Goal: Transaction & Acquisition: Purchase product/service

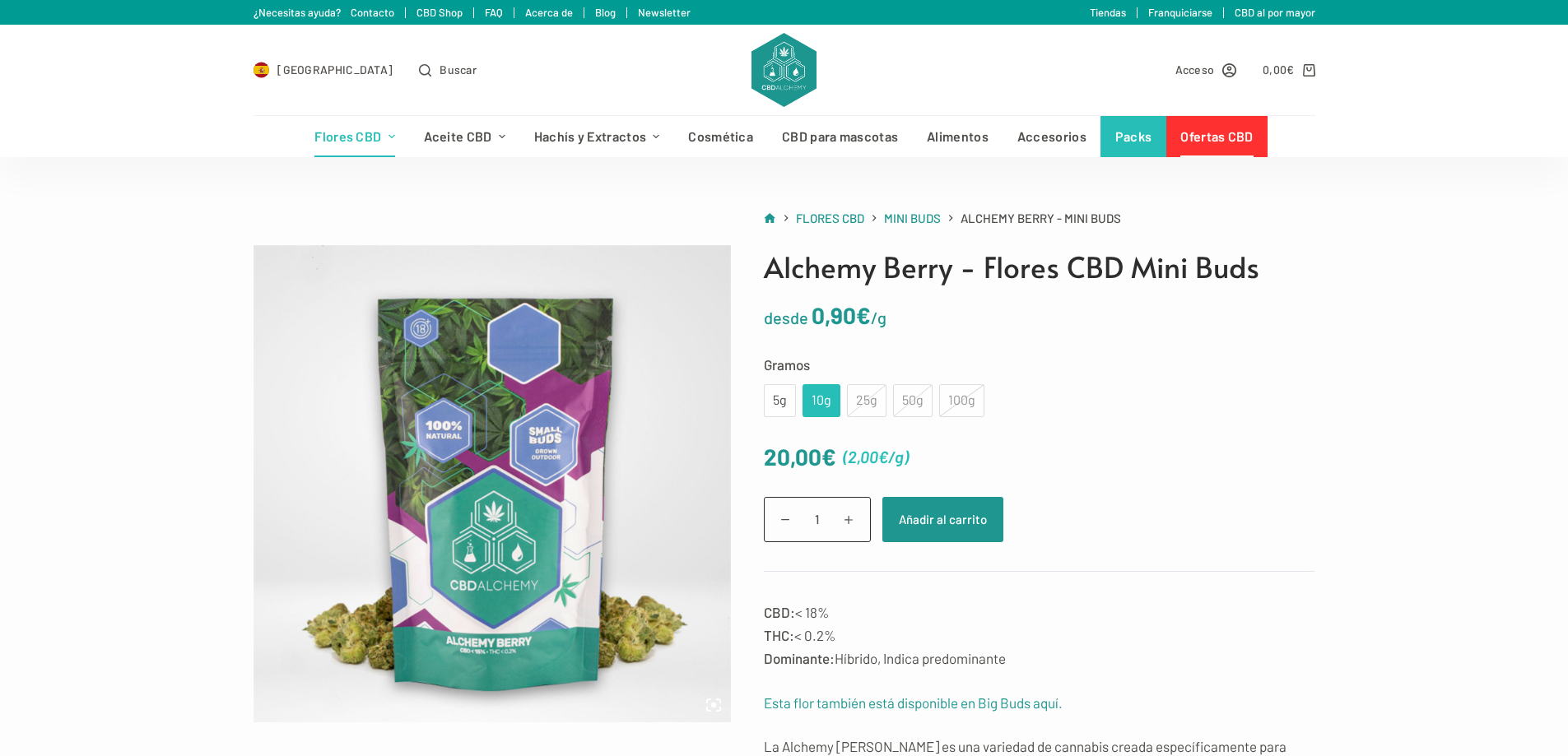
click at [1227, 143] on link "Ofertas CBD" at bounding box center [1216, 136] width 102 height 42
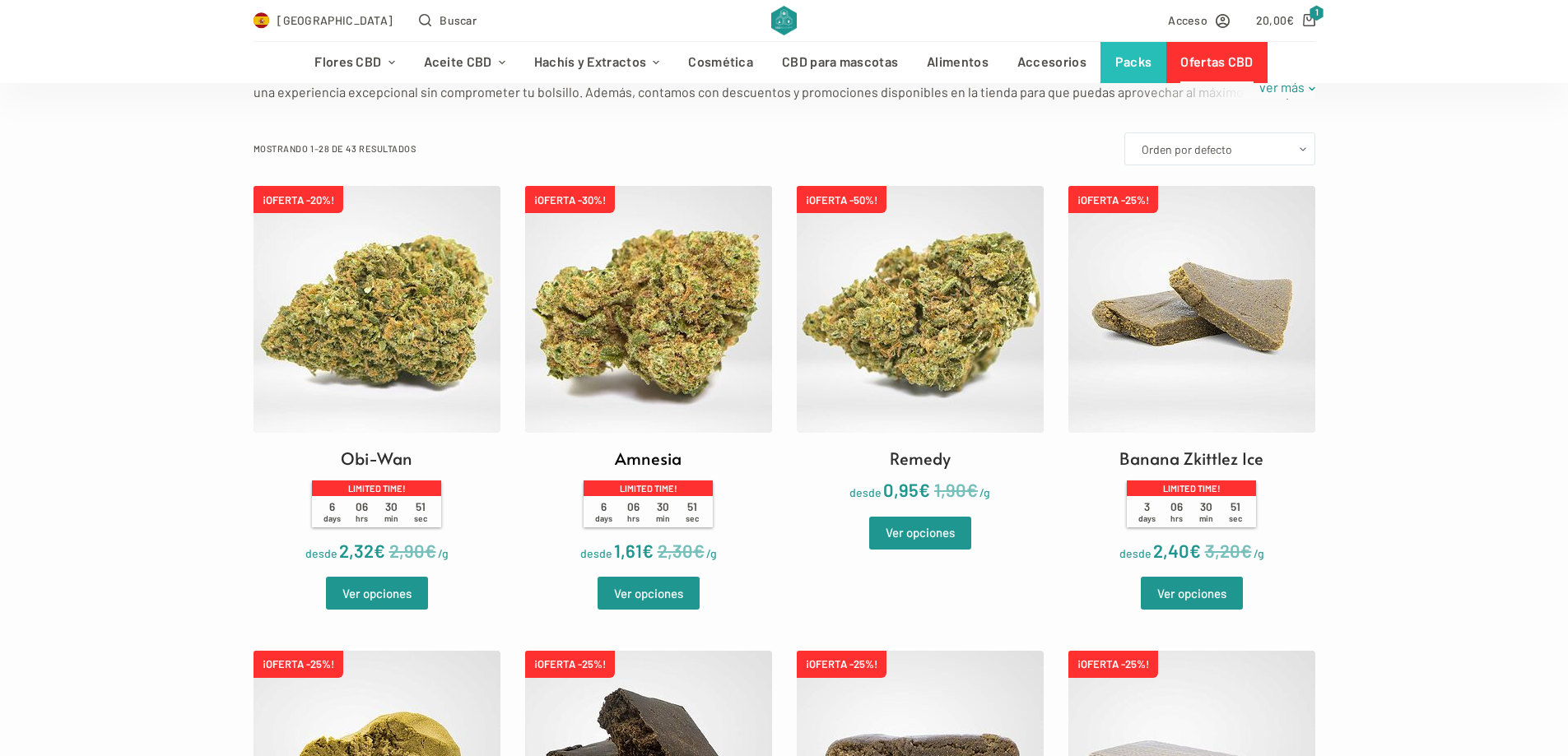
scroll to position [412, 0]
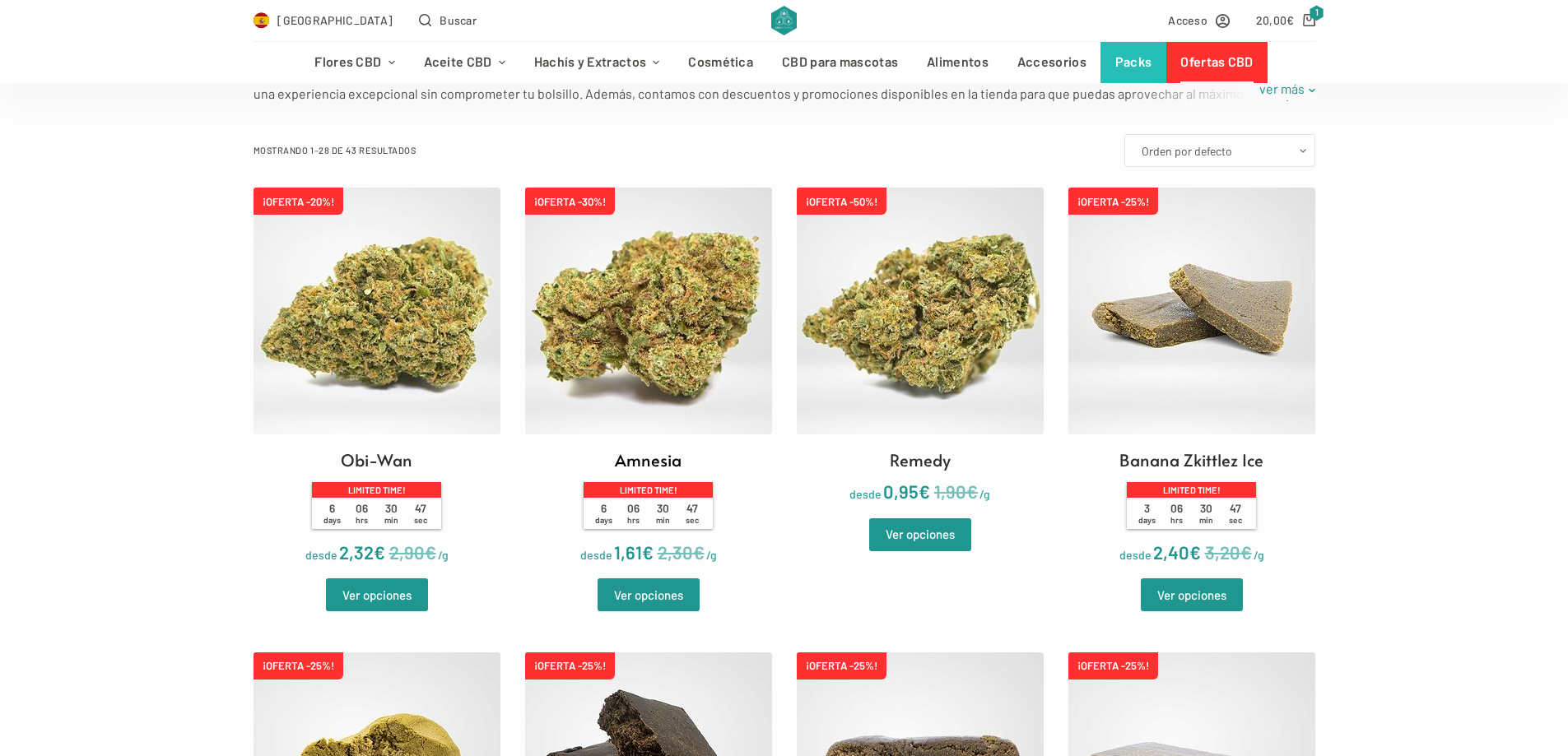
click at [553, 334] on img at bounding box center [648, 310] width 247 height 247
click at [648, 602] on link "Ver opciones" at bounding box center [649, 596] width 102 height 33
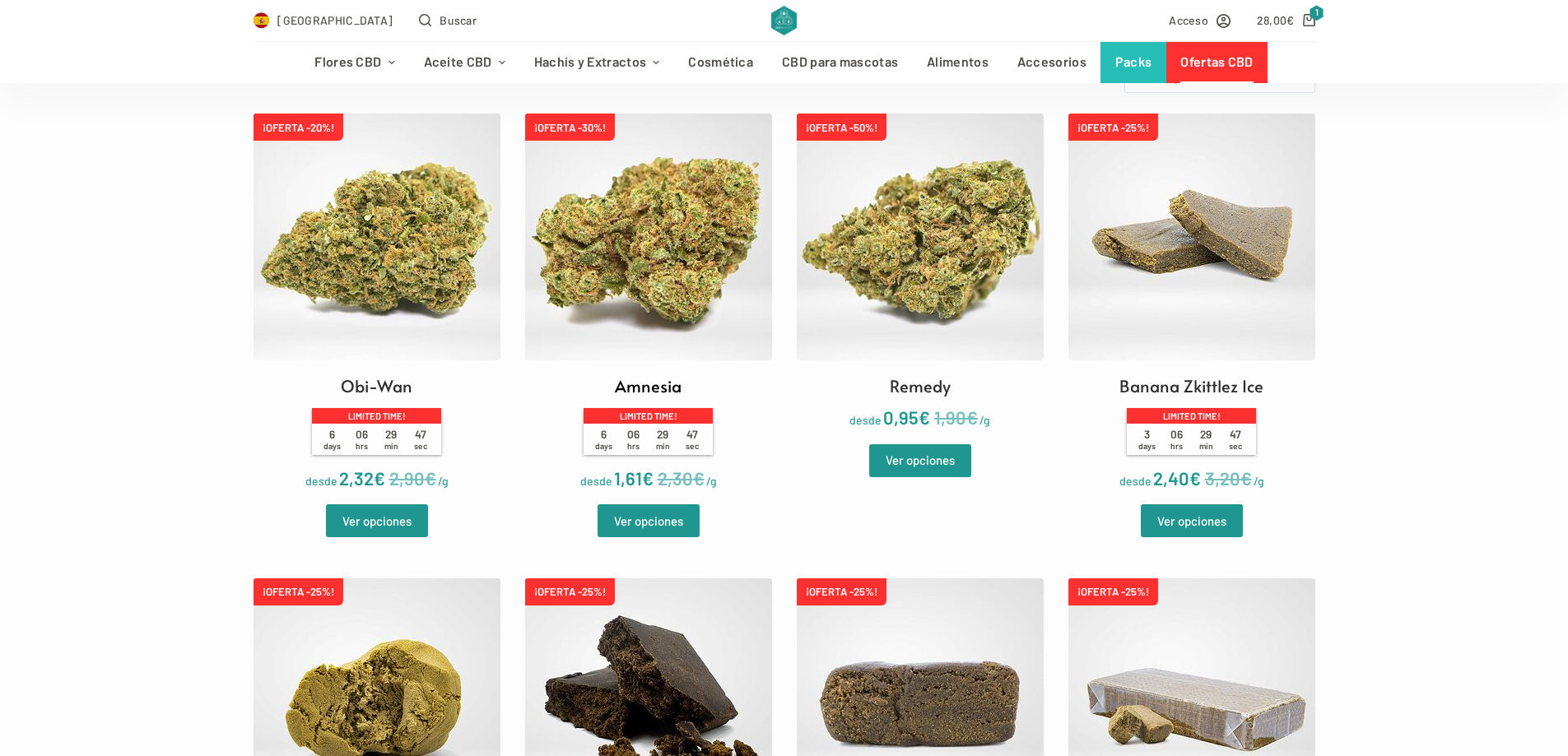
scroll to position [494, 0]
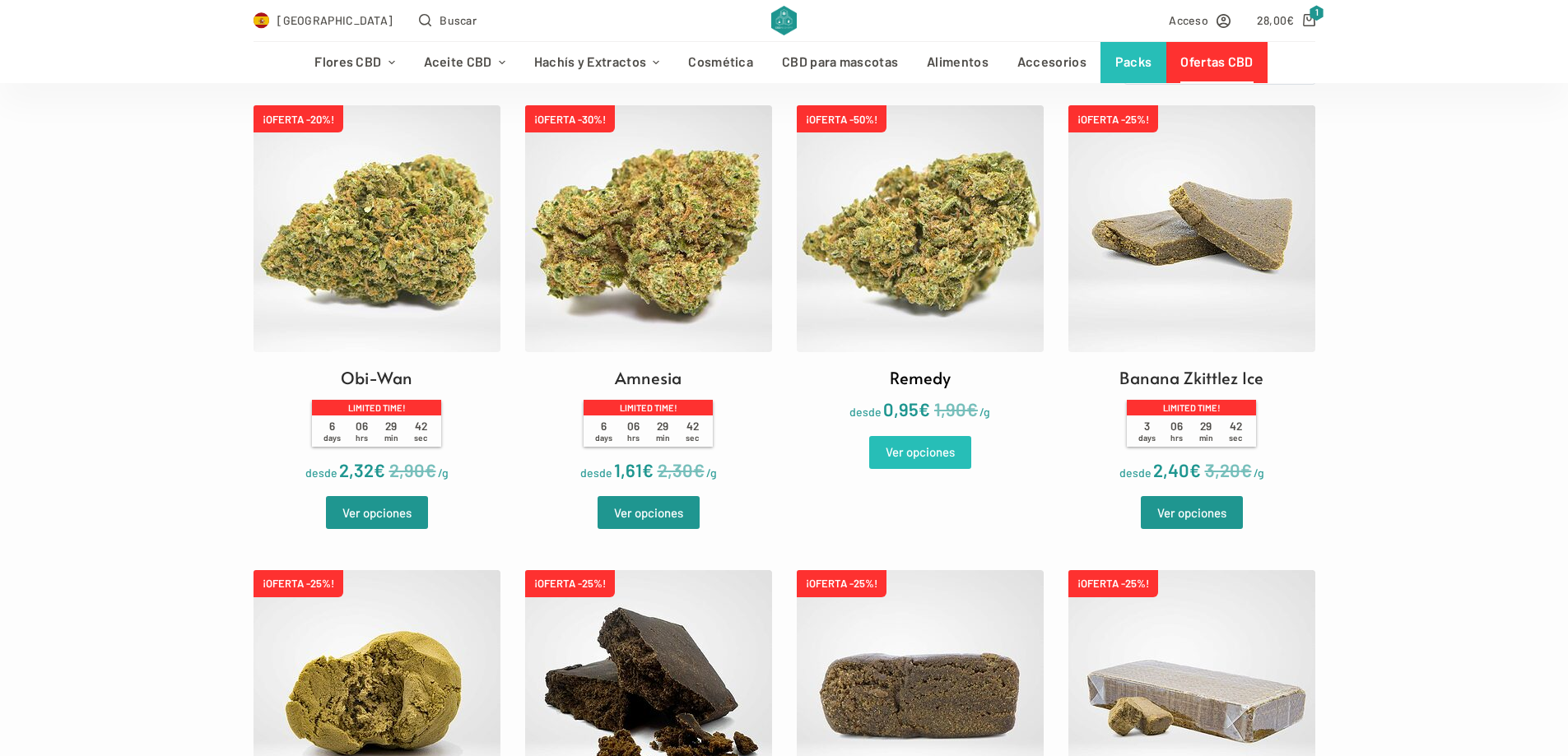
click at [904, 451] on link "Ver opciones" at bounding box center [920, 452] width 102 height 33
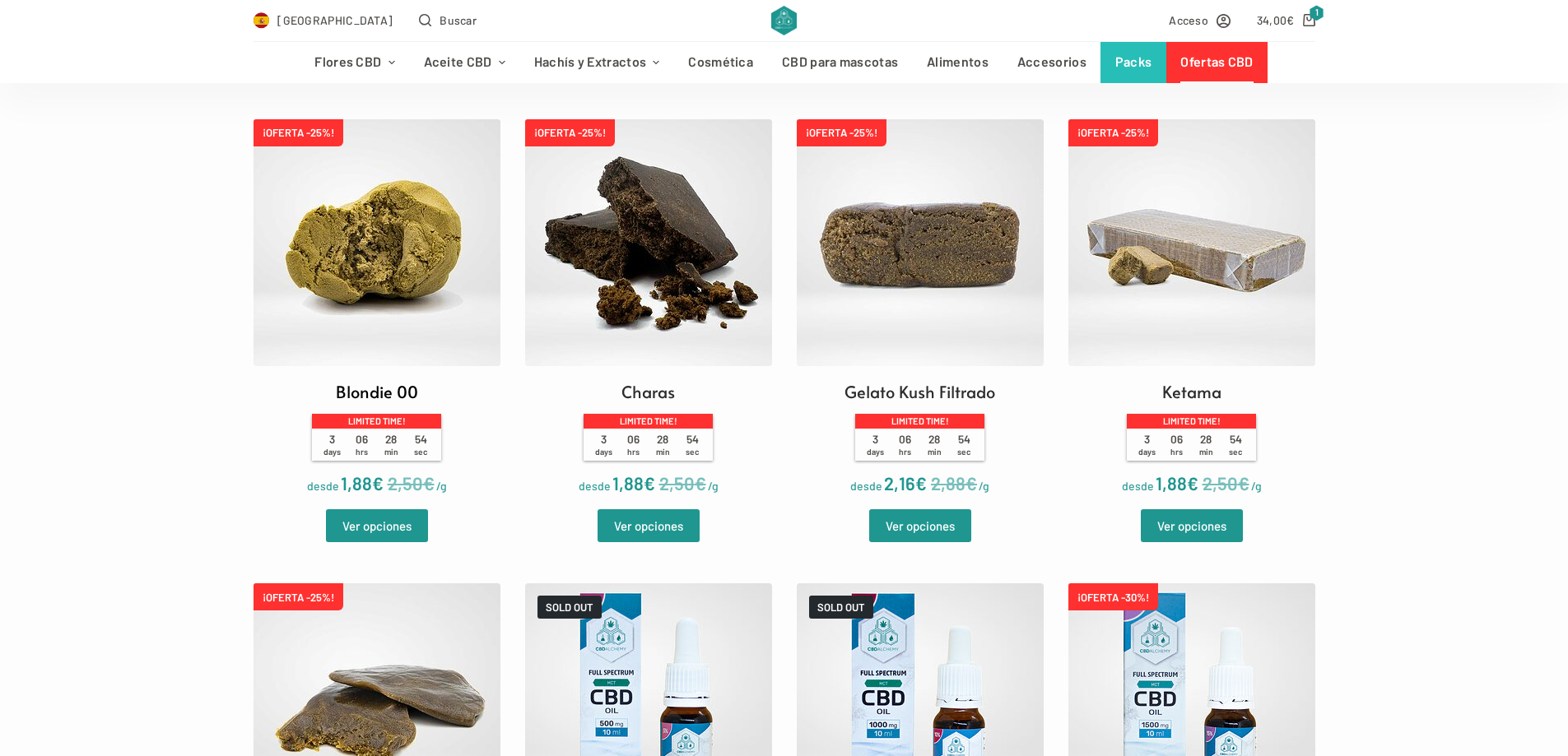
scroll to position [906, 0]
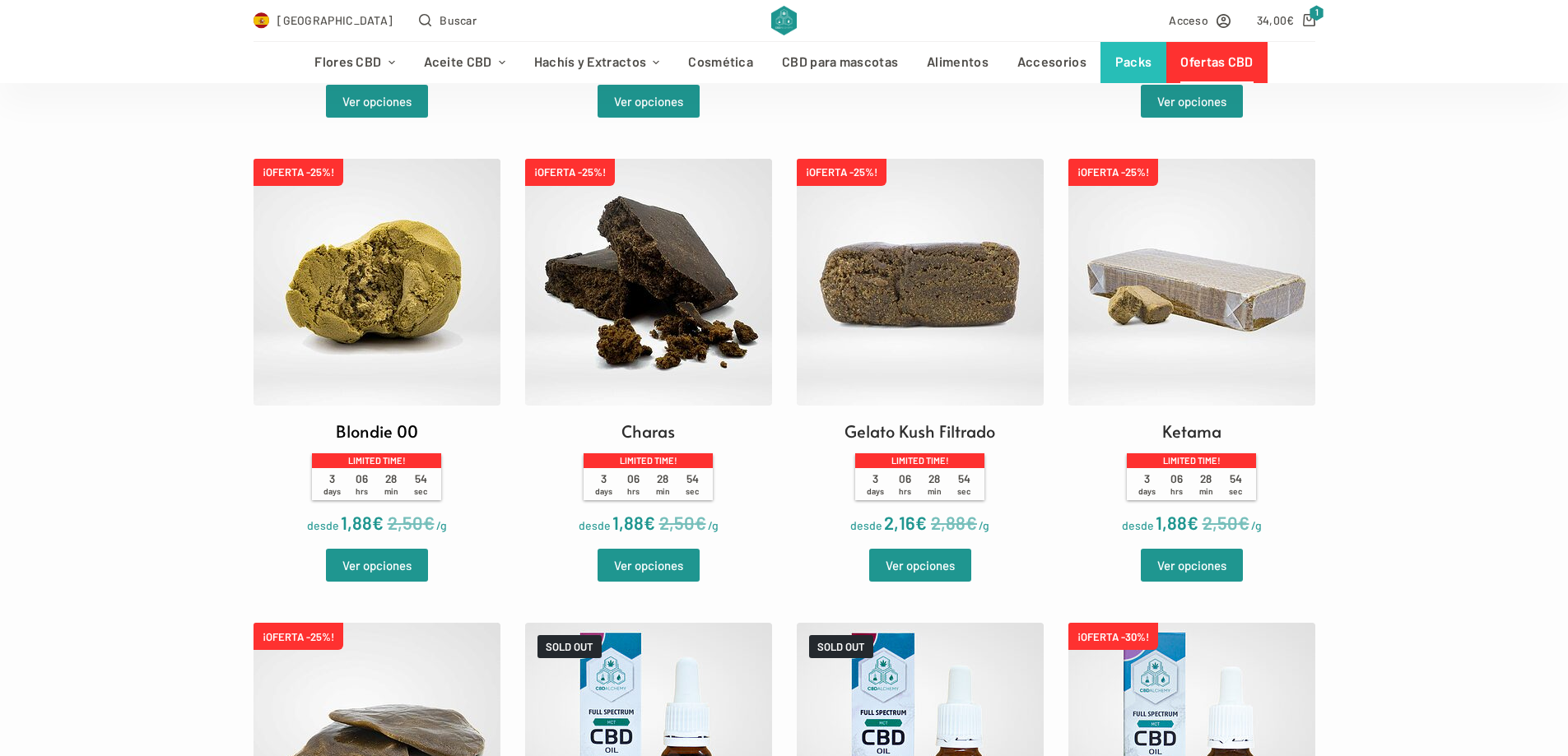
click at [375, 350] on img at bounding box center [376, 281] width 247 height 247
click at [401, 554] on link "Ver opciones" at bounding box center [377, 566] width 102 height 33
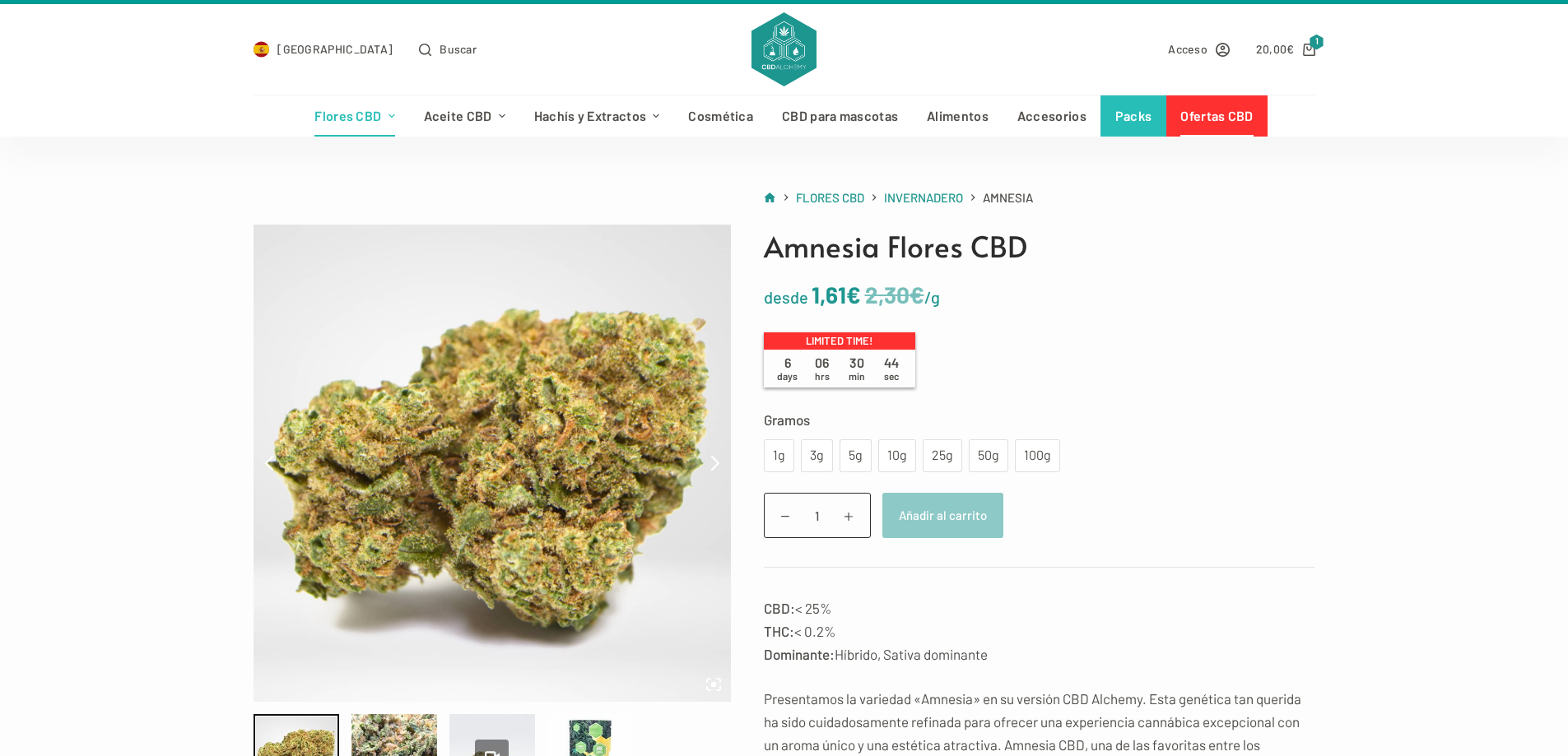
scroll to position [82, 0]
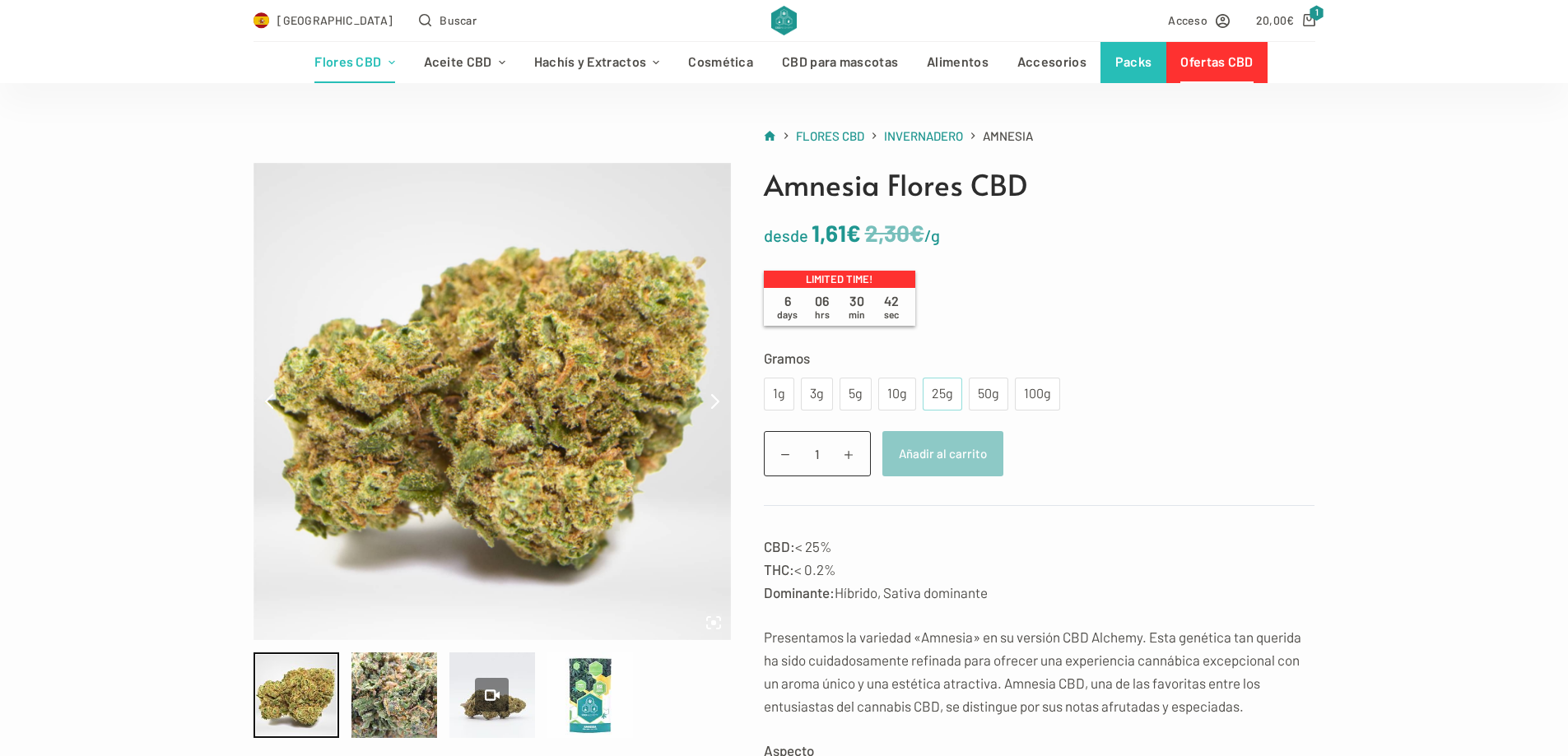
click at [942, 393] on div "25g" at bounding box center [943, 394] width 19 height 21
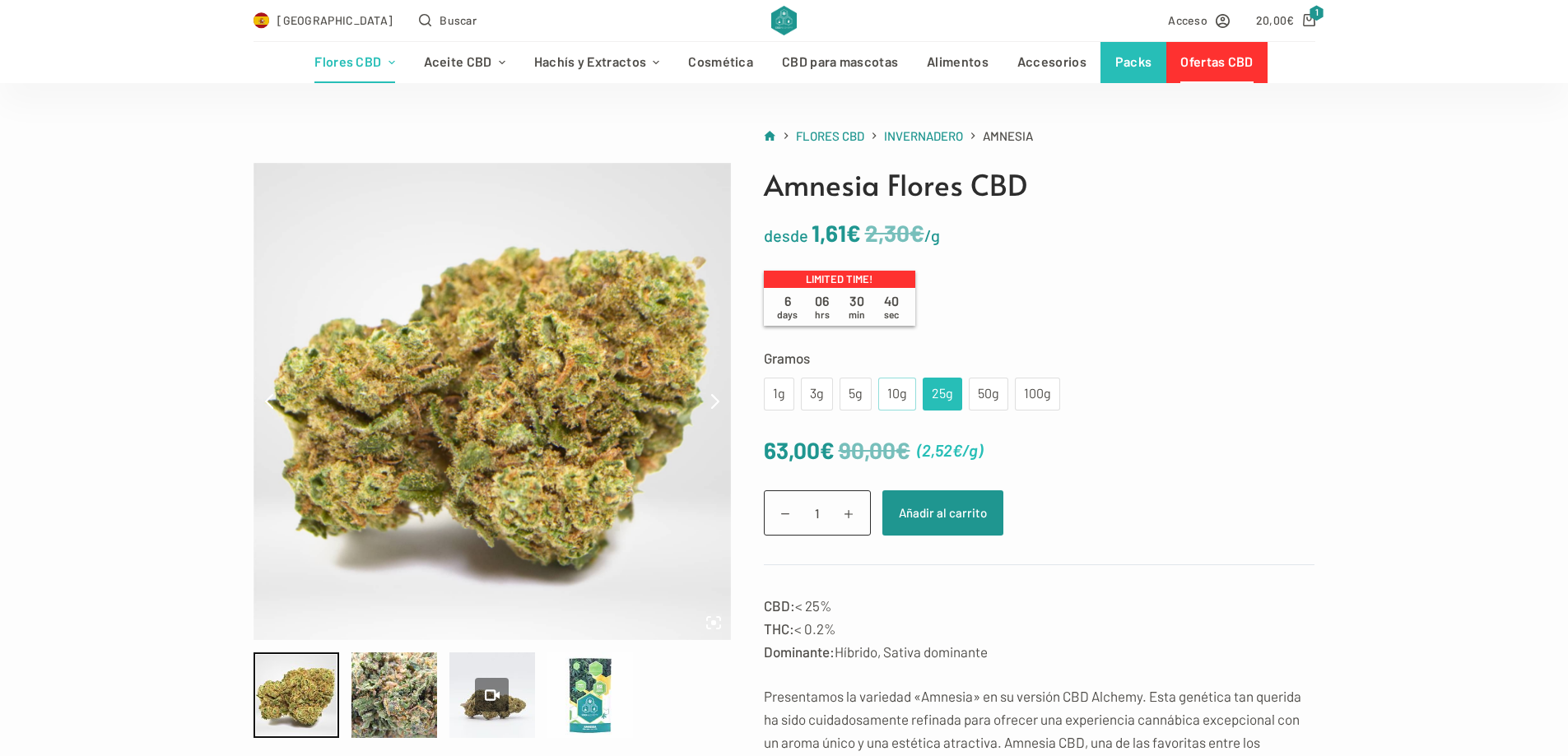
click at [897, 396] on div "10g" at bounding box center [897, 394] width 18 height 21
click at [944, 398] on div "25g" at bounding box center [943, 394] width 19 height 21
click at [978, 402] on div "50g" at bounding box center [988, 394] width 19 height 21
click at [1026, 398] on div "100g" at bounding box center [1037, 394] width 25 height 21
click at [996, 394] on div "50g" at bounding box center [988, 394] width 19 height 21
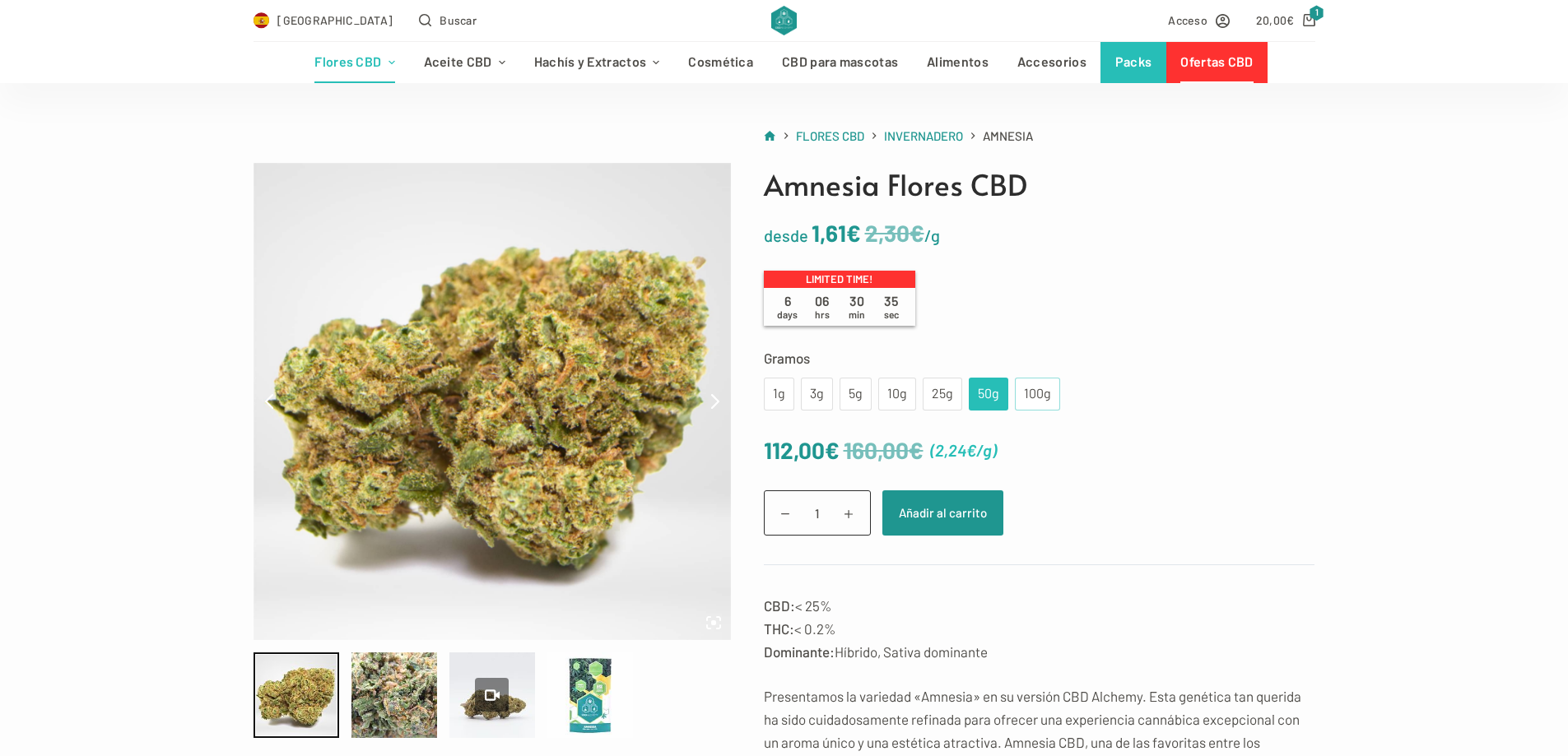
click at [1032, 396] on div "100g" at bounding box center [1037, 394] width 25 height 21
click at [999, 396] on div "50g" at bounding box center [988, 394] width 40 height 33
click at [949, 395] on div "25g" at bounding box center [942, 394] width 40 height 33
click at [909, 395] on div "10g" at bounding box center [896, 394] width 38 height 33
click at [869, 393] on div "5g" at bounding box center [855, 394] width 32 height 33
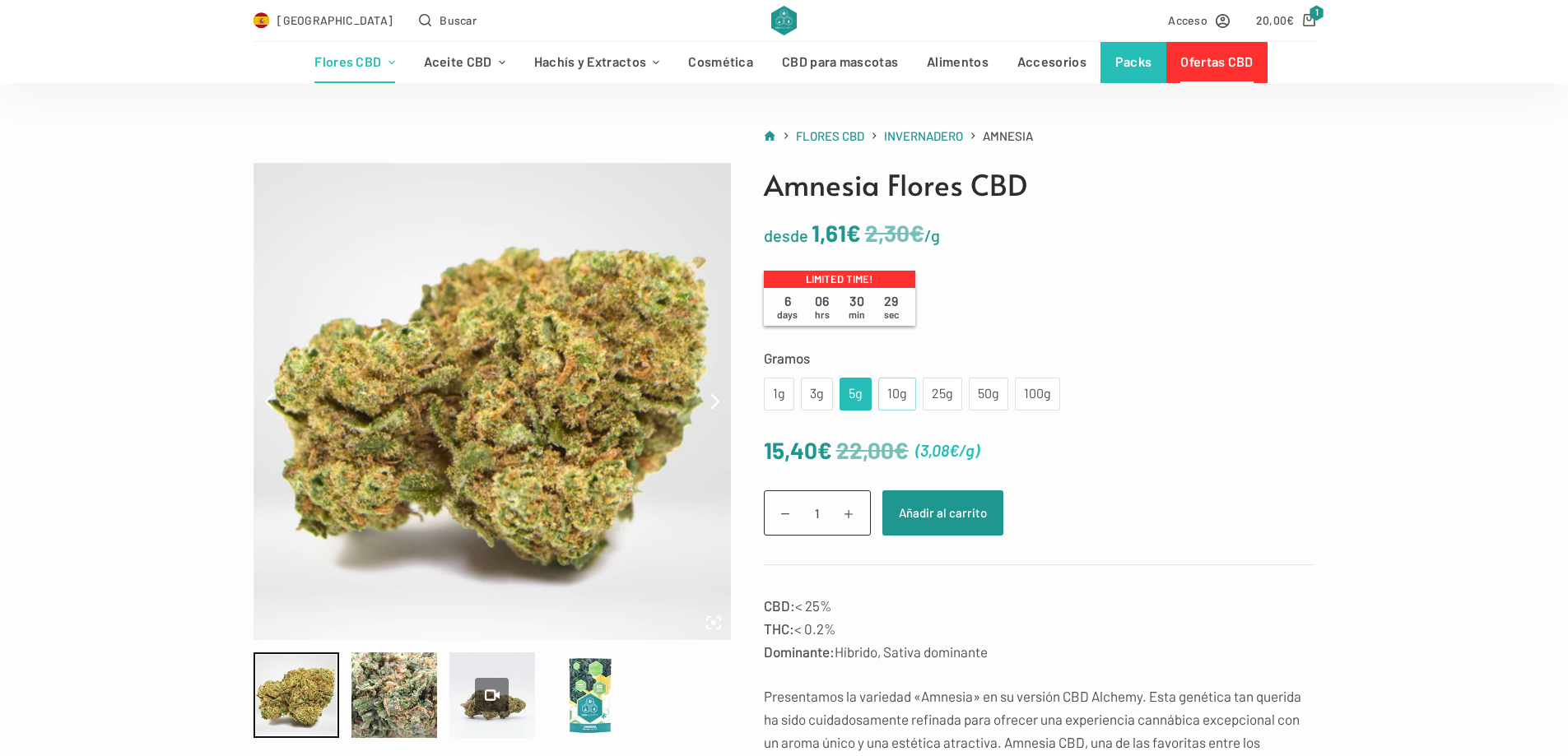
click at [888, 393] on div "10g" at bounding box center [897, 394] width 18 height 21
click at [844, 393] on div "5g" at bounding box center [855, 394] width 32 height 33
click at [890, 393] on div "10g" at bounding box center [897, 394] width 18 height 21
click at [938, 518] on button "Añadir al carrito" at bounding box center [943, 512] width 121 height 45
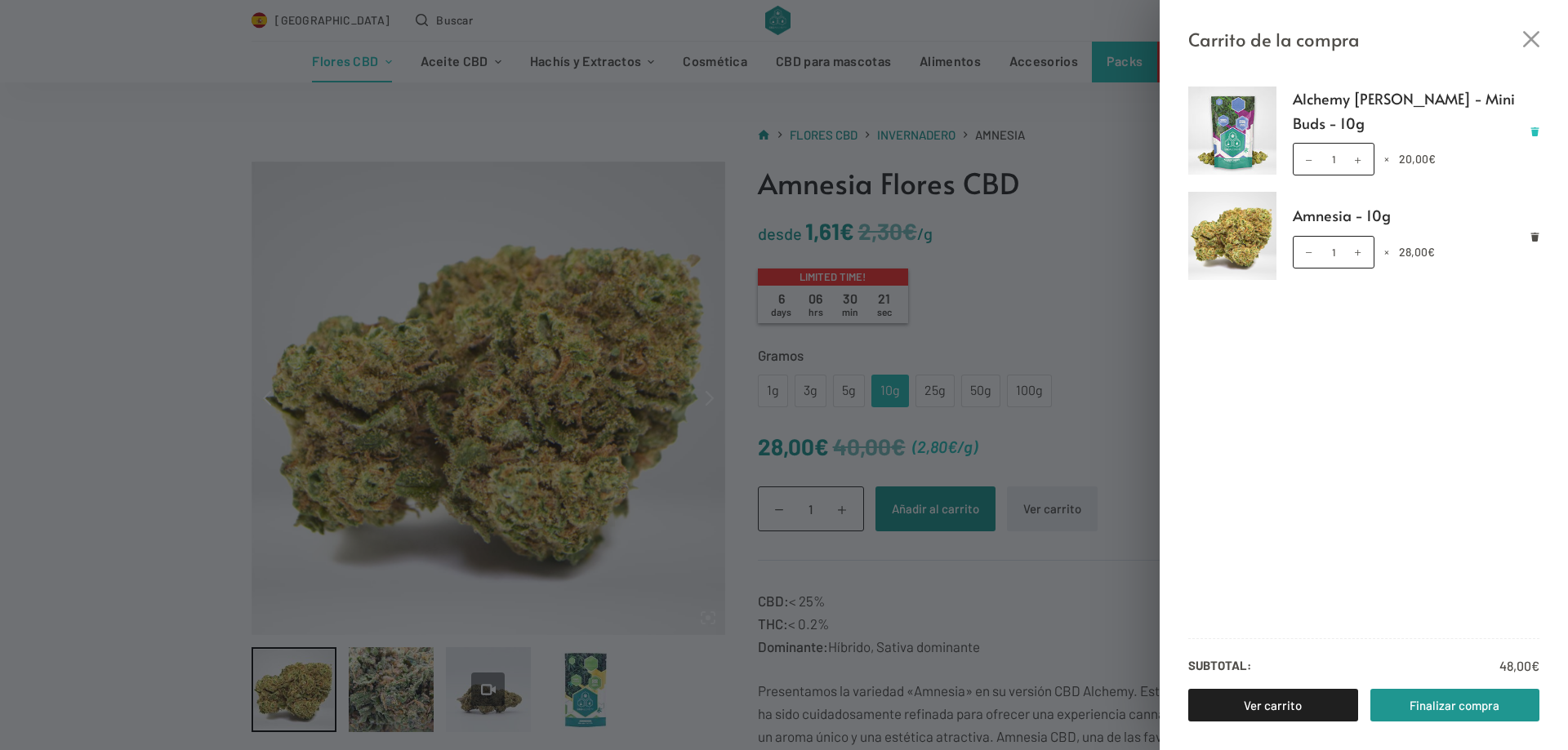
click at [1533, 133] on icon "Eliminar Alchemy Berry - Mini Buds - 10g del carrito" at bounding box center [1534, 131] width 9 height 9
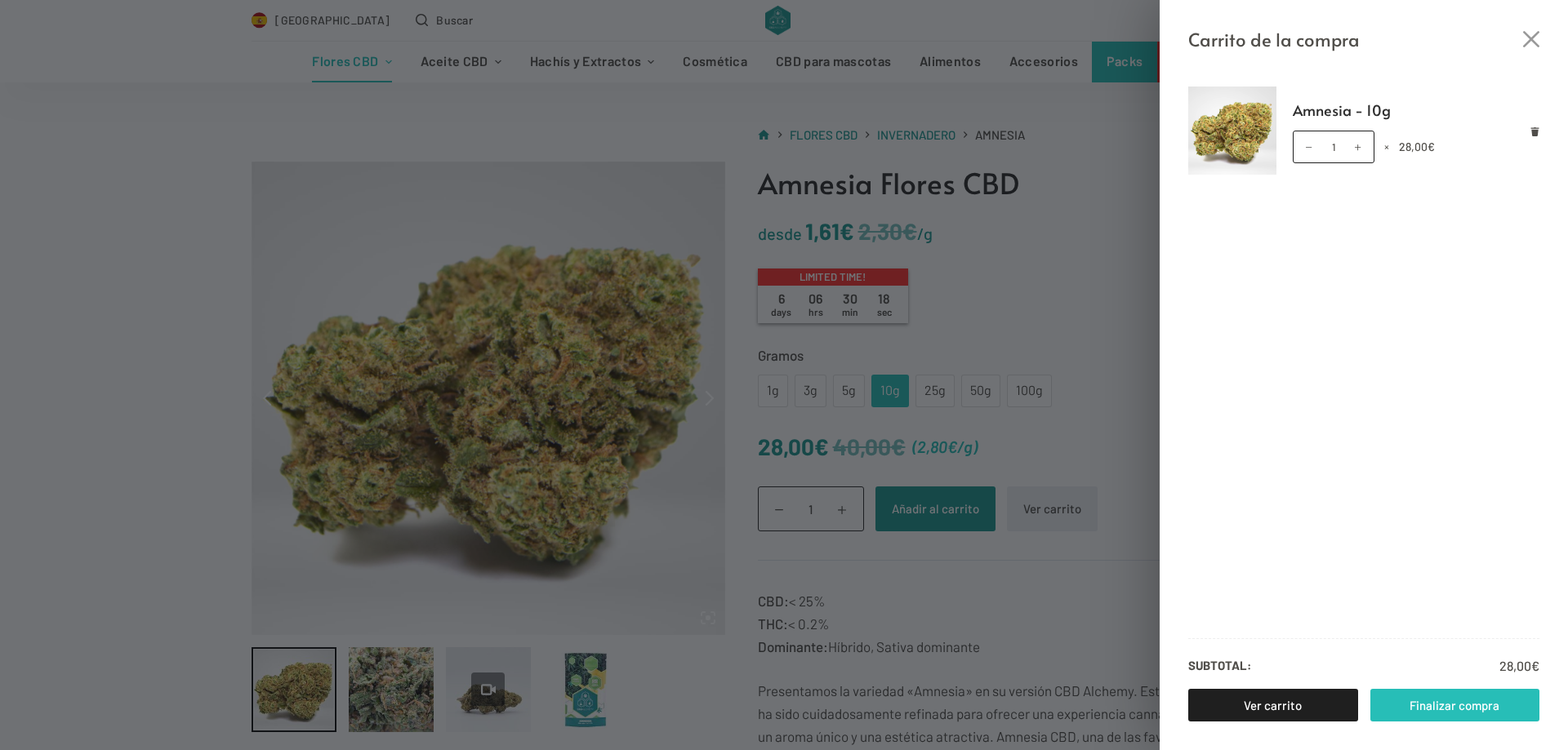
click at [1467, 711] on link "Finalizar compra" at bounding box center [1455, 706] width 170 height 33
click at [1529, 45] on icon "Cerrar el cajón del carrito" at bounding box center [1531, 38] width 16 height 16
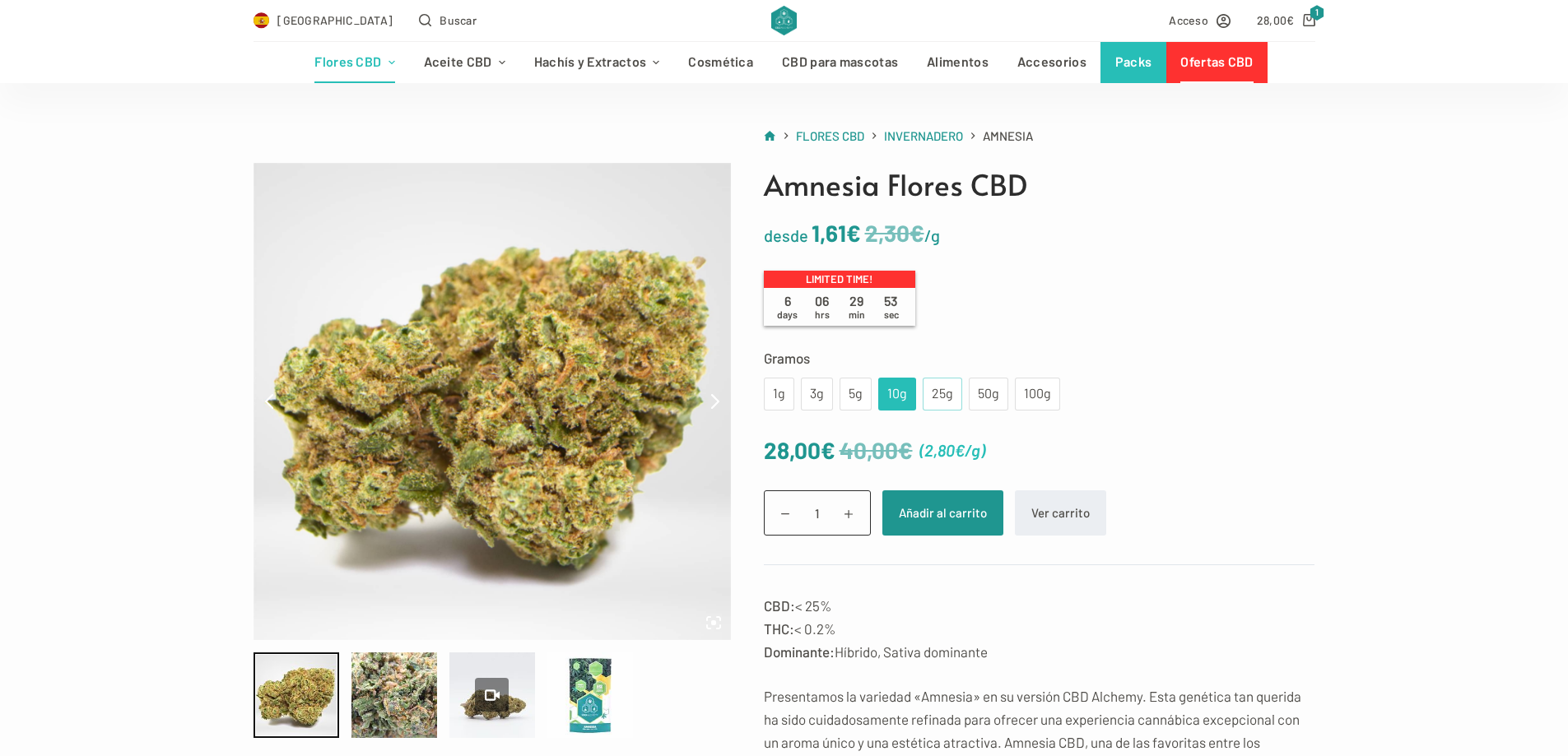
click at [944, 392] on div "25g" at bounding box center [943, 394] width 19 height 21
click at [897, 394] on div "10g" at bounding box center [897, 394] width 18 height 21
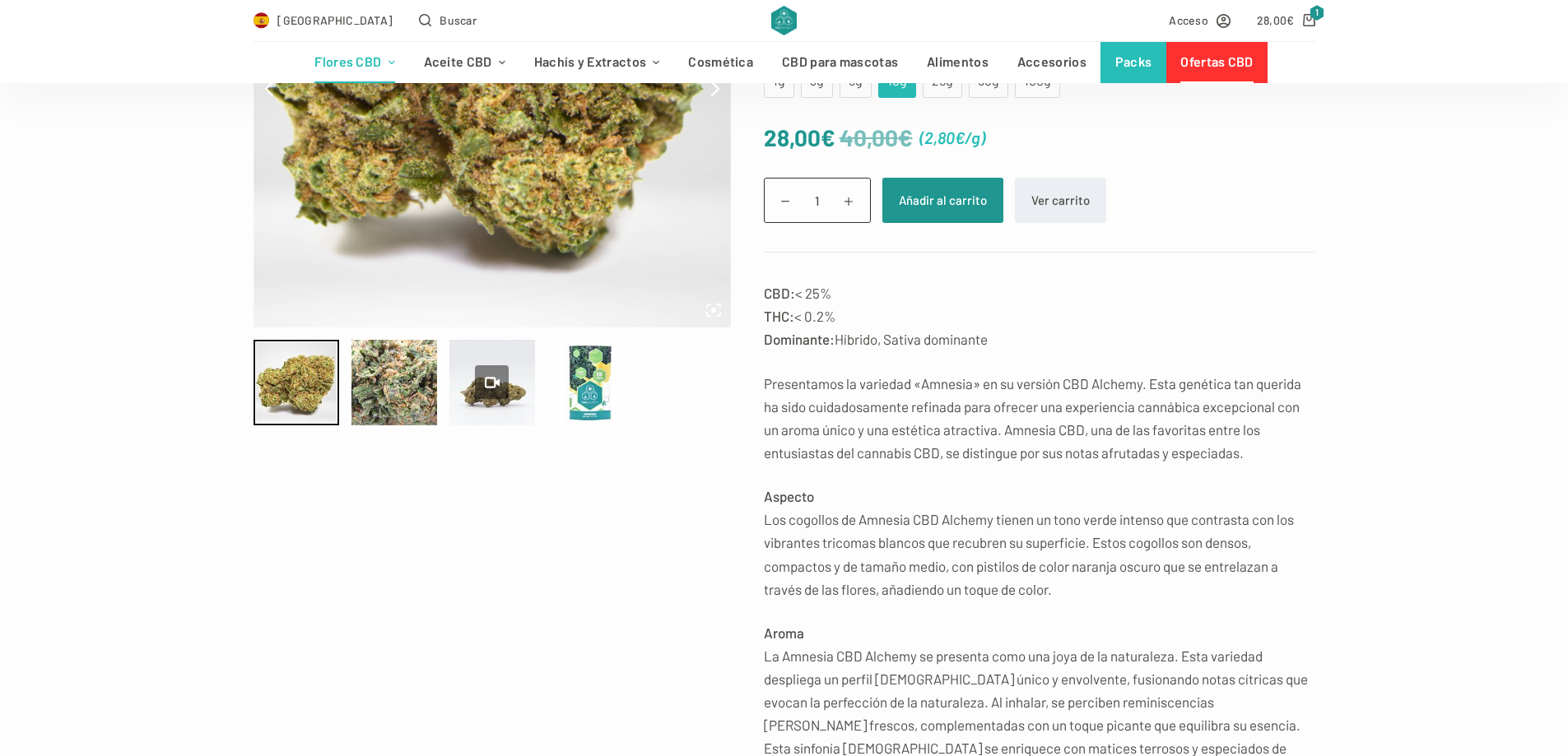
scroll to position [412, 0]
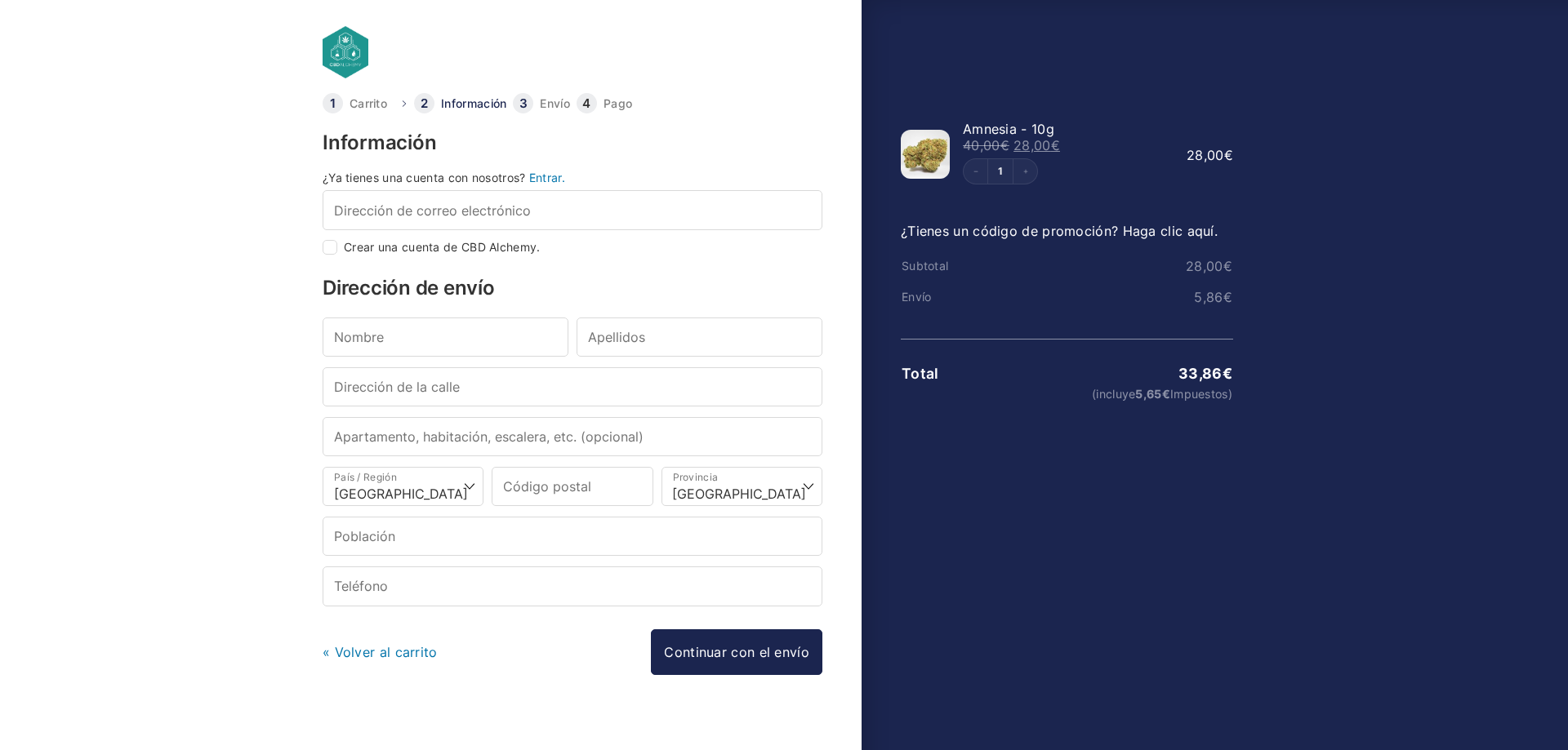
select select "B"
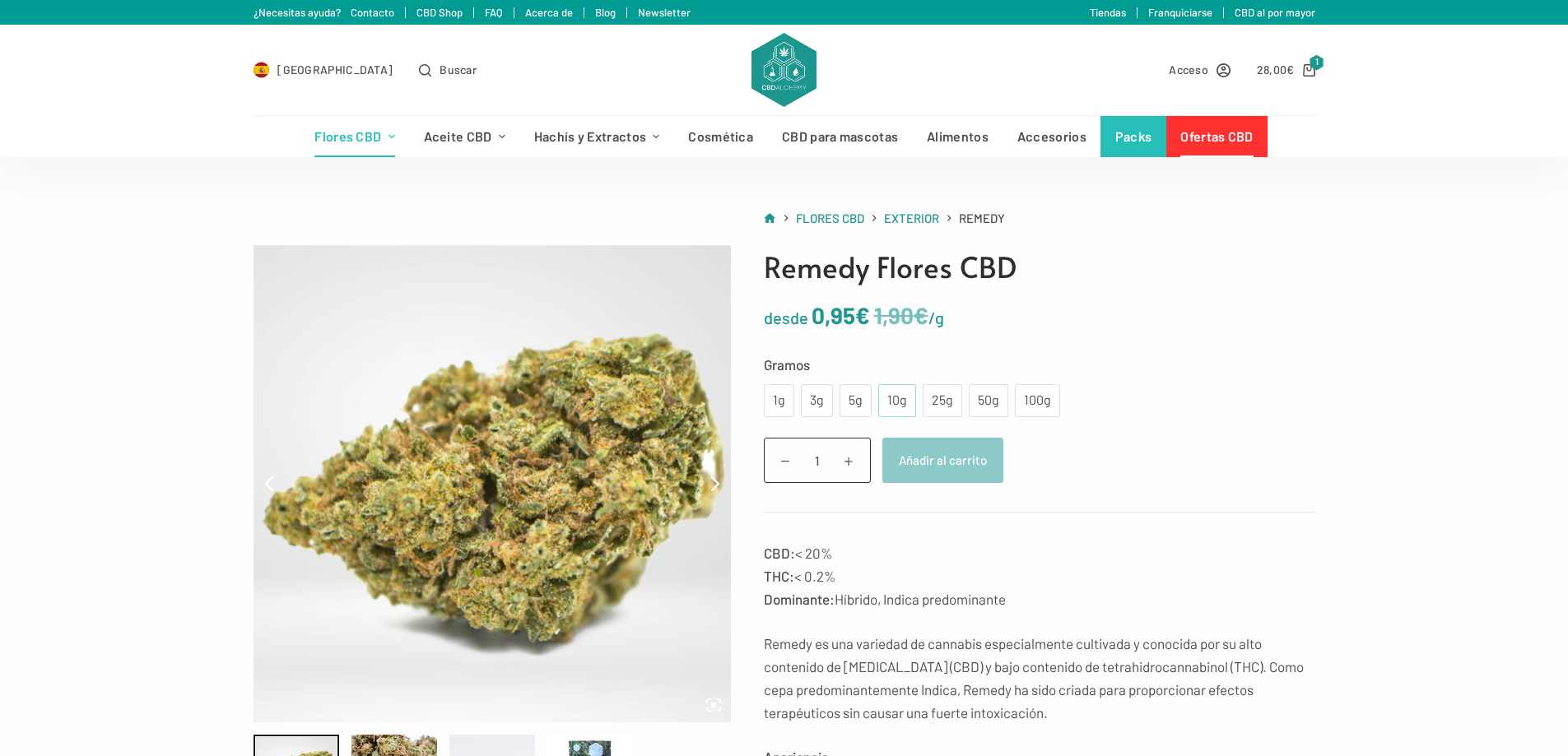
click at [888, 394] on div "10g" at bounding box center [897, 401] width 18 height 21
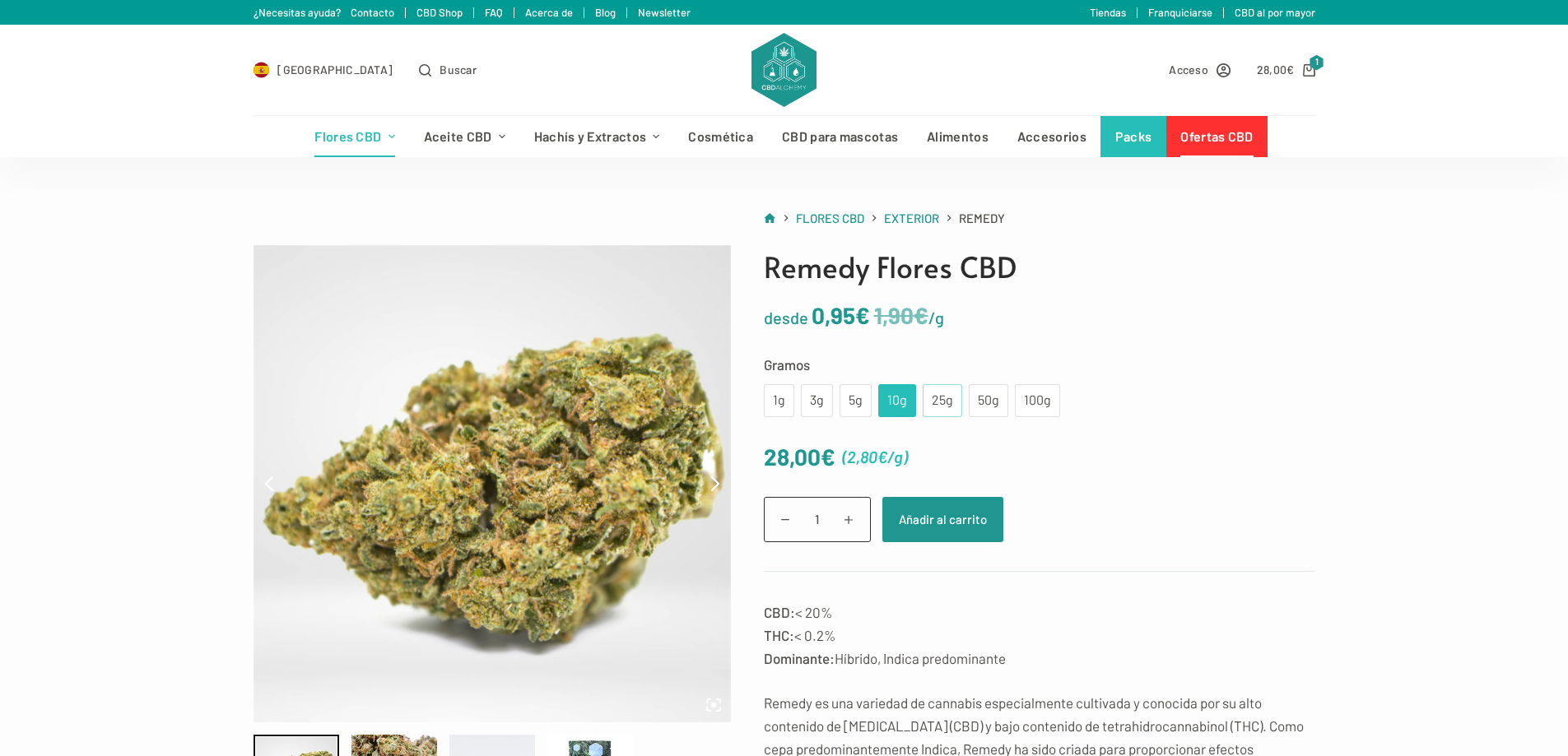
click at [935, 401] on div "25g" at bounding box center [943, 401] width 19 height 21
click at [979, 401] on div "50g" at bounding box center [988, 401] width 19 height 21
click at [949, 401] on div "25g" at bounding box center [943, 401] width 19 height 21
click at [909, 399] on div "10g" at bounding box center [896, 401] width 38 height 33
click at [938, 400] on div "25g" at bounding box center [943, 401] width 19 height 21
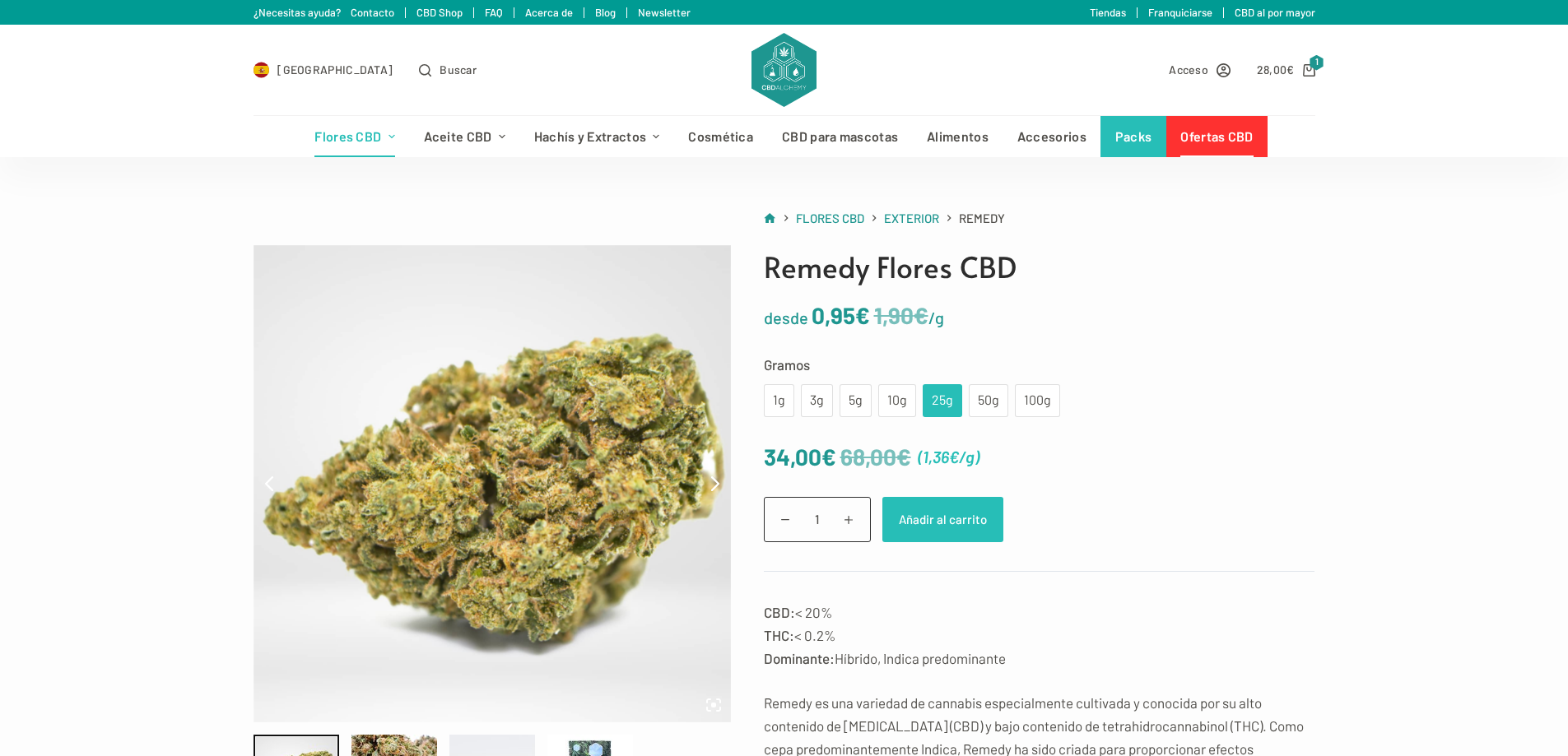
click at [939, 526] on button "Añadir al carrito" at bounding box center [943, 519] width 121 height 45
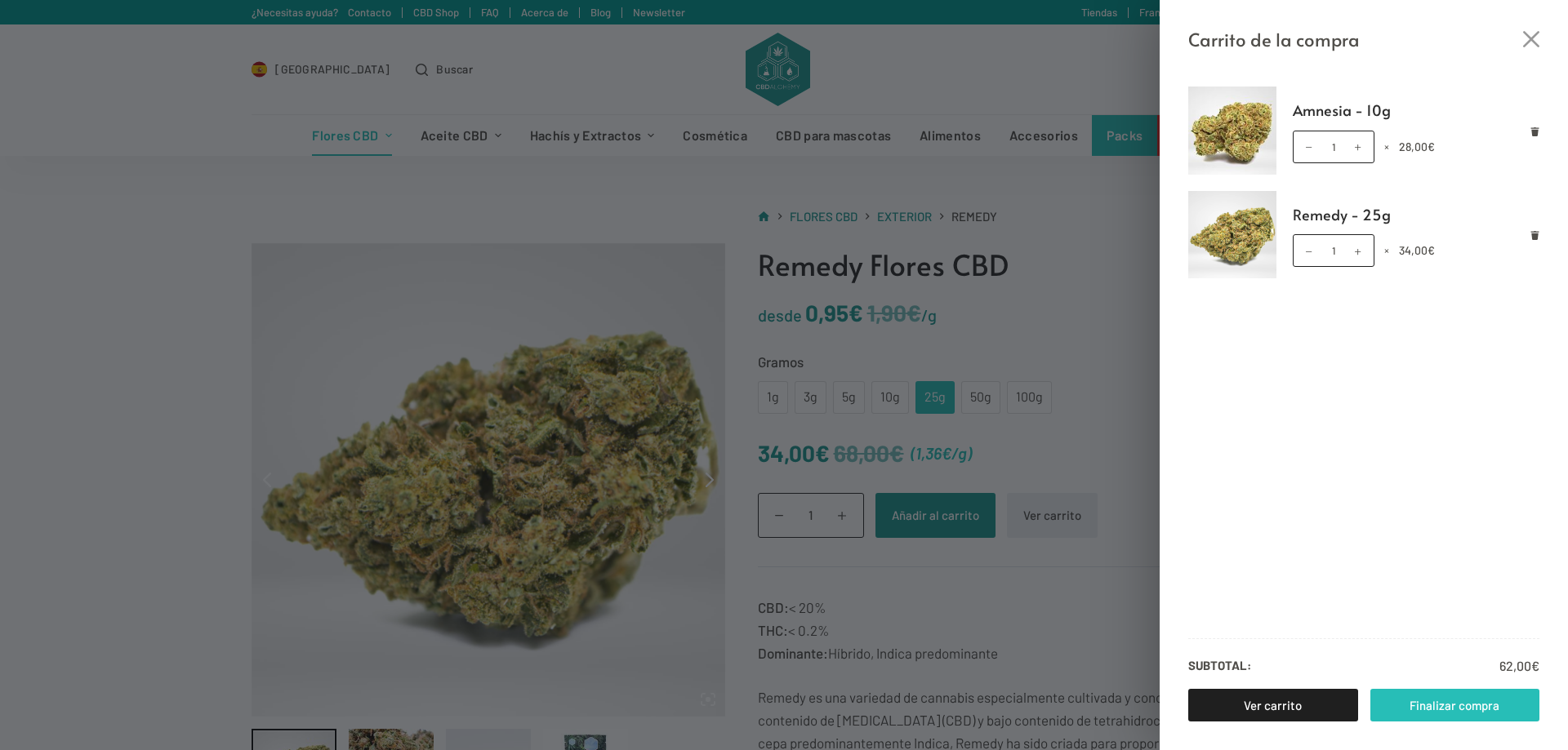
click at [1457, 690] on div "Amnesia - 10g Amnesia - 10g cantidad 1 × 28,00 € Remedy - 25g Remedy - 25g cant…" at bounding box center [1364, 402] width 409 height 696
click at [1466, 705] on link "Finalizar compra" at bounding box center [1455, 706] width 170 height 33
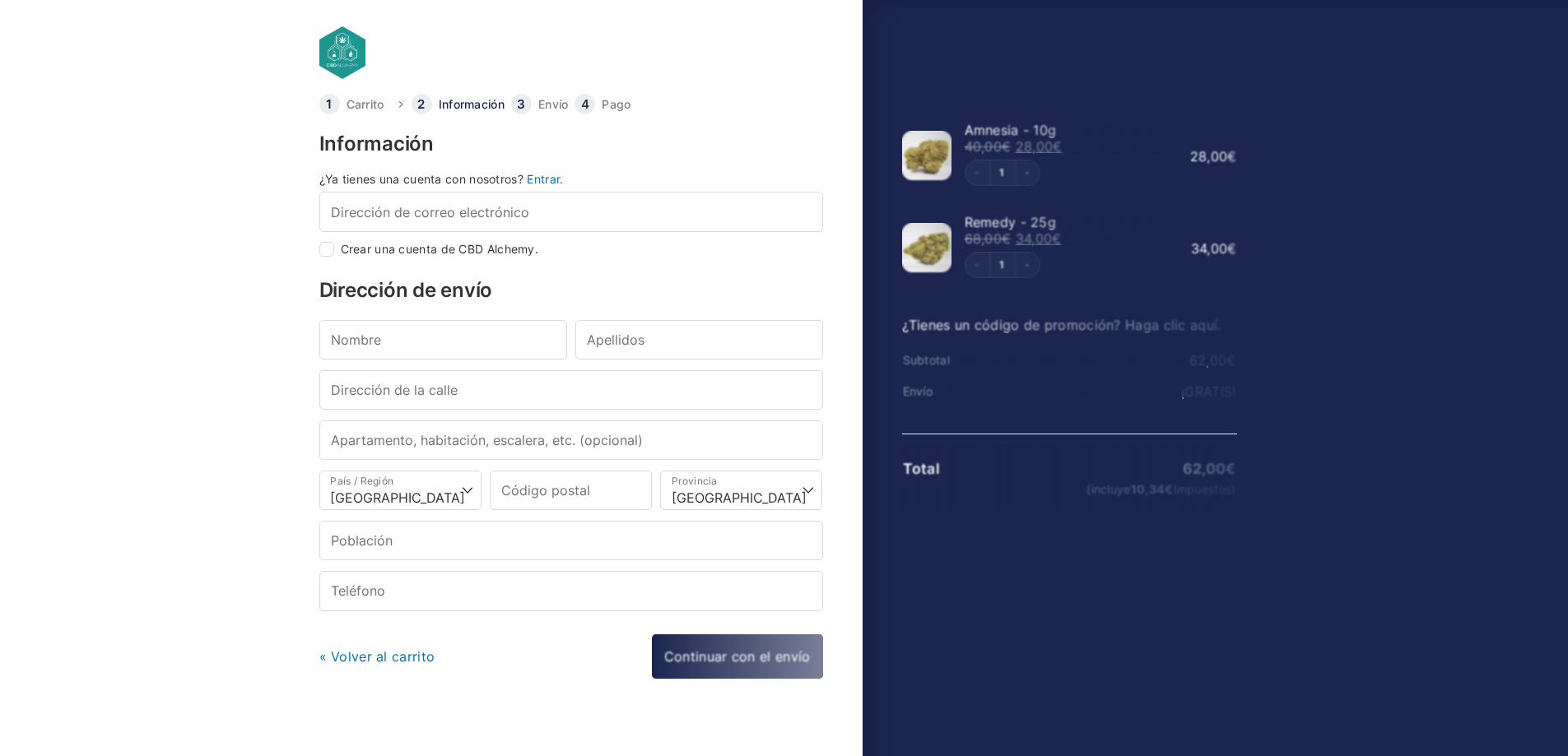
select select "B"
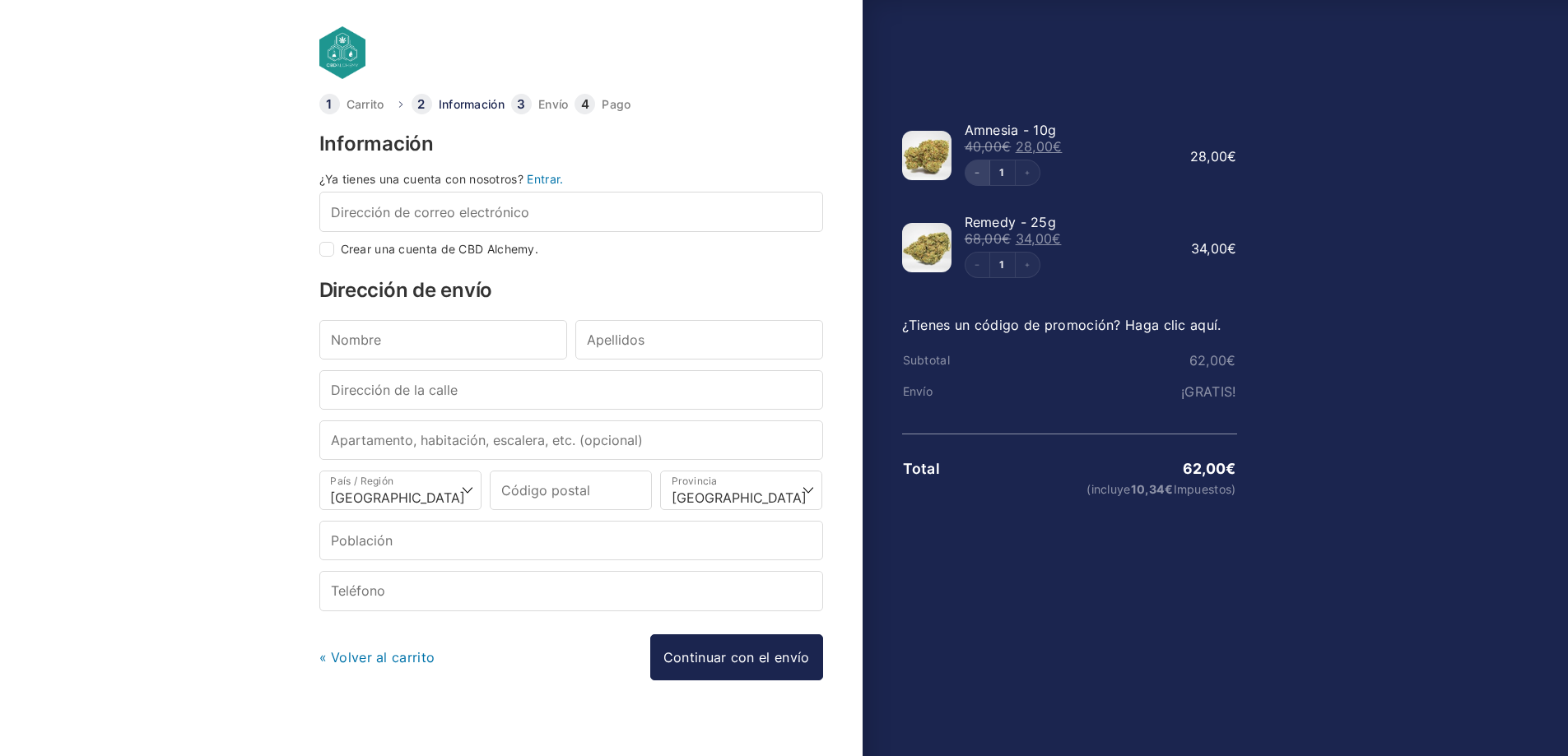
click at [977, 176] on button "Decrement" at bounding box center [978, 173] width 25 height 25
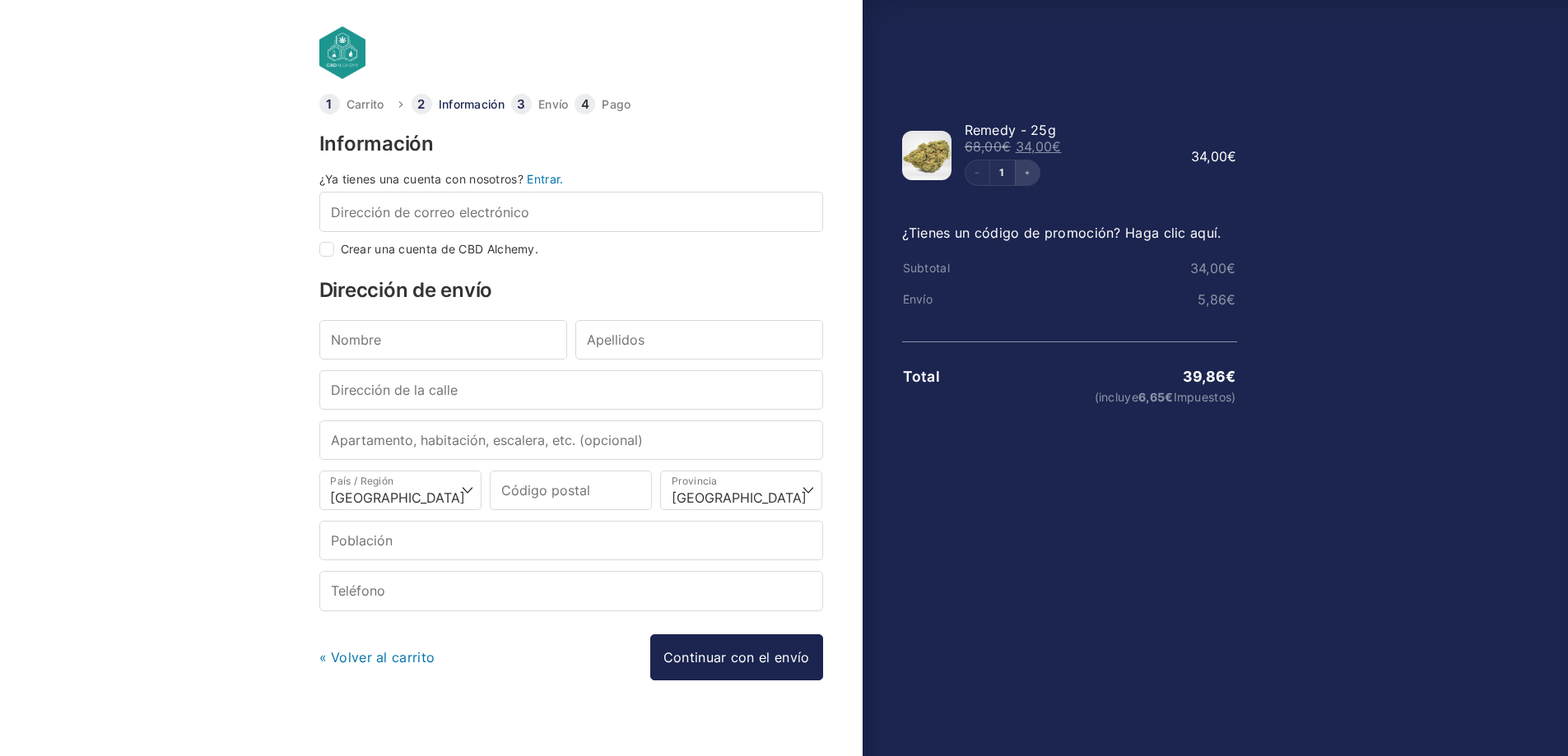
click at [1027, 174] on icon "Increment" at bounding box center [1027, 172] width 7 height 7
click at [981, 178] on button "Decrement" at bounding box center [978, 173] width 25 height 25
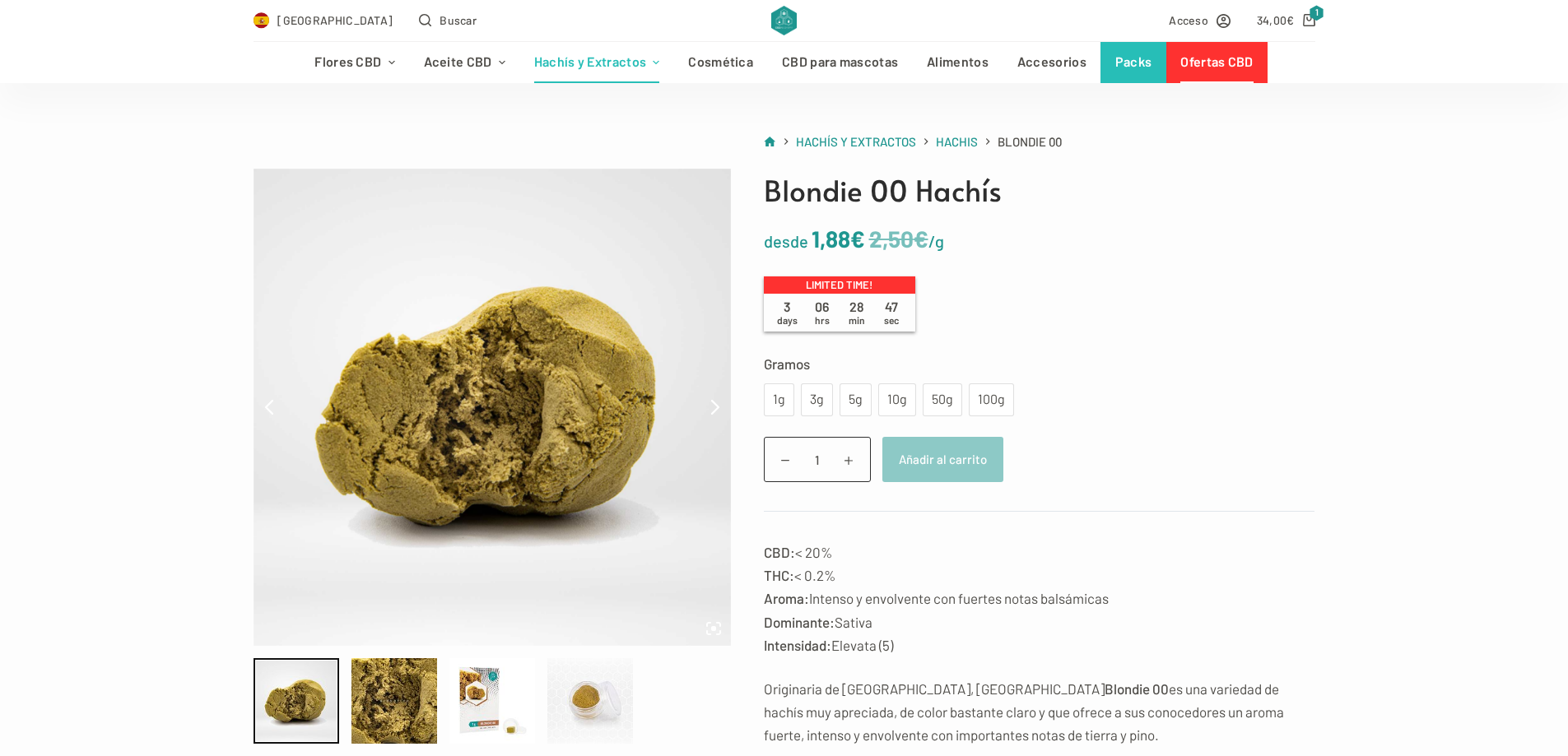
scroll to position [82, 0]
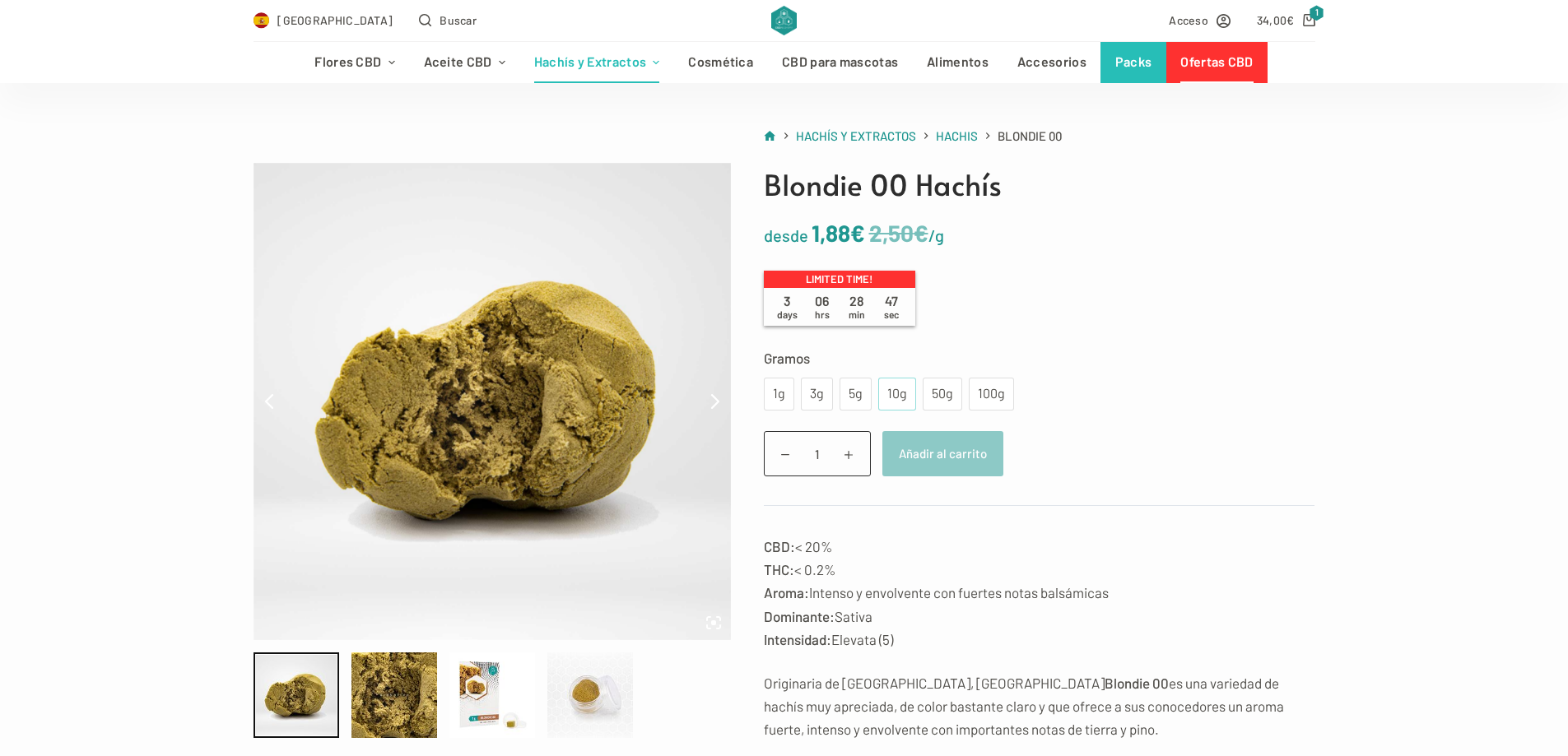
click at [893, 393] on div "10g" at bounding box center [897, 394] width 18 height 21
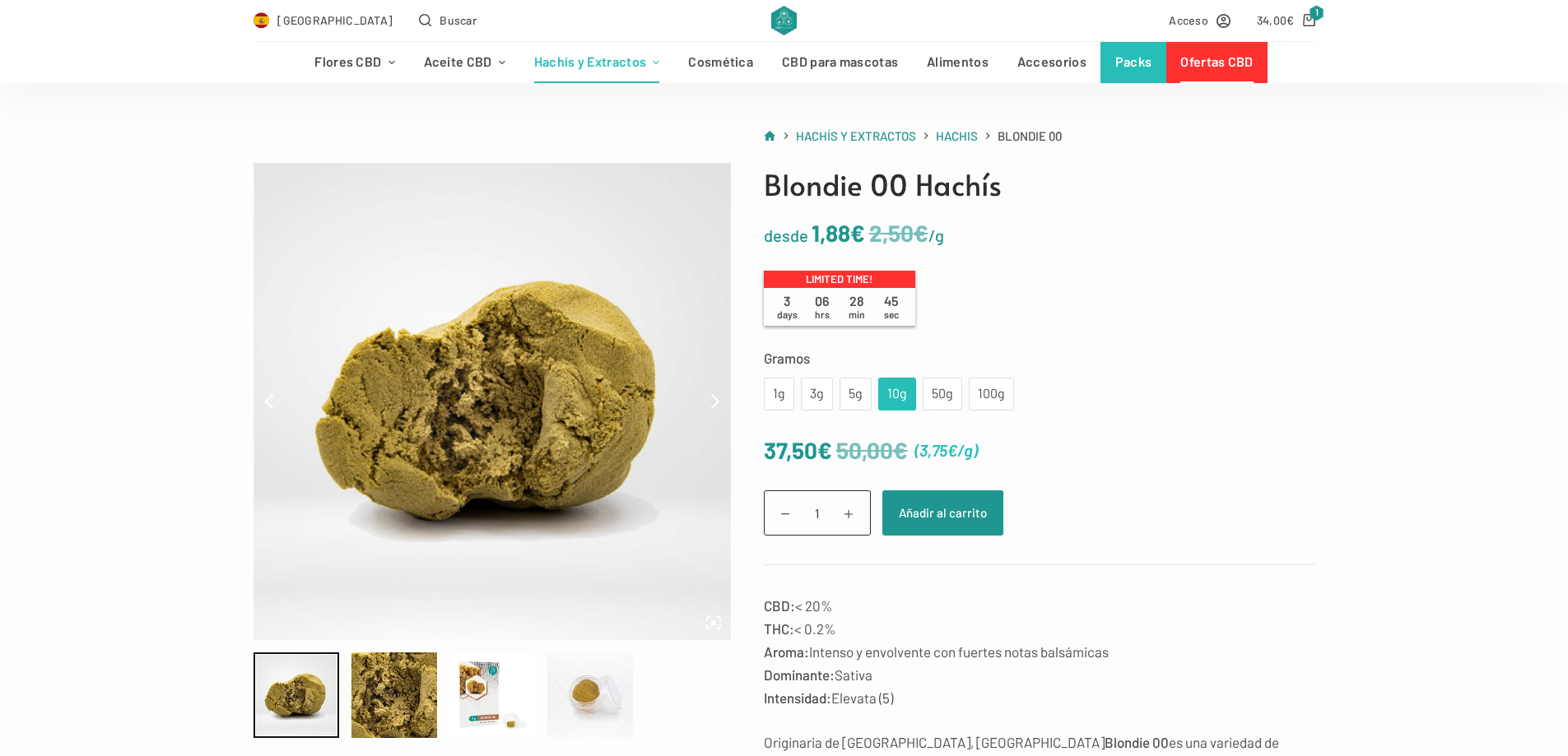
click at [893, 394] on div "10g" at bounding box center [897, 394] width 18 height 21
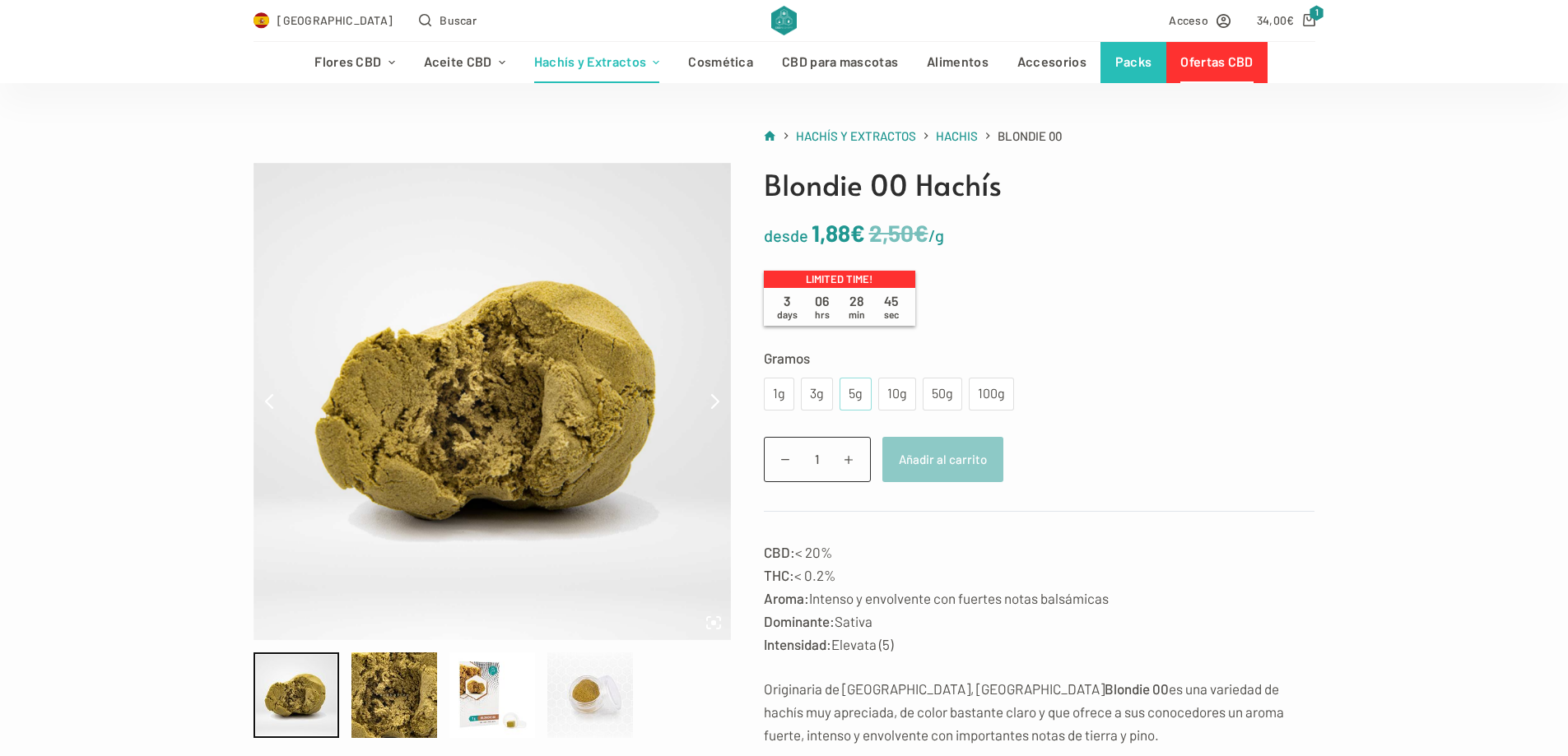
click at [865, 397] on div "5g" at bounding box center [855, 394] width 32 height 33
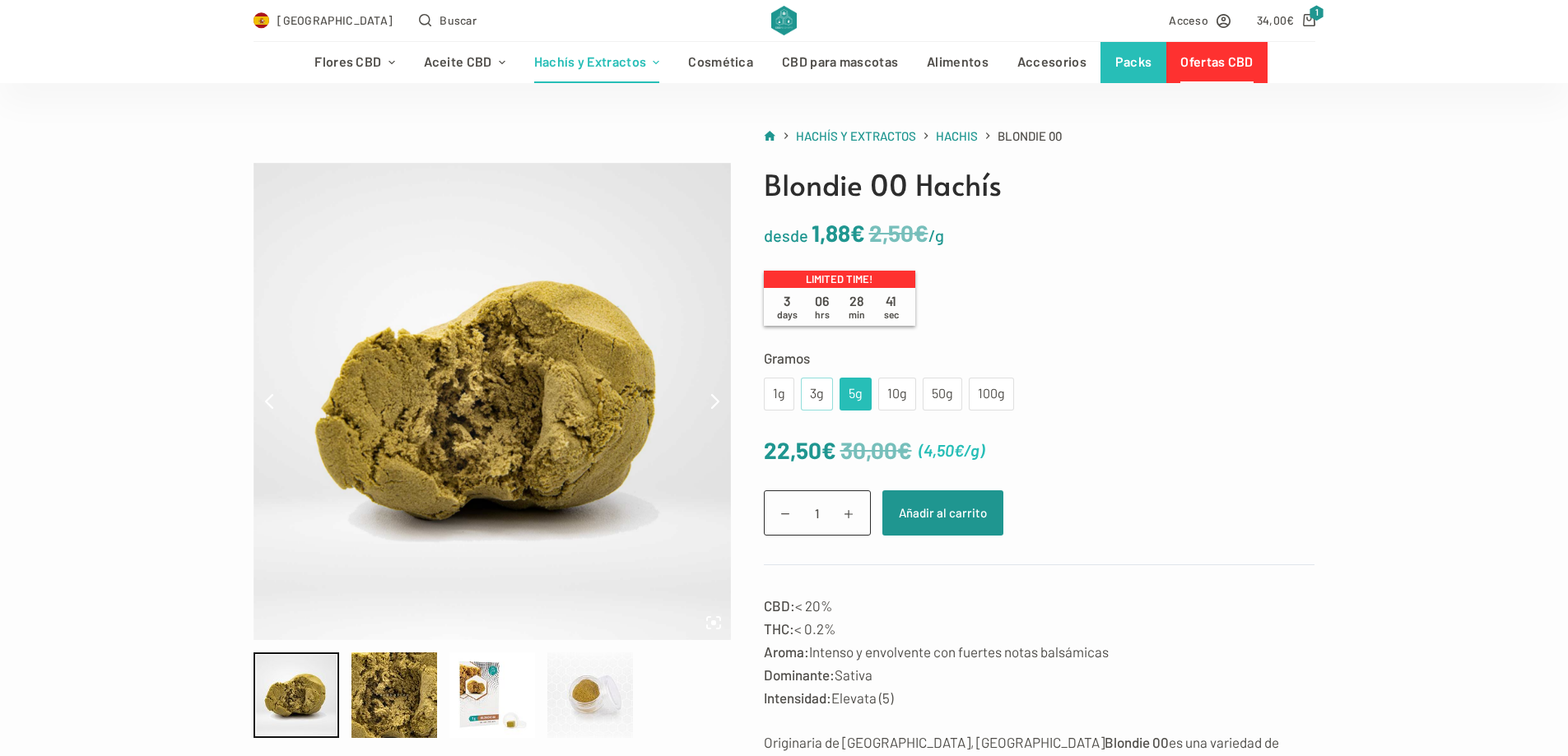
click at [825, 405] on div "3g" at bounding box center [816, 394] width 32 height 33
click at [789, 398] on div "1g" at bounding box center [779, 394] width 31 height 33
click at [814, 396] on div "3g" at bounding box center [817, 394] width 13 height 21
click at [845, 397] on div "5g" at bounding box center [855, 394] width 32 height 33
click at [892, 391] on div "10g" at bounding box center [897, 394] width 18 height 21
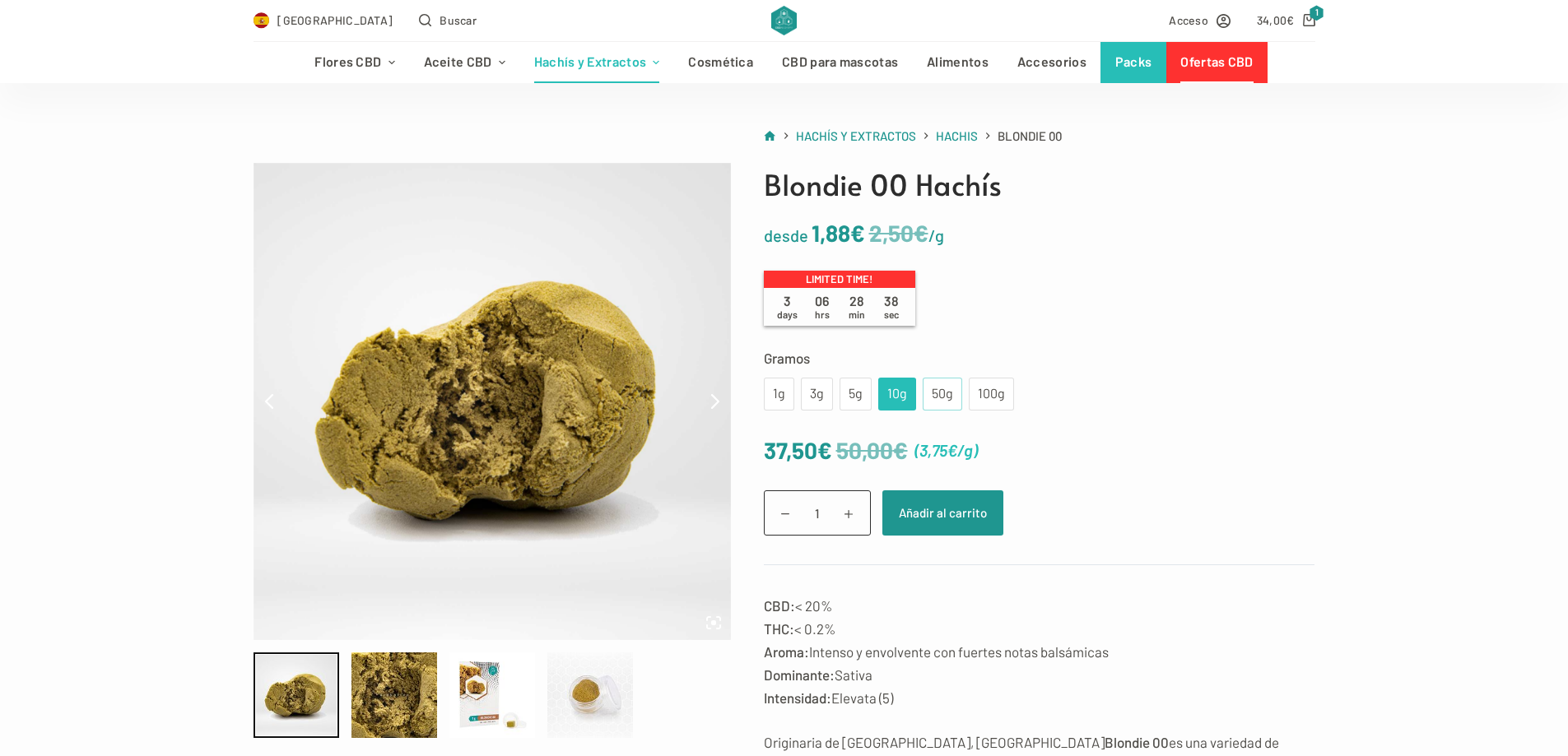
click at [933, 398] on div "50g" at bounding box center [943, 394] width 19 height 21
click at [899, 396] on div "10g" at bounding box center [897, 394] width 18 height 21
click at [861, 389] on div "5g" at bounding box center [855, 394] width 32 height 33
click at [823, 396] on div "3g" at bounding box center [816, 394] width 32 height 33
click at [922, 515] on button "Añadir al carrito" at bounding box center [943, 512] width 121 height 45
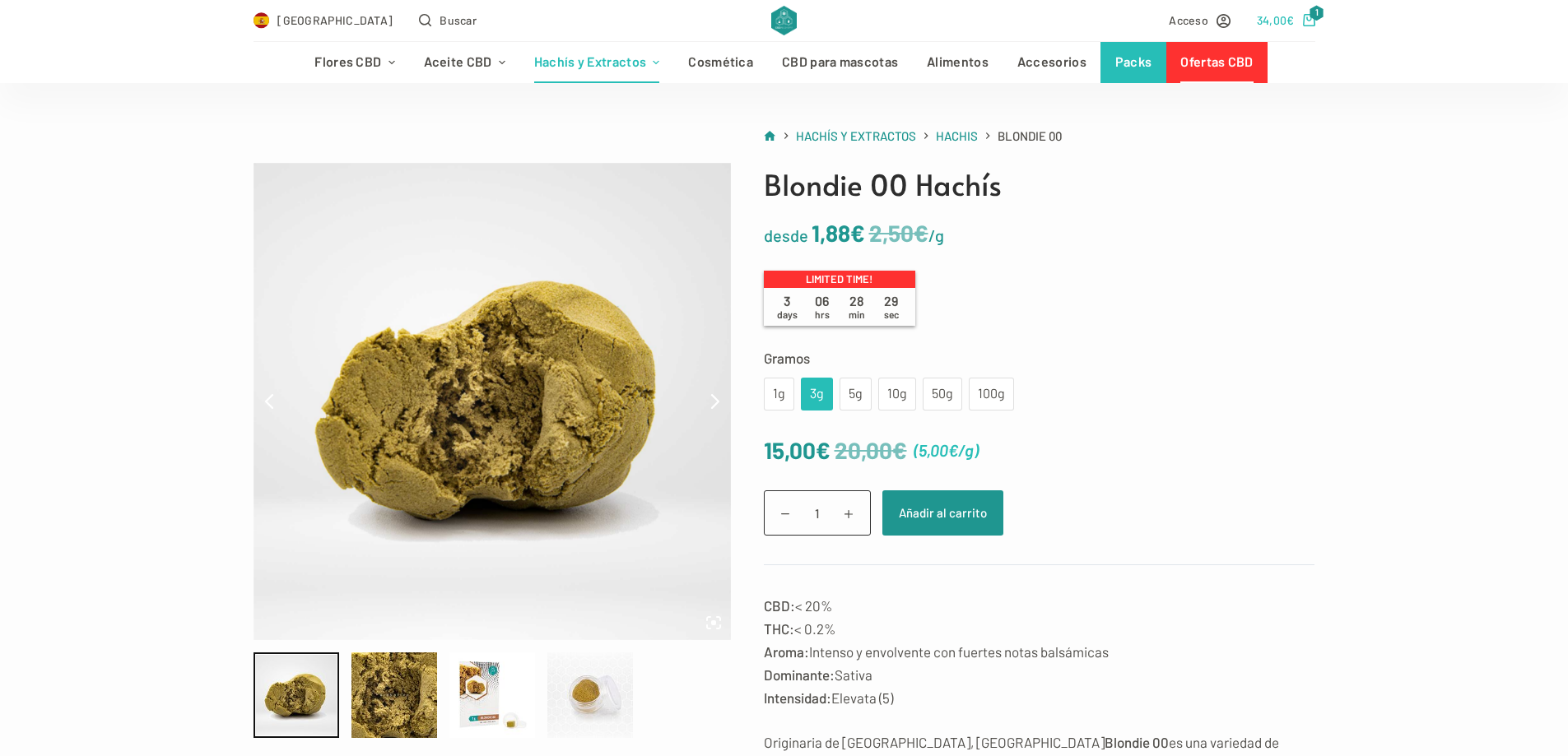
click at [1310, 18] on icon "Carro de compra" at bounding box center [1309, 19] width 13 height 13
click at [1304, 18] on icon "Carro de compra" at bounding box center [1309, 19] width 13 height 13
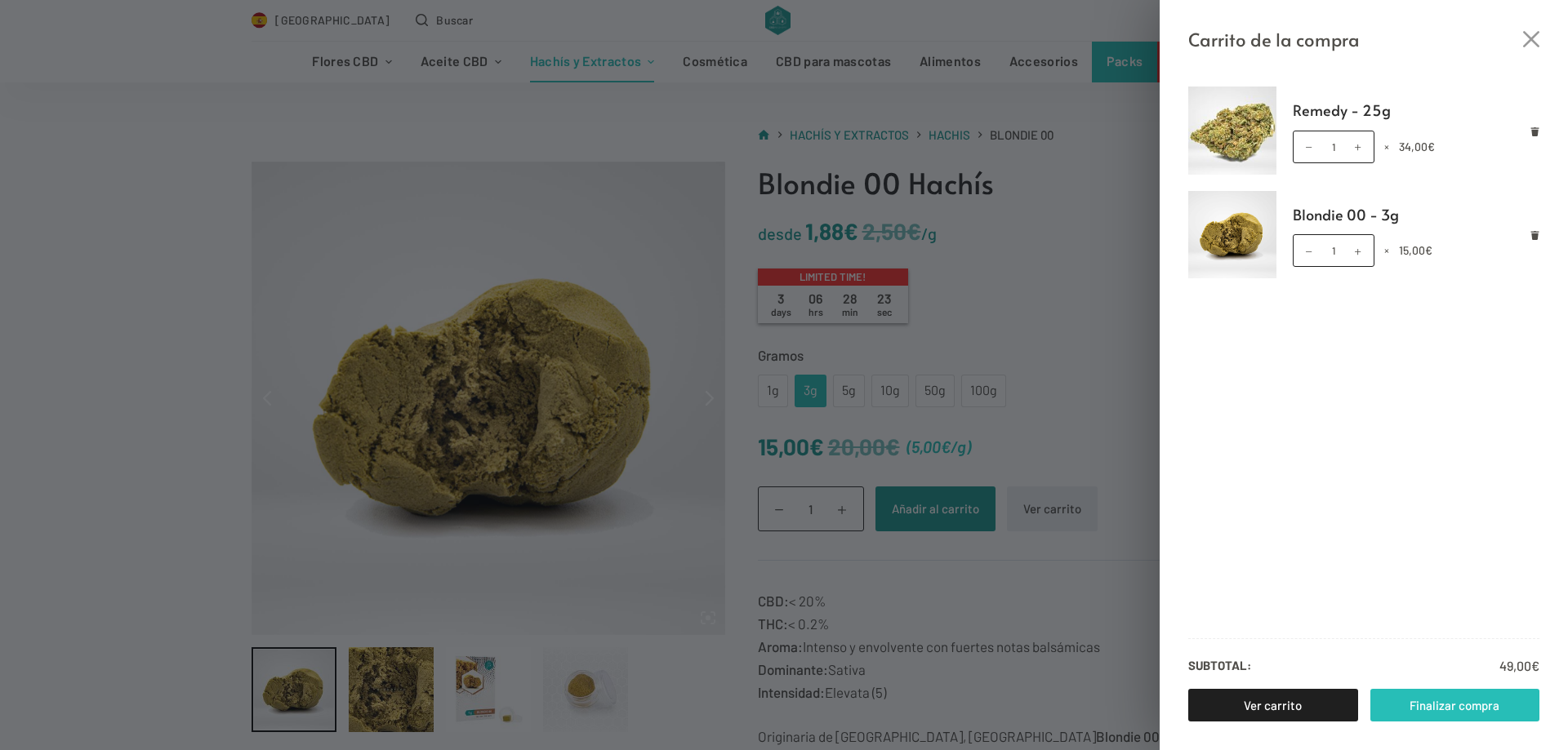
click at [1484, 701] on link "Finalizar compra" at bounding box center [1455, 706] width 170 height 33
click at [1533, 40] on icon "Cerrar el cajón del carrito" at bounding box center [1531, 38] width 16 height 16
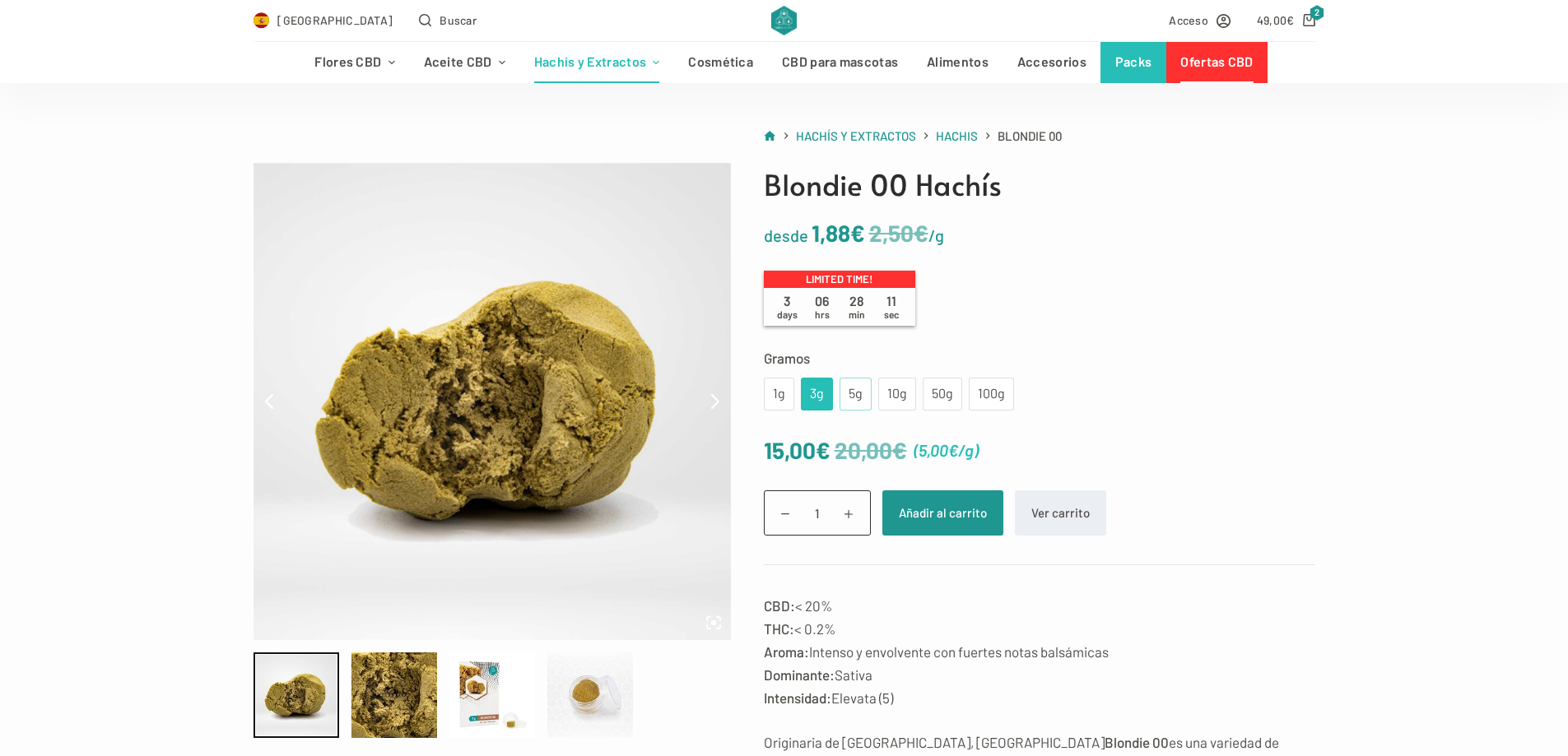
click at [858, 393] on div "5g" at bounding box center [856, 394] width 13 height 21
click at [1314, 18] on span "2" at bounding box center [1317, 13] width 15 height 15
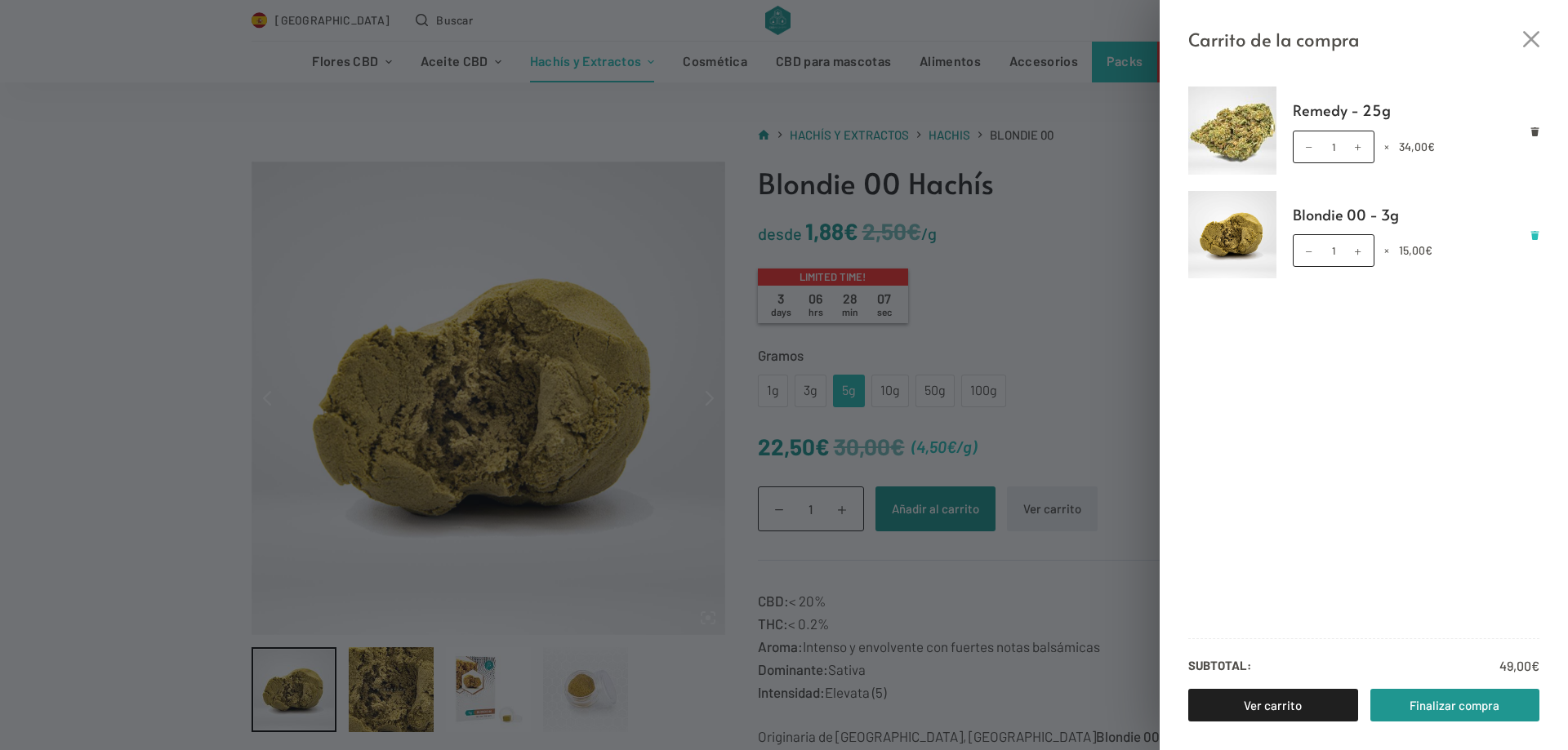
click at [1534, 234] on icon "Eliminar Blondie 00 - 3g del carrito" at bounding box center [1534, 235] width 9 height 9
click at [1083, 374] on div "Carrito de la compra Remedy - 25g Remedy - 25g cantidad 1 × 34,00 € Subtotal: 3…" at bounding box center [784, 375] width 1568 height 750
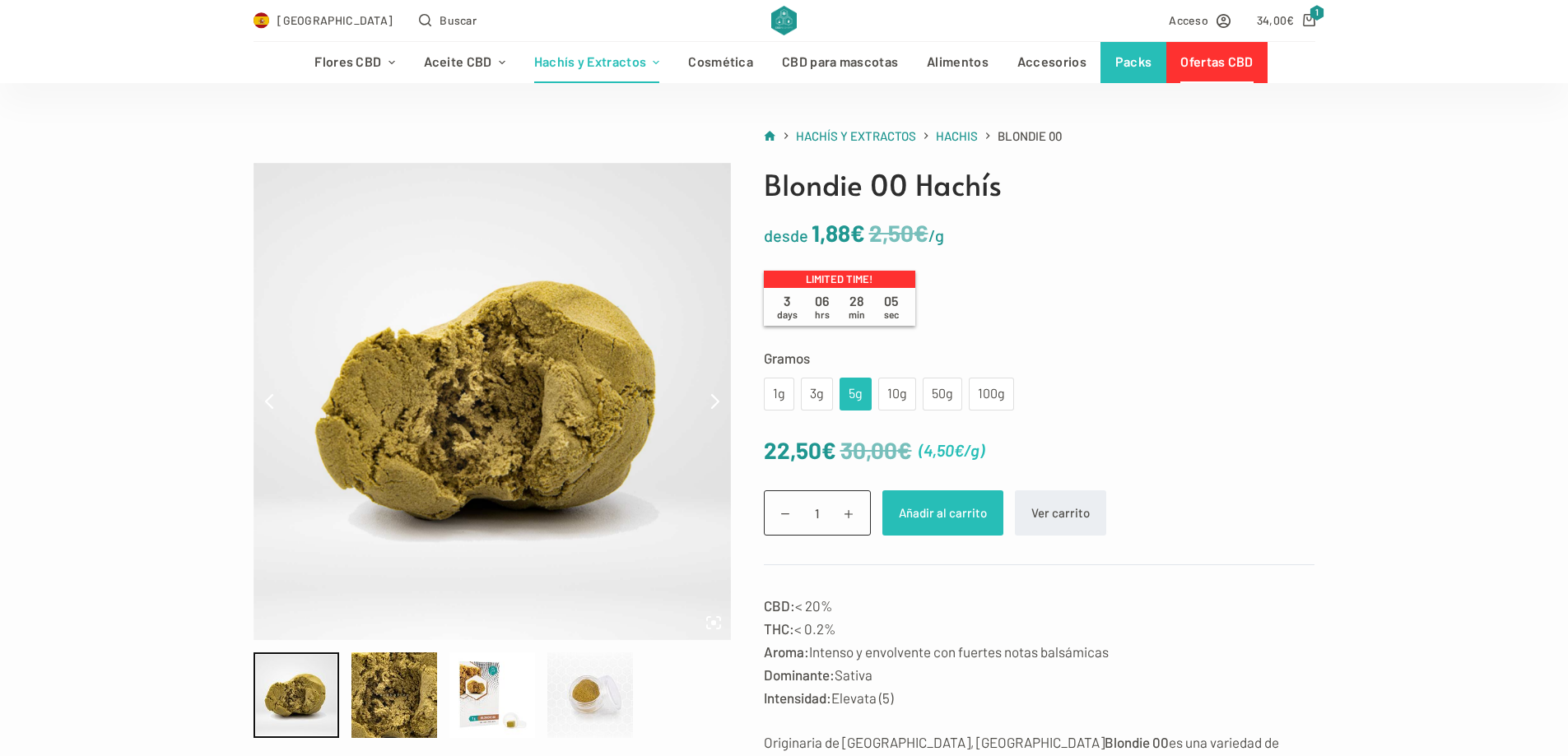
click at [967, 517] on button "Añadir al carrito" at bounding box center [943, 512] width 121 height 45
click at [1309, 15] on icon "Carro de compra" at bounding box center [1309, 19] width 13 height 13
click at [1310, 32] on div "Acceso 56,50 € 2" at bounding box center [1060, 20] width 509 height 42
click at [1311, 19] on icon "Carro de compra" at bounding box center [1309, 19] width 13 height 13
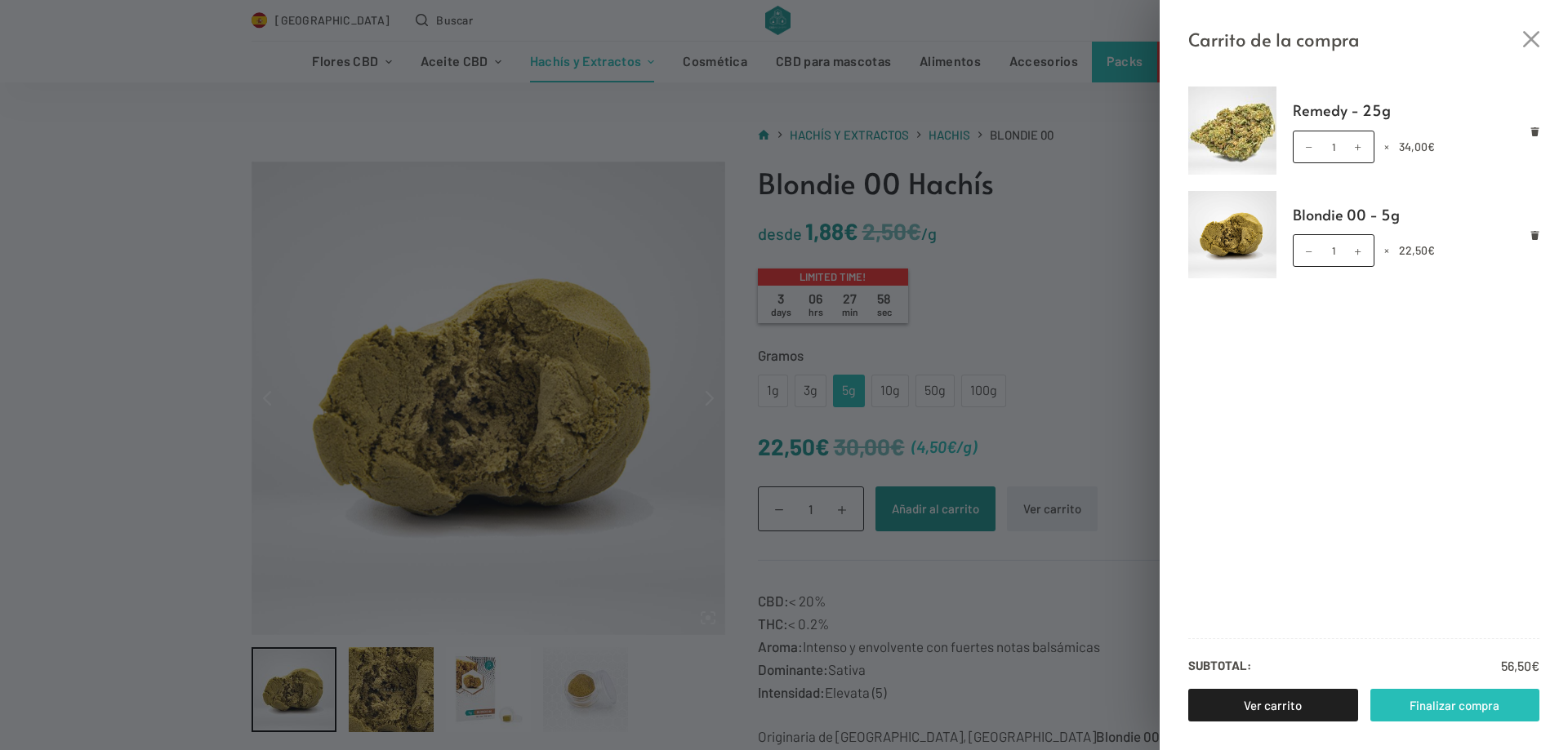
click at [1474, 717] on link "Finalizar compra" at bounding box center [1455, 706] width 170 height 33
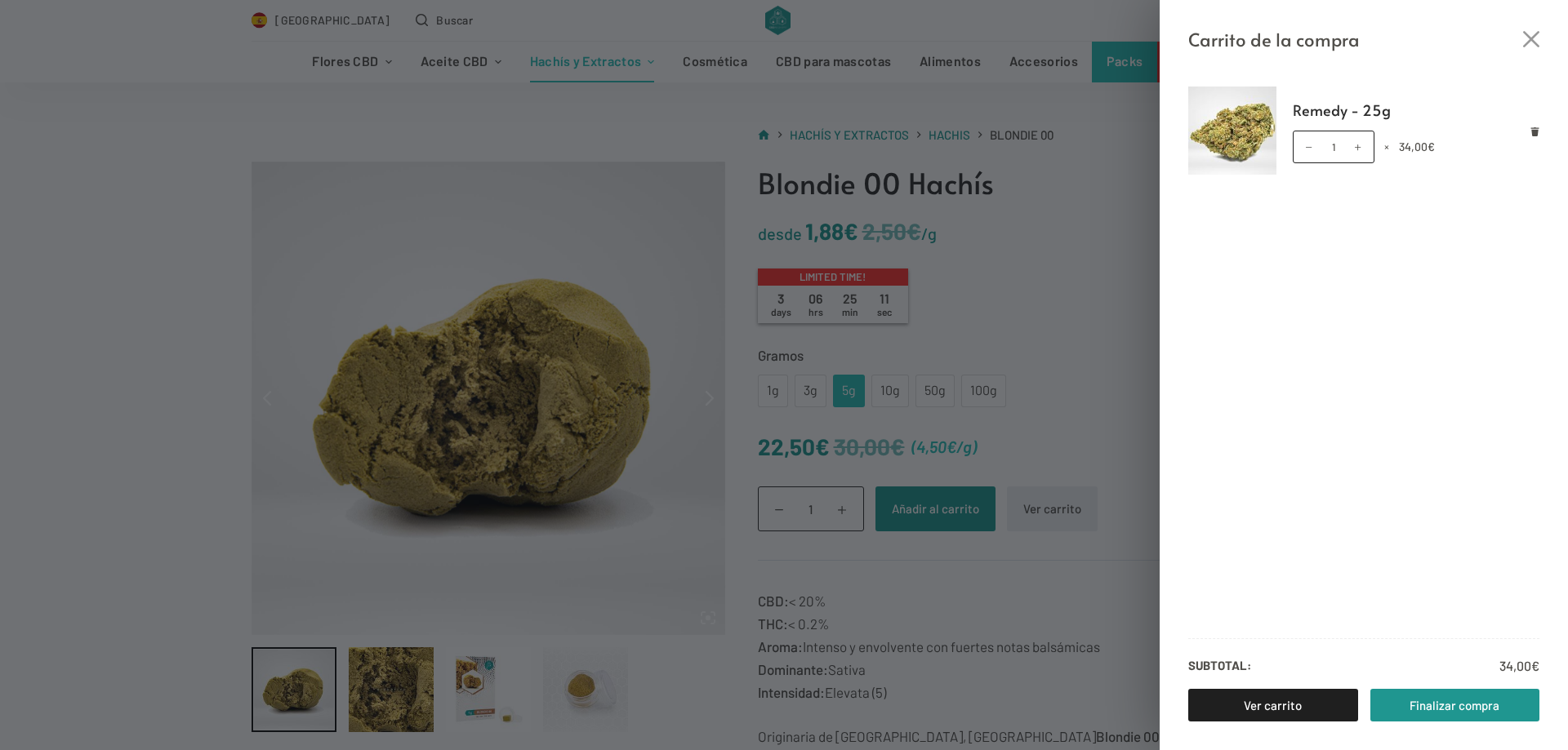
click at [975, 498] on div "Carrito de la compra Remedy - 25g Remedy - 25g cantidad 1 × 34,00 € Subtotal: 3…" at bounding box center [784, 375] width 1568 height 750
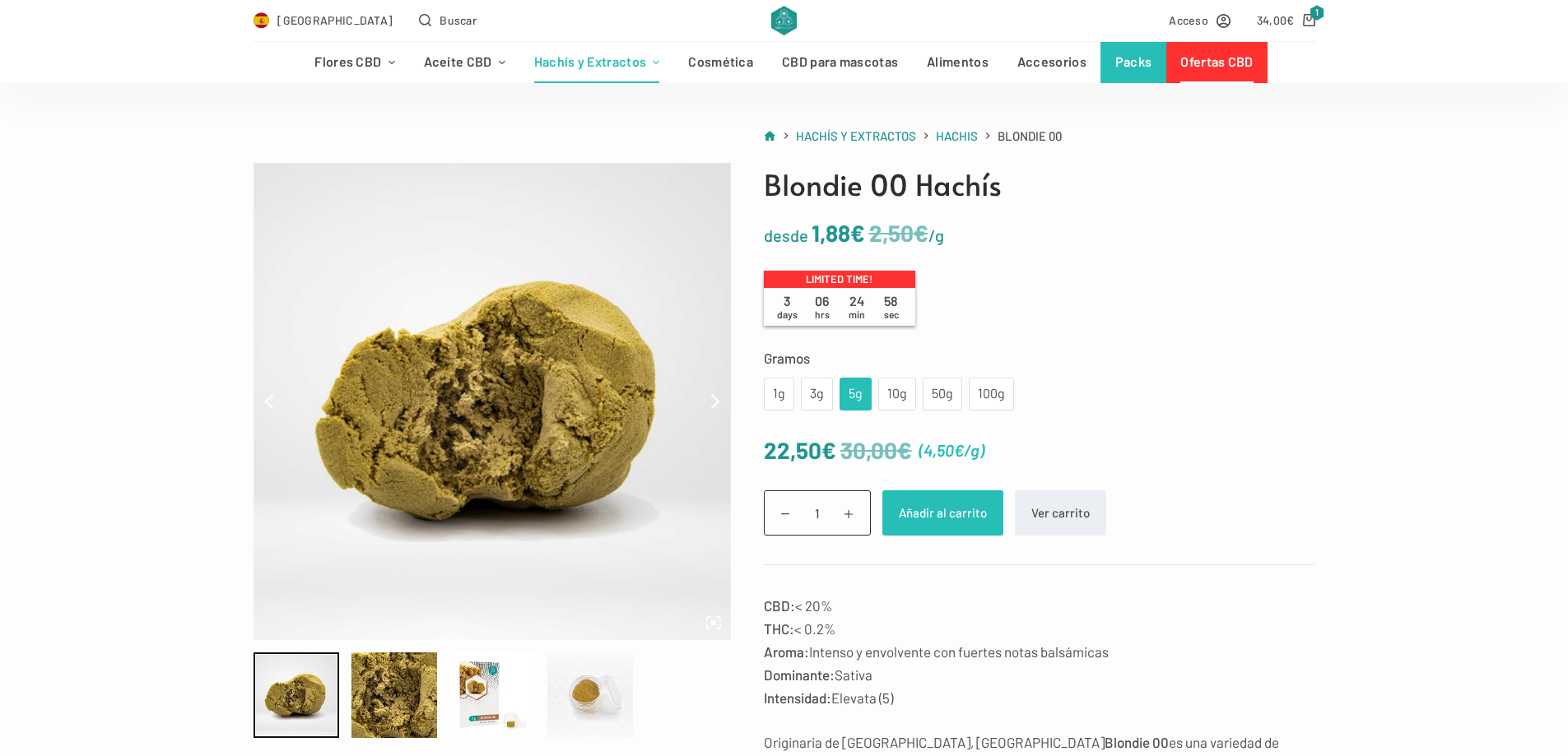
click at [921, 513] on button "Añadir al carrito" at bounding box center [943, 512] width 121 height 45
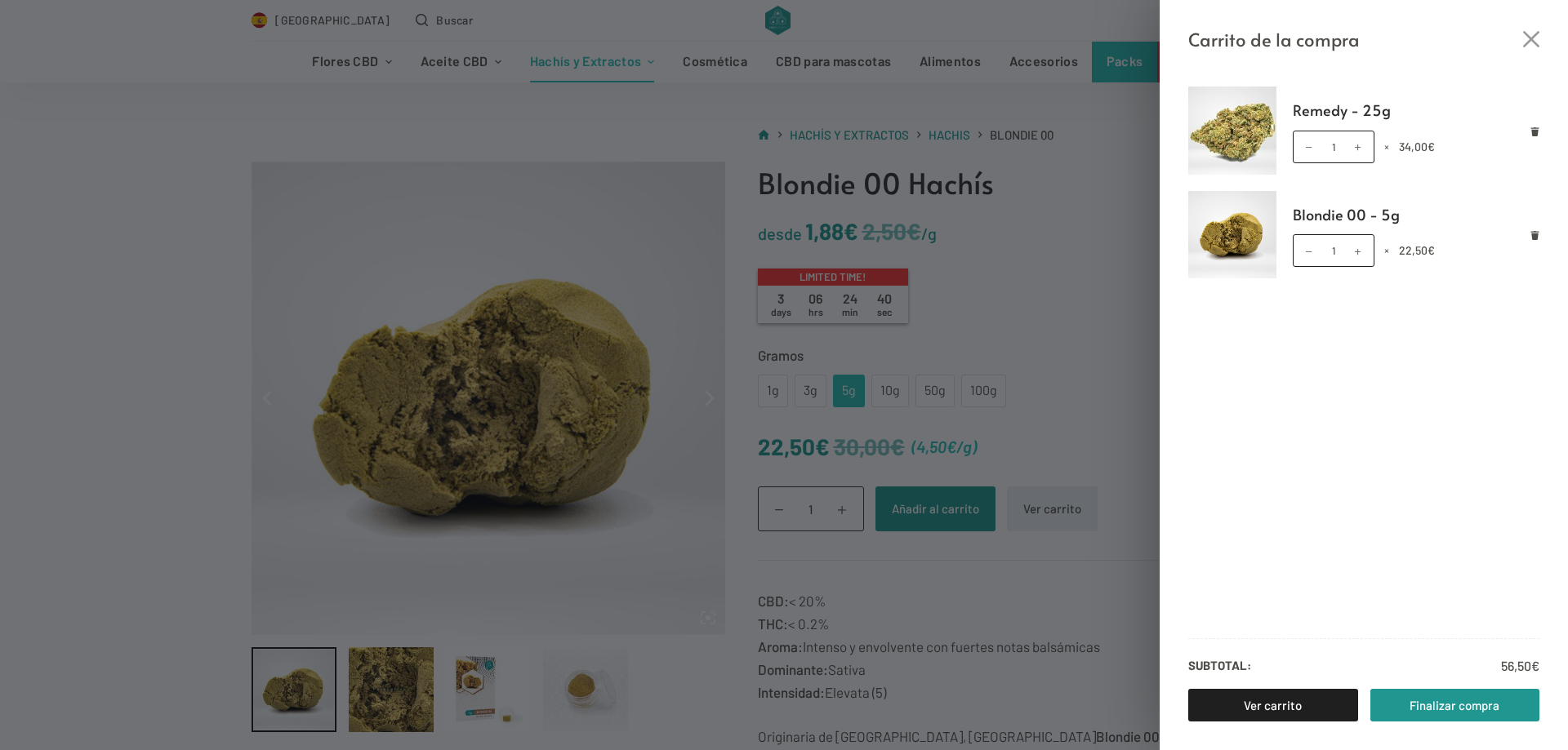
drag, startPoint x: 1531, startPoint y: 41, endPoint x: 1392, endPoint y: 466, distance: 447.2
click at [1387, 471] on div "Carrito de la compra Remedy - 25g Remedy - 25g cantidad 1 × 34,00 € Blondie 00 …" at bounding box center [1364, 375] width 409 height 750
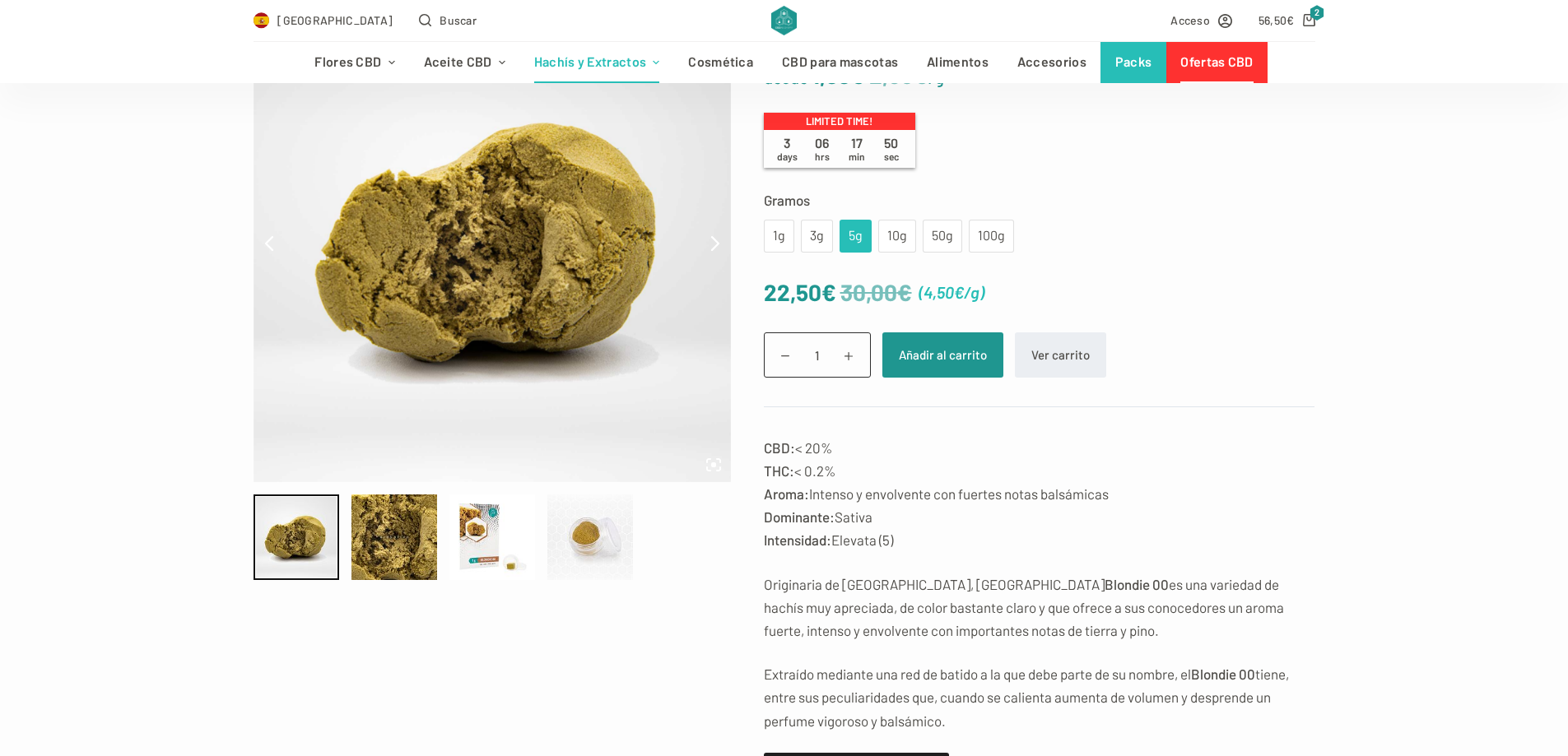
scroll to position [247, 0]
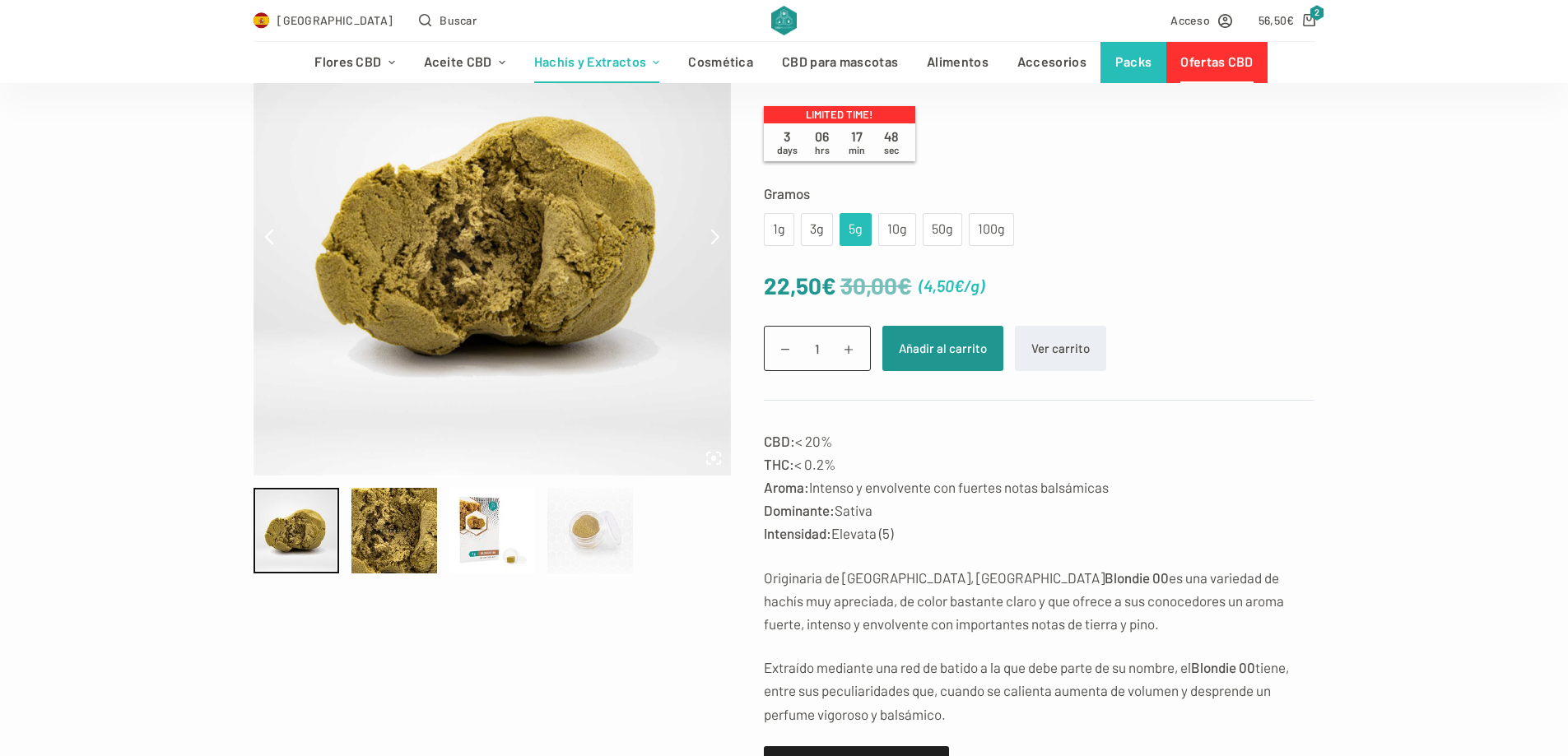
click at [592, 540] on div at bounding box center [590, 531] width 86 height 86
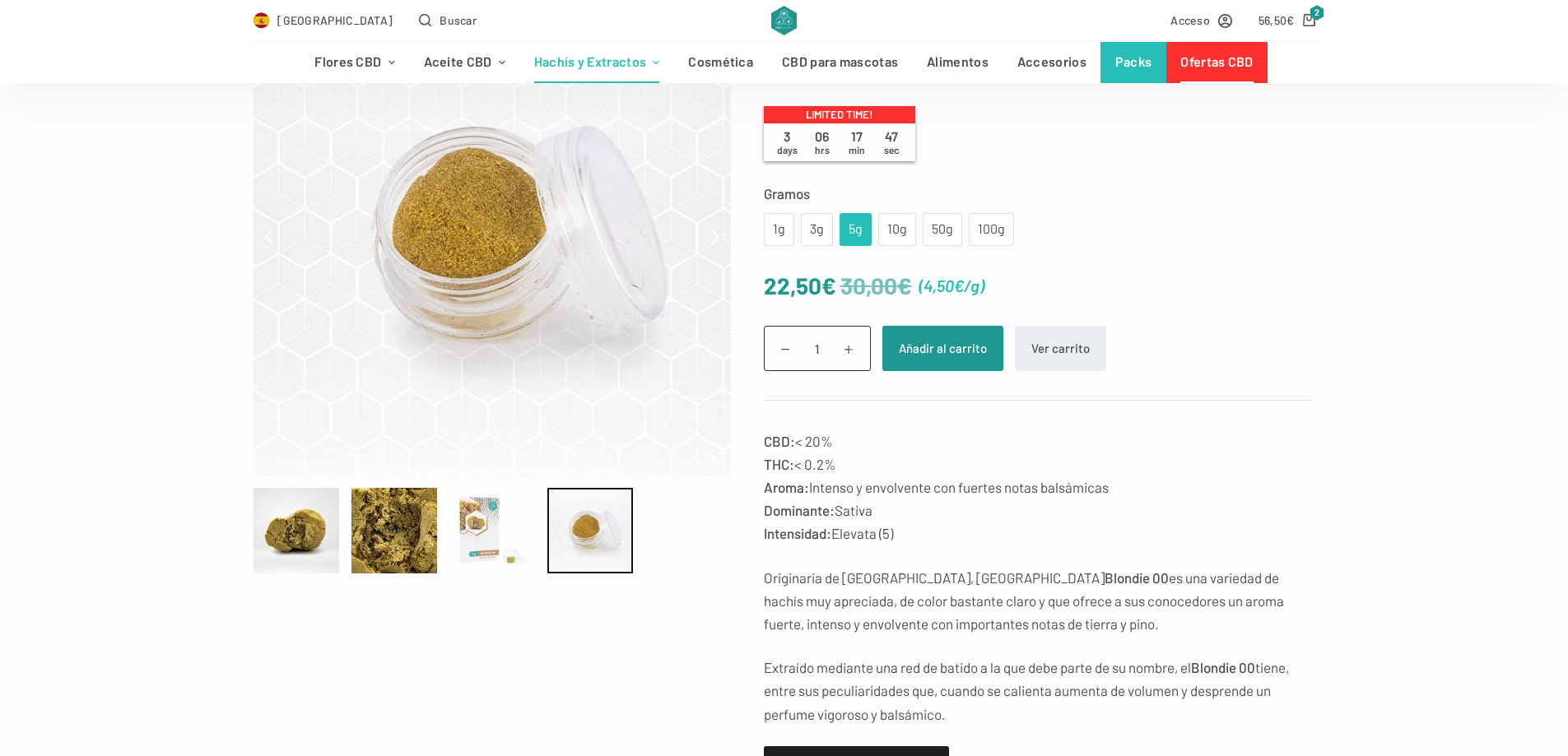
click at [492, 529] on div at bounding box center [492, 531] width 86 height 86
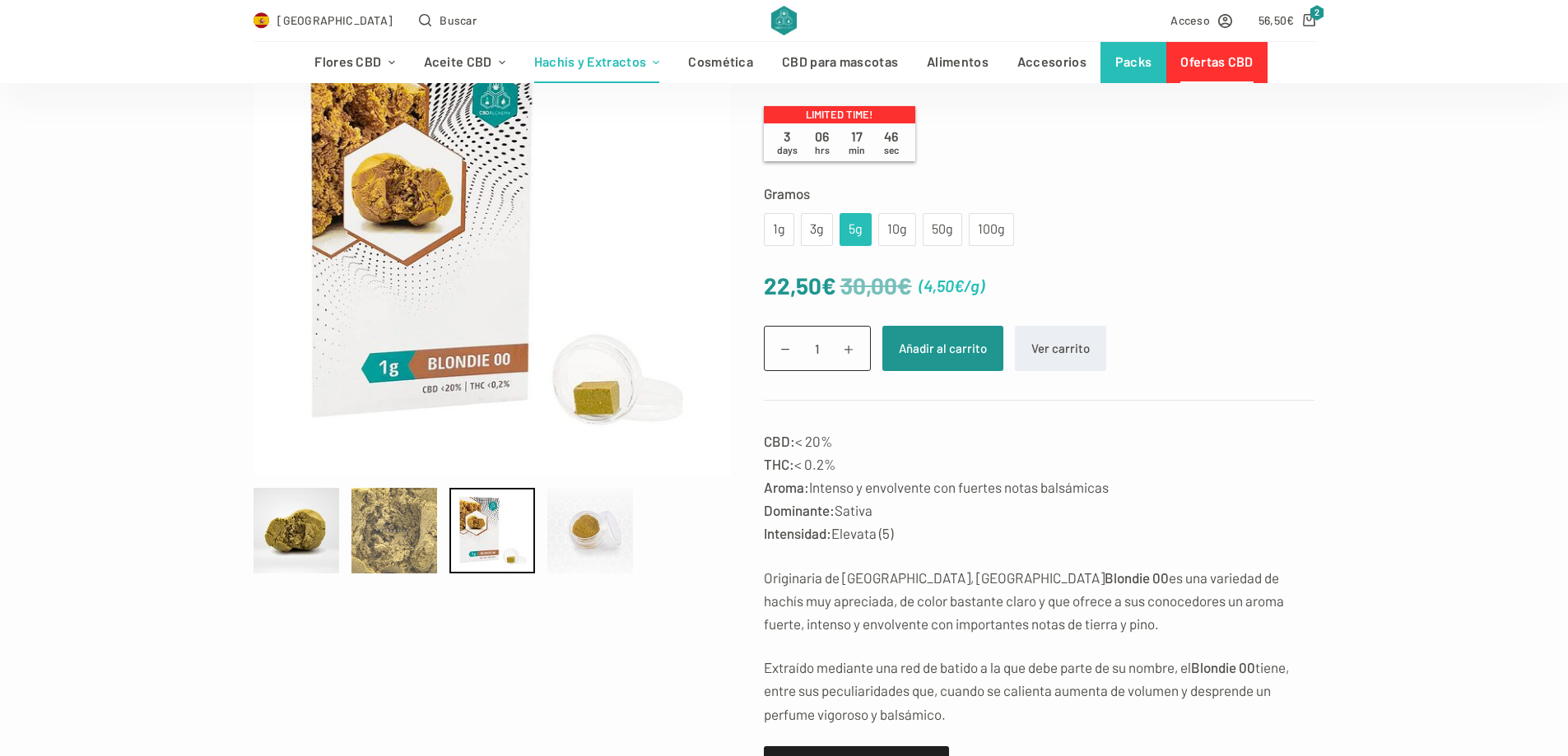
click at [409, 535] on div at bounding box center [394, 531] width 86 height 86
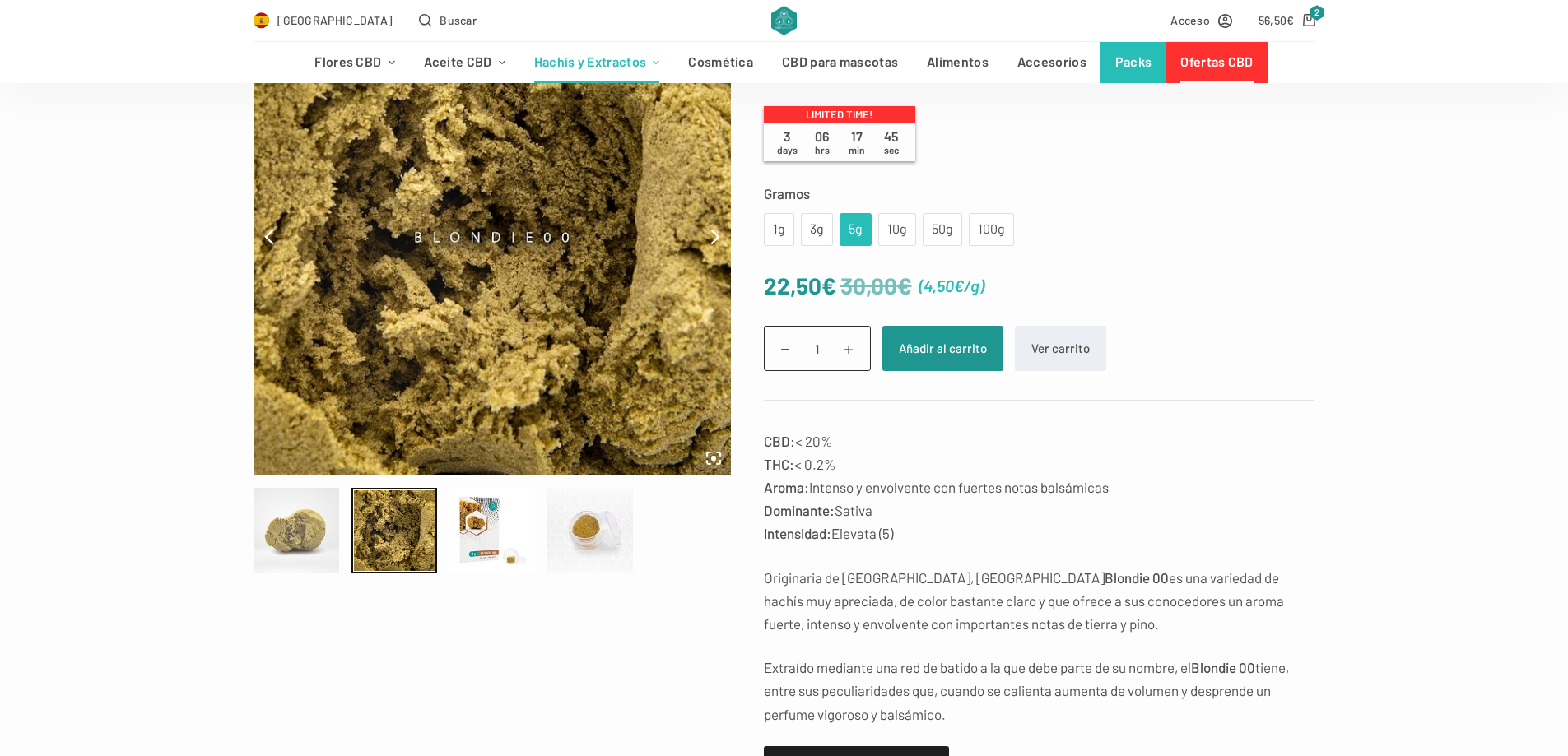
click at [325, 536] on div at bounding box center [296, 531] width 86 height 86
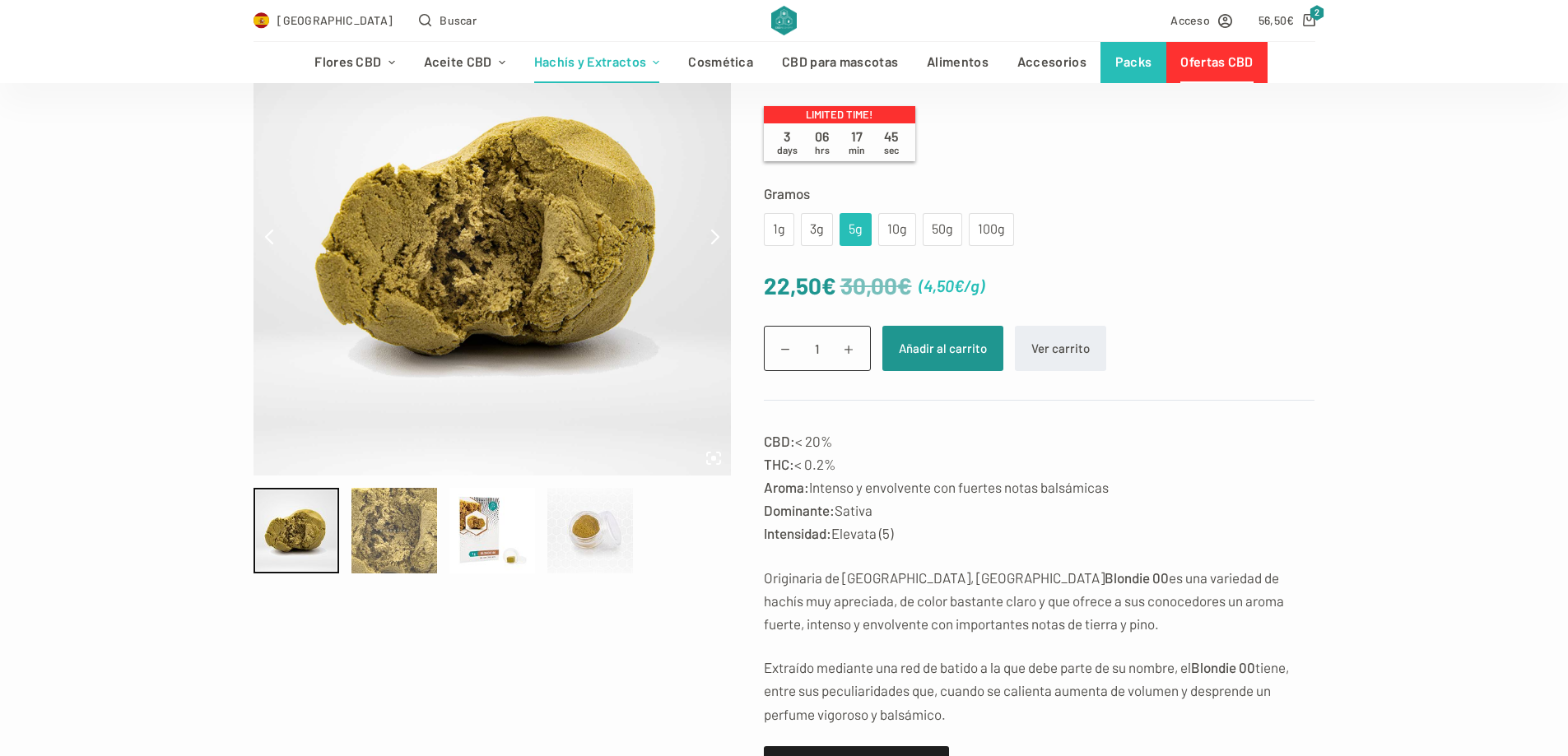
click at [361, 530] on div at bounding box center [394, 531] width 86 height 86
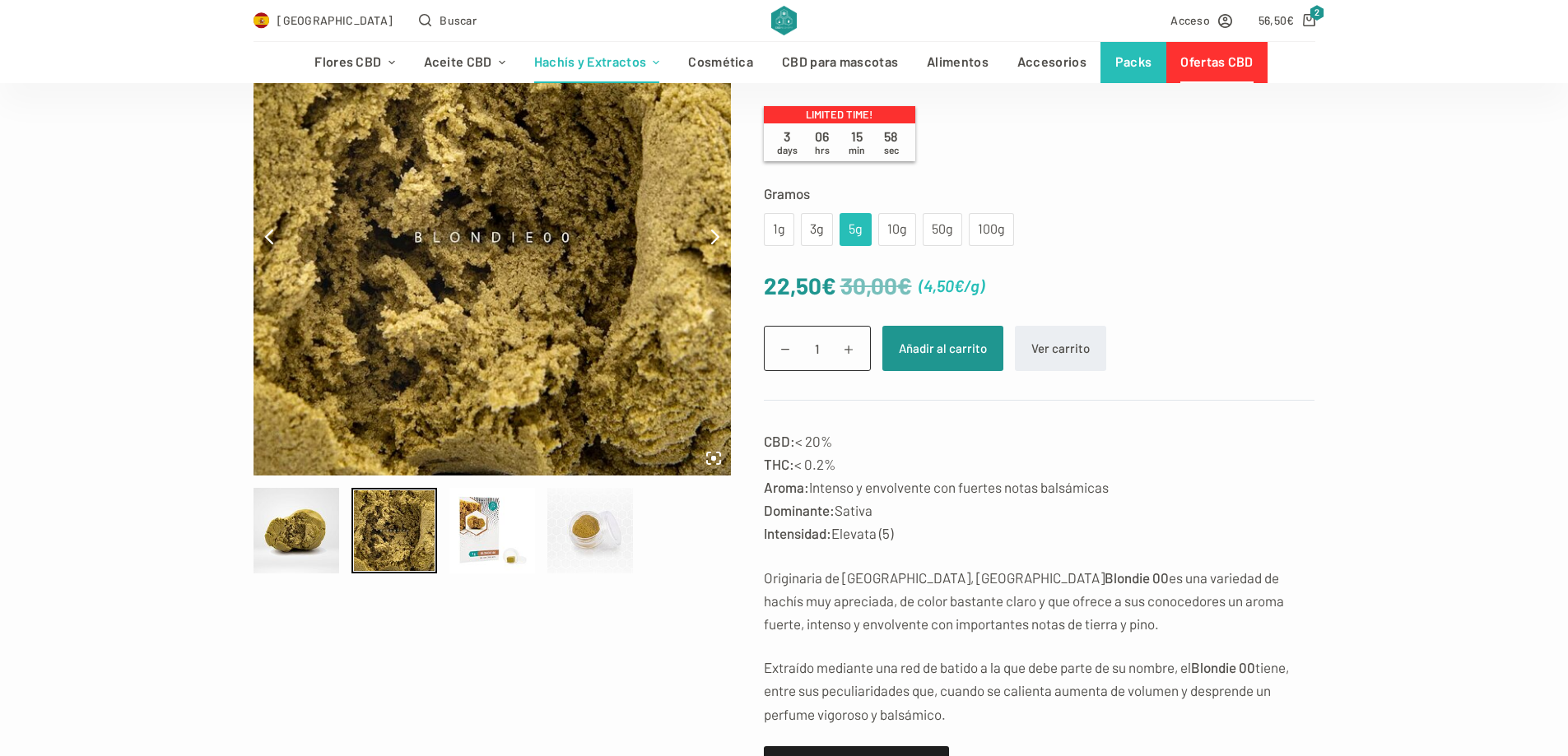
click at [1376, 313] on div "Blondie 00 Hachís desde 2,50 € 1,88 € /g Limited time! 3 days 06 hrs 15 min 58 …" at bounding box center [784, 448] width 1568 height 900
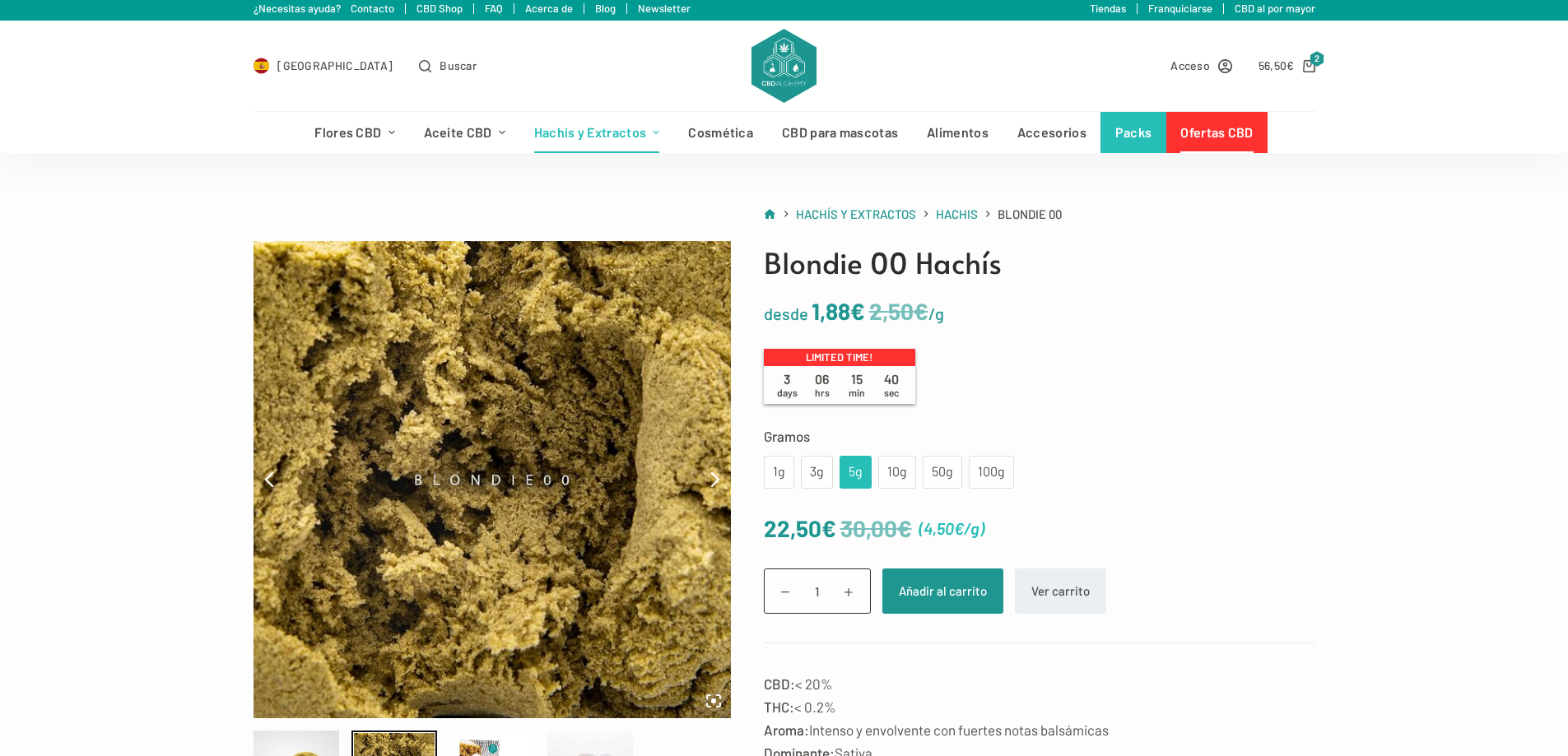
scroll to position [0, 0]
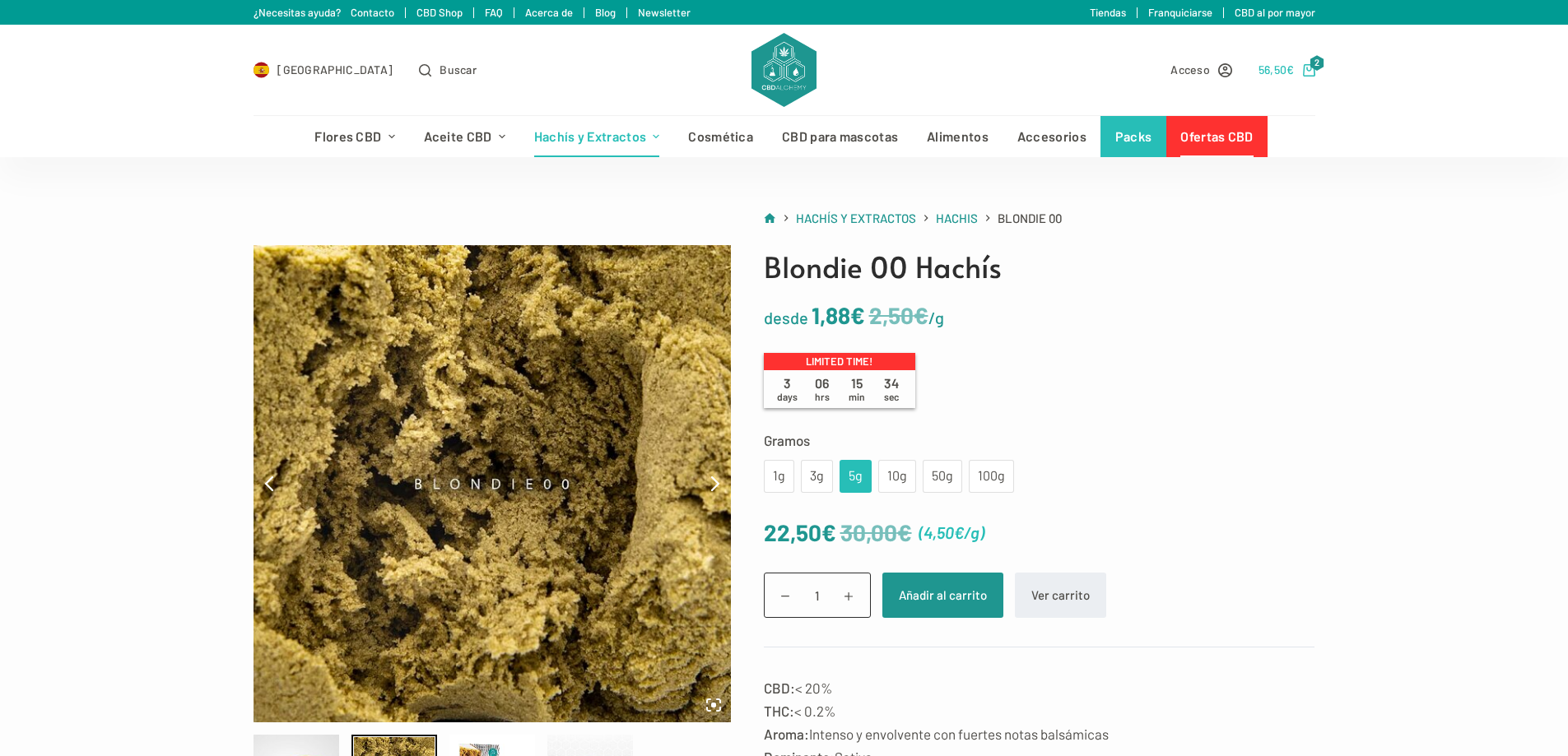
click at [1291, 72] on span "€" at bounding box center [1291, 70] width 8 height 14
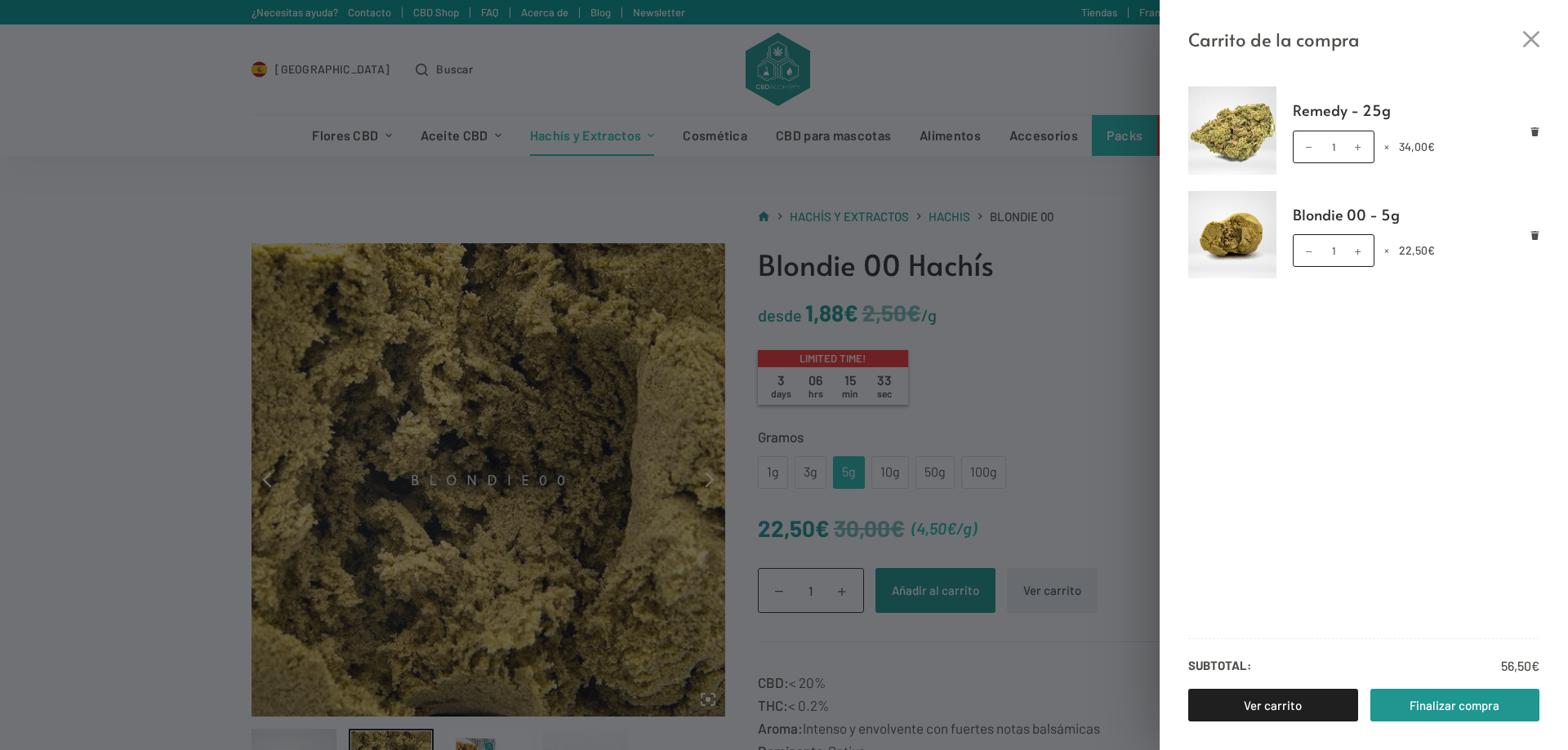
click at [1007, 82] on div "Carrito de la compra Remedy - 25g Remedy - 25g cantidad 1 × 34,00 € Blondie 00 …" at bounding box center [784, 375] width 1568 height 750
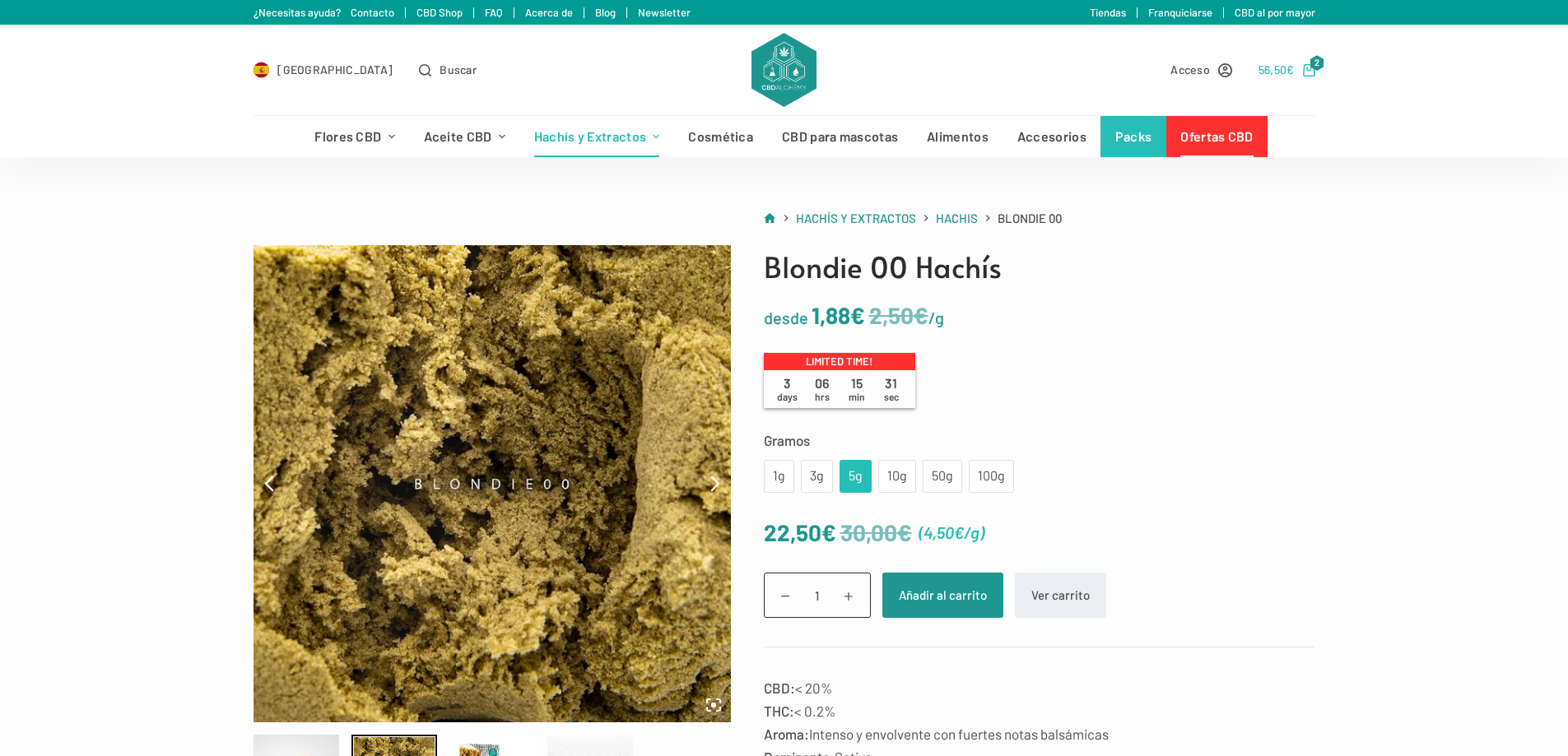
click at [1301, 75] on link "56,50 € 2" at bounding box center [1287, 70] width 57 height 19
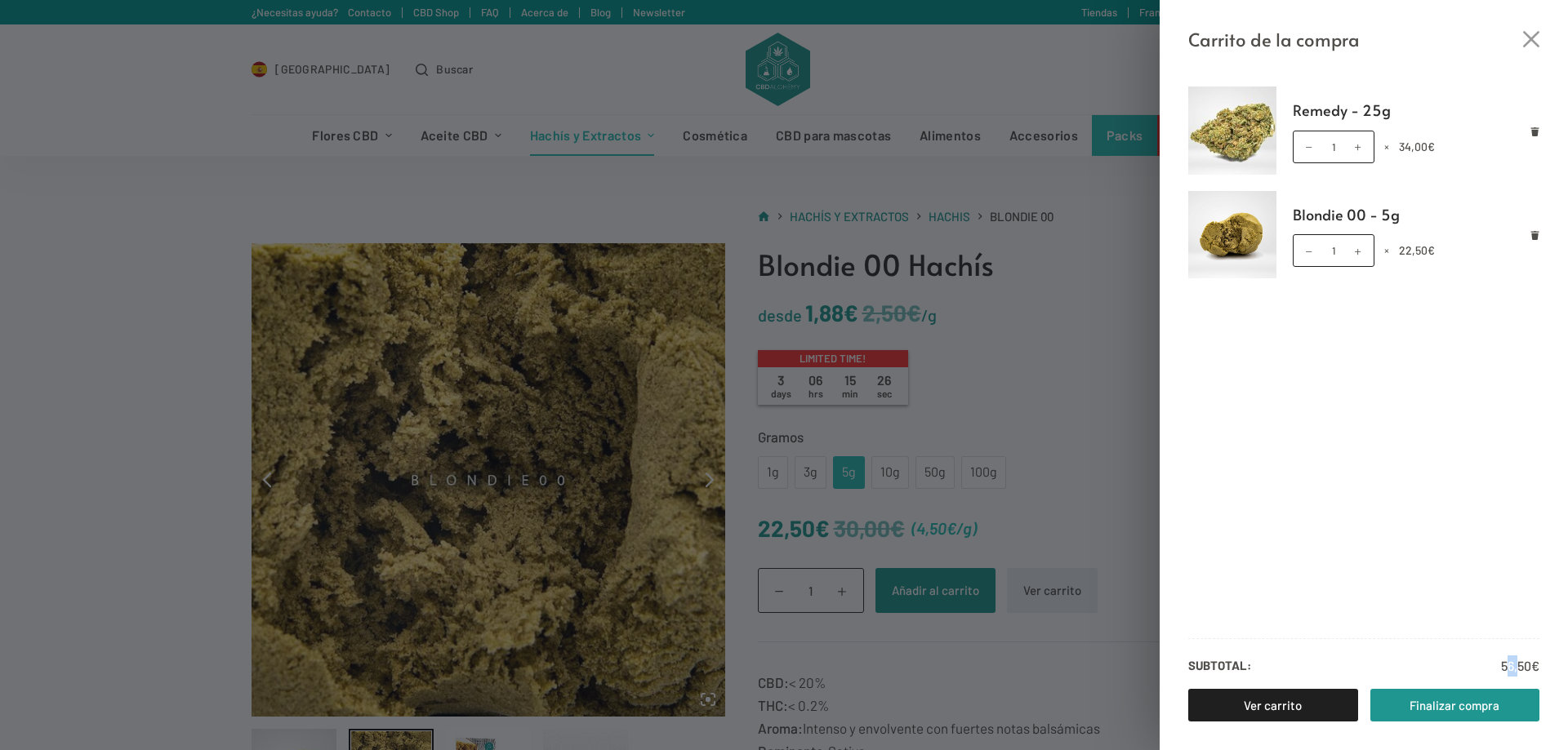
drag, startPoint x: 1506, startPoint y: 666, endPoint x: 1519, endPoint y: 663, distance: 13.3
click at [1518, 664] on bdi "56,50 €" at bounding box center [1520, 666] width 38 height 15
click at [1519, 663] on bdi "56,50 €" at bounding box center [1520, 666] width 38 height 15
click at [1525, 46] on icon "Cerrar el cajón del carrito" at bounding box center [1531, 38] width 16 height 16
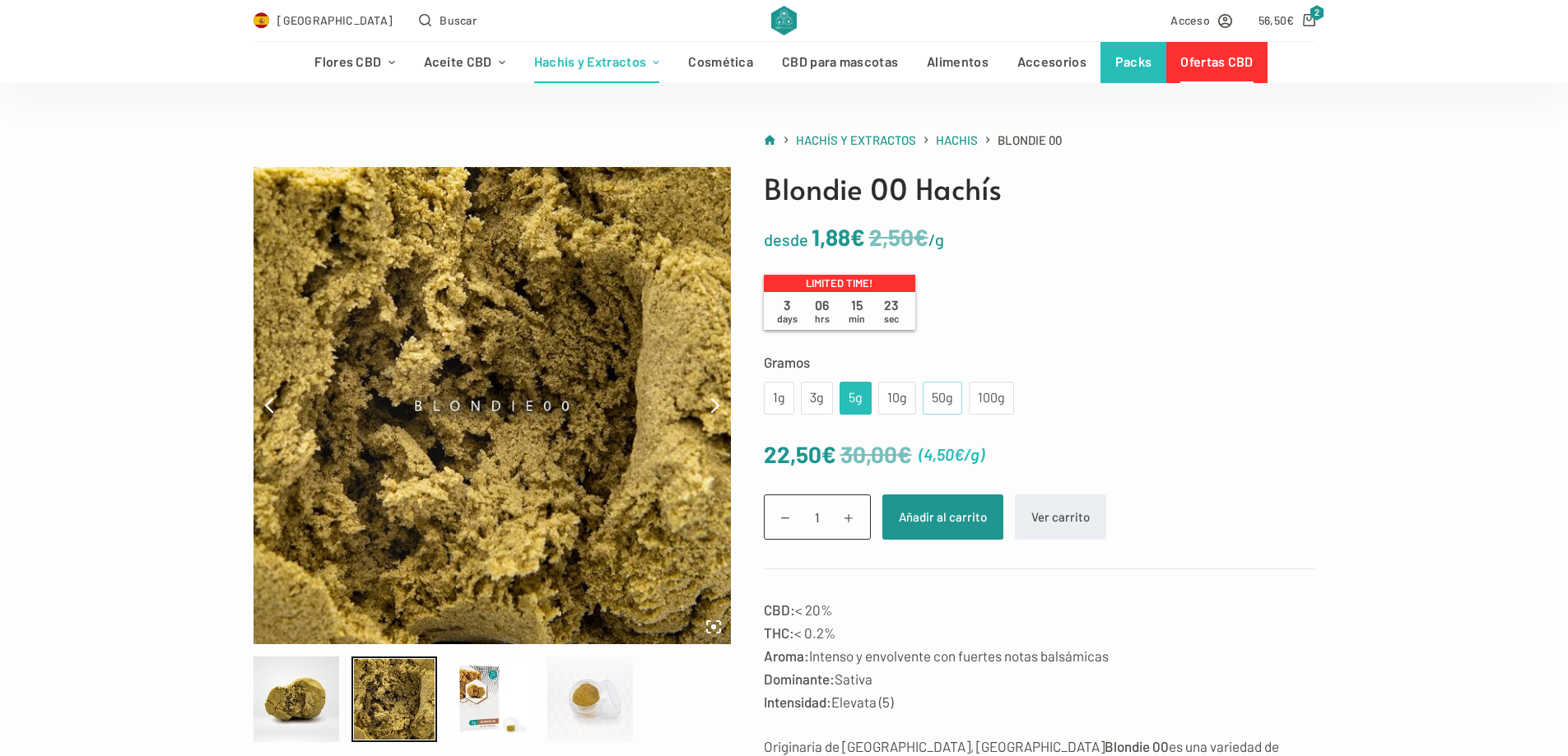
scroll to position [82, 0]
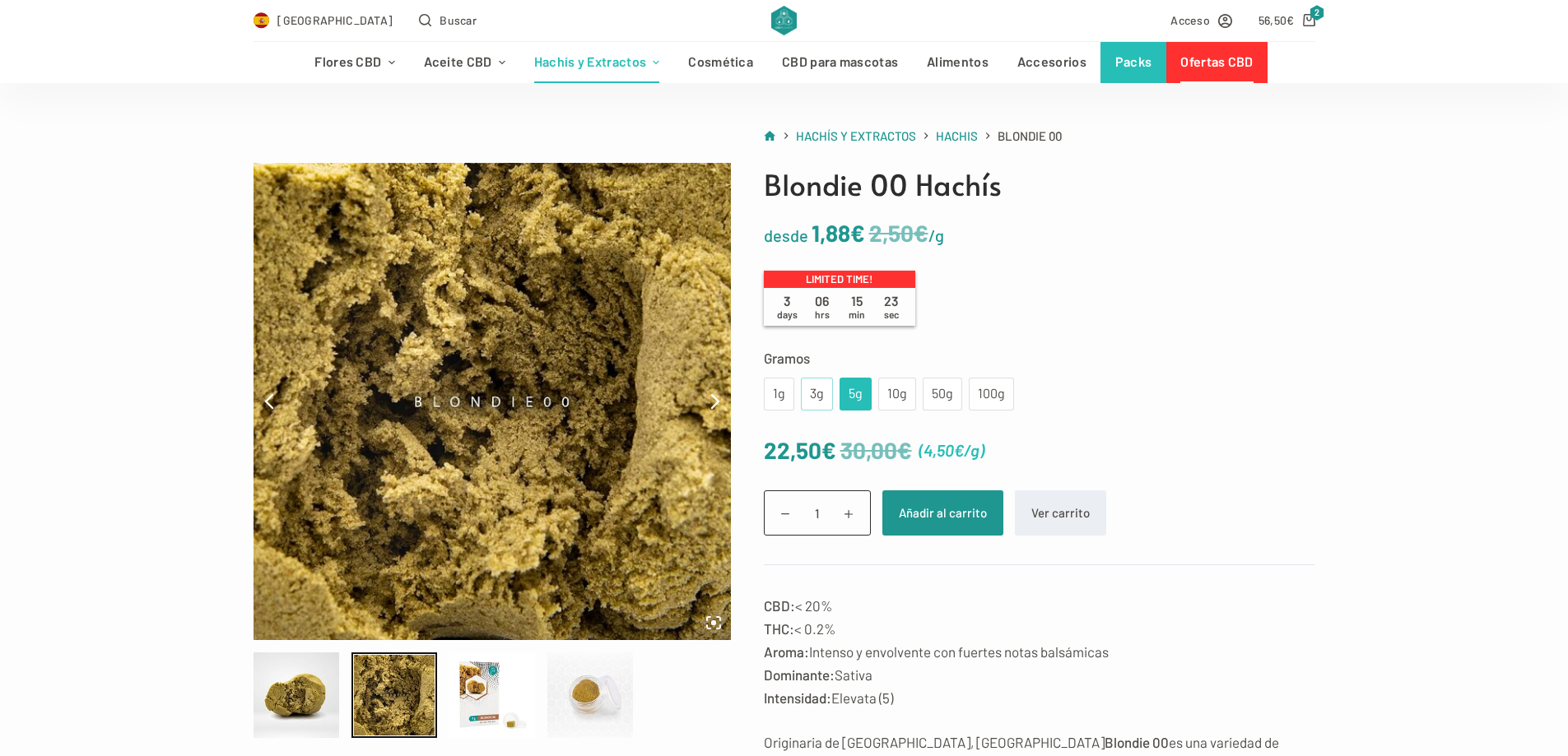
click at [806, 389] on div "3g" at bounding box center [816, 394] width 32 height 33
click at [960, 523] on button "Añadir al carrito" at bounding box center [943, 512] width 121 height 45
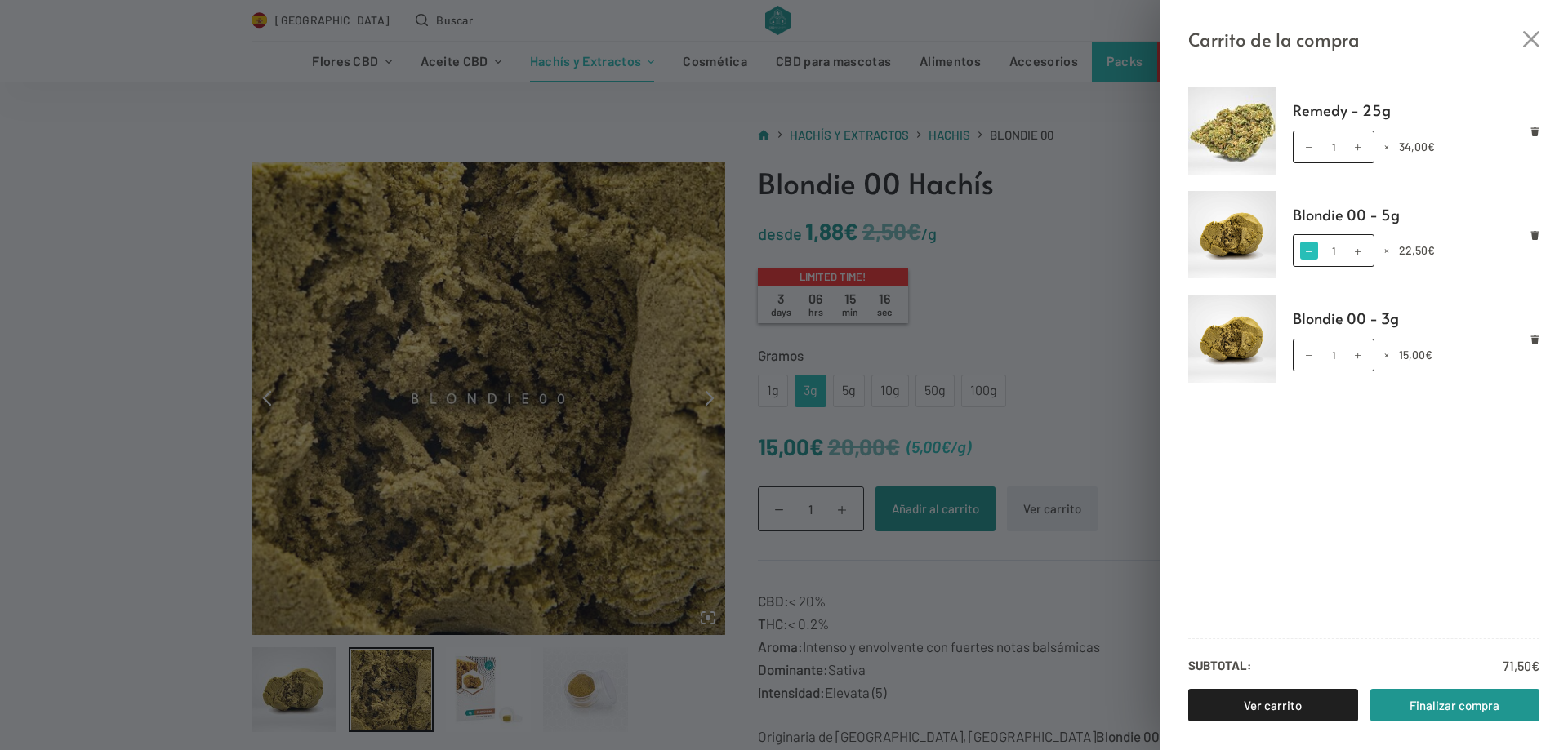
click at [1303, 255] on span at bounding box center [1308, 250] width 18 height 18
type input "0"
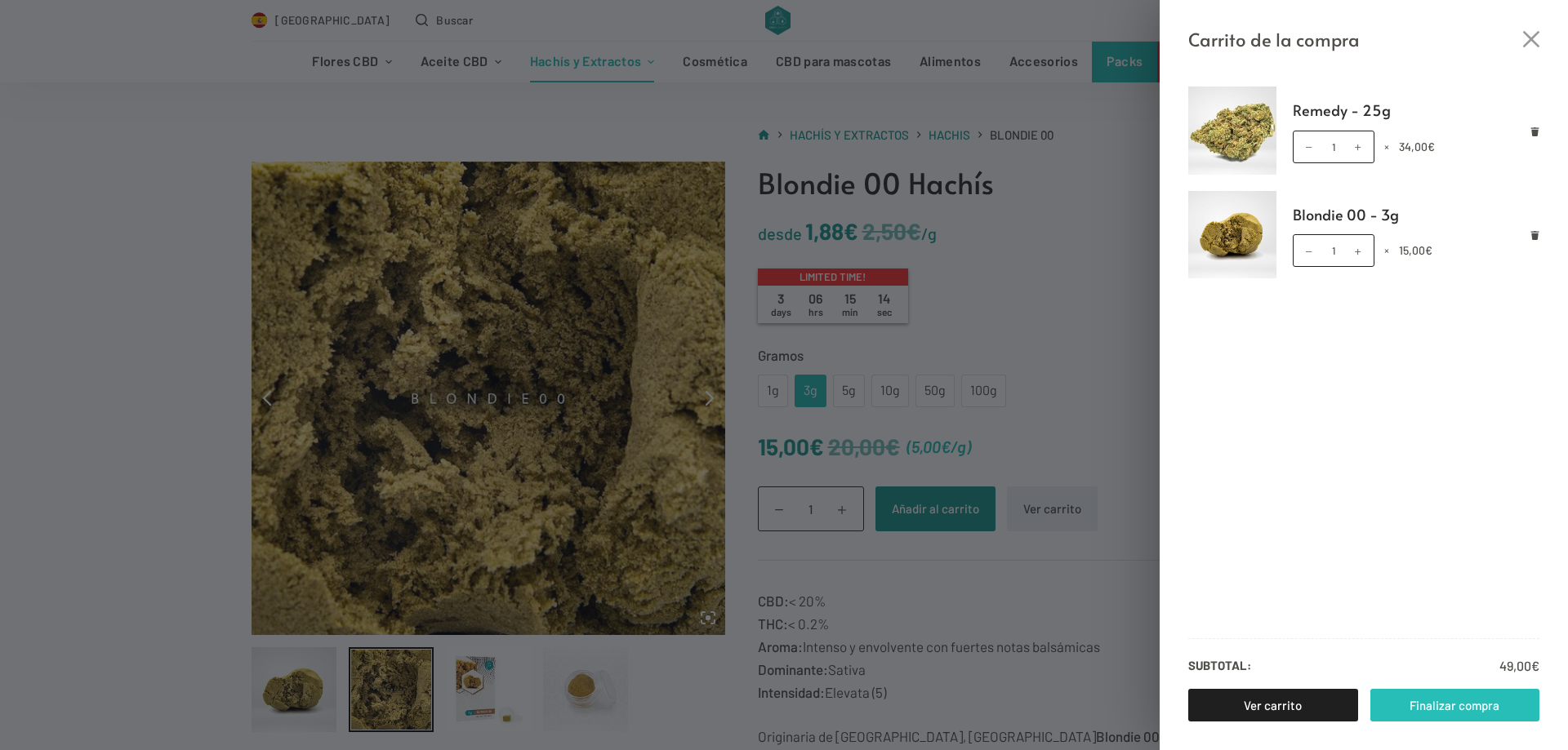
click at [1453, 700] on link "Finalizar compra" at bounding box center [1455, 706] width 170 height 33
click at [1531, 30] on div "Carrito de la compra" at bounding box center [1364, 27] width 409 height 54
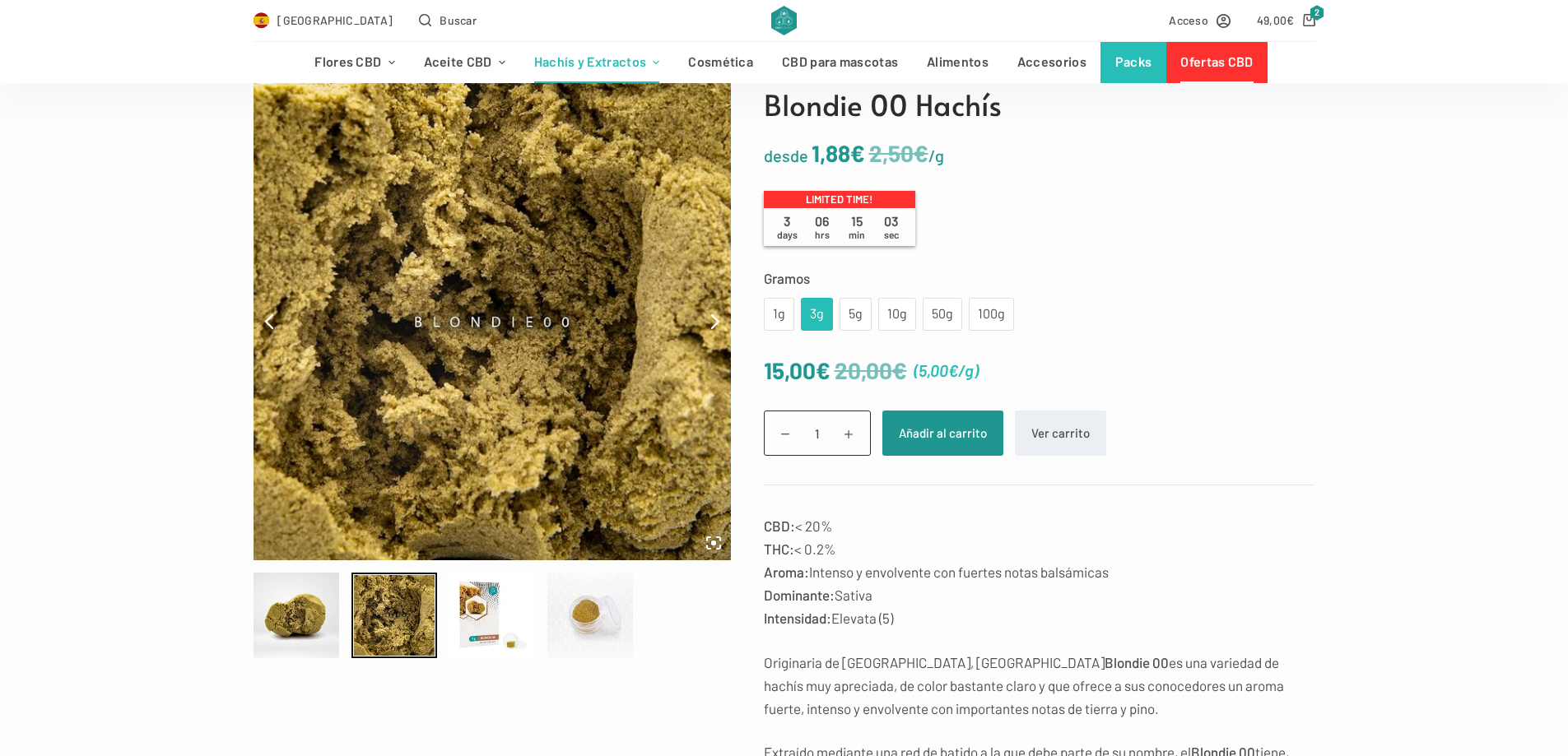
scroll to position [164, 0]
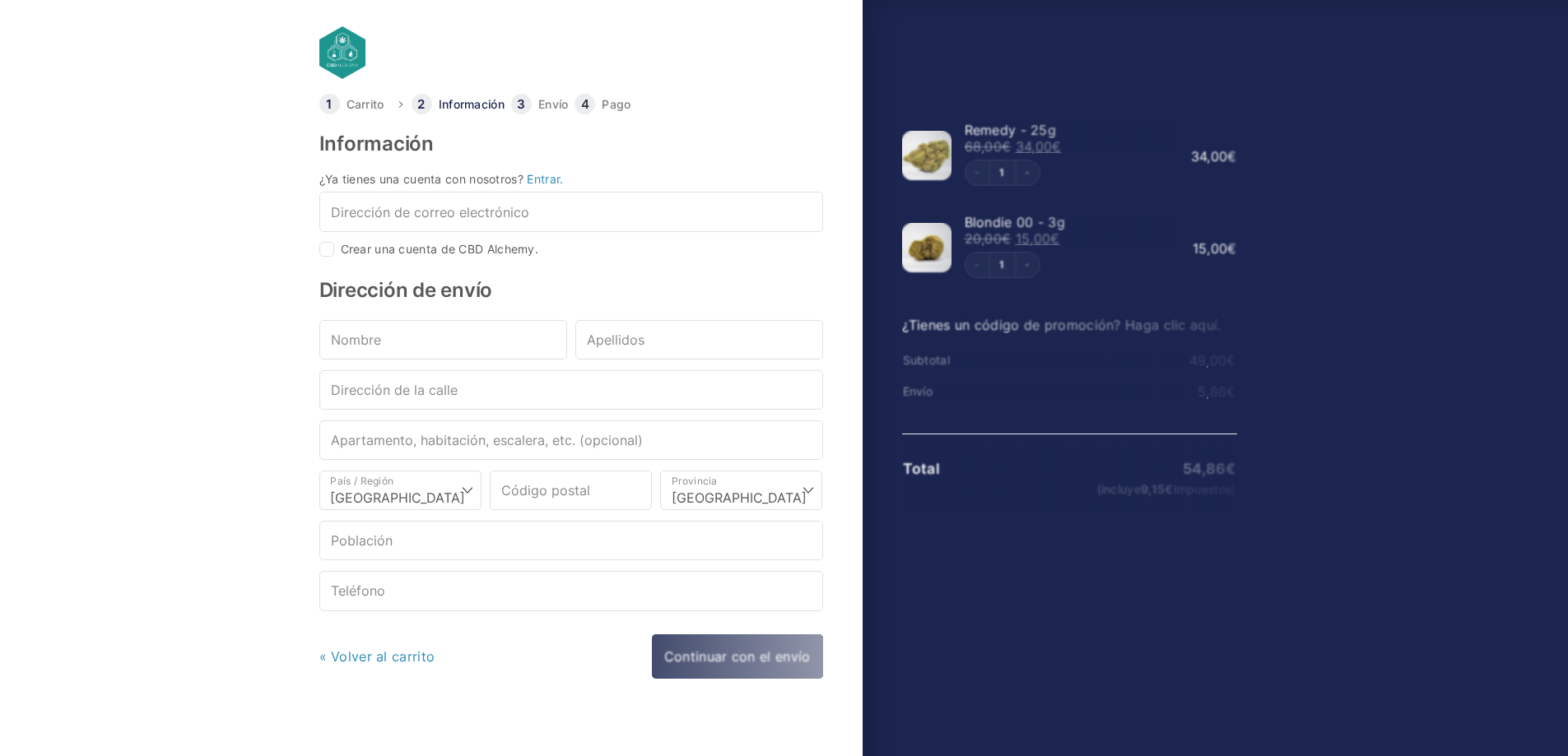
select select "B"
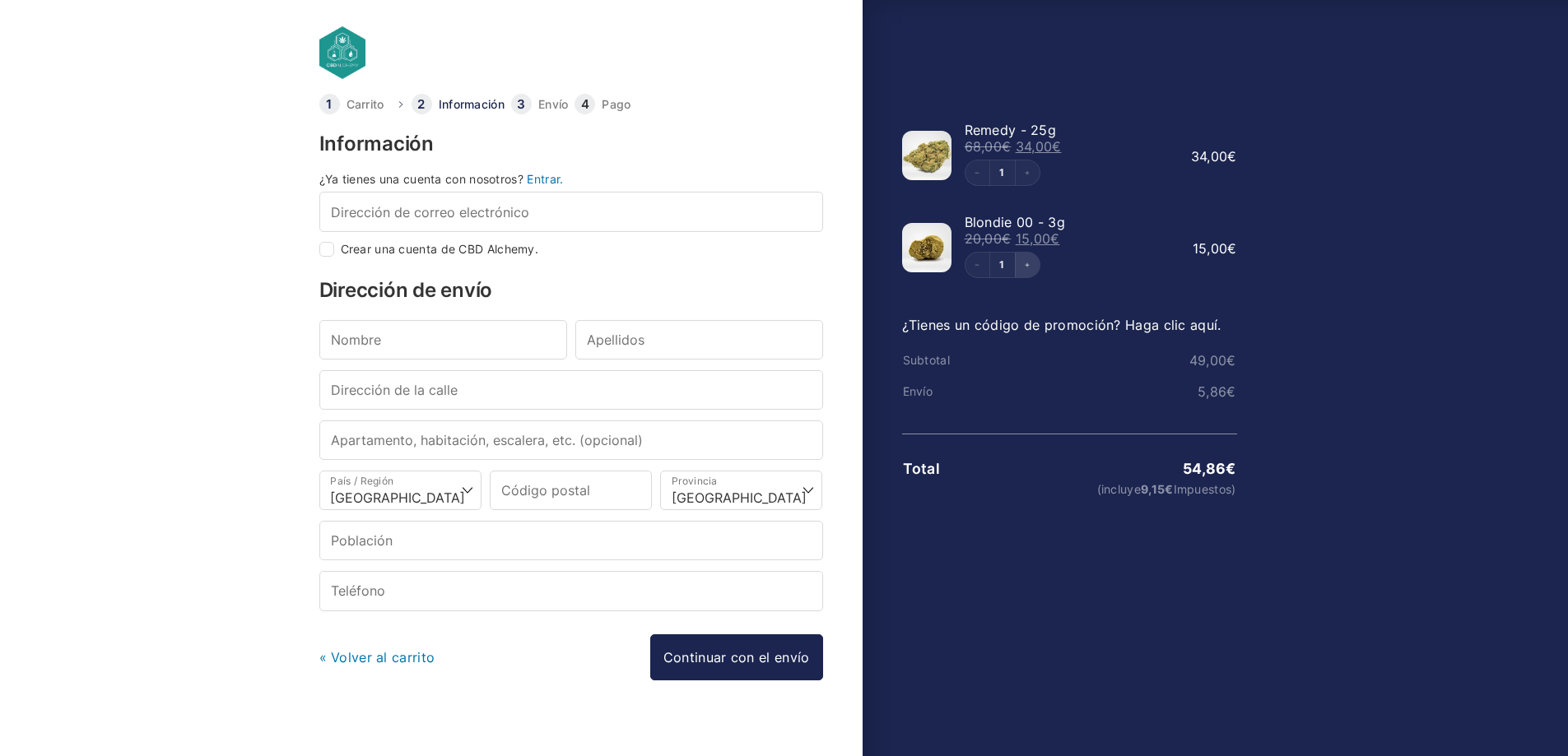
click at [1031, 272] on button "Increment" at bounding box center [1028, 265] width 25 height 25
click at [981, 265] on button "Decrement" at bounding box center [978, 265] width 25 height 25
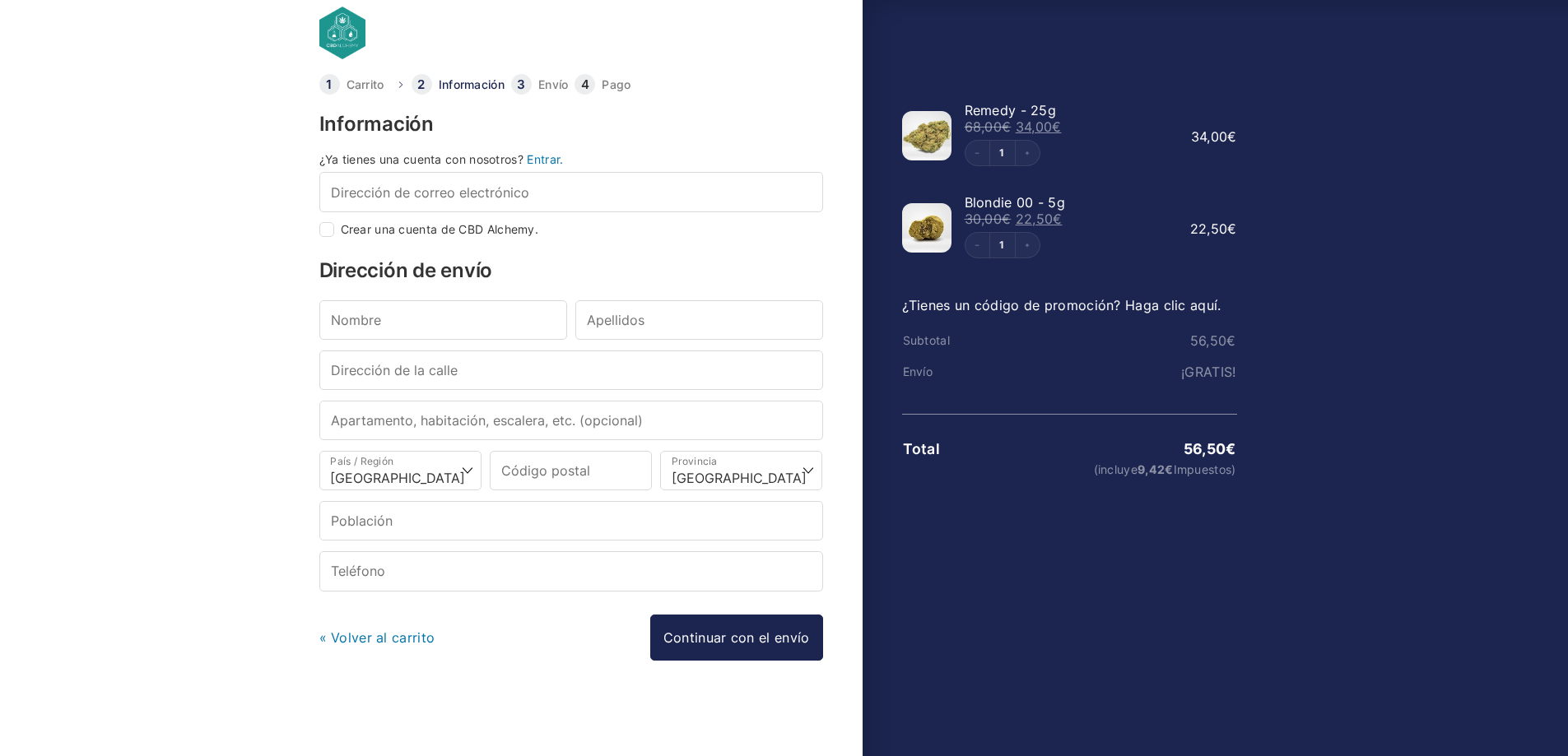
scroll to position [20, 0]
click at [696, 478] on select "Elige una opción… La Coruña Álava Albacete Alicante Almería Asturias Ávila Bada…" at bounding box center [741, 470] width 162 height 40
select select "SS"
click at [660, 451] on select "Elige una opción… La Coruña Álava Albacete Alicante Almería Asturias Ávila Bada…" at bounding box center [741, 470] width 162 height 40
click at [567, 471] on input "Código postal *" at bounding box center [571, 470] width 162 height 40
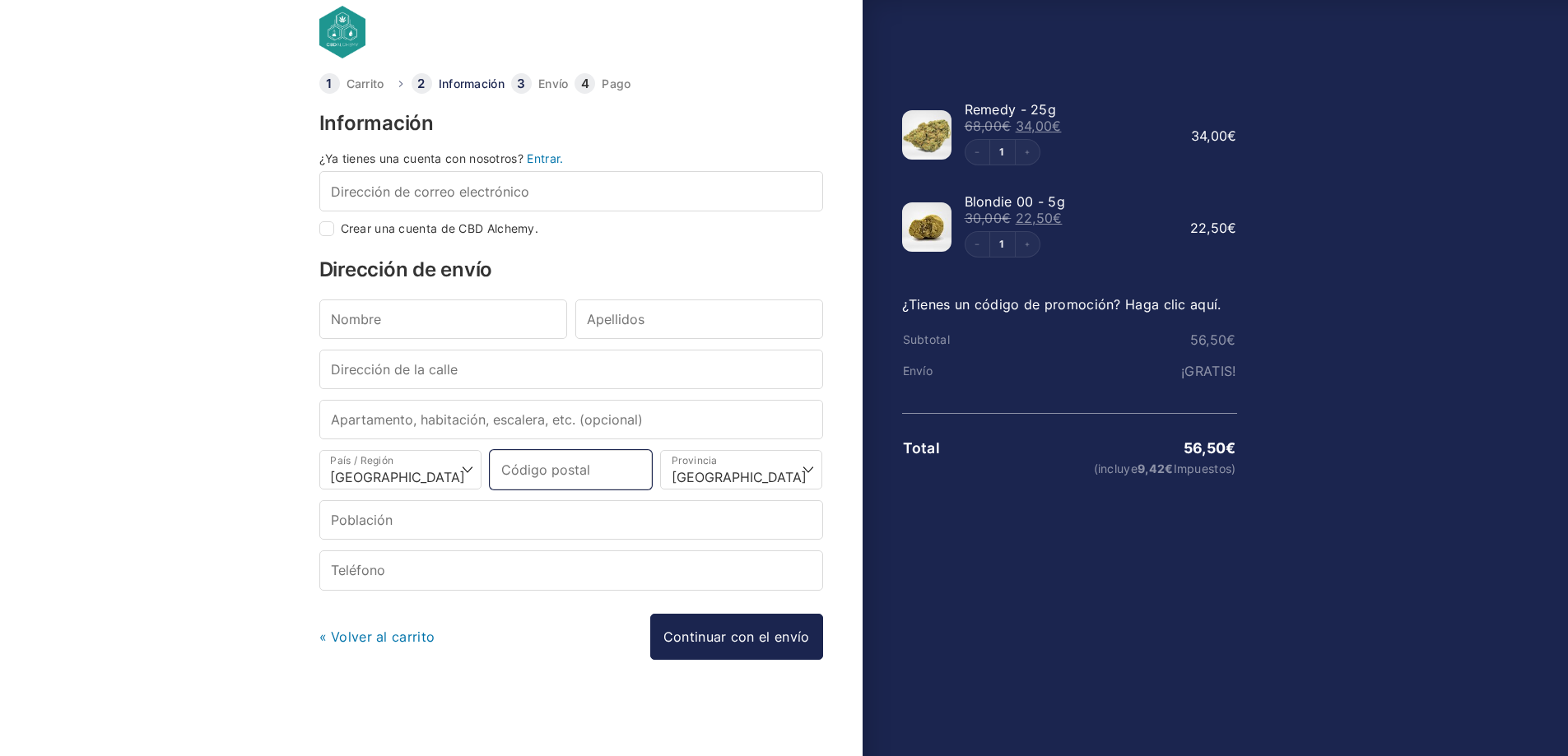
type input "20210"
type input "[PERSON_NAME]"
type input "Pereiras"
type input "202010"
type input "Lazkao"
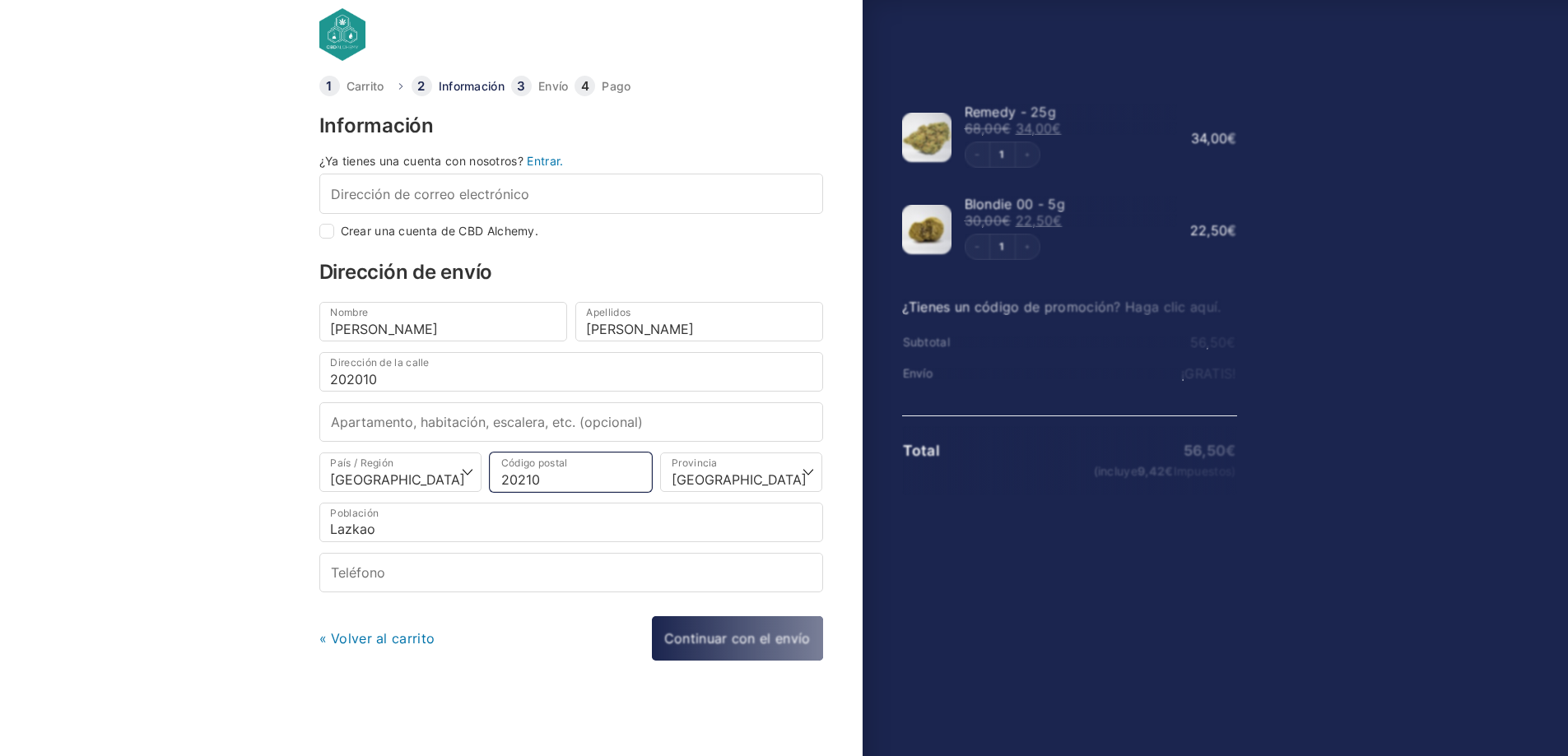
select select
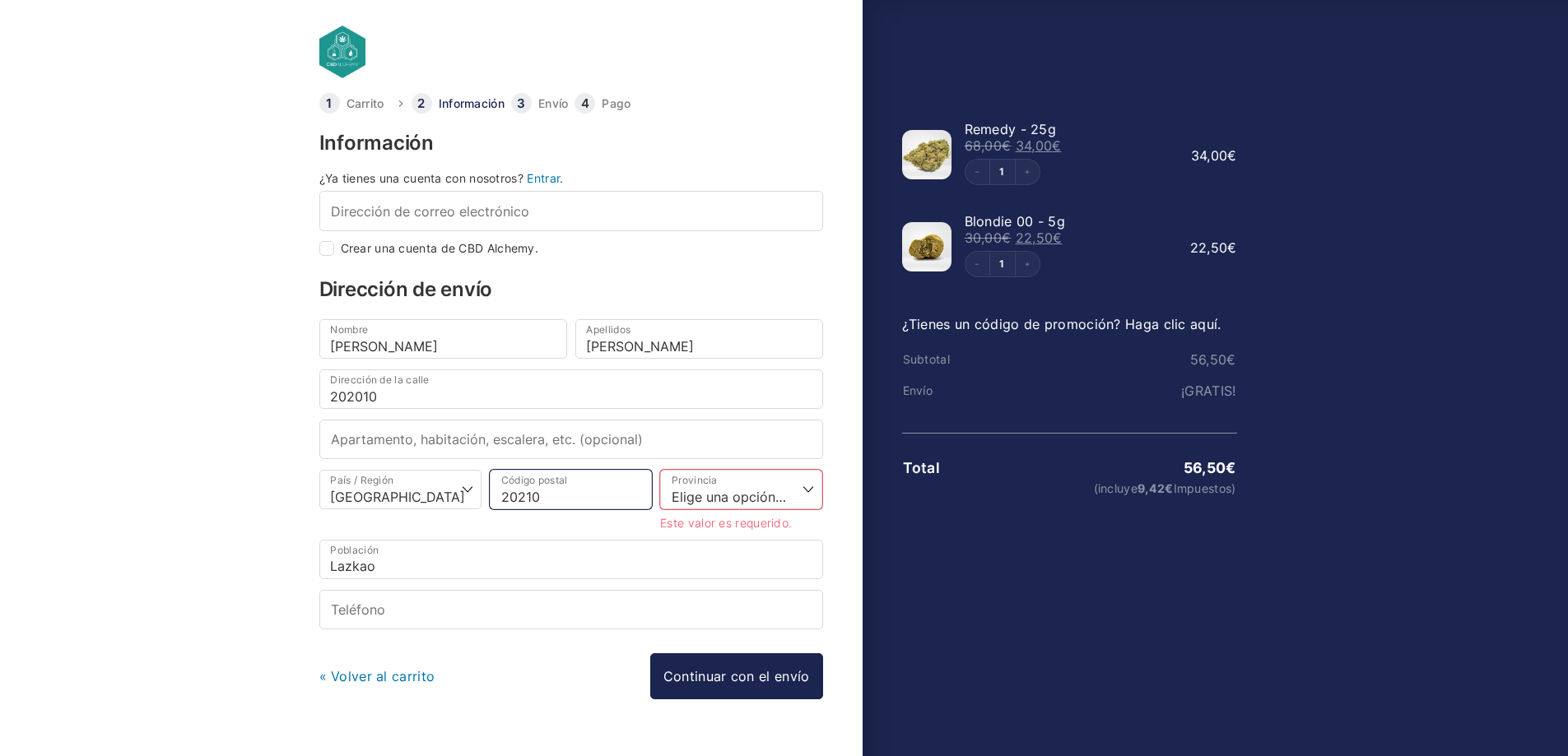
scroll to position [0, 0]
drag, startPoint x: 643, startPoint y: 347, endPoint x: 586, endPoint y: 346, distance: 57.0
click at [587, 346] on input "Pereiras" at bounding box center [699, 339] width 247 height 40
type input "[PERSON_NAME]"
click at [496, 440] on input "Apartamento, habitación, escalera, etc. (opcional)" at bounding box center [570, 440] width 504 height 40
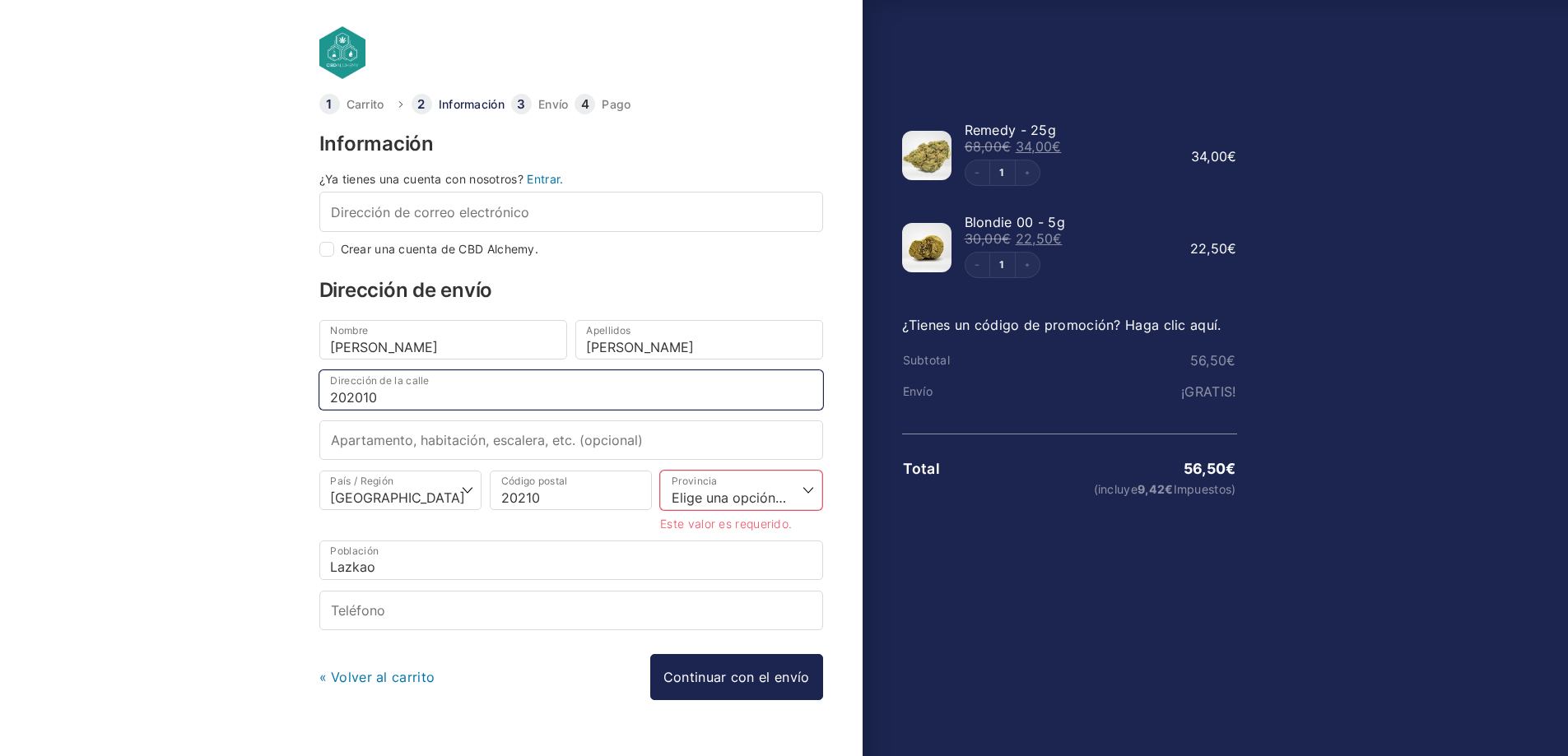
click at [420, 404] on input "202010" at bounding box center [570, 390] width 504 height 40
click at [361, 405] on input "202010" at bounding box center [570, 390] width 504 height 40
click at [364, 439] on input "Apartamento, habitación, escalera, etc. (opcional)" at bounding box center [570, 440] width 504 height 40
click at [438, 403] on input "20210" at bounding box center [570, 390] width 504 height 40
type input "2"
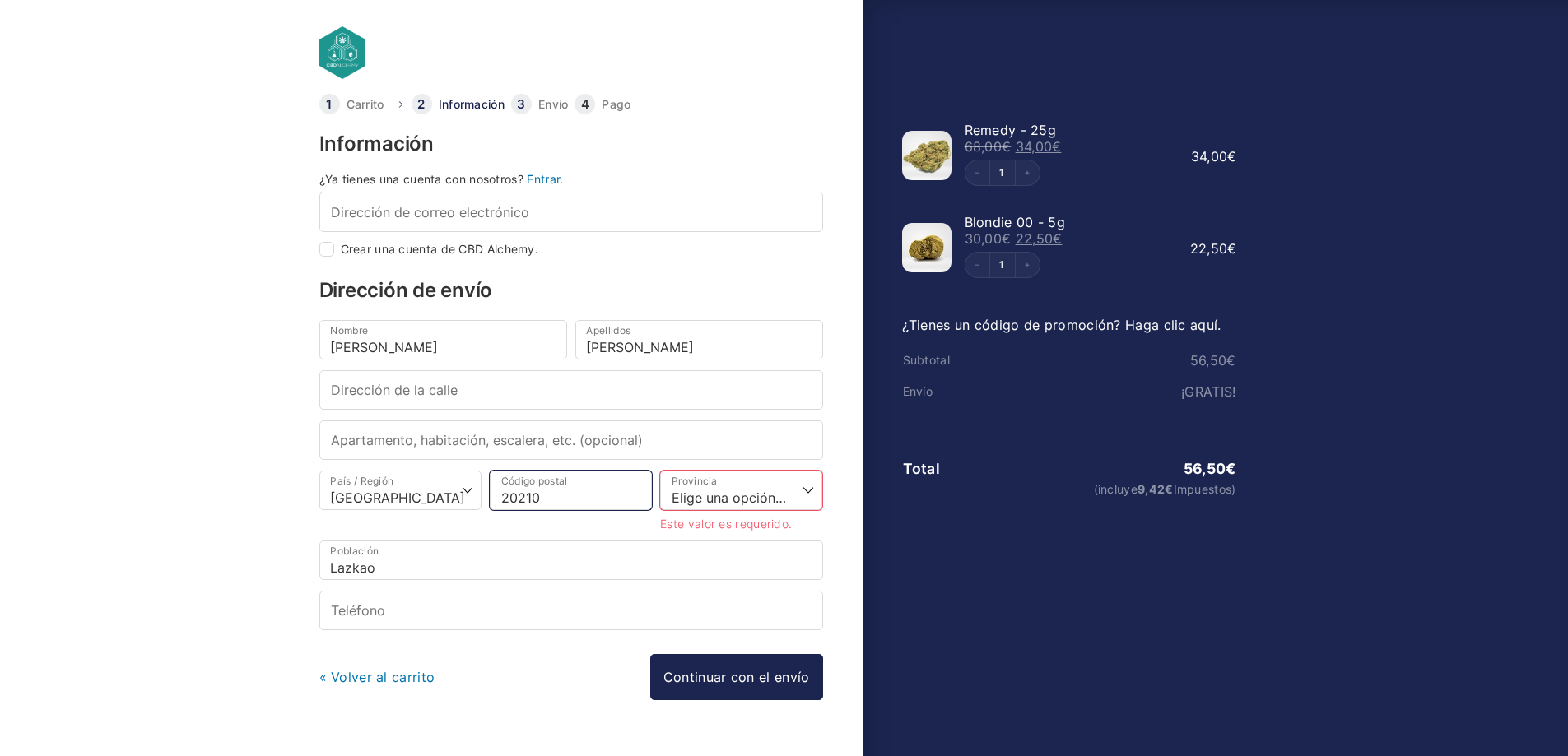
click at [515, 499] on input "20210" at bounding box center [571, 490] width 162 height 40
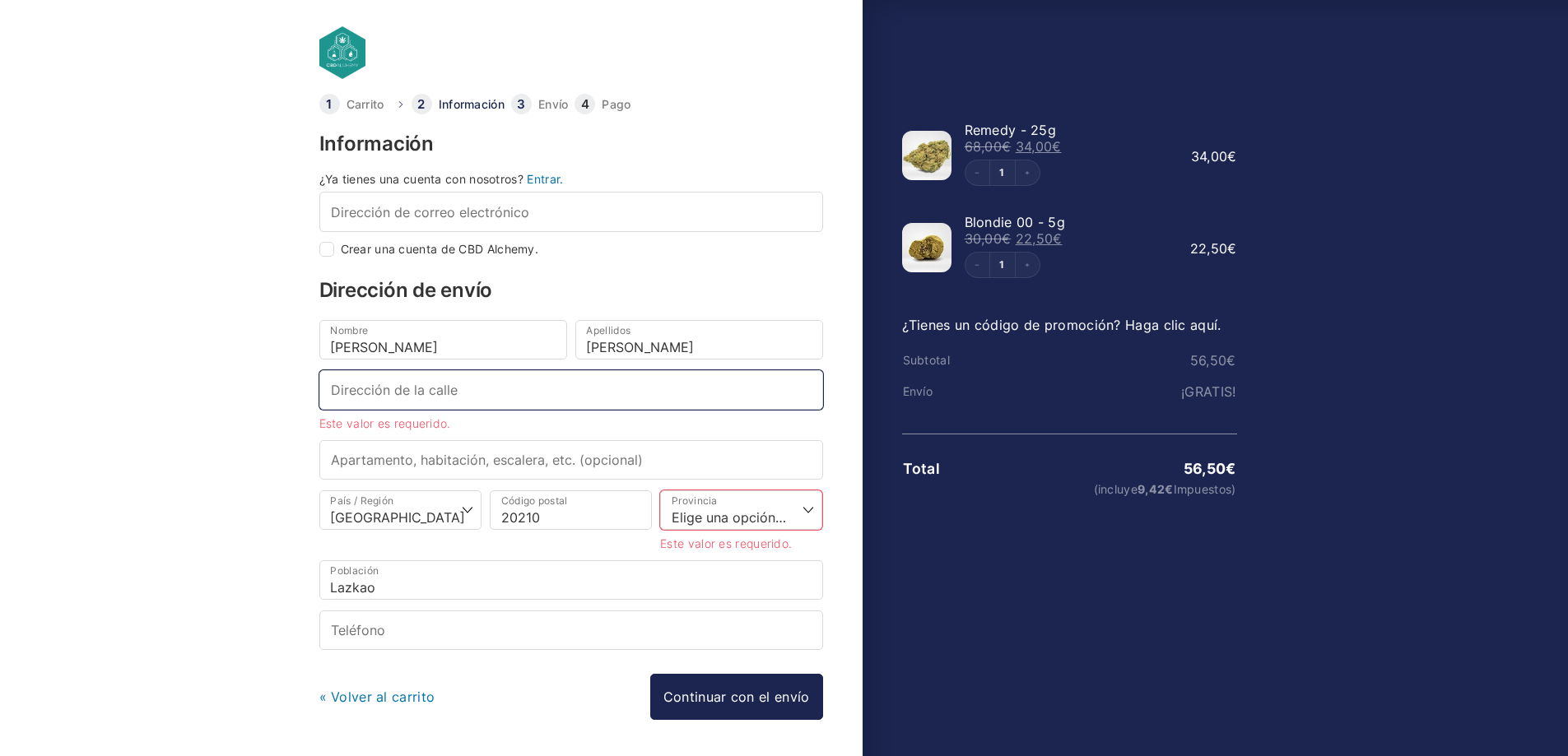
click at [410, 396] on input "Dirección de la calle *" at bounding box center [570, 390] width 504 height 40
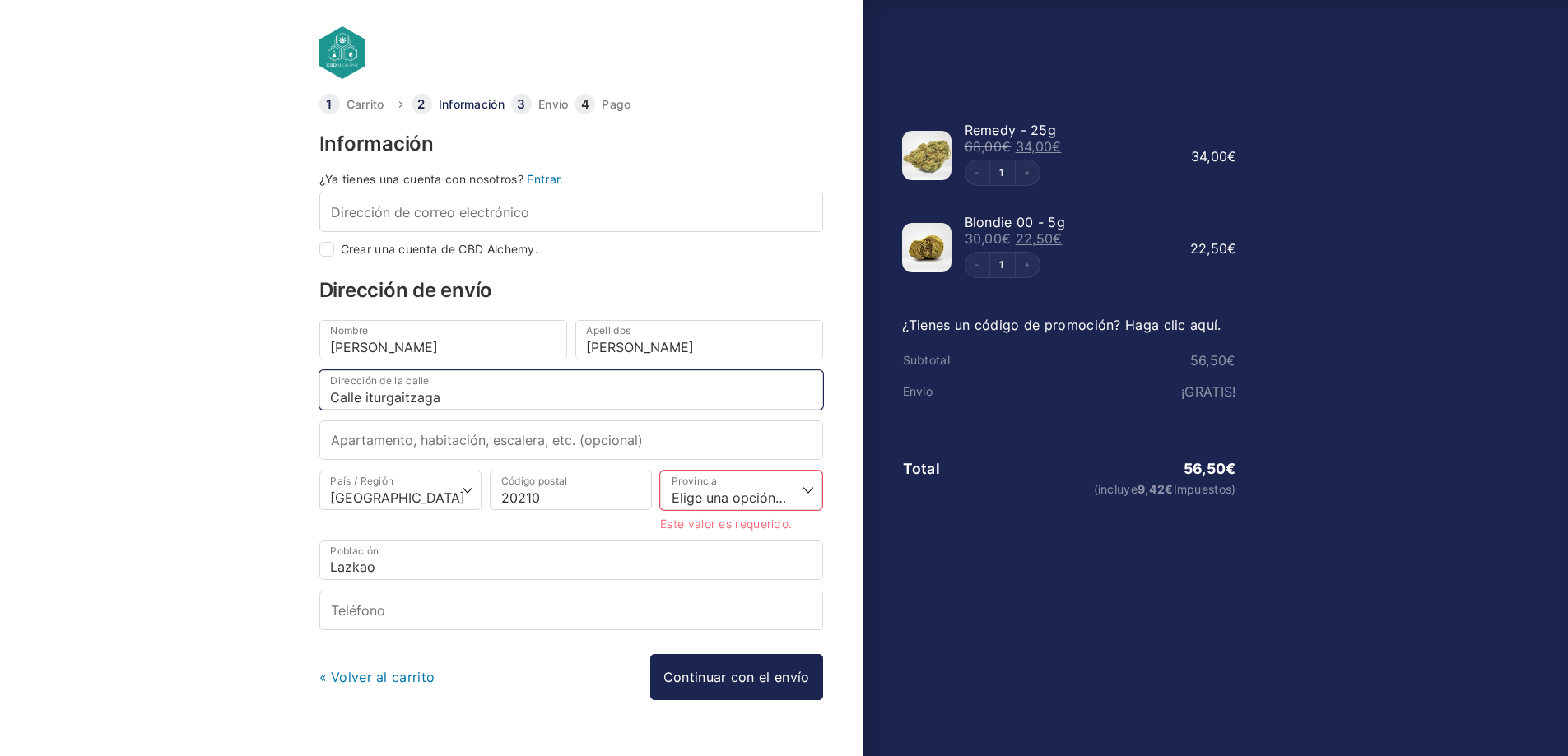
type input "Calle iturgaitzaga"
click at [536, 438] on input "Apartamento, habitación, escalera, etc. (opcional)" at bounding box center [570, 440] width 504 height 40
type input "6 2izq"
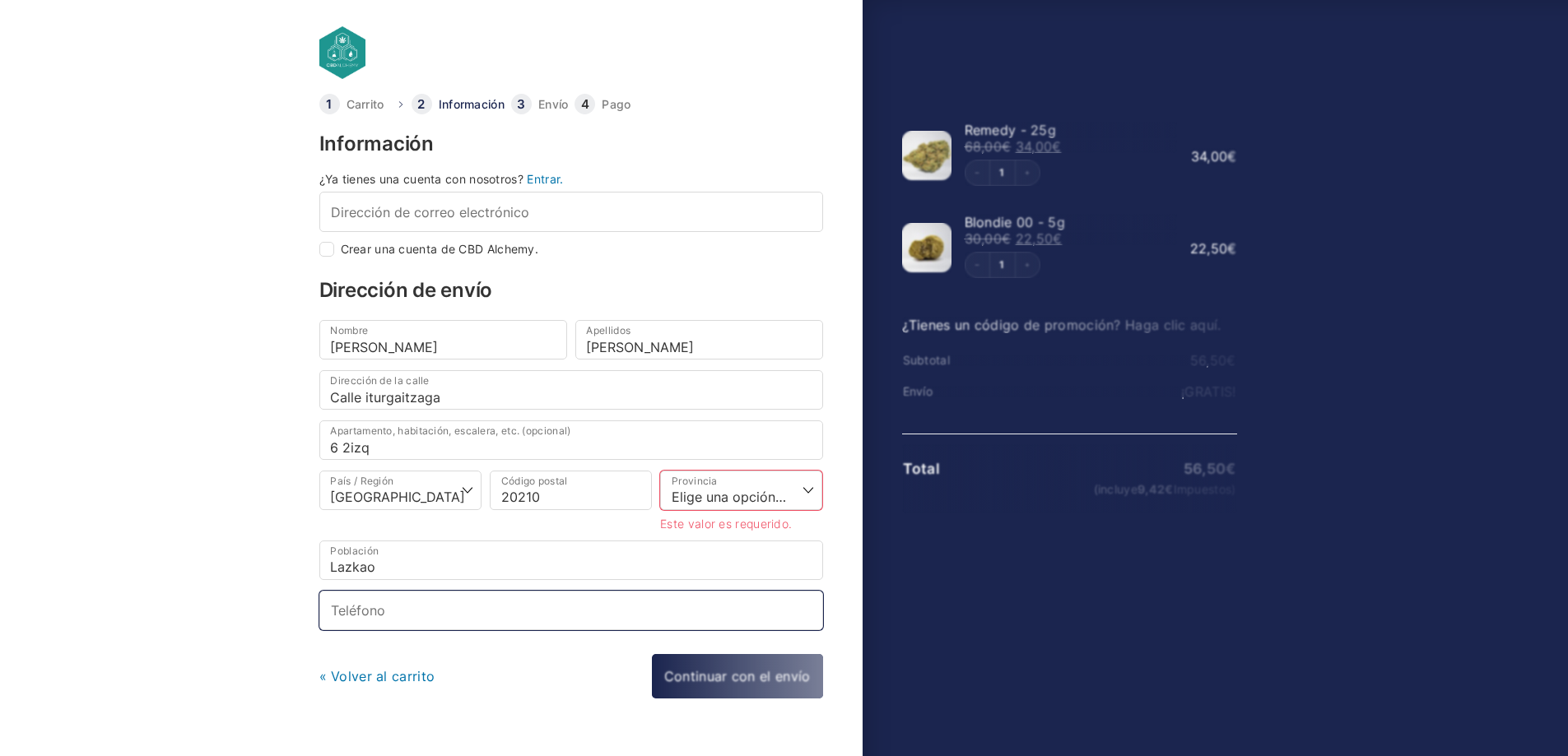
click at [439, 607] on input "Teléfono *" at bounding box center [570, 610] width 504 height 40
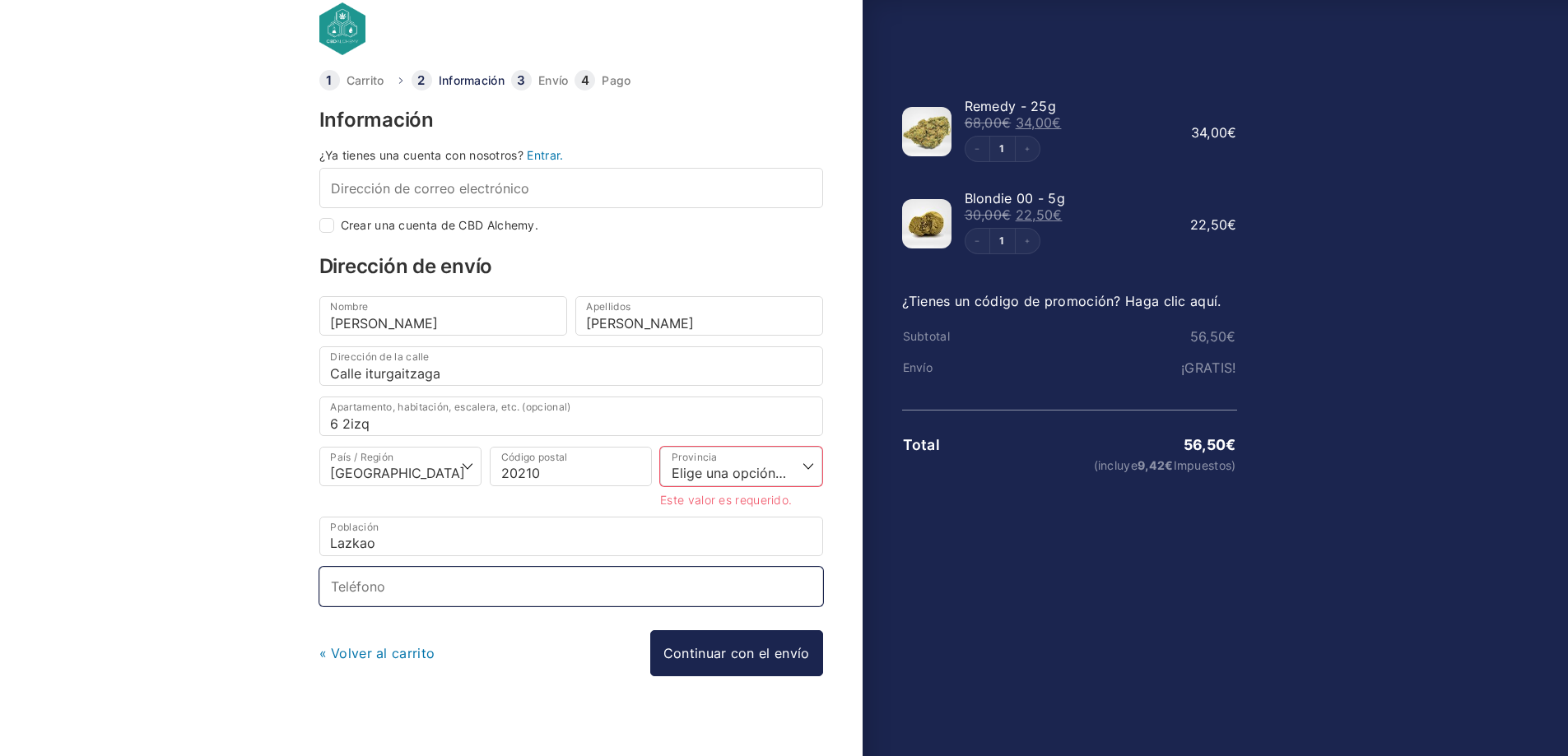
scroll to position [40, 0]
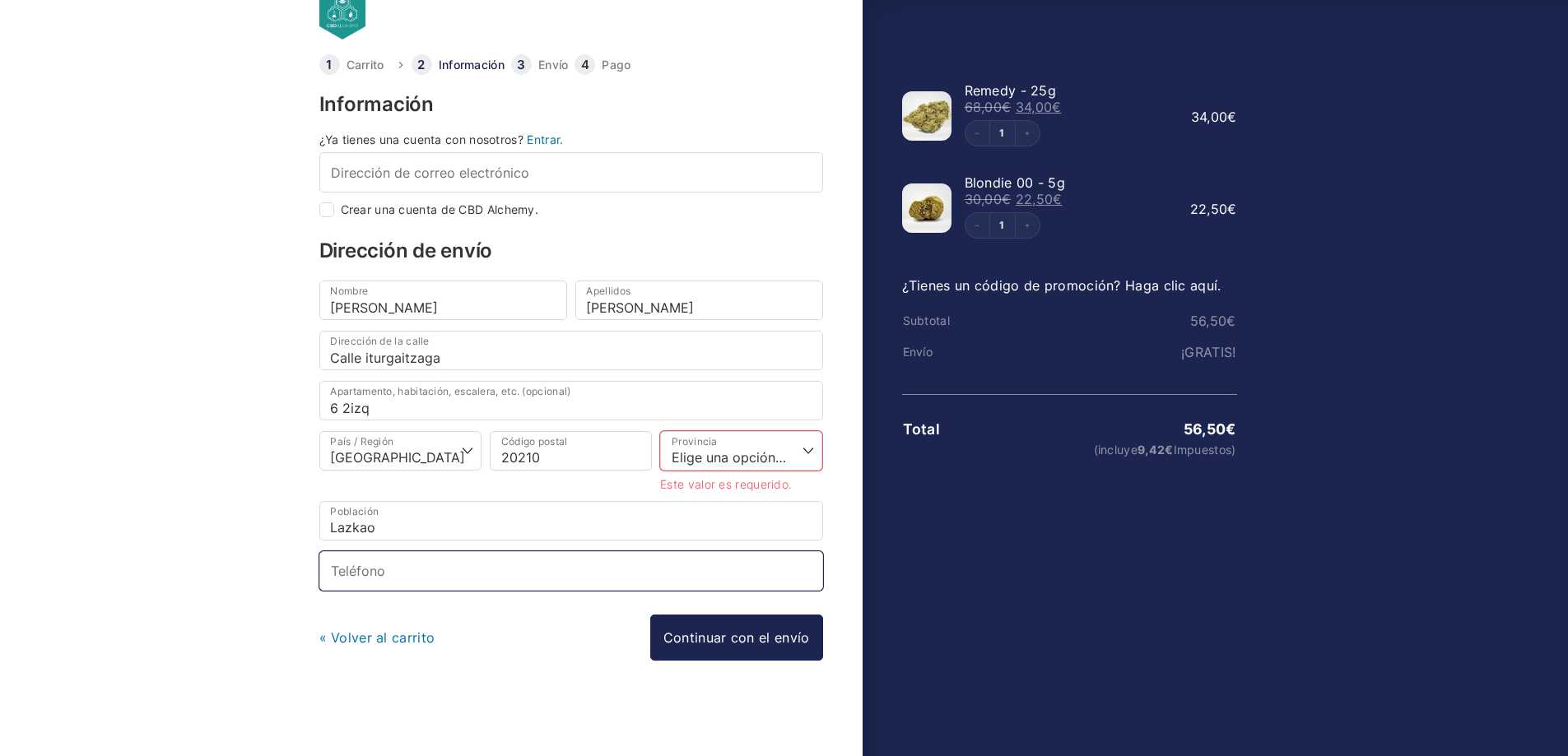
click at [465, 565] on input "Teléfono *" at bounding box center [570, 570] width 504 height 40
click at [724, 453] on select "Elige una opción… La Coruña Álava Albacete Alicante Almería Asturias Ávila Bada…" at bounding box center [741, 451] width 162 height 40
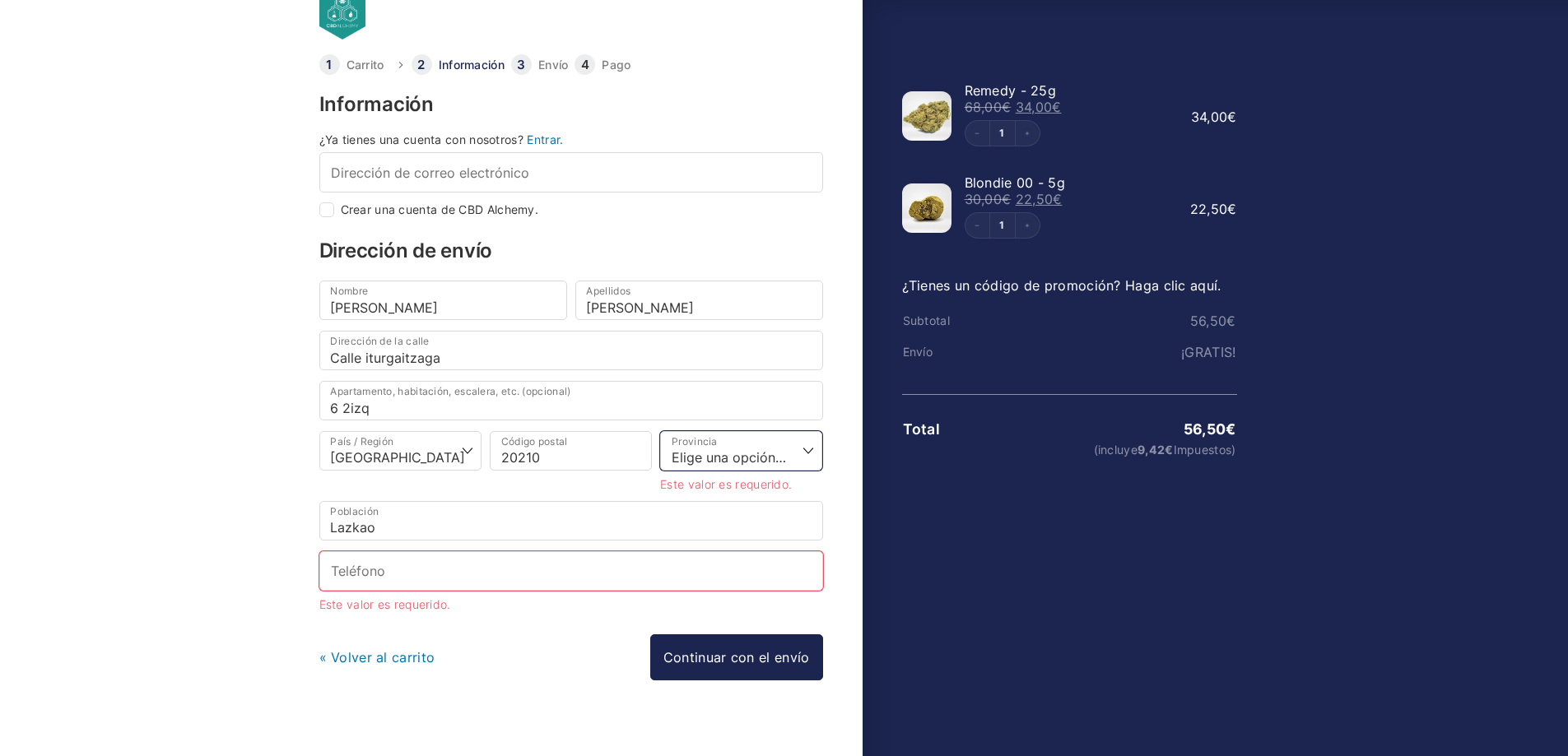
select select "SS"
click at [660, 431] on select "Elige una opción… La Coruña Álava Albacete Alicante Almería Asturias Ávila Bada…" at bounding box center [741, 451] width 162 height 40
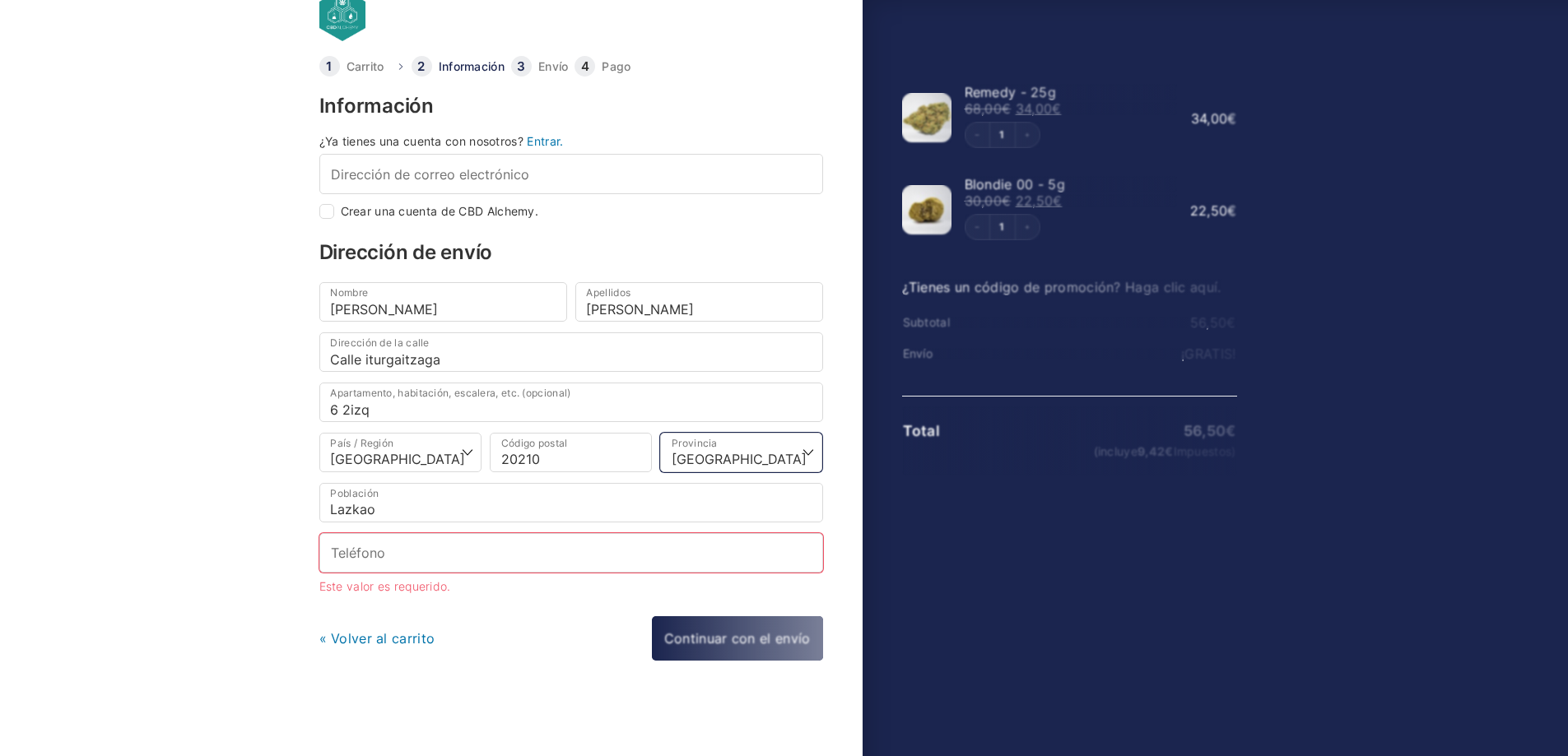
scroll to position [38, 0]
click at [478, 545] on input "Teléfono *" at bounding box center [570, 553] width 504 height 40
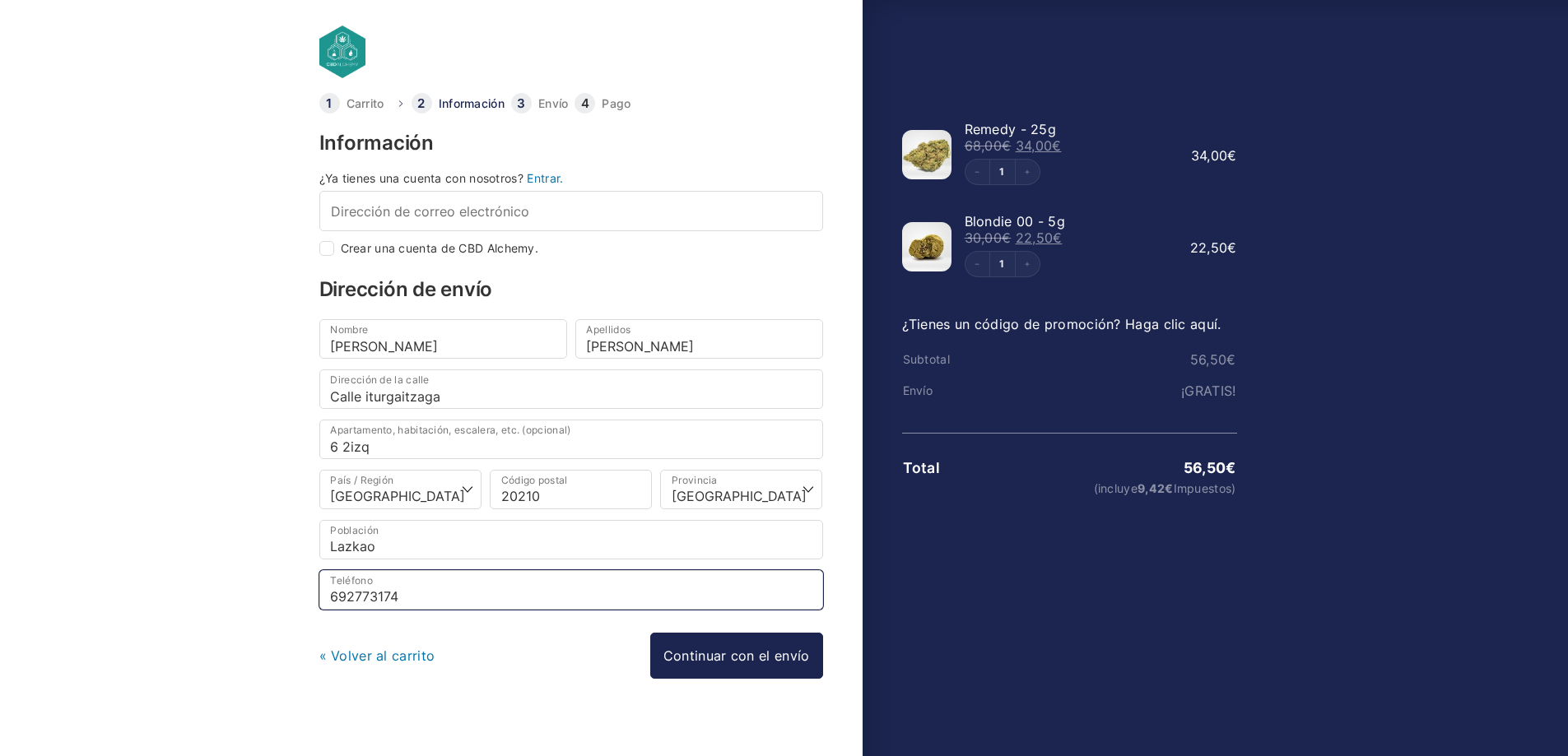
scroll to position [0, 0]
type input "692773174"
click at [611, 284] on h3 "Dirección de envío" at bounding box center [570, 290] width 504 height 19
click at [330, 247] on input "Crear una cuenta de CBD Alchemy." at bounding box center [326, 248] width 15 height 15
checkbox input "true"
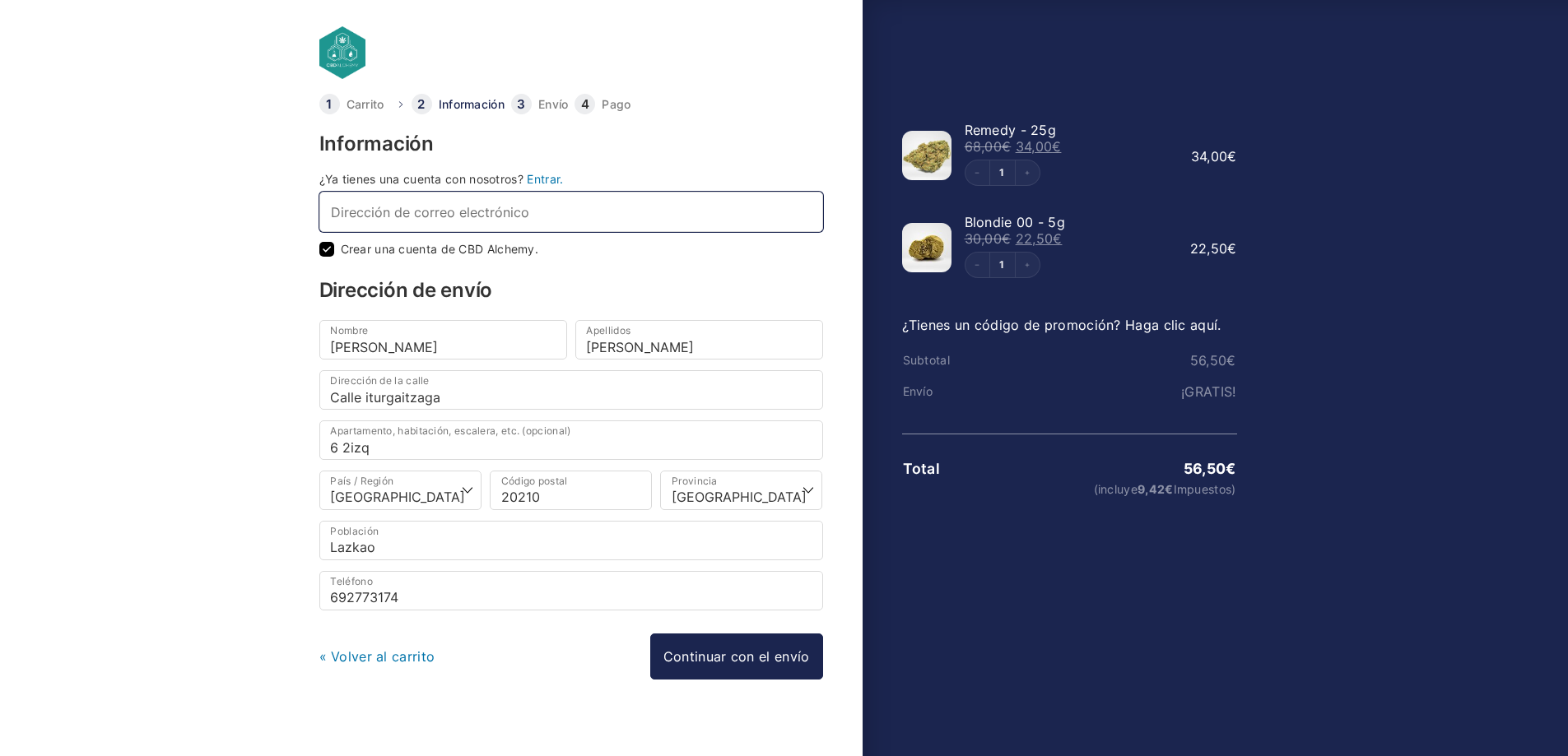
click at [363, 220] on input "Dirección de correo electrónico *" at bounding box center [570, 211] width 504 height 40
type input "anderolarte0@gmail.com"
click at [613, 282] on h3 "Dirección de envío" at bounding box center [570, 290] width 504 height 19
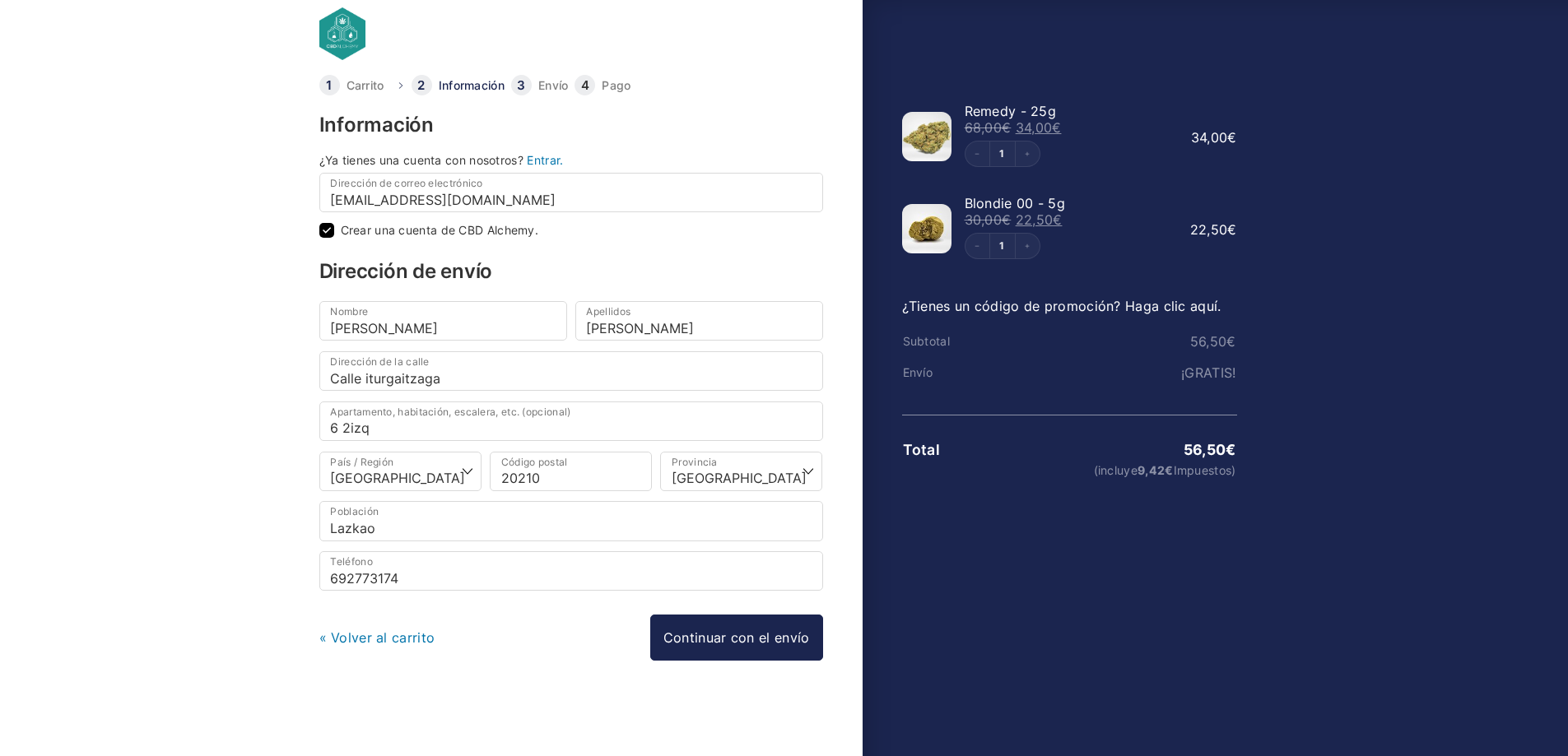
scroll to position [19, 0]
click at [720, 635] on link "Continuar con el envío" at bounding box center [737, 637] width 173 height 46
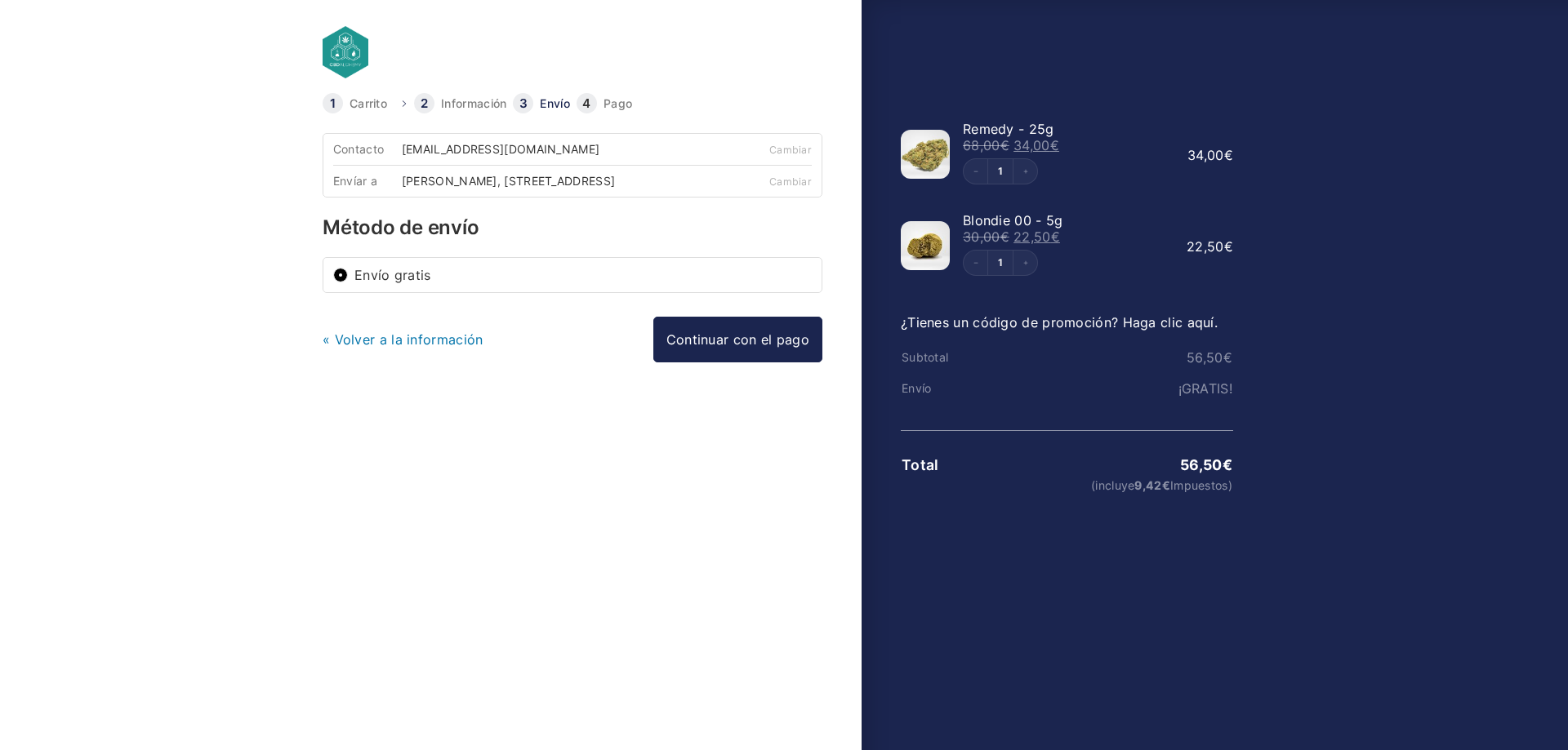
click at [373, 282] on label "Envío gratis" at bounding box center [582, 275] width 457 height 13
click at [348, 283] on input "Envío gratis" at bounding box center [339, 274] width 14 height 14
click at [980, 258] on button "Decrement" at bounding box center [976, 263] width 25 height 25
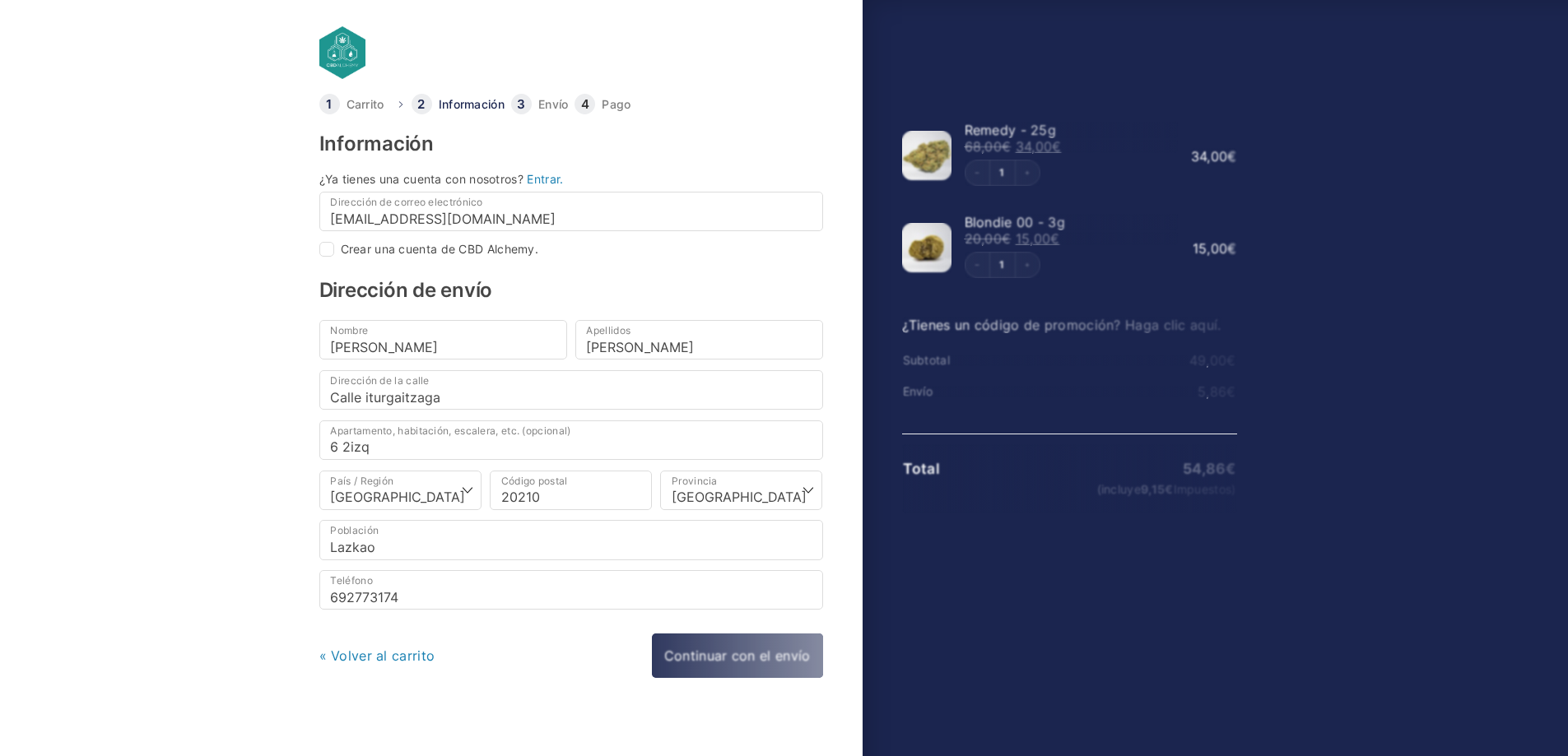
select select "SS"
checkbox input "true"
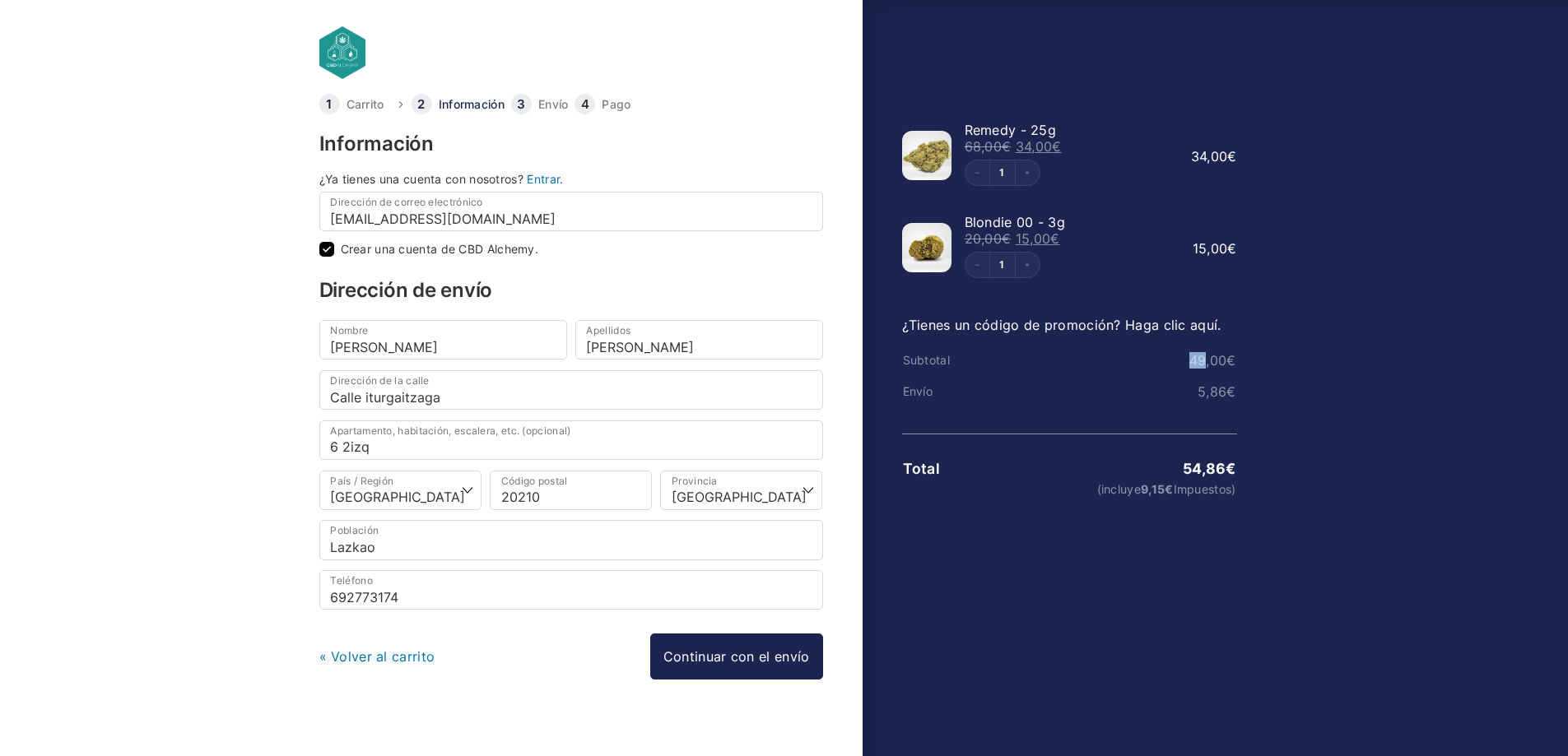
drag, startPoint x: 1193, startPoint y: 359, endPoint x: 1224, endPoint y: 366, distance: 31.8
click at [1213, 363] on bdi "49,00 €" at bounding box center [1212, 360] width 47 height 16
click at [1234, 370] on tr "Subtotal 49,00 €" at bounding box center [1069, 361] width 335 height 31
drag, startPoint x: 1184, startPoint y: 470, endPoint x: 1233, endPoint y: 476, distance: 49.4
click at [1209, 473] on bdi "54,86 €" at bounding box center [1208, 469] width 53 height 17
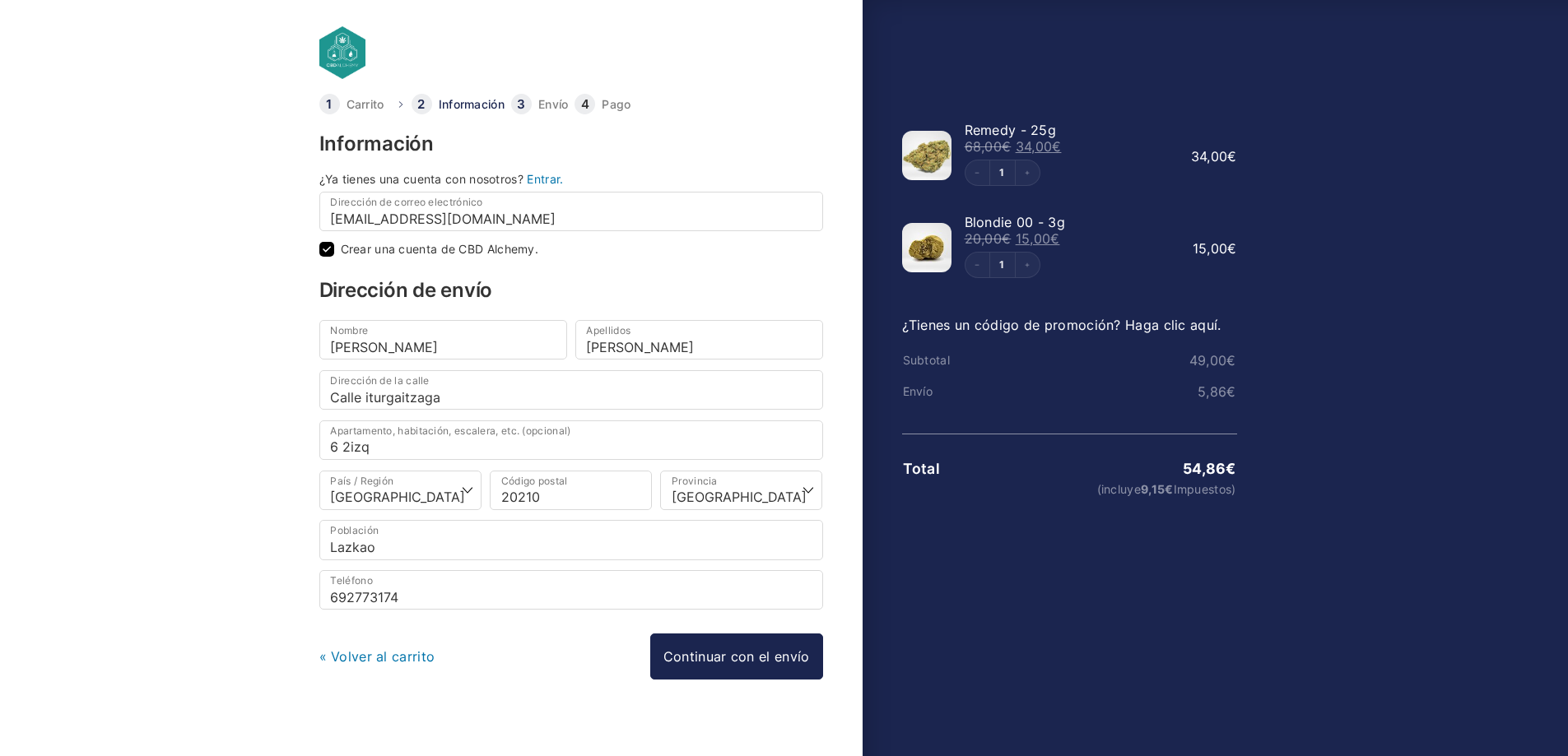
click at [1233, 476] on span "€" at bounding box center [1231, 469] width 10 height 17
click at [711, 269] on div "Información ¿Ya tienes una cuenta con nosotros? Entrar. Dirección de correo ele…" at bounding box center [570, 433] width 504 height 598
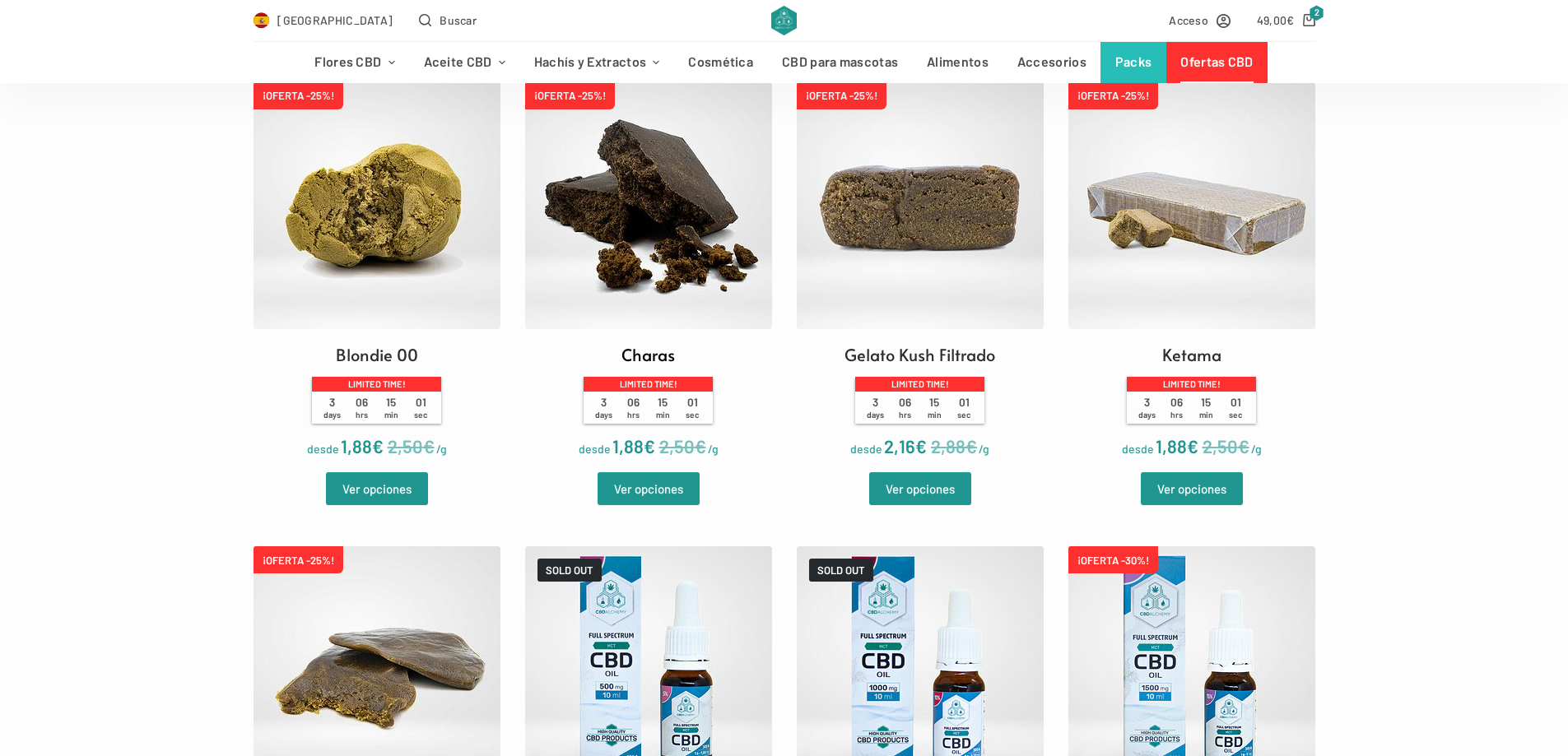
scroll to position [988, 0]
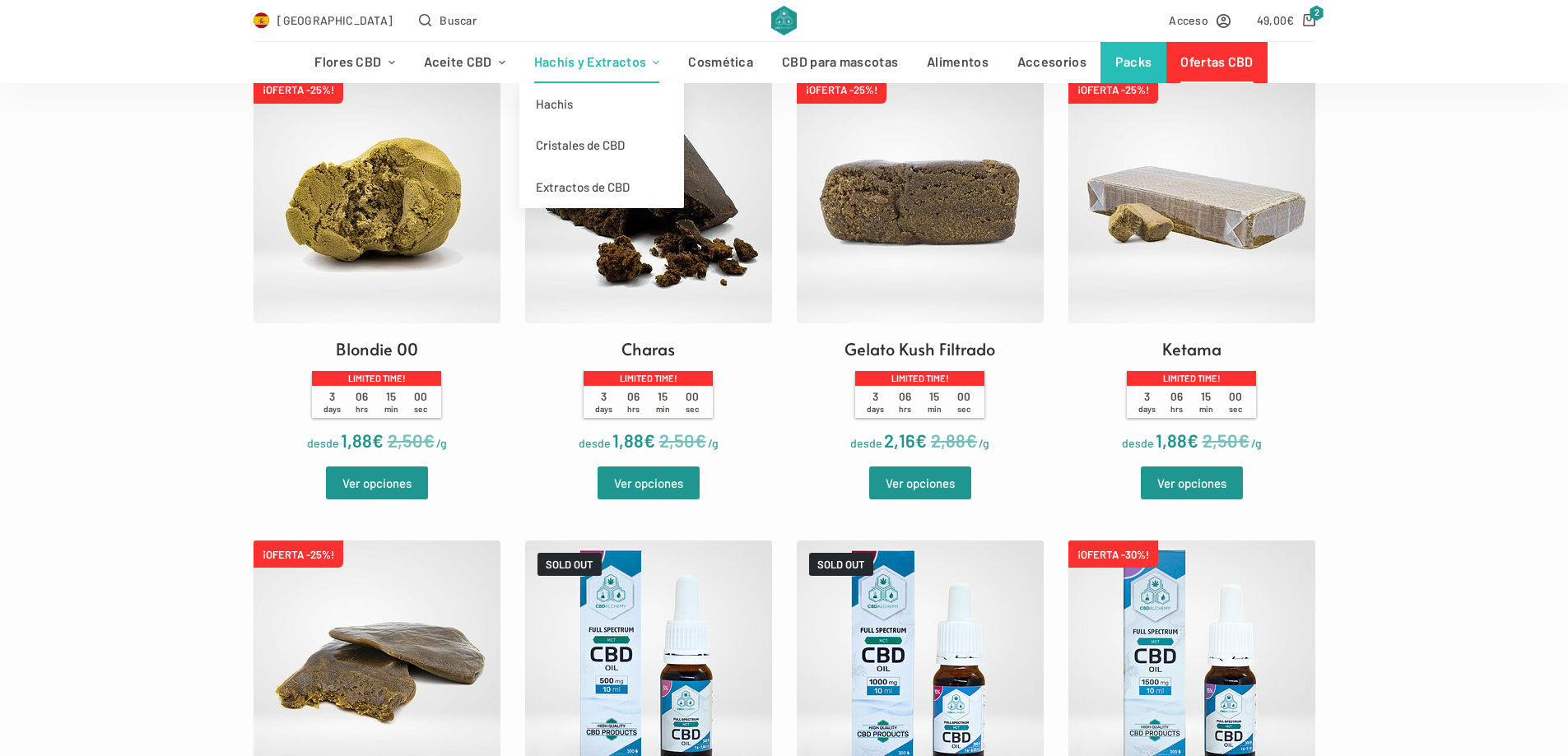
click at [607, 58] on link "Hachís y Extractos" at bounding box center [596, 62] width 155 height 42
click at [587, 107] on link "Hachis" at bounding box center [601, 103] width 164 height 42
click at [557, 113] on link "Hachis" at bounding box center [601, 103] width 164 height 42
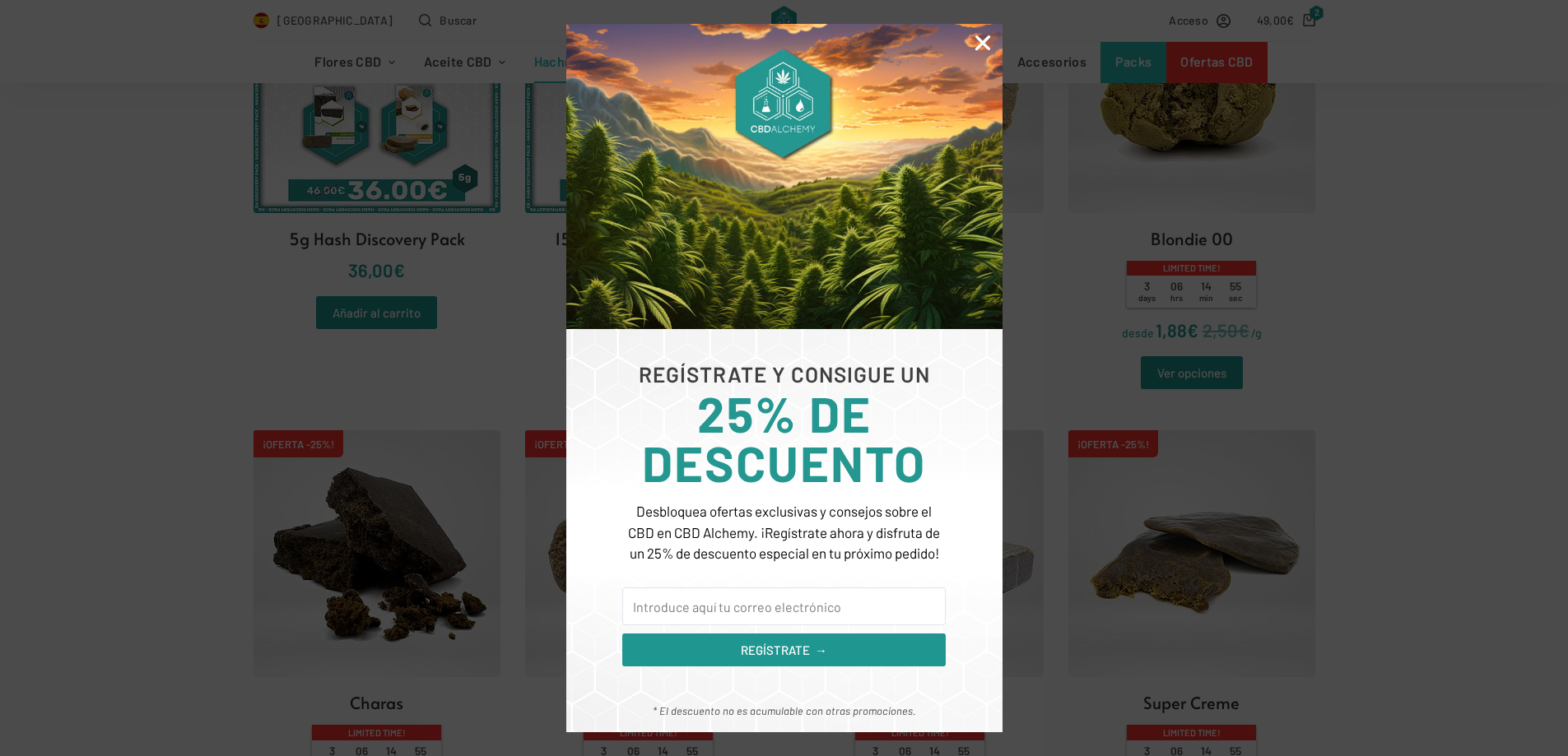
scroll to position [576, 0]
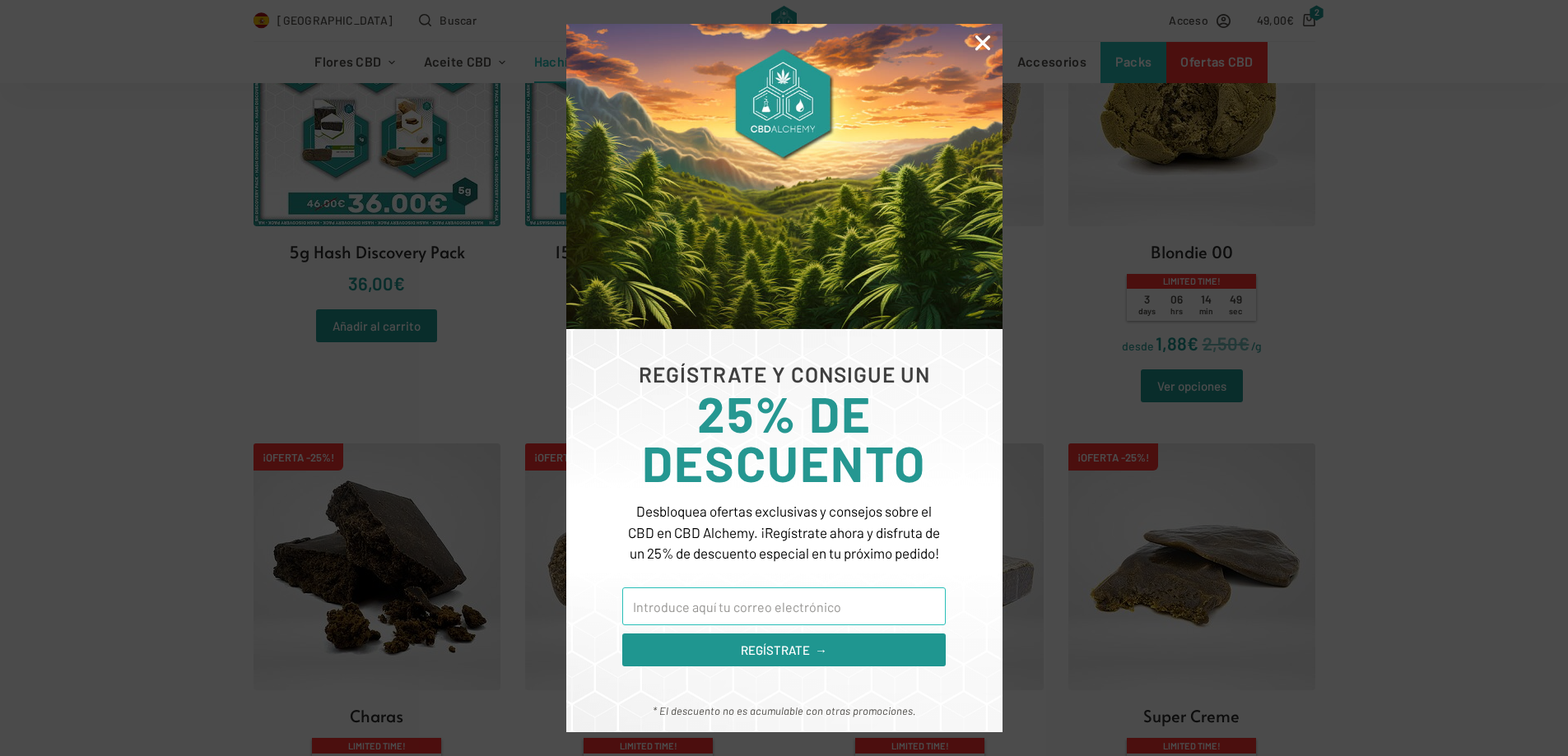
click at [797, 609] on input "Email" at bounding box center [784, 606] width 323 height 38
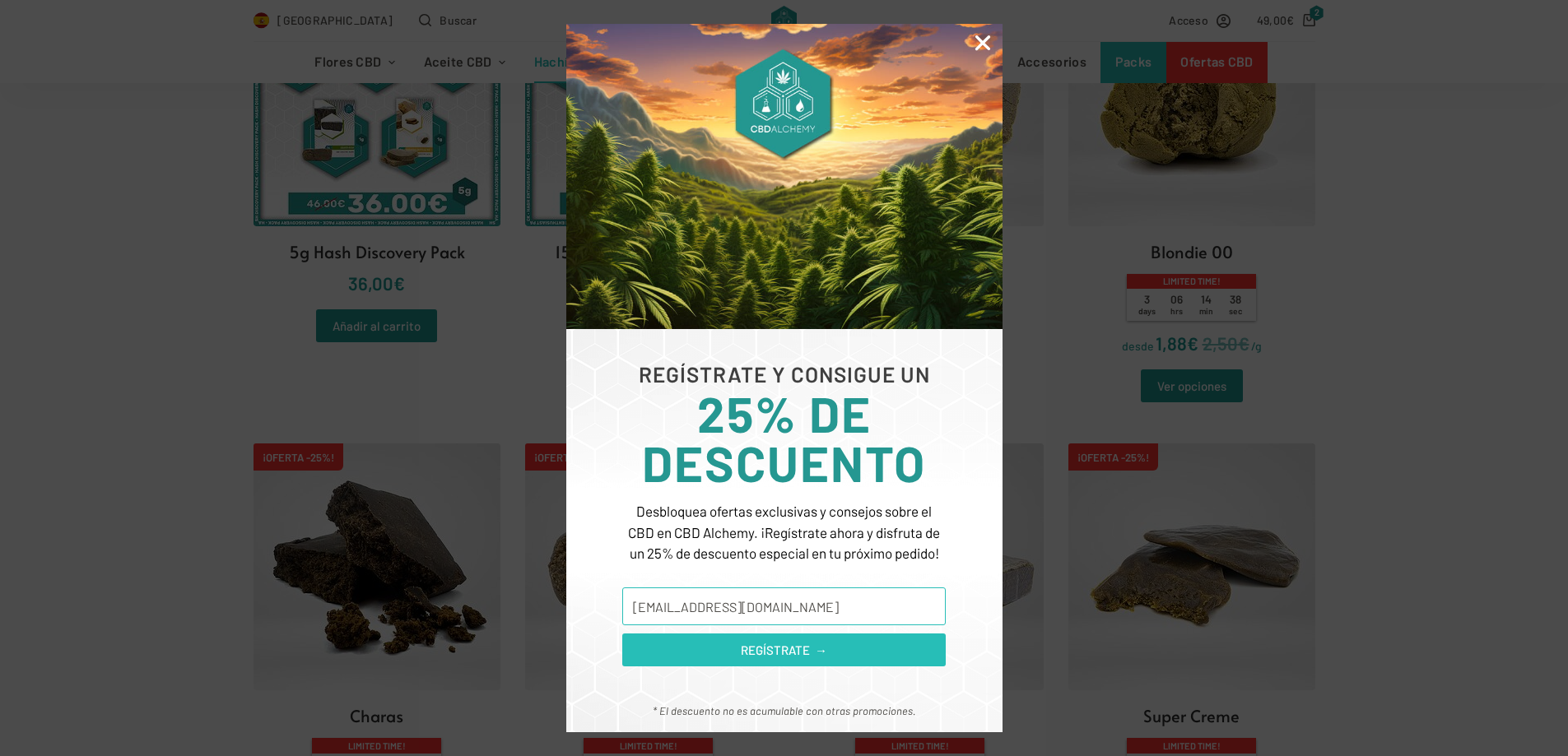
type input "[EMAIL_ADDRESS][DOMAIN_NAME]"
click at [801, 645] on span "REGÍSTRATE →" at bounding box center [783, 651] width 86 height 19
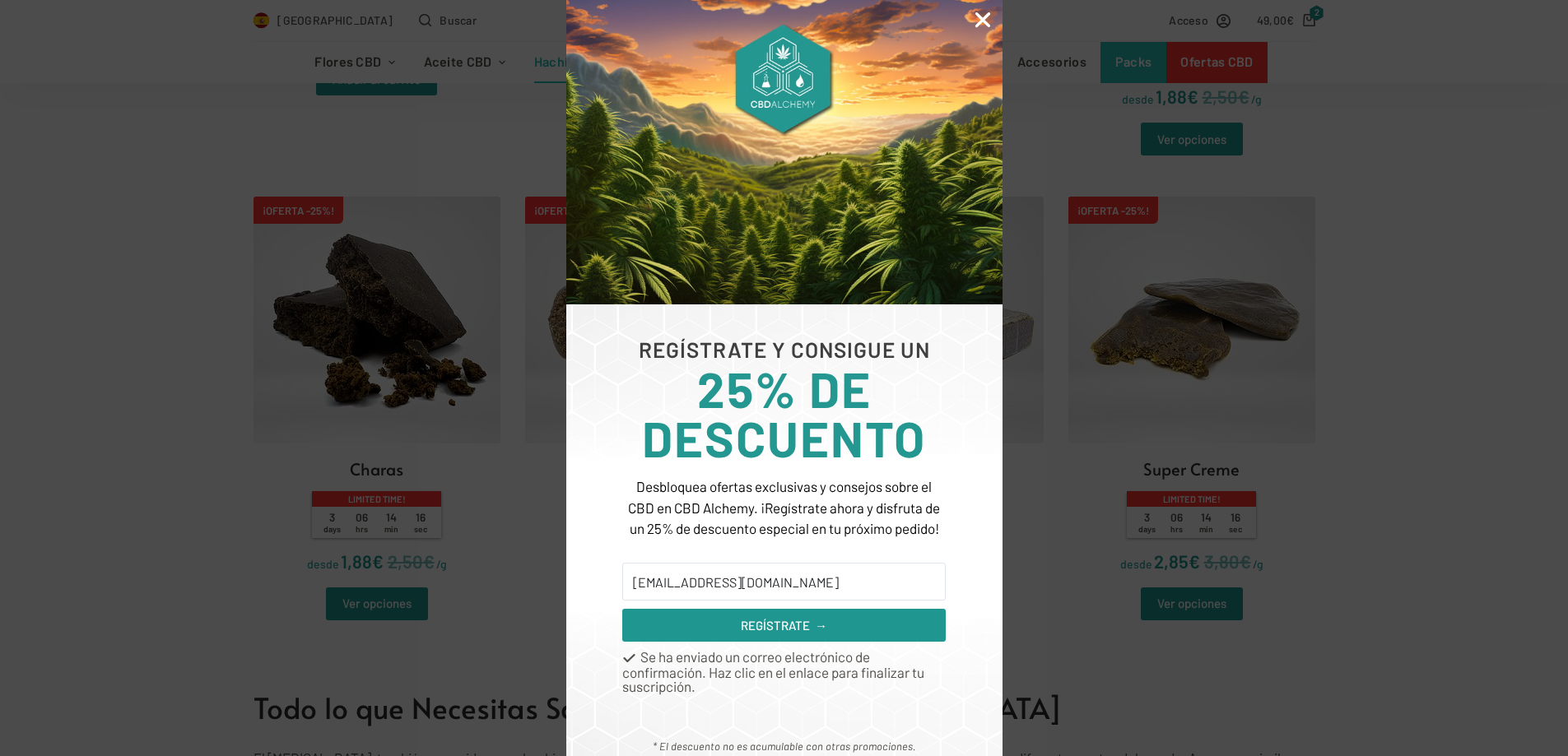
scroll to position [0, 0]
click at [980, 19] on icon "Close" at bounding box center [982, 19] width 21 height 21
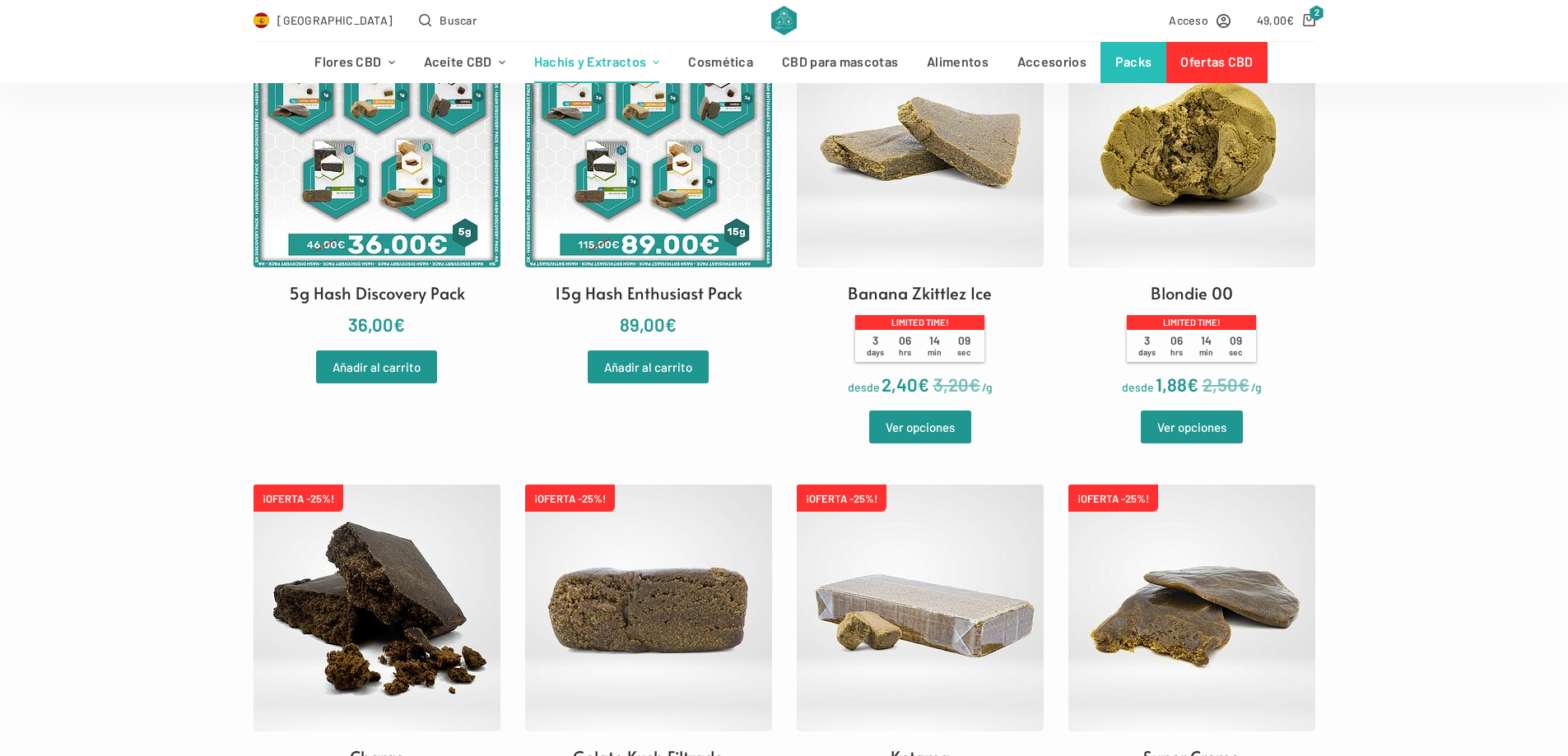
scroll to position [412, 0]
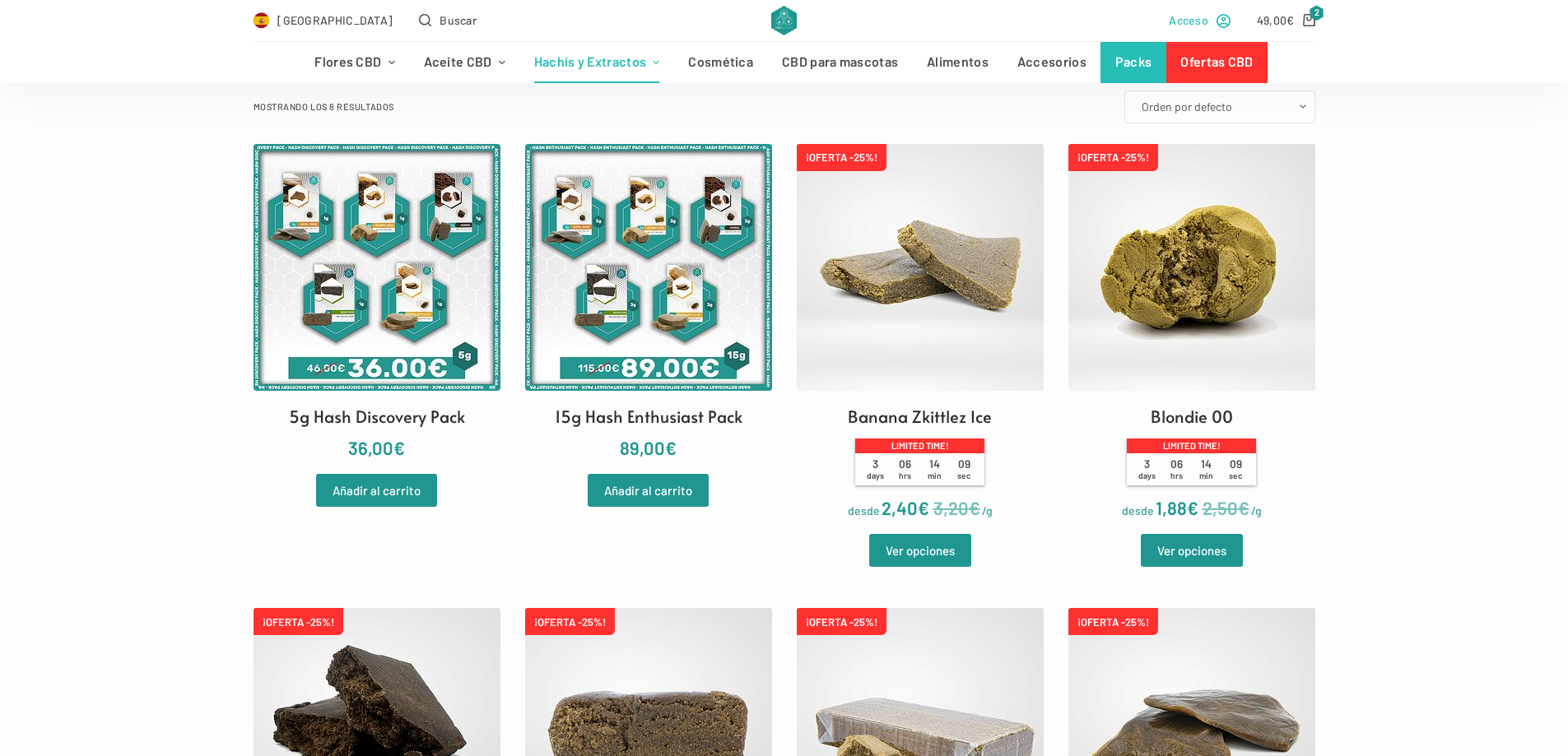
click at [1198, 16] on span "Acceso" at bounding box center [1188, 20] width 40 height 19
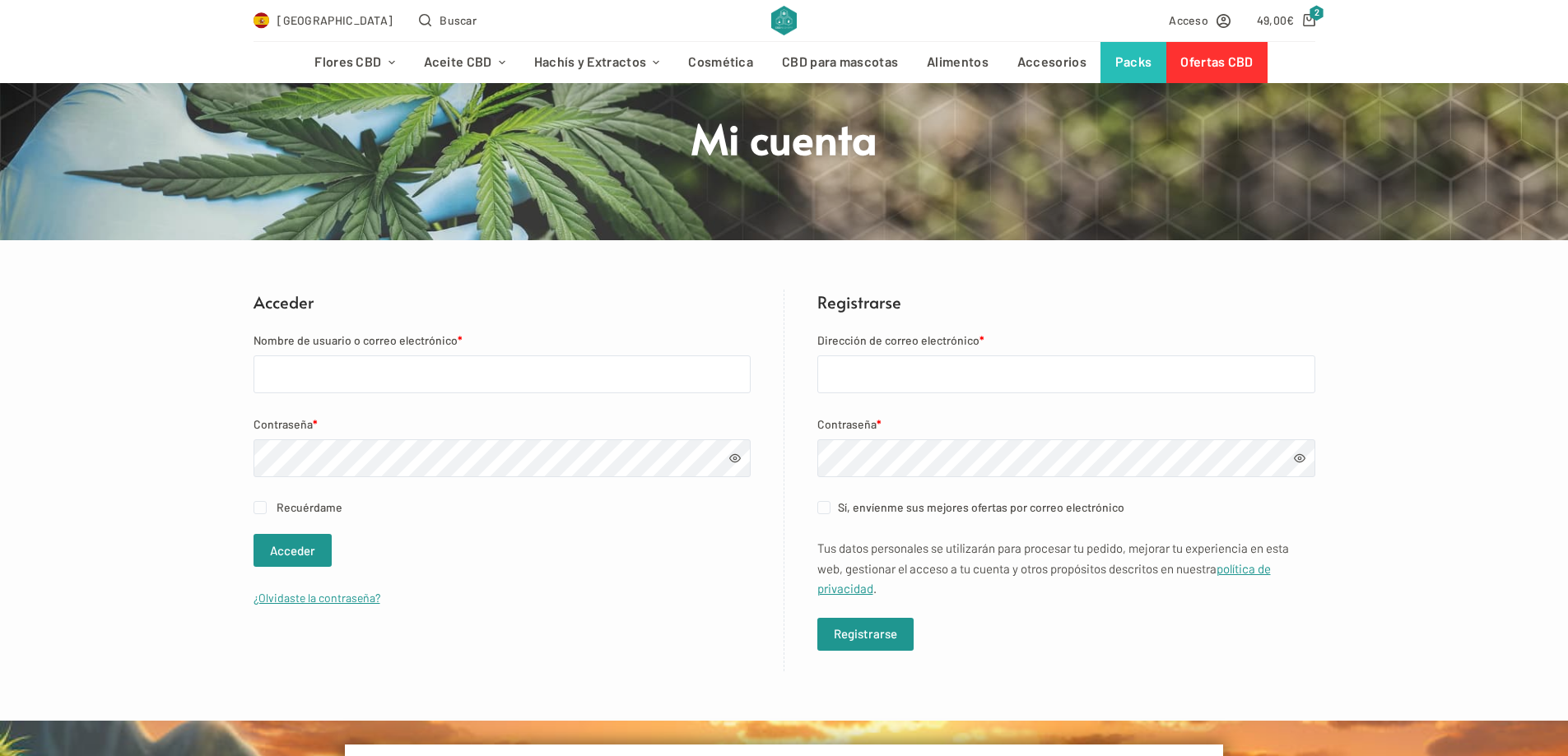
scroll to position [164, 0]
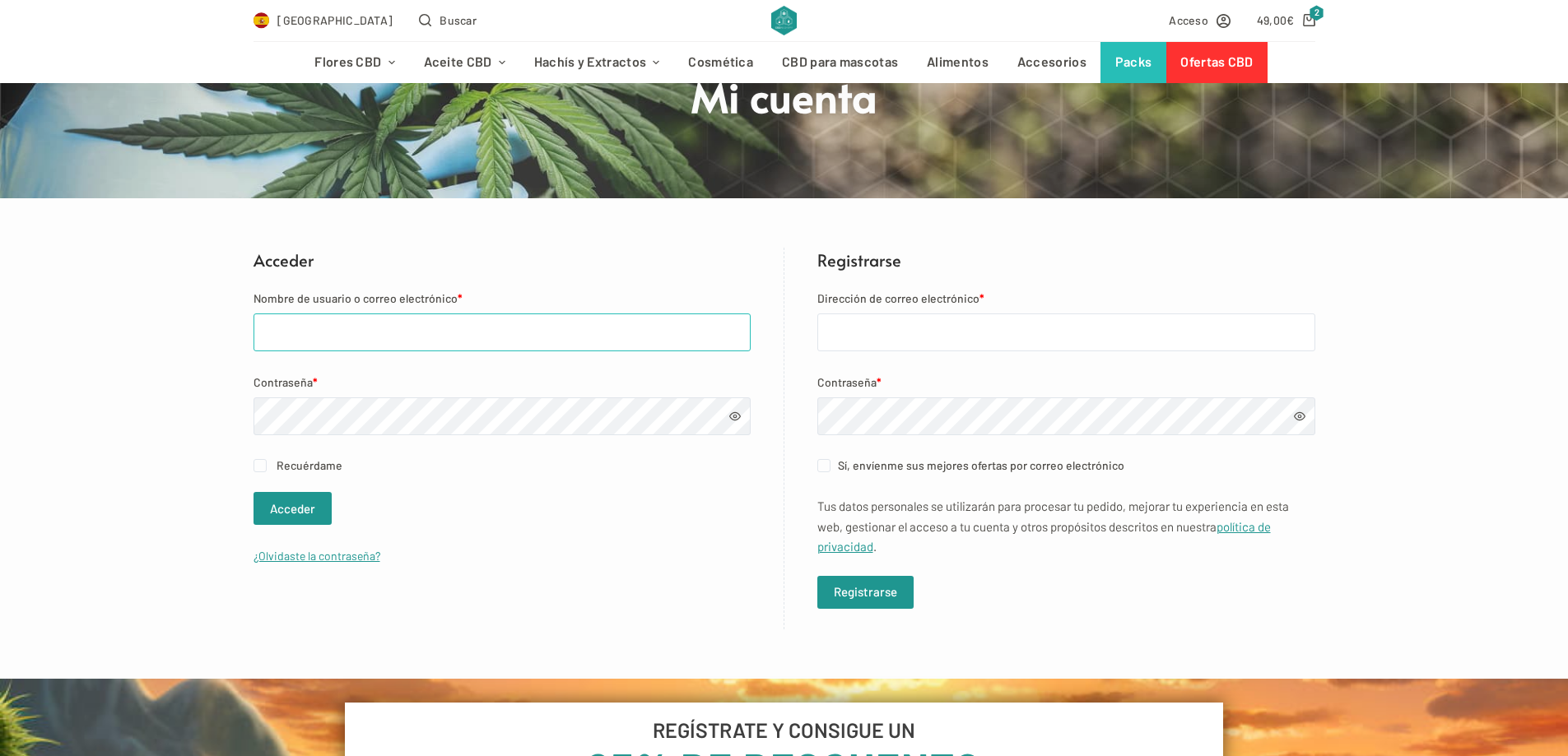
click at [332, 337] on input "Nombre de usuario o correo electrónico *" at bounding box center [502, 332] width 497 height 38
click at [423, 282] on div "Acceder Nombre de usuario o correo electrónico * Contraseña * Recuérdame Accede…" at bounding box center [518, 438] width 531 height 382
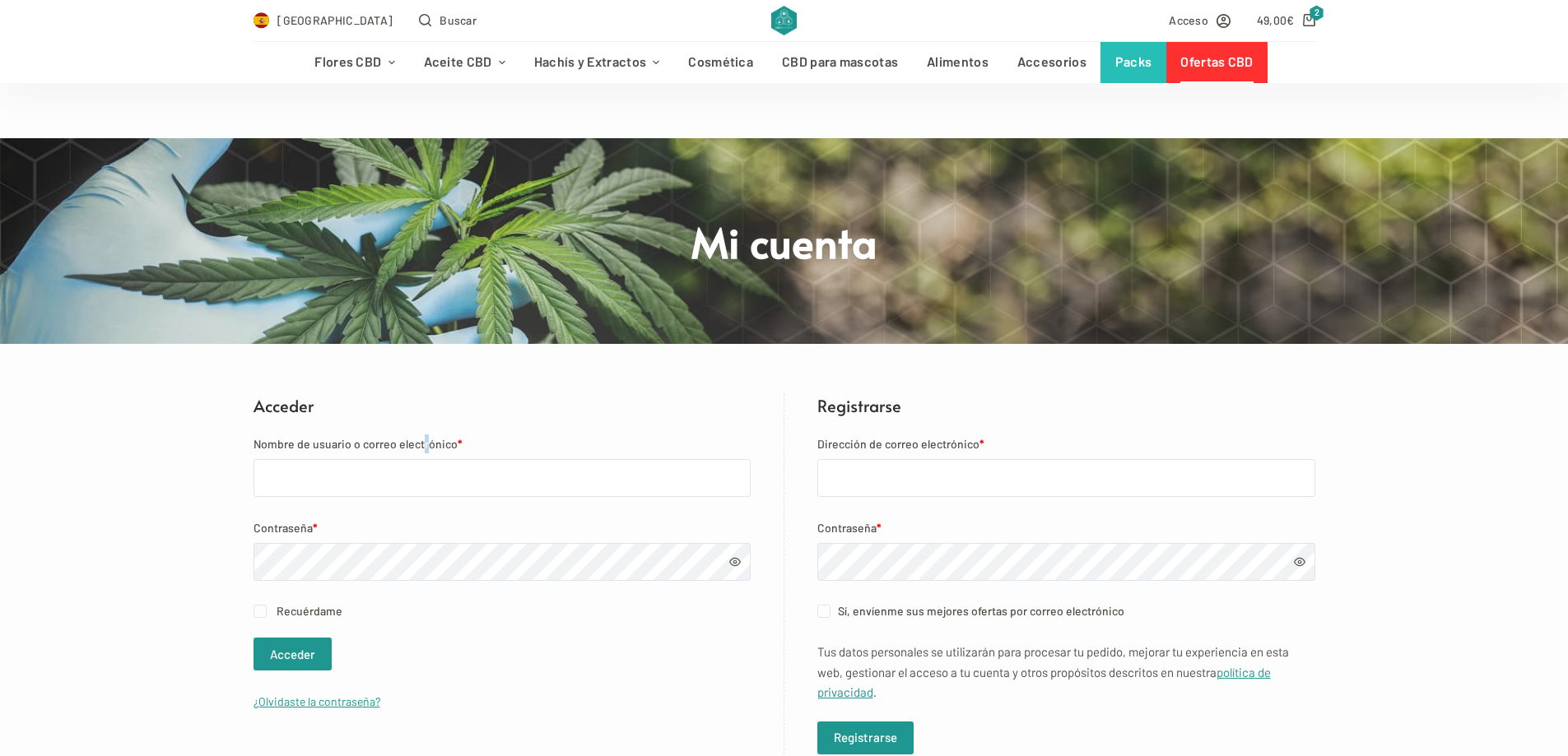
scroll to position [0, 0]
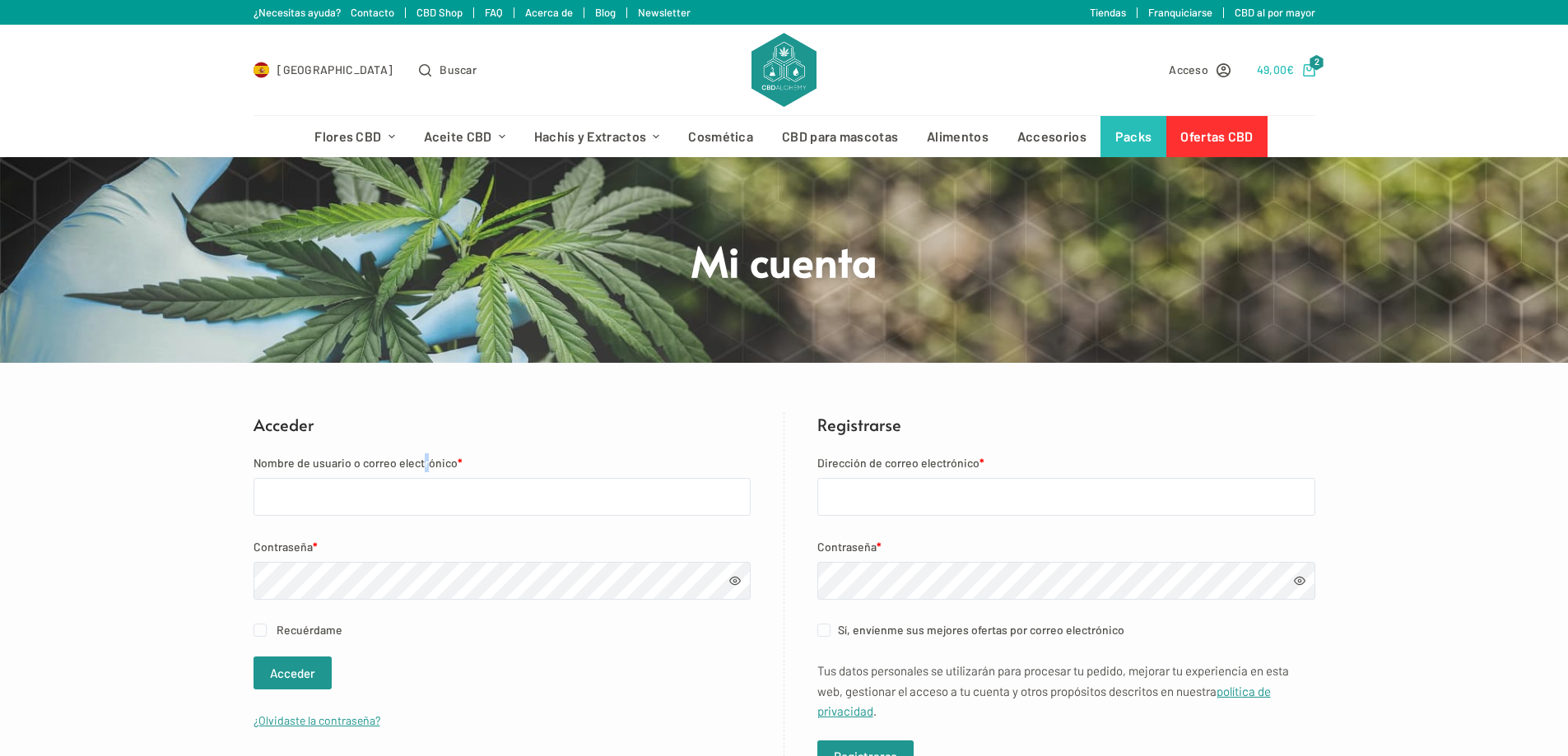
click at [1294, 76] on link "49,00 € 2" at bounding box center [1286, 70] width 58 height 19
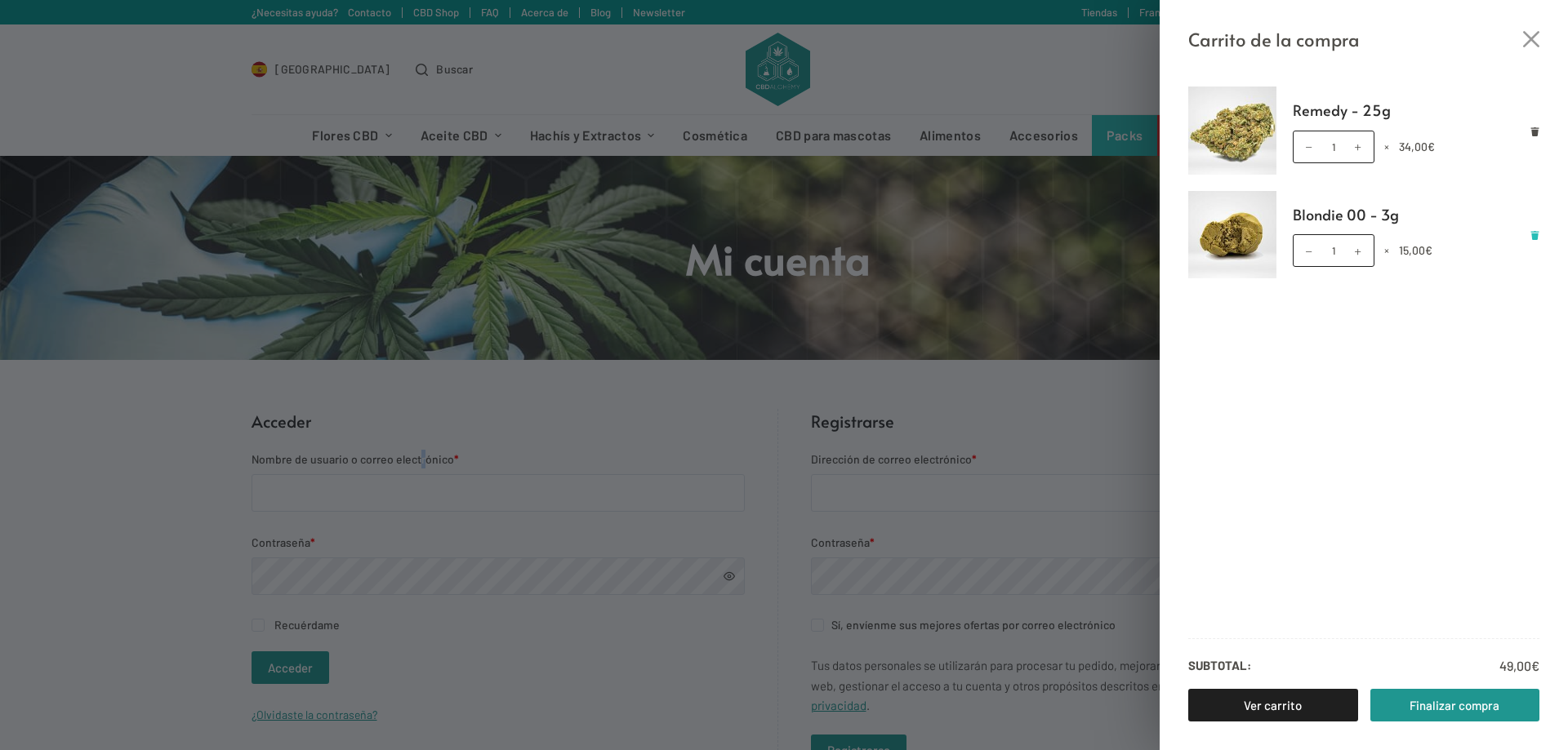
click at [1536, 233] on icon "Eliminar Blondie 00 - 3g del carrito" at bounding box center [1534, 235] width 9 height 9
click at [1535, 39] on icon "Cerrar el cajón del carrito" at bounding box center [1531, 38] width 16 height 16
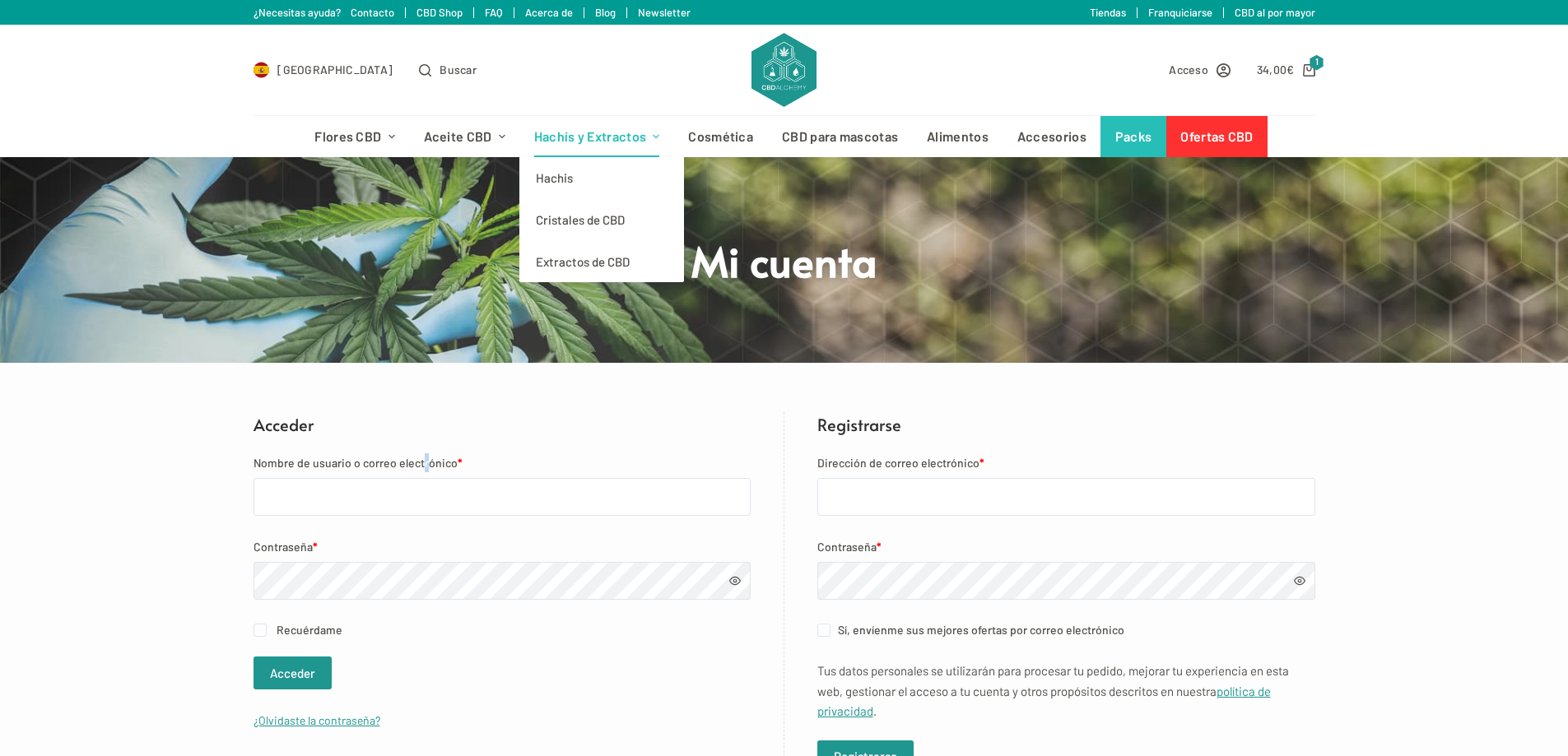
click at [578, 145] on link "Hachís y Extractos" at bounding box center [596, 136] width 155 height 42
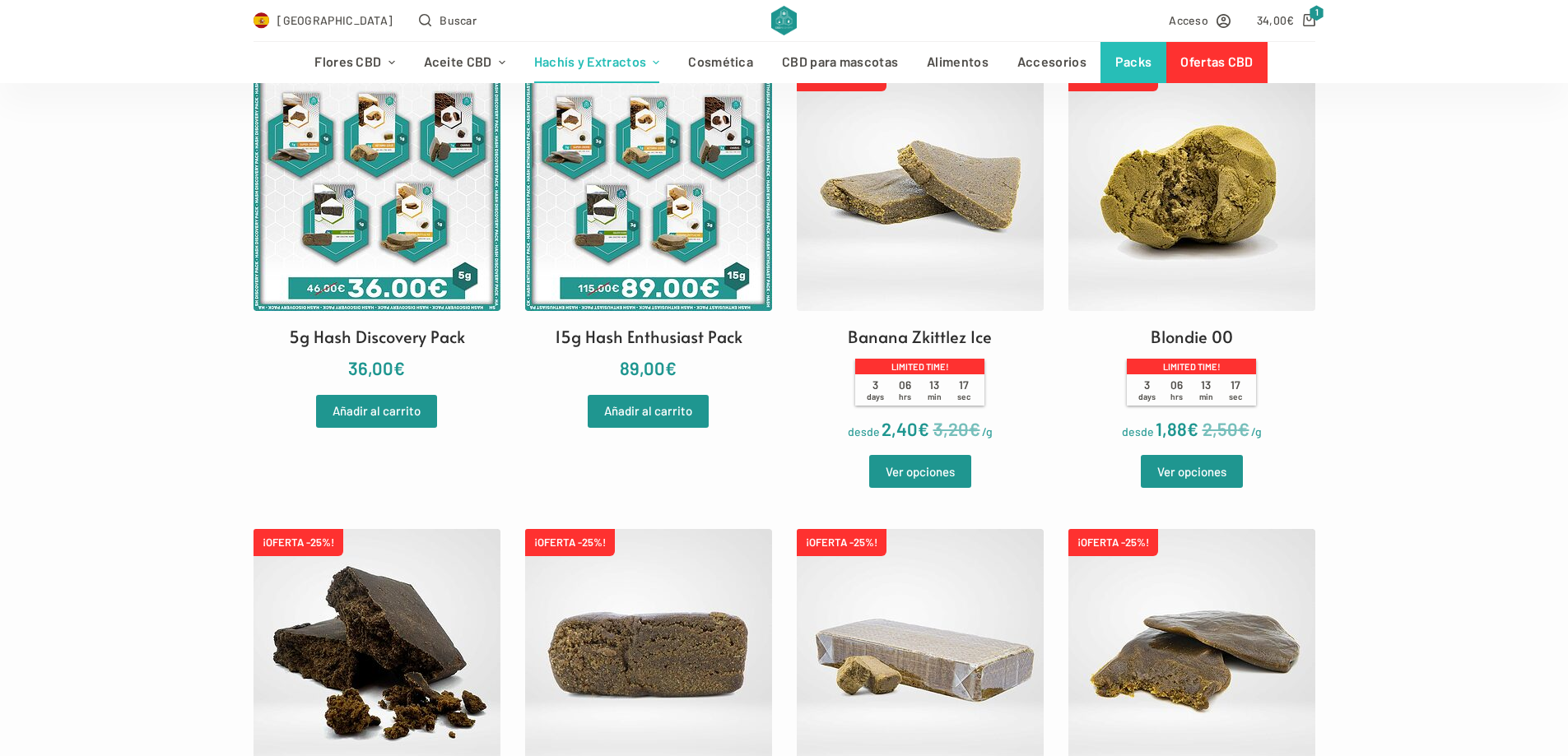
scroll to position [576, 0]
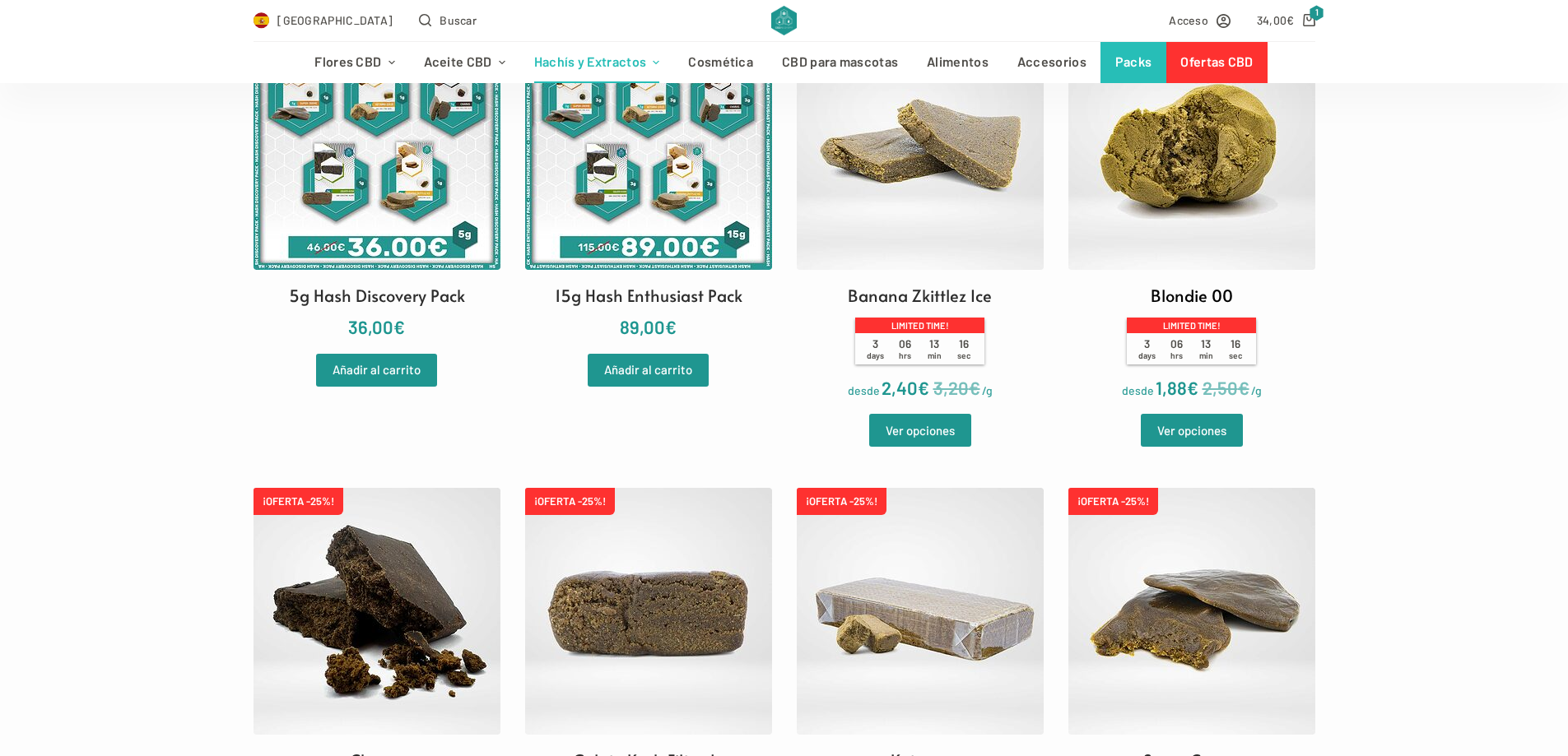
click at [1151, 228] on img at bounding box center [1191, 146] width 247 height 247
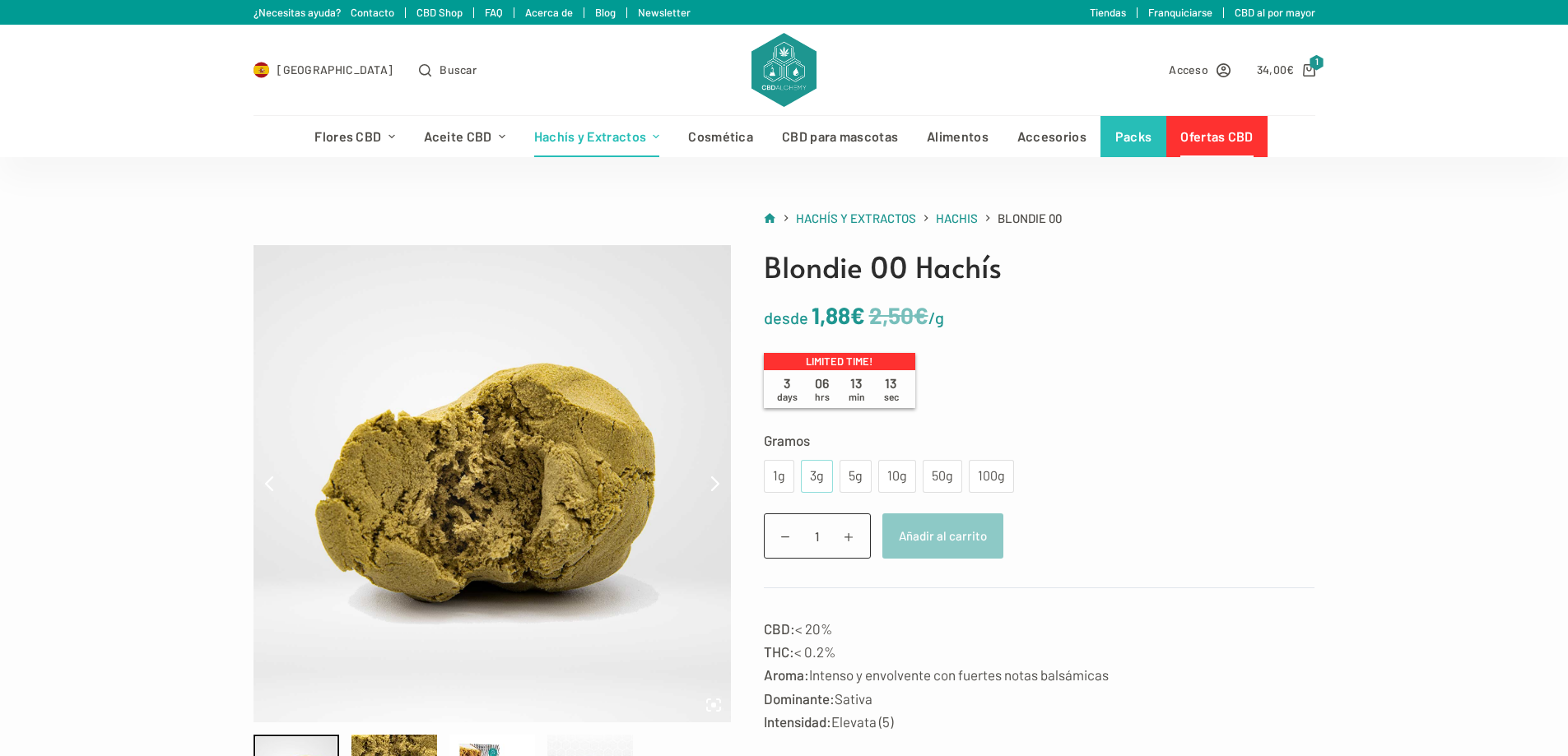
click at [817, 480] on div "3g" at bounding box center [817, 477] width 13 height 21
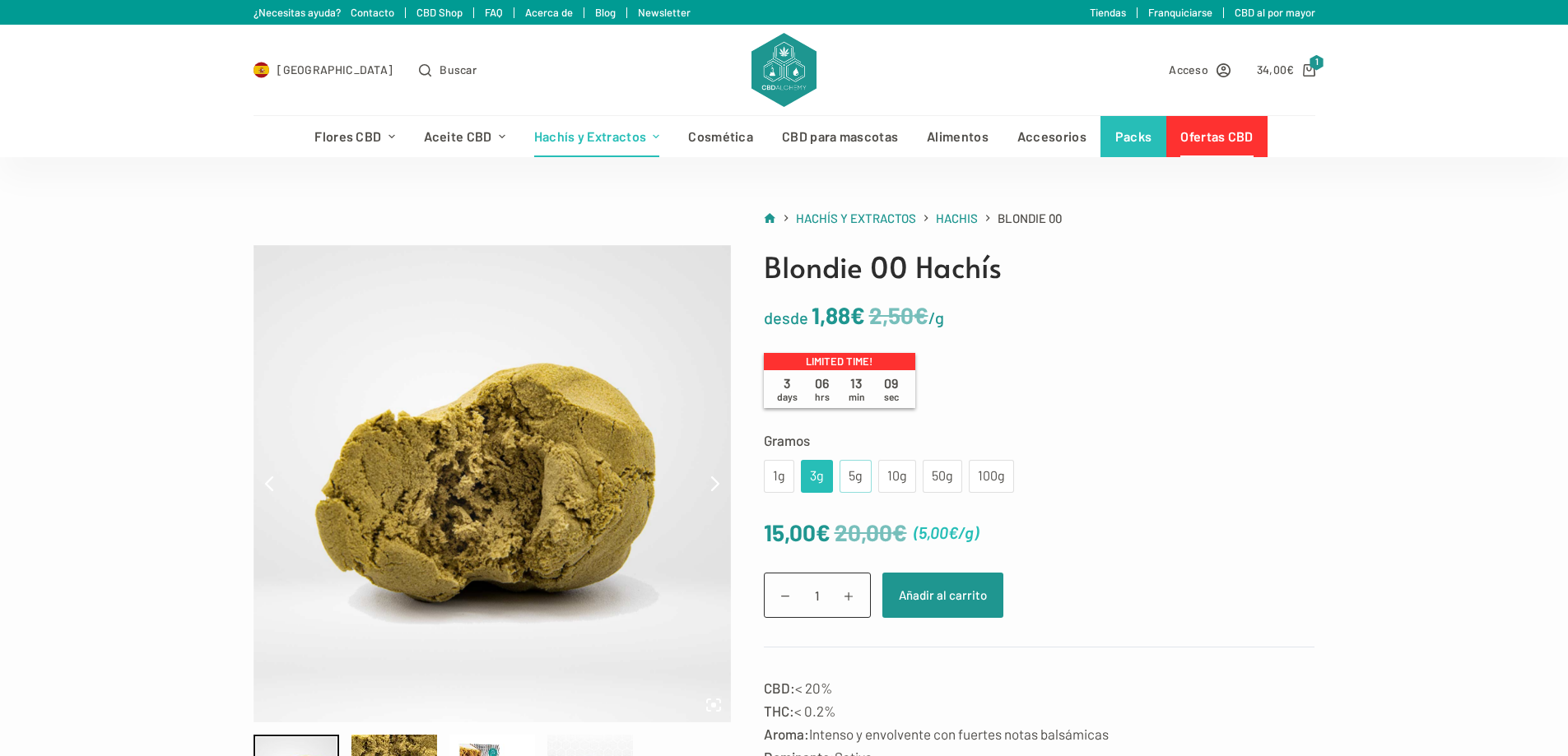
click at [845, 484] on div "5g" at bounding box center [855, 477] width 32 height 33
click at [827, 496] on form "Gramos Elige una opción 1g 3g 5g 10g 50g 100g 1g 3g 5g 10g 50g 100g Limpiar 30,…" at bounding box center [1039, 538] width 551 height 218
click at [817, 490] on div "3g" at bounding box center [816, 477] width 32 height 33
click at [837, 485] on div "1g 3g 5g 10g 50g 100g" at bounding box center [888, 477] width 250 height 33
click at [850, 484] on div "5g" at bounding box center [856, 477] width 13 height 21
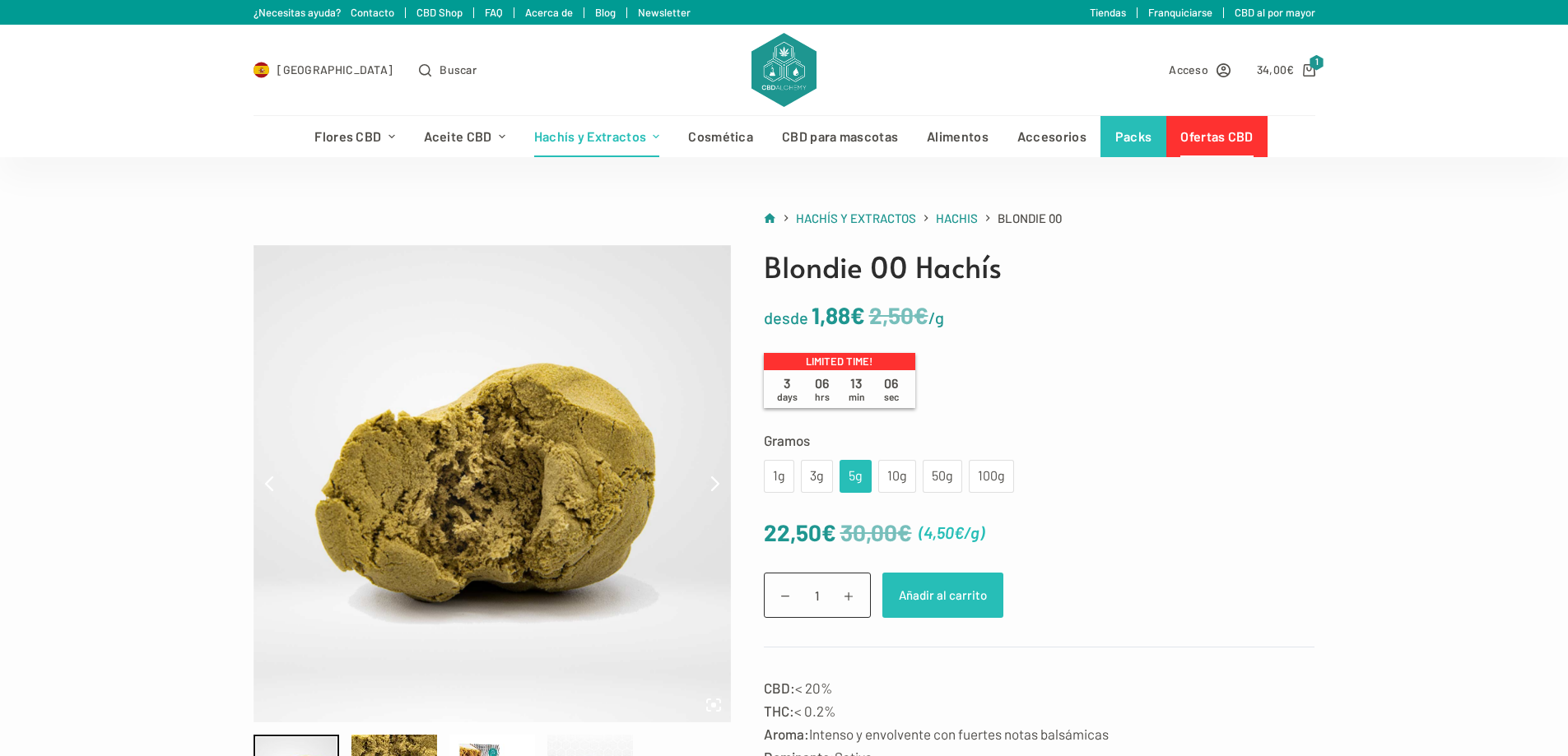
click at [981, 596] on button "Añadir al carrito" at bounding box center [943, 596] width 121 height 45
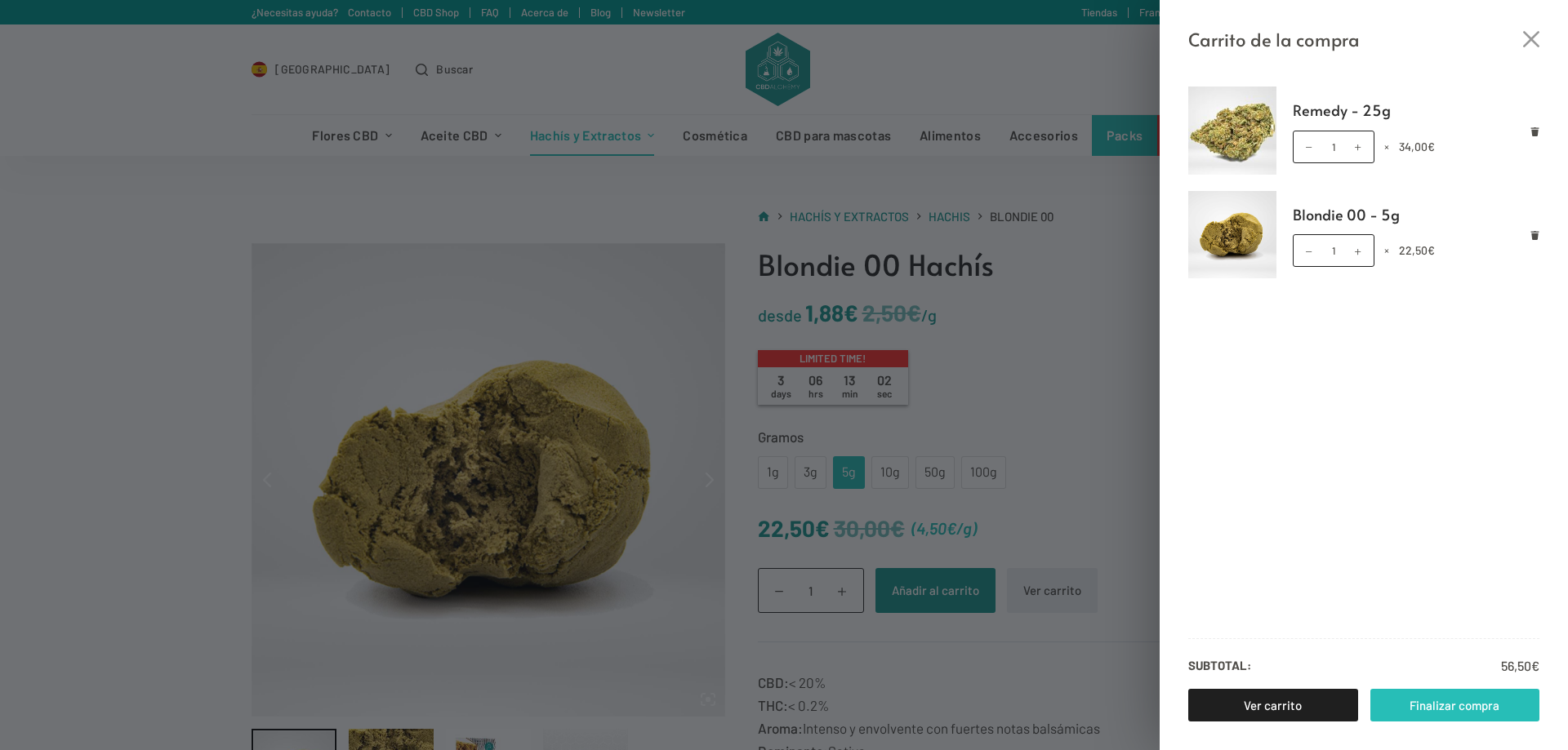
click at [1420, 706] on link "Finalizar compra" at bounding box center [1455, 706] width 170 height 33
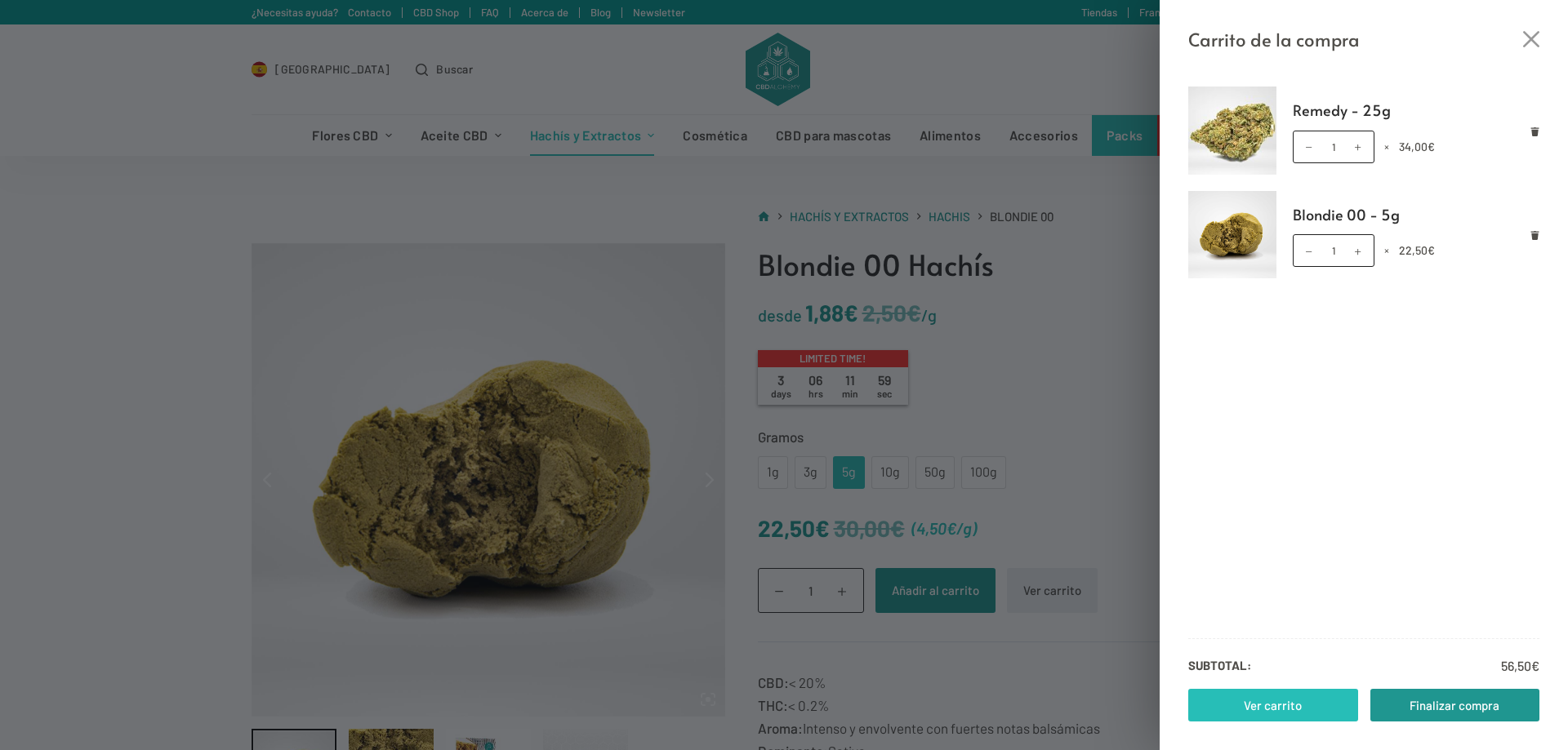
click at [1297, 703] on link "Ver carrito" at bounding box center [1273, 706] width 170 height 33
click at [1287, 715] on link "Ver carrito" at bounding box center [1273, 706] width 170 height 33
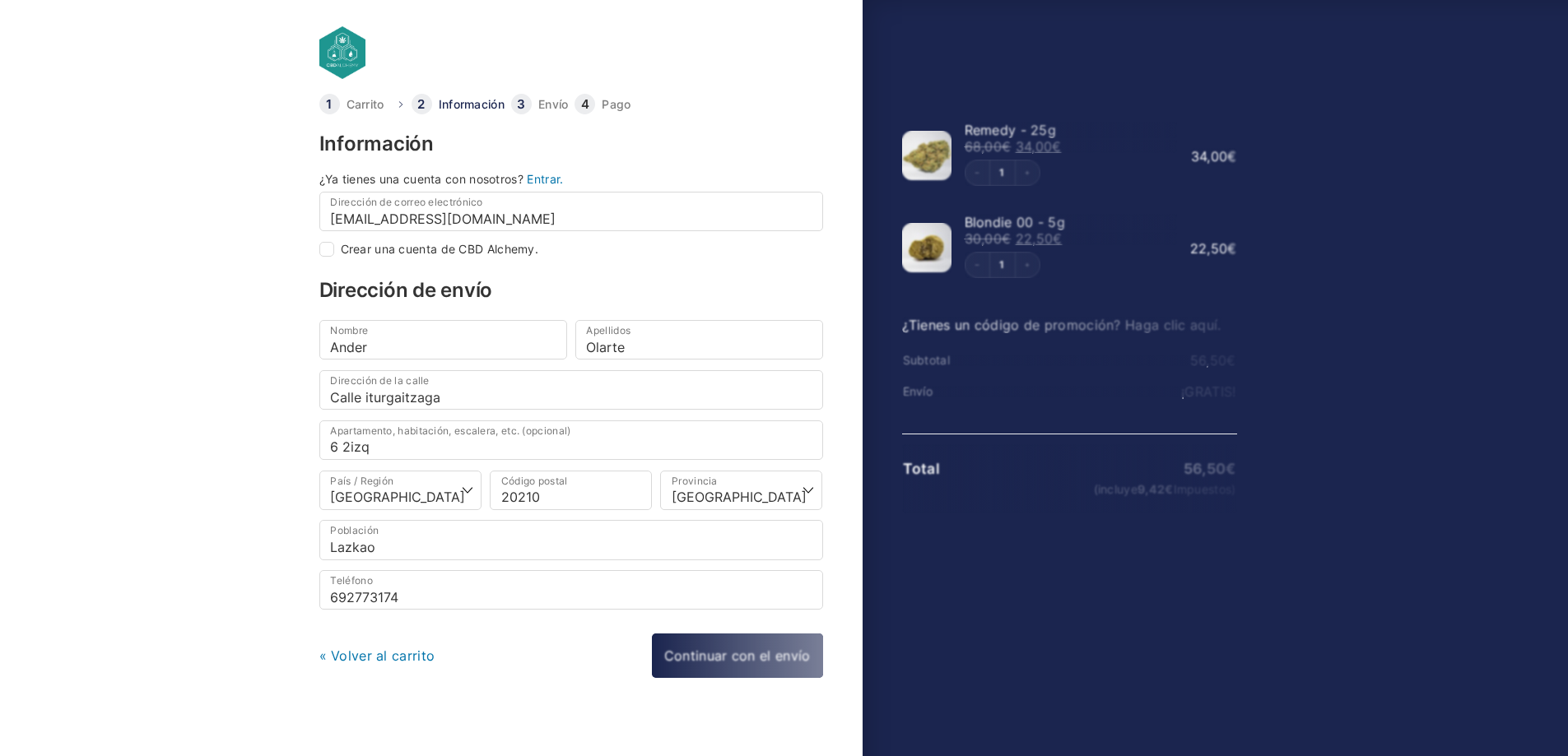
select select "SS"
checkbox input "true"
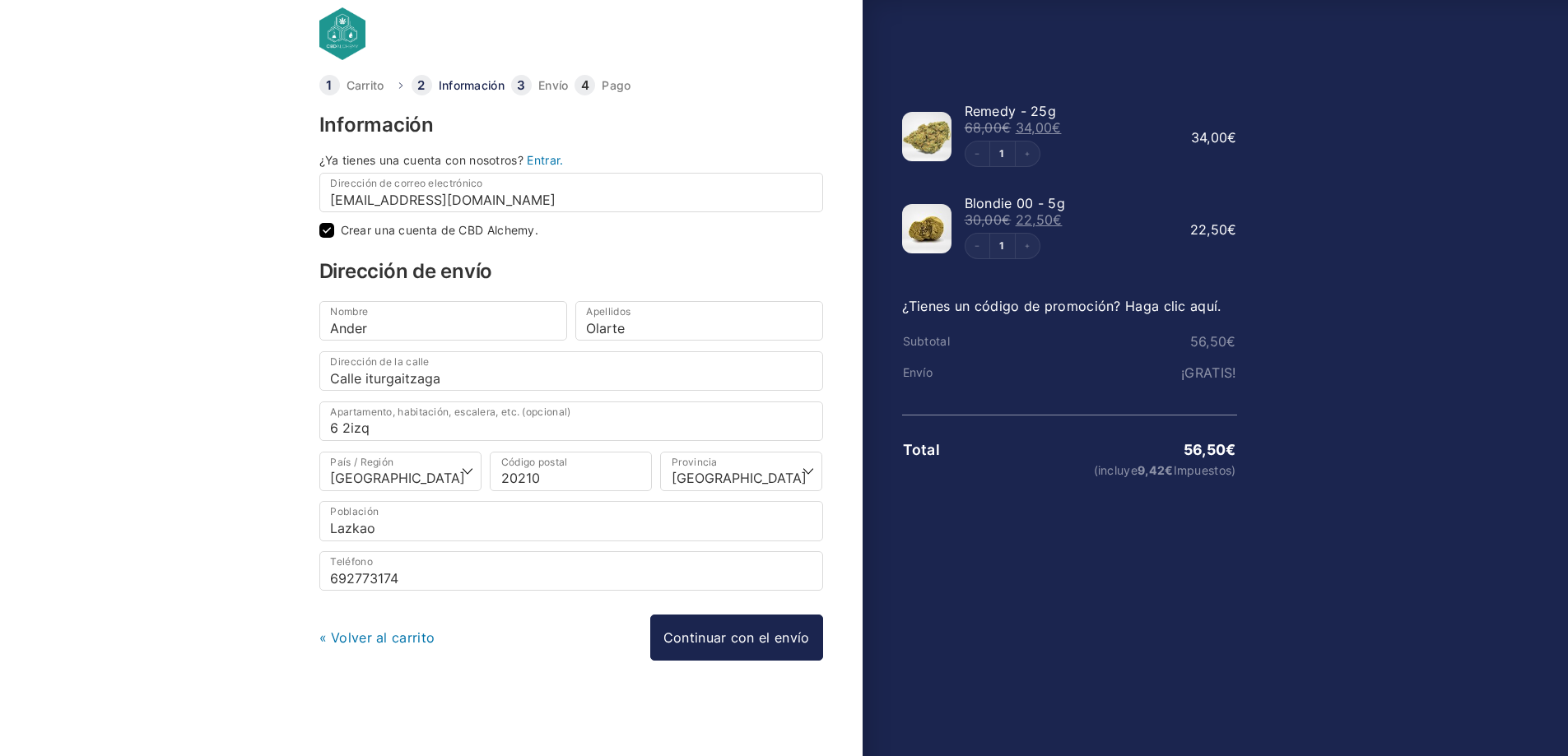
scroll to position [19, 0]
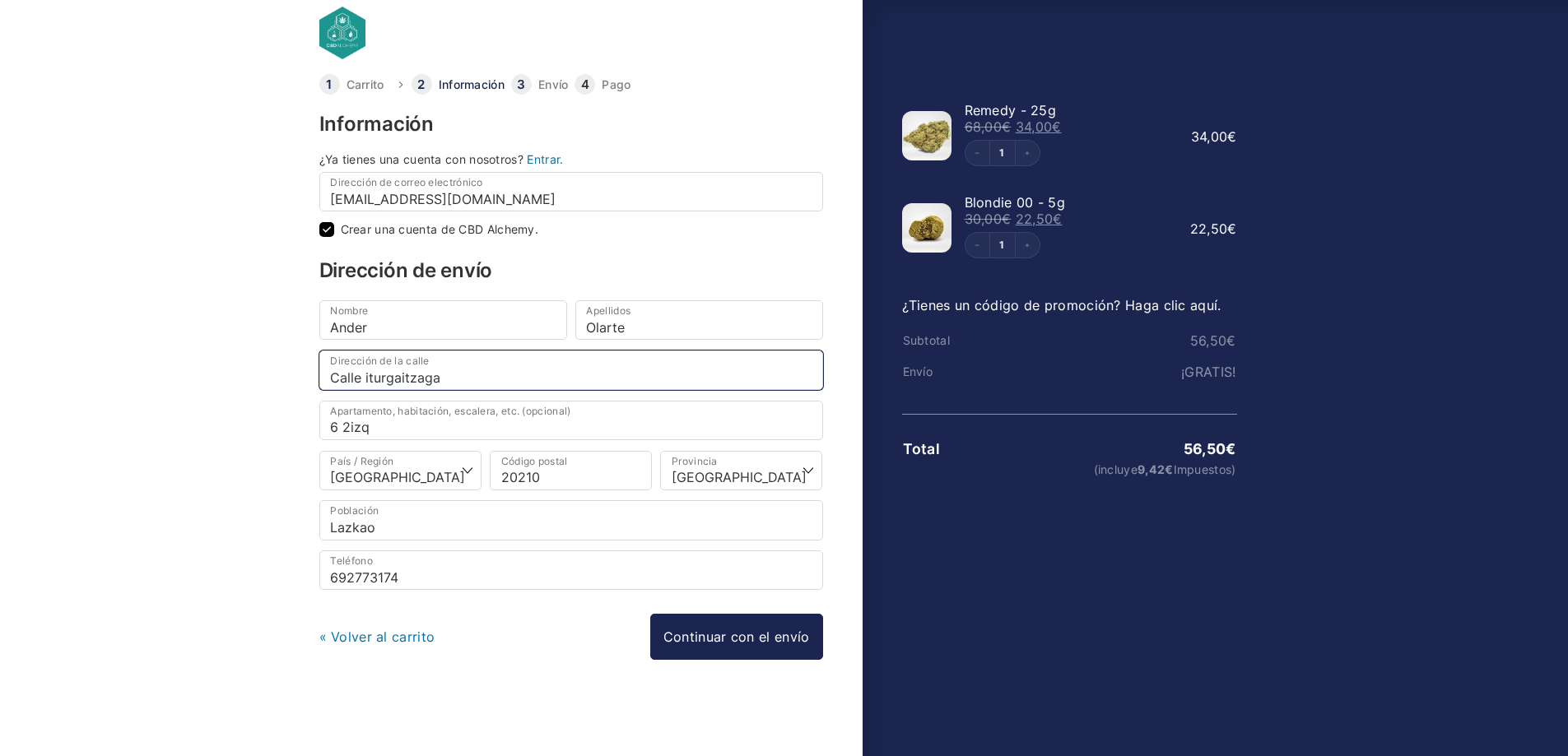
click at [483, 381] on input "Calle iturgaitzaga" at bounding box center [570, 370] width 504 height 40
type input "[STREET_ADDRESS]"
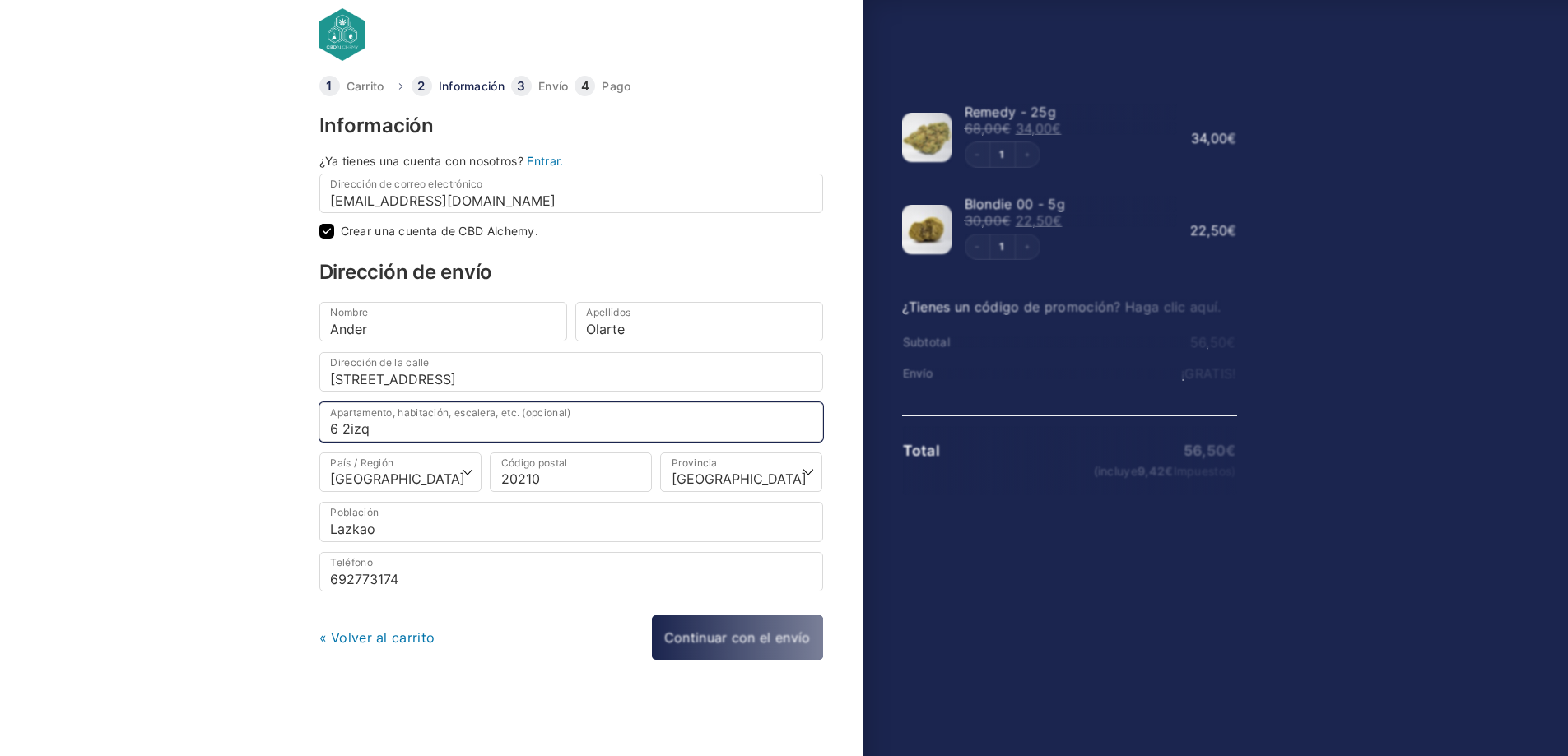
click at [349, 427] on input "6 2izq" at bounding box center [570, 422] width 504 height 40
click at [340, 428] on input "6 2izq" at bounding box center [570, 422] width 504 height 40
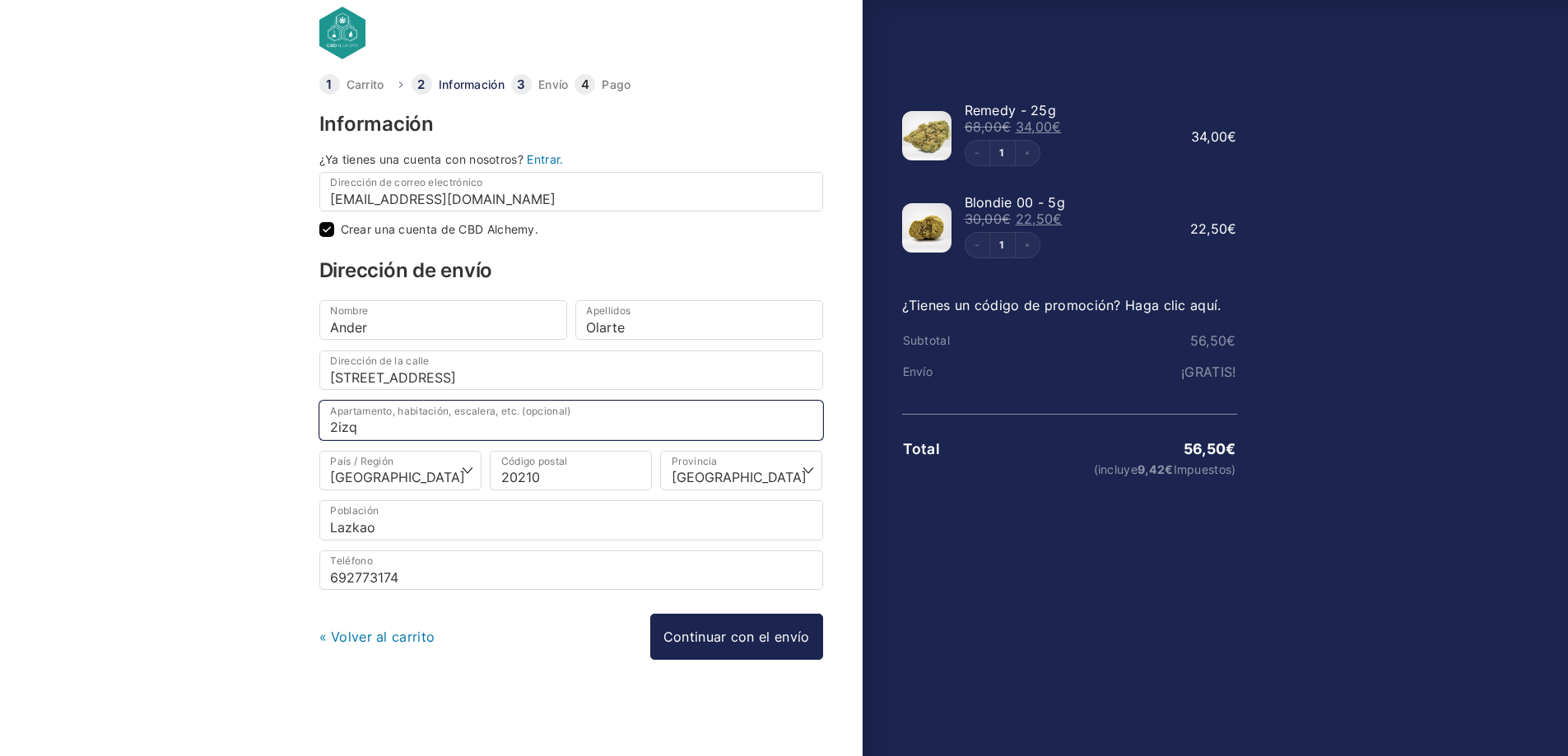
click at [331, 427] on input "2izq" at bounding box center [570, 421] width 504 height 40
click at [338, 429] on input "2izq" at bounding box center [570, 421] width 504 height 40
click at [375, 430] on input "2 izq" at bounding box center [570, 421] width 504 height 40
type input "2 izq"
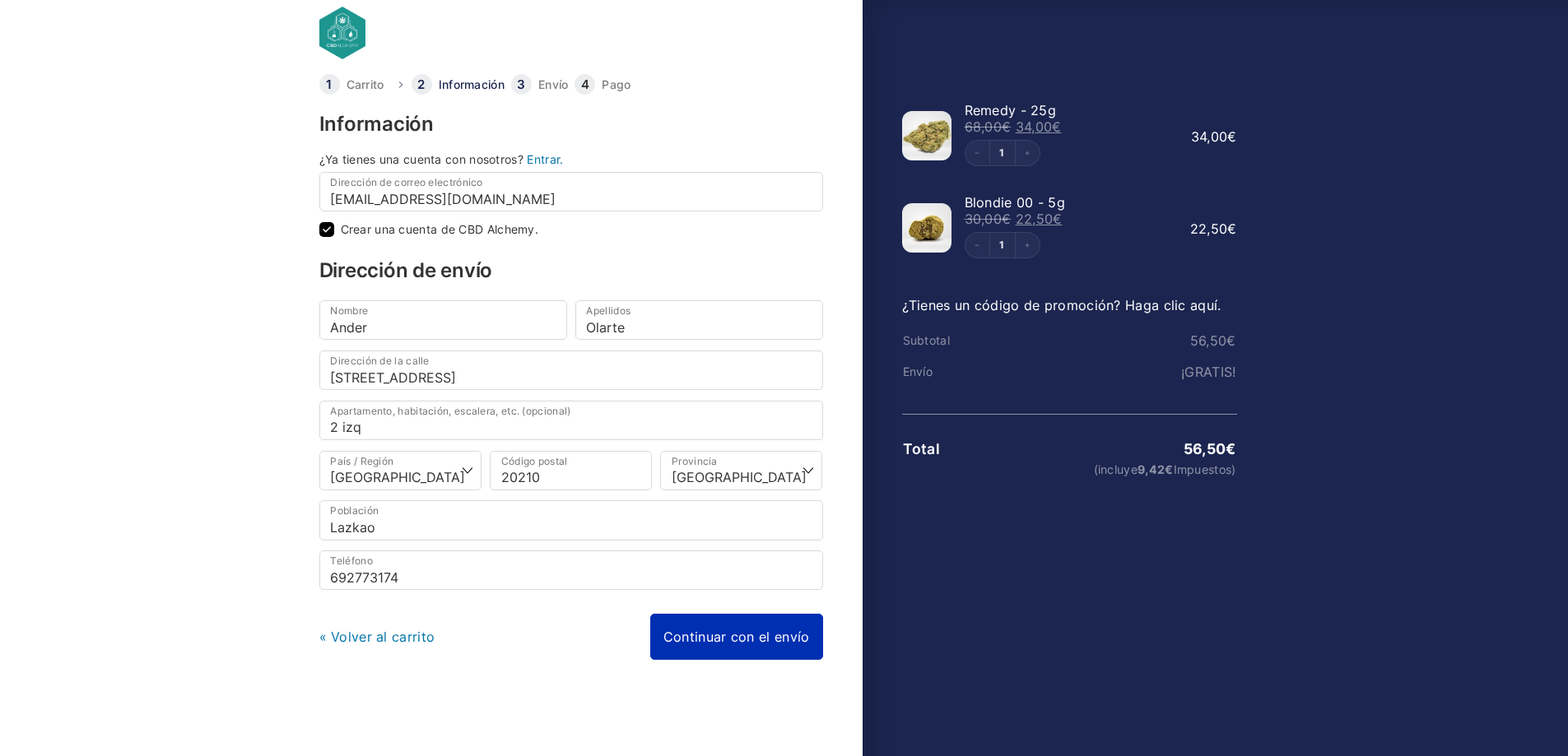
click at [766, 640] on div "« Volver al carrito Continuar con el envío Continuar con el pago" at bounding box center [570, 637] width 504 height 46
click at [717, 641] on link "Continuar con el envío" at bounding box center [737, 637] width 173 height 46
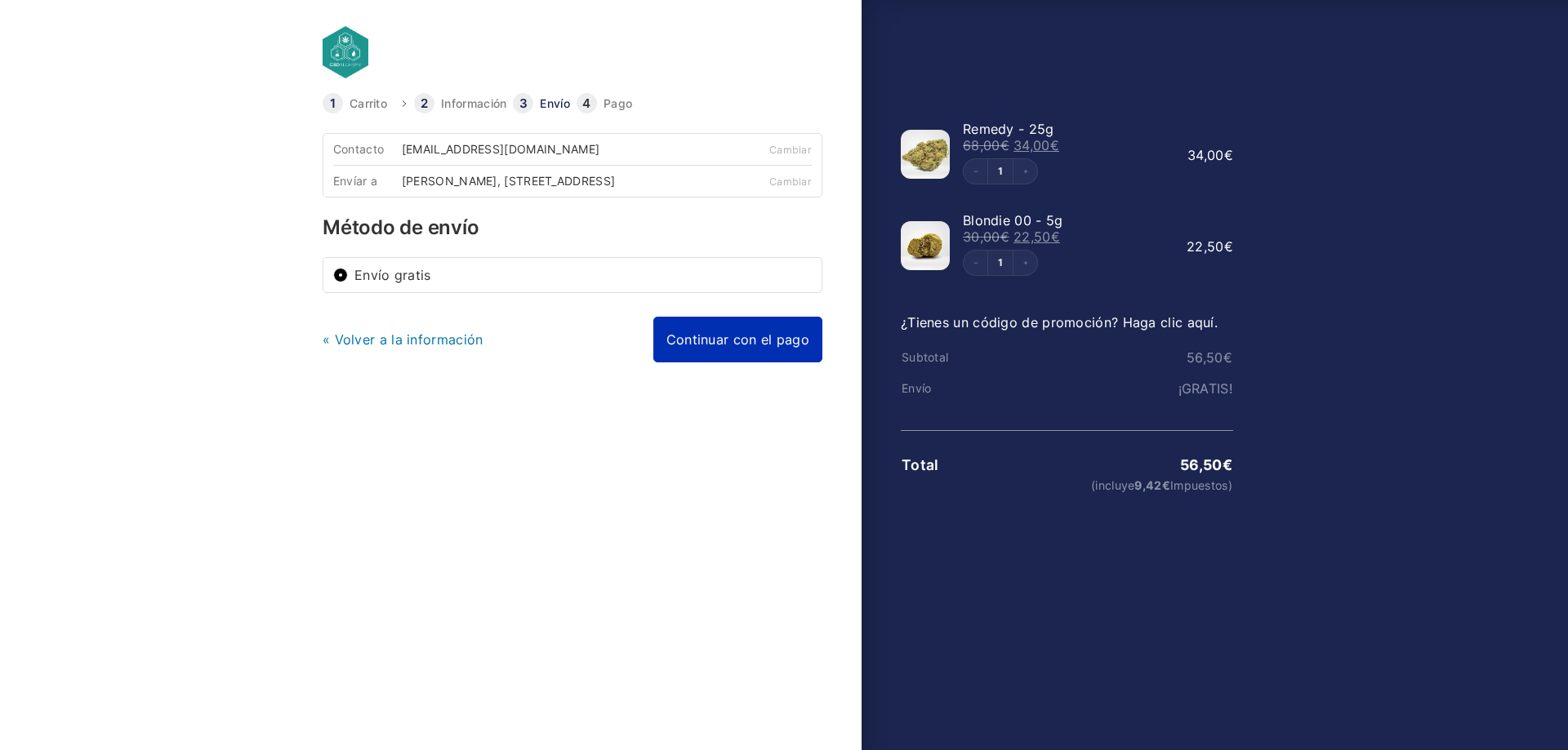
click at [737, 353] on link "Continuar con el pago" at bounding box center [737, 340] width 169 height 46
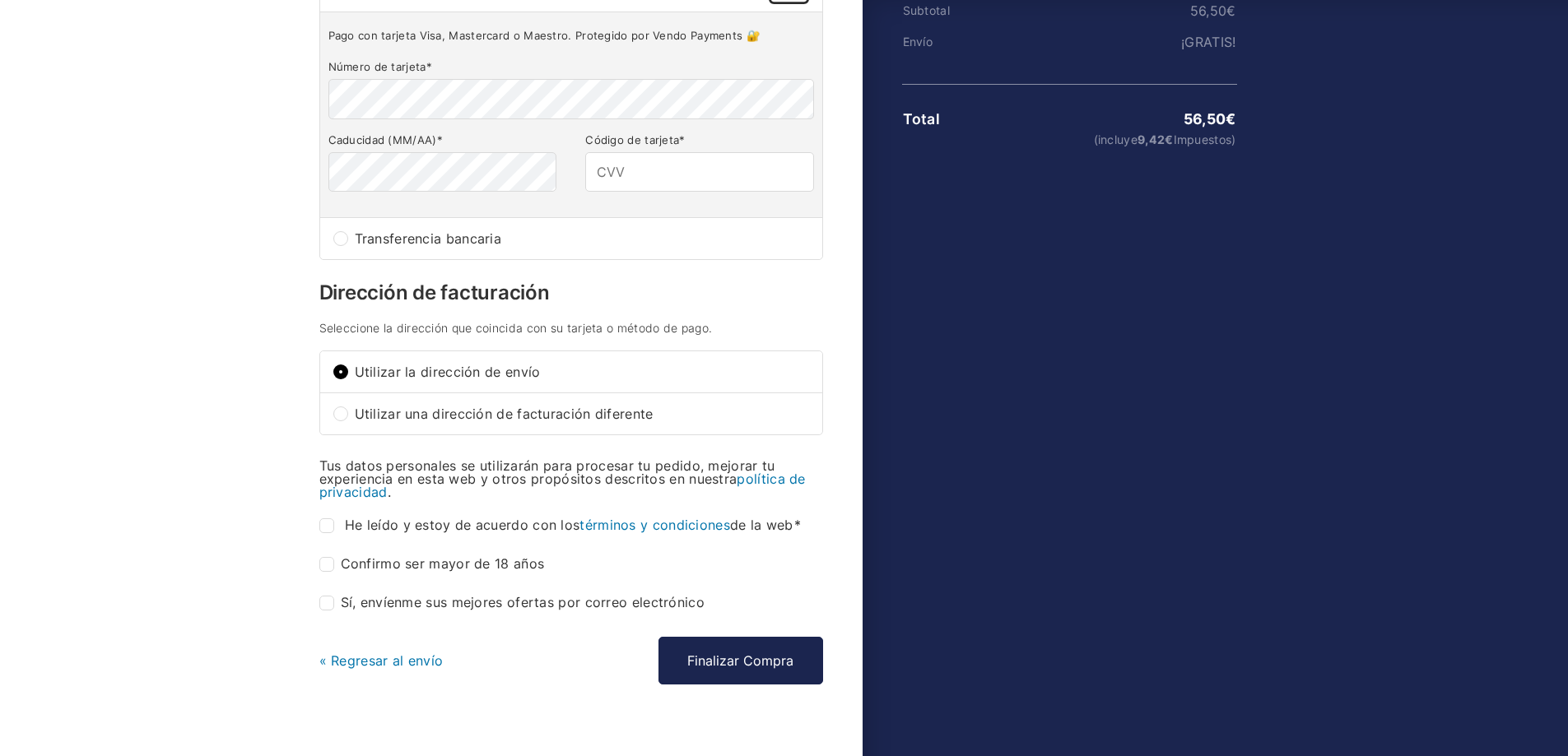
scroll to position [386, 0]
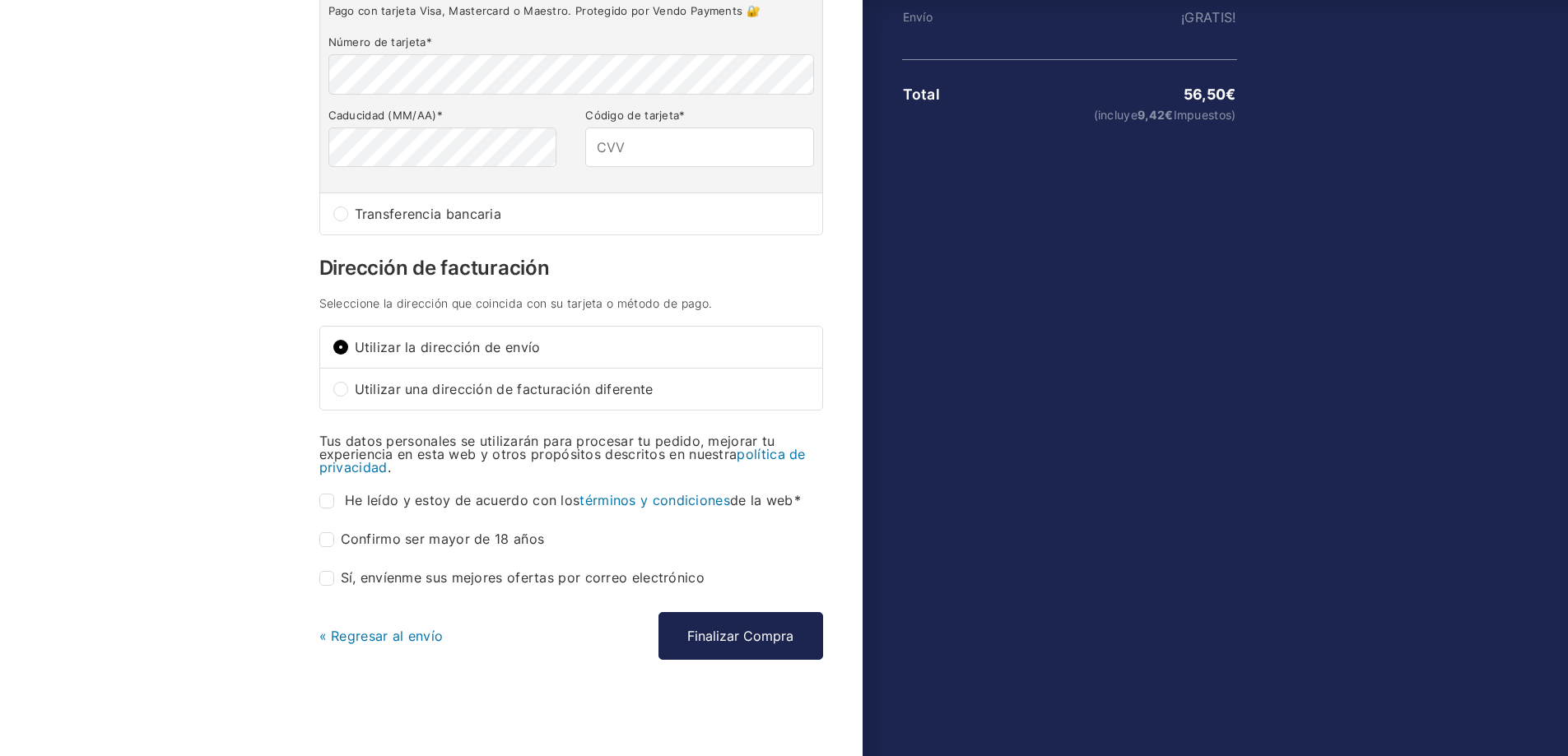
click at [332, 500] on input "He leído y estoy de acuerdo con los términos y condiciones de la web *" at bounding box center [326, 501] width 15 height 15
checkbox input "true"
click at [337, 540] on label "Confirmo ser mayor de 18 años *" at bounding box center [431, 539] width 225 height 15
click at [334, 540] on input "Confirmo ser mayor de 18 años *" at bounding box center [326, 539] width 15 height 15
checkbox input "true"
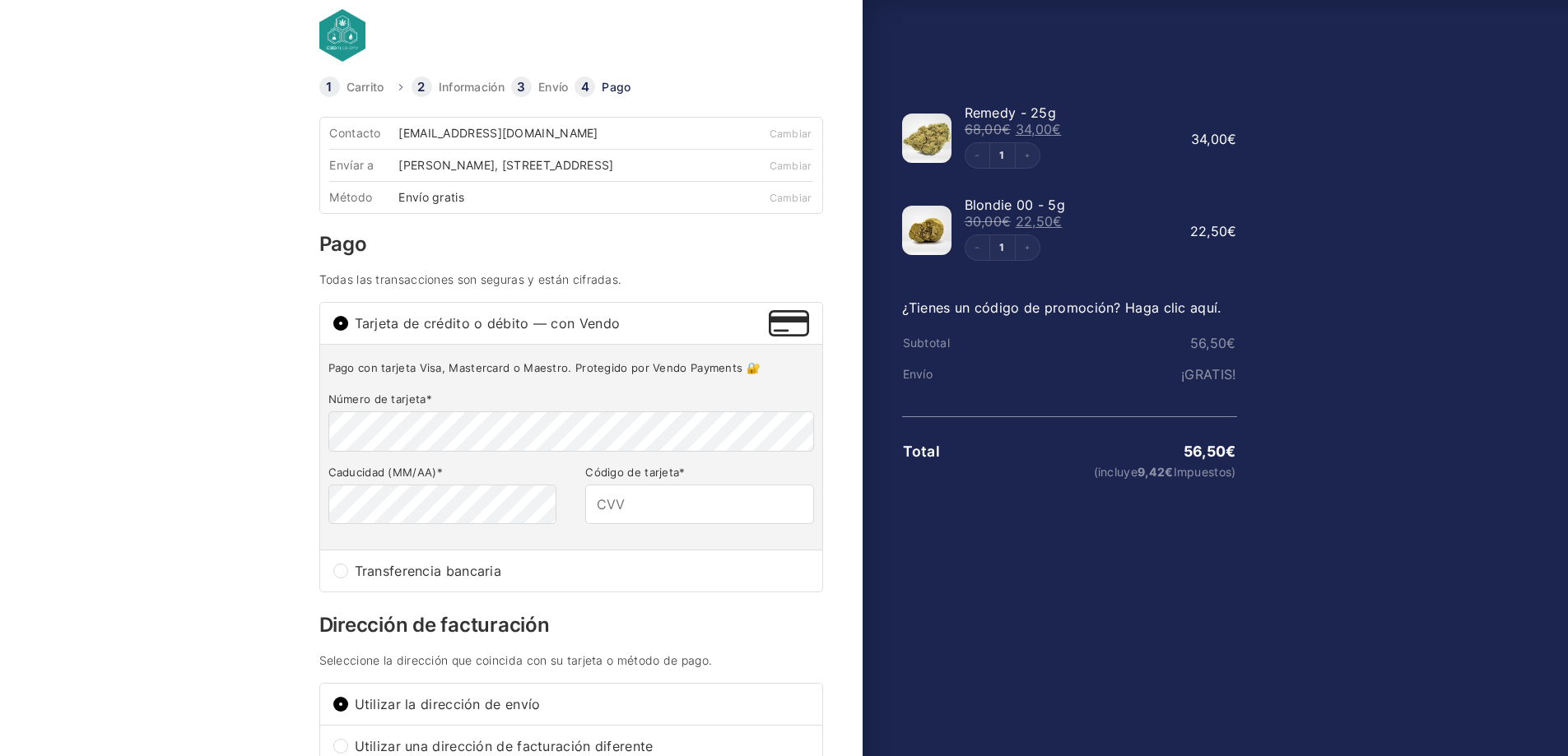
scroll to position [0, 0]
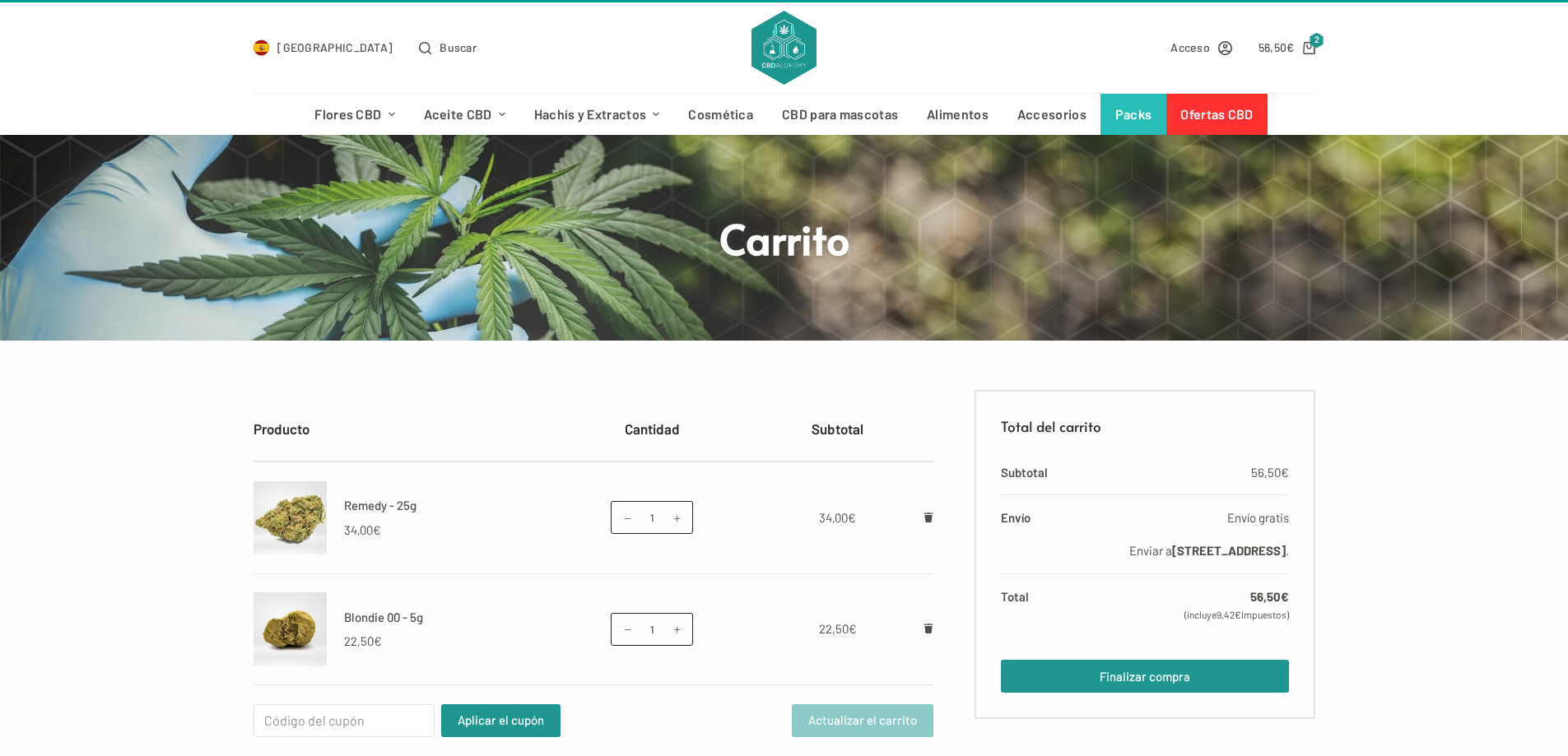
scroll to position [164, 0]
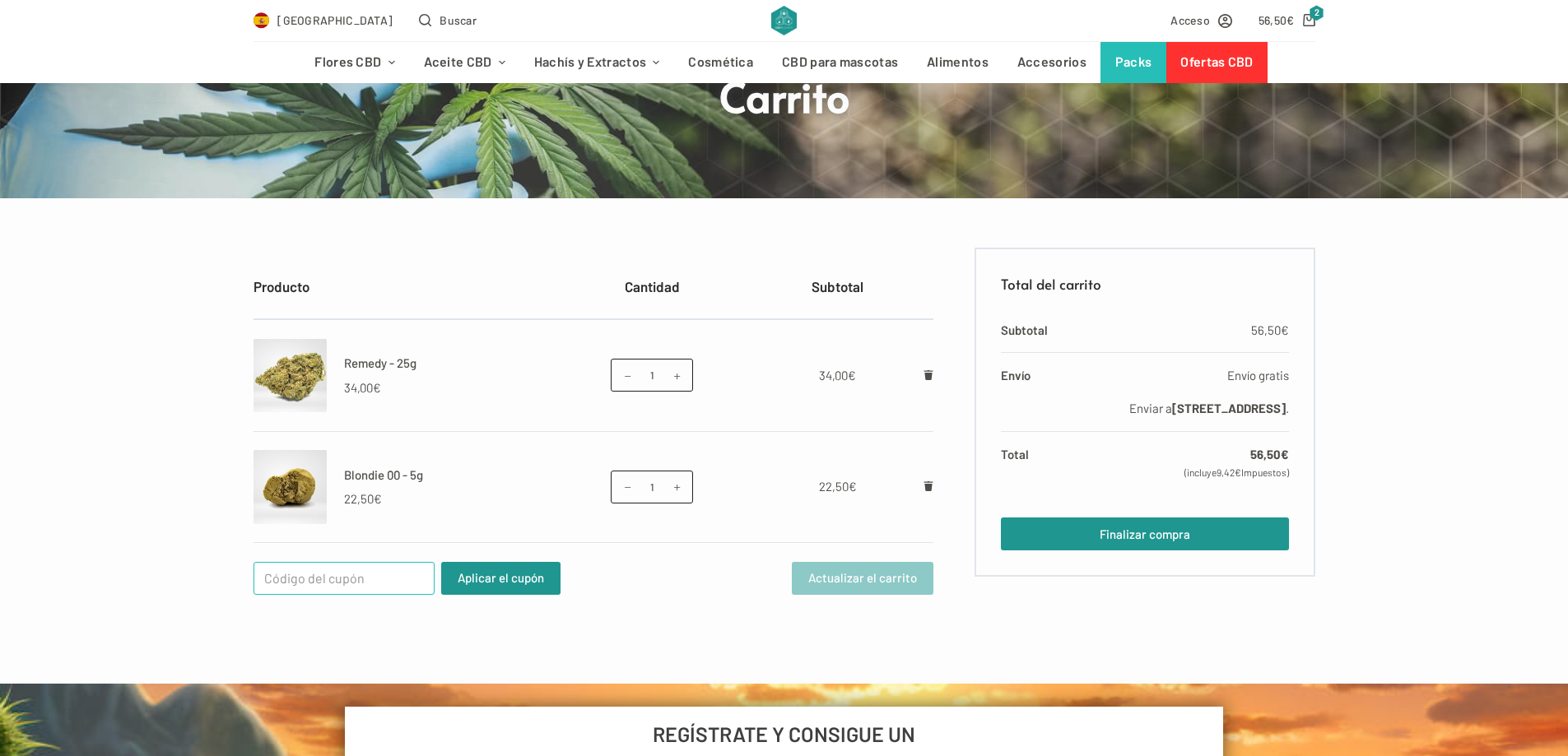
click at [417, 589] on input "Cupón:" at bounding box center [343, 578] width 181 height 33
paste input "WELCOME25"
type input "WELCOME25"
click at [511, 583] on button "Aplicar el cupón" at bounding box center [500, 578] width 119 height 33
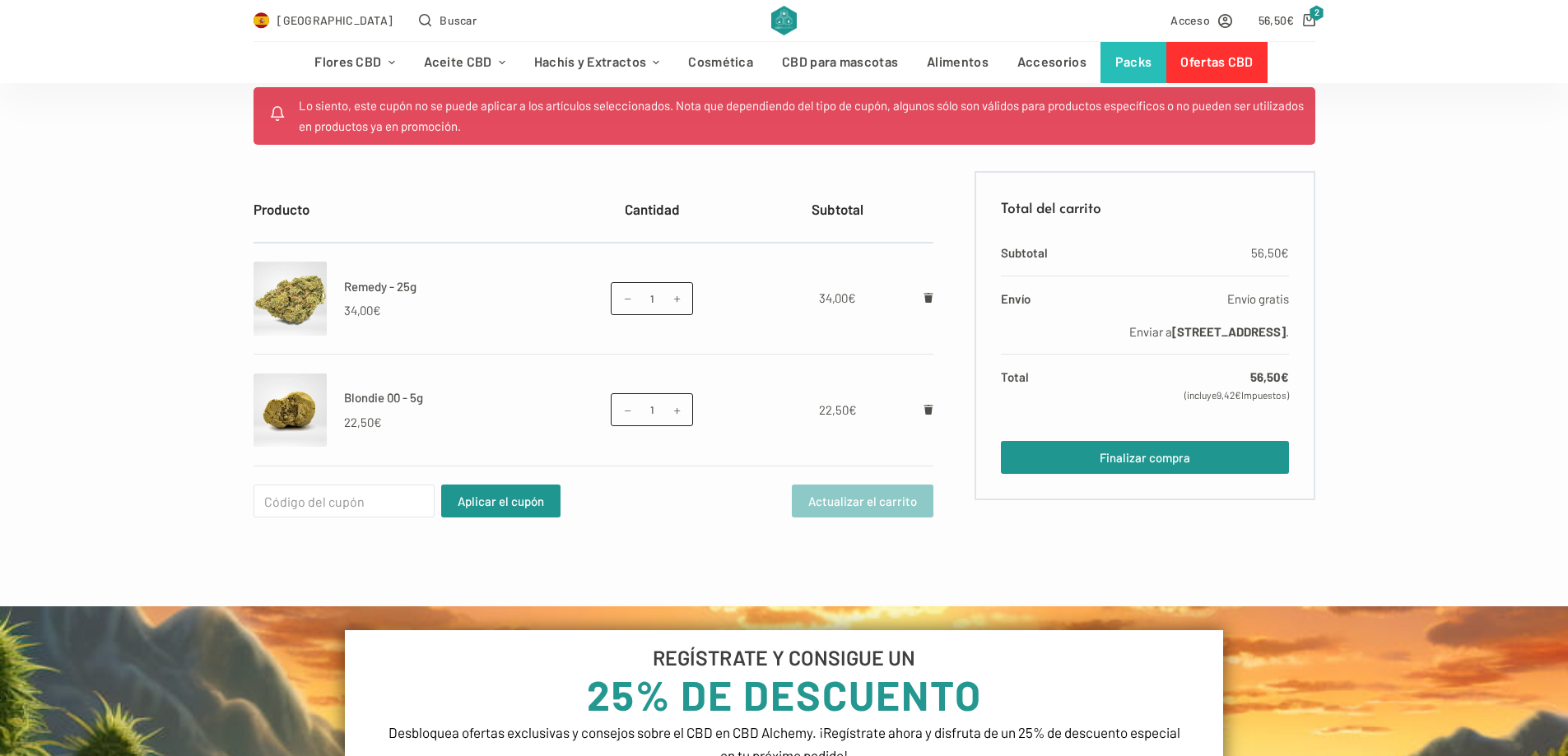
scroll to position [330, 0]
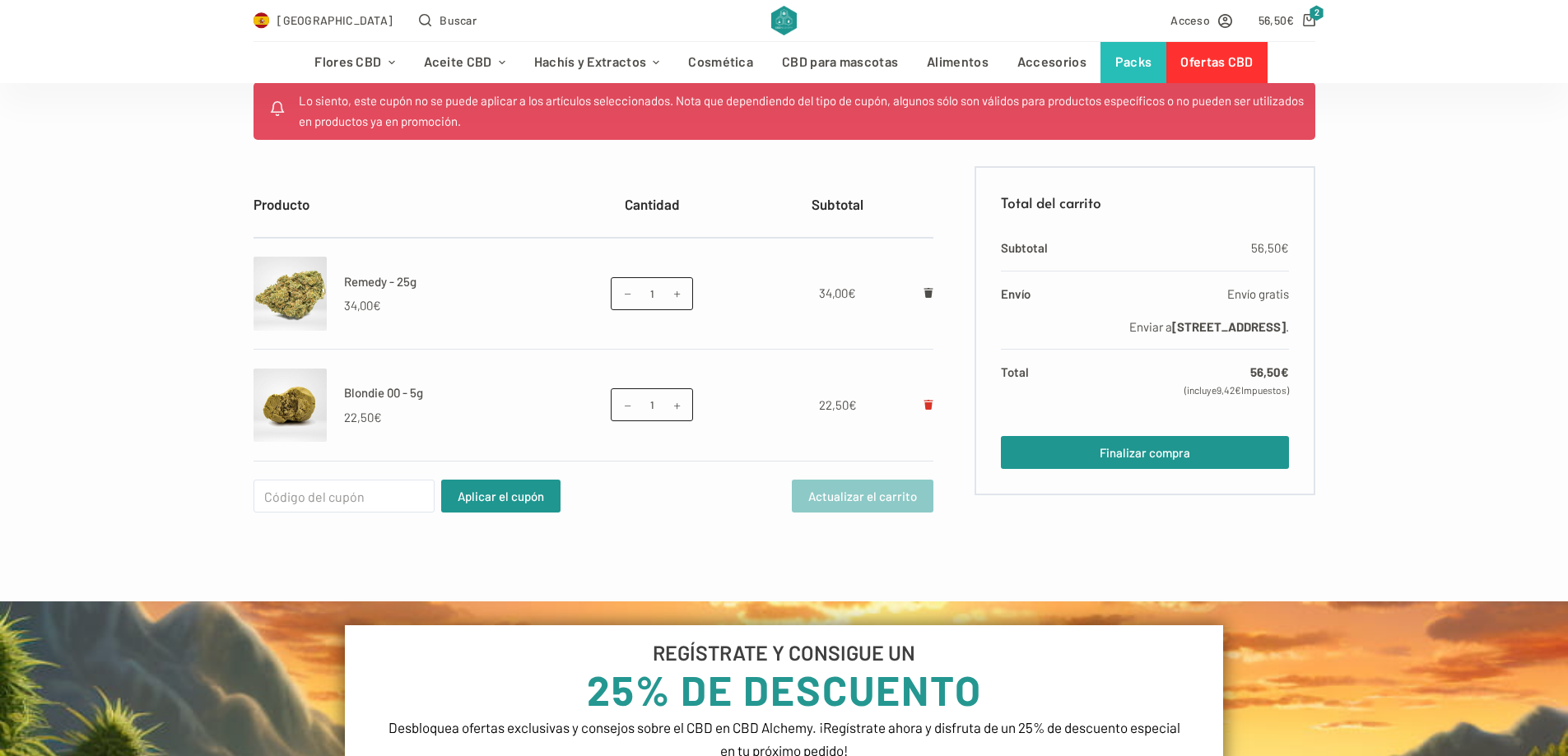
click at [928, 407] on icon "Eliminar Blondie 00 - 5g del carrito" at bounding box center [928, 405] width 9 height 10
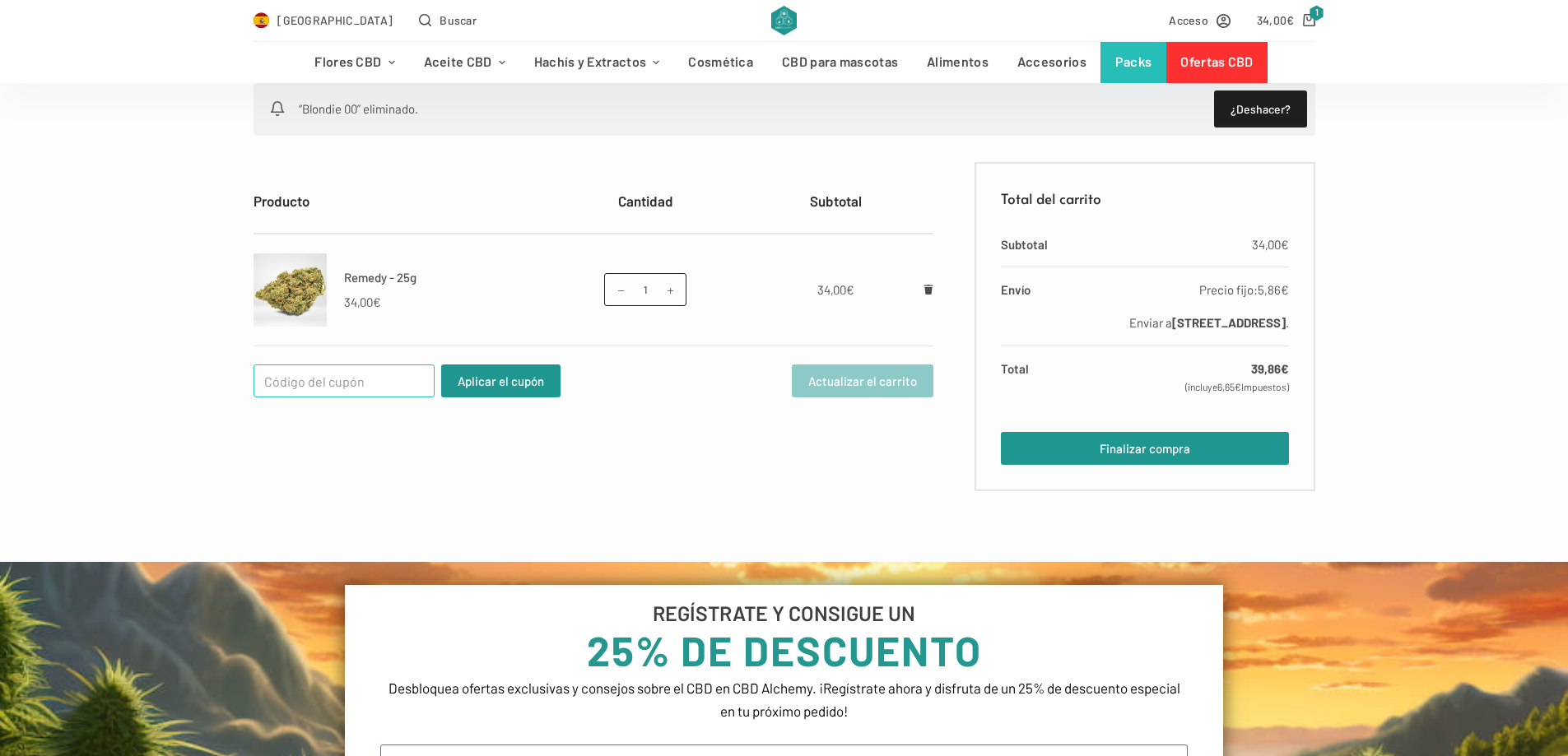
click at [349, 391] on input "Cupón:" at bounding box center [343, 381] width 181 height 33
paste input "WELCOME25"
type input "WELCOME25"
click at [452, 390] on button "Aplicar el cupón" at bounding box center [500, 381] width 119 height 33
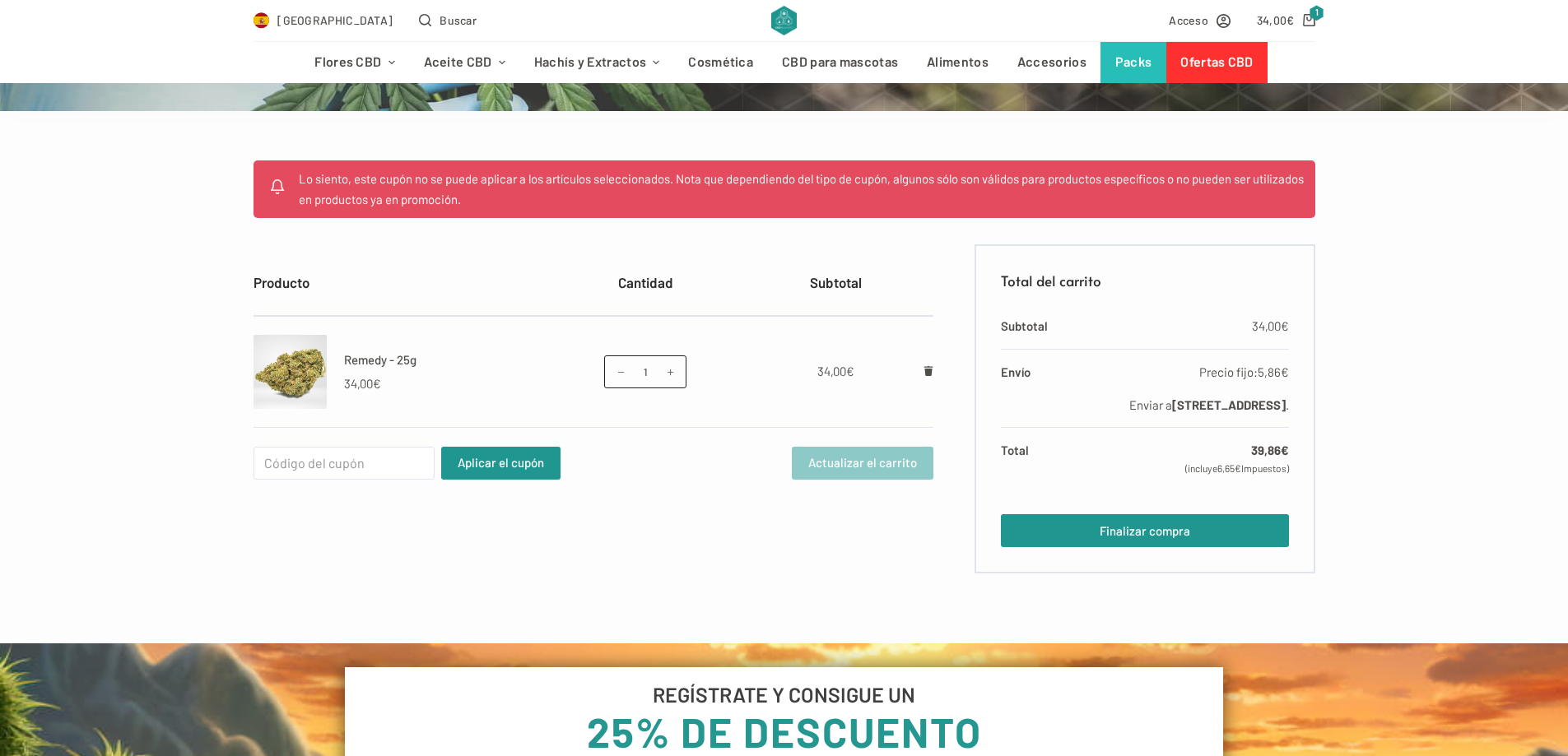
scroll to position [247, 0]
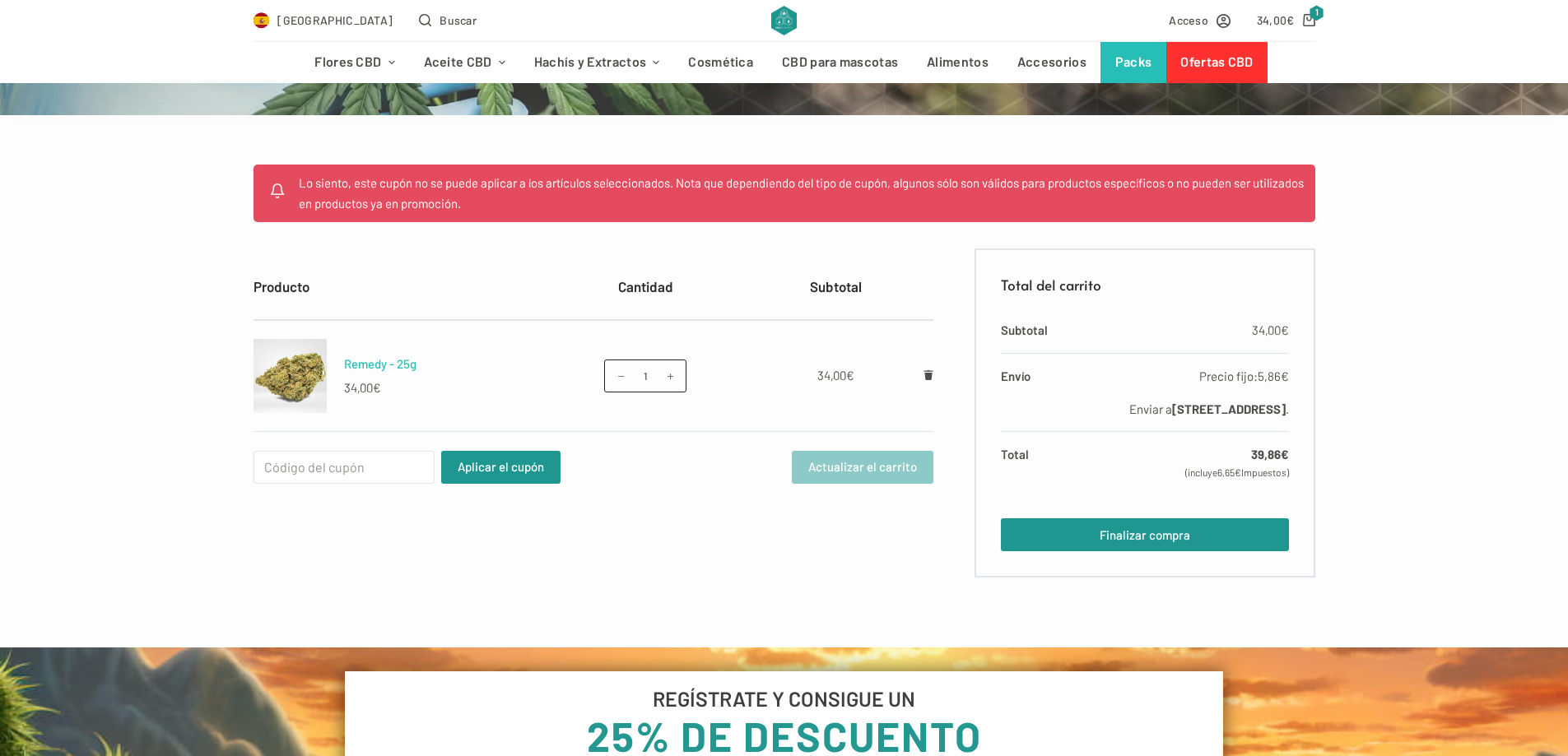
click at [381, 366] on link "Remedy - 25g" at bounding box center [380, 363] width 73 height 15
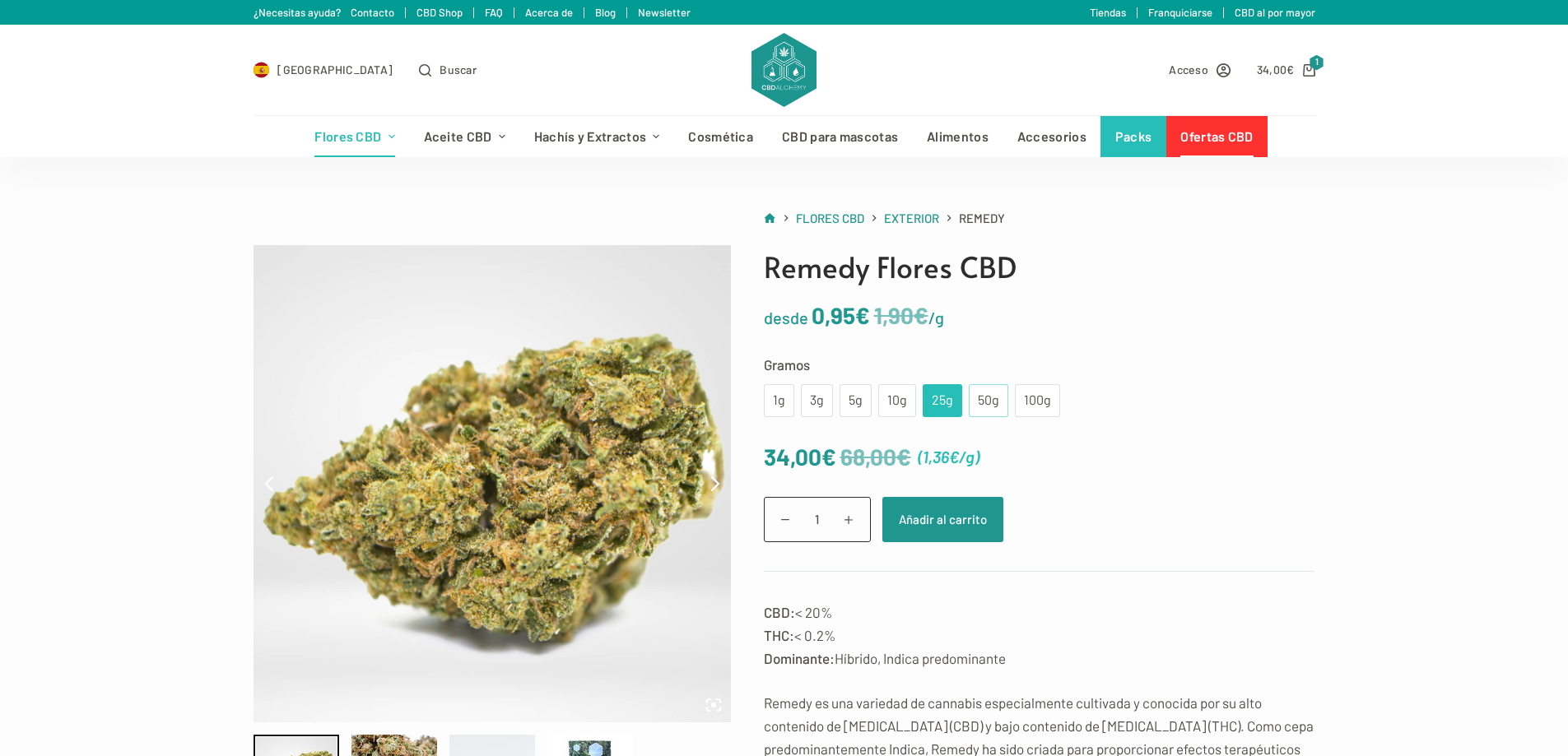
click at [985, 406] on div "50g" at bounding box center [988, 401] width 19 height 21
click at [935, 400] on div "25g" at bounding box center [943, 401] width 19 height 21
click at [1205, 132] on link "Ofertas CBD" at bounding box center [1216, 136] width 102 height 42
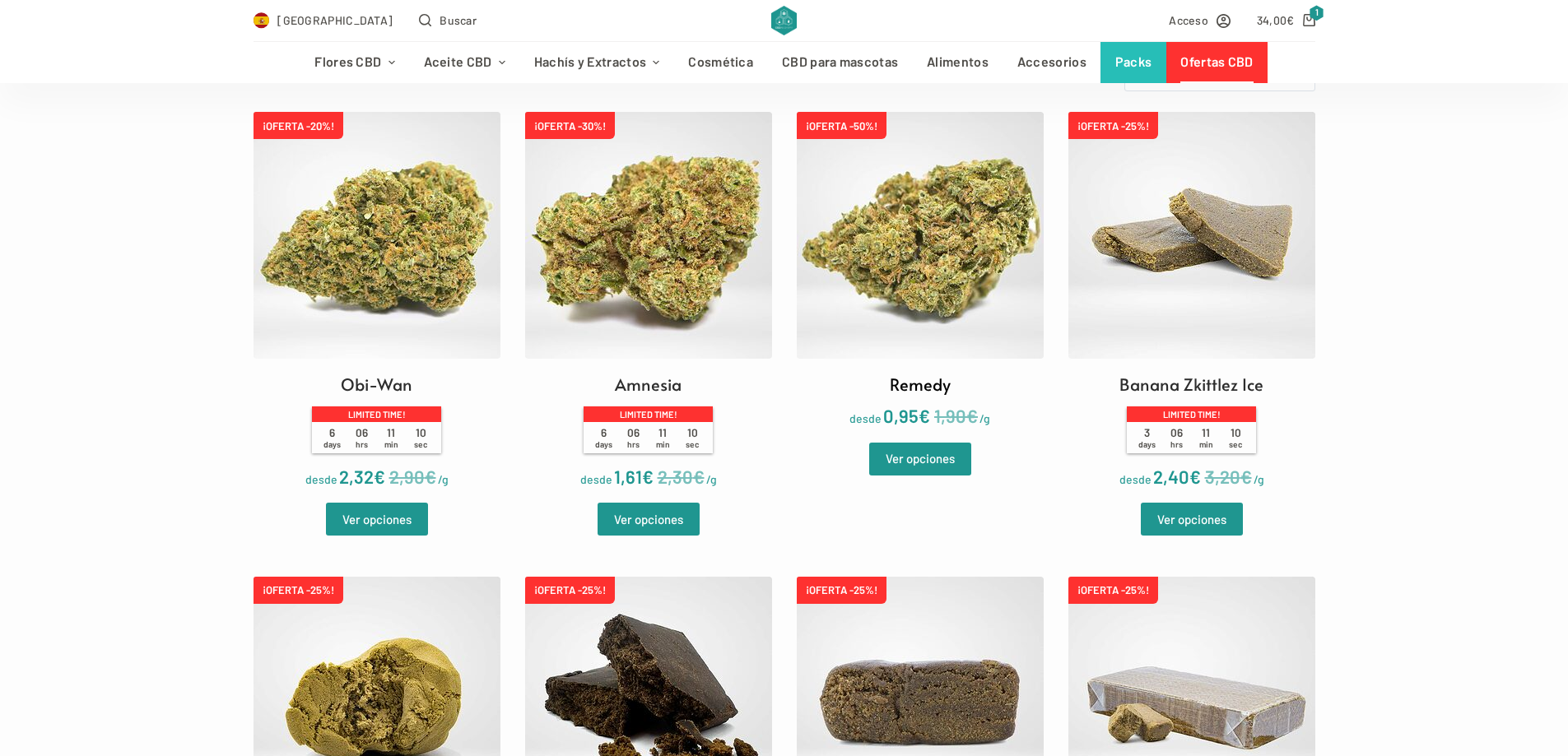
scroll to position [494, 0]
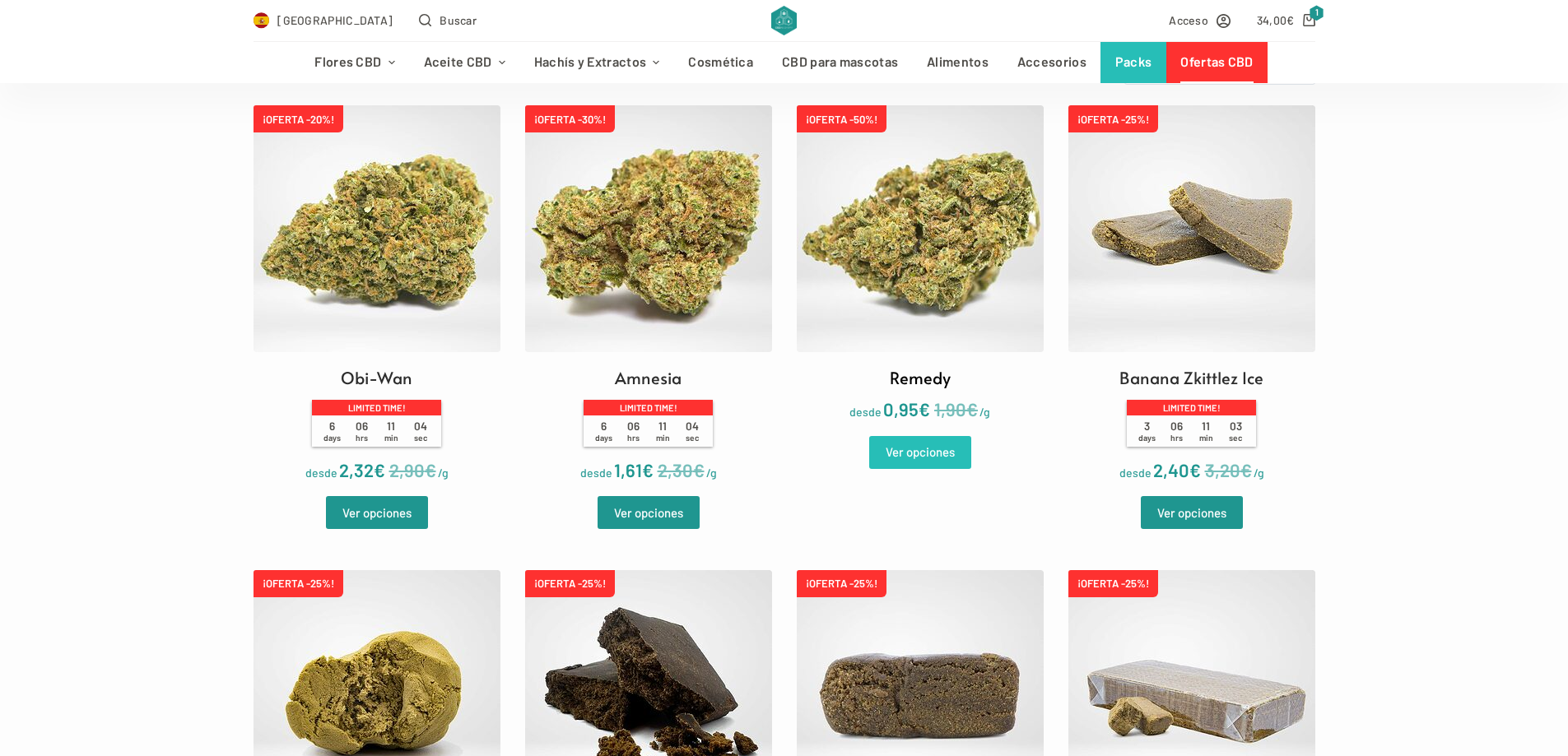
click at [929, 446] on link "Ver opciones" at bounding box center [920, 452] width 102 height 33
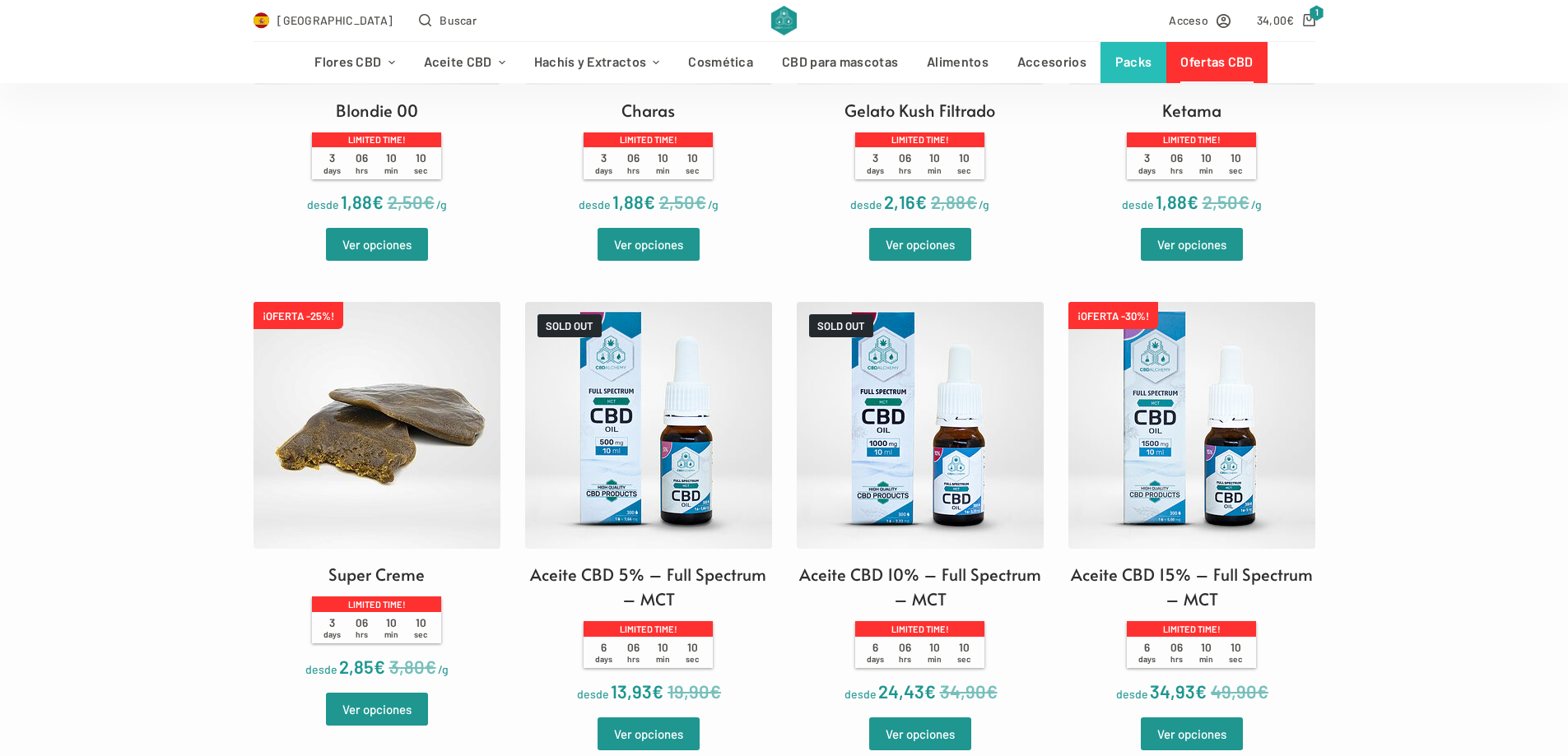
scroll to position [1317, 0]
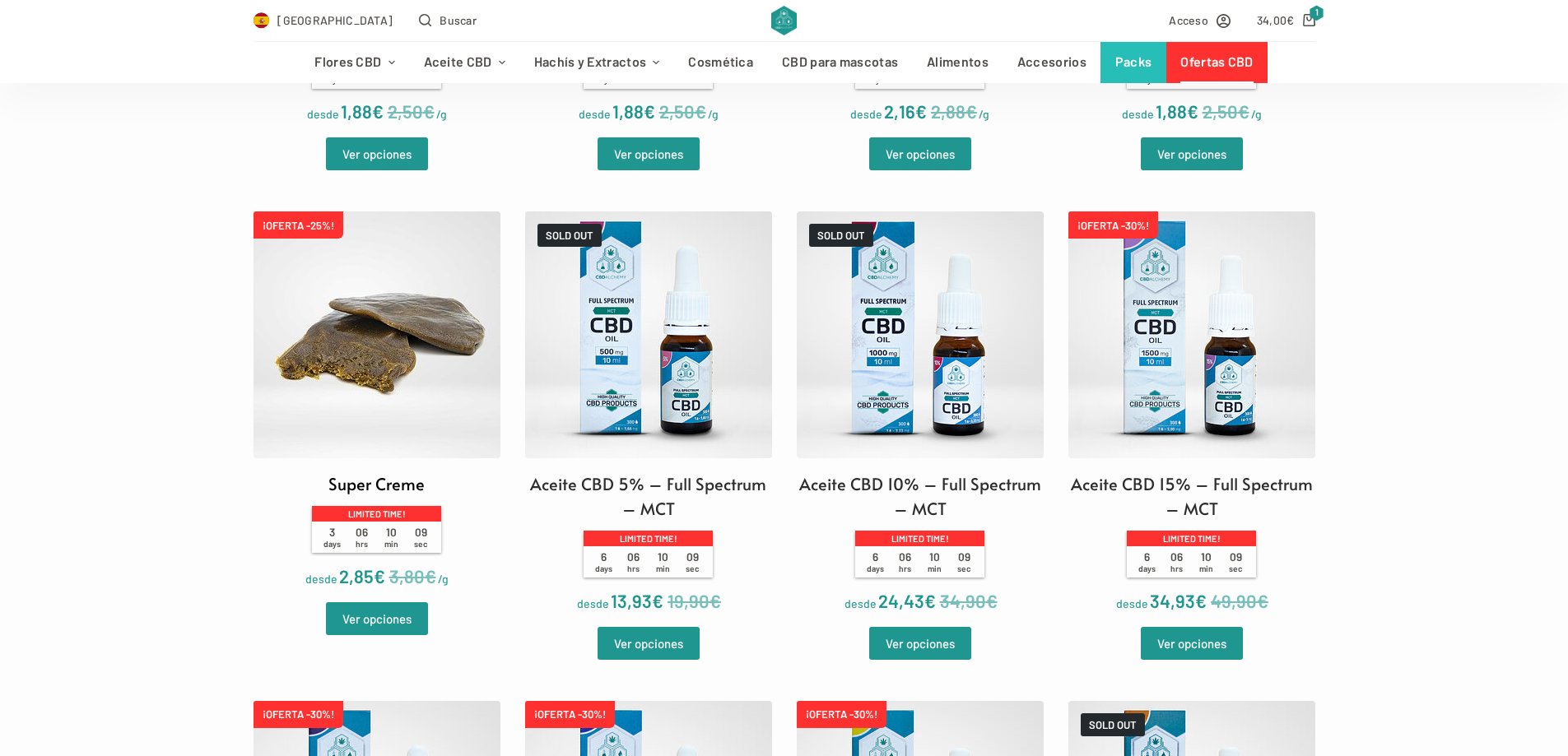
click at [425, 410] on img at bounding box center [376, 334] width 247 height 247
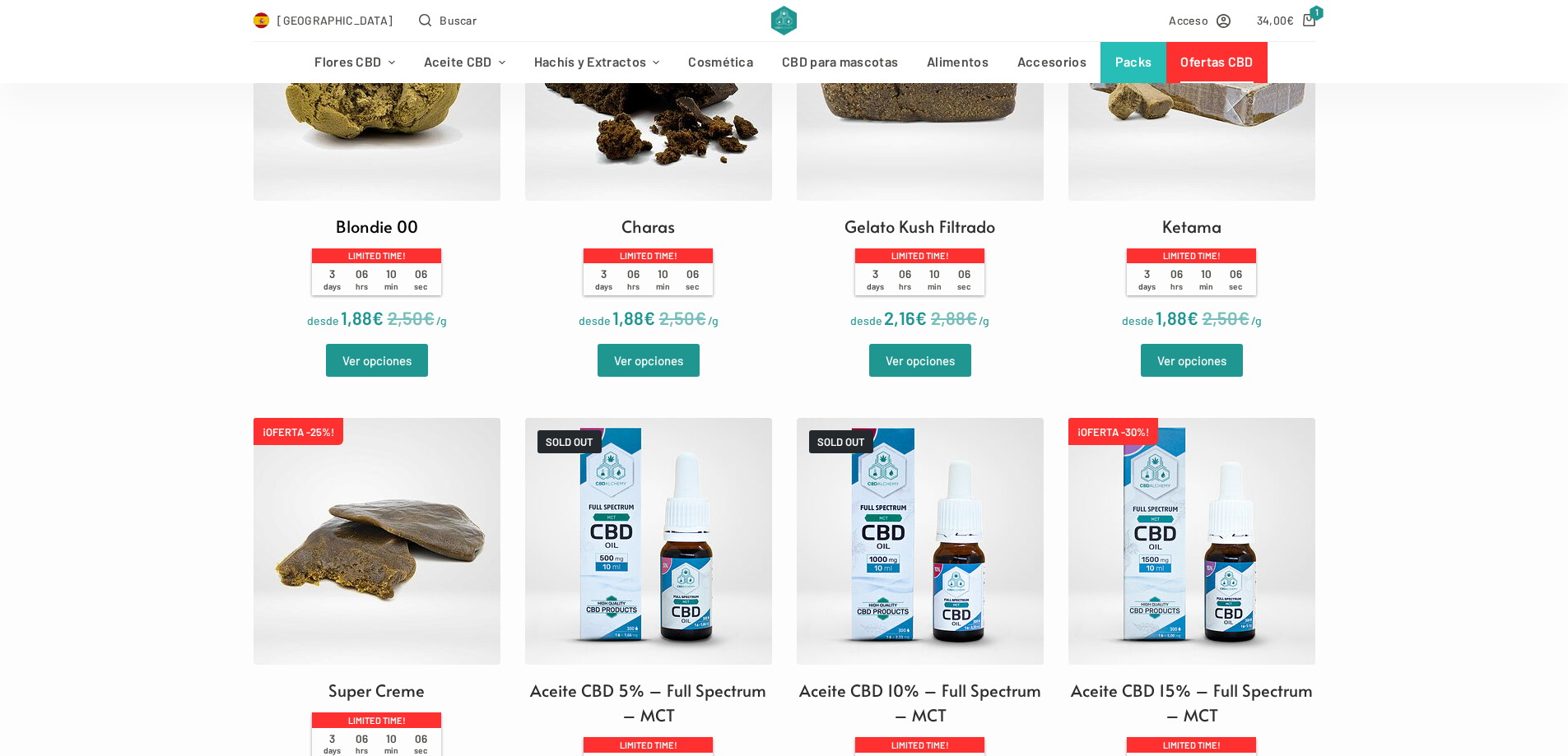
scroll to position [906, 0]
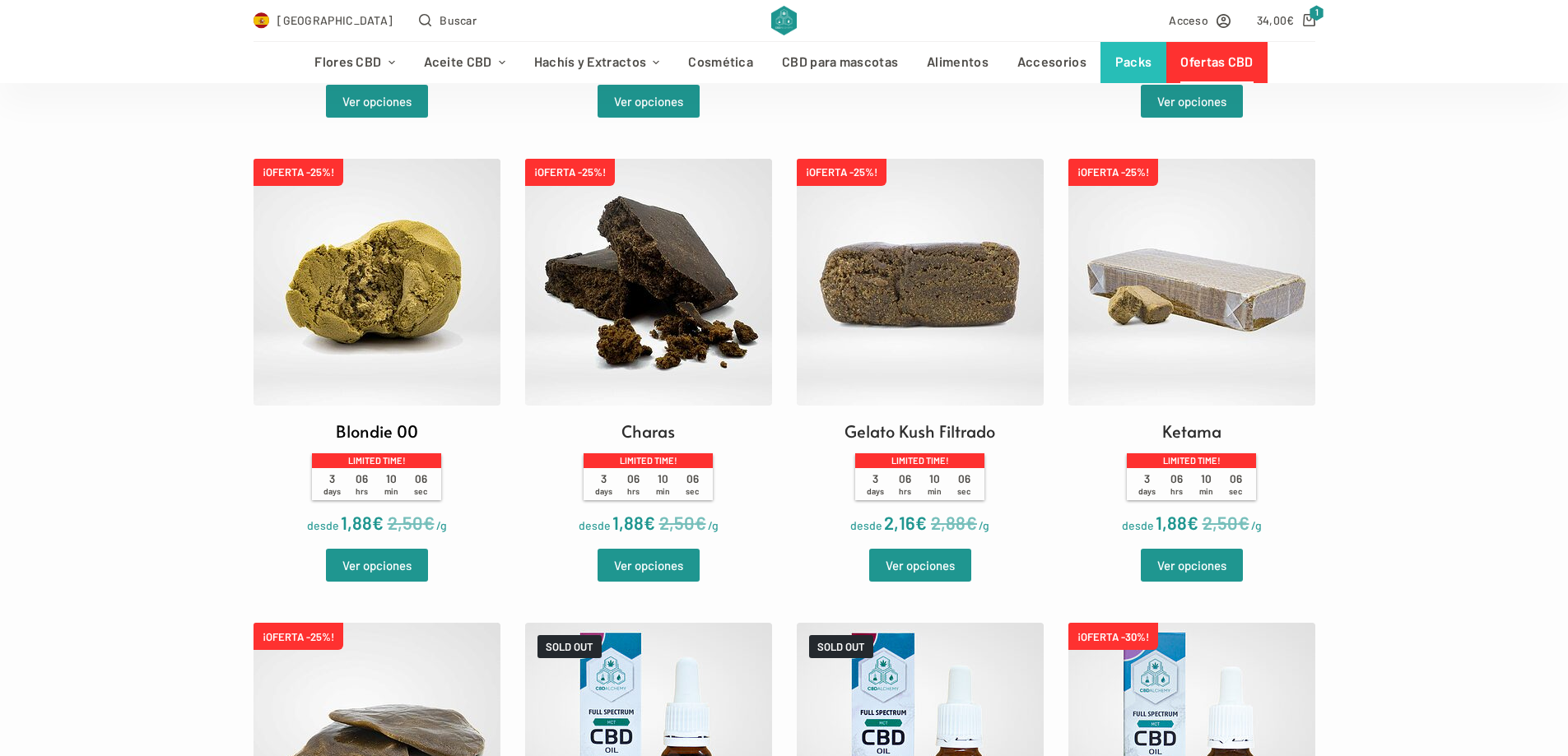
click at [429, 313] on img at bounding box center [376, 281] width 247 height 247
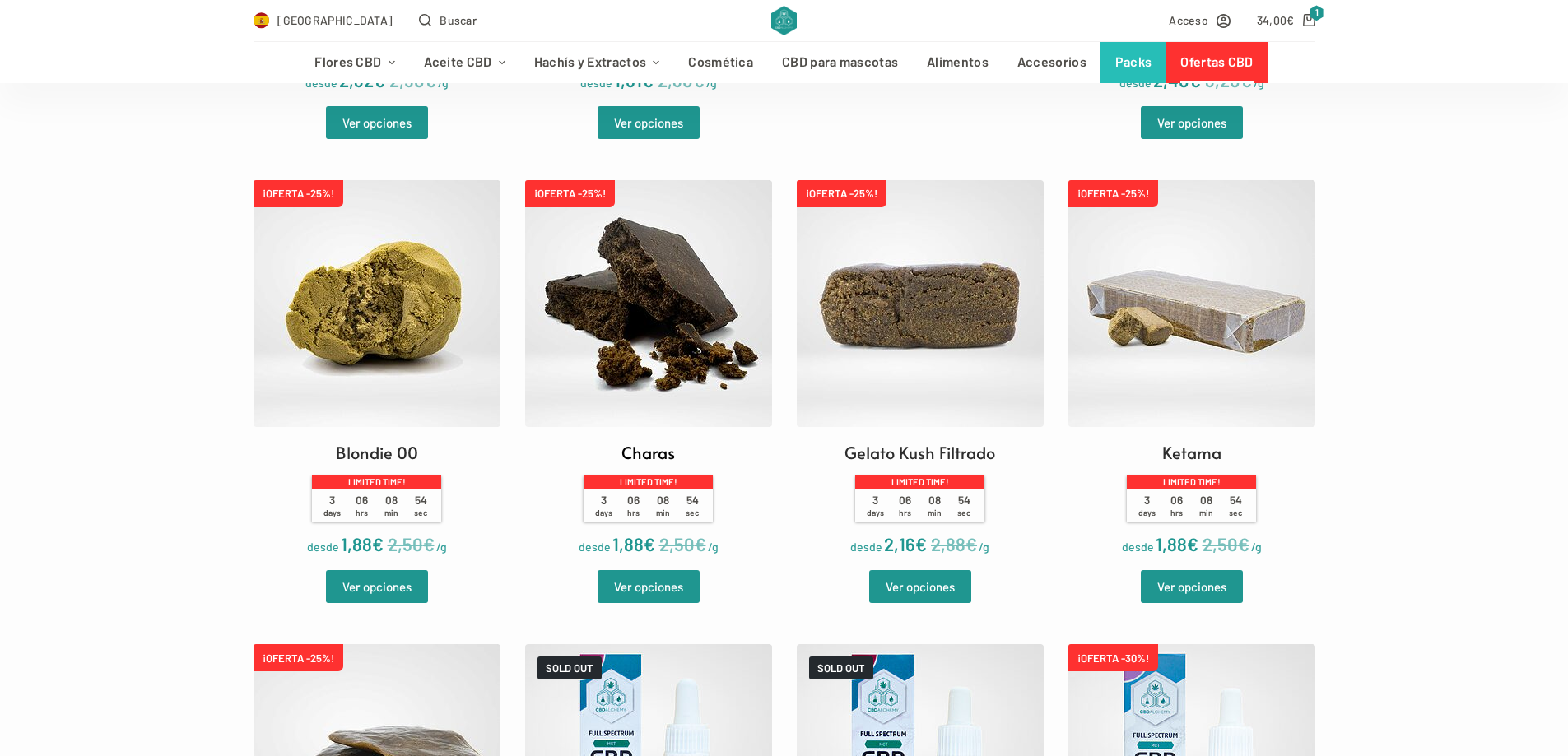
scroll to position [823, 0]
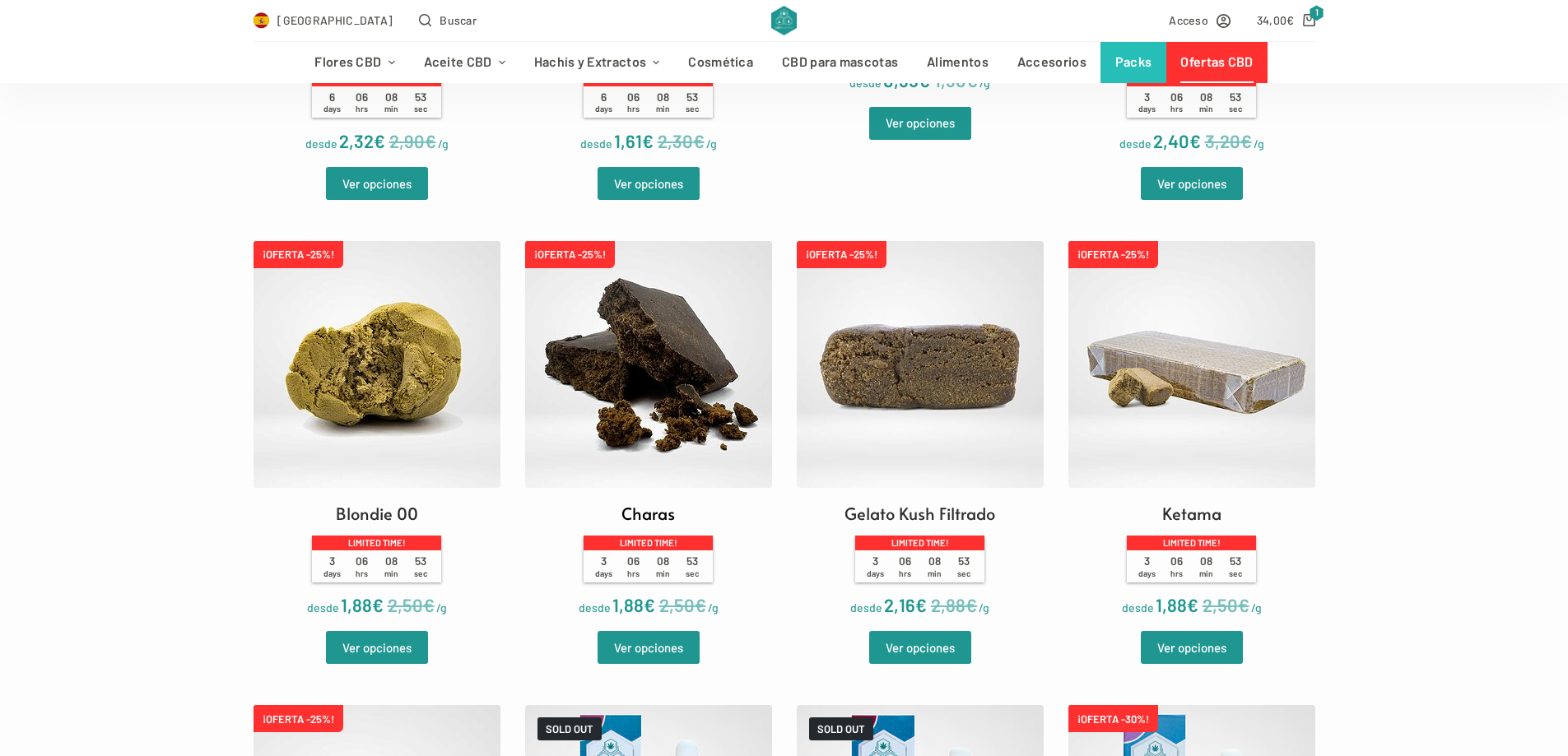
click at [711, 327] on img at bounding box center [648, 363] width 247 height 247
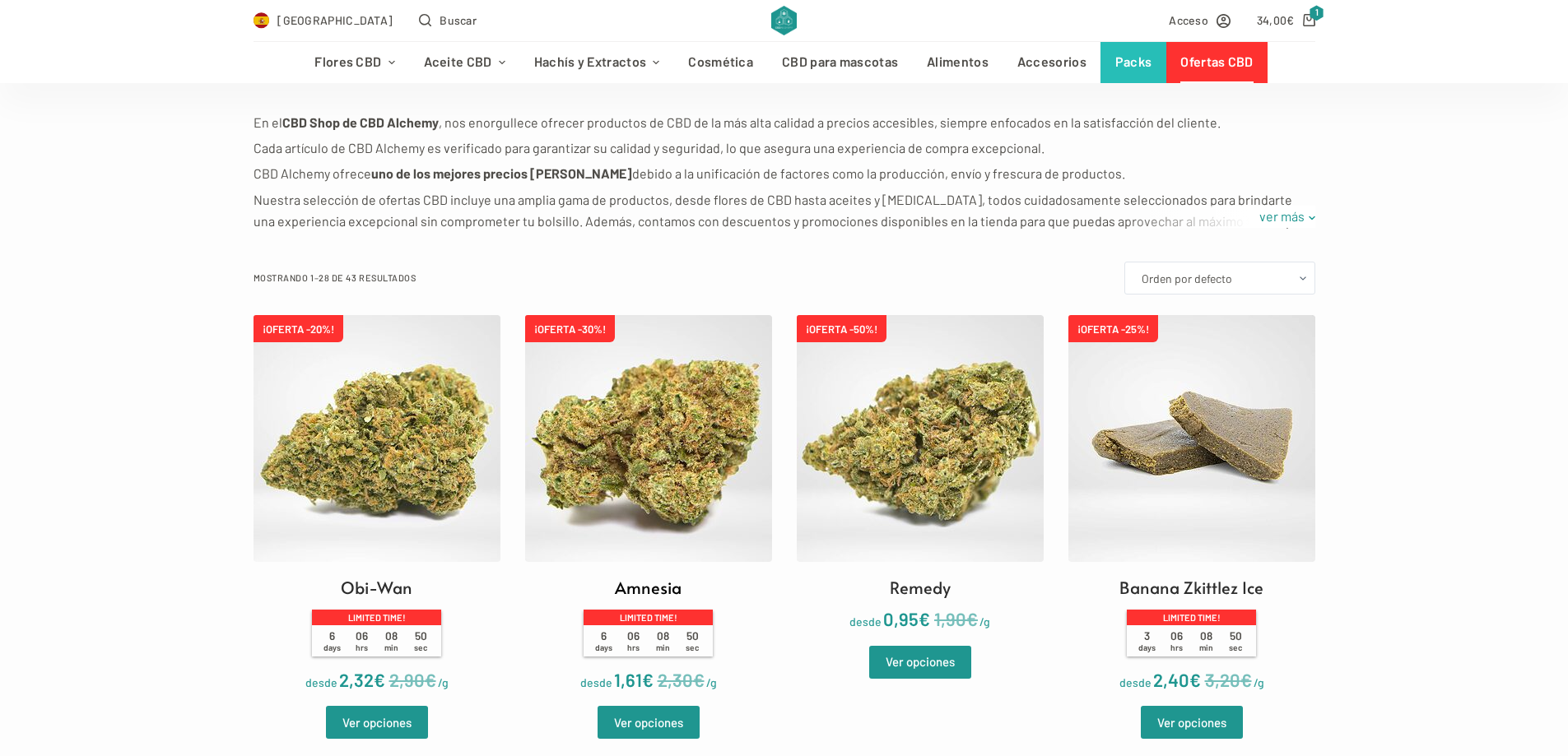
scroll to position [330, 0]
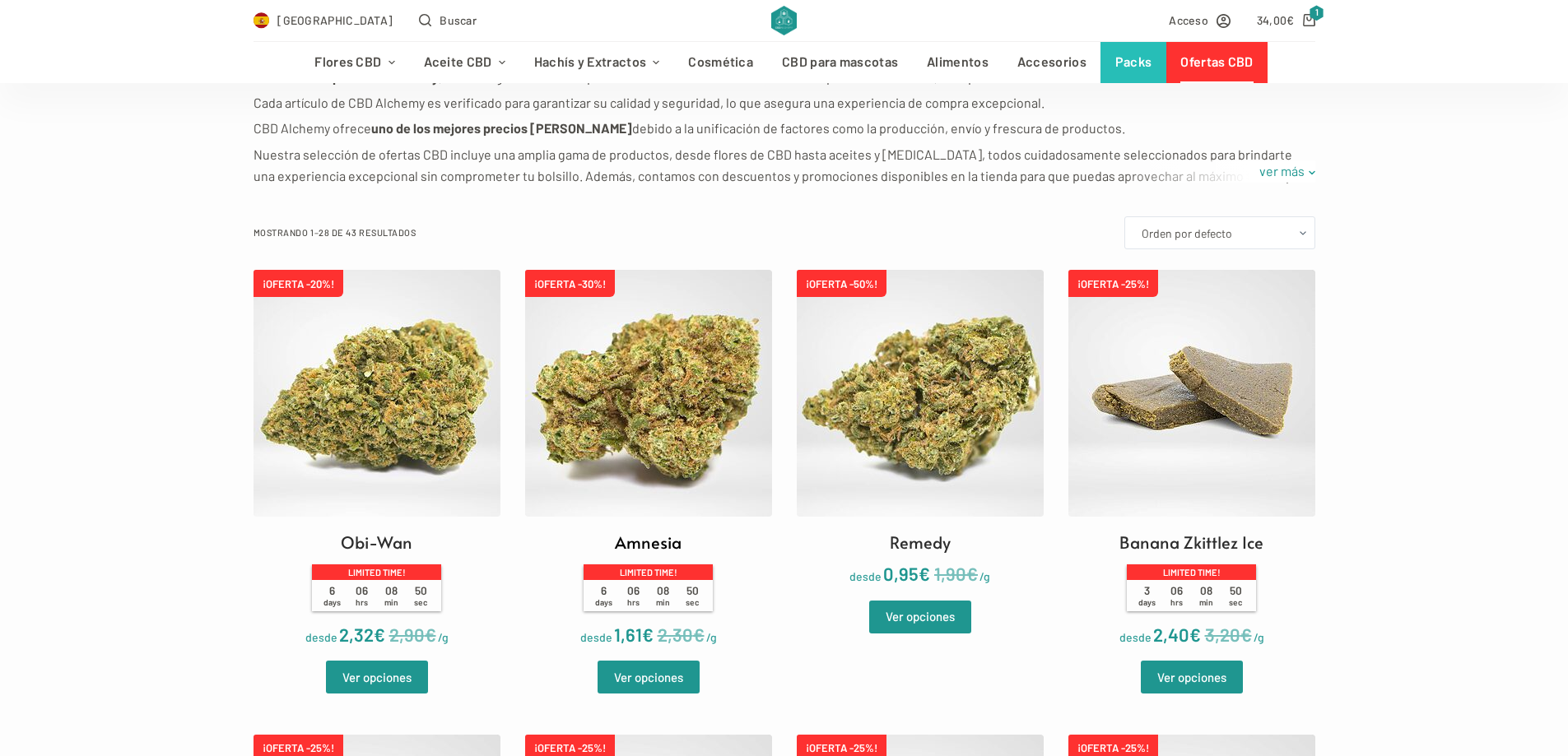
click at [664, 374] on img at bounding box center [648, 393] width 247 height 247
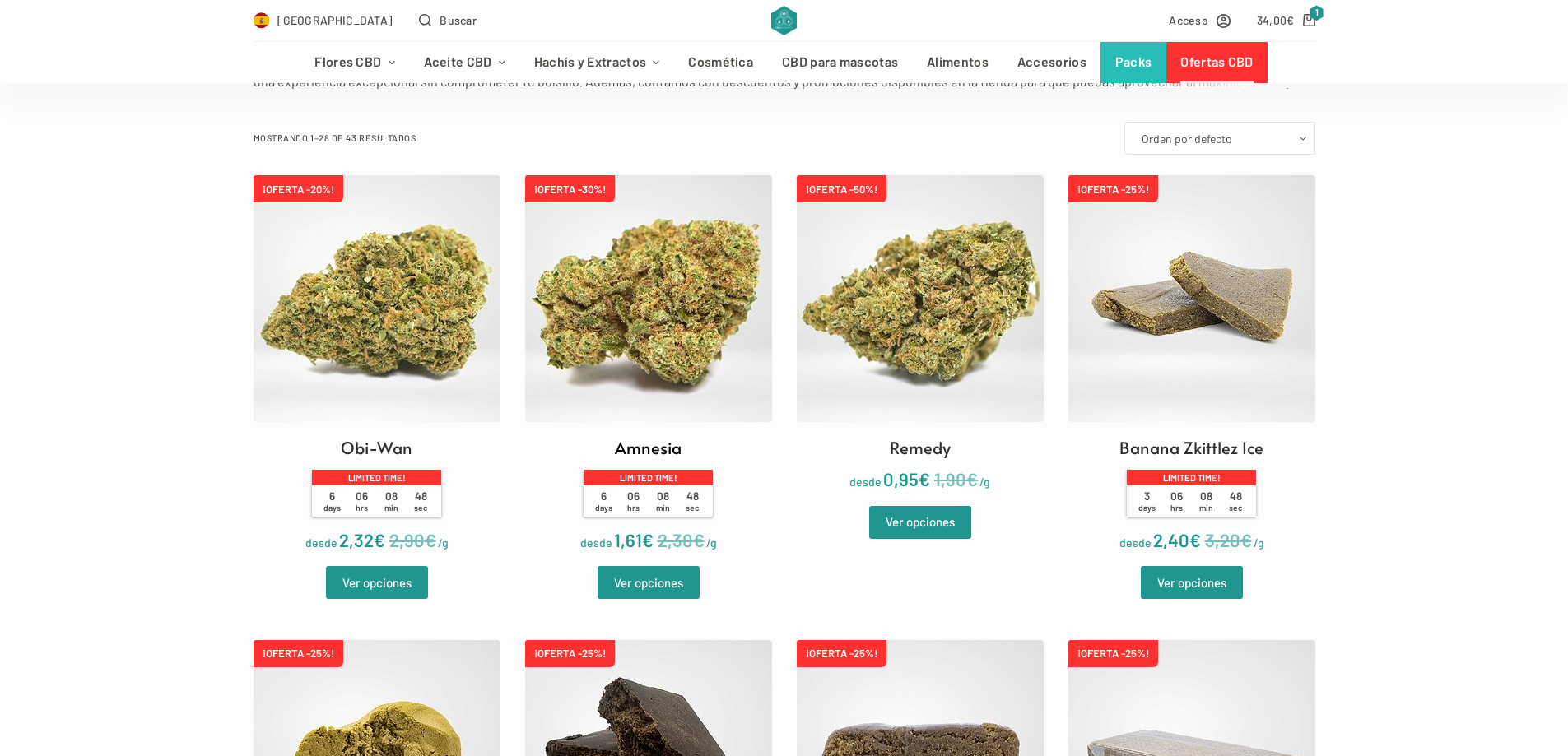
scroll to position [494, 0]
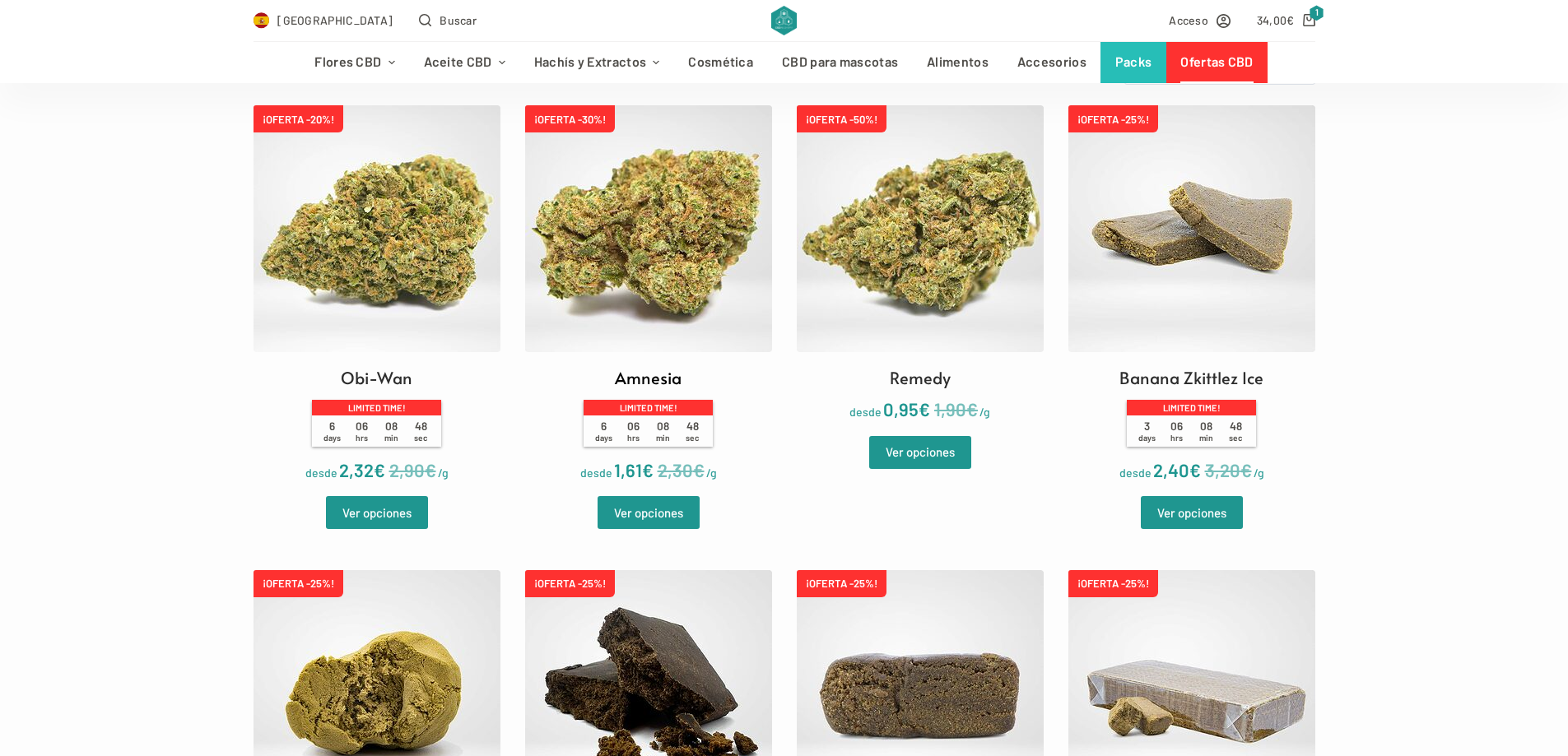
click at [672, 297] on img at bounding box center [648, 228] width 247 height 247
click at [651, 513] on link "Ver opciones" at bounding box center [649, 512] width 102 height 33
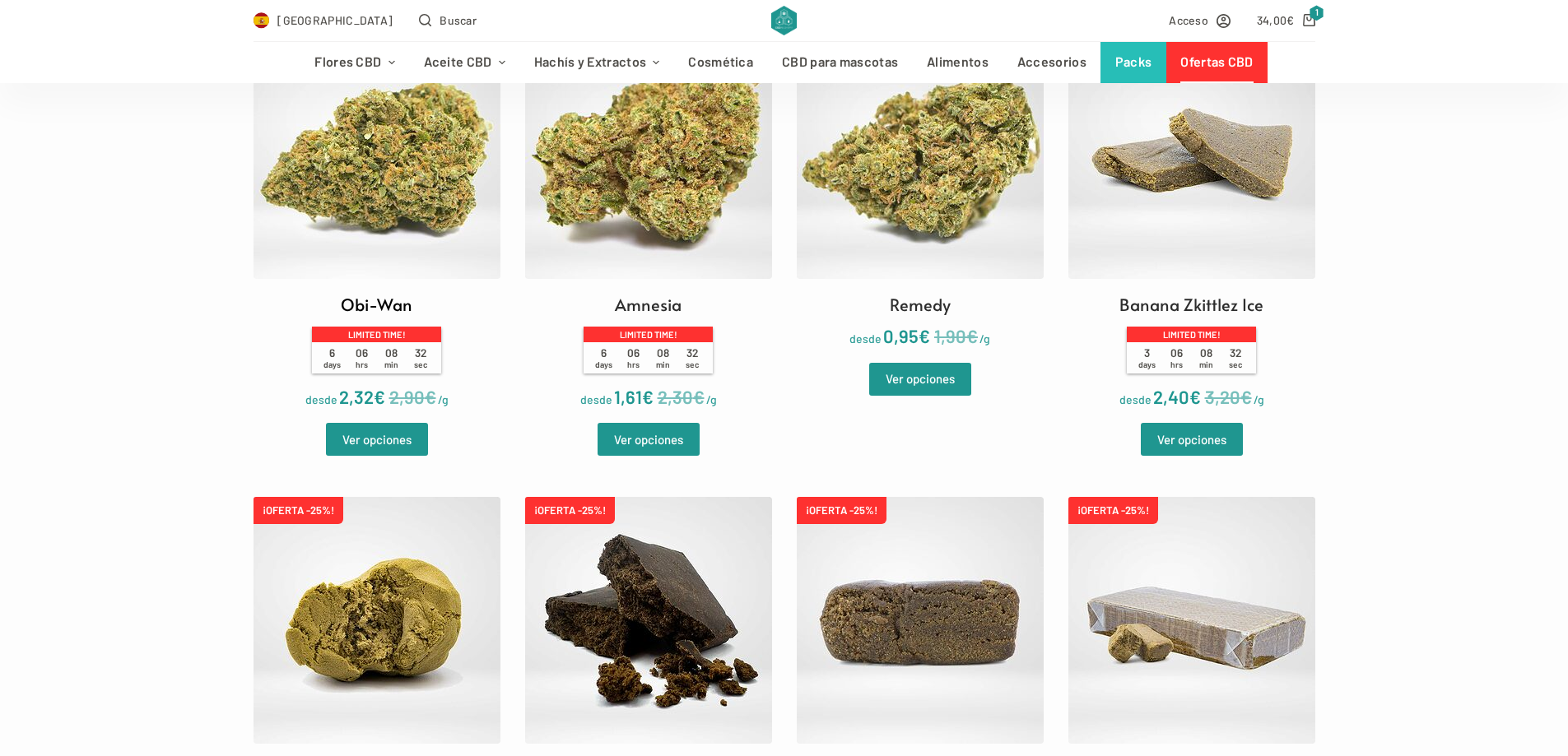
scroll to position [576, 0]
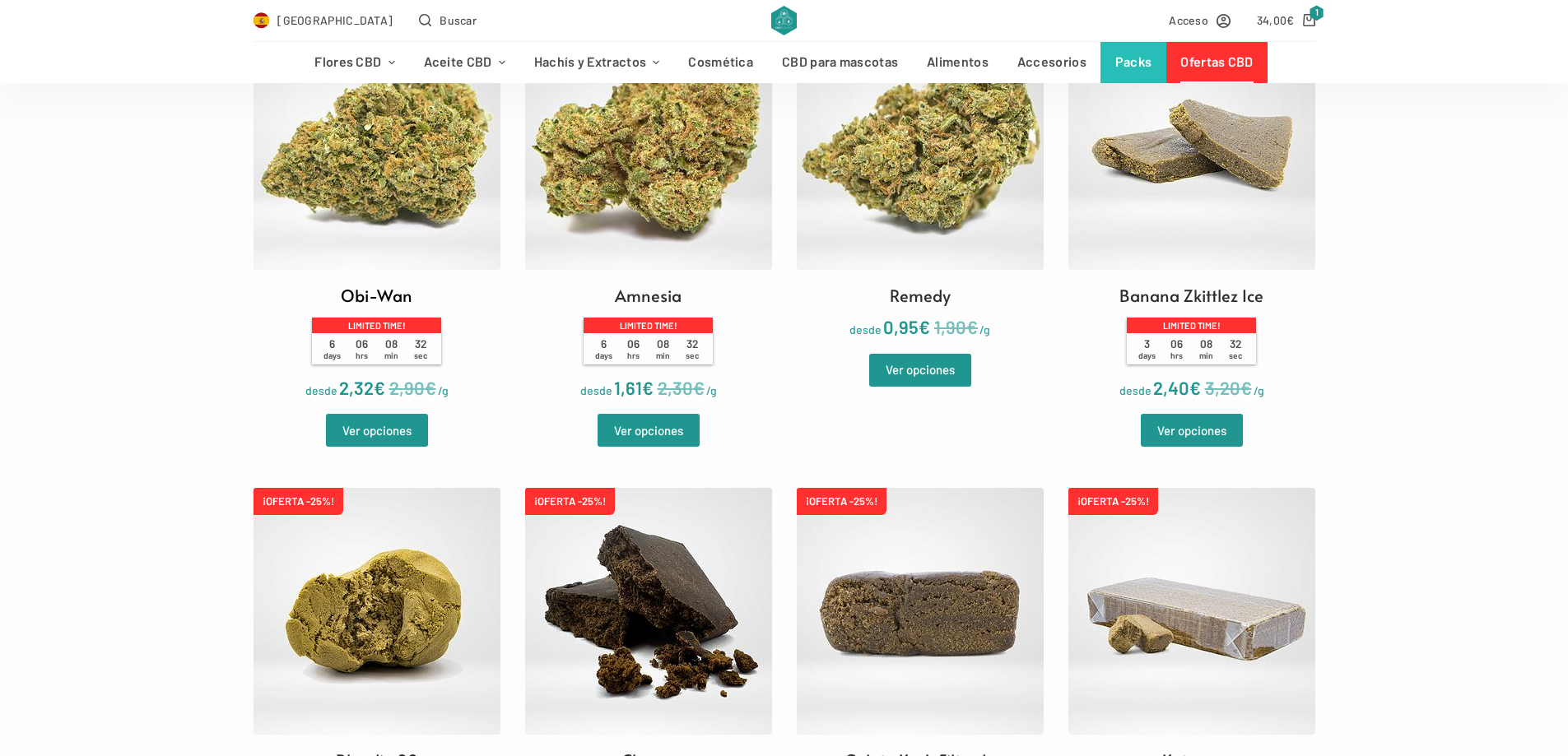
click at [375, 163] on img at bounding box center [376, 146] width 247 height 247
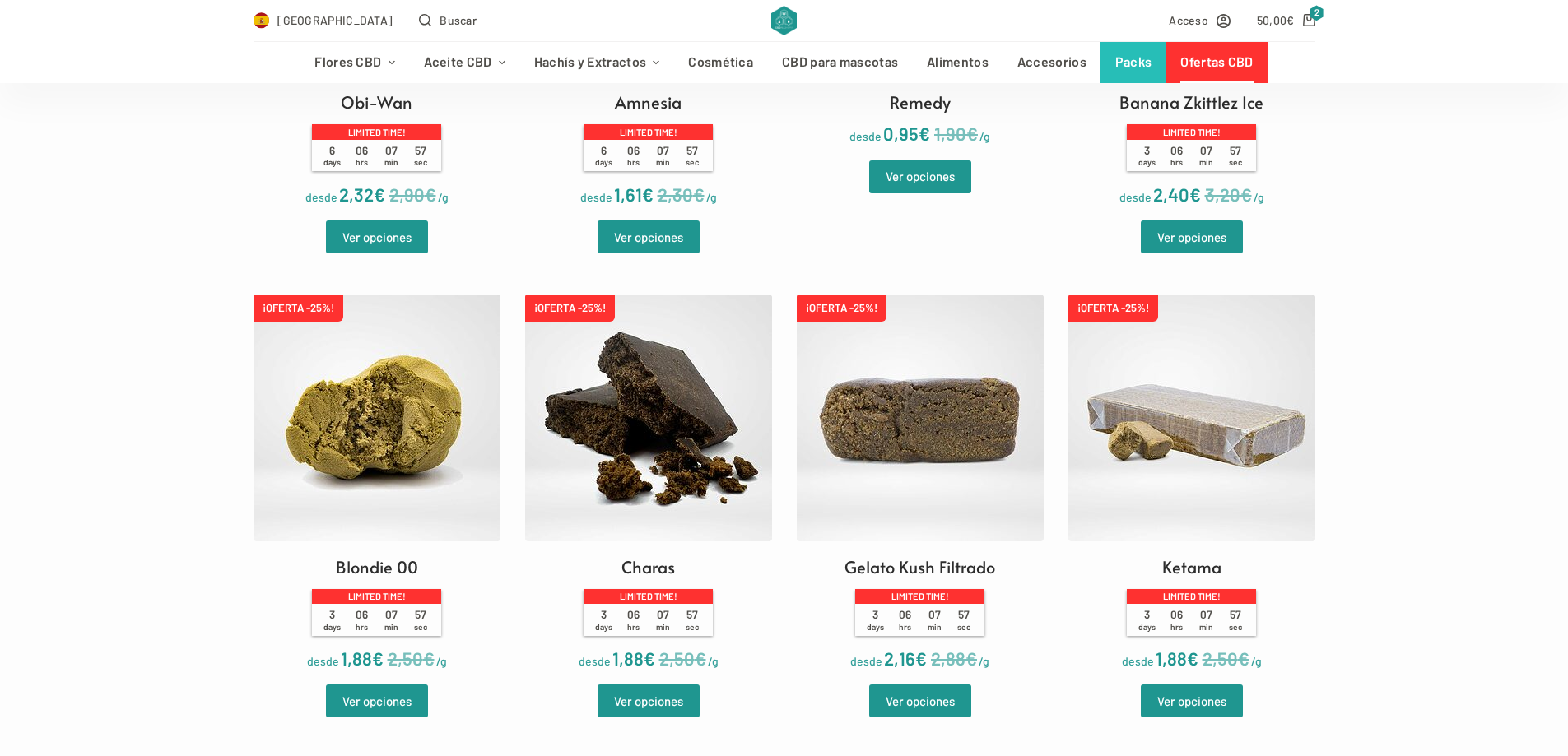
scroll to position [823, 0]
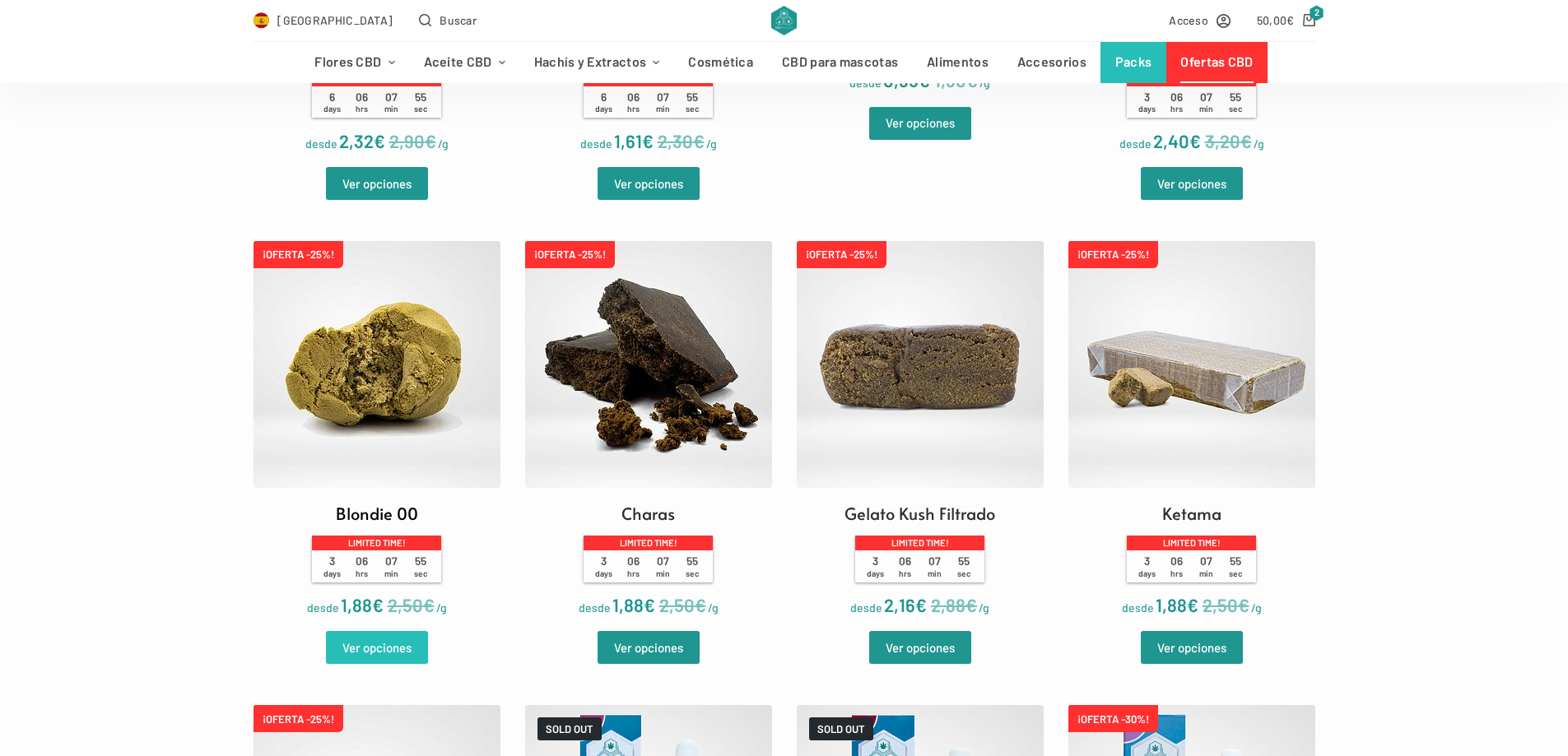
click at [405, 648] on link "Ver opciones" at bounding box center [377, 648] width 102 height 33
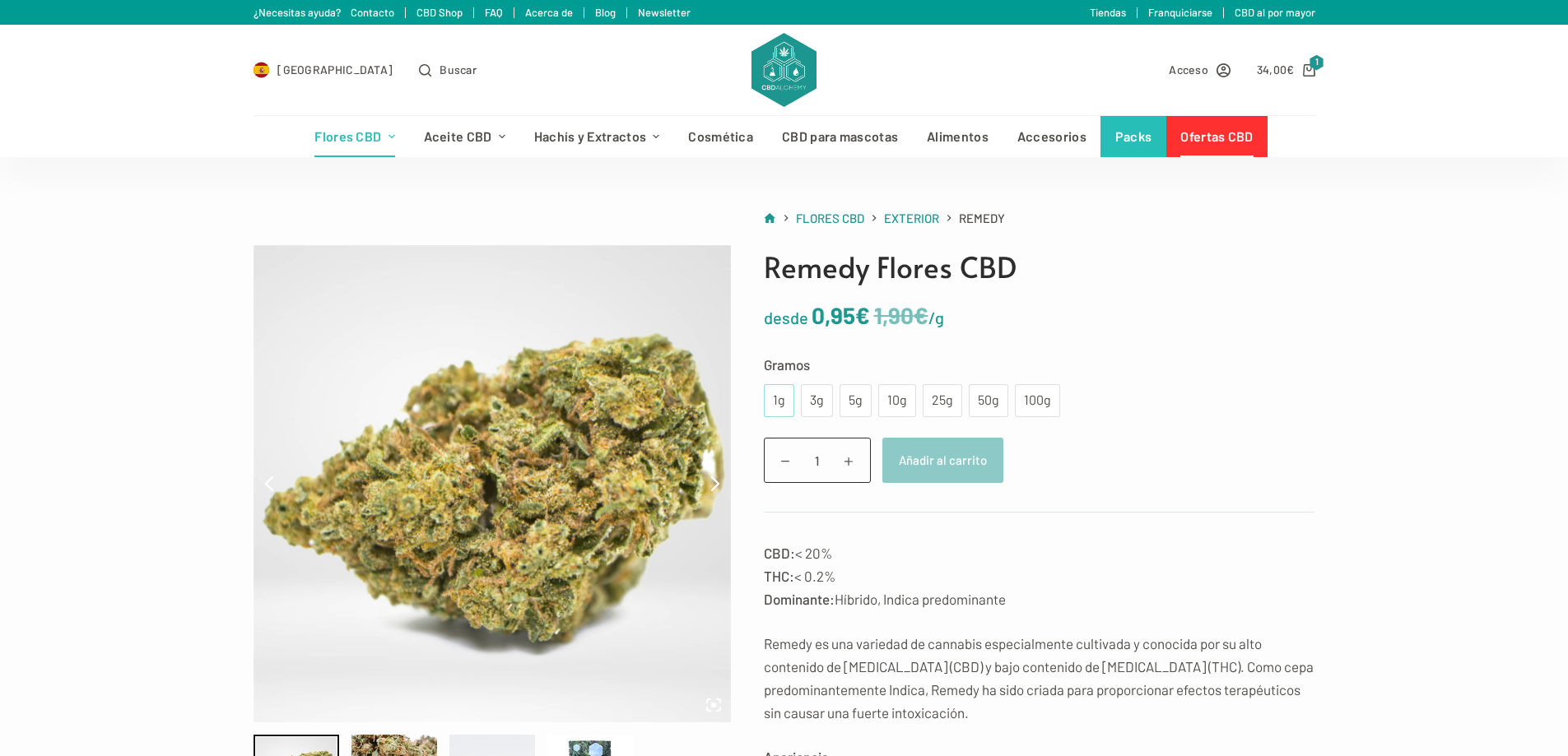
click at [783, 389] on div "1g" at bounding box center [779, 401] width 31 height 33
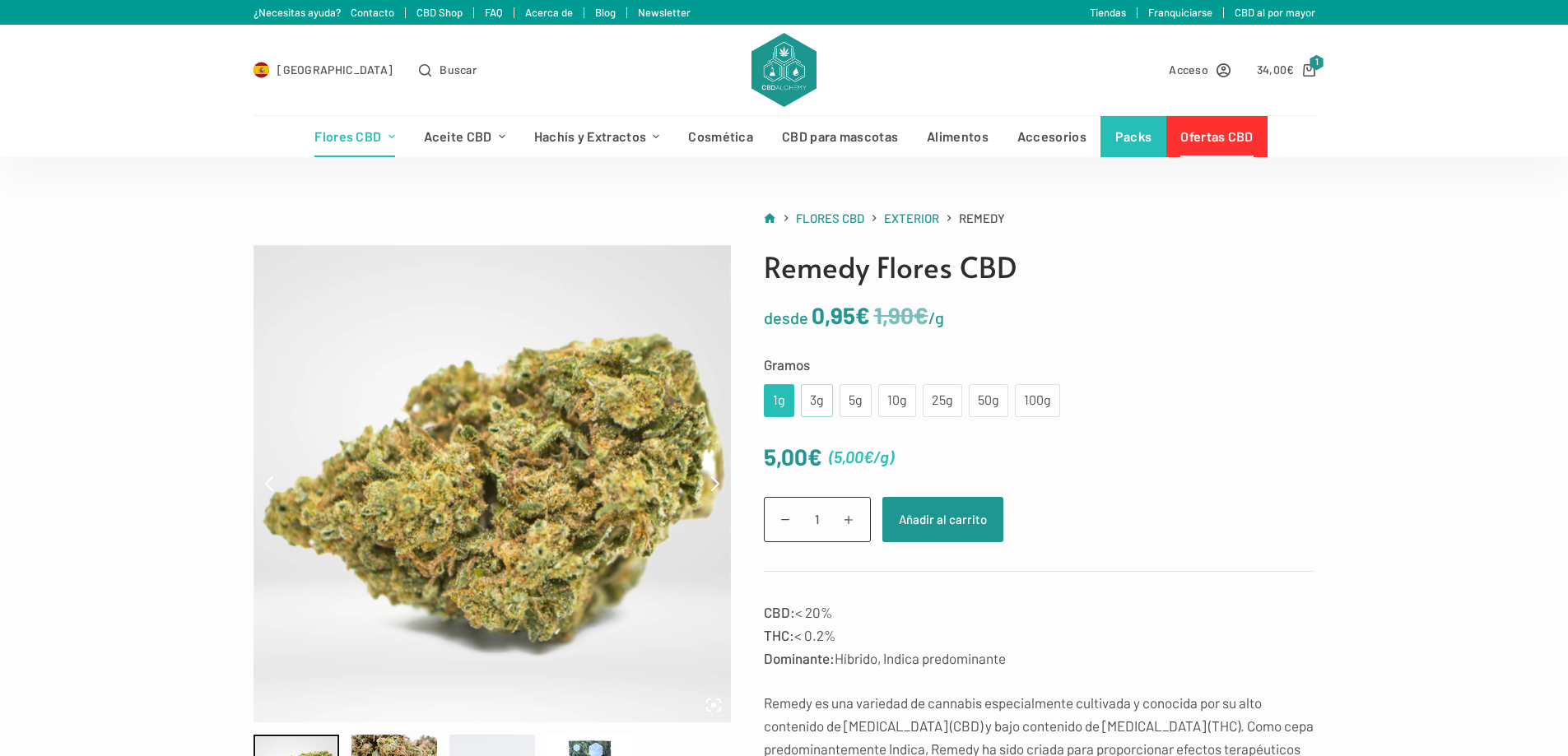
click at [823, 401] on div "3g" at bounding box center [817, 401] width 13 height 21
click at [786, 407] on div "1g" at bounding box center [779, 401] width 31 height 33
click at [816, 402] on div "3g" at bounding box center [817, 401] width 13 height 21
click at [856, 401] on div "5g" at bounding box center [856, 401] width 13 height 21
click at [891, 401] on div "10g" at bounding box center [897, 401] width 18 height 21
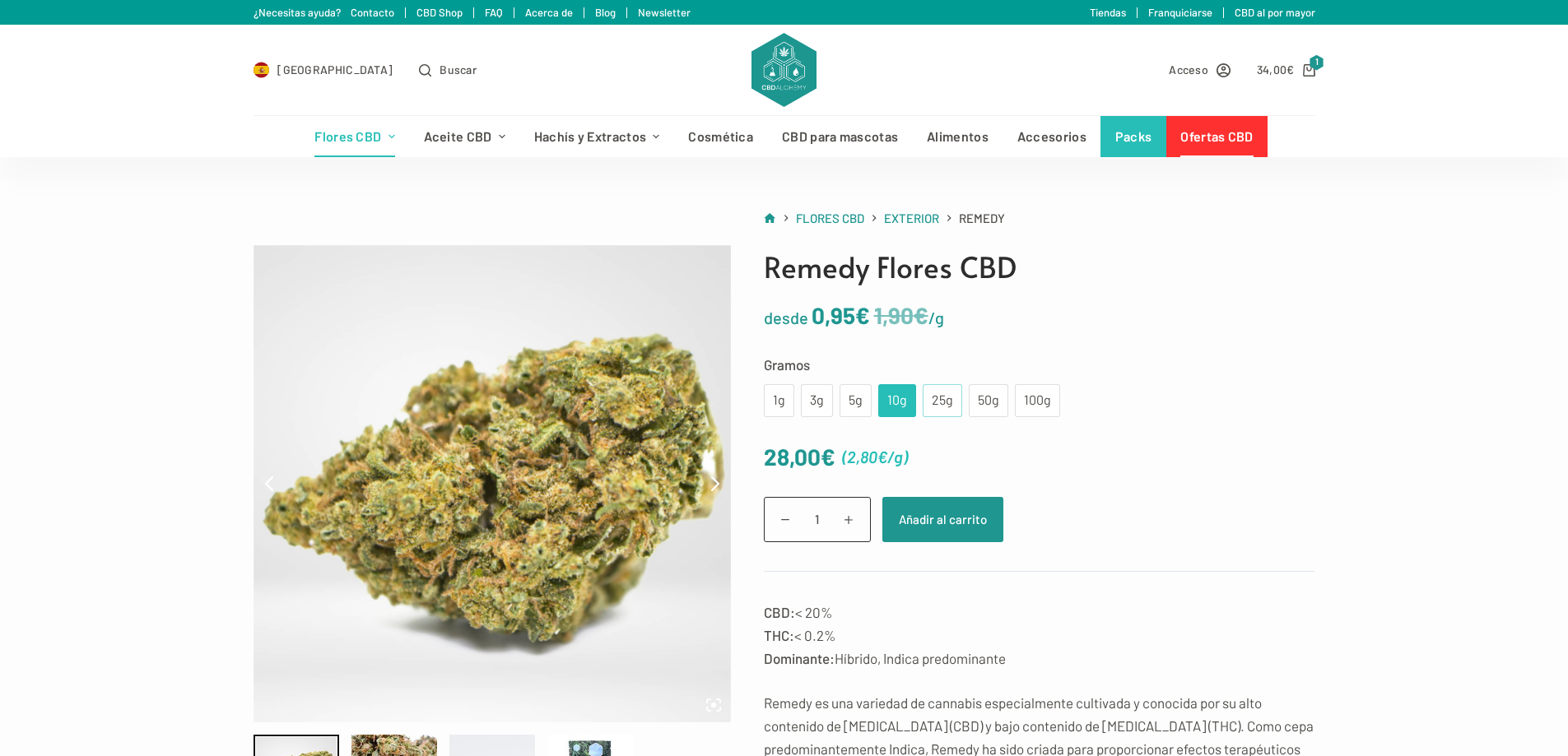
click at [925, 405] on div "25g" at bounding box center [942, 401] width 40 height 33
click at [901, 403] on div "10g" at bounding box center [897, 401] width 18 height 21
click at [862, 403] on div "5g" at bounding box center [855, 401] width 32 height 33
click at [945, 507] on button "Añadir al carrito" at bounding box center [943, 519] width 121 height 45
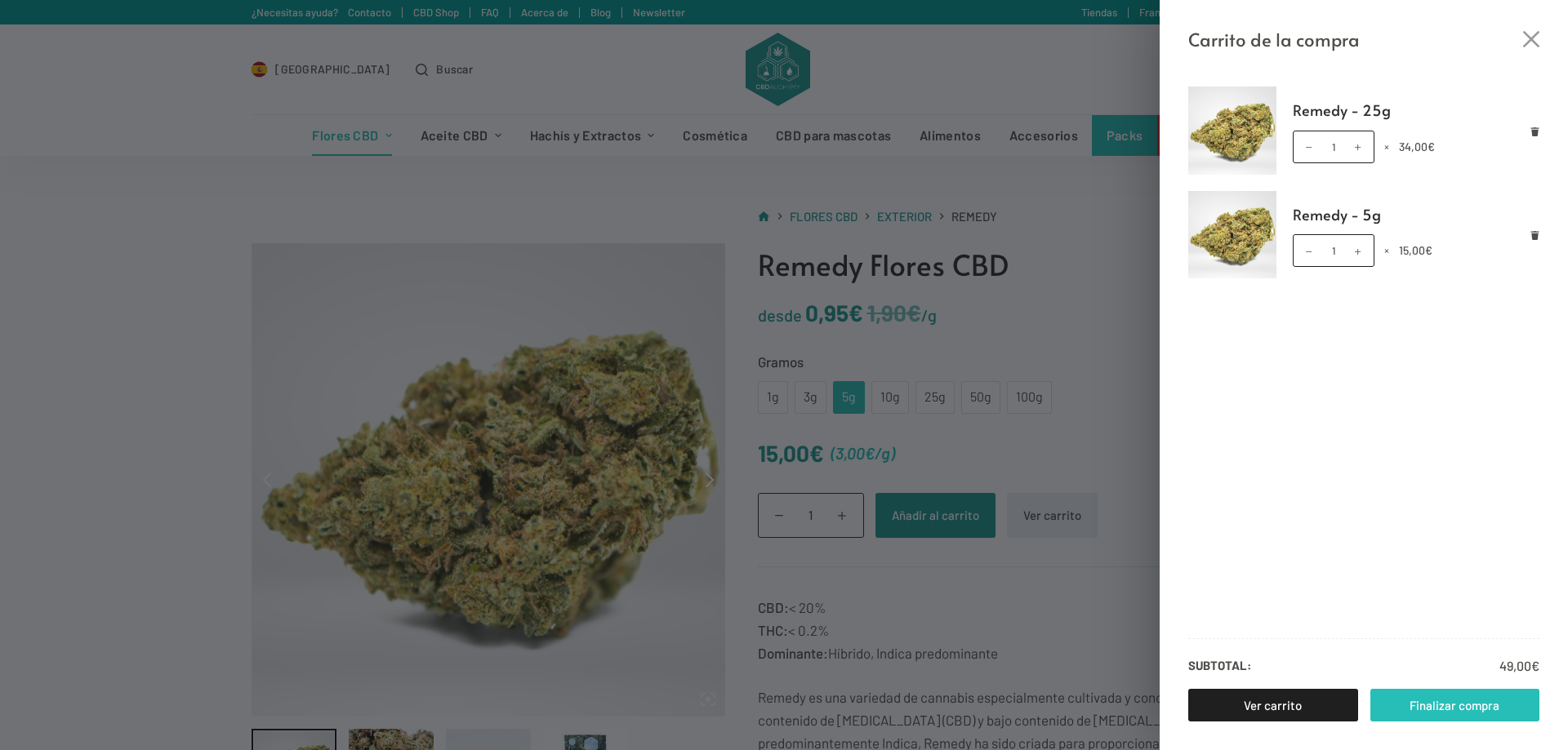
click at [1462, 709] on link "Finalizar compra" at bounding box center [1455, 706] width 170 height 33
click at [1534, 238] on icon "Eliminar Remedy - 5g del carrito" at bounding box center [1534, 235] width 9 height 9
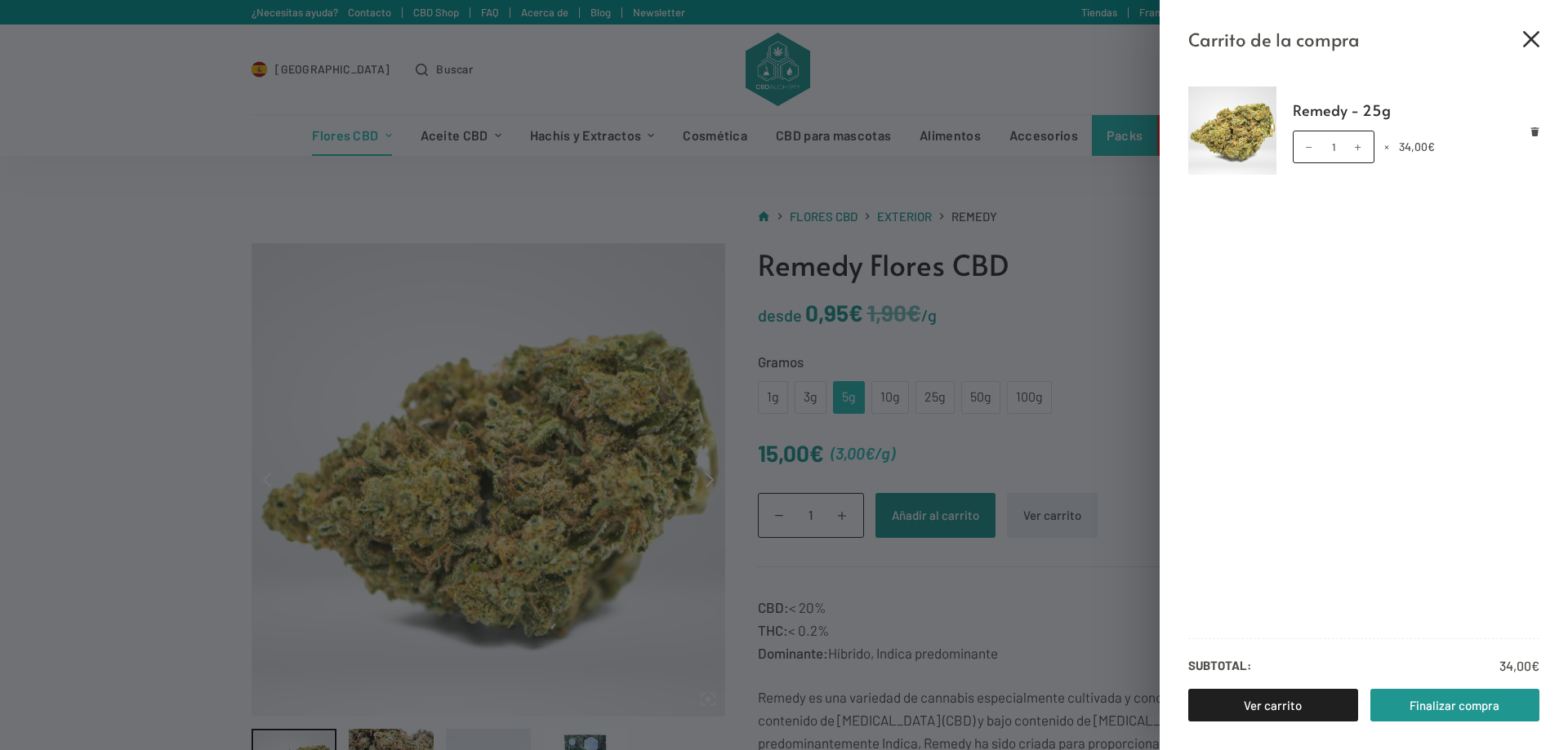
click at [1533, 31] on icon "Cerrar el cajón del carrito" at bounding box center [1531, 38] width 16 height 16
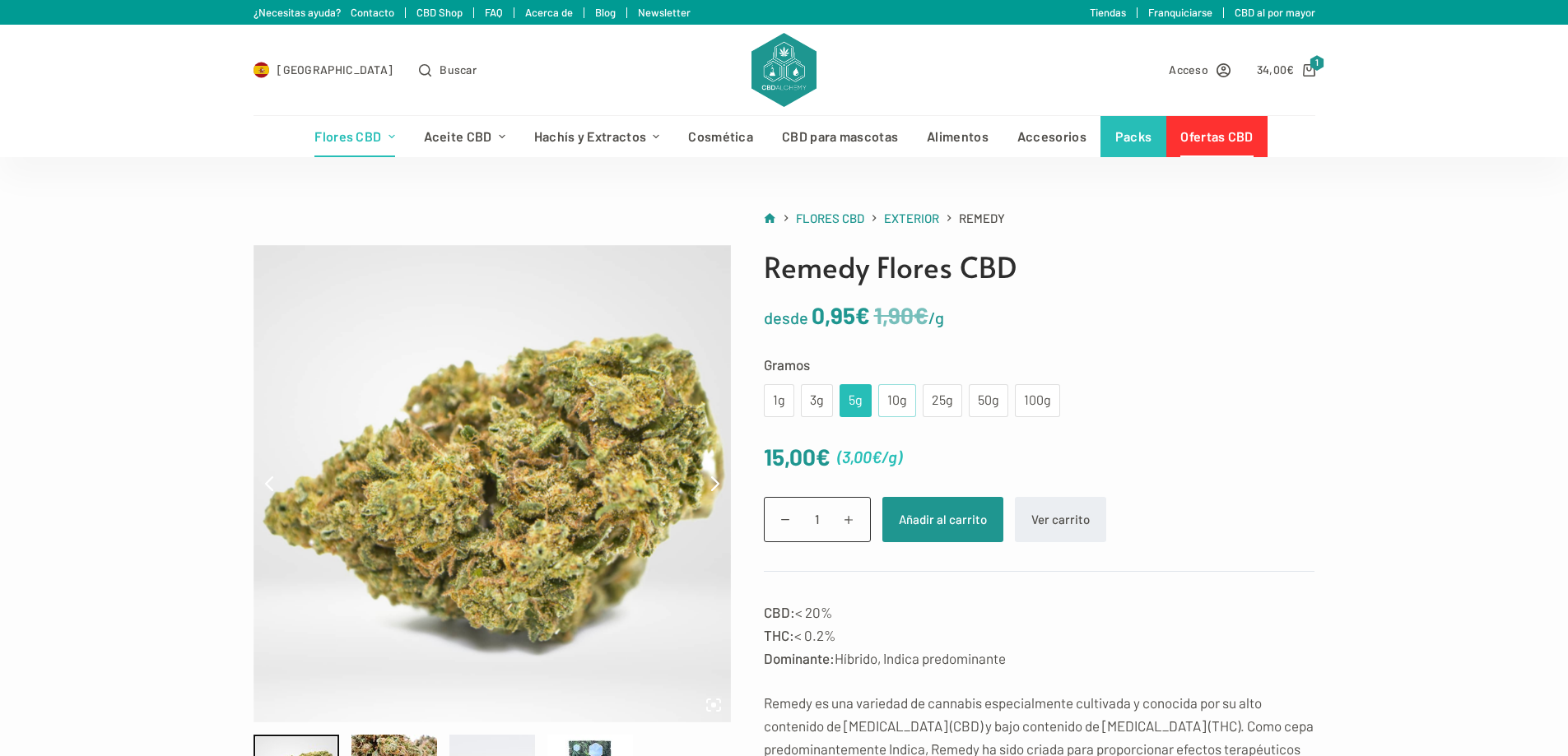
click at [897, 393] on div "10g" at bounding box center [897, 401] width 18 height 21
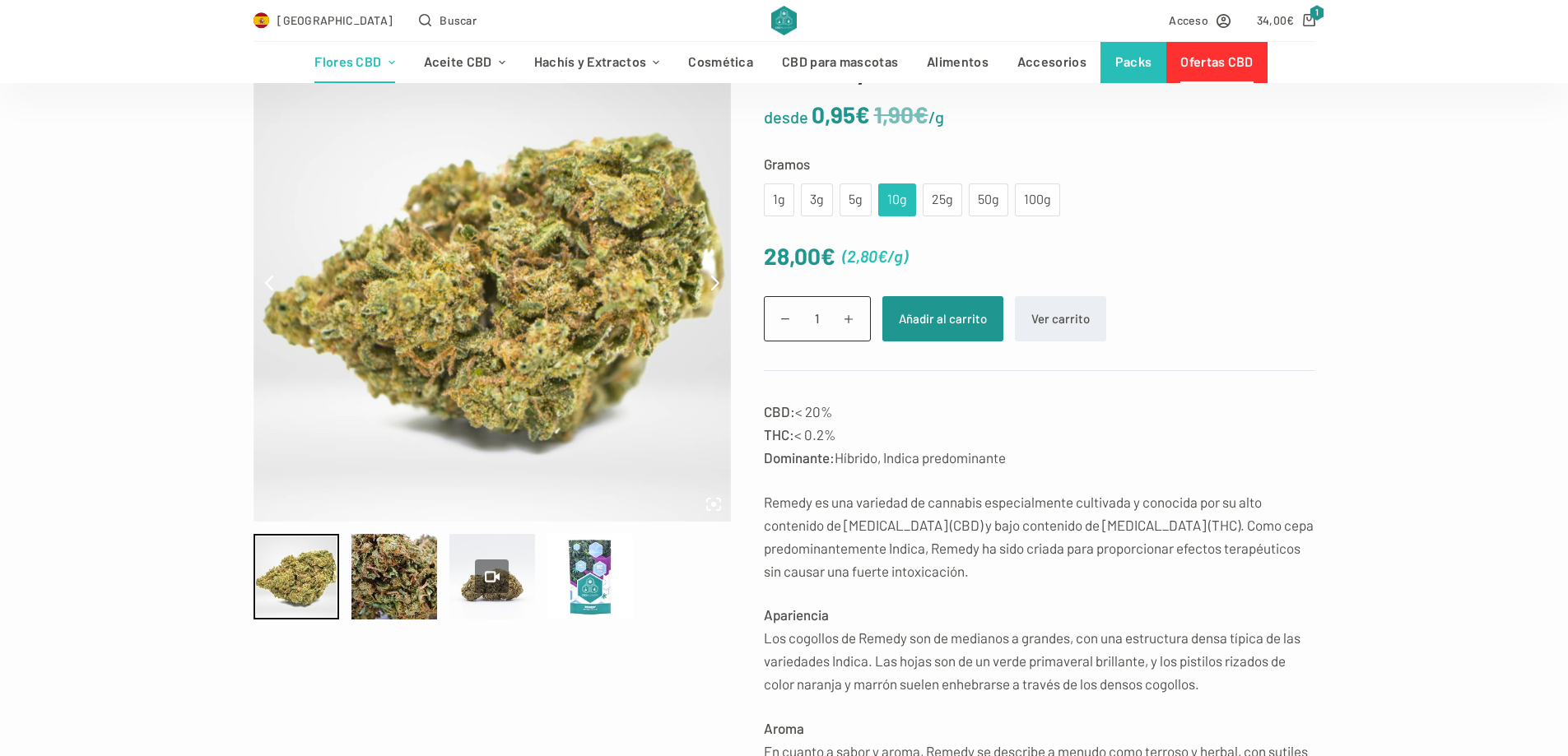
scroll to position [164, 0]
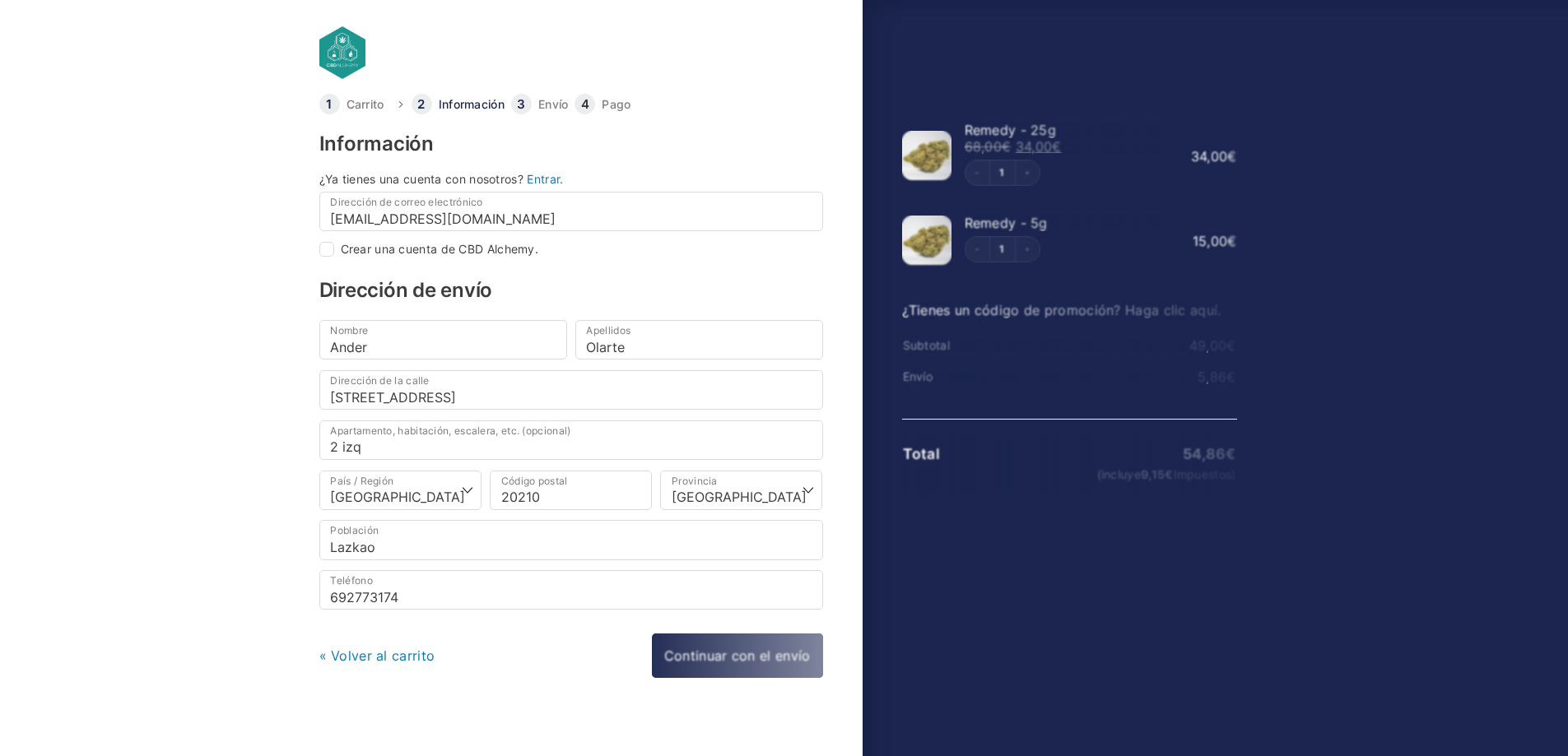
select select "SS"
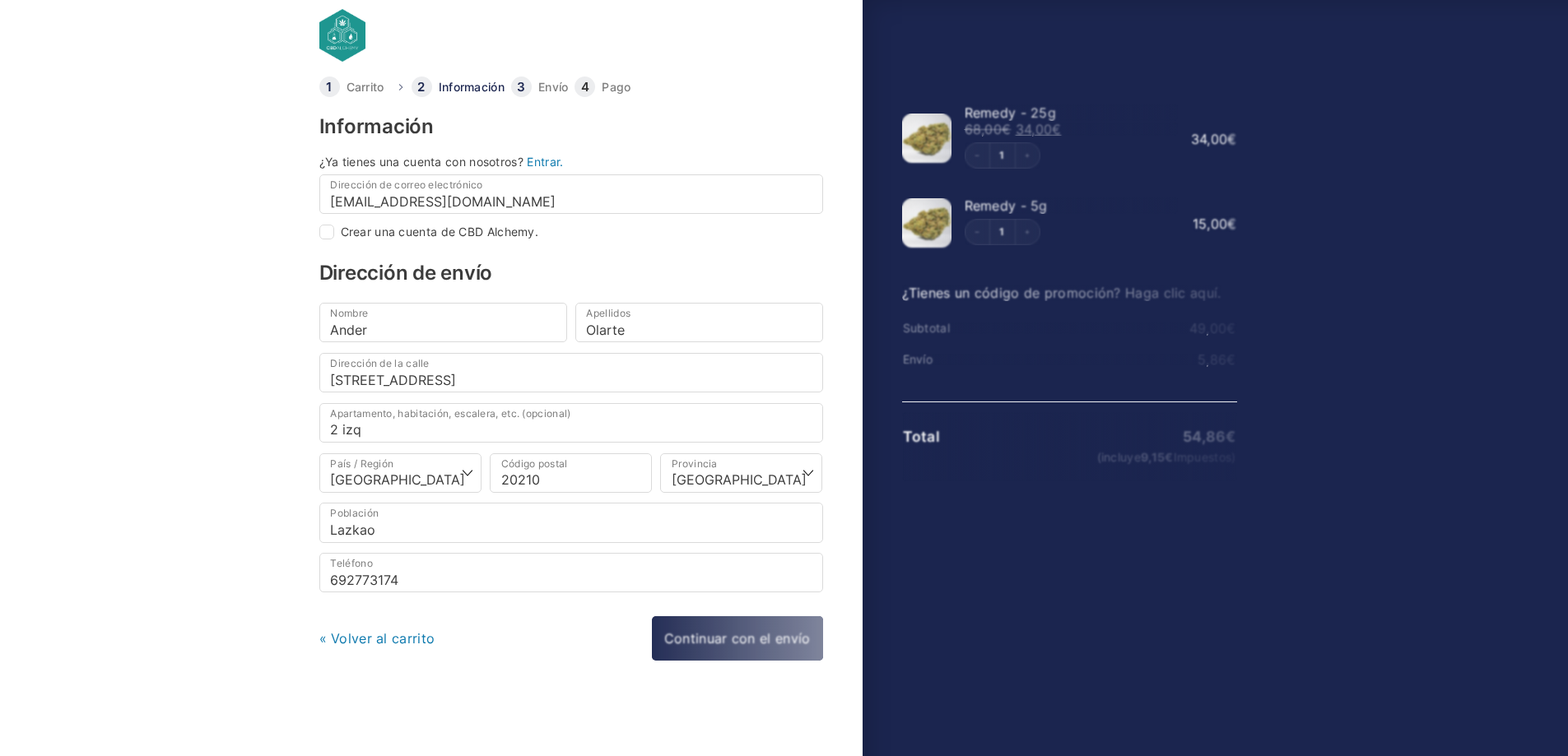
checkbox input "true"
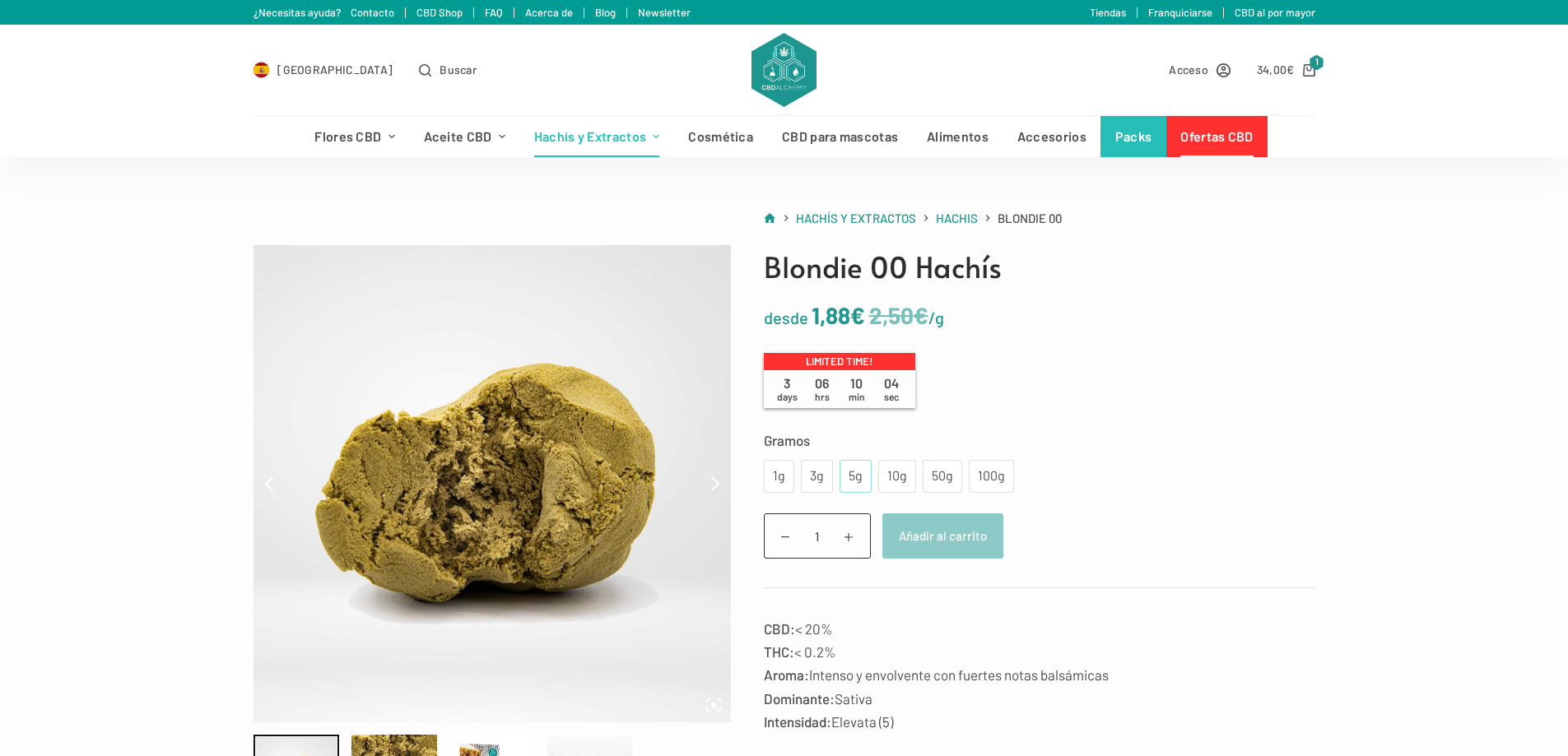
click at [850, 471] on div "5g" at bounding box center [856, 477] width 13 height 21
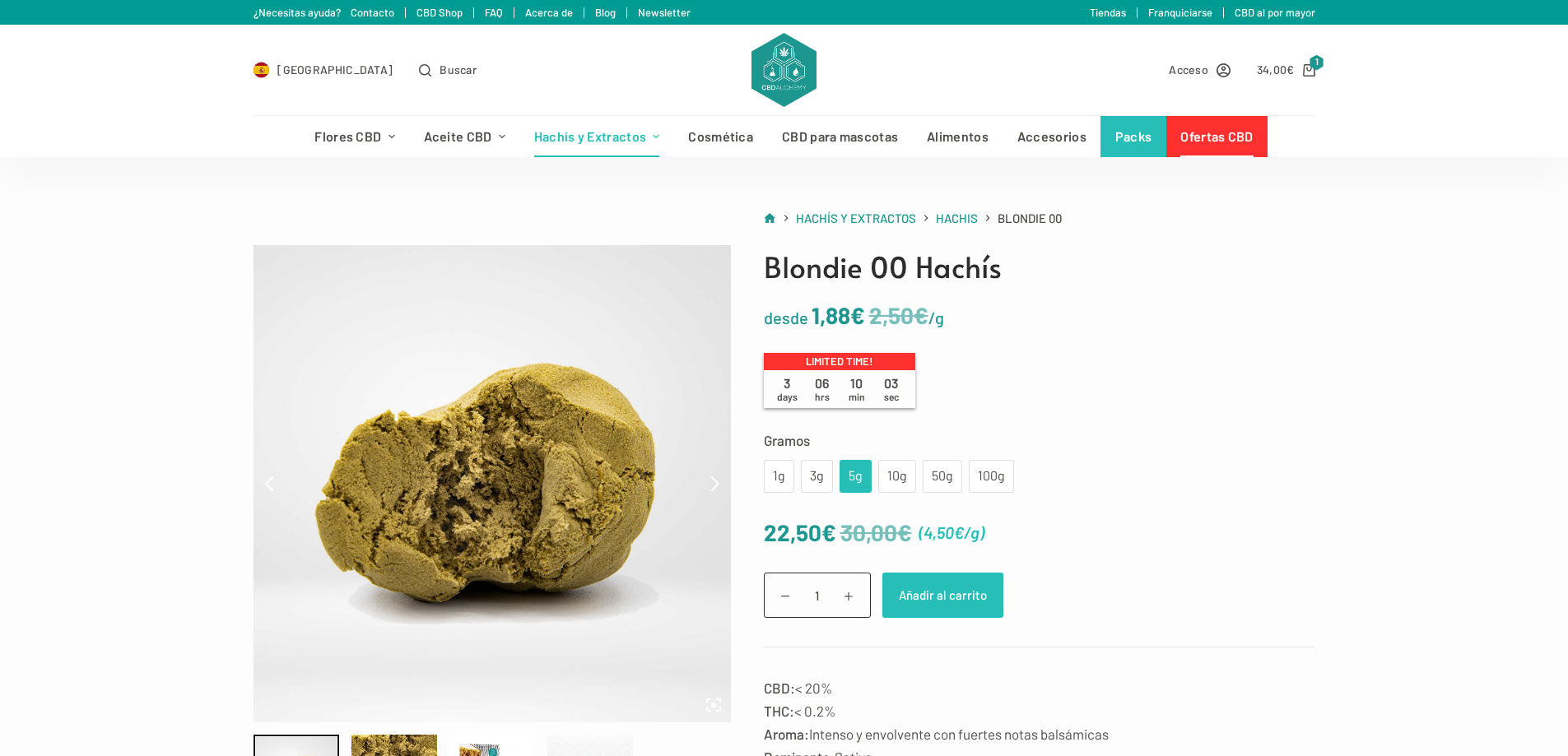
click at [957, 598] on button "Añadir al carrito" at bounding box center [943, 596] width 121 height 45
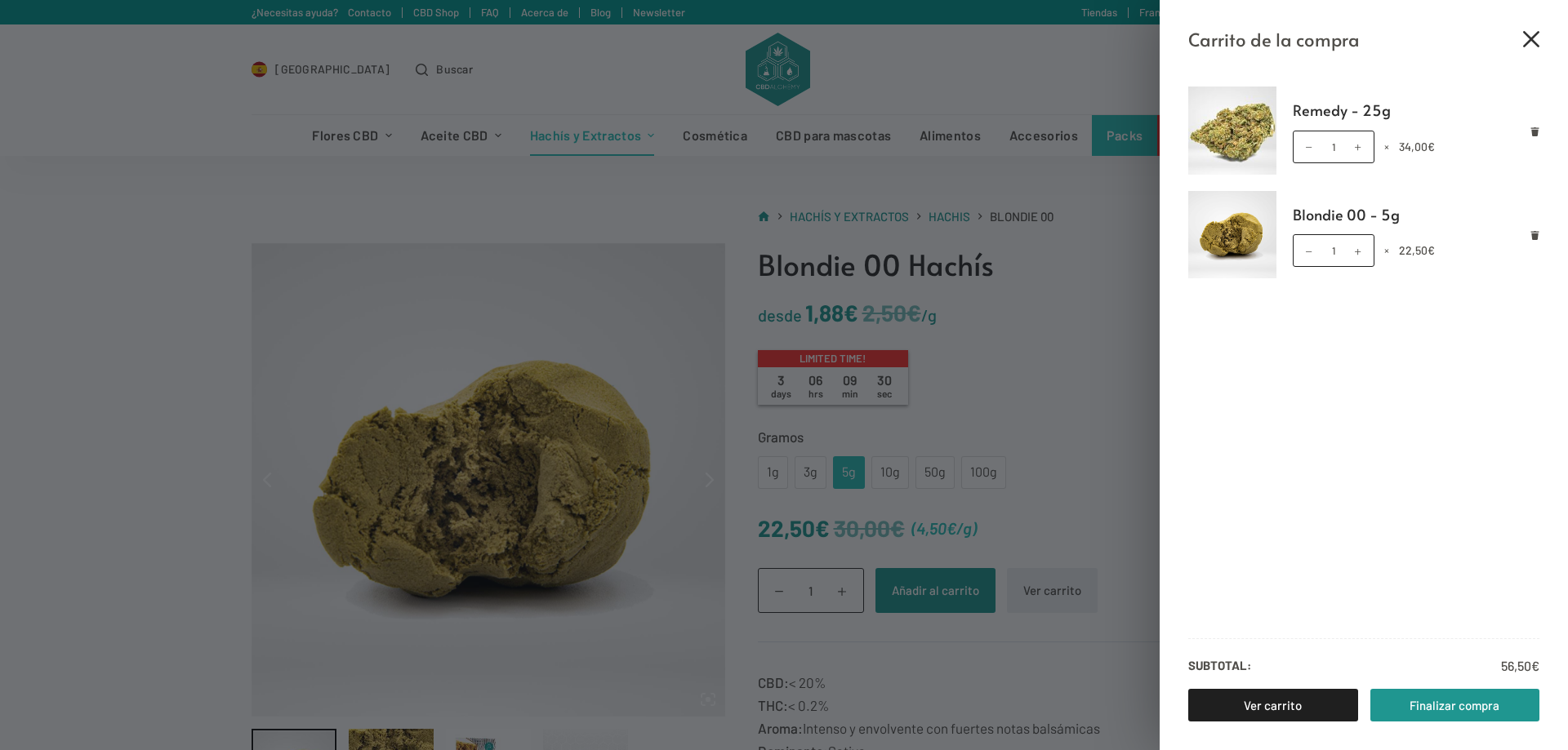
click at [1535, 34] on icon "Cerrar el cajón del carrito" at bounding box center [1531, 38] width 16 height 16
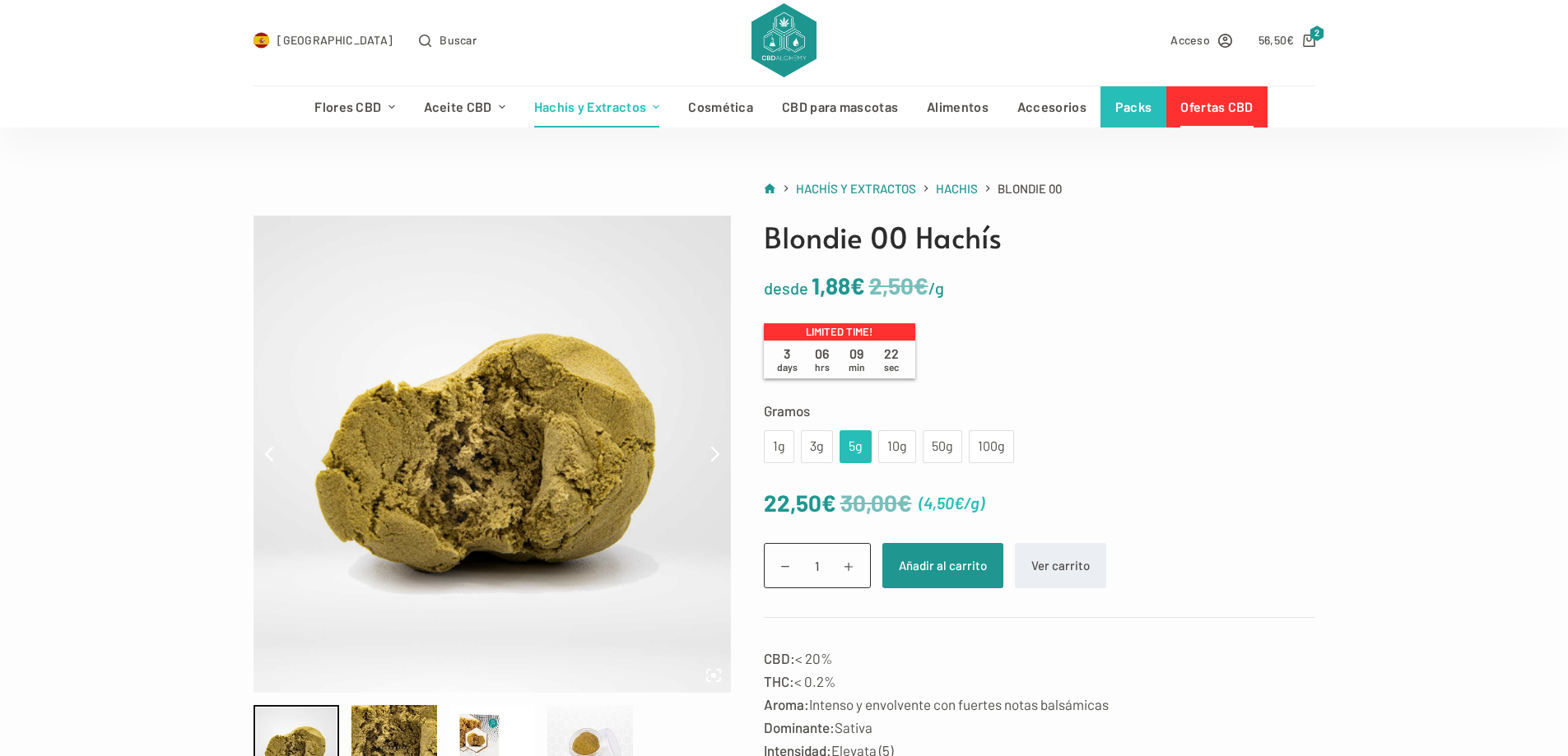
scroll to position [82, 0]
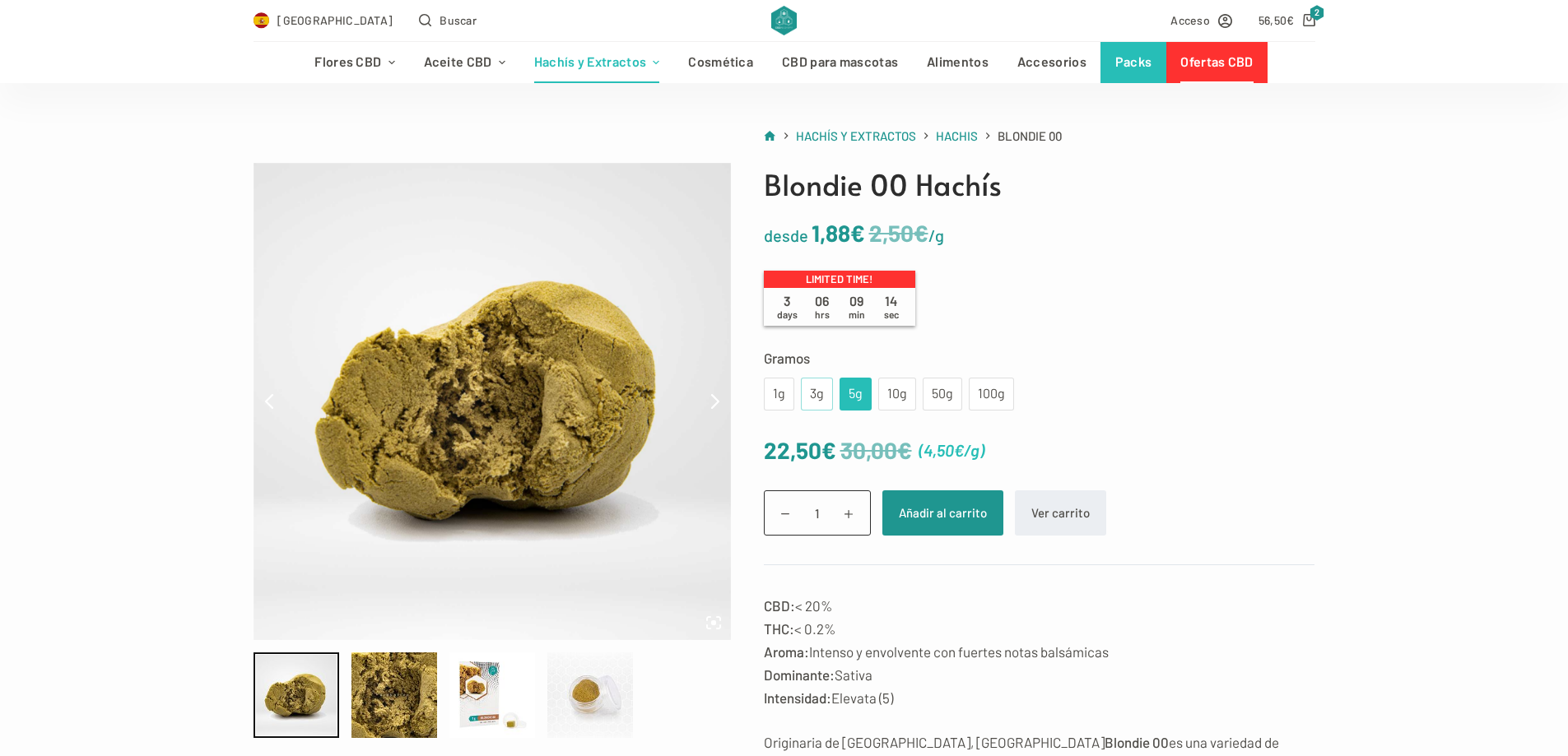
click at [811, 394] on div "3g" at bounding box center [817, 394] width 13 height 21
click at [1304, 24] on icon "Carro de compra" at bounding box center [1309, 19] width 13 height 13
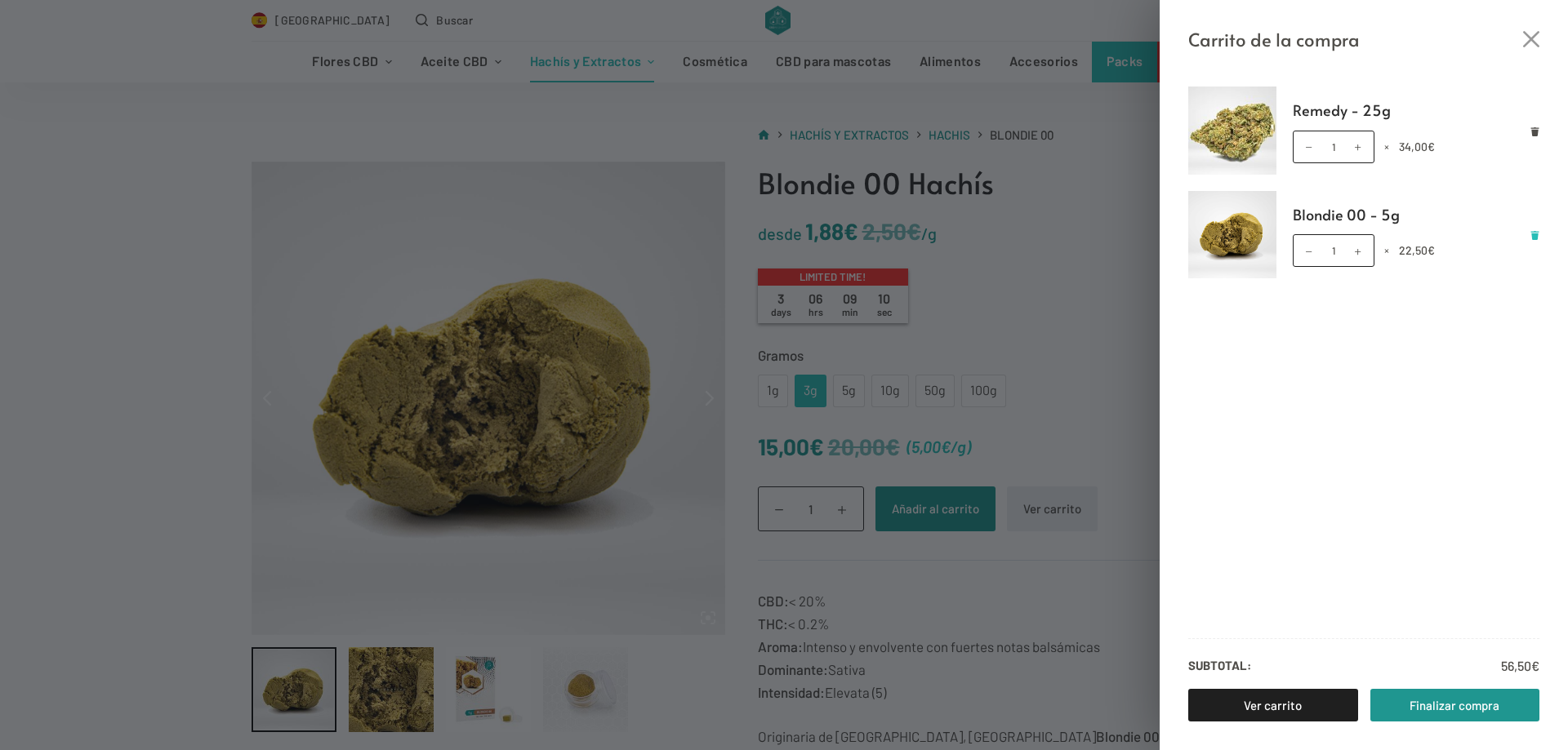
click at [1533, 233] on icon "Eliminar Blondie 00 - 5g del carrito" at bounding box center [1534, 235] width 9 height 9
click at [1135, 321] on div "Carrito de la compra Remedy - 25g Remedy - 25g cantidad 1 × 34,00 € Subtotal: 3…" at bounding box center [784, 375] width 1568 height 750
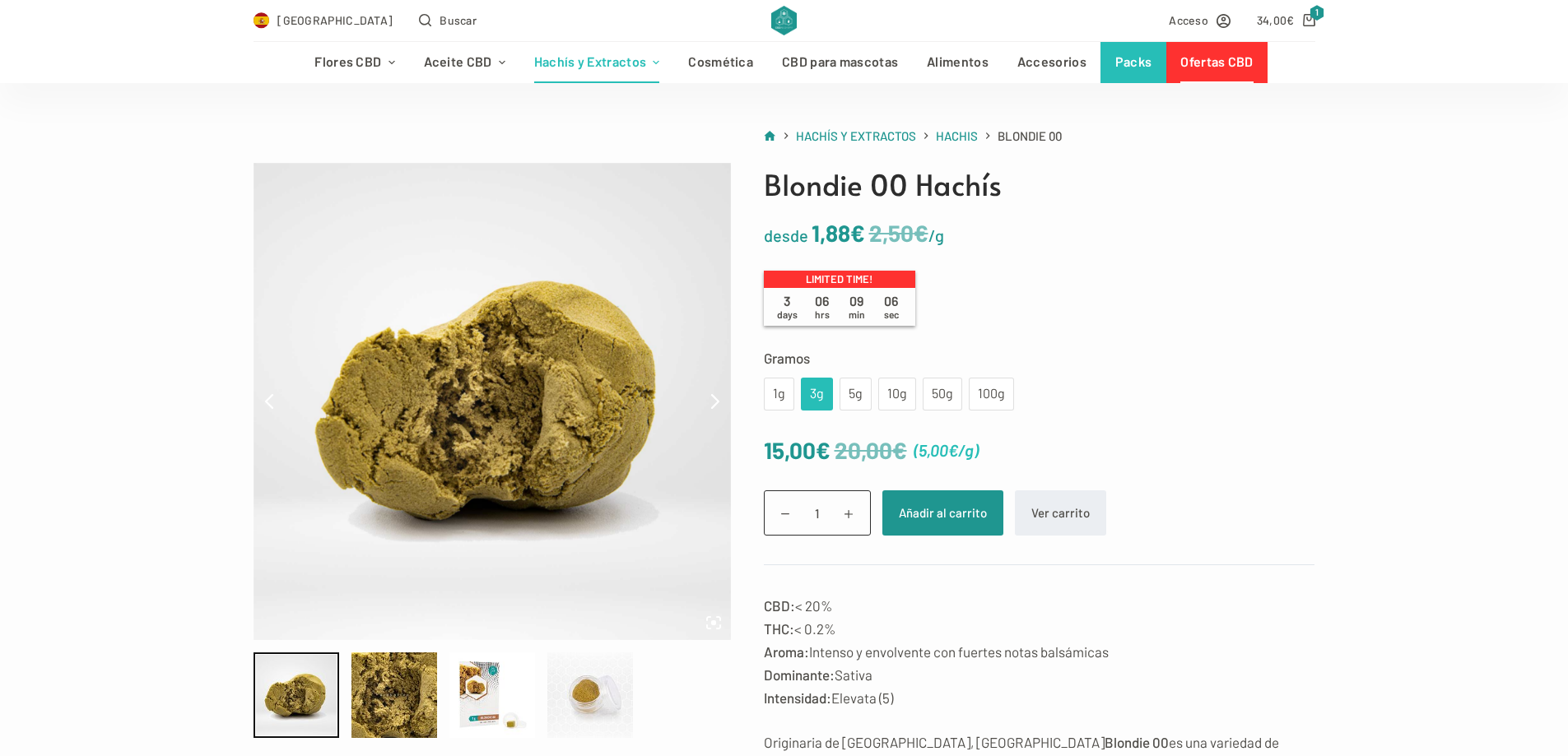
click at [874, 393] on div "1g 3g 5g 10g 50g 100g" at bounding box center [888, 394] width 250 height 33
click at [862, 401] on div "5g" at bounding box center [855, 394] width 32 height 33
click at [888, 401] on div "10g" at bounding box center [897, 394] width 18 height 21
click at [850, 396] on div "5g" at bounding box center [856, 394] width 13 height 21
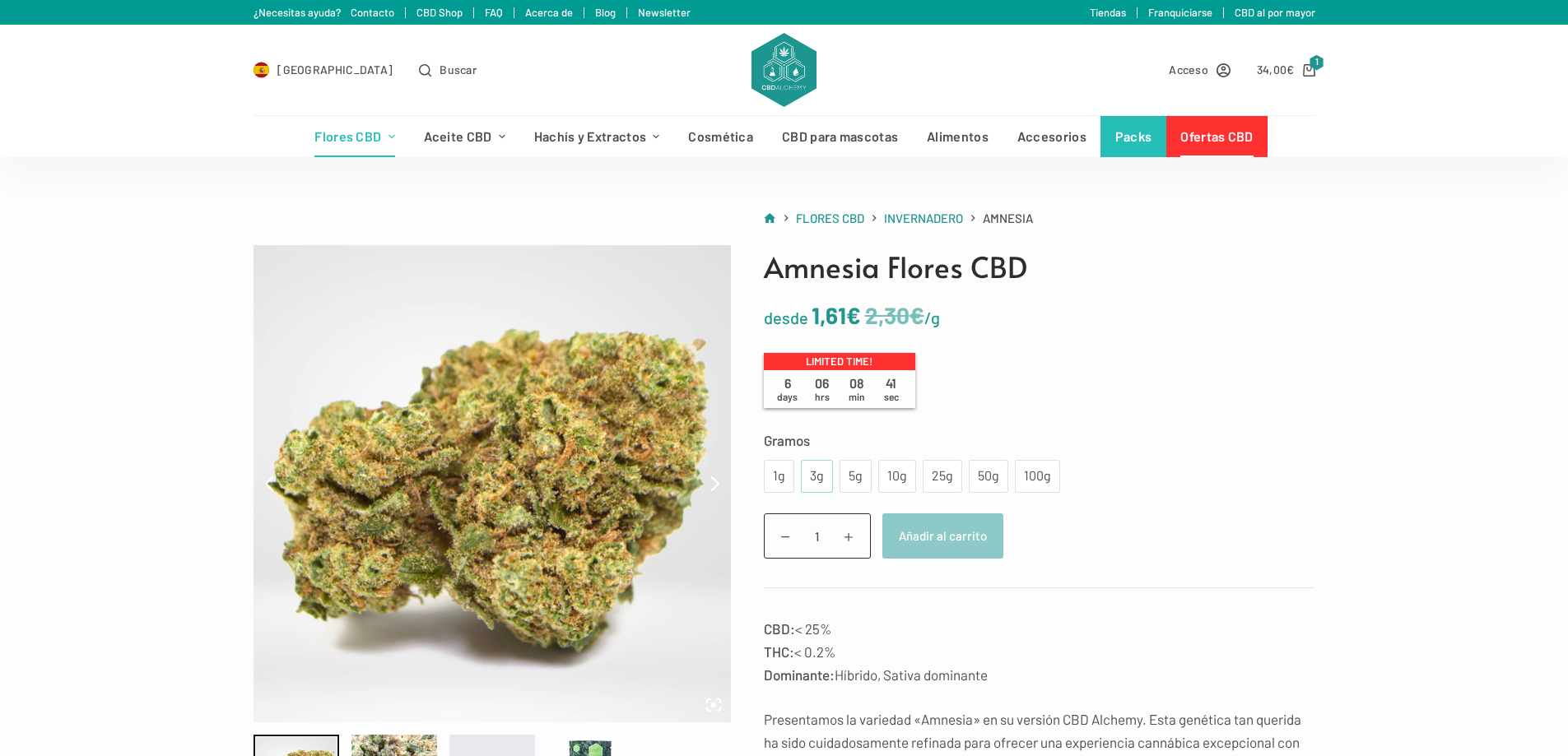
click at [800, 470] on div "3g" at bounding box center [816, 477] width 32 height 33
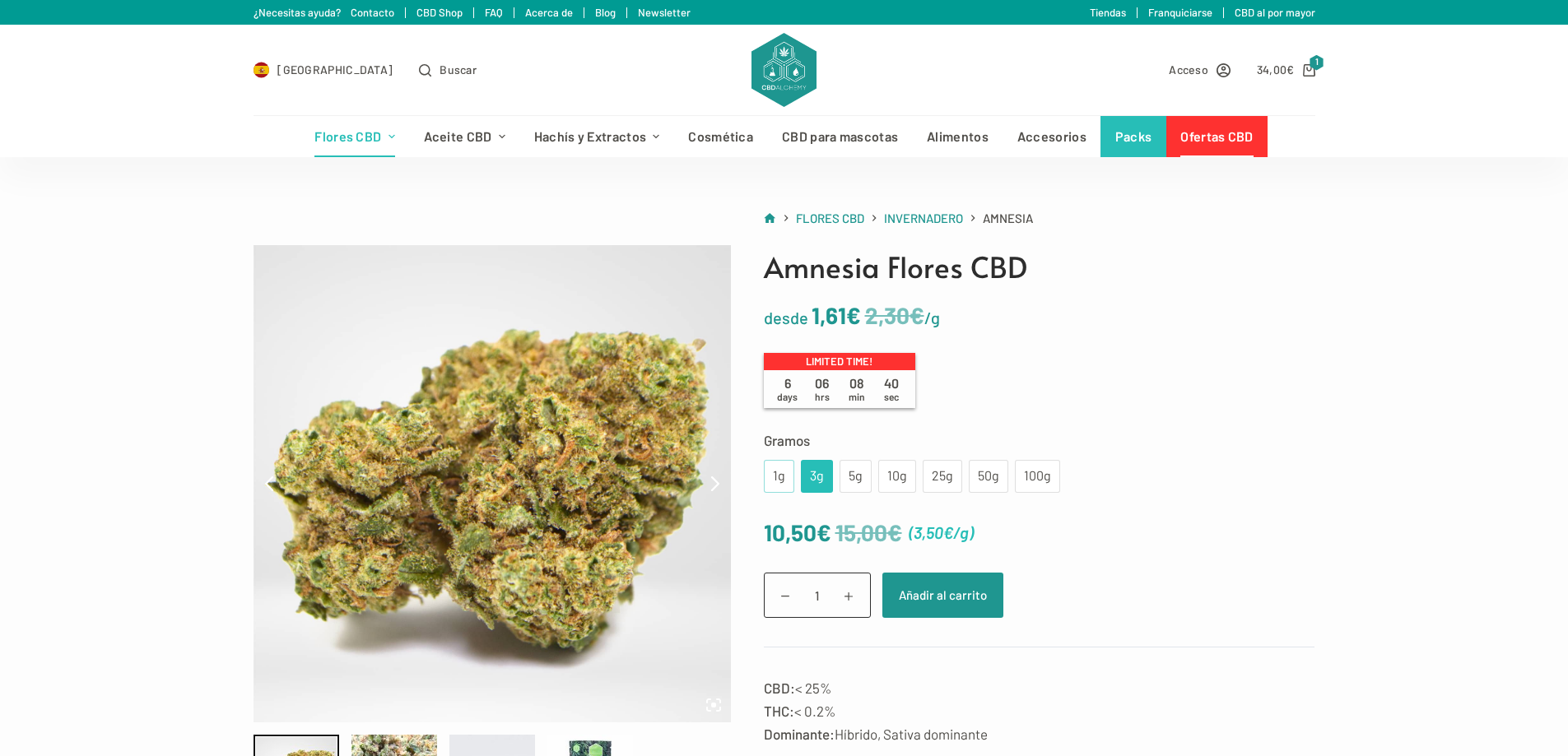
click at [785, 480] on div "1g" at bounding box center [779, 477] width 31 height 33
click at [805, 480] on div "3g" at bounding box center [816, 477] width 32 height 33
click at [850, 482] on div "5g" at bounding box center [856, 477] width 13 height 21
click at [881, 479] on div "10g" at bounding box center [896, 477] width 38 height 33
click at [857, 479] on div "5g" at bounding box center [856, 477] width 13 height 21
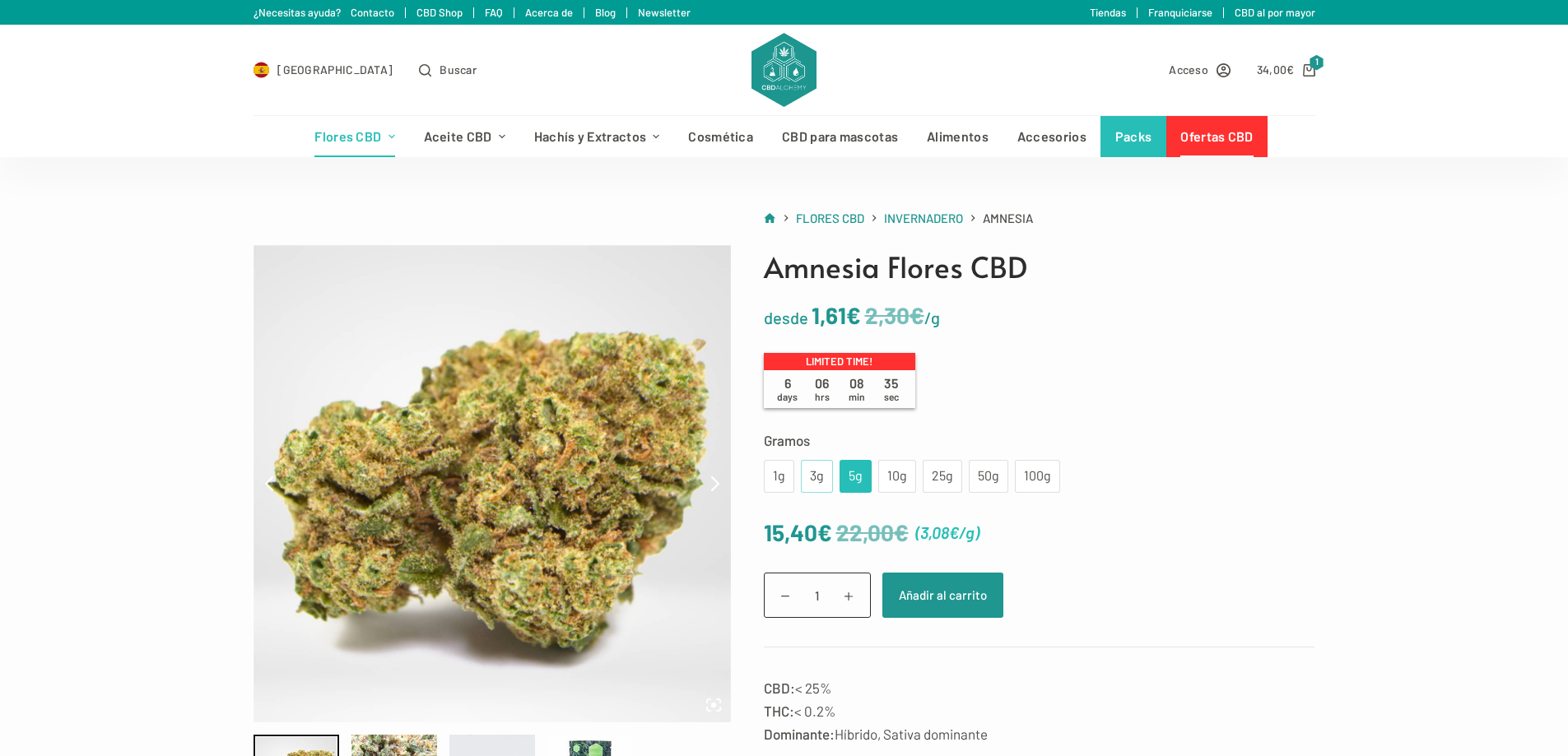
click at [817, 483] on div "3g" at bounding box center [817, 477] width 13 height 21
click at [783, 482] on div "1g" at bounding box center [778, 477] width 11 height 21
click at [813, 483] on div "3g" at bounding box center [817, 477] width 13 height 21
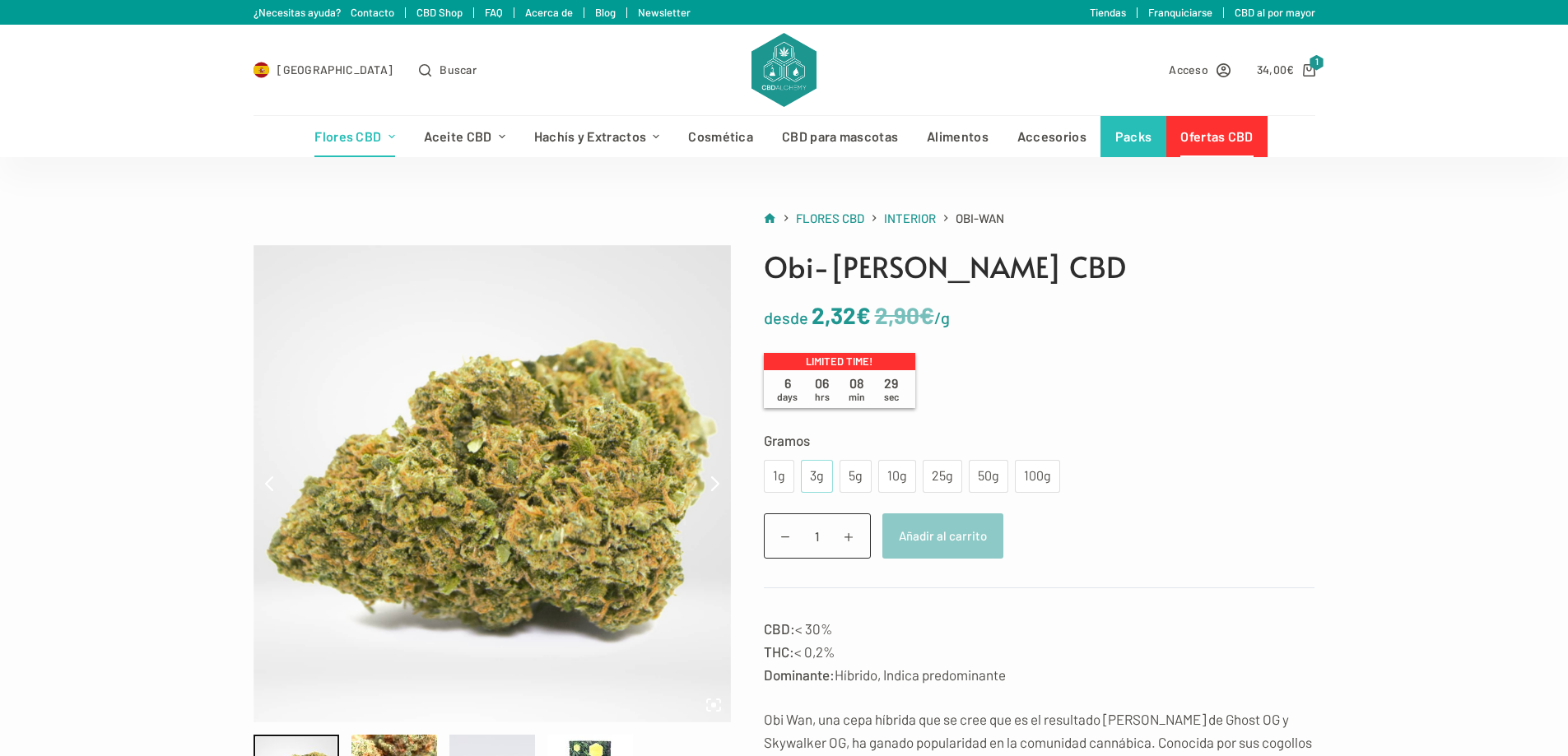
click at [814, 474] on div "3g" at bounding box center [817, 477] width 13 height 21
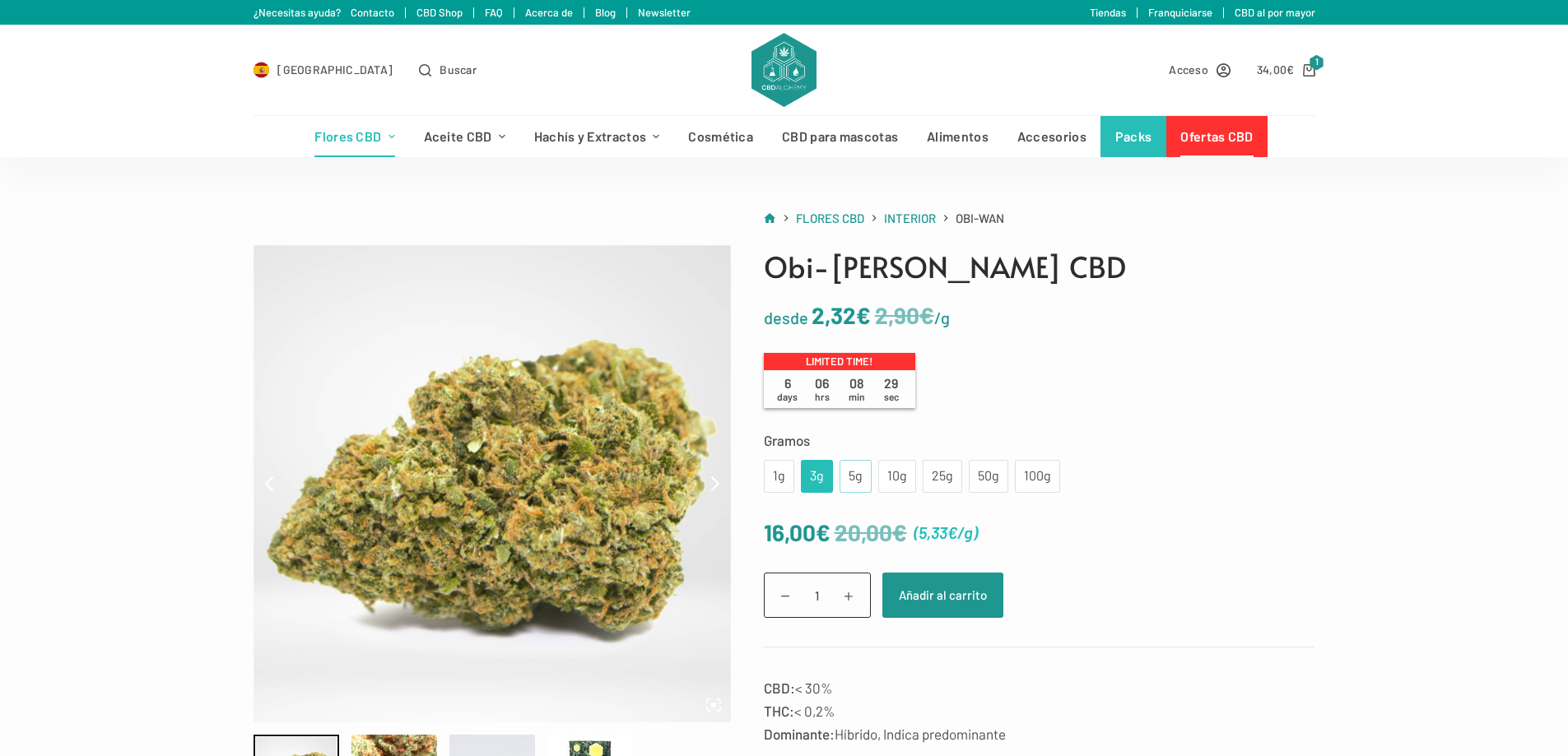
click at [860, 474] on div "5g" at bounding box center [856, 477] width 13 height 21
click at [825, 474] on div "3g" at bounding box center [816, 477] width 32 height 33
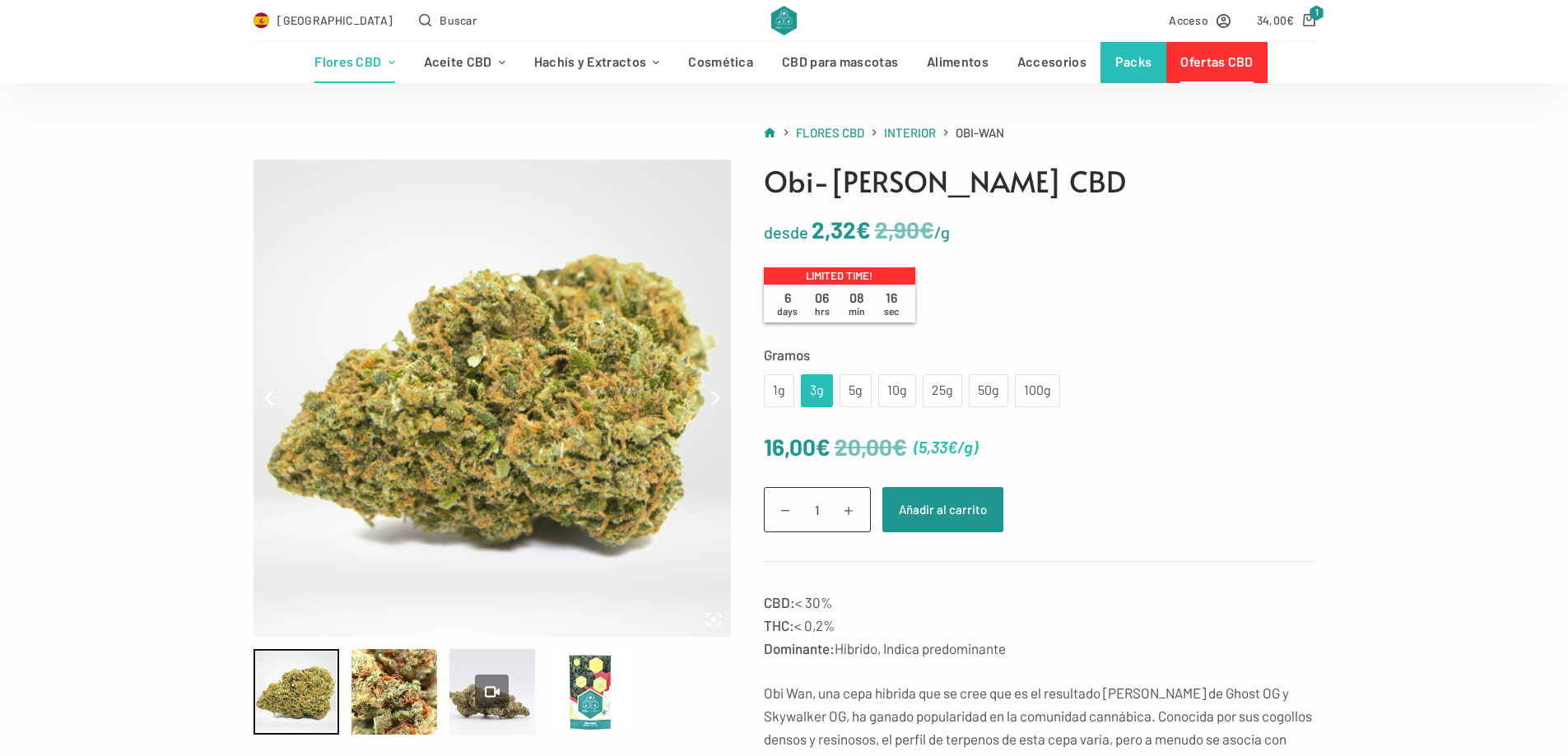
scroll to position [82, 0]
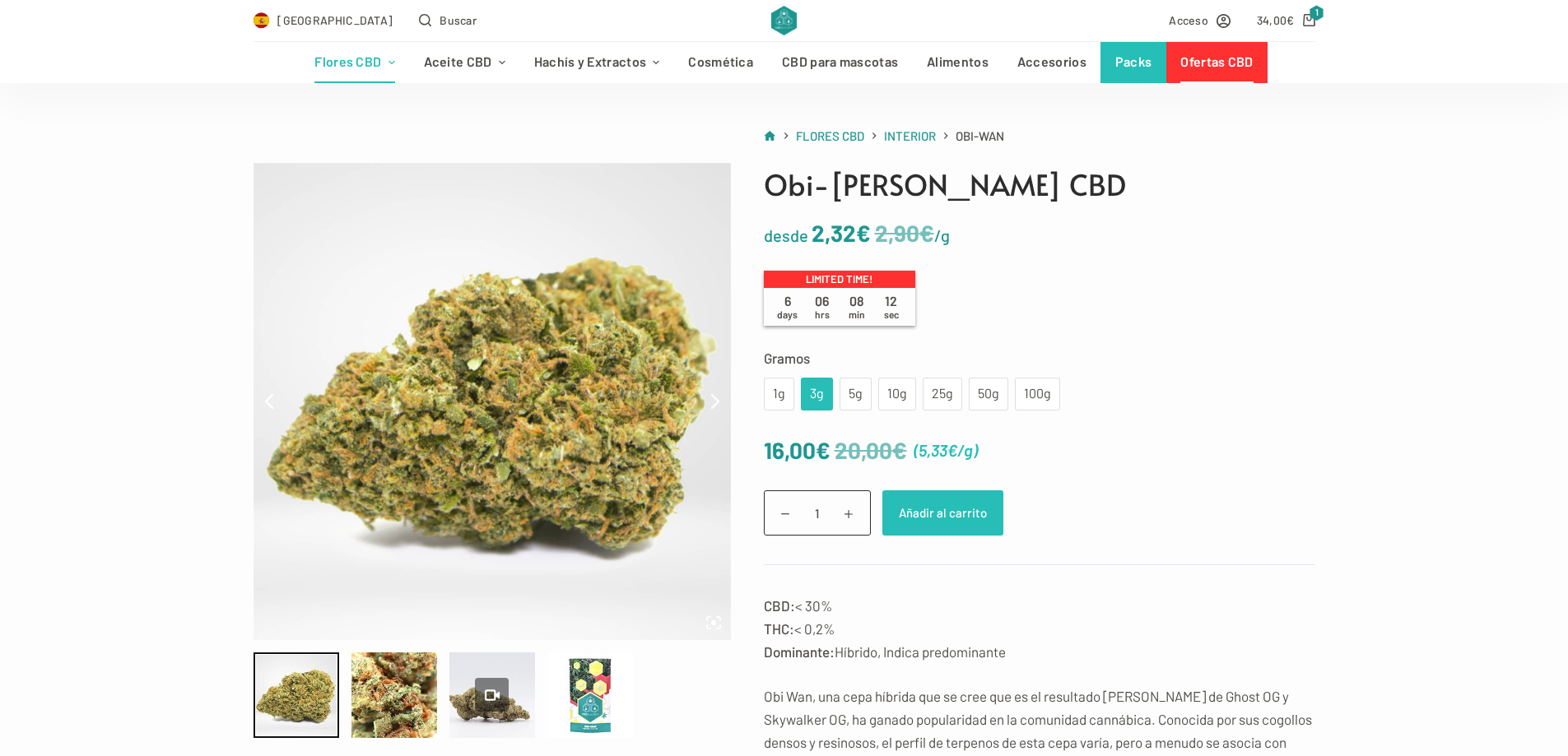
click at [980, 517] on button "Añadir al carrito" at bounding box center [943, 512] width 121 height 45
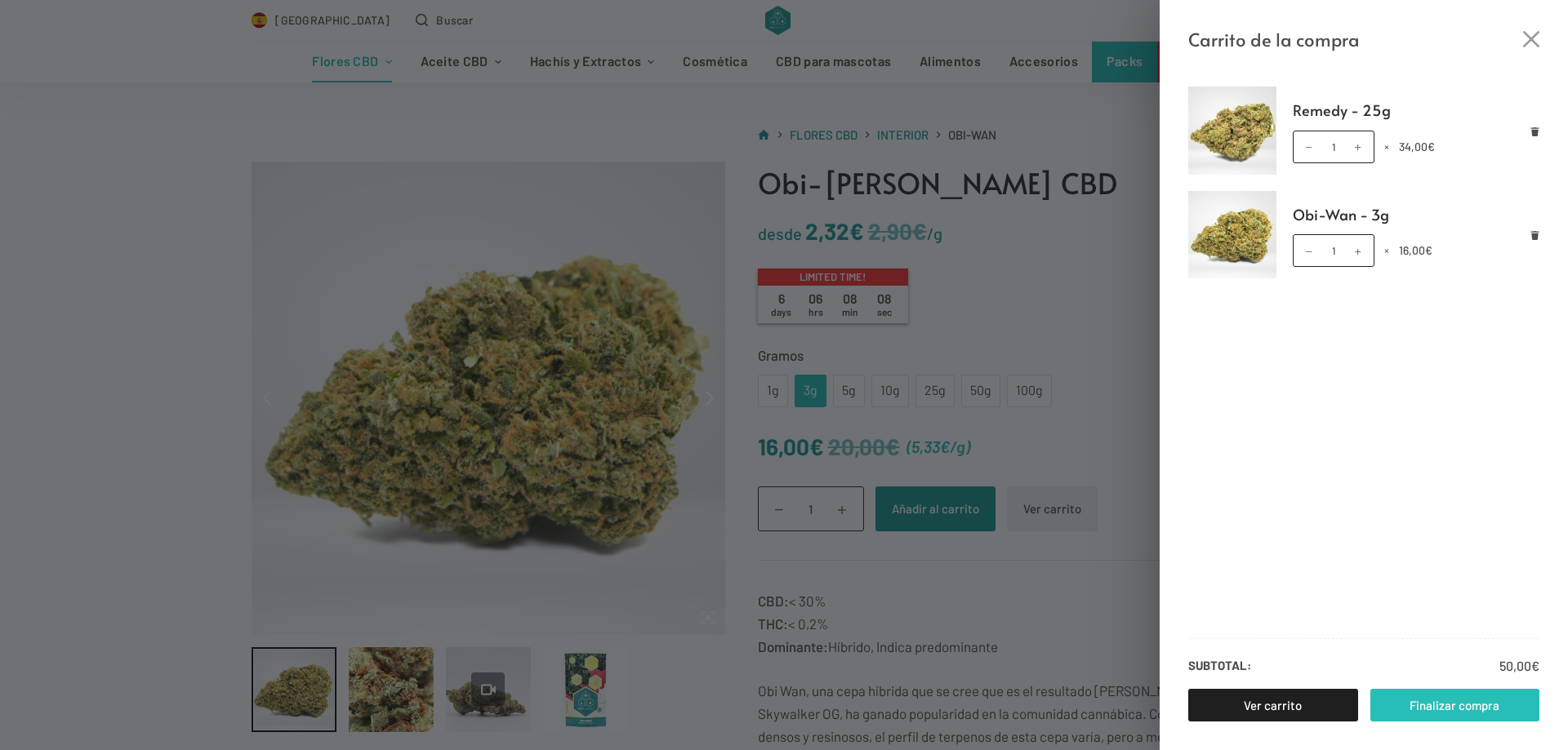
click at [1437, 704] on link "Finalizar compra" at bounding box center [1455, 706] width 170 height 33
click at [1039, 368] on div "Carrito de la compra Remedy - 25g Remedy - 25g cantidad 1 × 34,00 € Obi-Wan - 3…" at bounding box center [784, 375] width 1568 height 750
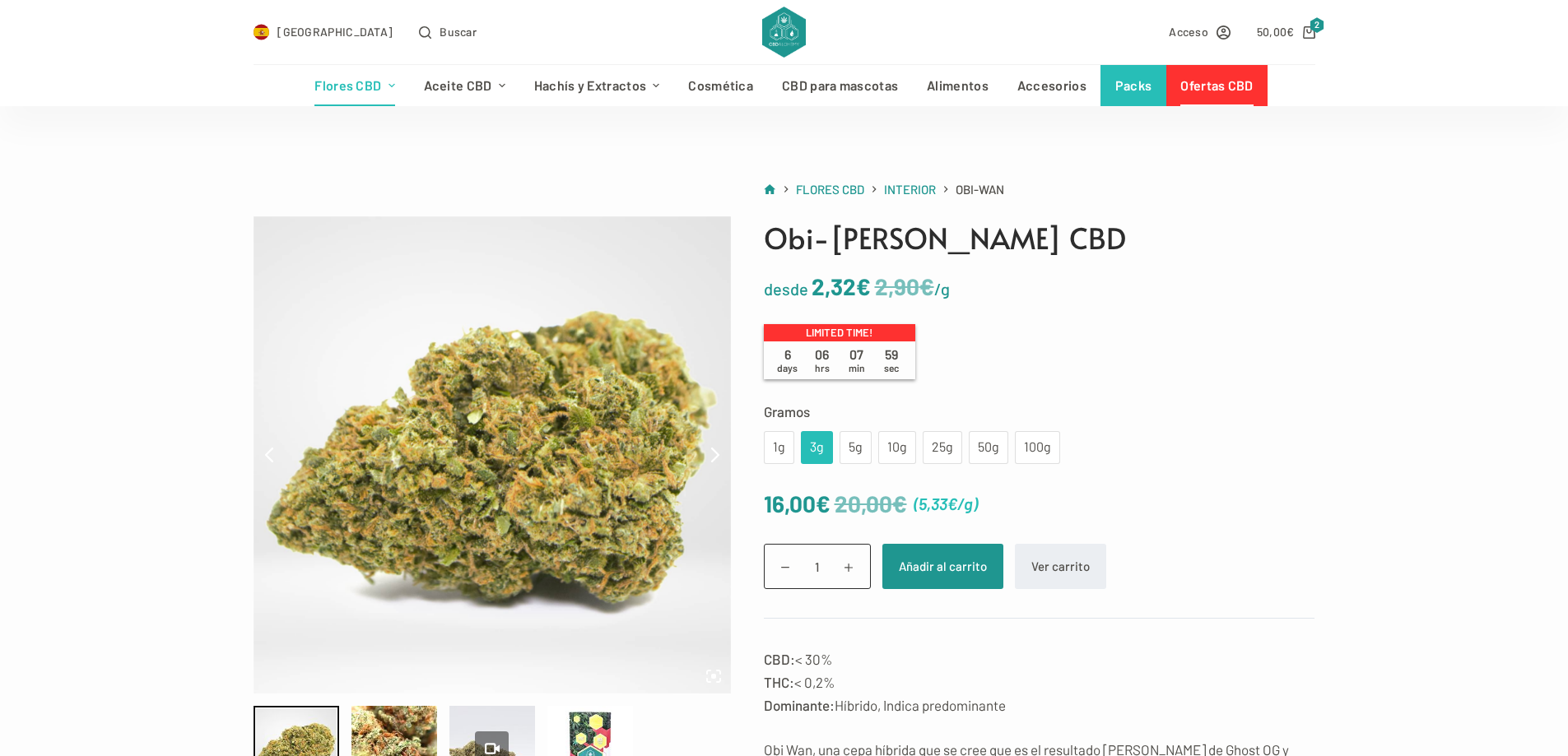
scroll to position [0, 0]
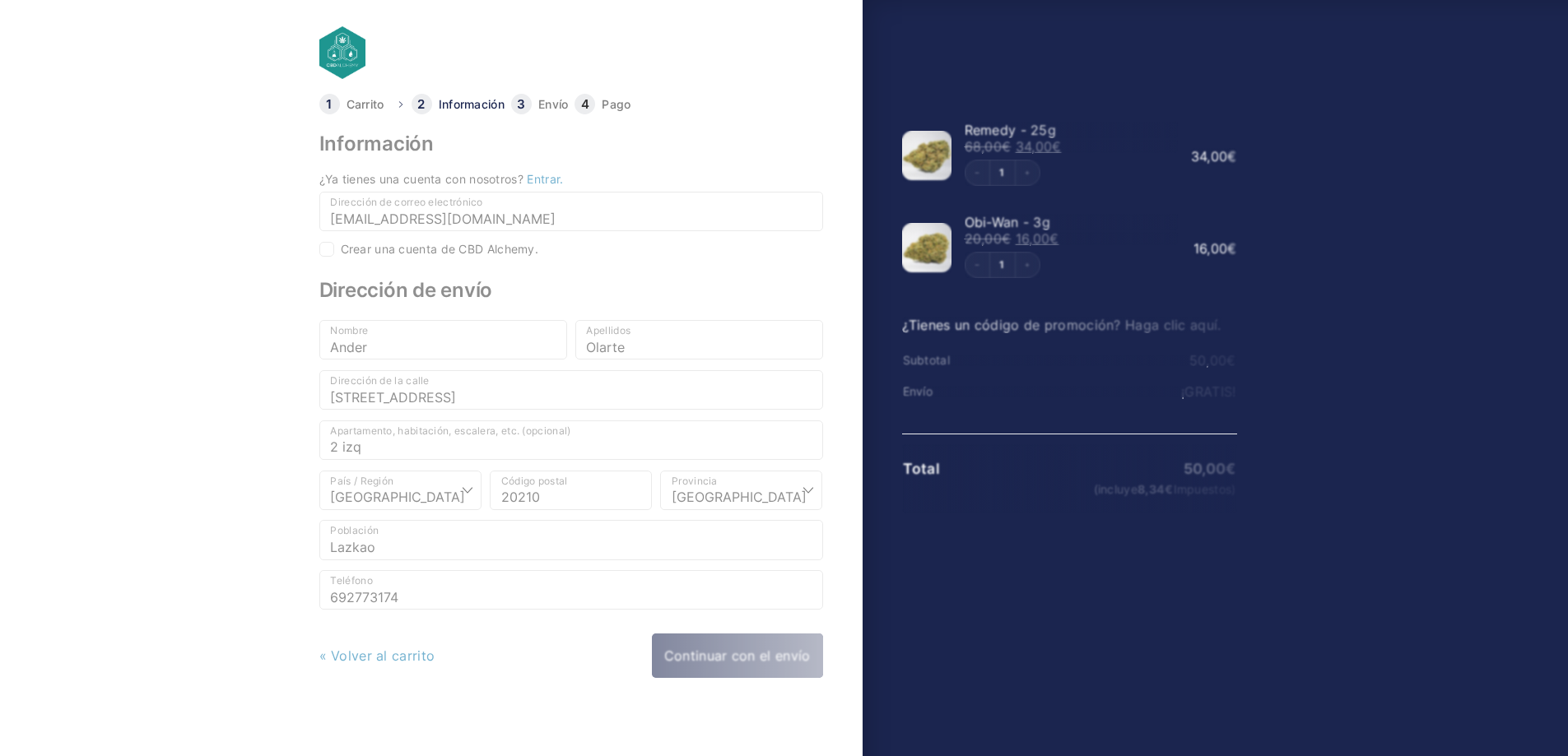
select select "SS"
checkbox input "true"
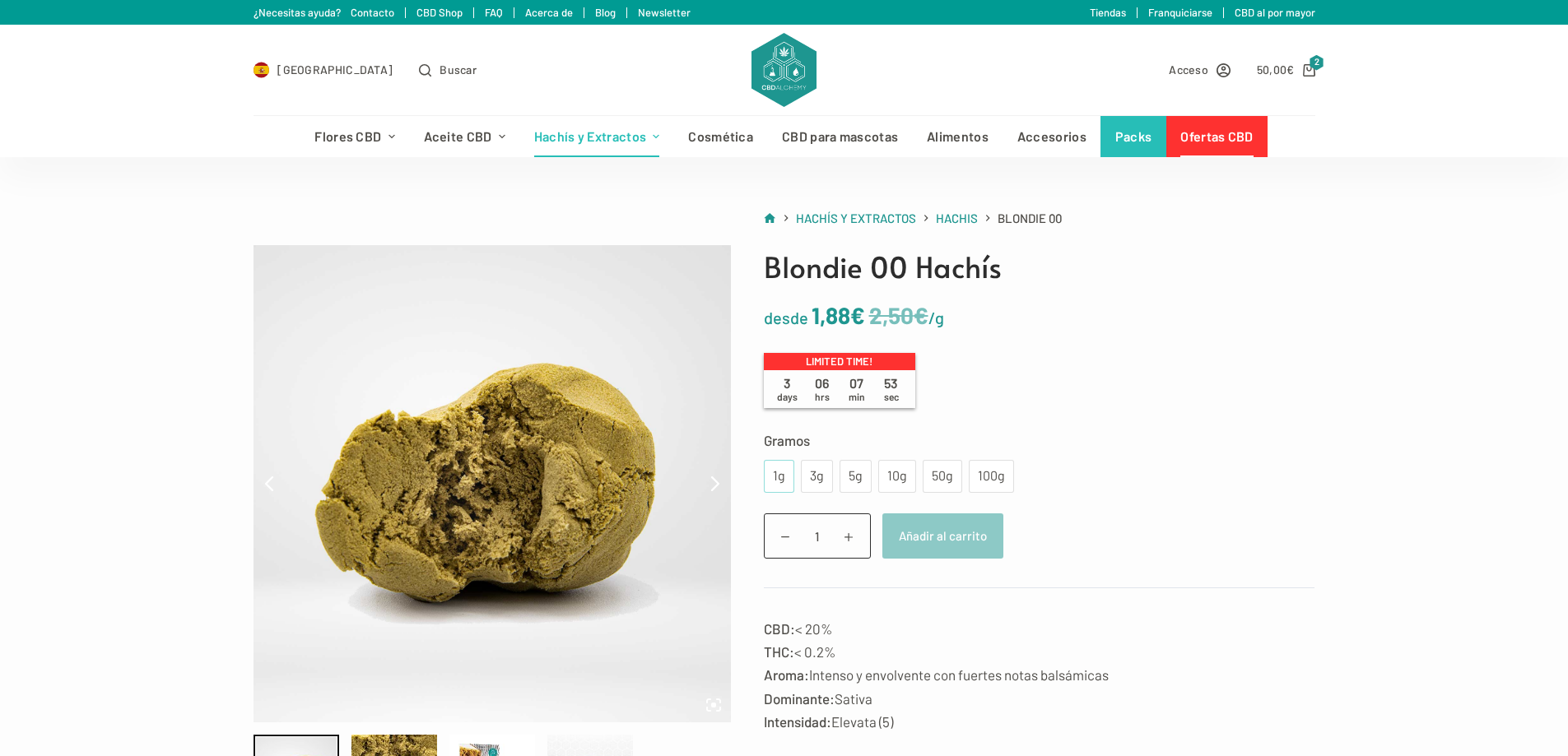
click at [769, 471] on div "1g" at bounding box center [779, 477] width 31 height 33
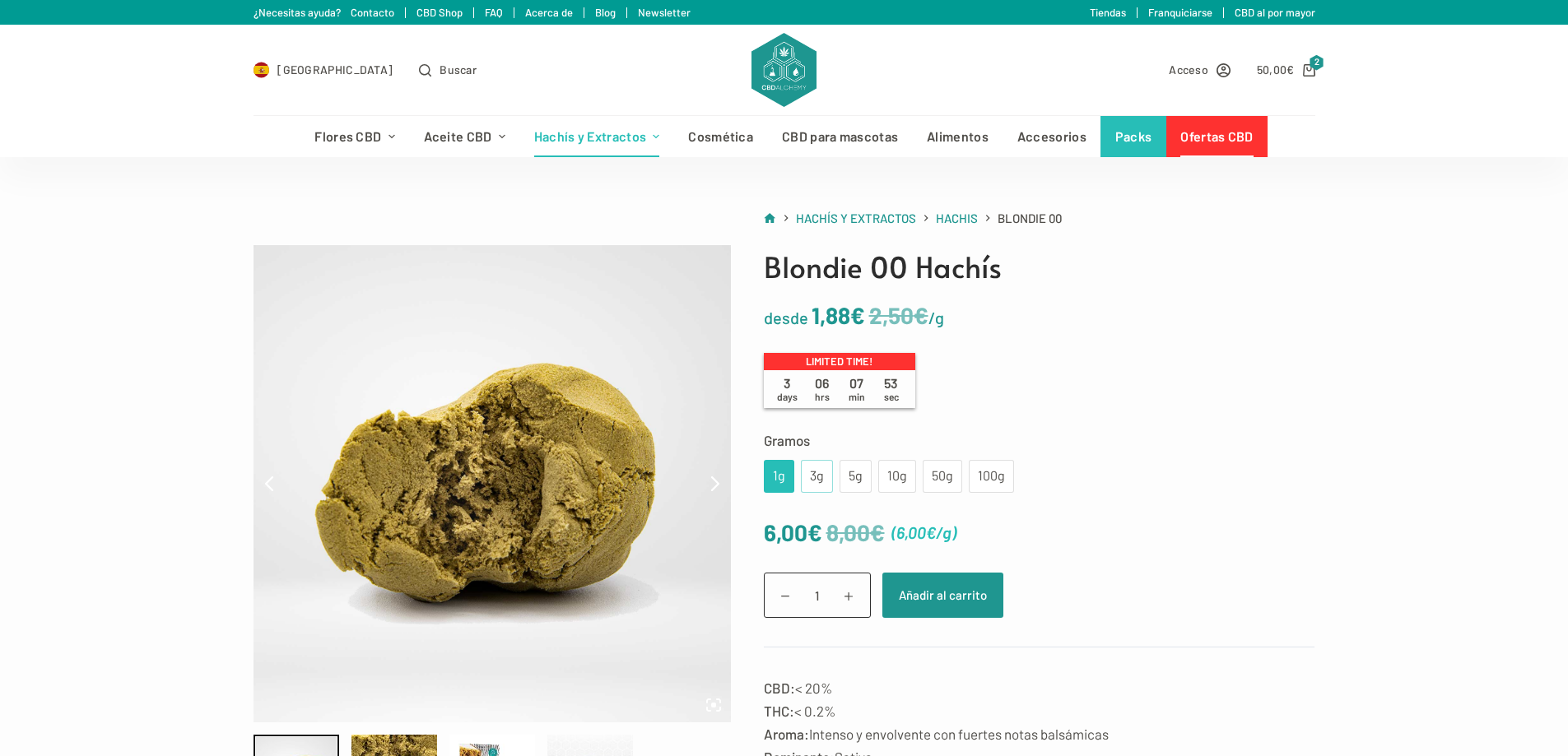
click at [817, 480] on div "3g" at bounding box center [817, 477] width 13 height 21
click at [854, 474] on div "5g" at bounding box center [856, 477] width 13 height 21
click at [888, 474] on div "10g" at bounding box center [897, 477] width 18 height 21
click at [927, 474] on div "50g" at bounding box center [942, 477] width 40 height 33
click at [979, 474] on div "100g" at bounding box center [991, 477] width 25 height 21
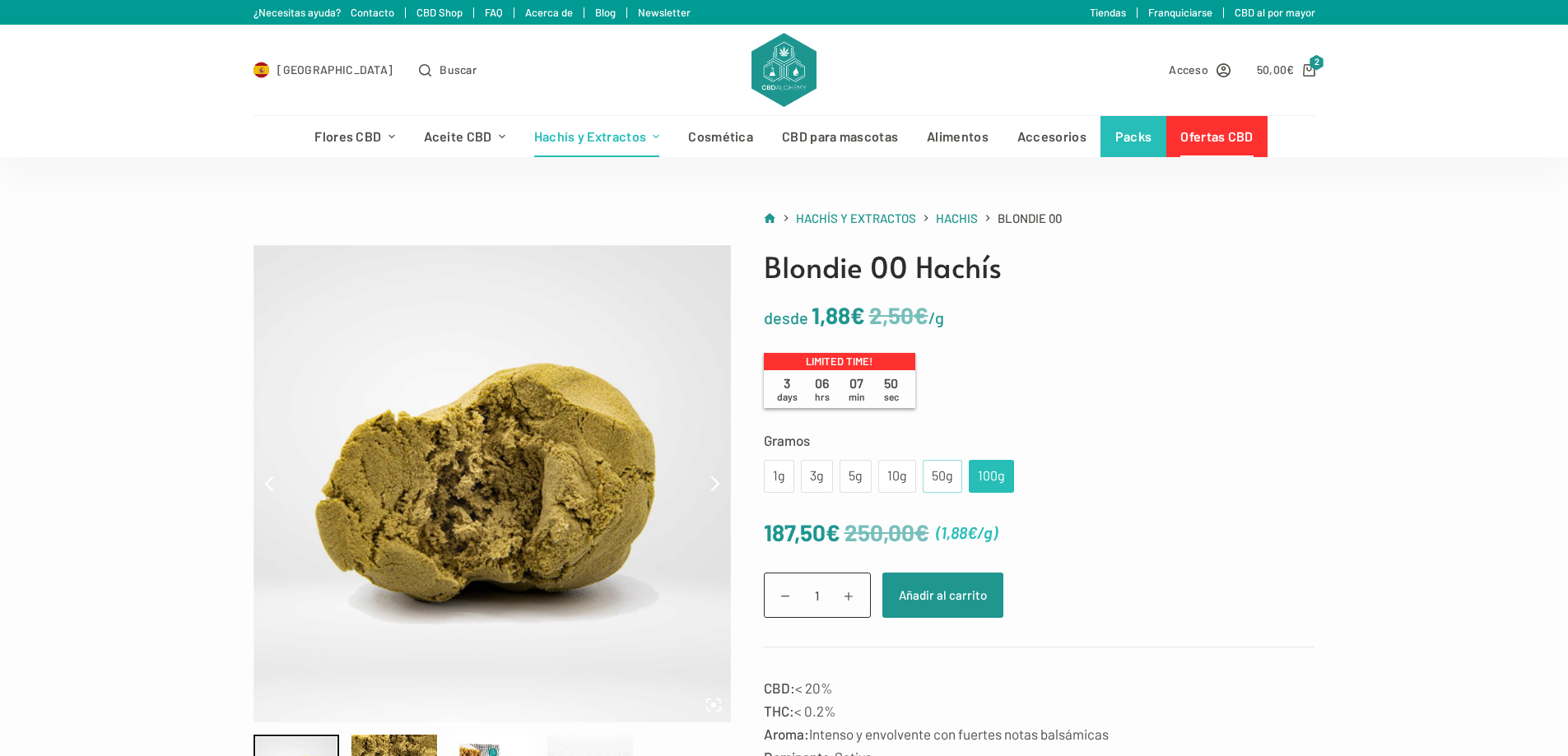
click at [944, 477] on div "50g" at bounding box center [943, 477] width 19 height 21
click at [903, 480] on div "10g" at bounding box center [897, 477] width 18 height 21
click at [950, 480] on div "50g" at bounding box center [943, 477] width 19 height 21
click at [961, 480] on div "1g 3g 5g 10g 50g 100g" at bounding box center [888, 477] width 250 height 33
click at [978, 480] on div "100g" at bounding box center [991, 477] width 25 height 21
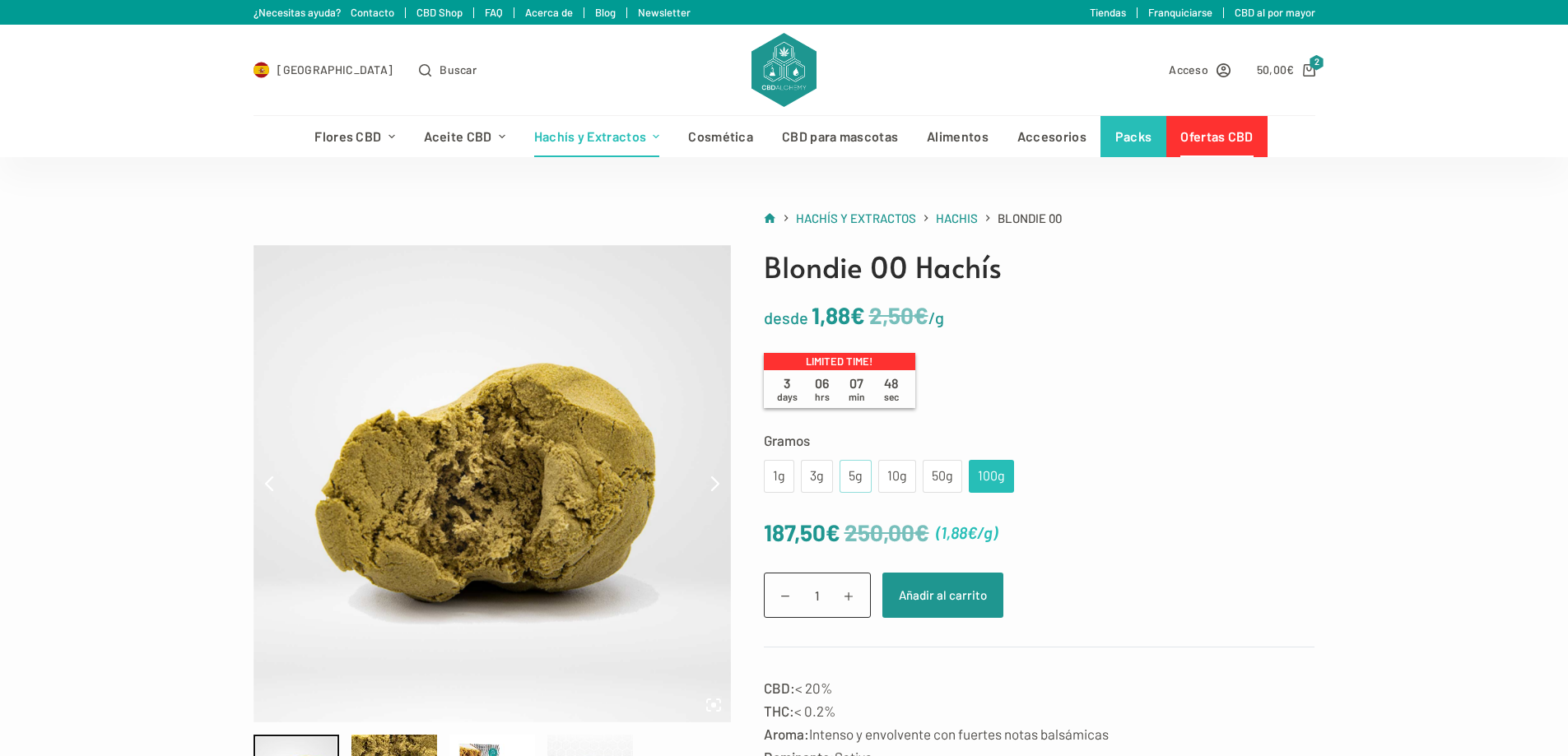
drag, startPoint x: 872, startPoint y: 488, endPoint x: 856, endPoint y: 488, distance: 16.0
click at [871, 488] on div "1g 3g 5g 10g 50g 100g" at bounding box center [888, 477] width 250 height 33
click at [847, 489] on div "5g" at bounding box center [855, 477] width 32 height 33
click at [819, 489] on div "3g" at bounding box center [816, 477] width 32 height 33
click at [771, 481] on div "1g" at bounding box center [779, 477] width 31 height 33
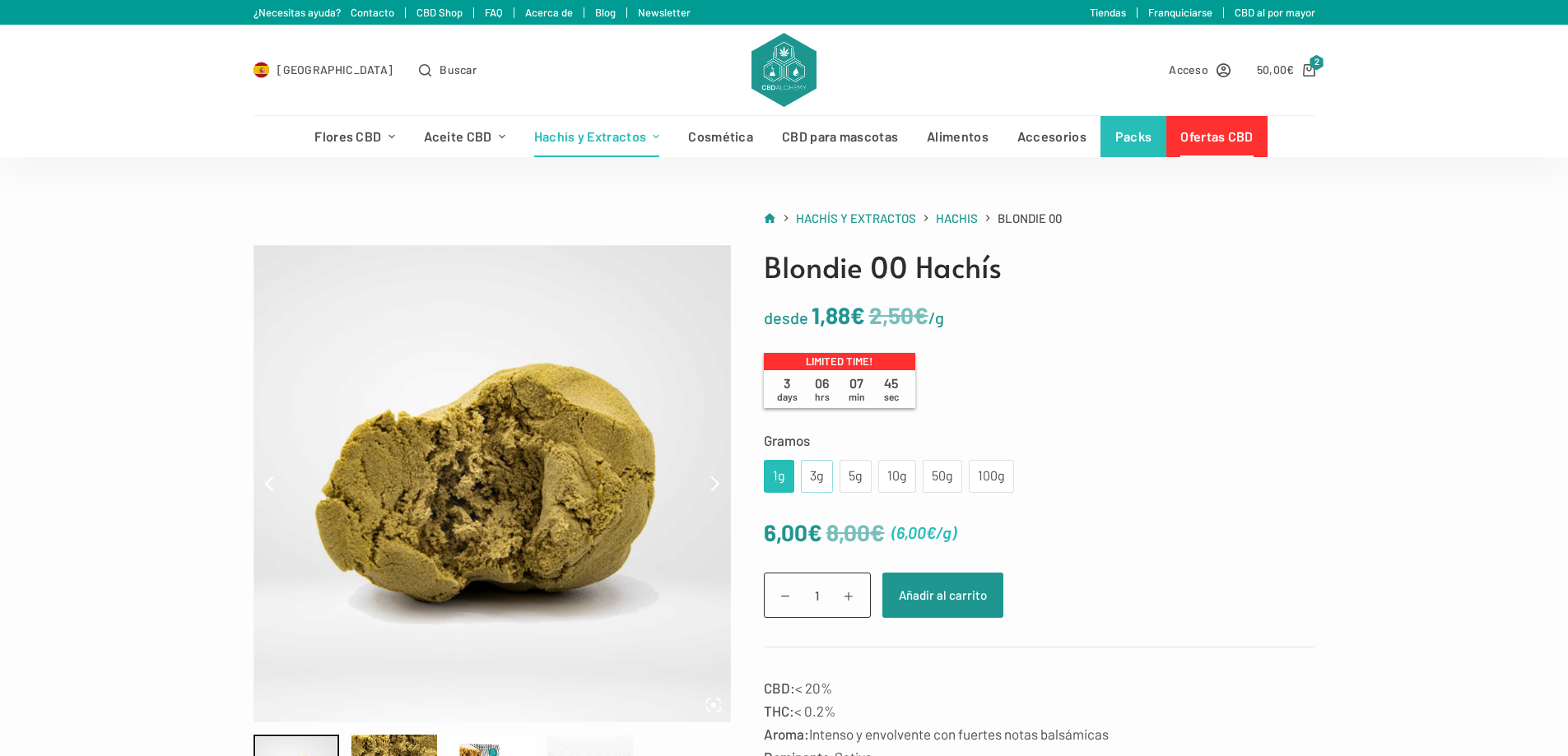
click at [805, 478] on div "3g" at bounding box center [816, 477] width 32 height 33
click at [1301, 73] on link "50,00 € 2" at bounding box center [1286, 70] width 58 height 19
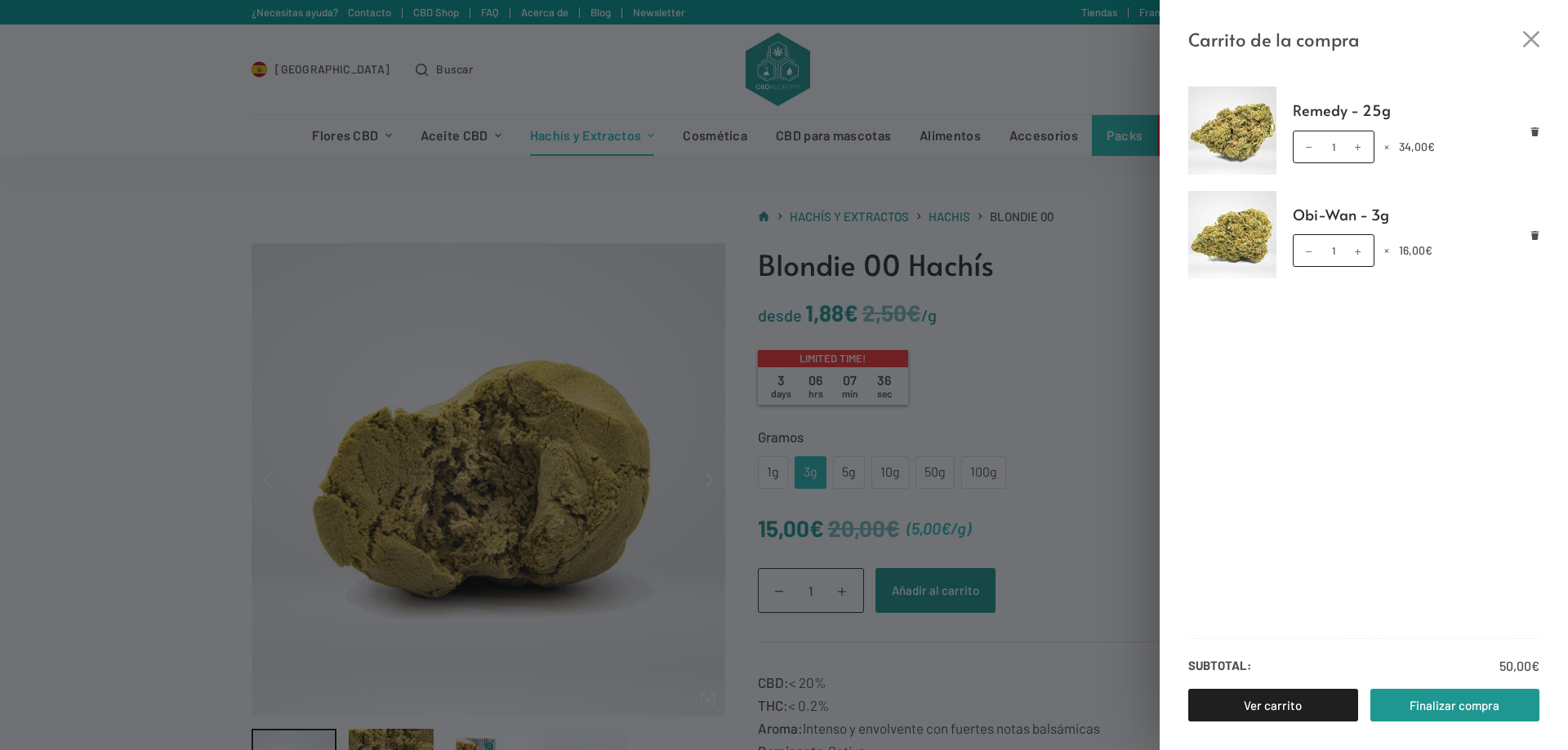
click at [1026, 247] on div "Carrito de la compra Remedy - 25g Remedy - 25g cantidad 1 × 34,00 € Obi-Wan - 3…" at bounding box center [784, 375] width 1568 height 750
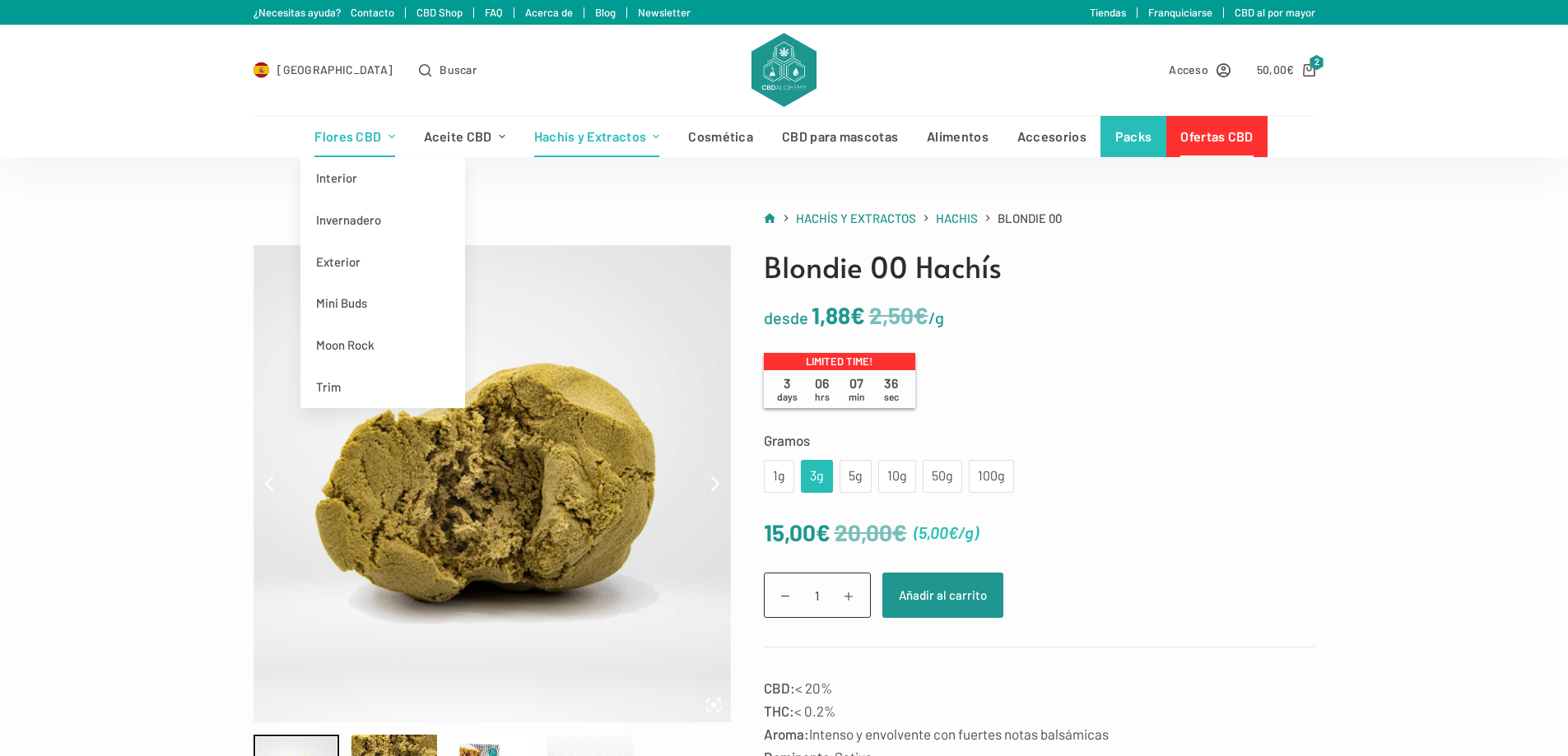
click at [353, 146] on link "Flores CBD" at bounding box center [355, 136] width 108 height 42
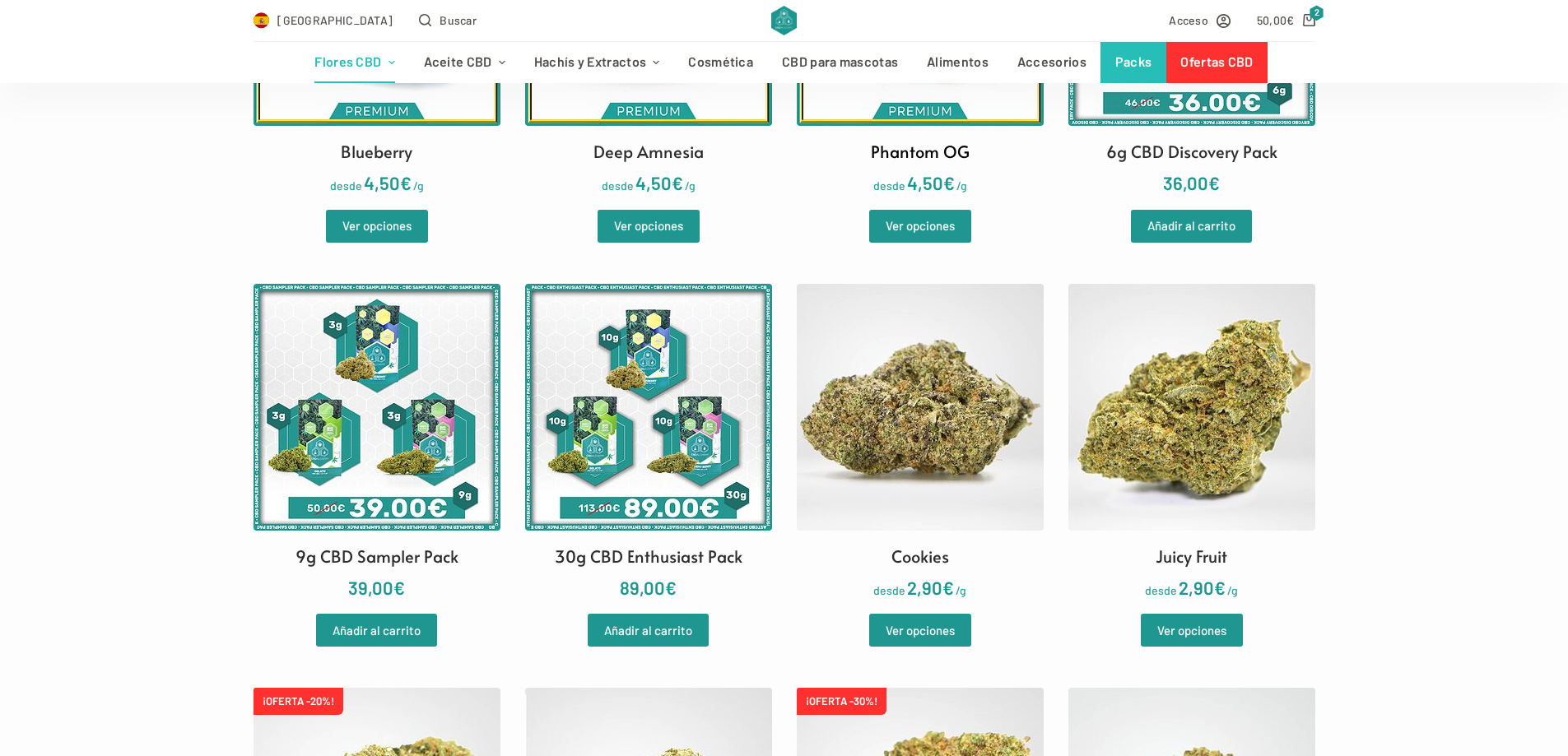
scroll to position [741, 0]
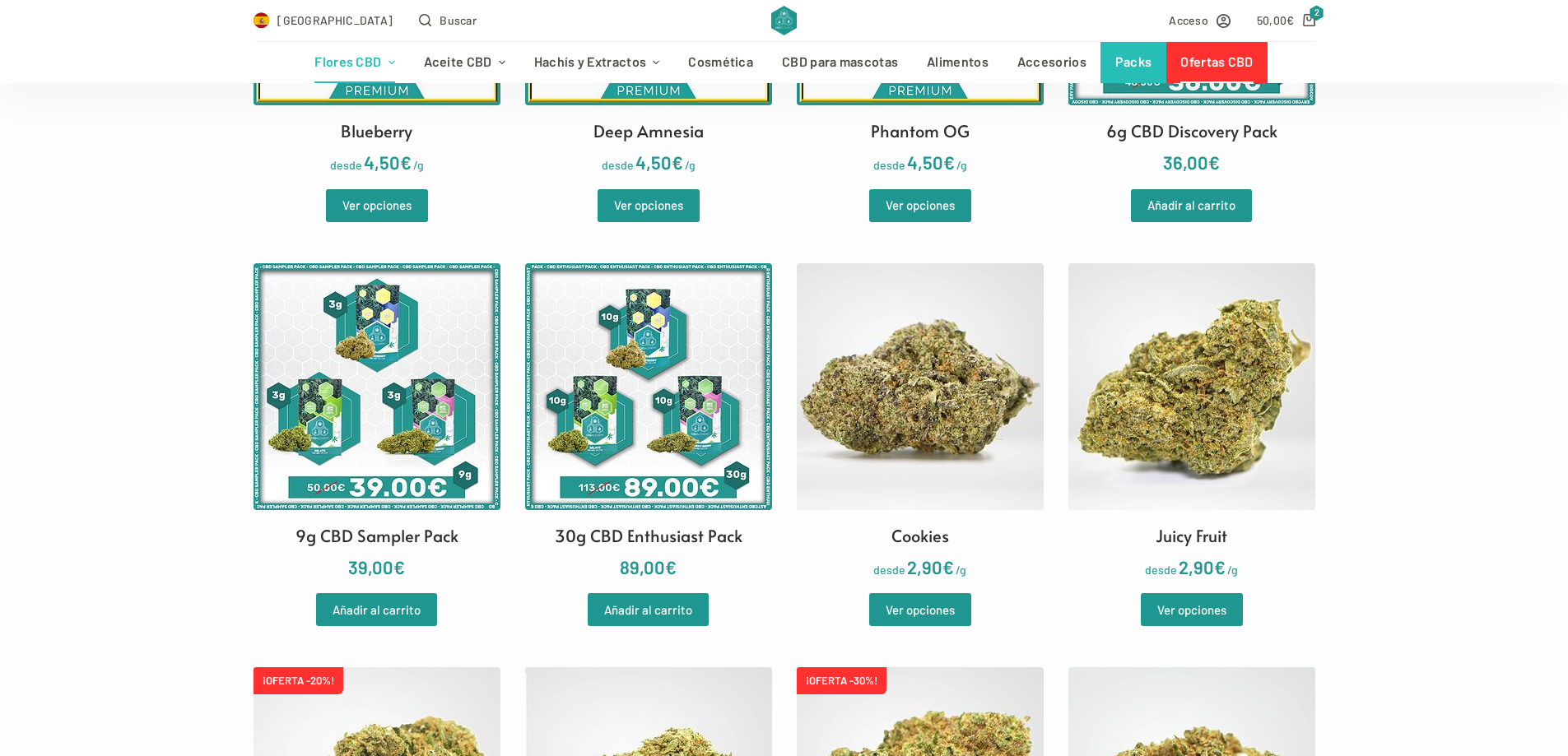
click at [1214, 55] on link "Ofertas CBD" at bounding box center [1216, 62] width 102 height 42
click at [1123, 67] on link "Packs" at bounding box center [1133, 62] width 66 height 42
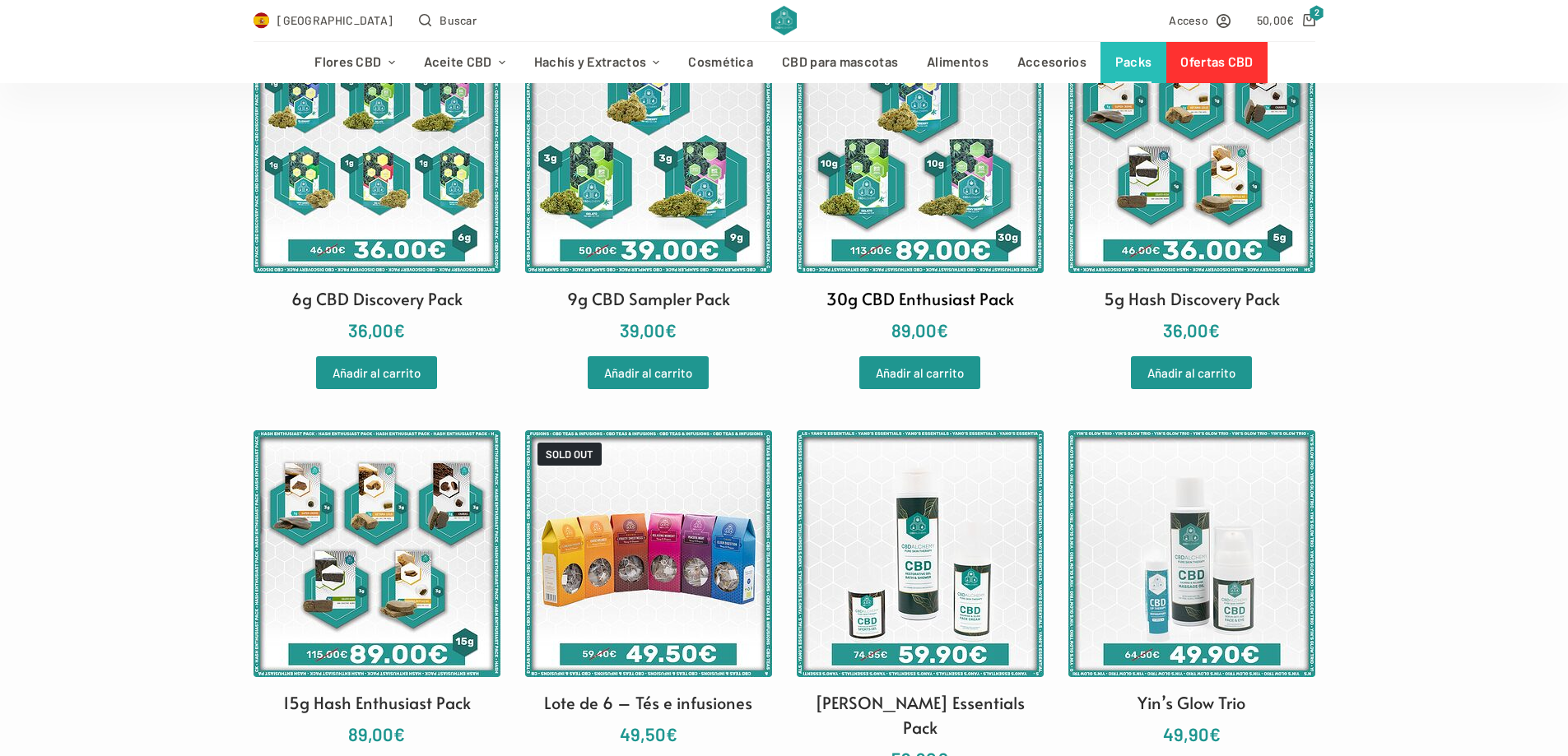
scroll to position [412, 0]
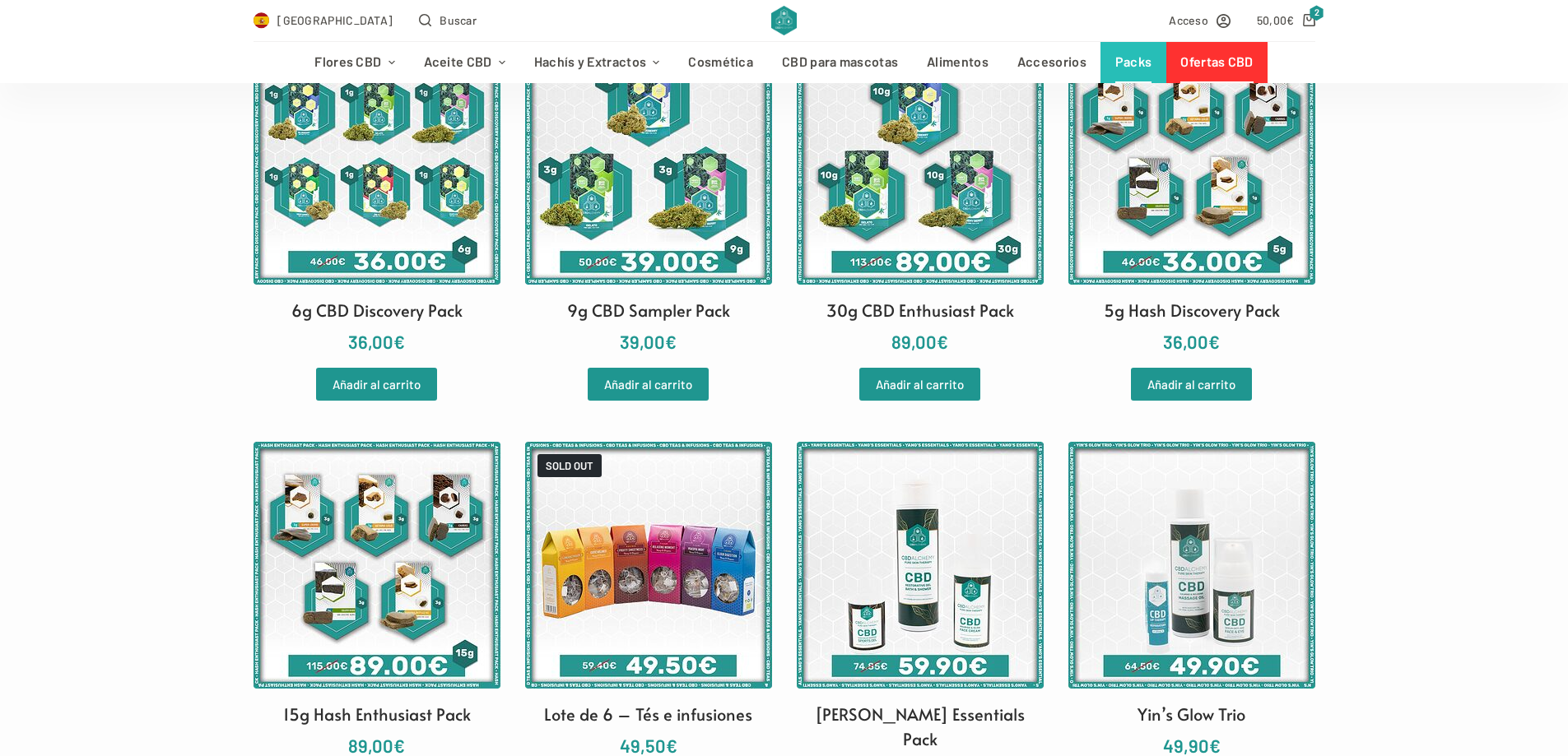
click at [1210, 45] on link "Ofertas CBD" at bounding box center [1216, 62] width 102 height 42
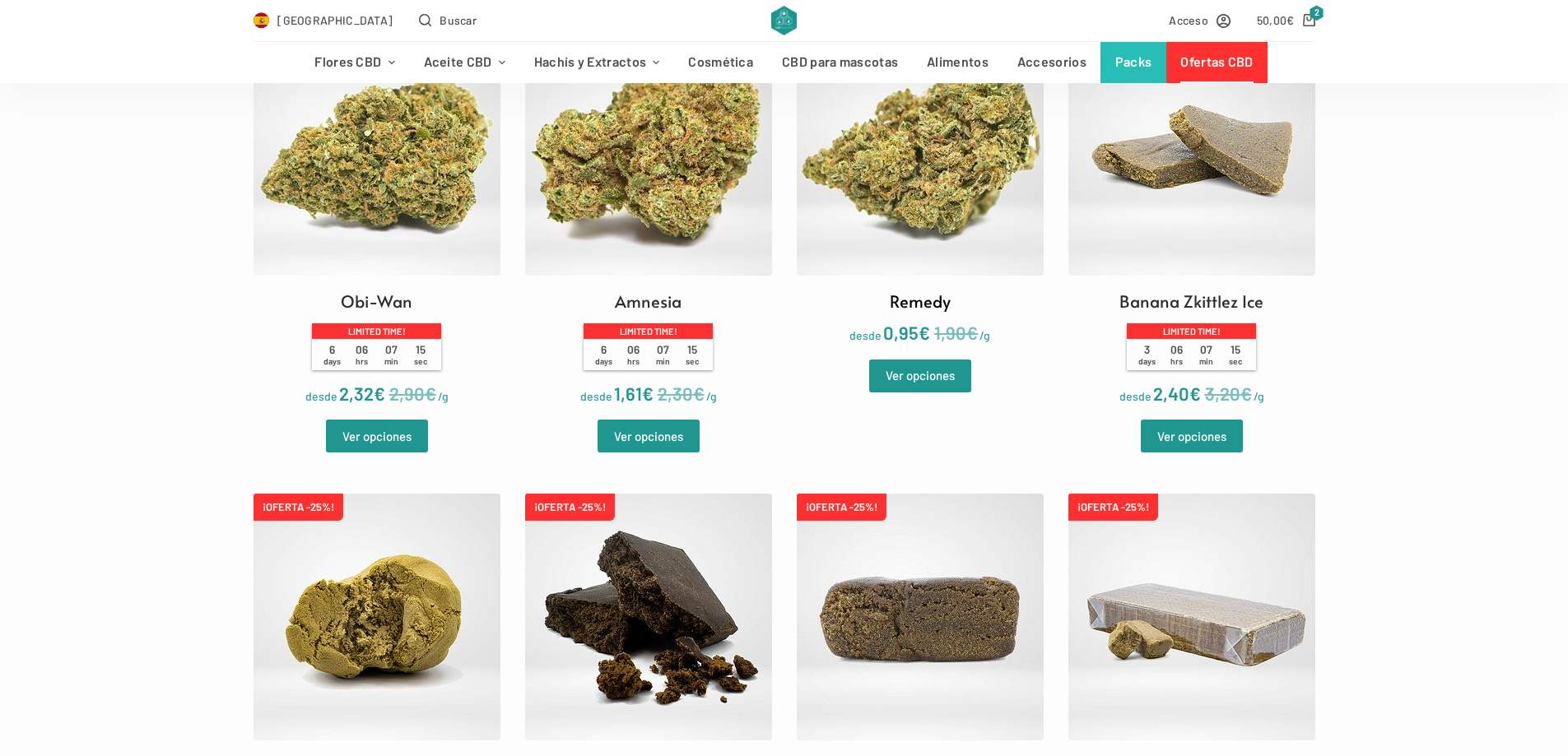
scroll to position [576, 0]
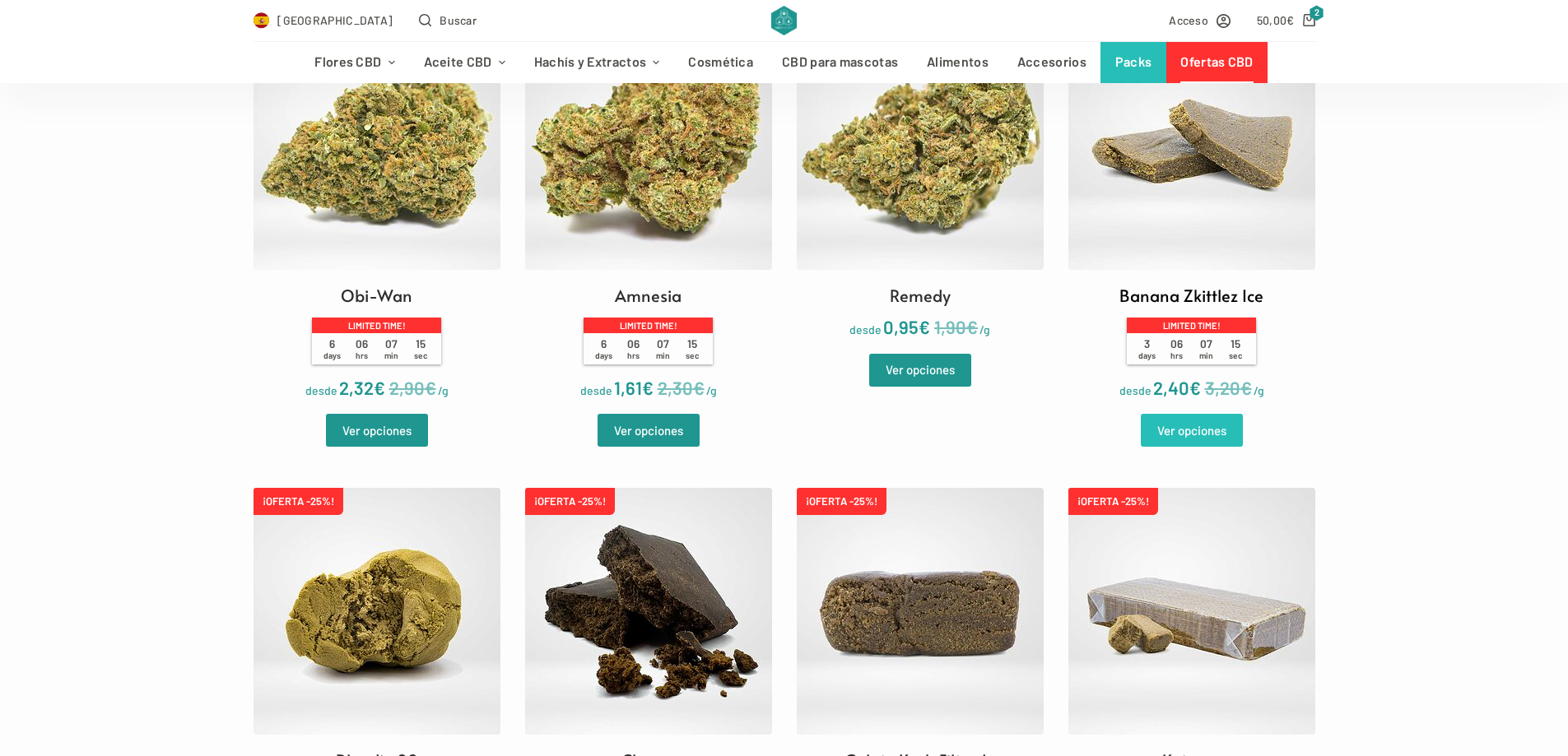
click at [1175, 429] on link "Ver opciones" at bounding box center [1192, 430] width 102 height 33
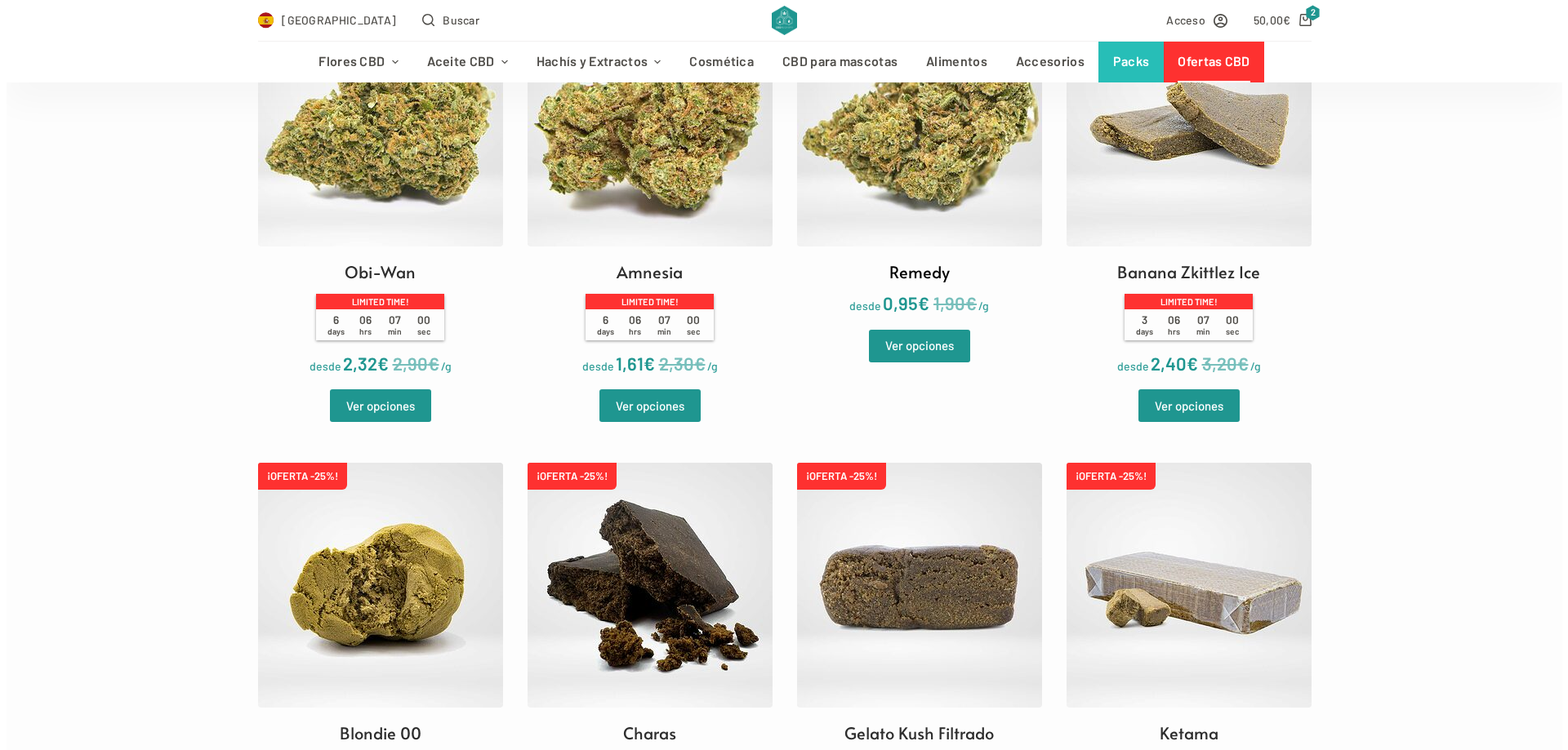
scroll to position [490, 0]
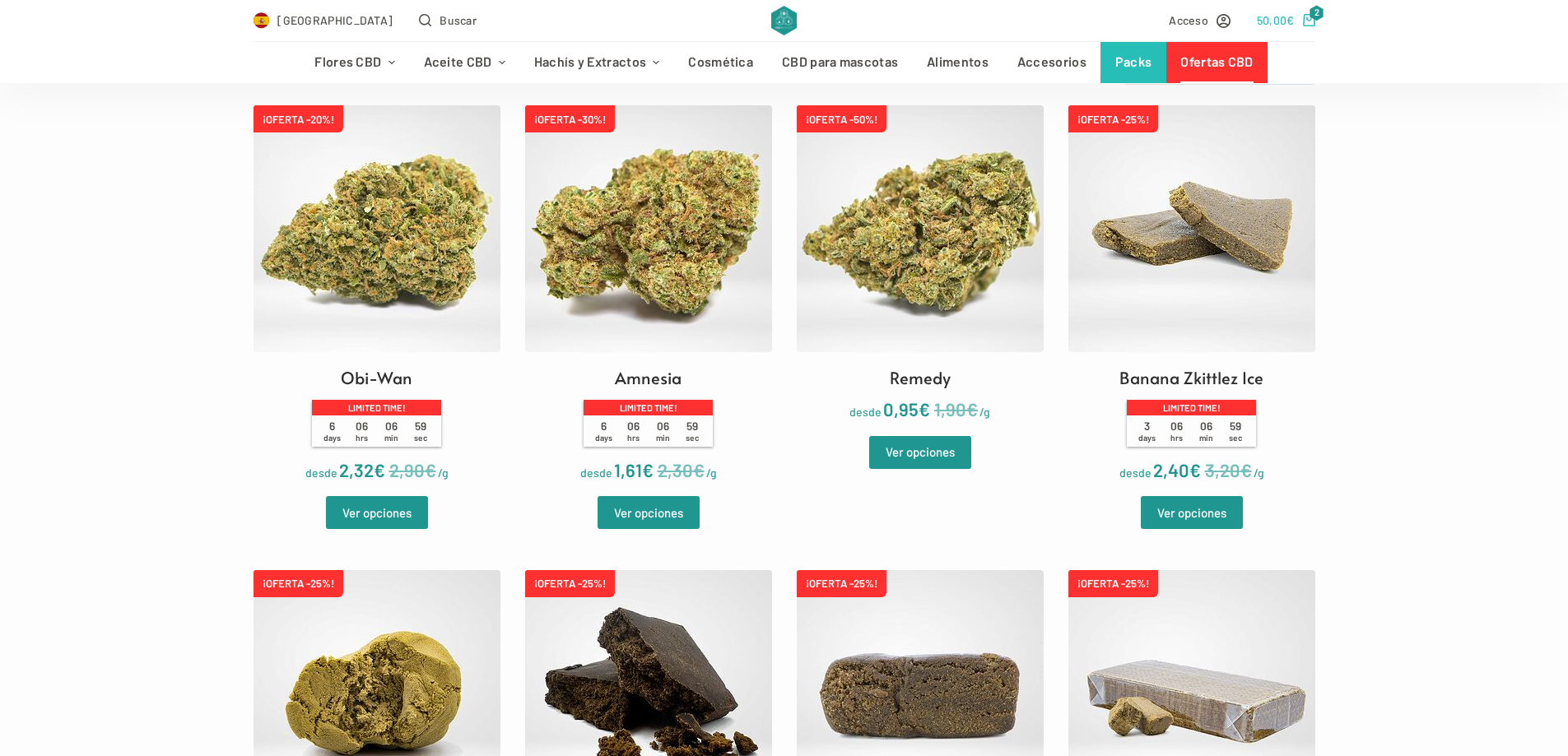
click at [1307, 22] on icon "Carro de compra" at bounding box center [1309, 19] width 13 height 13
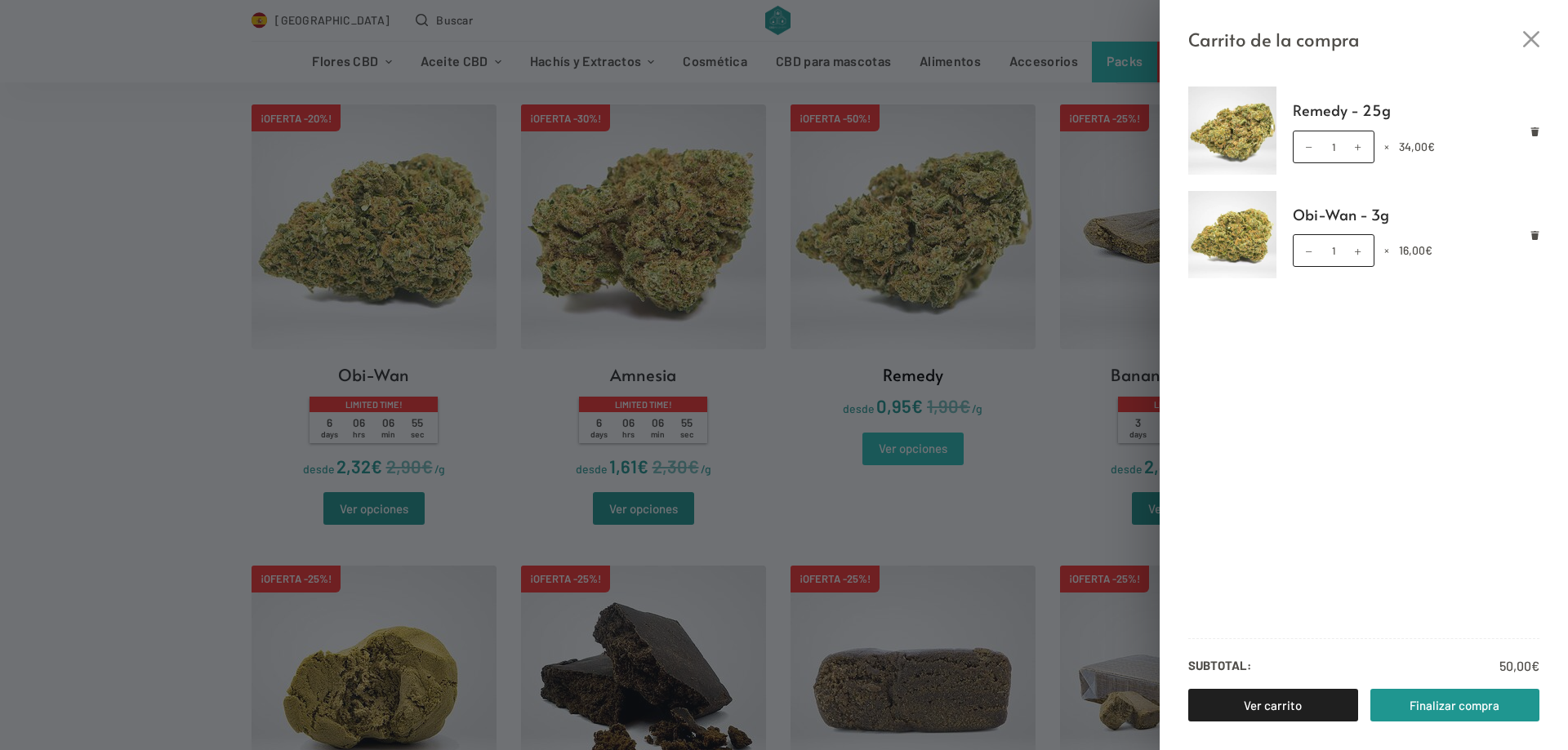
click at [901, 462] on div "Carrito de la compra Remedy - 25g Remedy - 25g cantidad 1 × 34,00 € Obi-Wan - 3…" at bounding box center [784, 375] width 1568 height 750
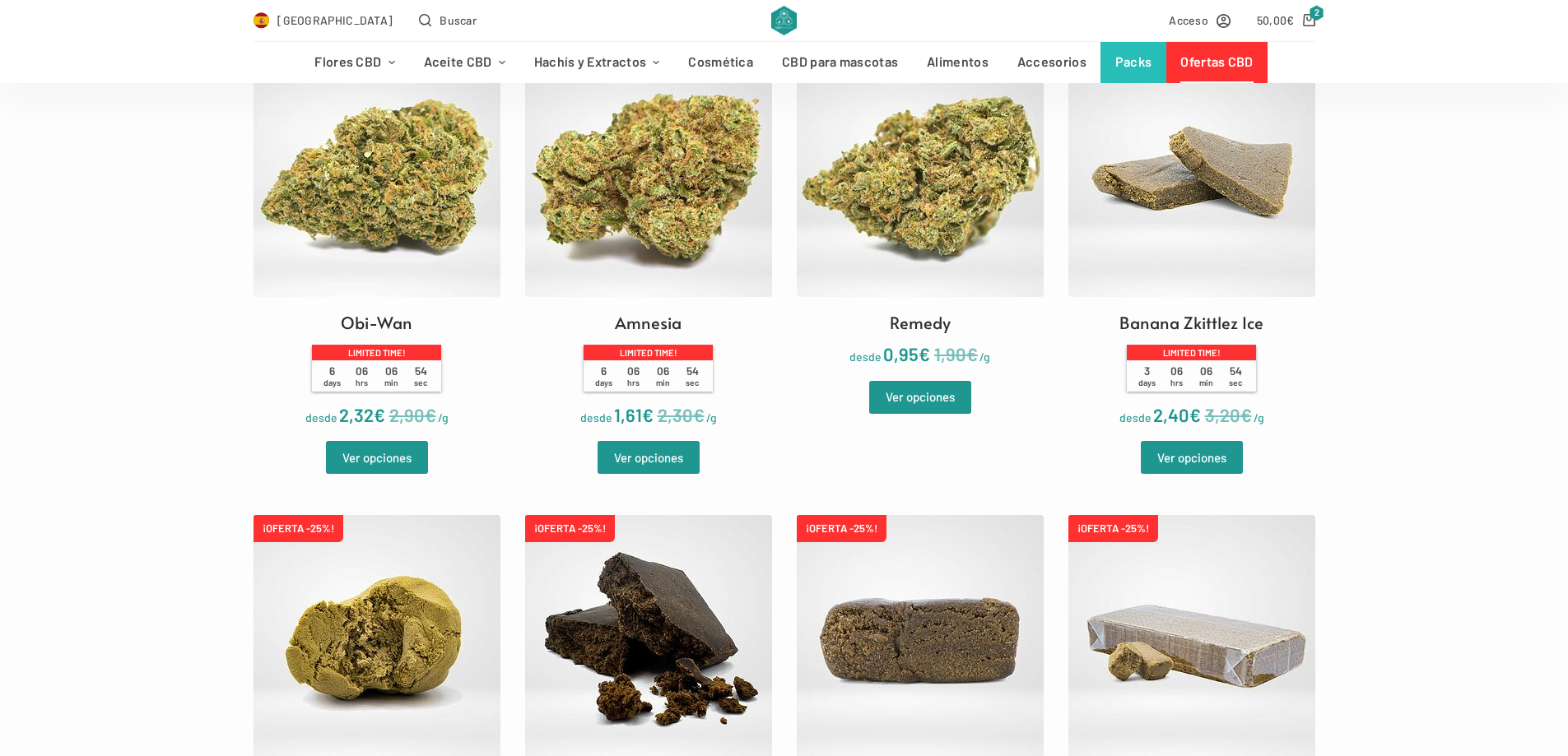
scroll to position [741, 0]
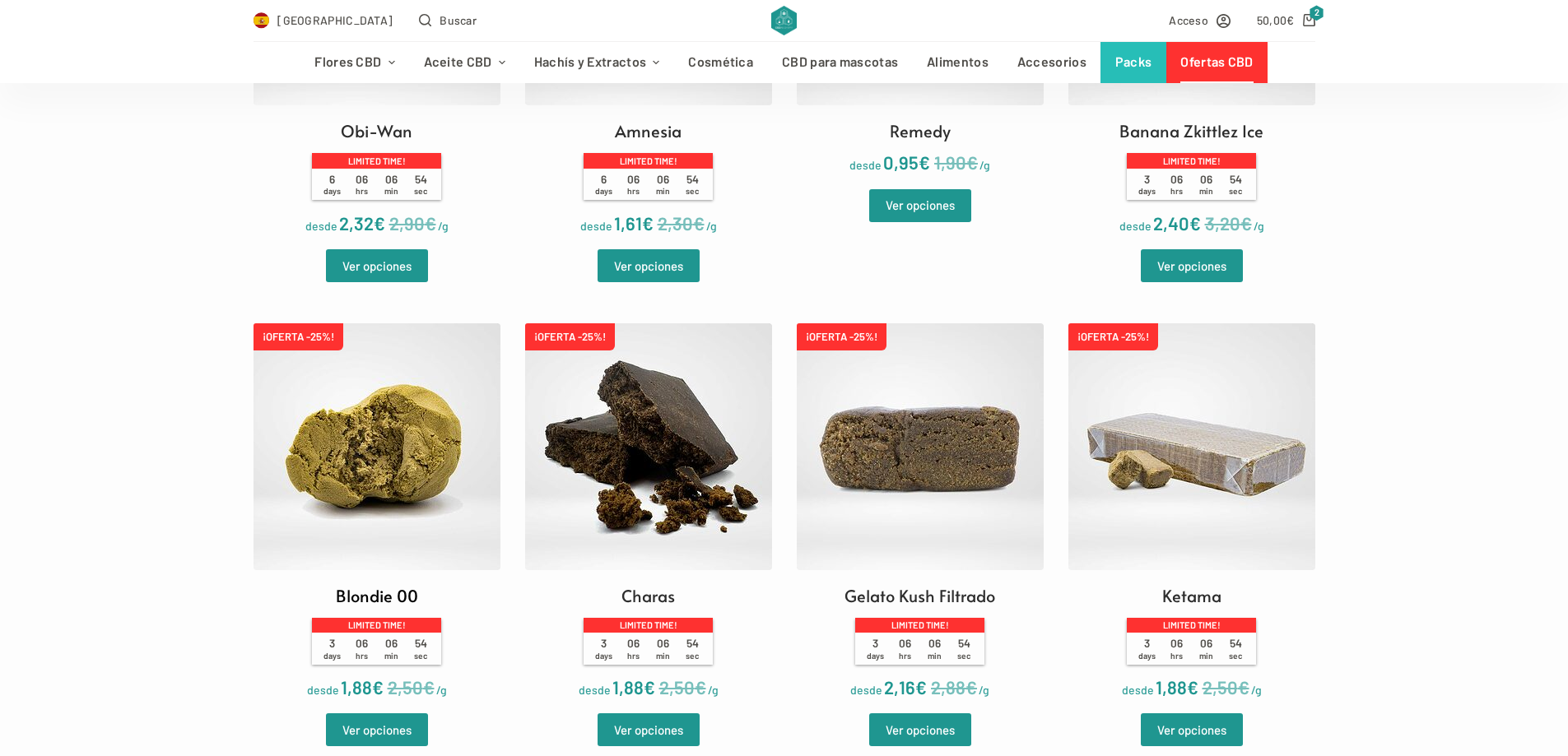
click at [490, 462] on img at bounding box center [376, 447] width 247 height 247
click at [484, 462] on img at bounding box center [376, 447] width 247 height 247
click at [394, 718] on link "Ver opciones" at bounding box center [377, 730] width 102 height 33
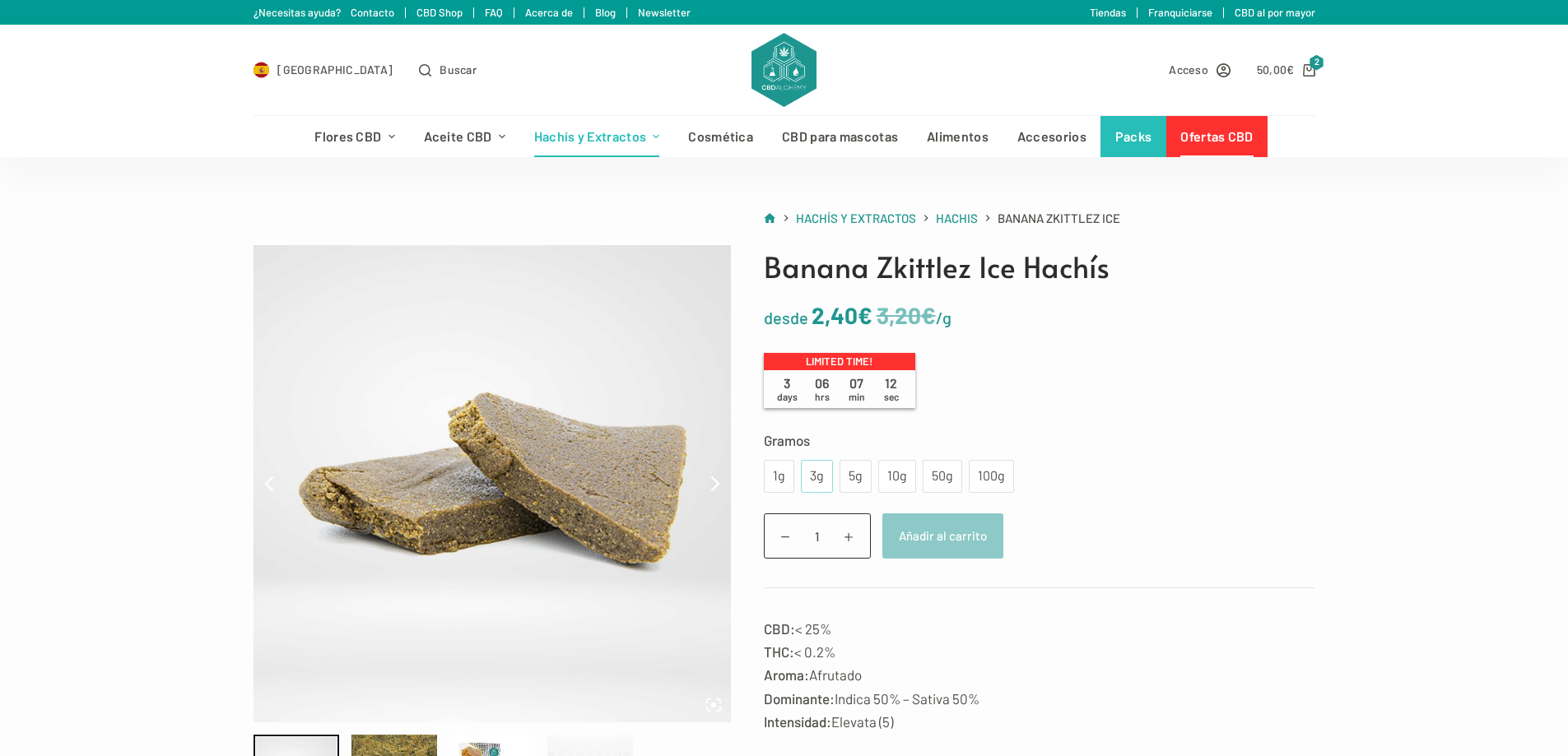
click at [823, 480] on div "3g" at bounding box center [816, 477] width 32 height 33
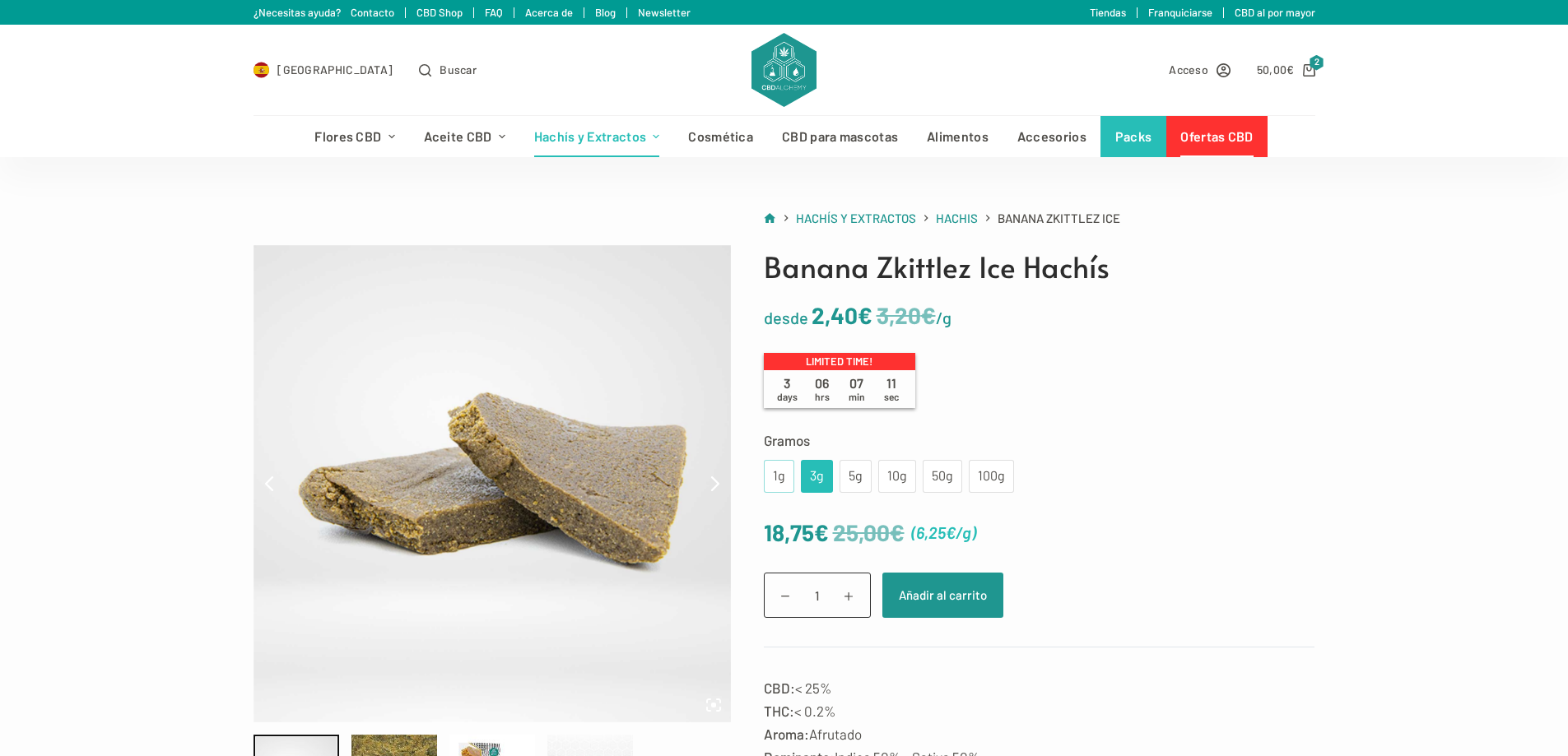
click at [778, 477] on div "1g" at bounding box center [778, 477] width 11 height 21
click at [811, 477] on div "3g" at bounding box center [817, 477] width 13 height 21
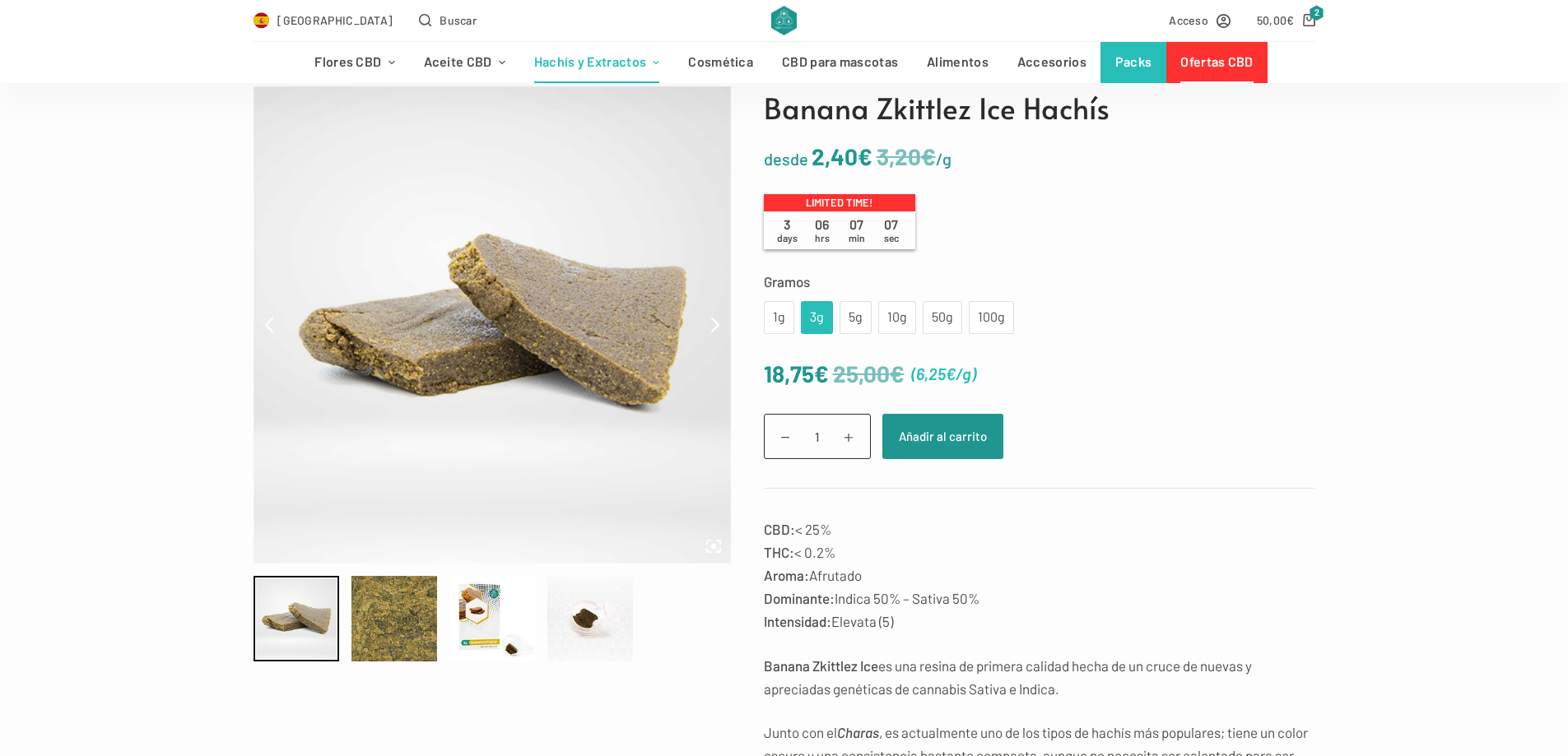
scroll to position [164, 0]
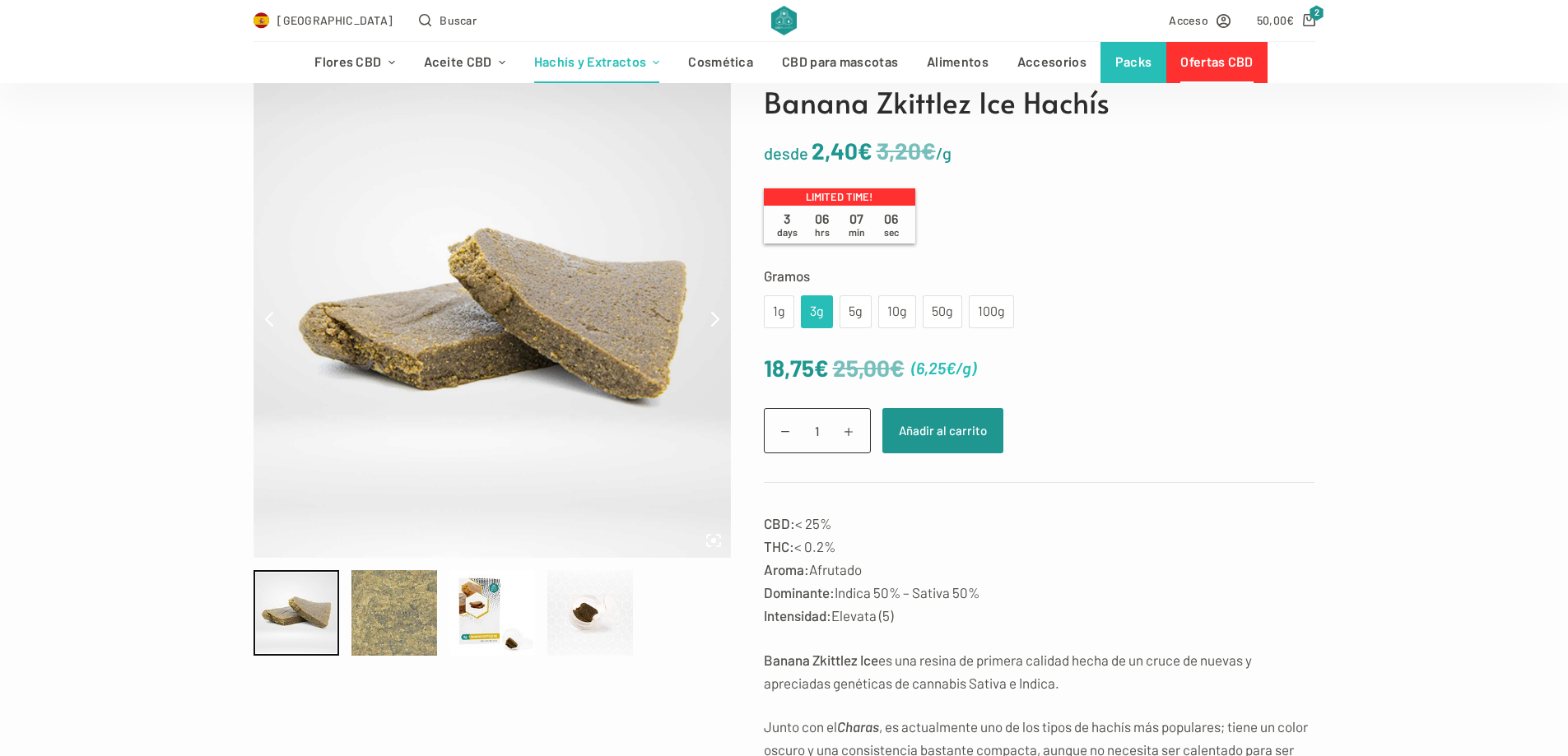
click at [394, 605] on div at bounding box center [394, 613] width 86 height 86
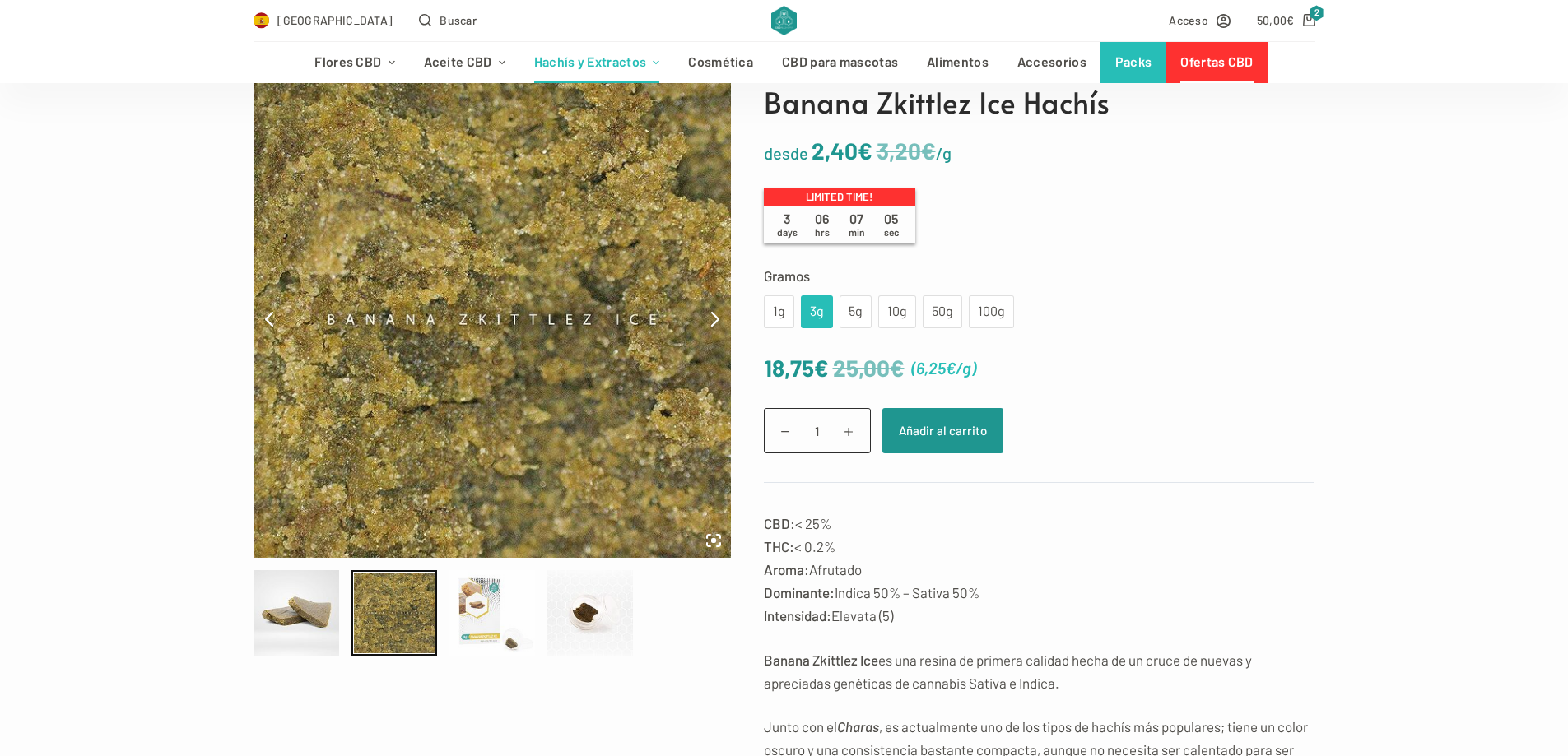
click at [497, 628] on div at bounding box center [492, 613] width 86 height 86
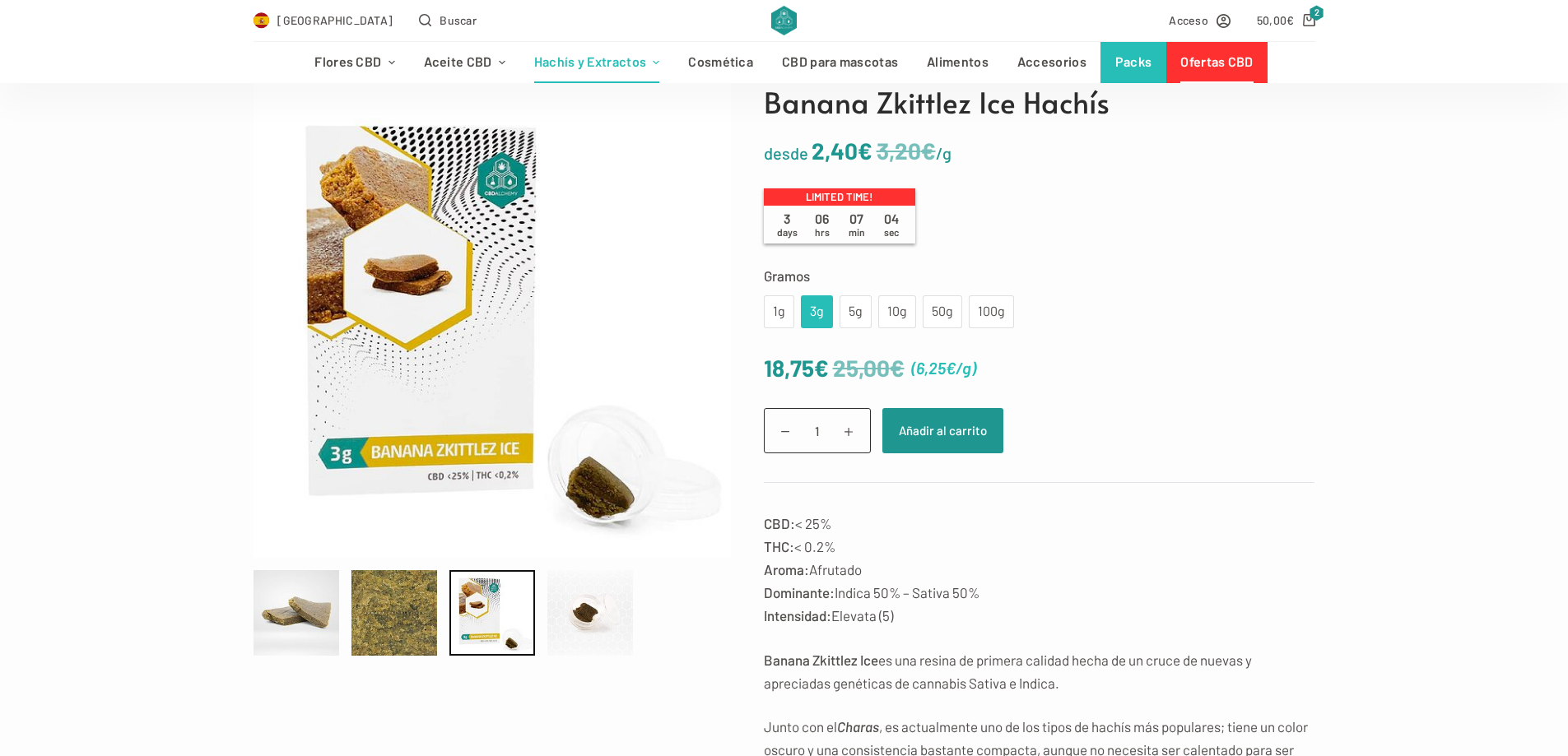
click at [536, 618] on div at bounding box center [498, 613] width 490 height 86
click at [574, 619] on div at bounding box center [590, 613] width 86 height 86
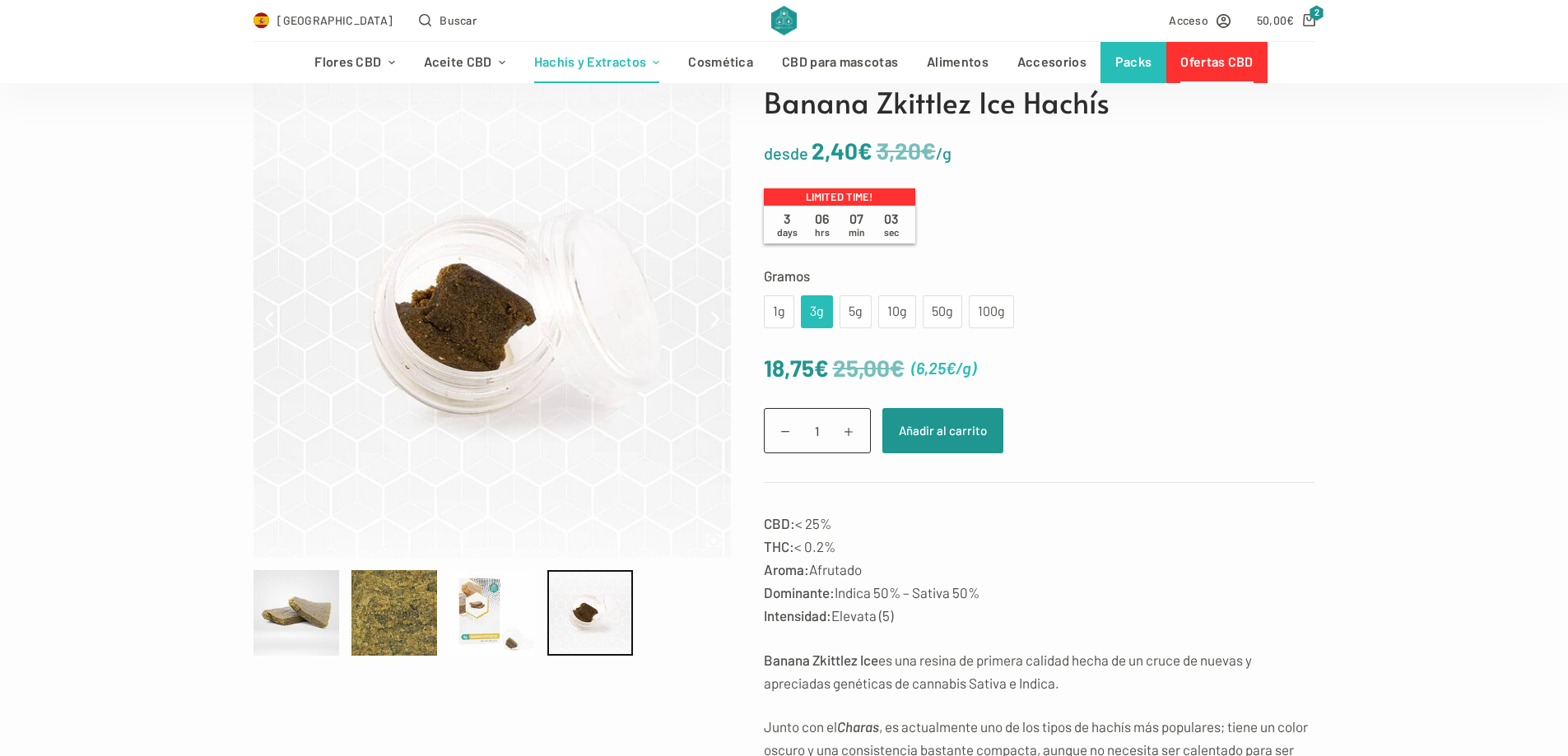
click at [497, 609] on div at bounding box center [492, 613] width 86 height 86
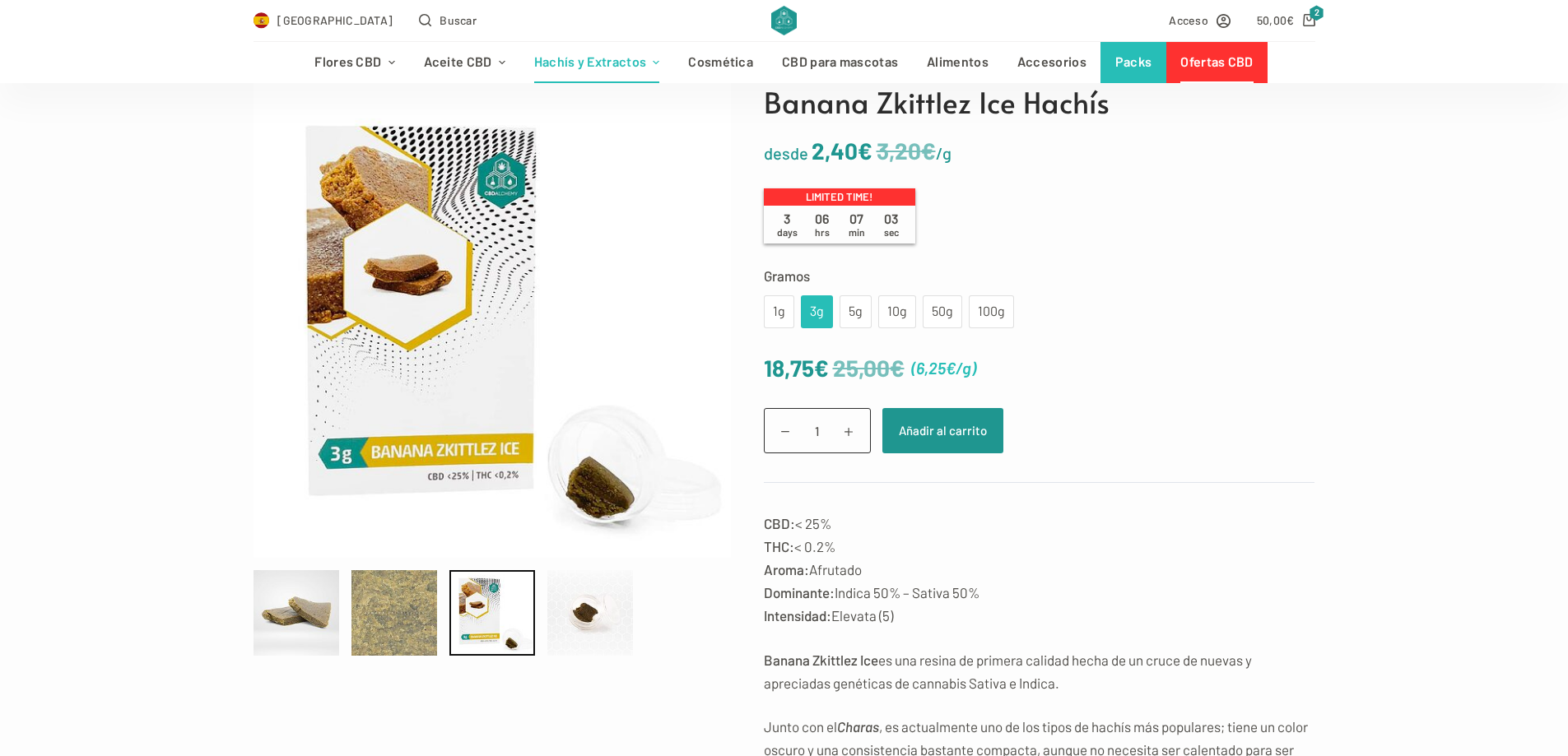
click at [423, 601] on div at bounding box center [394, 613] width 86 height 86
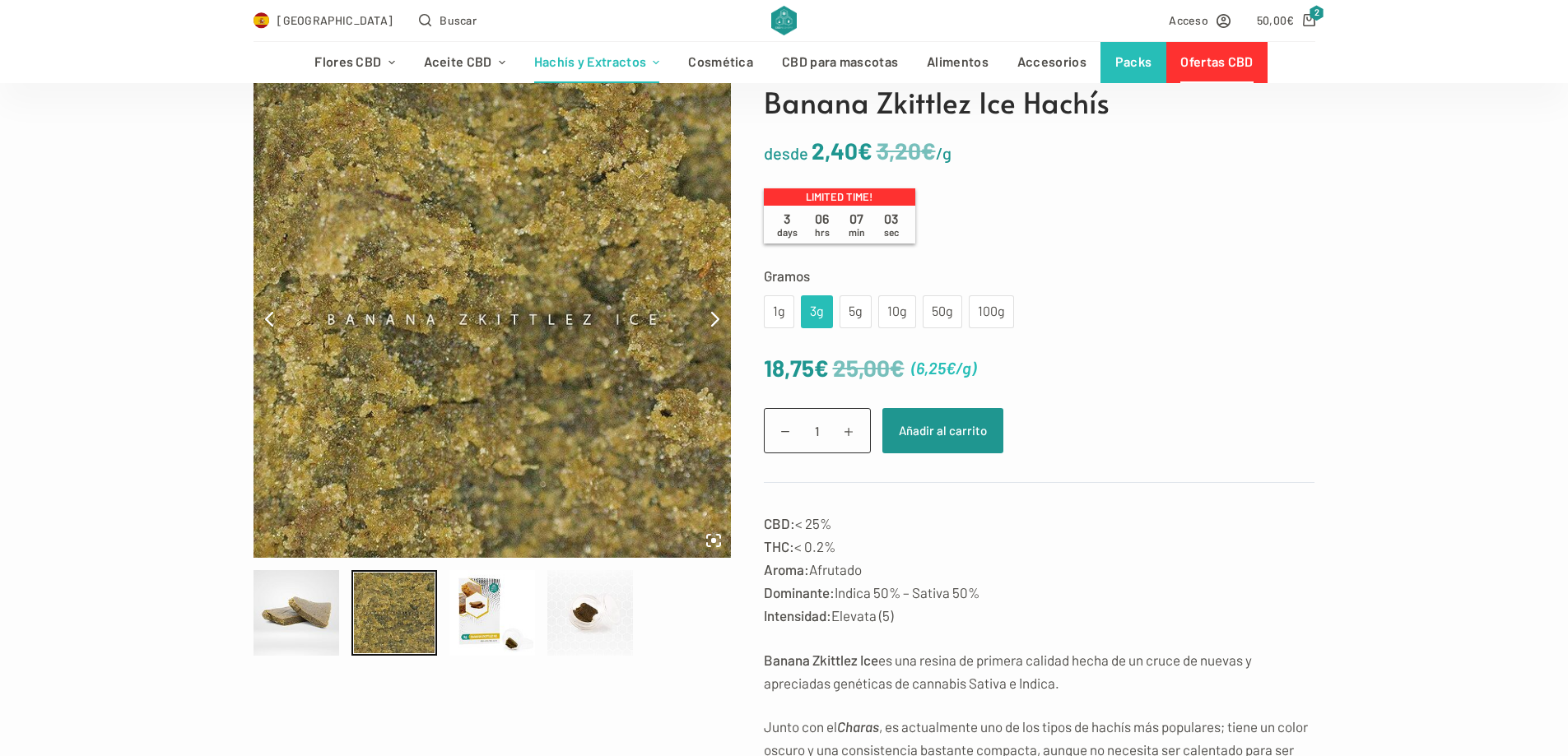
click at [343, 603] on div at bounding box center [498, 613] width 490 height 86
drag, startPoint x: 319, startPoint y: 601, endPoint x: 374, endPoint y: 568, distance: 64.1
click at [318, 598] on div at bounding box center [296, 613] width 86 height 86
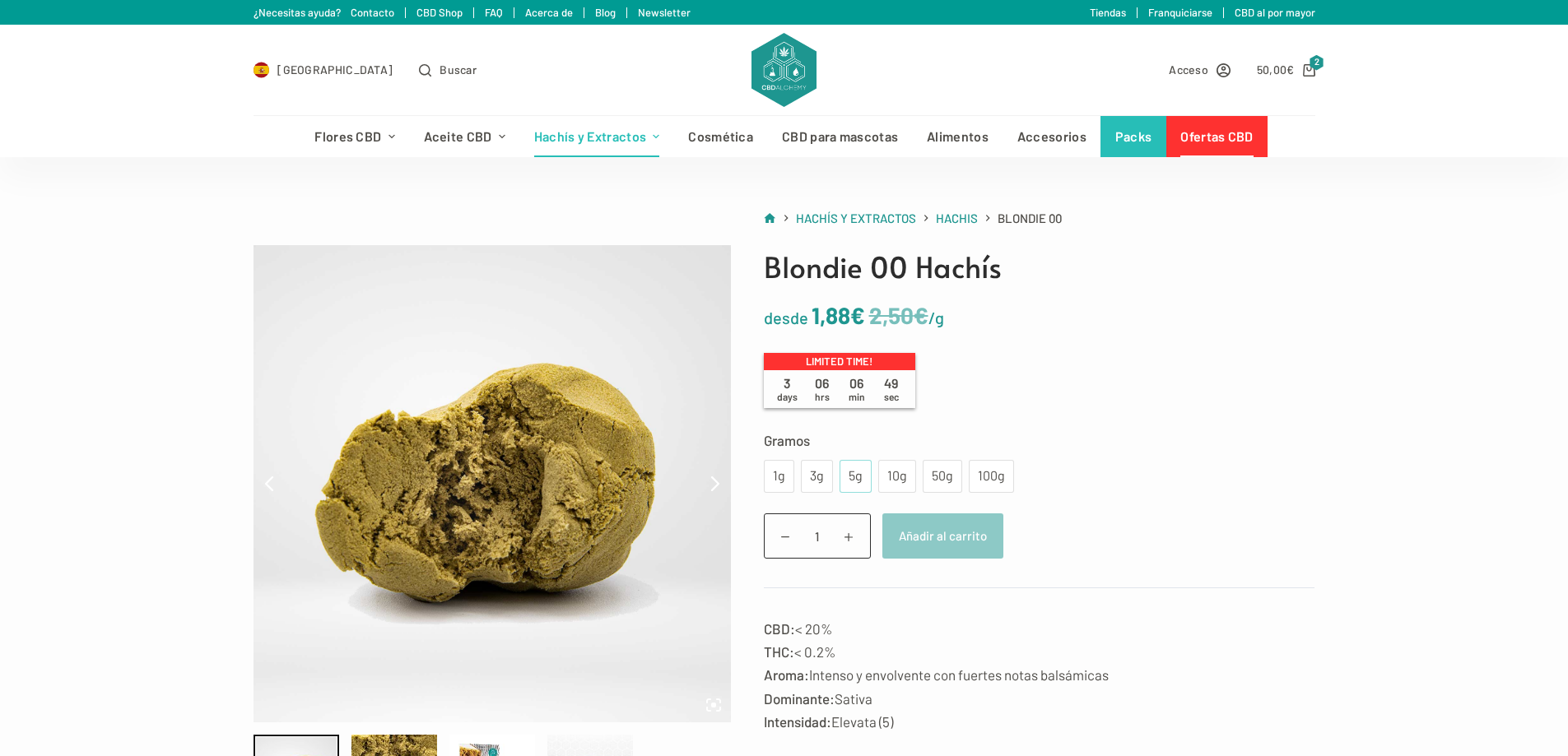
click at [844, 465] on div "5g" at bounding box center [855, 477] width 32 height 33
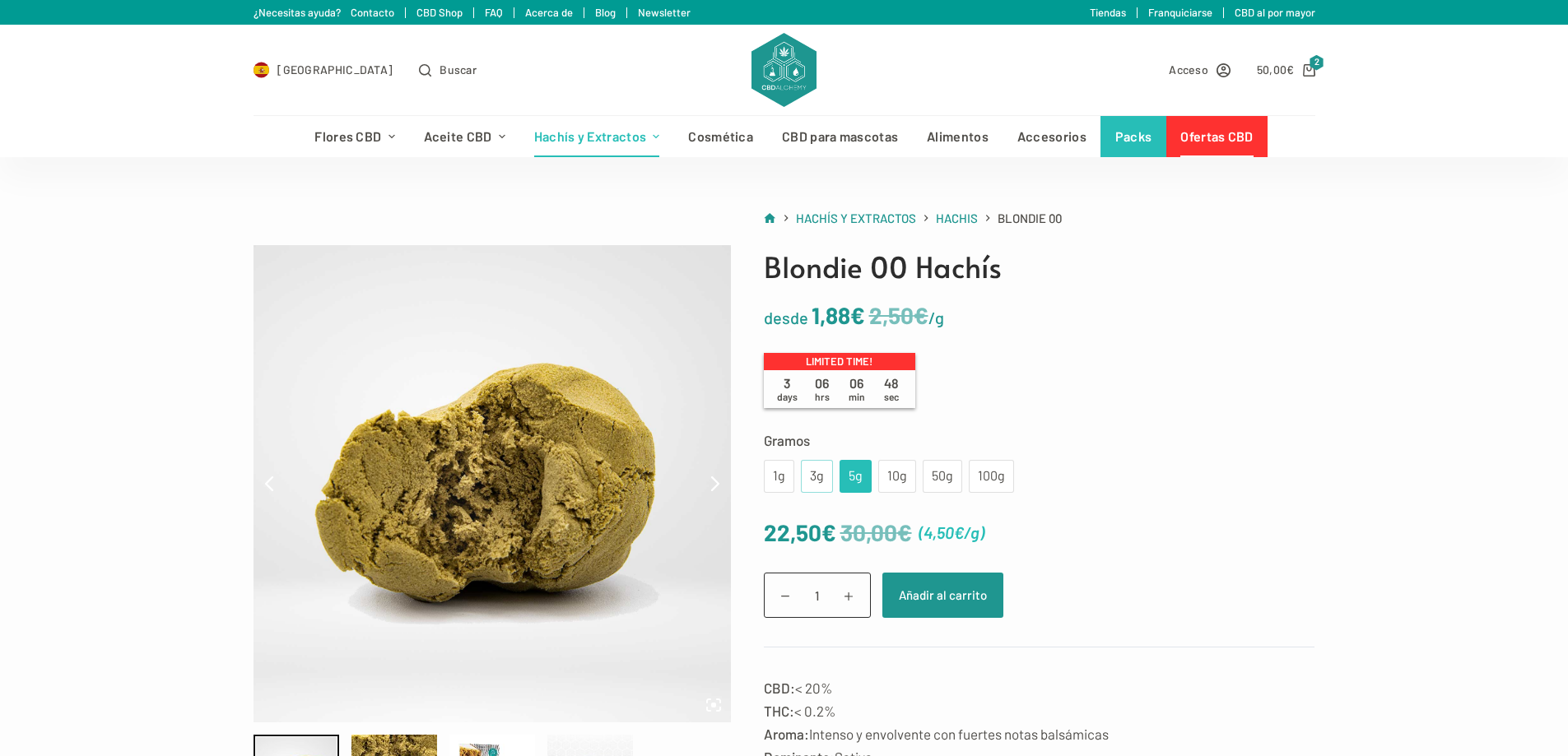
click at [817, 478] on div "3g" at bounding box center [817, 477] width 13 height 21
click at [850, 477] on div "5g" at bounding box center [856, 477] width 13 height 21
click at [822, 478] on div "3g" at bounding box center [817, 477] width 13 height 21
click at [843, 479] on div "5g" at bounding box center [855, 477] width 32 height 33
click at [817, 482] on div "3g" at bounding box center [817, 477] width 13 height 21
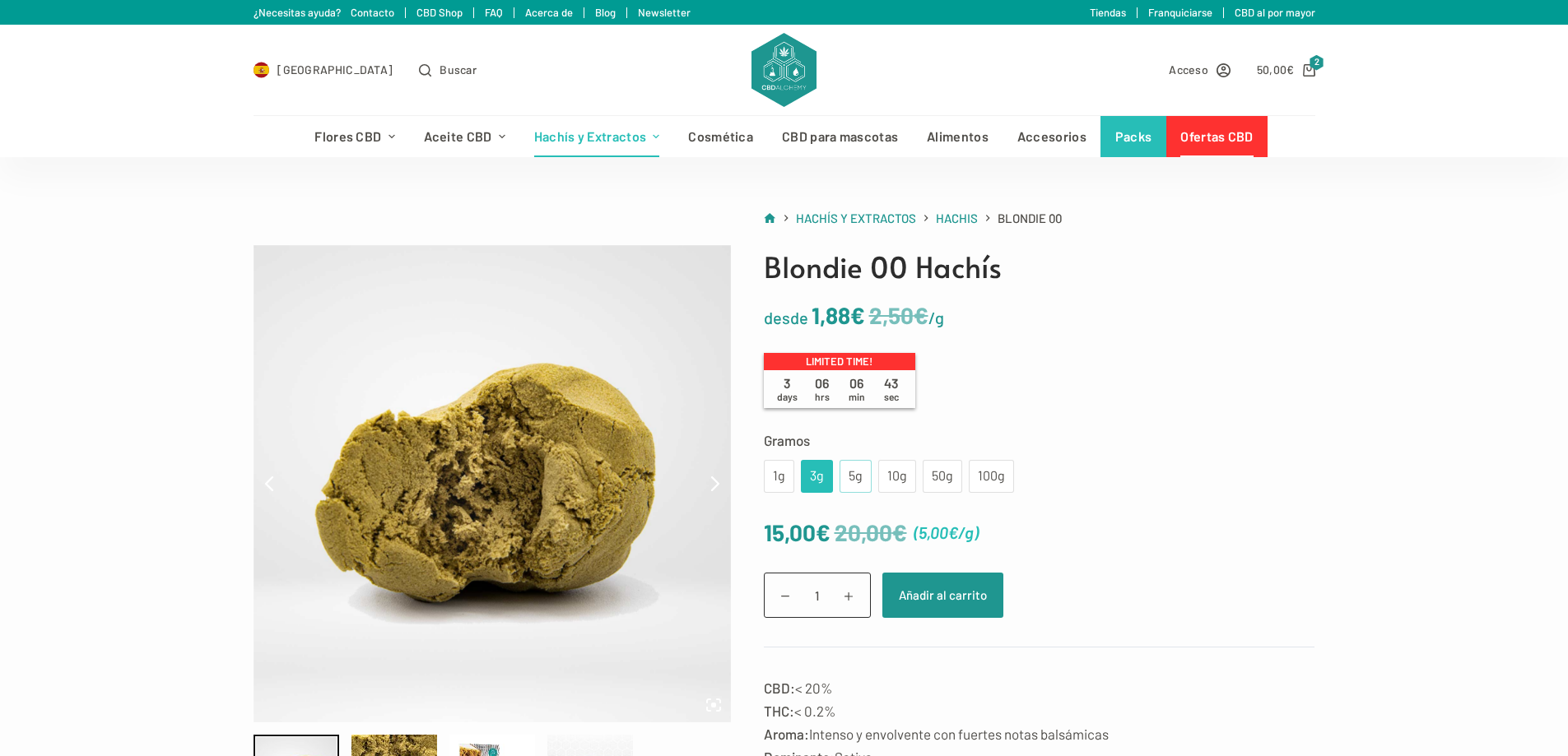
click at [853, 476] on div "5g" at bounding box center [856, 477] width 13 height 21
click at [817, 474] on div "3g" at bounding box center [817, 477] width 13 height 21
click at [843, 470] on div "5g" at bounding box center [855, 477] width 32 height 33
click at [816, 475] on div "3g" at bounding box center [817, 477] width 13 height 21
click at [845, 478] on div "5g" at bounding box center [855, 477] width 32 height 33
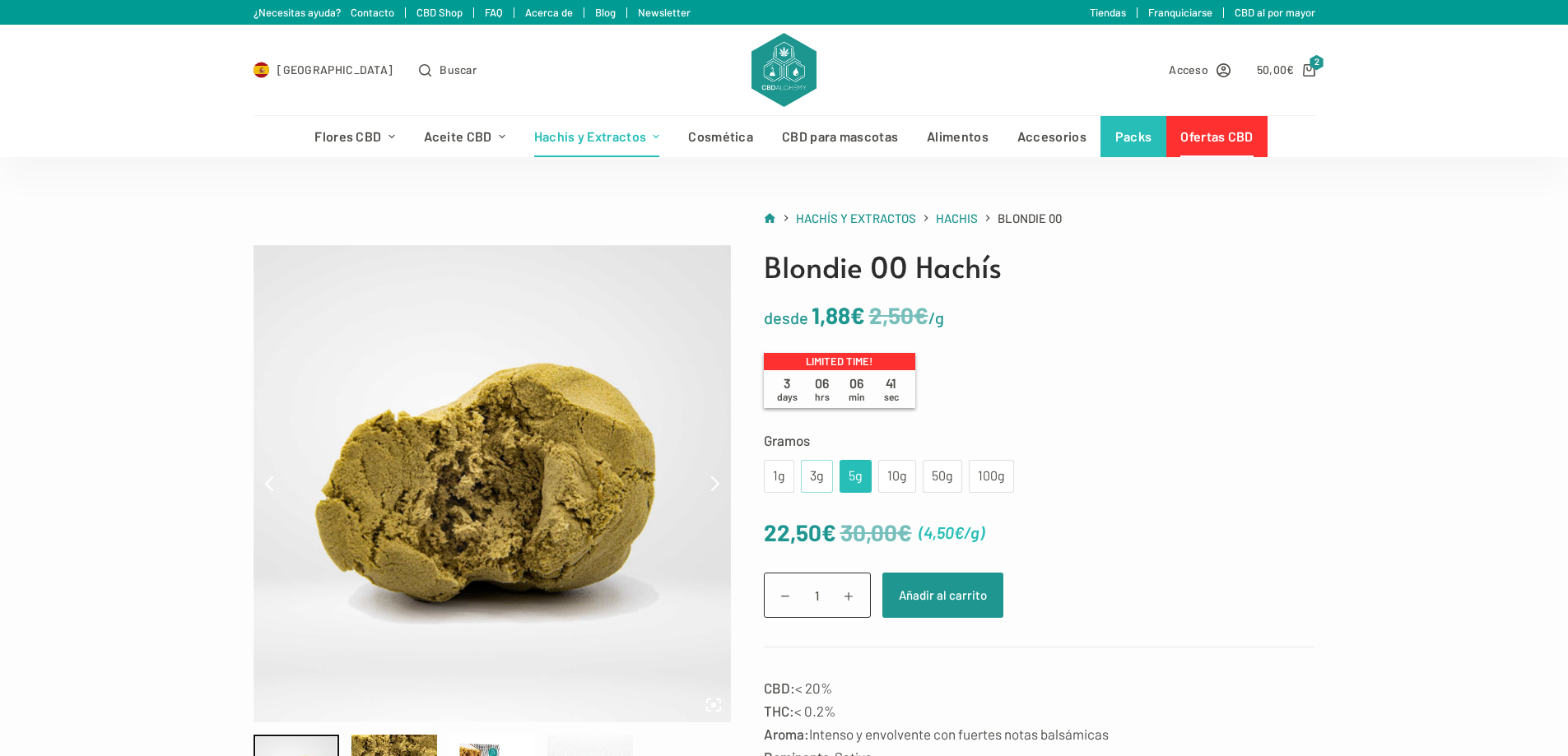
click at [811, 480] on div "3g" at bounding box center [817, 477] width 13 height 21
click at [850, 482] on div "5g" at bounding box center [856, 477] width 13 height 21
click at [817, 484] on div "3g" at bounding box center [817, 477] width 13 height 21
click at [850, 484] on div "5g" at bounding box center [856, 477] width 13 height 21
click at [811, 486] on div "3g" at bounding box center [817, 477] width 13 height 21
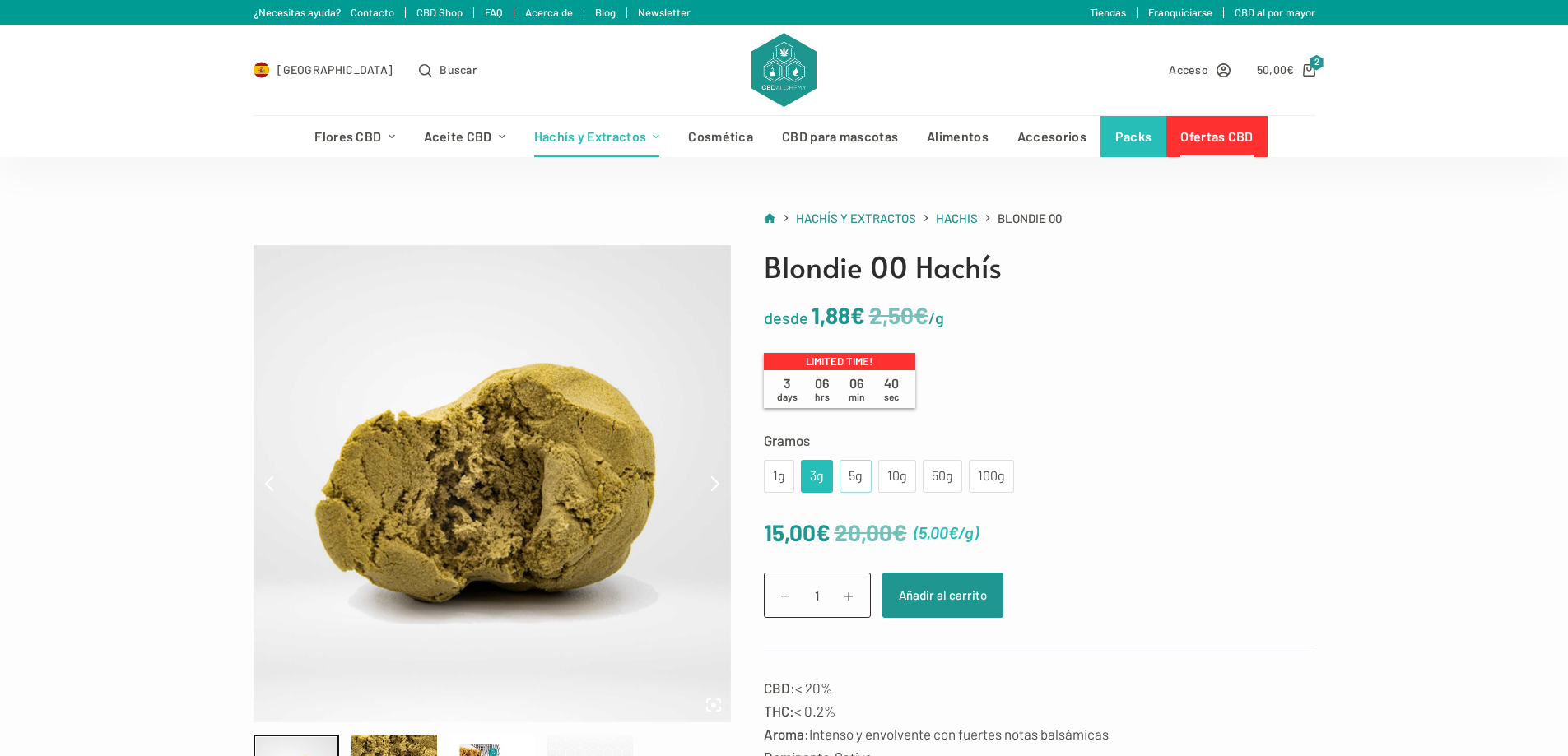
click at [845, 487] on div "5g" at bounding box center [855, 477] width 32 height 33
click at [807, 487] on div "3g" at bounding box center [816, 477] width 32 height 33
click at [850, 486] on div "5g" at bounding box center [856, 477] width 13 height 21
click at [820, 485] on div "3g" at bounding box center [817, 477] width 13 height 21
click at [854, 484] on div "5g" at bounding box center [856, 477] width 13 height 21
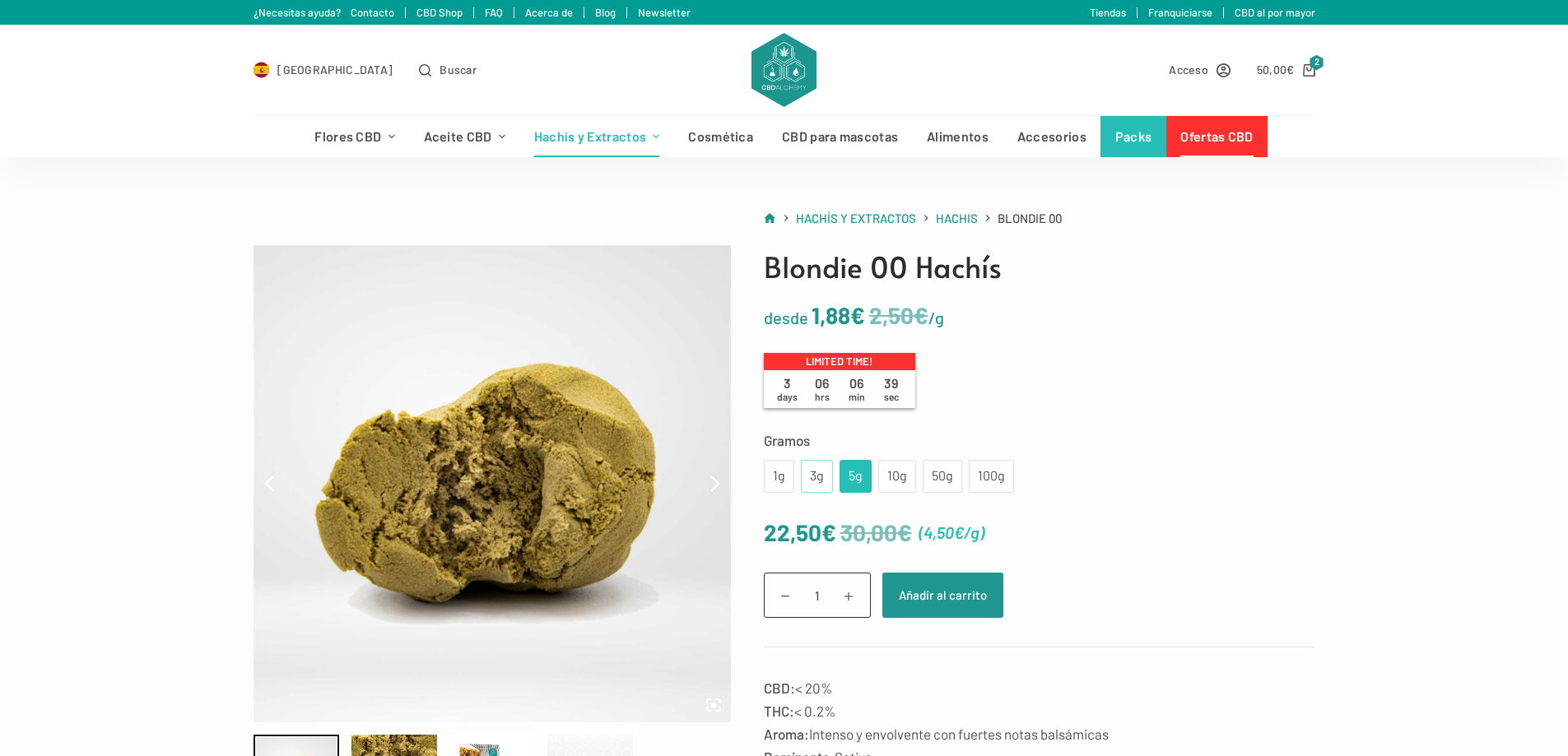
click at [819, 484] on div "3g" at bounding box center [817, 477] width 13 height 21
click at [844, 480] on div "5g" at bounding box center [855, 477] width 32 height 33
click at [802, 483] on div "3g" at bounding box center [816, 477] width 32 height 33
click at [850, 481] on div "5g" at bounding box center [856, 477] width 13 height 21
click at [813, 482] on div "3g" at bounding box center [817, 477] width 13 height 21
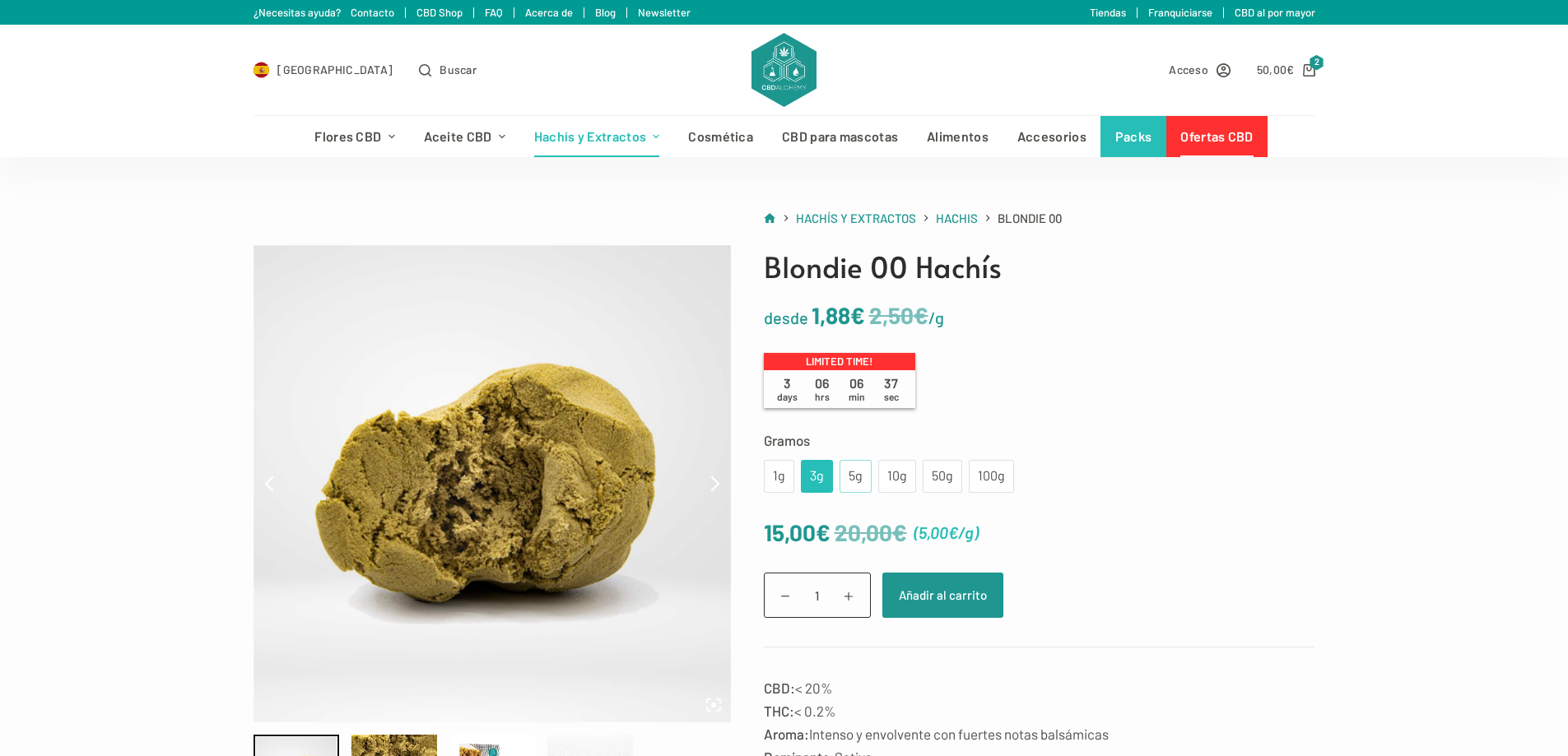
click at [845, 484] on div "5g" at bounding box center [855, 477] width 32 height 33
click at [817, 484] on div "3g" at bounding box center [817, 477] width 13 height 21
drag, startPoint x: 843, startPoint y: 482, endPoint x: 826, endPoint y: 482, distance: 17.0
click at [844, 482] on div "5g" at bounding box center [855, 477] width 32 height 33
click at [806, 482] on div "3g" at bounding box center [816, 477] width 32 height 33
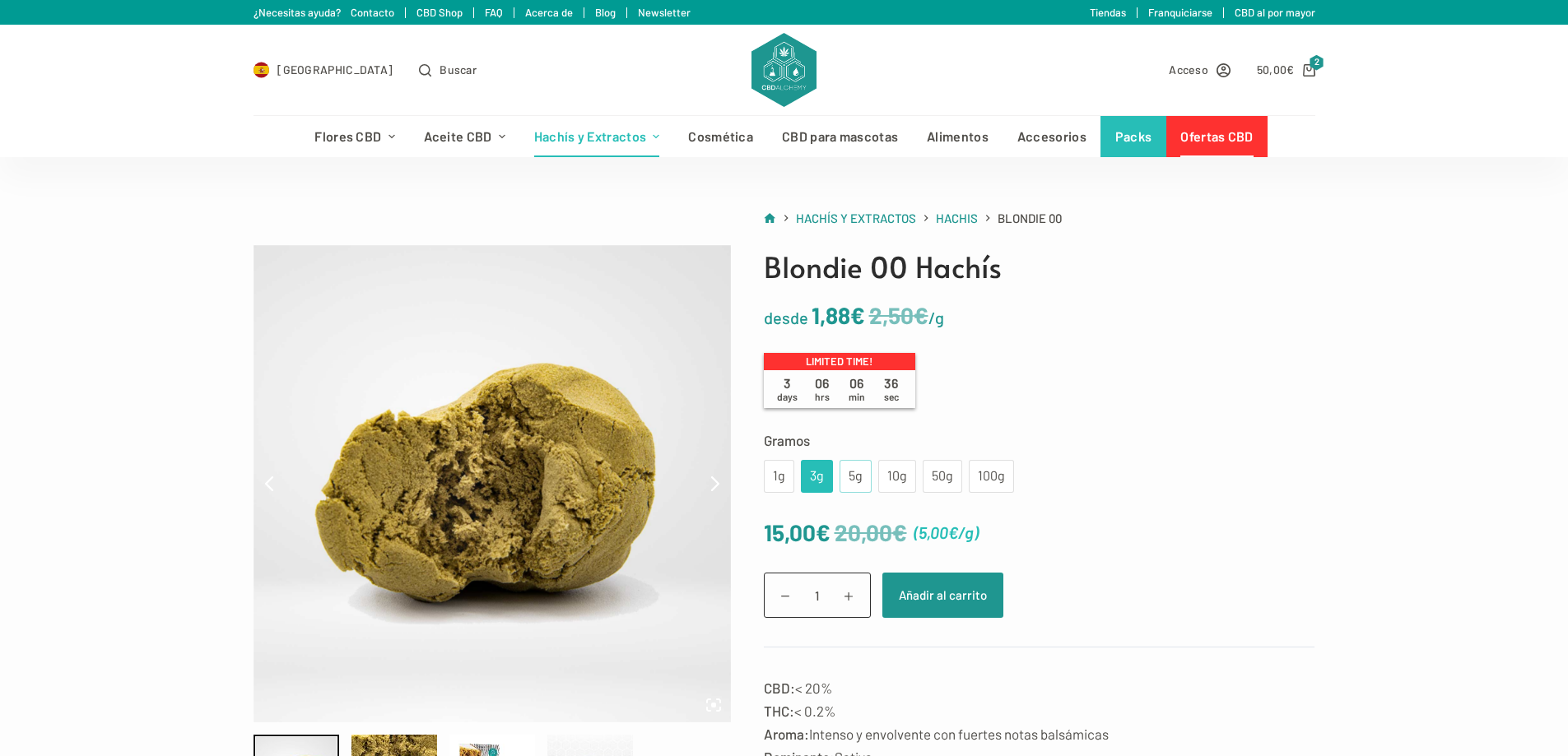
click at [854, 480] on div "5g" at bounding box center [856, 477] width 13 height 21
click at [820, 479] on div "3g" at bounding box center [817, 477] width 13 height 21
click at [784, 479] on div "1g" at bounding box center [779, 477] width 31 height 33
click at [813, 483] on div "3g" at bounding box center [817, 477] width 13 height 21
click at [839, 483] on div "5g" at bounding box center [855, 477] width 32 height 33
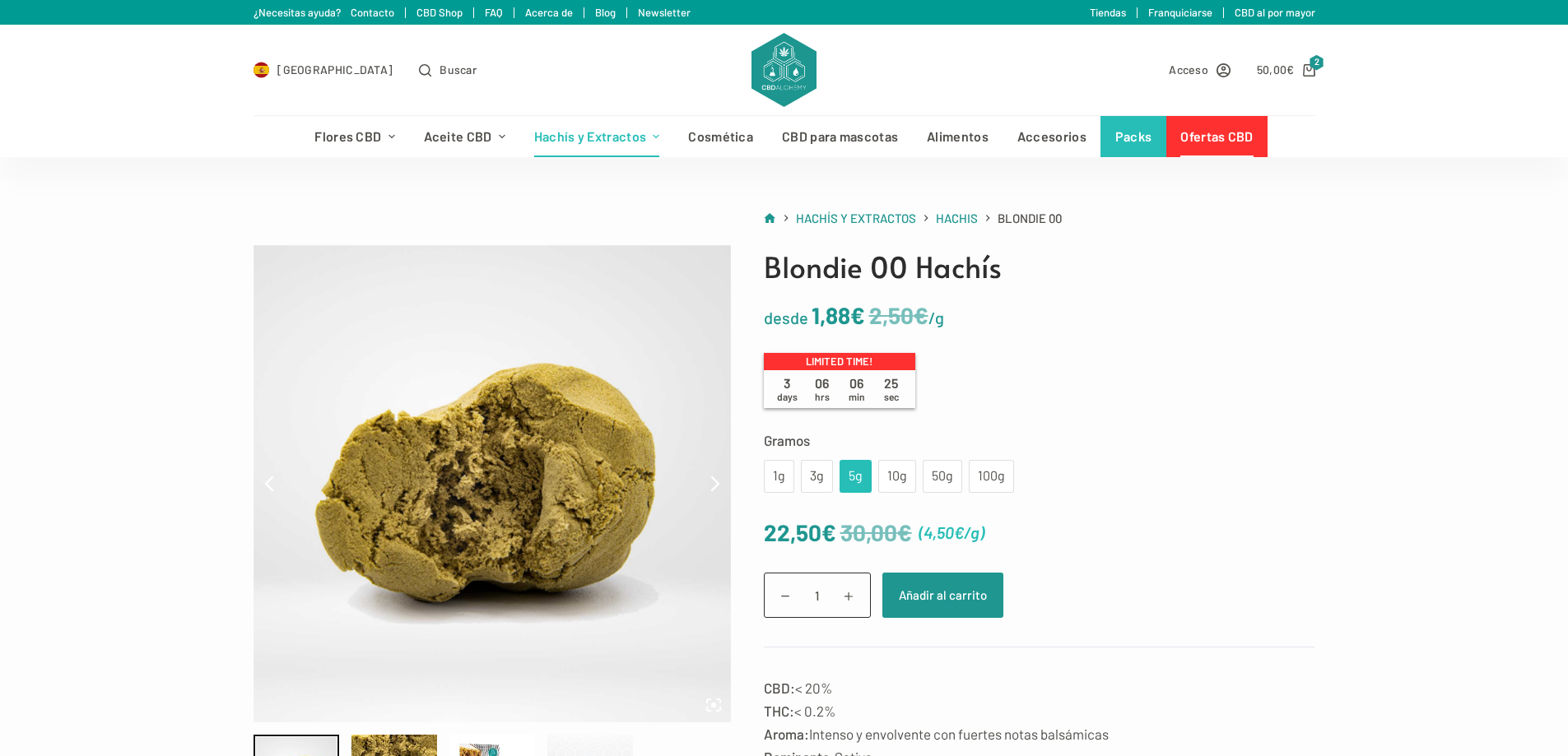
click at [1192, 133] on link "Ofertas CBD" at bounding box center [1216, 136] width 102 height 42
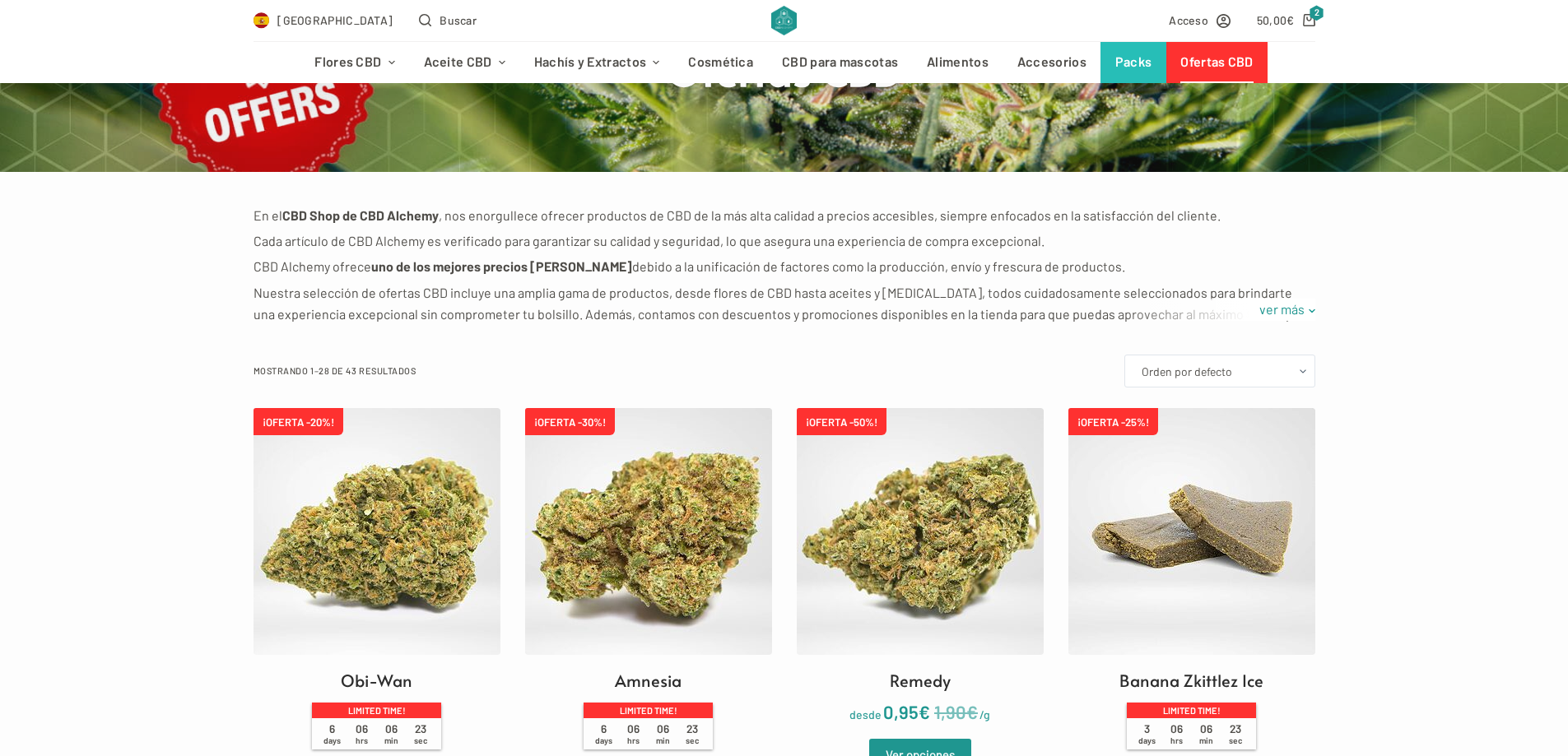
scroll to position [247, 0]
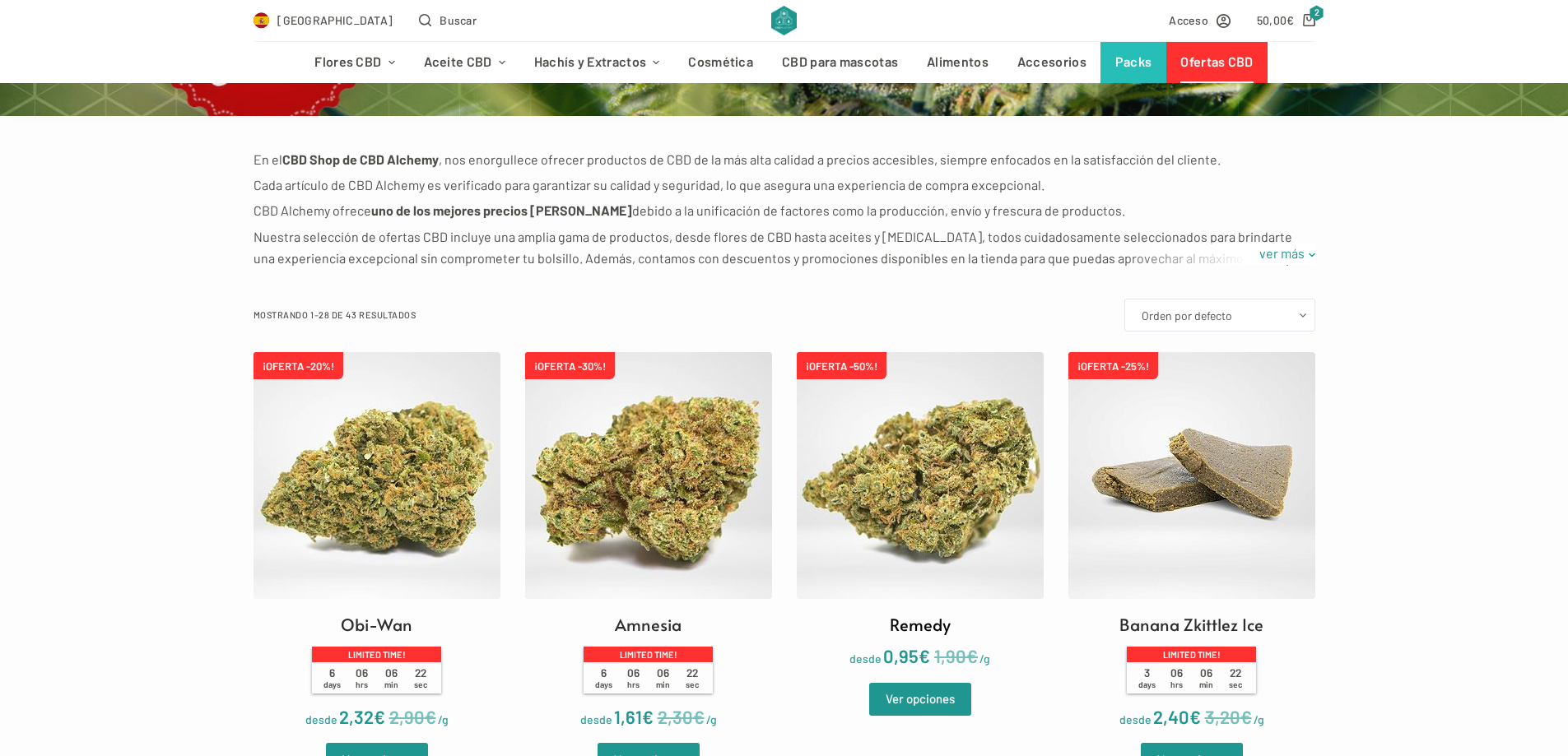
click at [914, 527] on img at bounding box center [919, 475] width 247 height 247
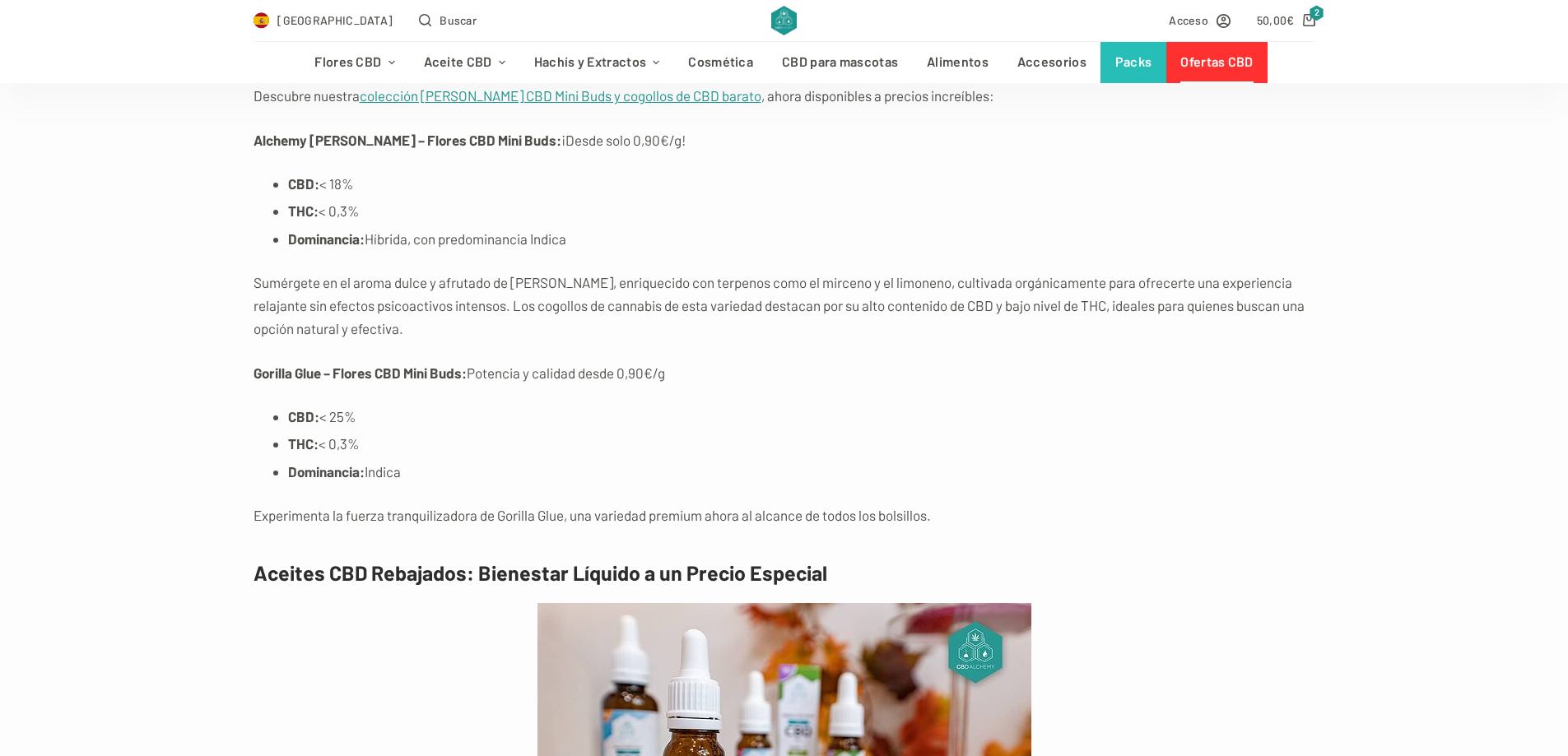
scroll to position [4938, 0]
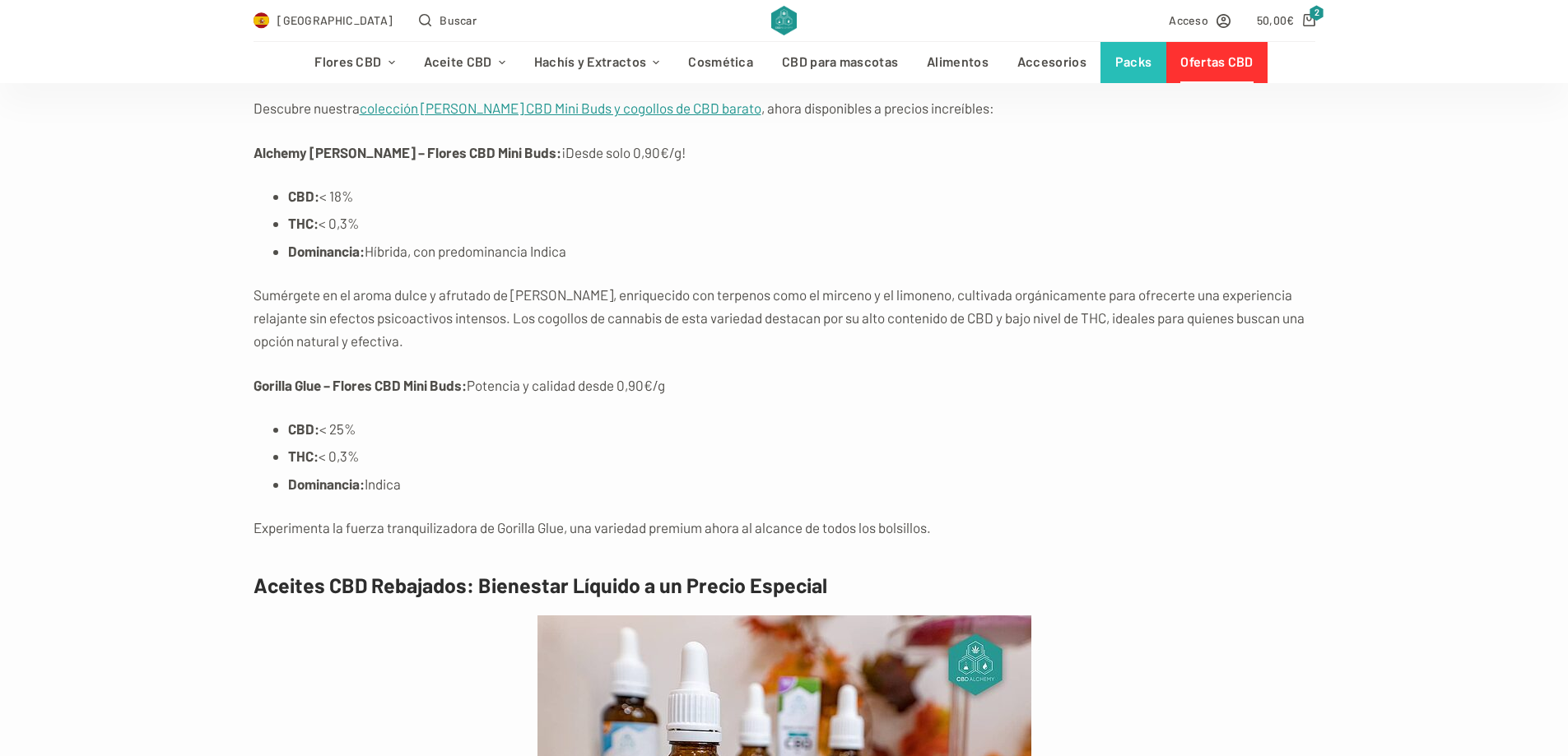
click at [597, 388] on p "Gorilla Glue – Flores CBD Mini Buds: Potencia y calidad desde 0,90€/g" at bounding box center [784, 386] width 1061 height 23
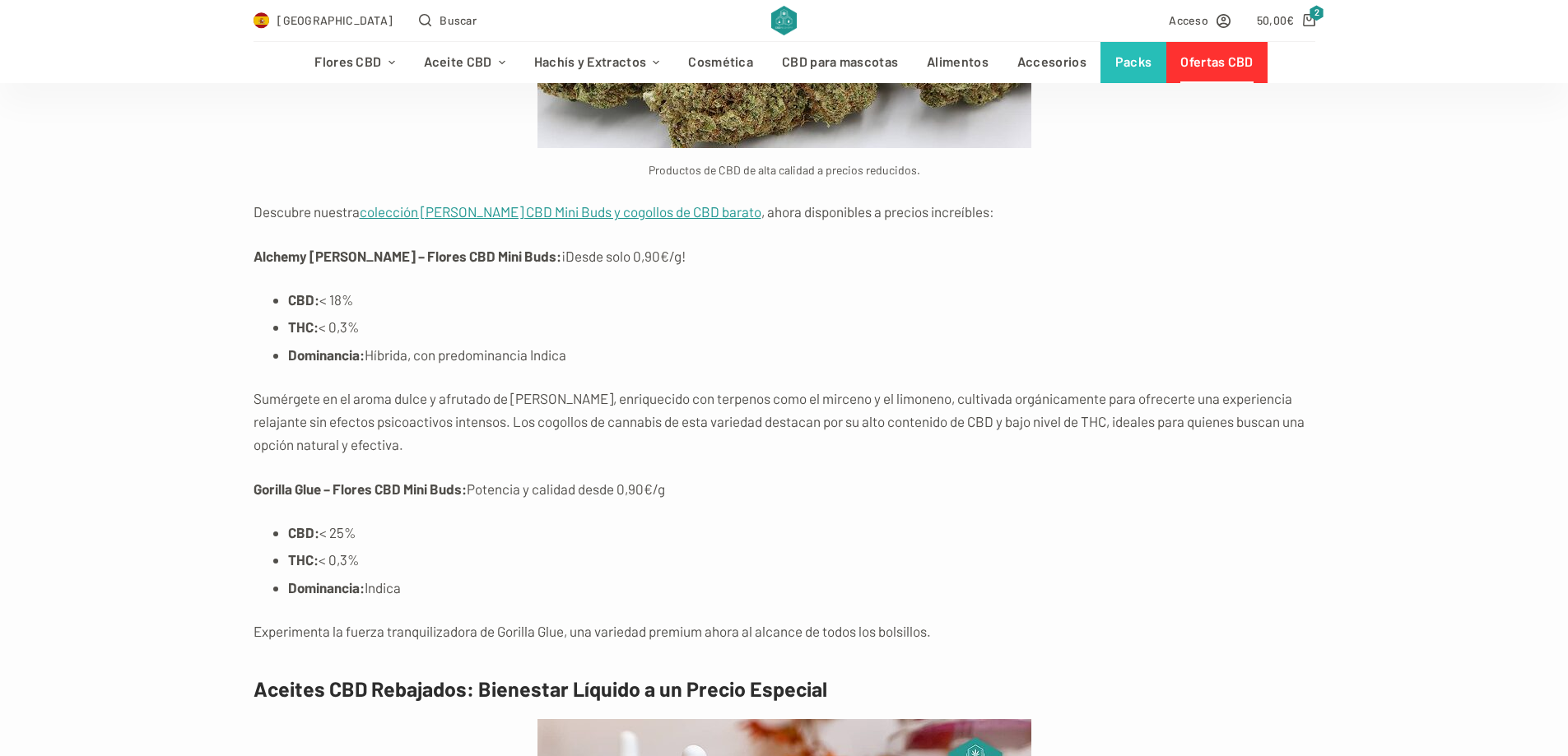
scroll to position [4774, 0]
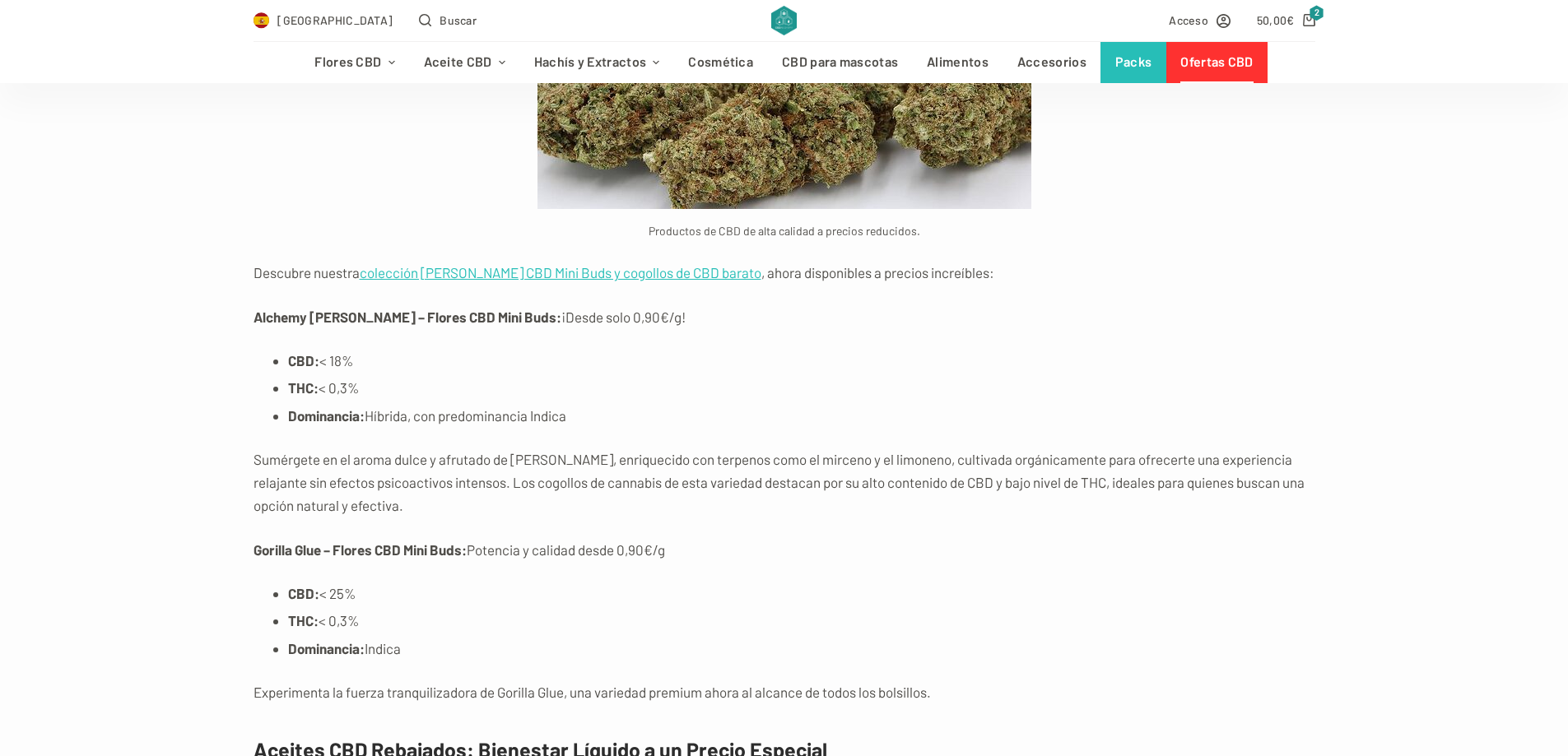
click at [523, 280] on link "colección [PERSON_NAME] CBD Mini Buds y cogollos de CBD barato" at bounding box center [560, 272] width 401 height 16
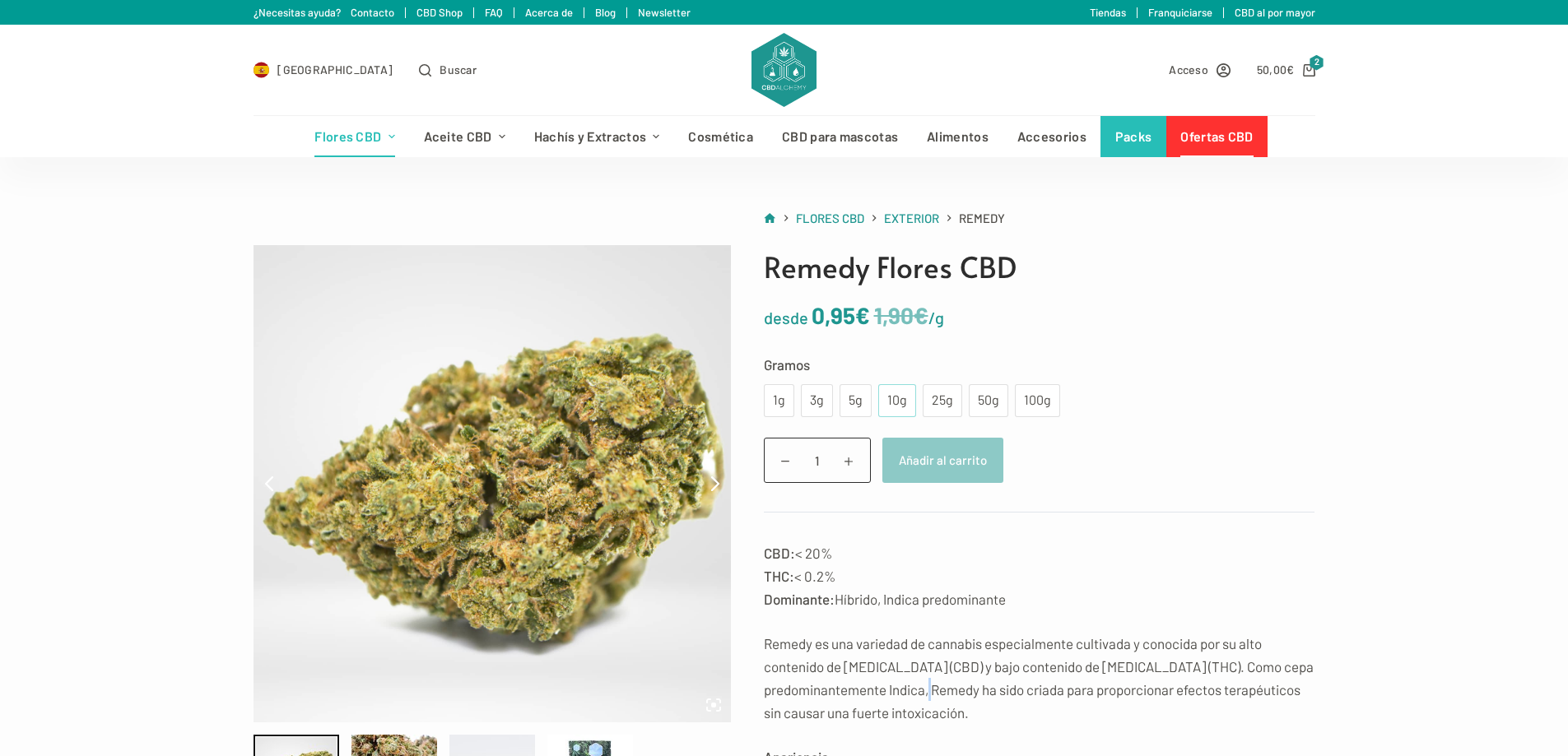
click at [899, 407] on div "10g" at bounding box center [897, 401] width 18 height 21
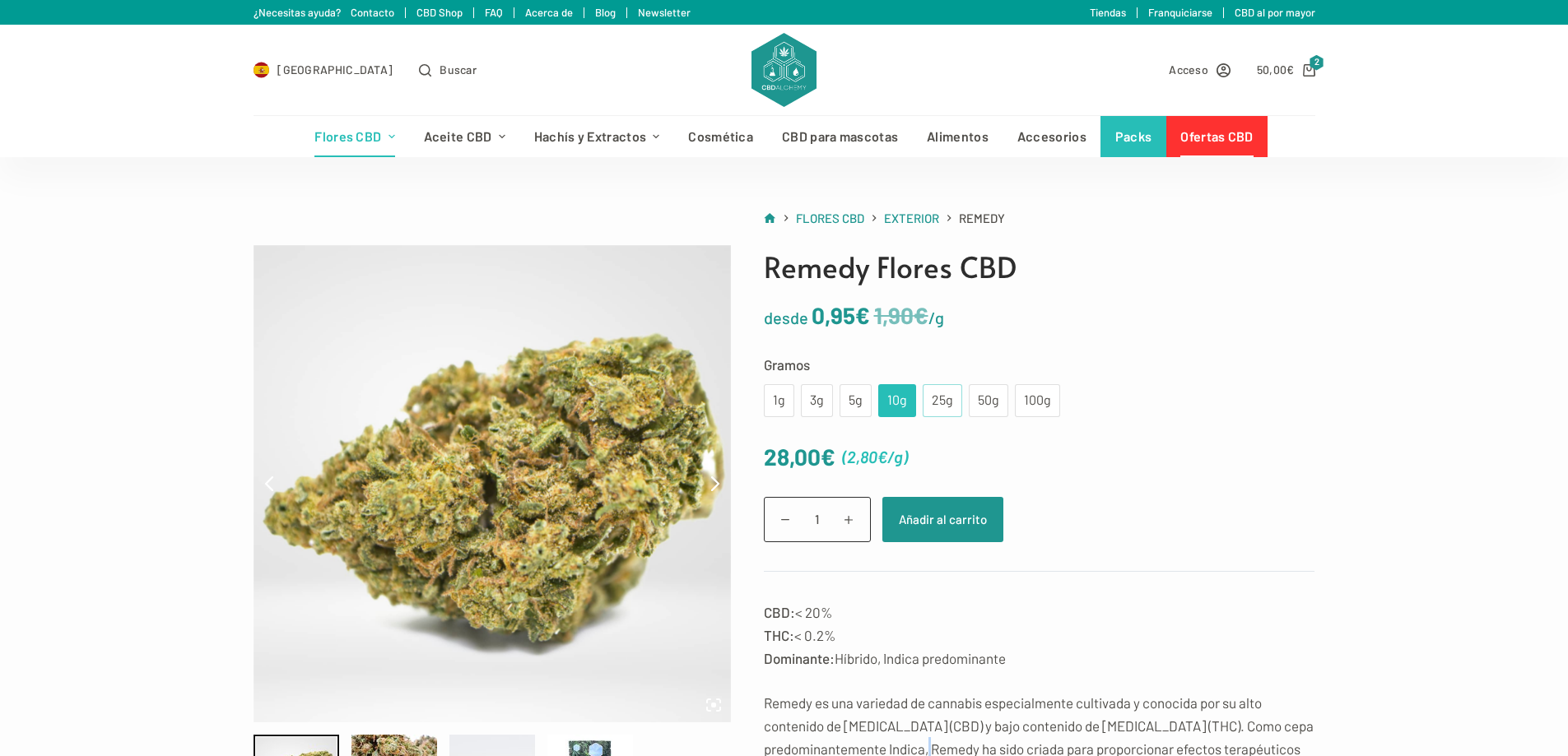
click at [922, 407] on div "25g" at bounding box center [942, 401] width 40 height 33
click at [982, 407] on div "50g" at bounding box center [988, 401] width 19 height 21
click at [944, 409] on div "25g" at bounding box center [943, 401] width 19 height 21
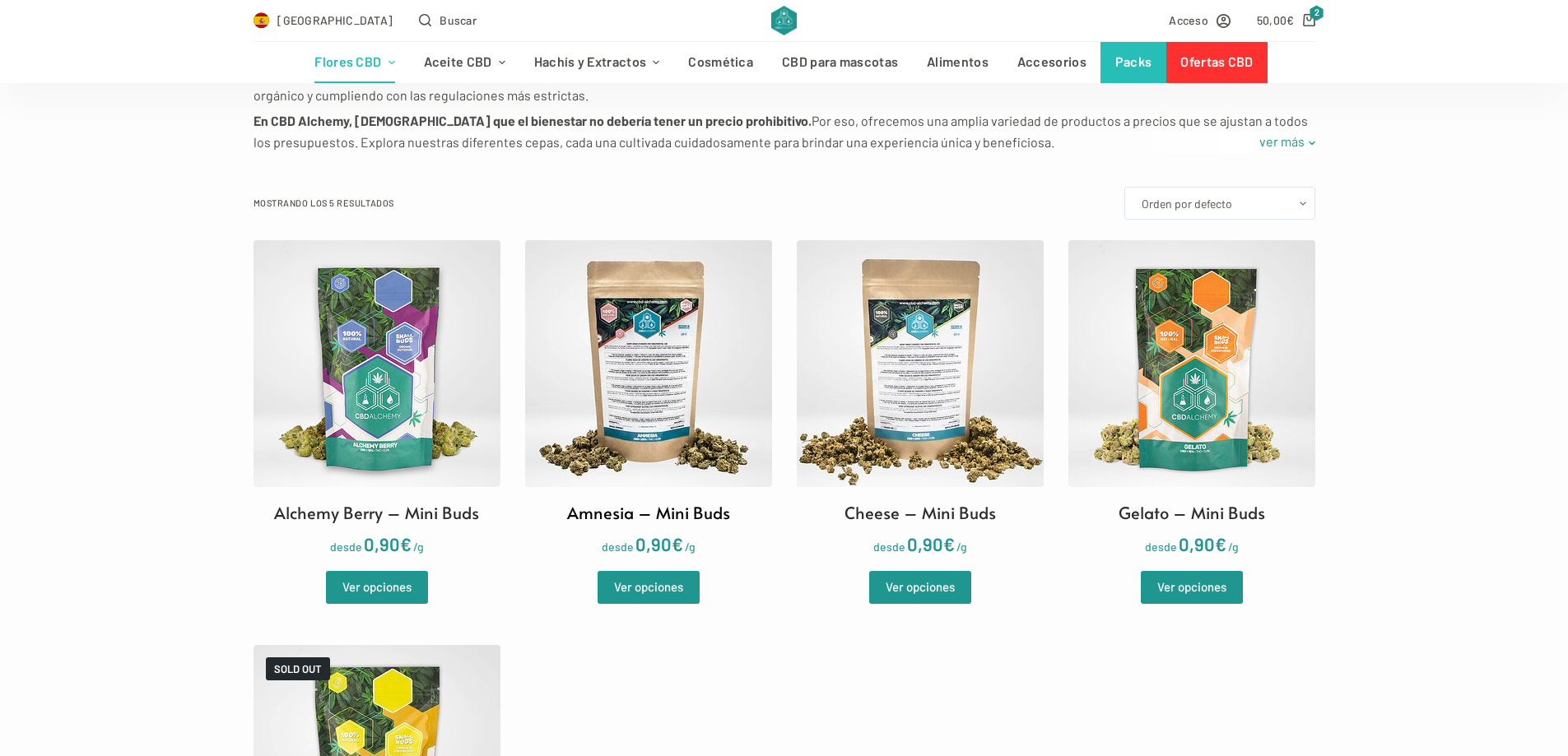
scroll to position [412, 0]
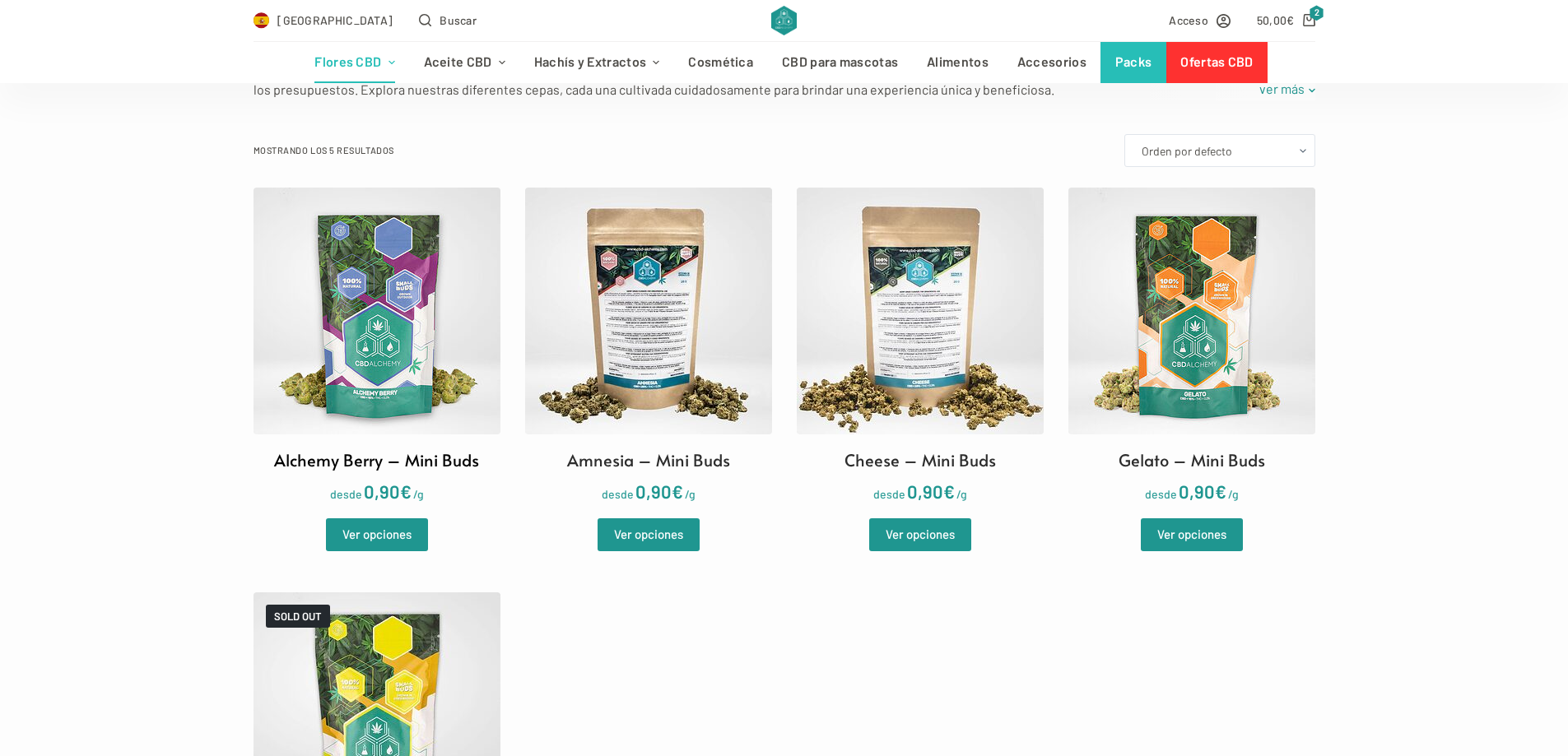
click at [440, 370] on img at bounding box center [376, 310] width 247 height 247
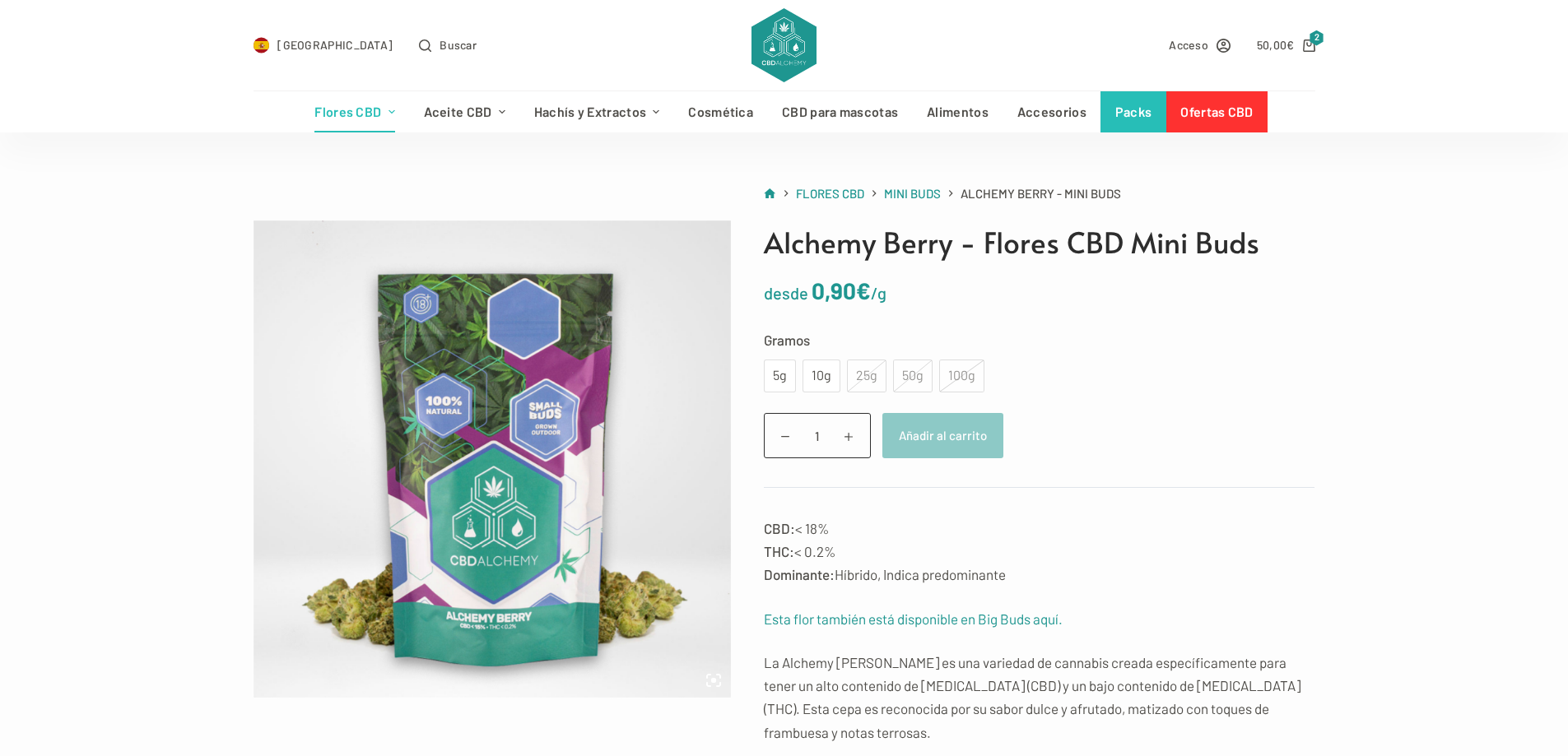
scroll to position [82, 0]
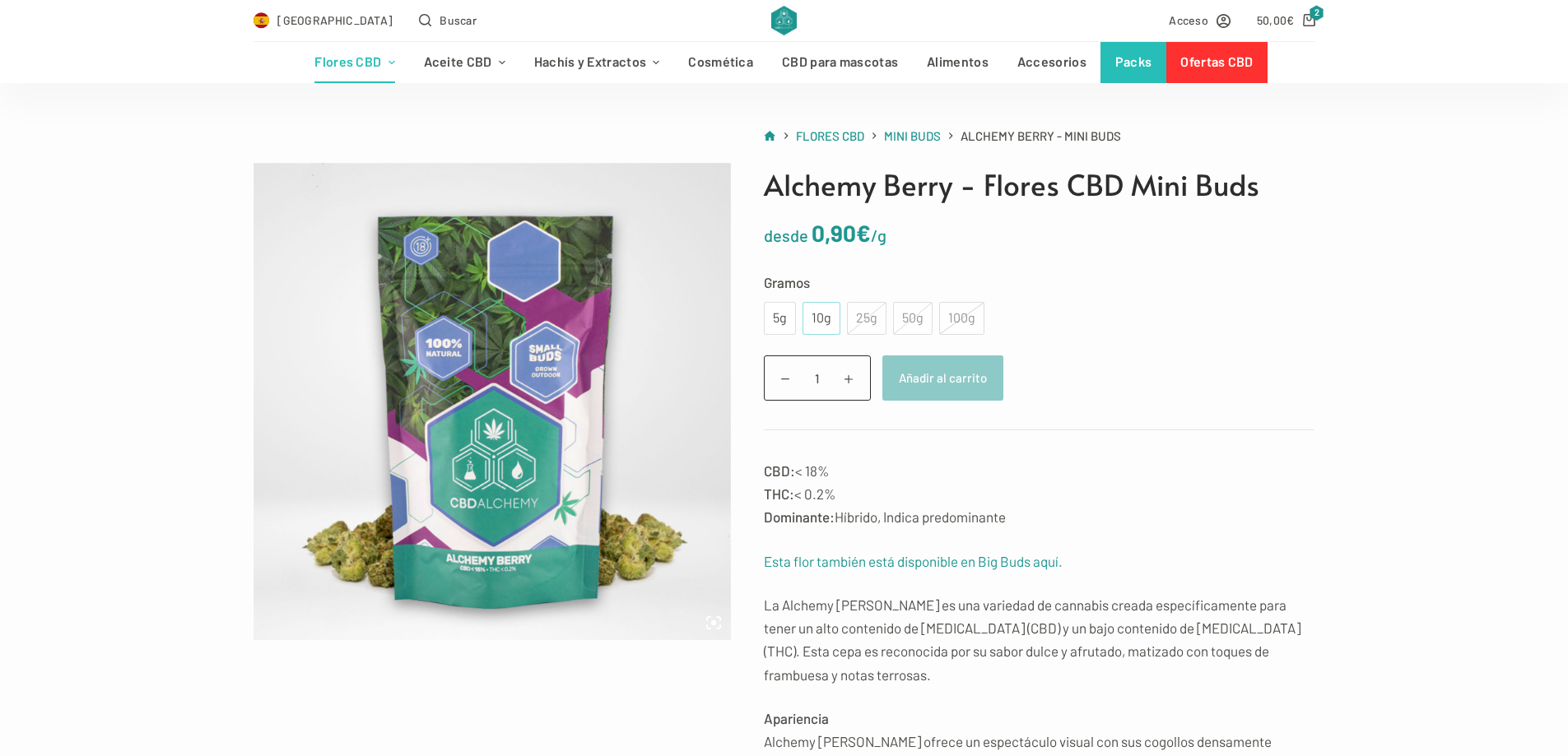
click at [821, 327] on div "10g" at bounding box center [821, 318] width 18 height 21
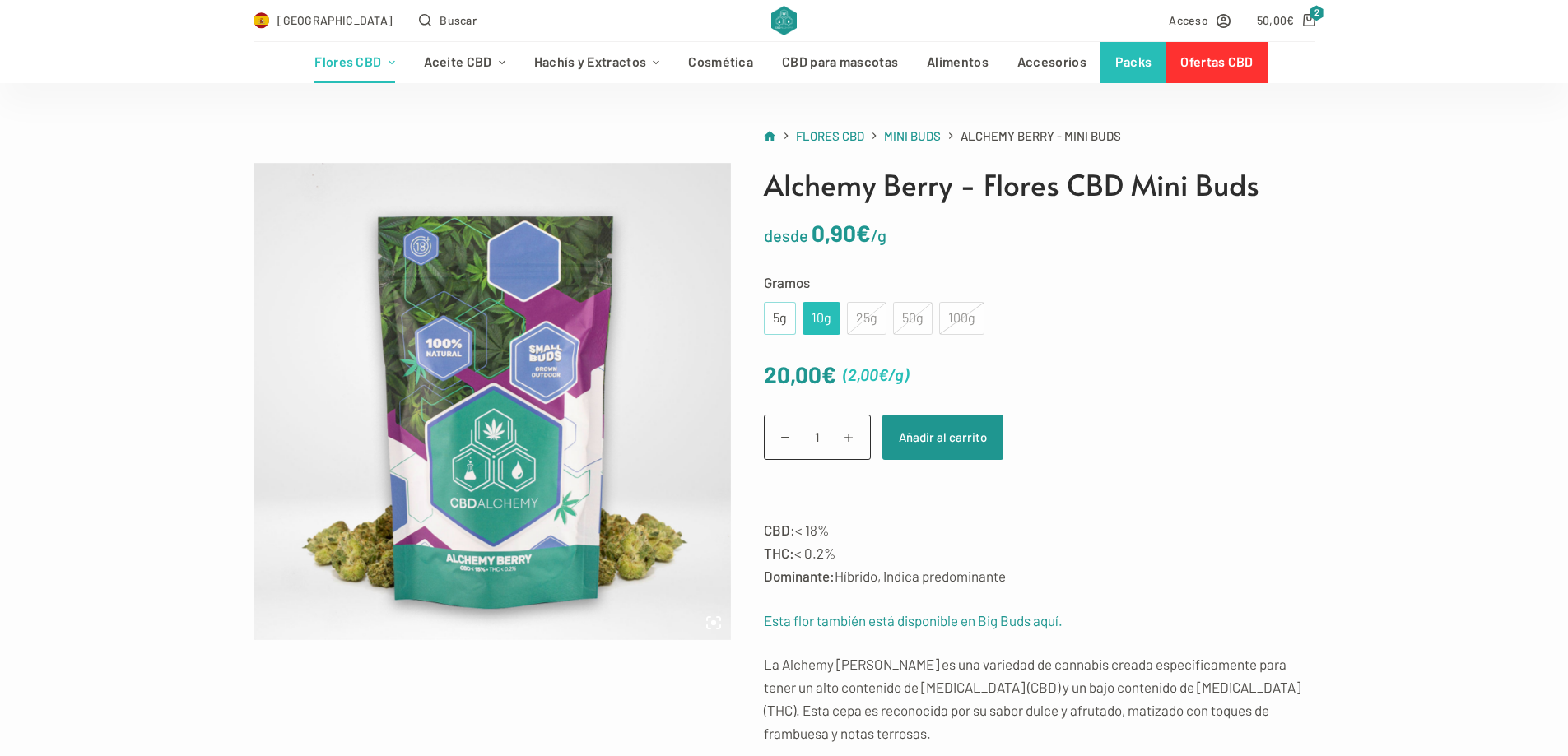
click at [778, 326] on div "5g" at bounding box center [779, 318] width 13 height 21
click at [860, 319] on div "25g" at bounding box center [866, 318] width 40 height 33
click at [829, 323] on div "10g" at bounding box center [821, 318] width 18 height 21
click at [871, 323] on div "25g" at bounding box center [866, 318] width 40 height 33
click at [812, 320] on div "10g" at bounding box center [821, 318] width 18 height 21
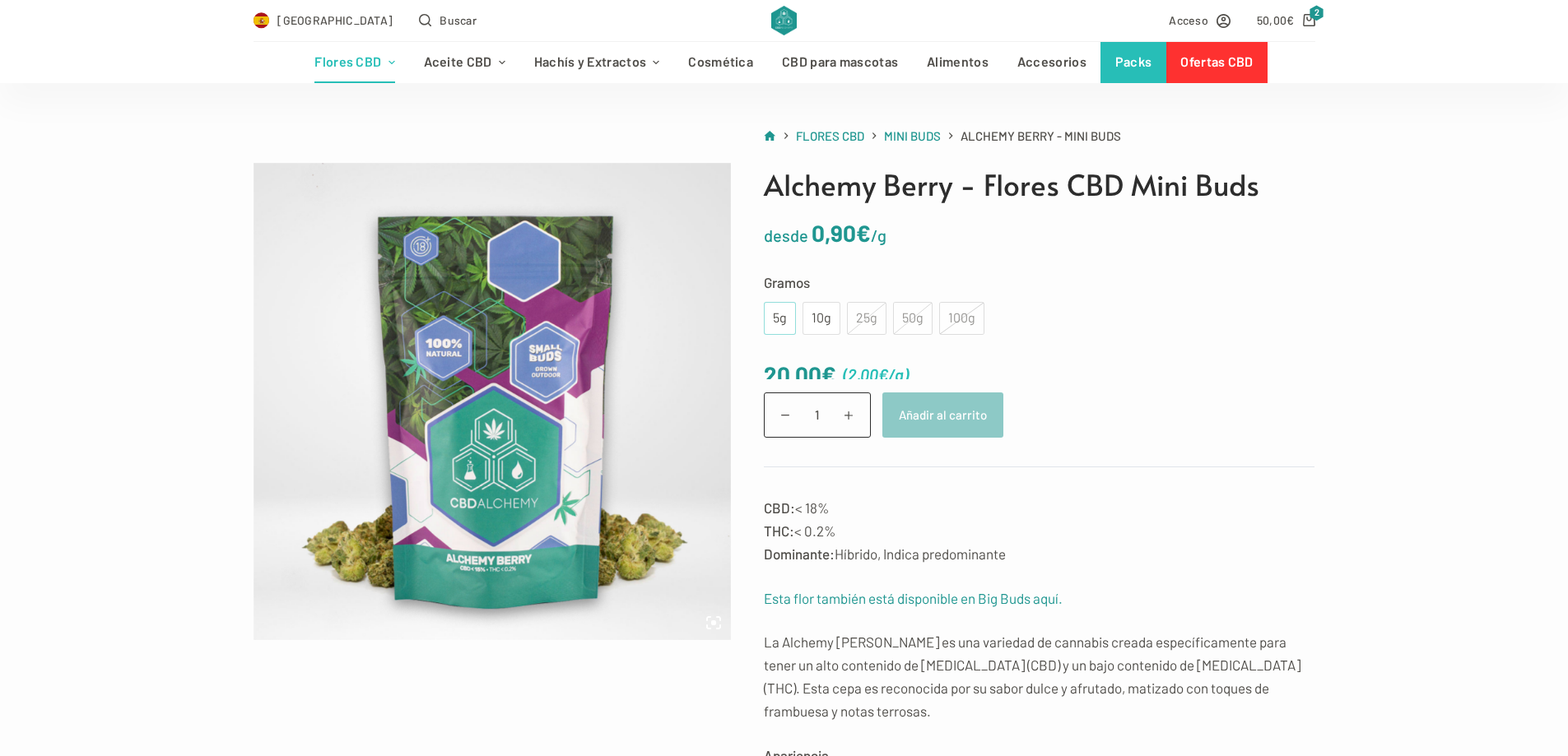
click at [766, 320] on div "5g" at bounding box center [779, 318] width 32 height 33
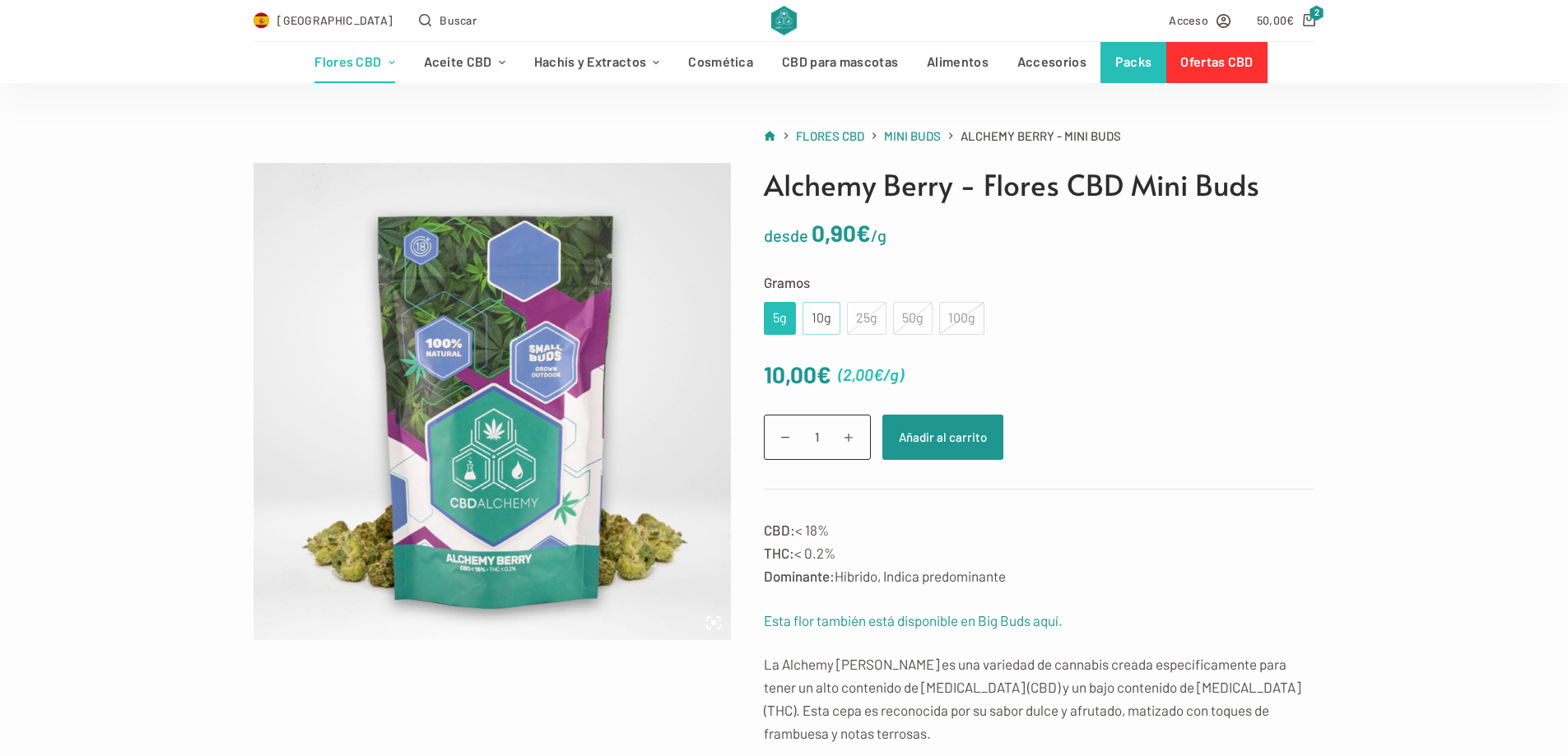
click at [827, 320] on div "10g" at bounding box center [821, 318] width 18 height 21
click at [778, 320] on div "5g" at bounding box center [779, 318] width 13 height 21
click at [1306, 25] on icon "Carro de compra" at bounding box center [1309, 19] width 13 height 13
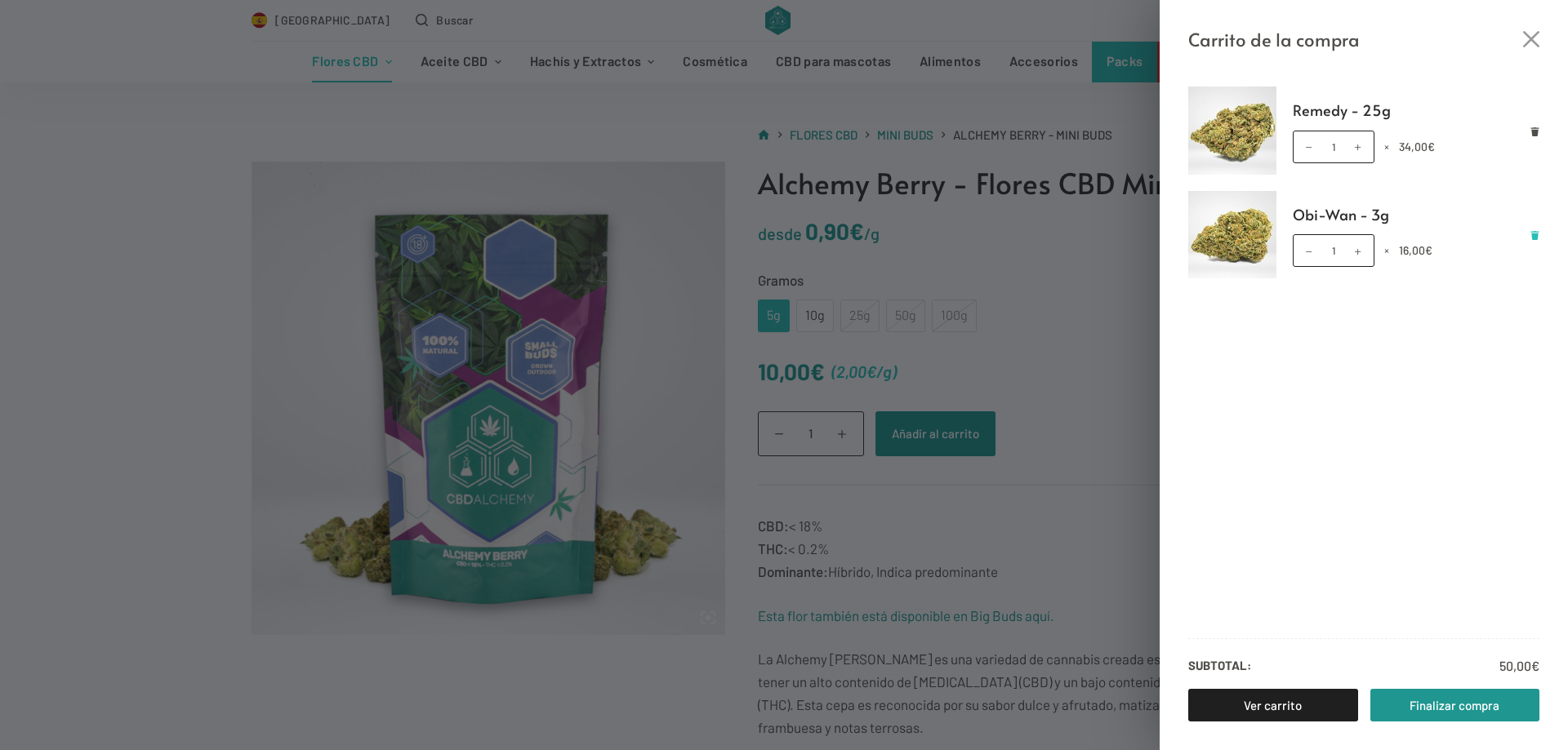
click at [1535, 237] on icon "Eliminar Obi-Wan - 3g del carrito" at bounding box center [1534, 235] width 9 height 9
click at [1074, 312] on div "Carrito de la compra Remedy - 25g Remedy - 25g cantidad 1 × 34,00 € Subtotal: 3…" at bounding box center [784, 375] width 1568 height 750
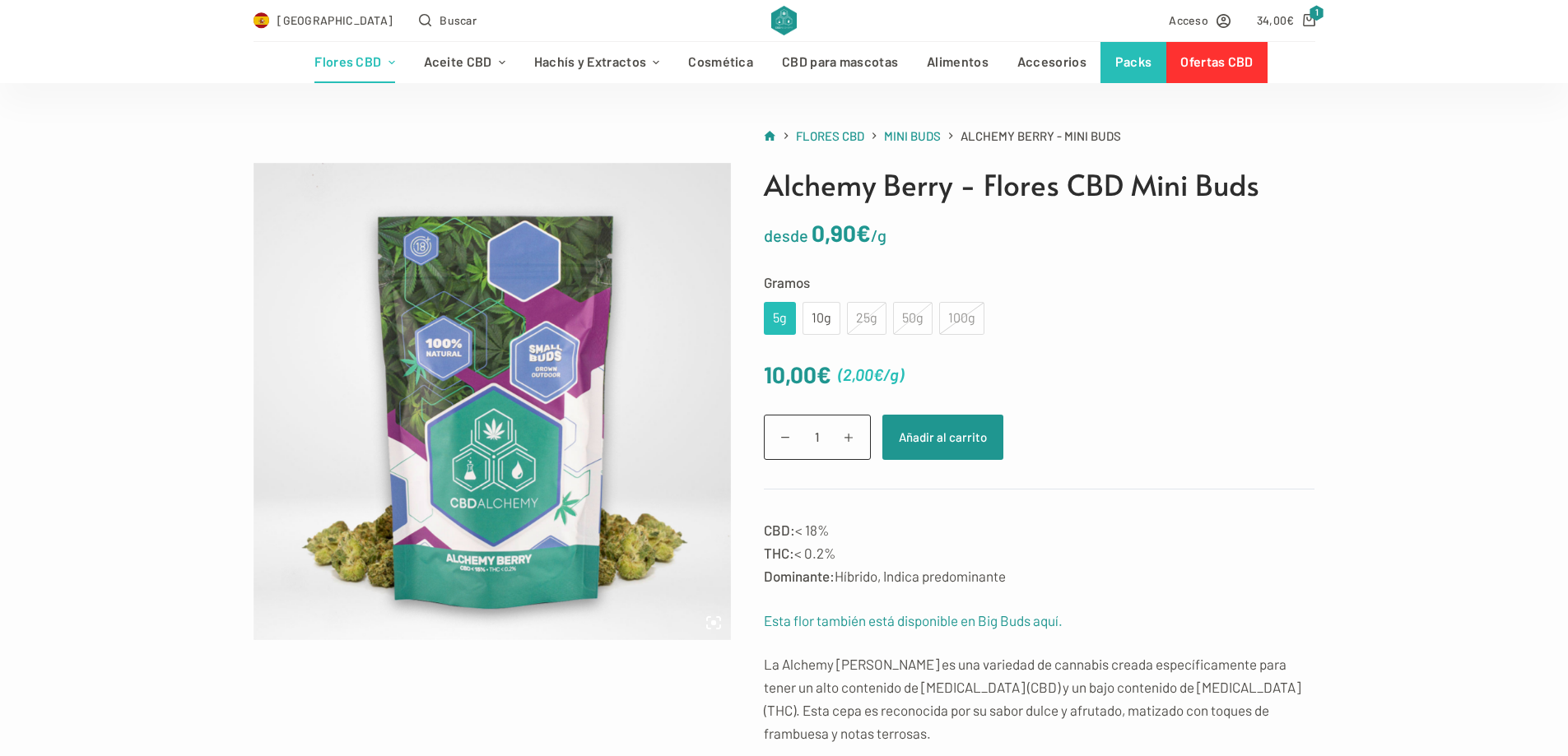
click at [780, 328] on div "5g" at bounding box center [779, 318] width 13 height 21
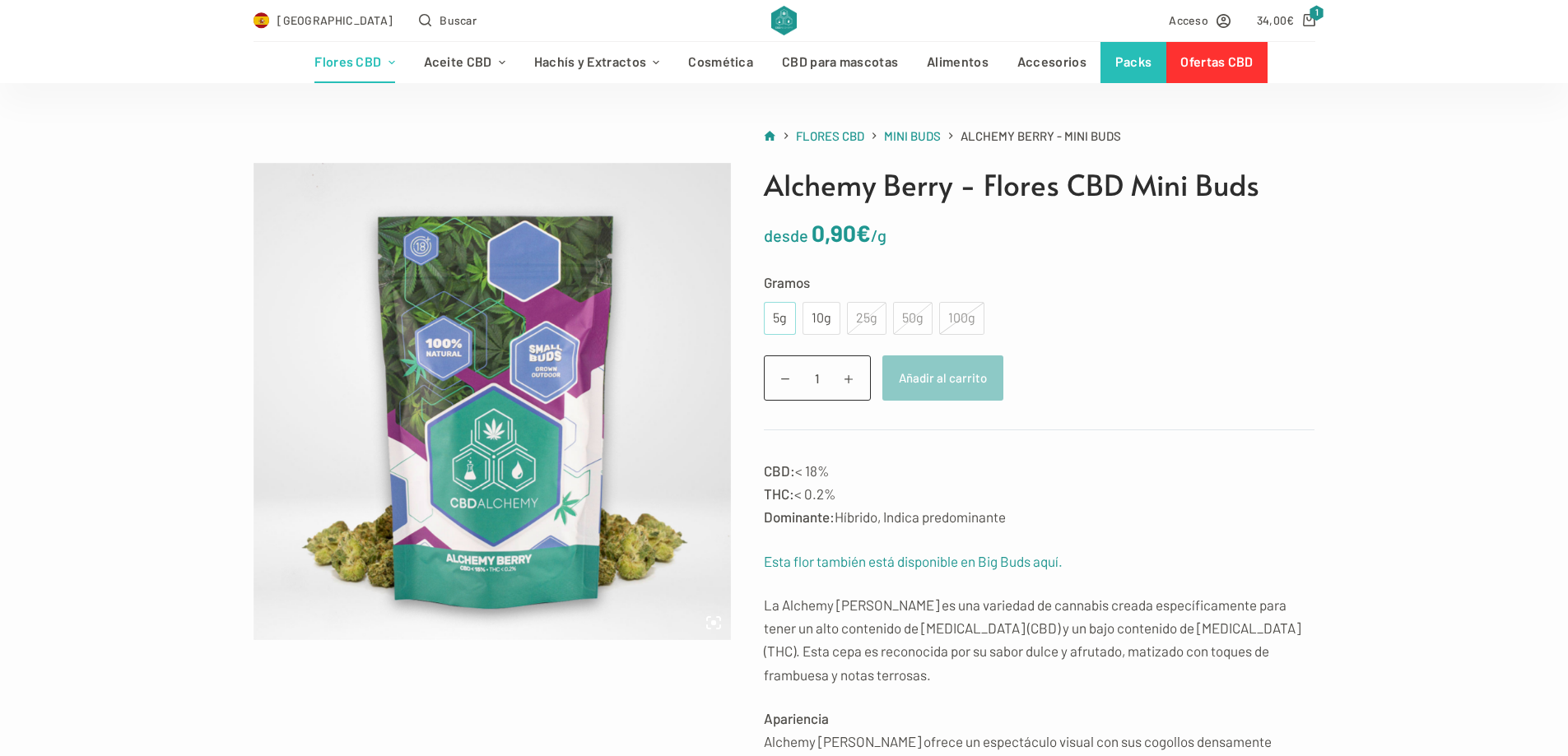
click at [773, 318] on div "5g" at bounding box center [779, 318] width 13 height 21
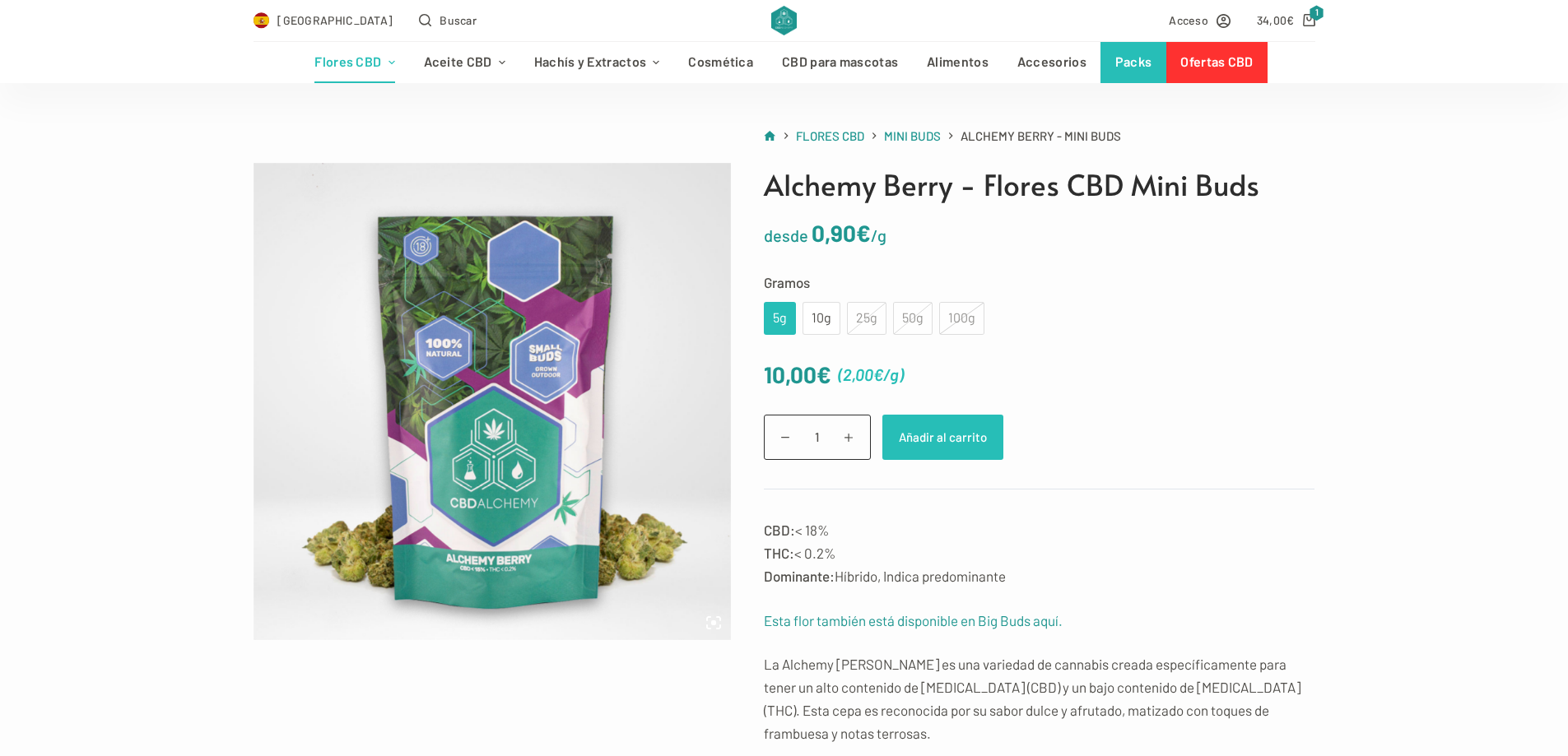
click at [945, 437] on button "Añadir al carrito" at bounding box center [943, 437] width 121 height 45
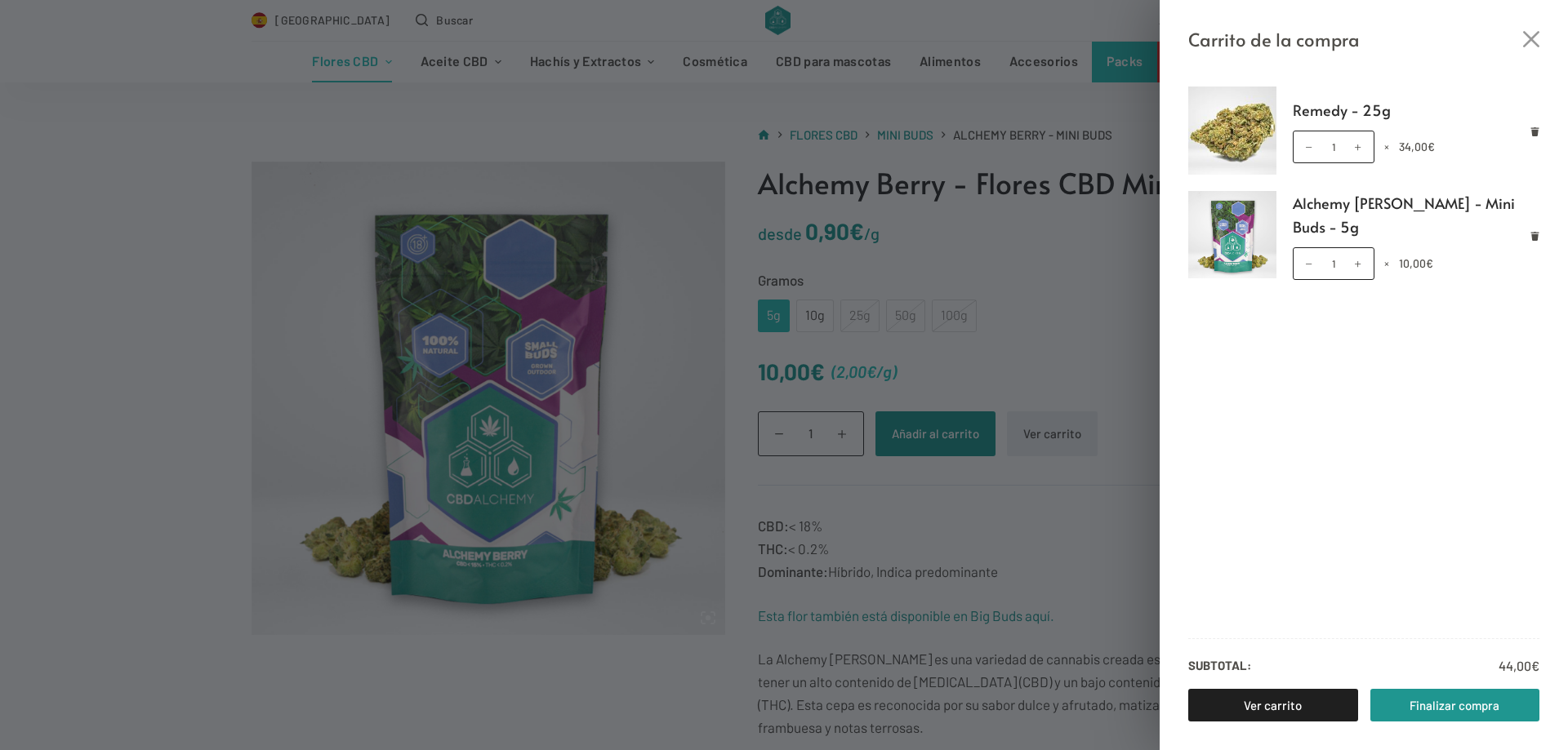
click at [1019, 547] on div "Carrito de la compra Remedy - 25g Remedy - 25g cantidad 1 × 34,00 € Alchemy Ber…" at bounding box center [784, 375] width 1568 height 750
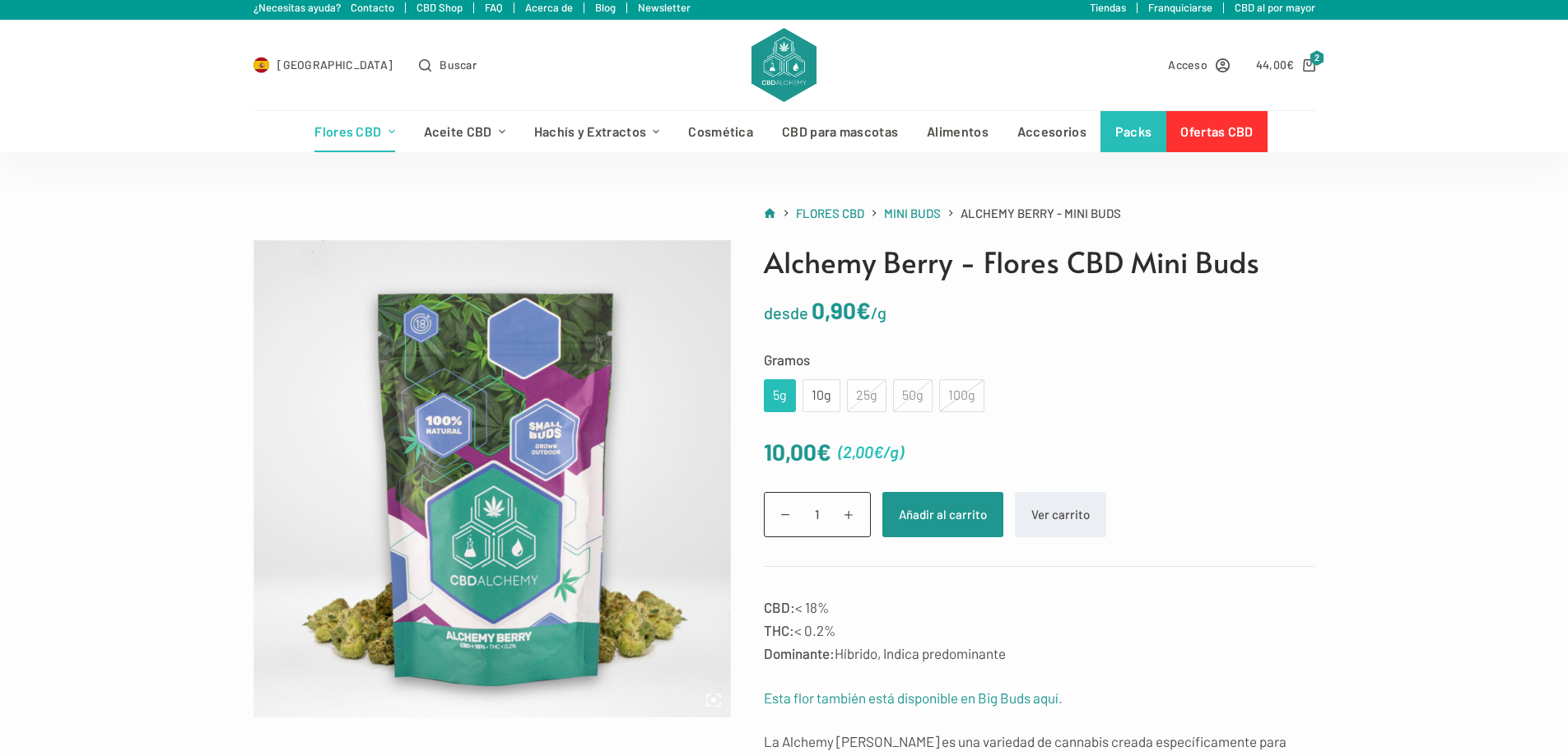
scroll to position [0, 0]
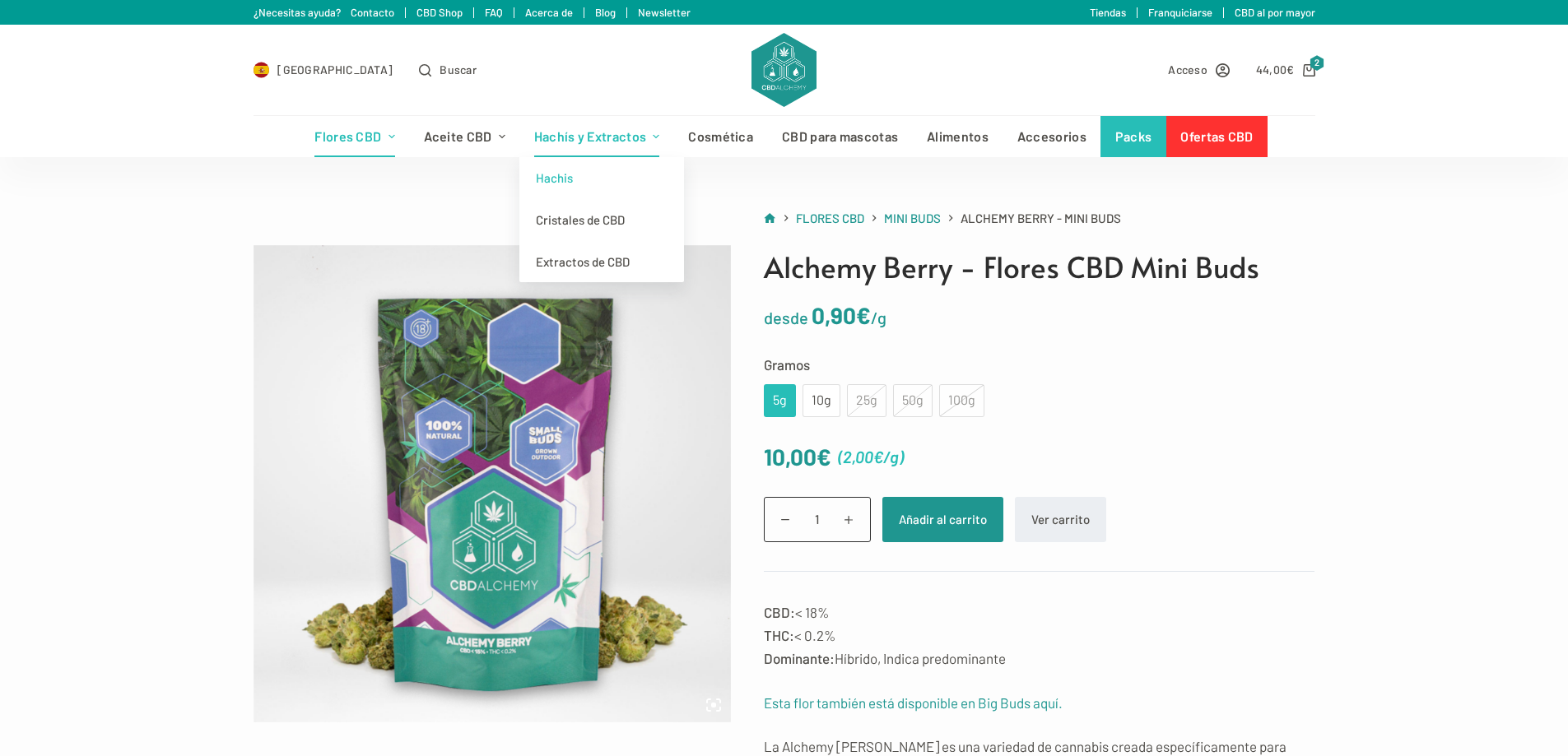
click at [601, 188] on link "Hachis" at bounding box center [601, 178] width 164 height 42
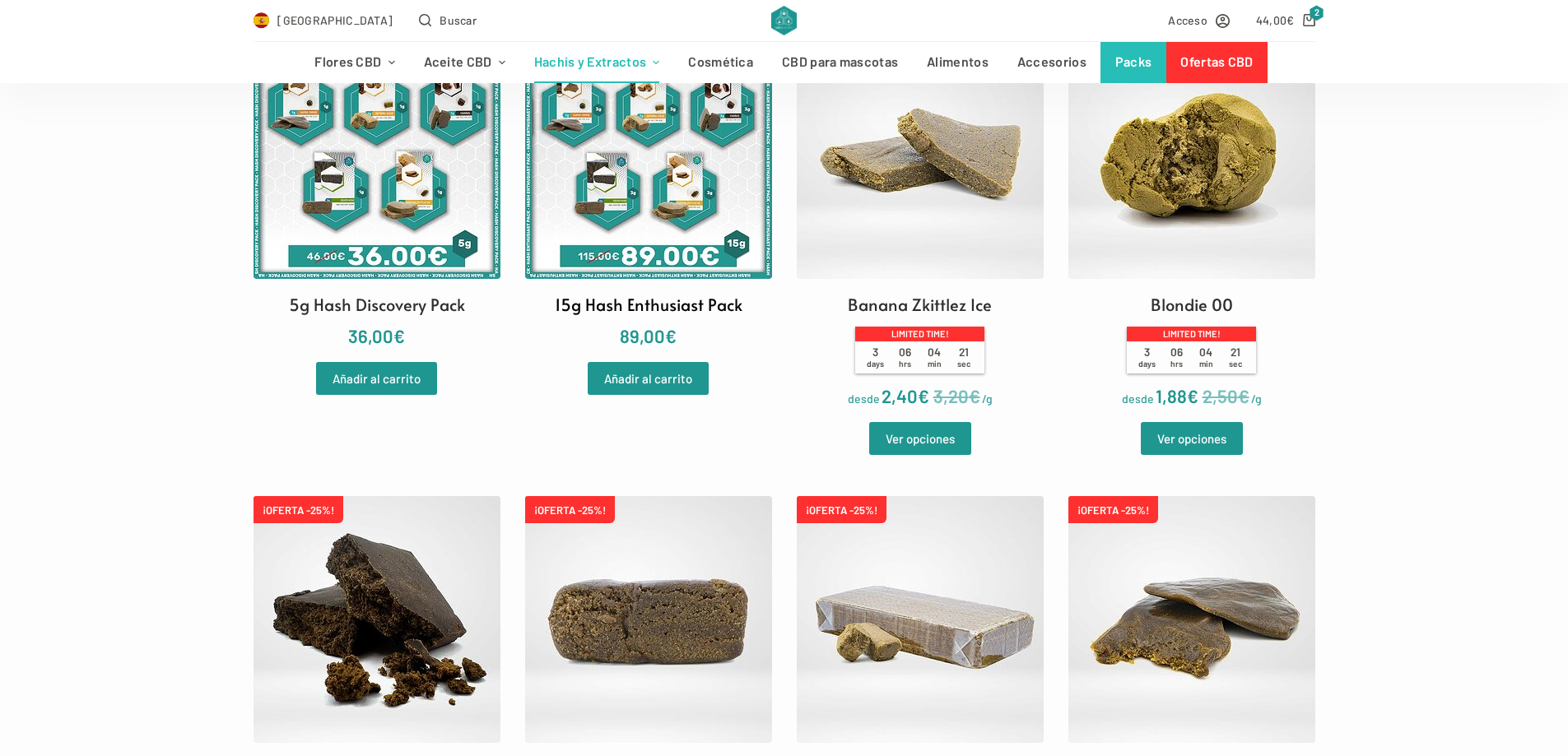
scroll to position [576, 0]
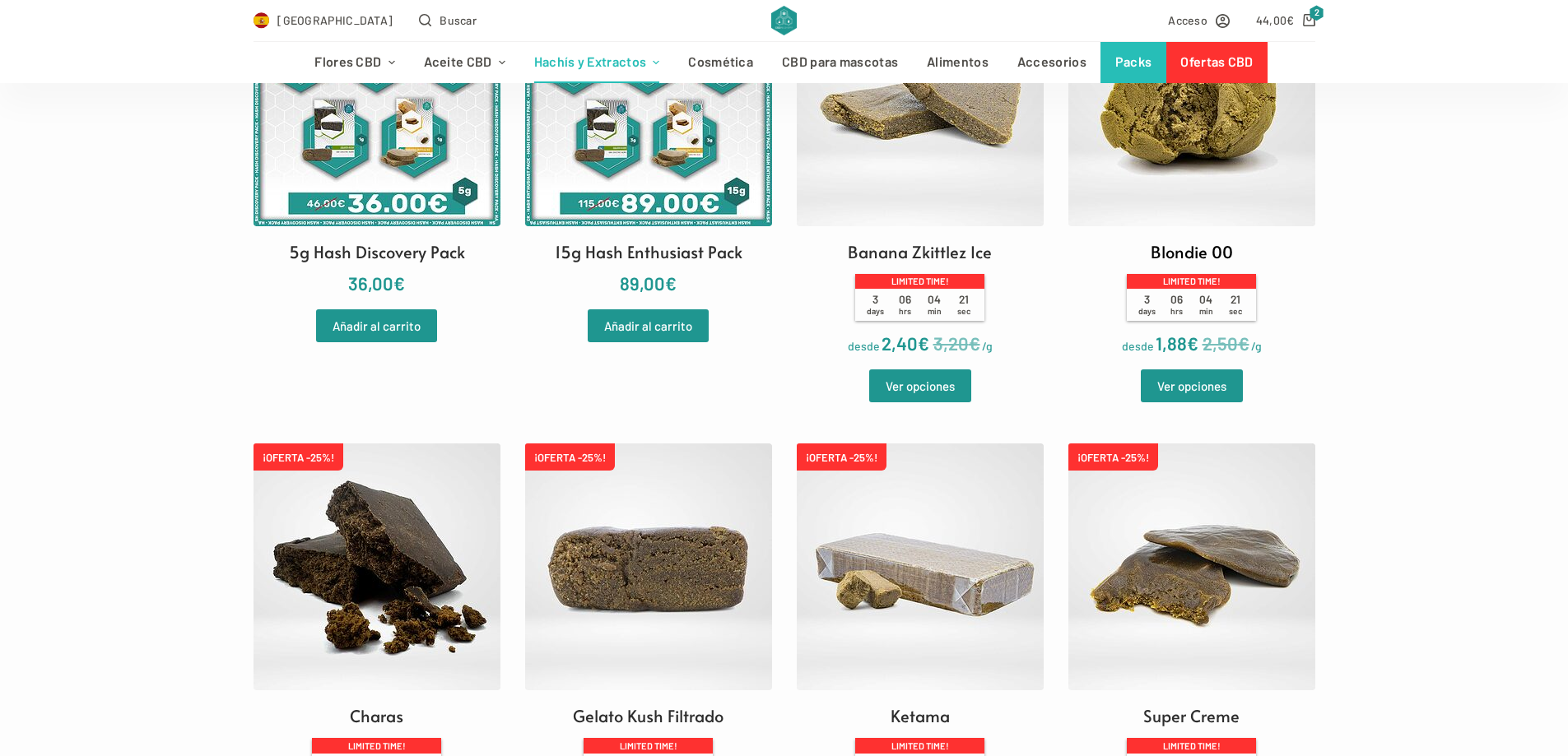
click at [1123, 169] on img at bounding box center [1191, 102] width 247 height 247
click at [1219, 138] on img at bounding box center [1191, 102] width 247 height 247
click at [1162, 186] on img at bounding box center [1191, 102] width 247 height 247
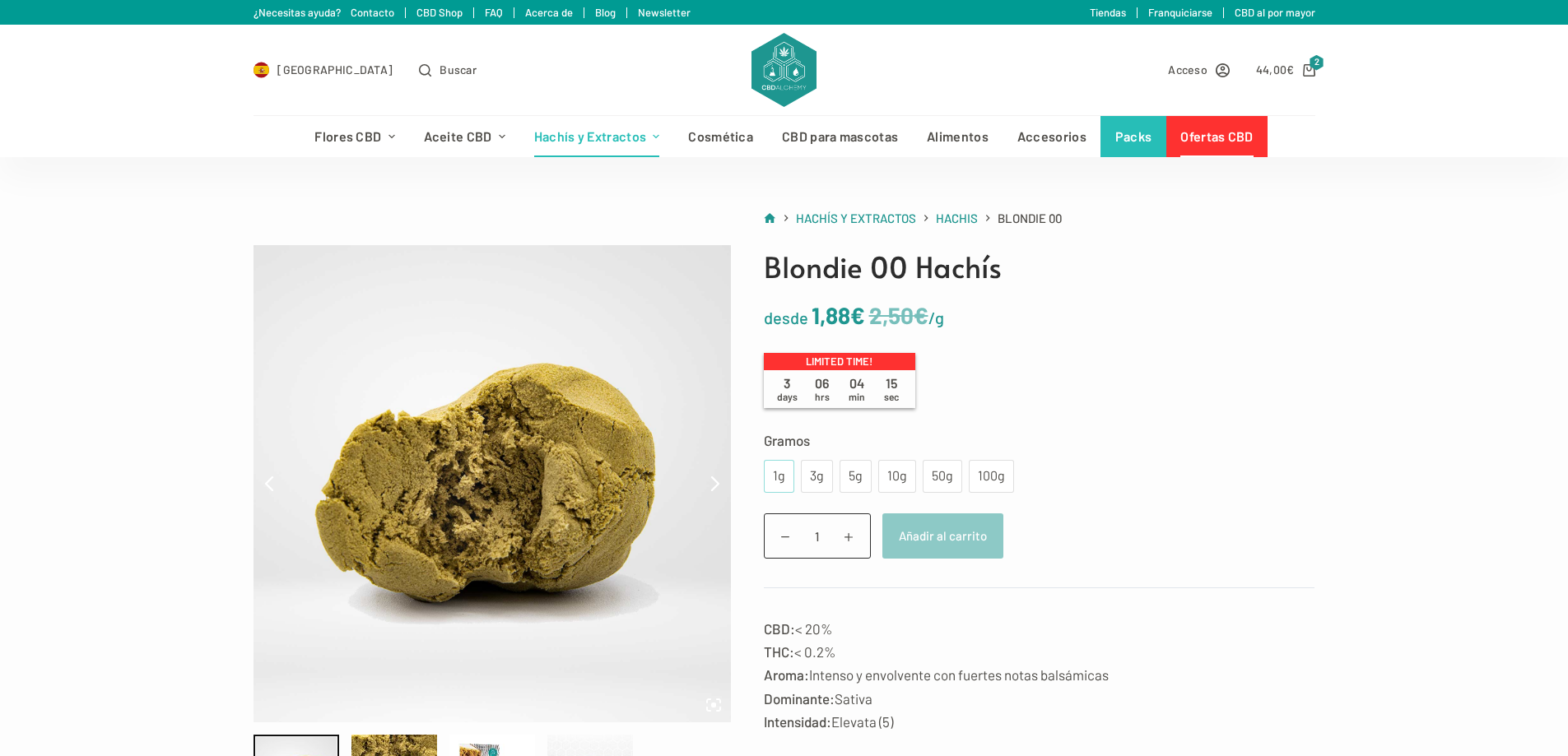
click at [779, 479] on div "1g" at bounding box center [778, 477] width 11 height 21
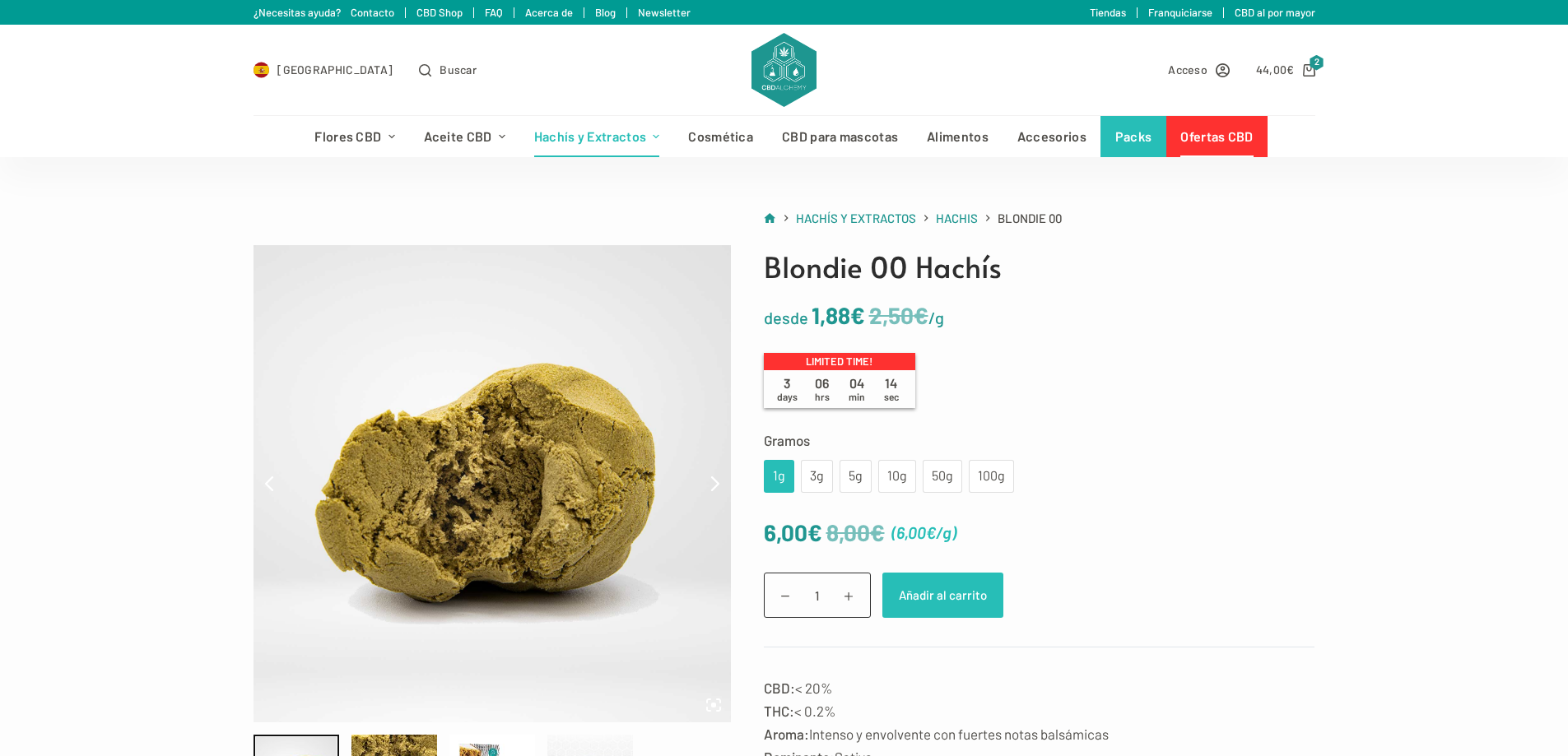
click at [947, 594] on button "Añadir al carrito" at bounding box center [943, 596] width 121 height 45
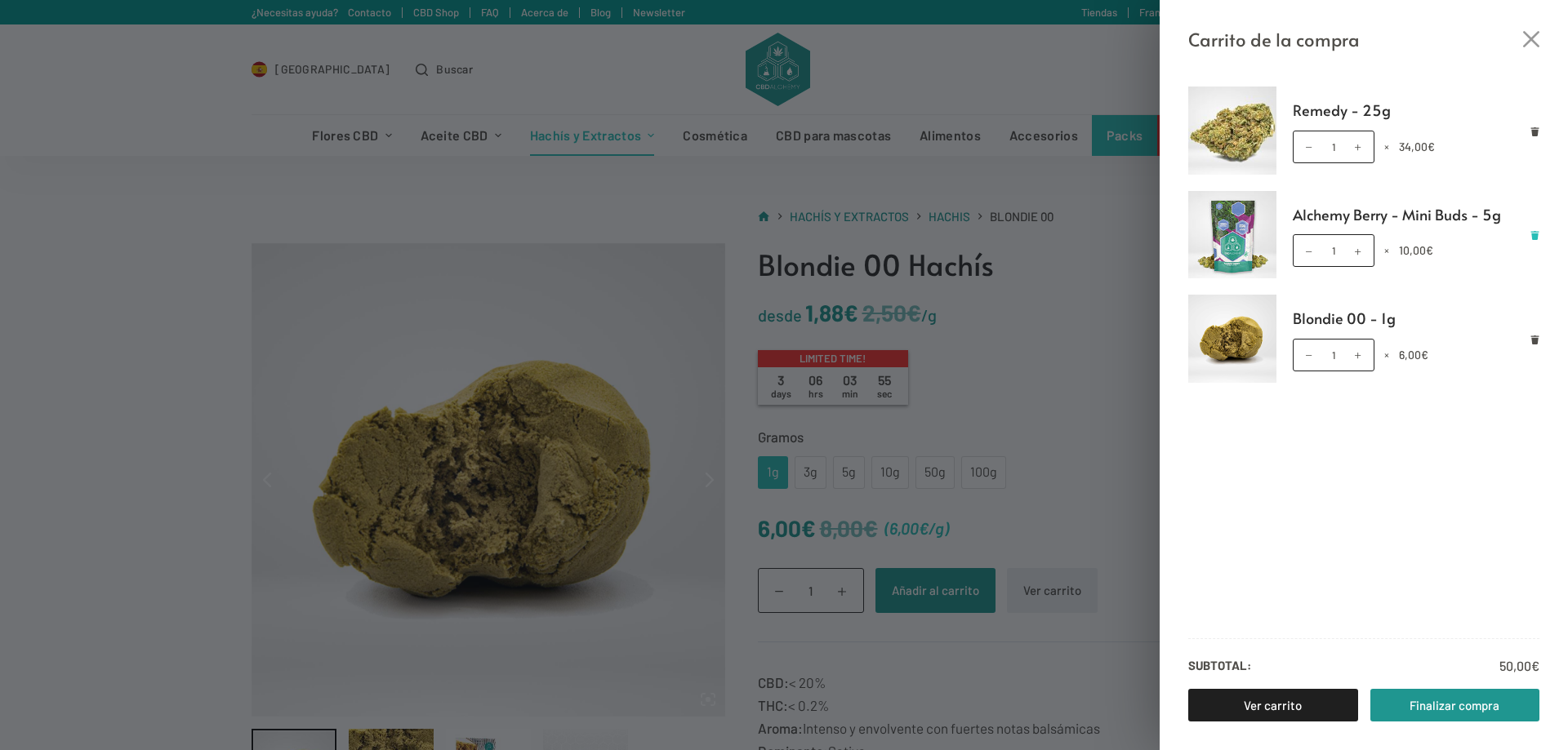
click at [1537, 239] on icon "Eliminar Alchemy Berry - Mini Buds - 5g del carrito" at bounding box center [1534, 235] width 9 height 9
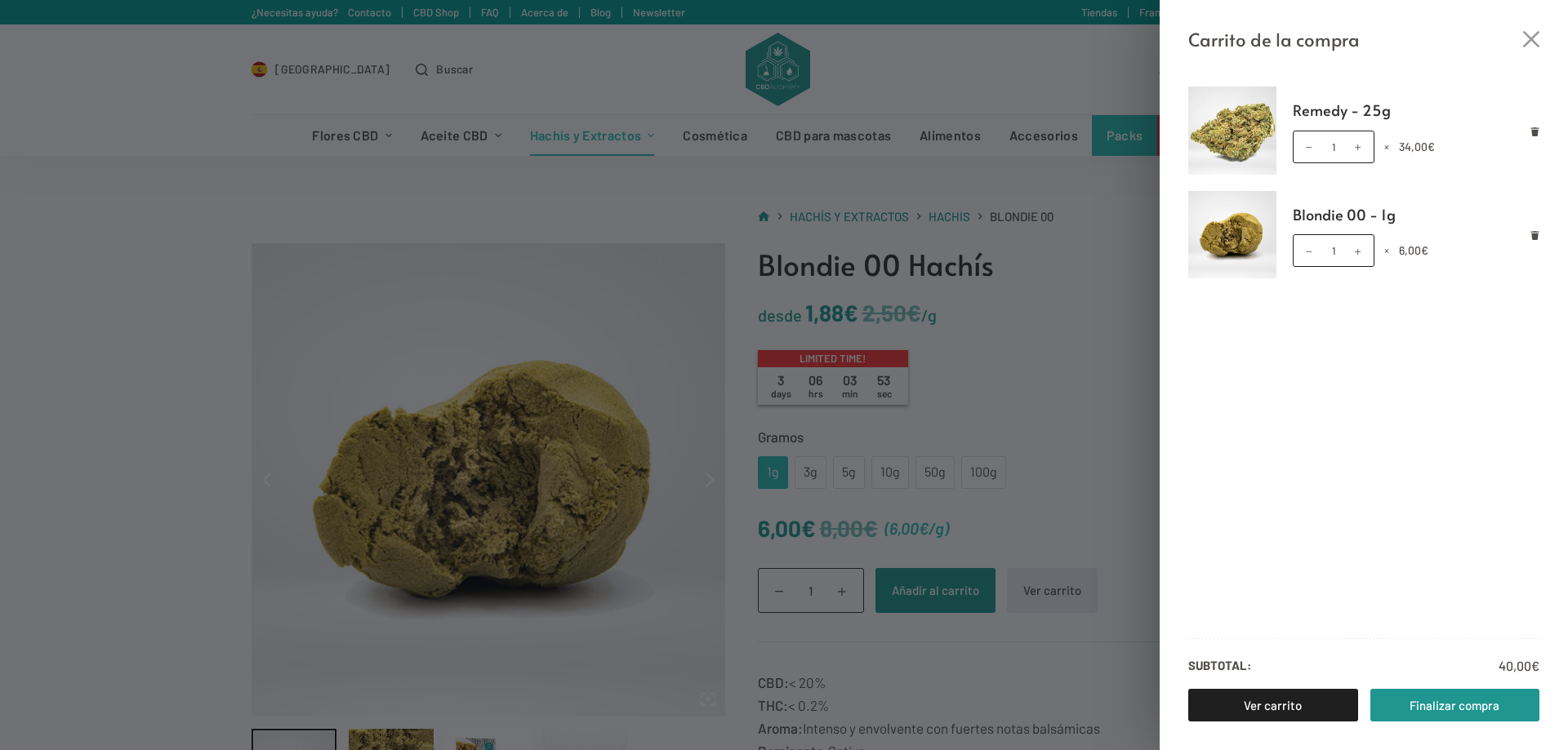
click at [1081, 222] on div "Carrito de la compra Remedy - 25g Remedy - 25g cantidad 1 × 34,00 € Blondie 00 …" at bounding box center [784, 375] width 1568 height 750
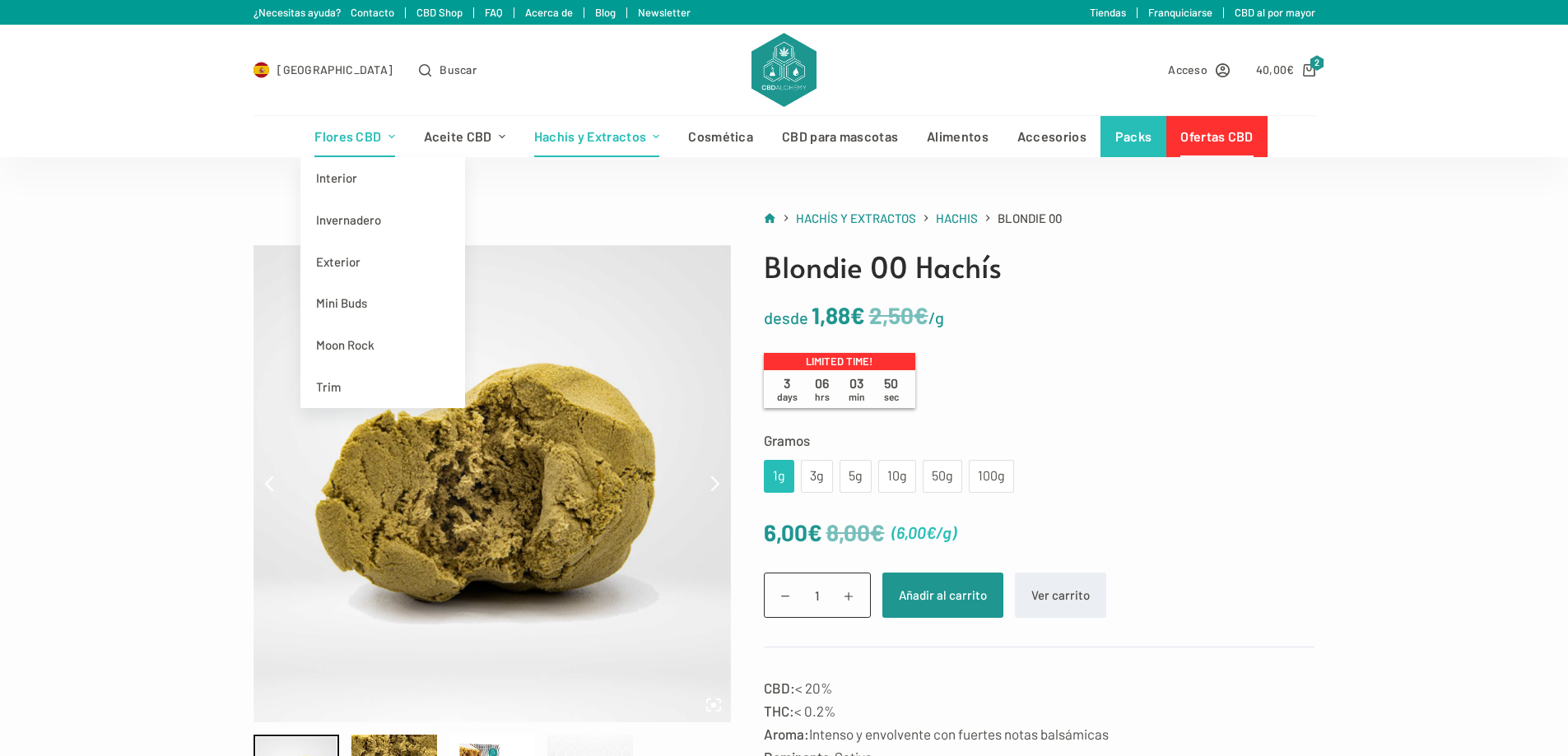
click at [382, 148] on link "Flores CBD" at bounding box center [355, 136] width 108 height 42
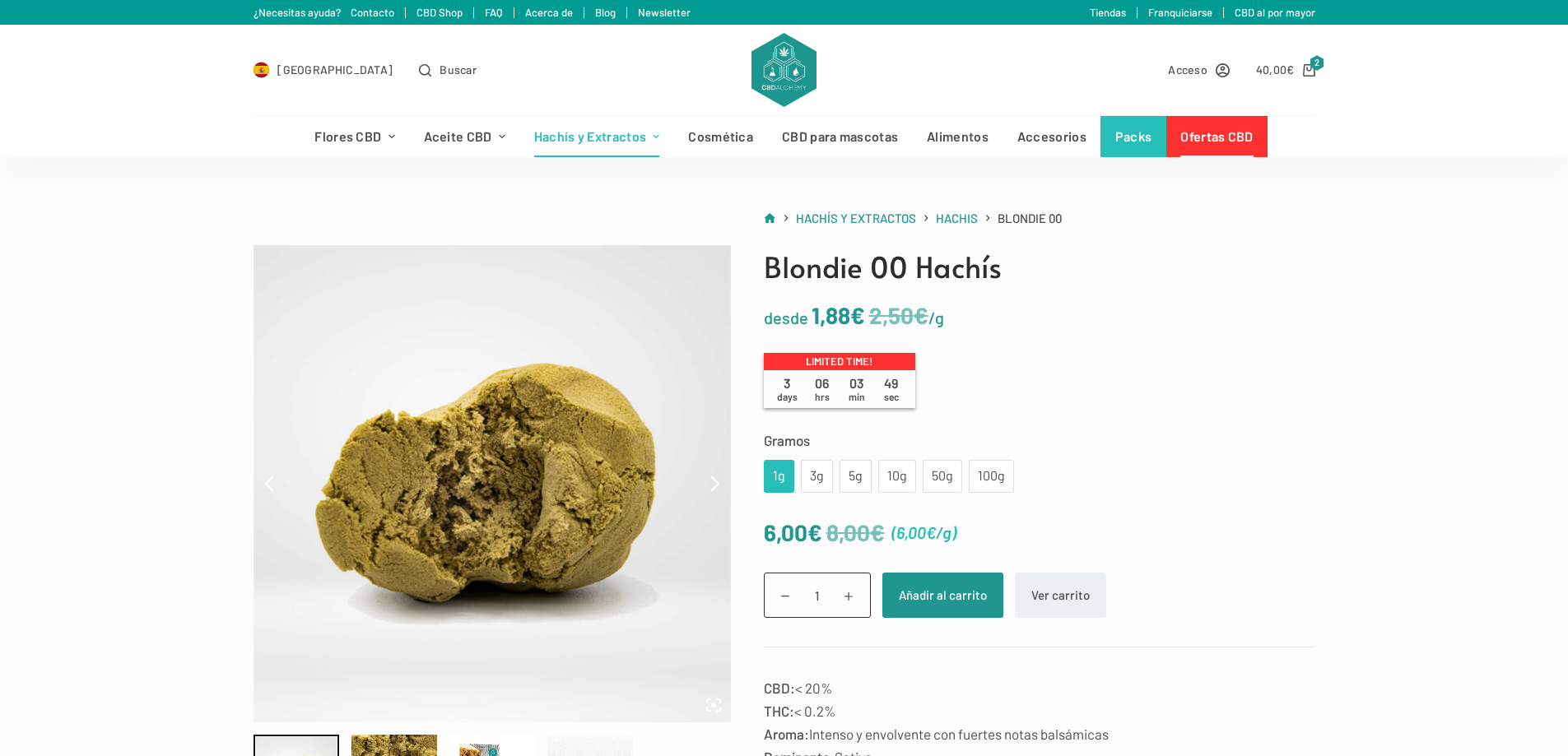
click at [1199, 136] on link "Ofertas CBD" at bounding box center [1216, 136] width 102 height 42
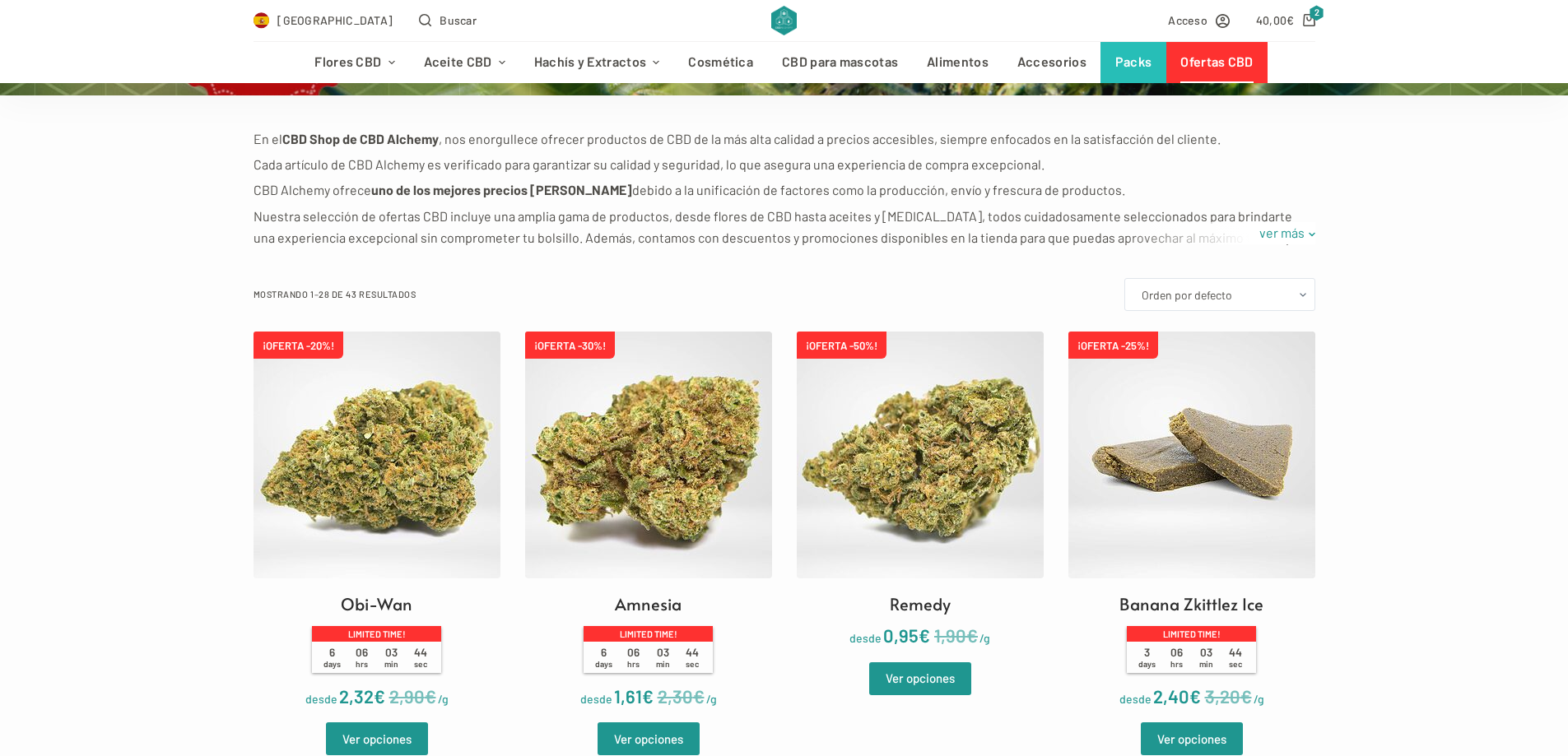
scroll to position [330, 0]
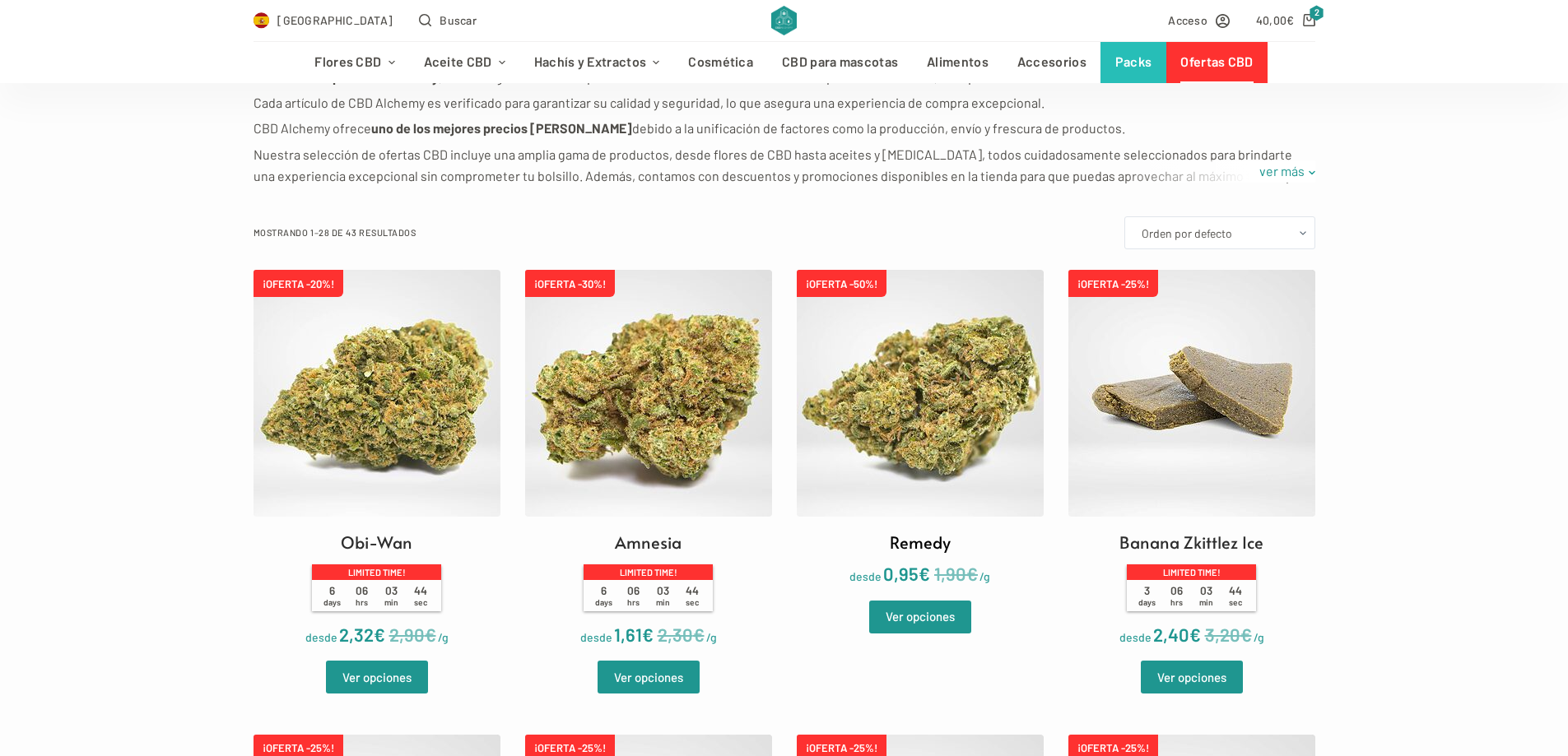
click at [958, 430] on img at bounding box center [919, 393] width 247 height 247
click at [937, 449] on img at bounding box center [919, 393] width 247 height 247
click at [945, 618] on link "Ver opciones" at bounding box center [920, 618] width 102 height 33
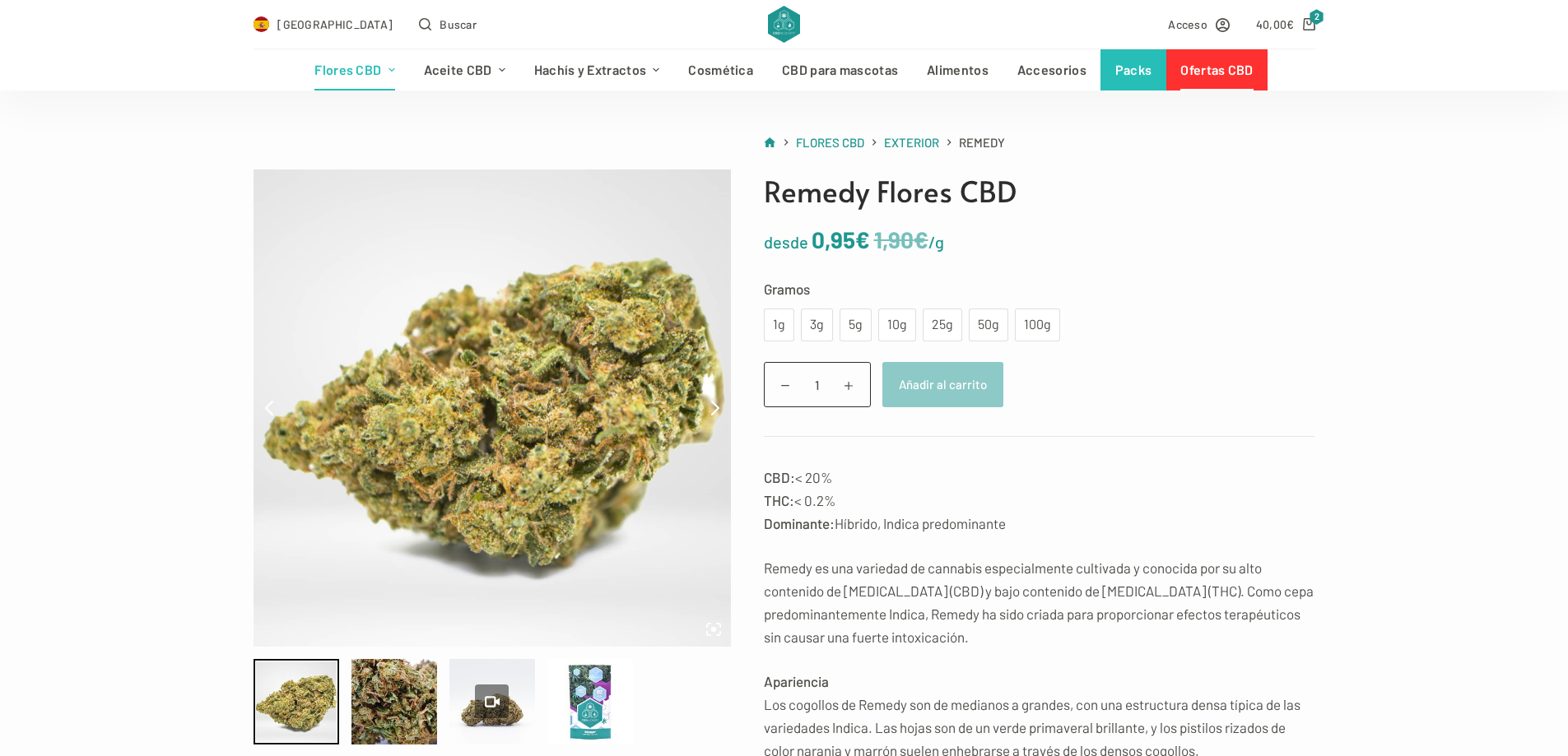
scroll to position [82, 0]
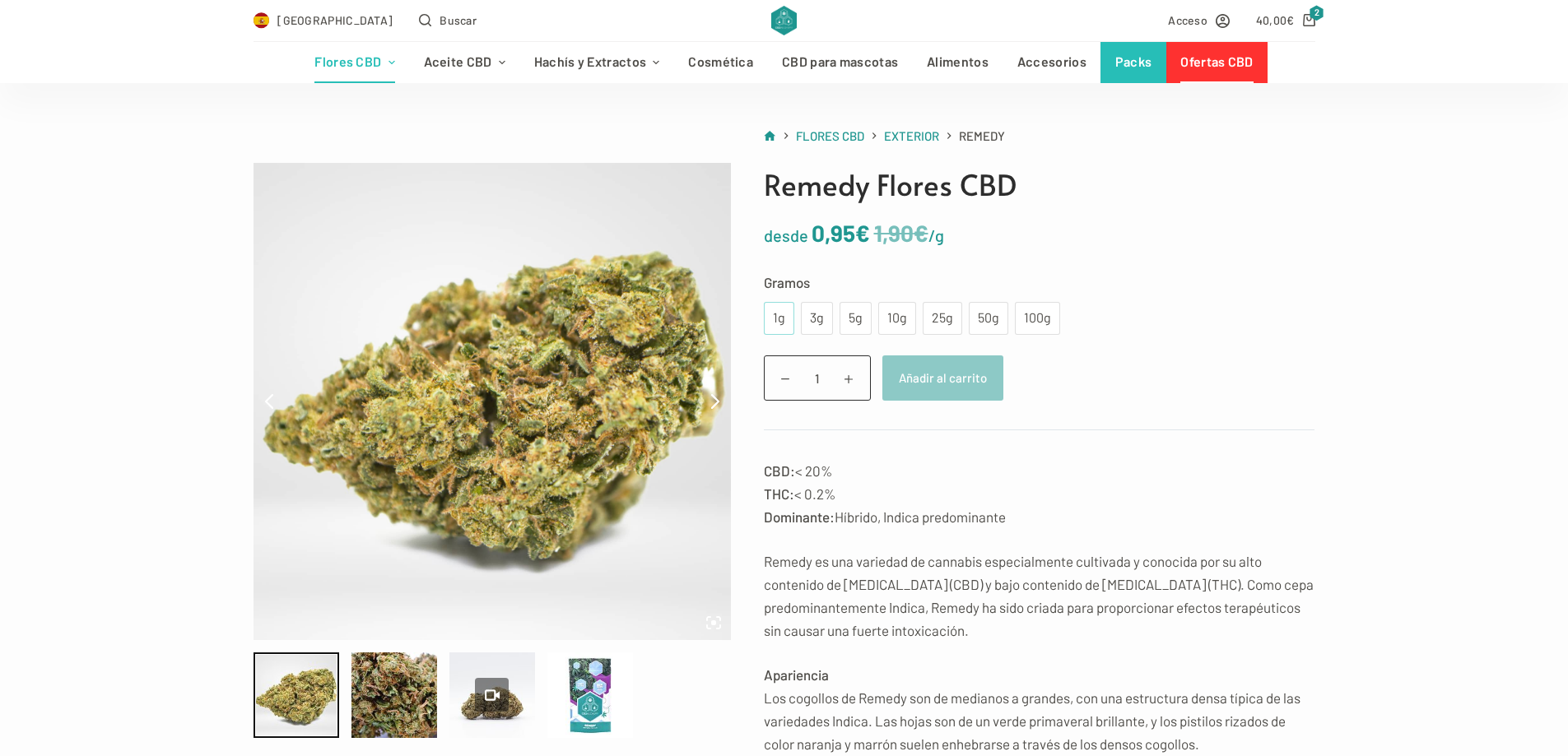
click at [781, 318] on div "1g" at bounding box center [778, 318] width 11 height 21
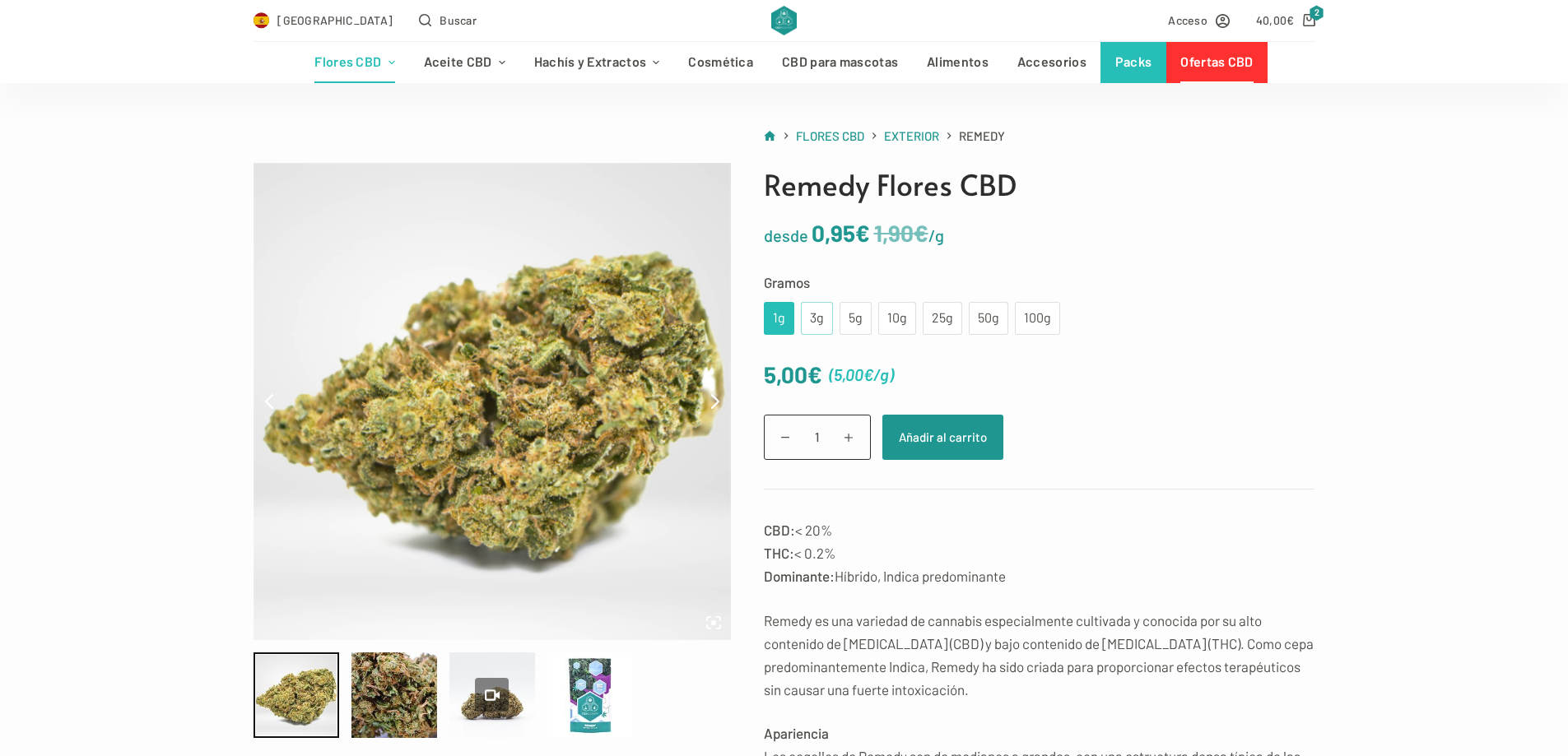
click at [811, 315] on div "3g" at bounding box center [817, 318] width 13 height 21
click at [789, 316] on div "1g" at bounding box center [779, 318] width 31 height 33
click at [807, 317] on div "3g" at bounding box center [816, 318] width 32 height 33
click at [786, 317] on div "1g" at bounding box center [779, 318] width 31 height 33
click at [811, 317] on div "3g" at bounding box center [817, 318] width 13 height 21
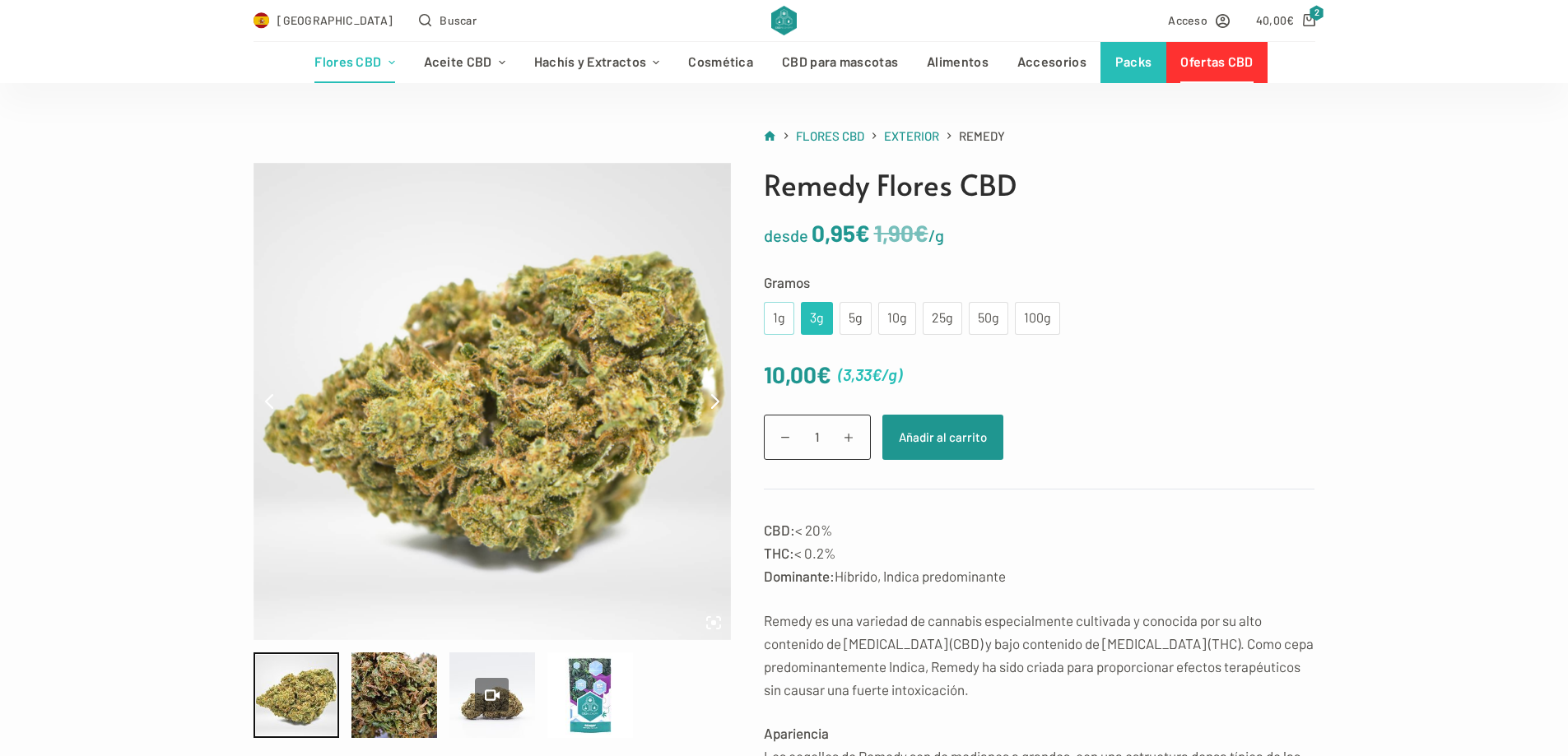
click at [780, 318] on div "1g" at bounding box center [778, 318] width 11 height 21
click at [811, 317] on div "3g" at bounding box center [817, 318] width 13 height 21
click at [783, 317] on div "1g" at bounding box center [778, 318] width 11 height 21
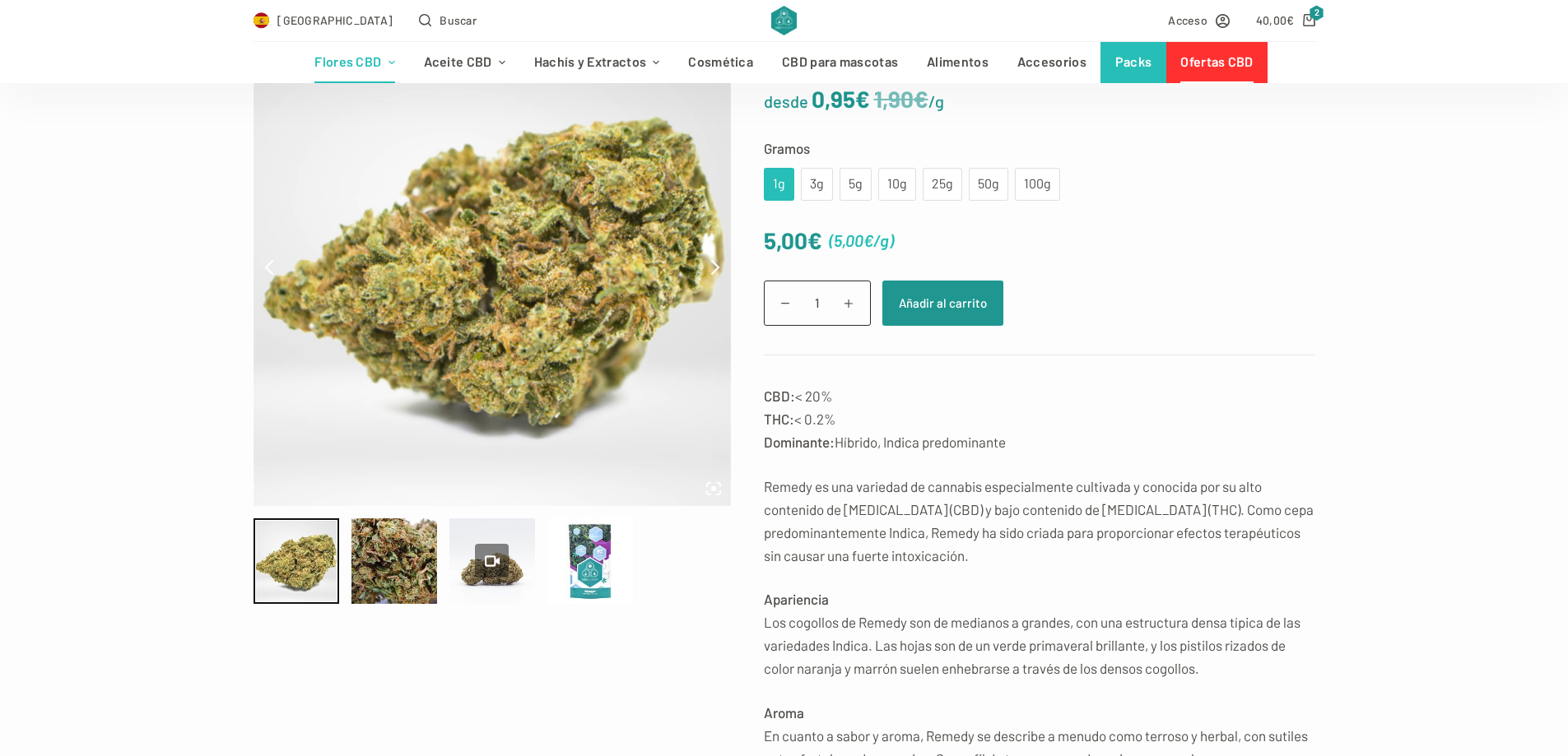
scroll to position [247, 0]
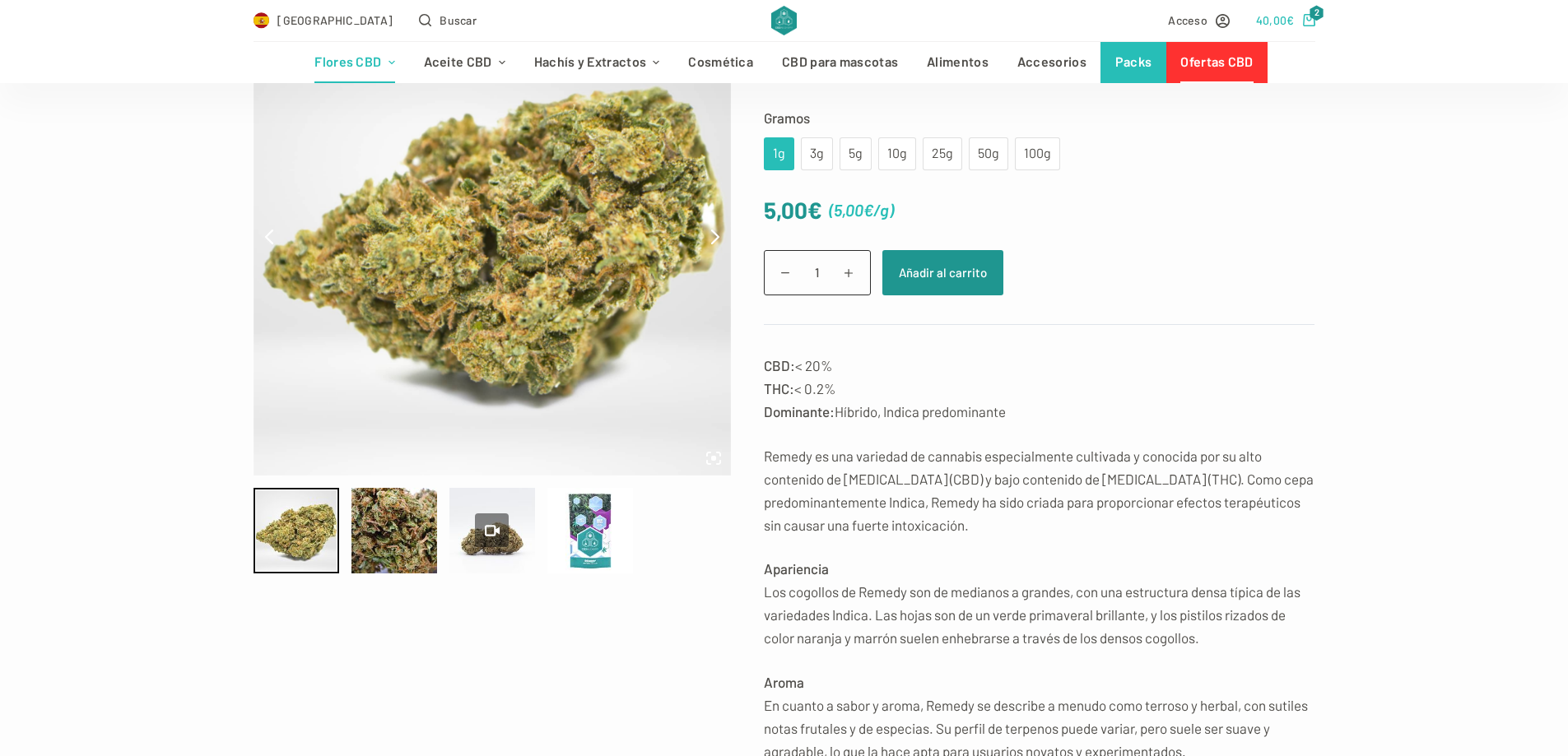
click at [1304, 25] on icon "Carro de compra" at bounding box center [1309, 19] width 13 height 13
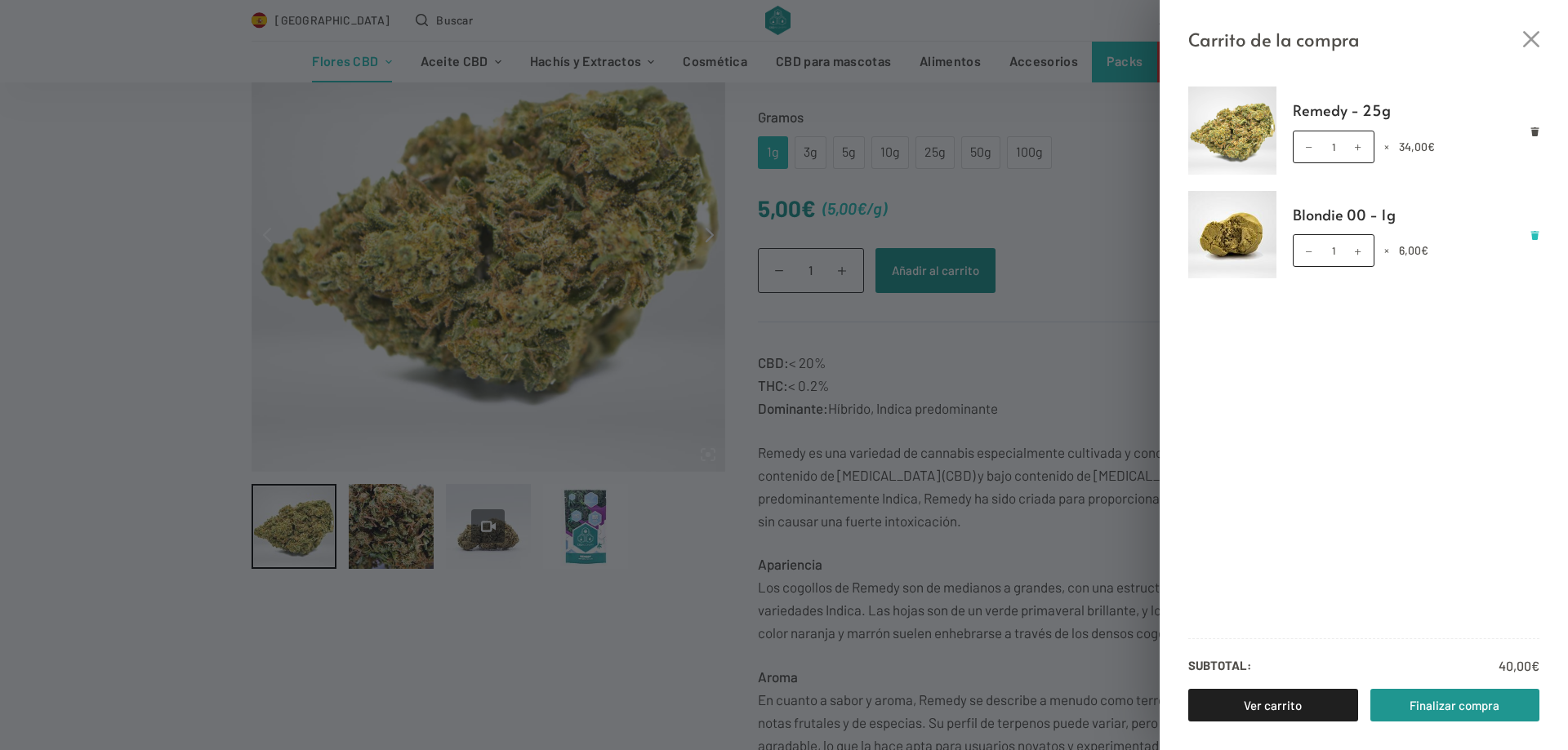
click at [1535, 238] on icon "Eliminar Blondie 00 - 1g del carrito" at bounding box center [1534, 235] width 9 height 9
click at [1085, 350] on div "Carrito de la compra Remedy - 25g Remedy - 25g cantidad 1 × 34,00 € Subtotal: 3…" at bounding box center [784, 375] width 1568 height 750
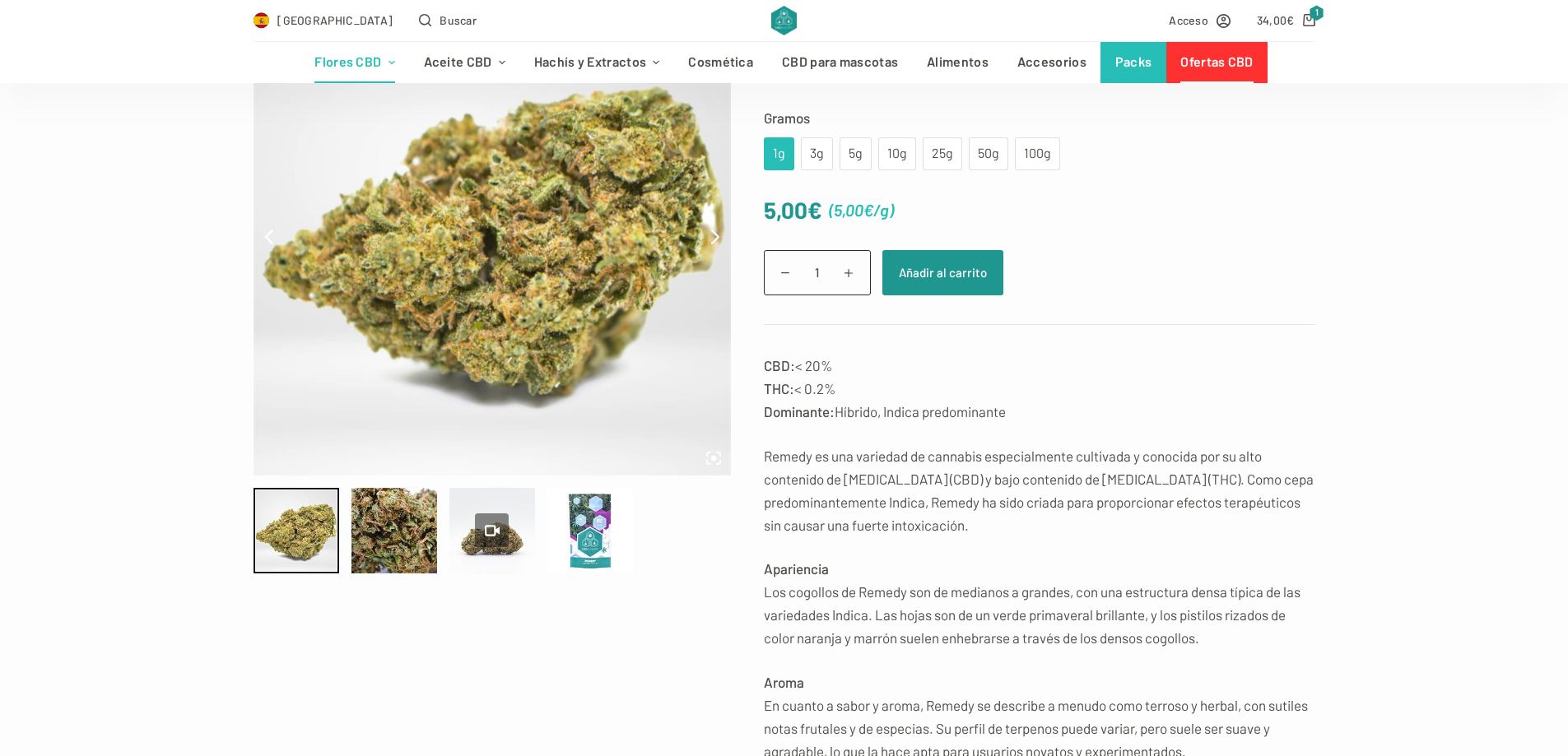
click at [1240, 65] on link "Ofertas CBD" at bounding box center [1216, 62] width 102 height 42
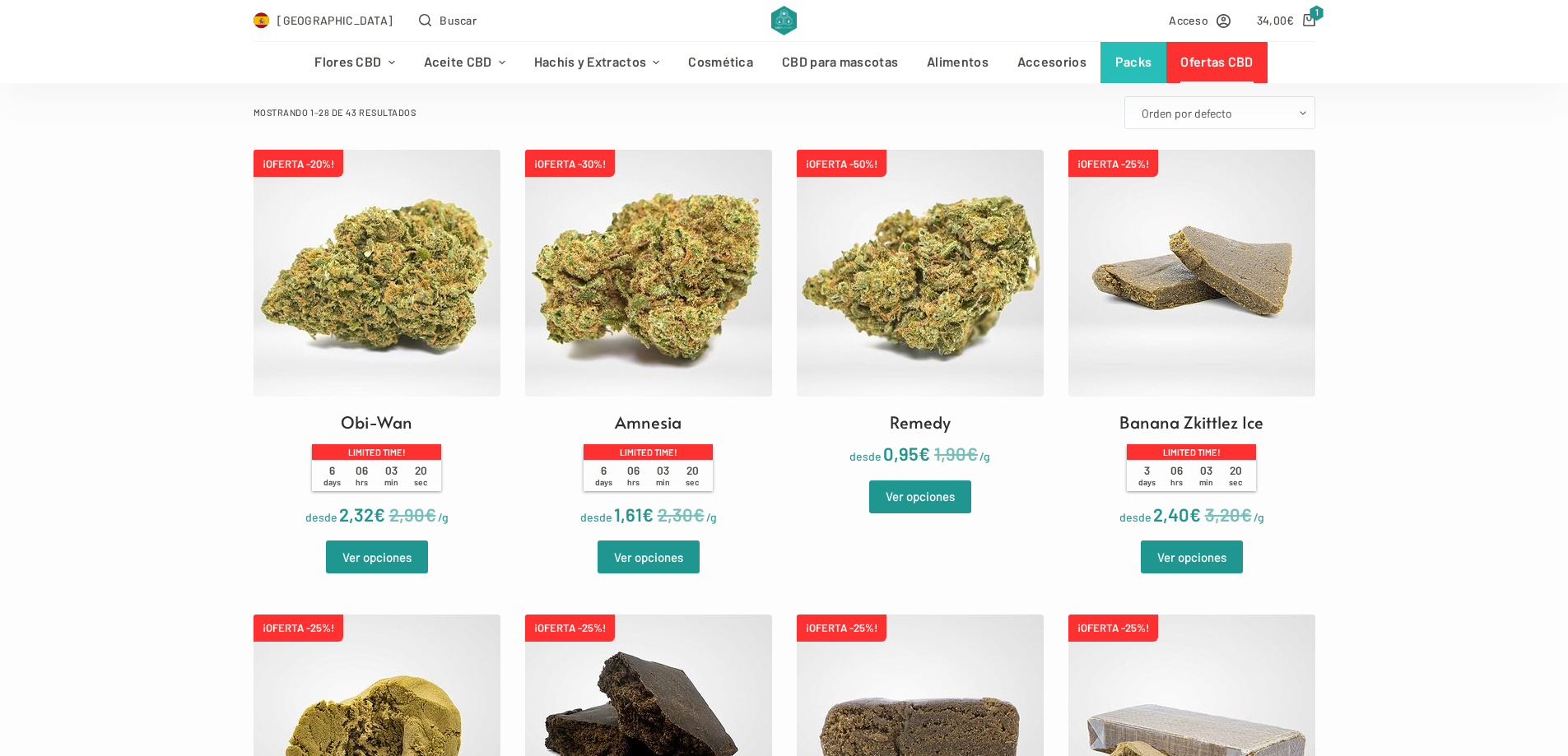
scroll to position [741, 0]
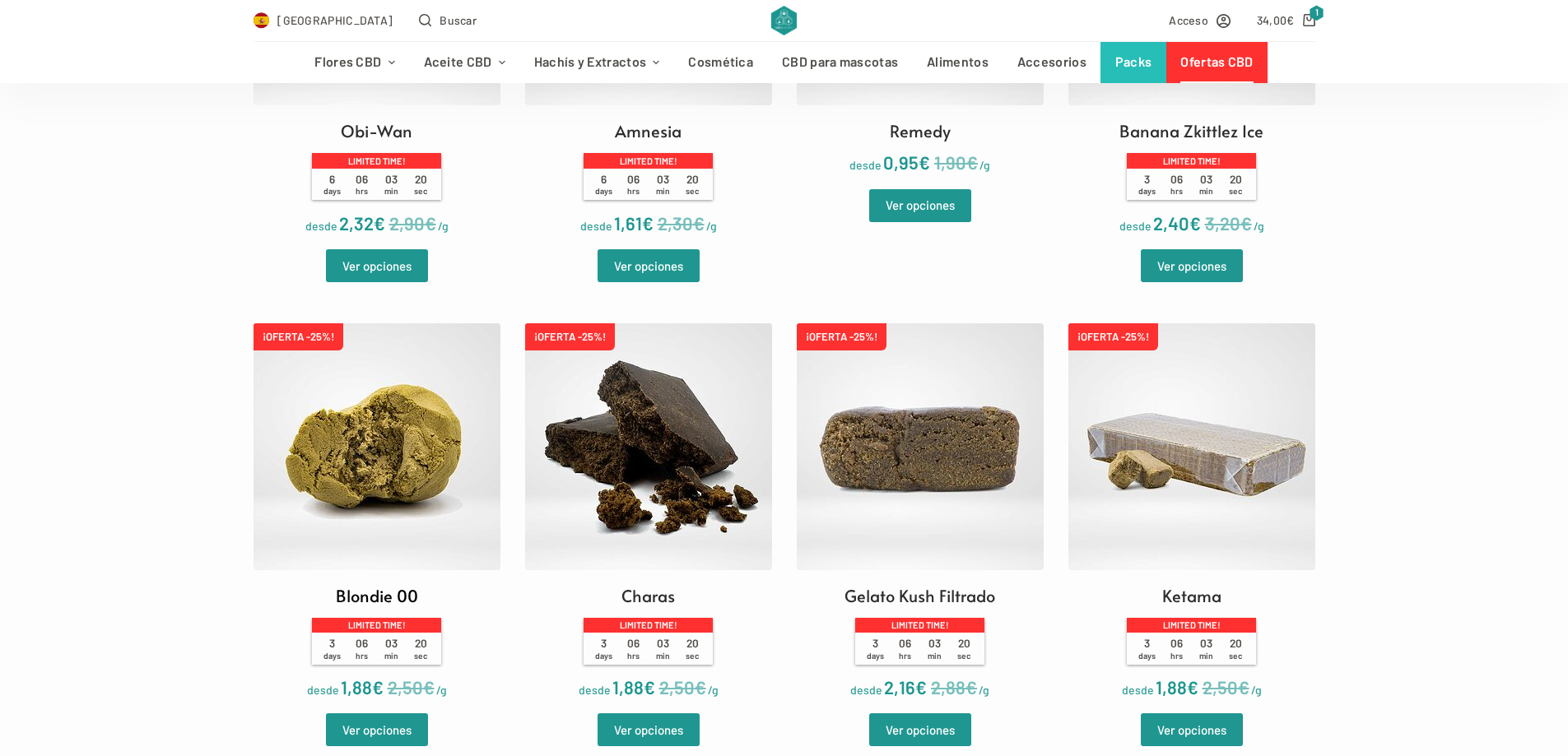
click at [407, 448] on img at bounding box center [376, 447] width 247 height 247
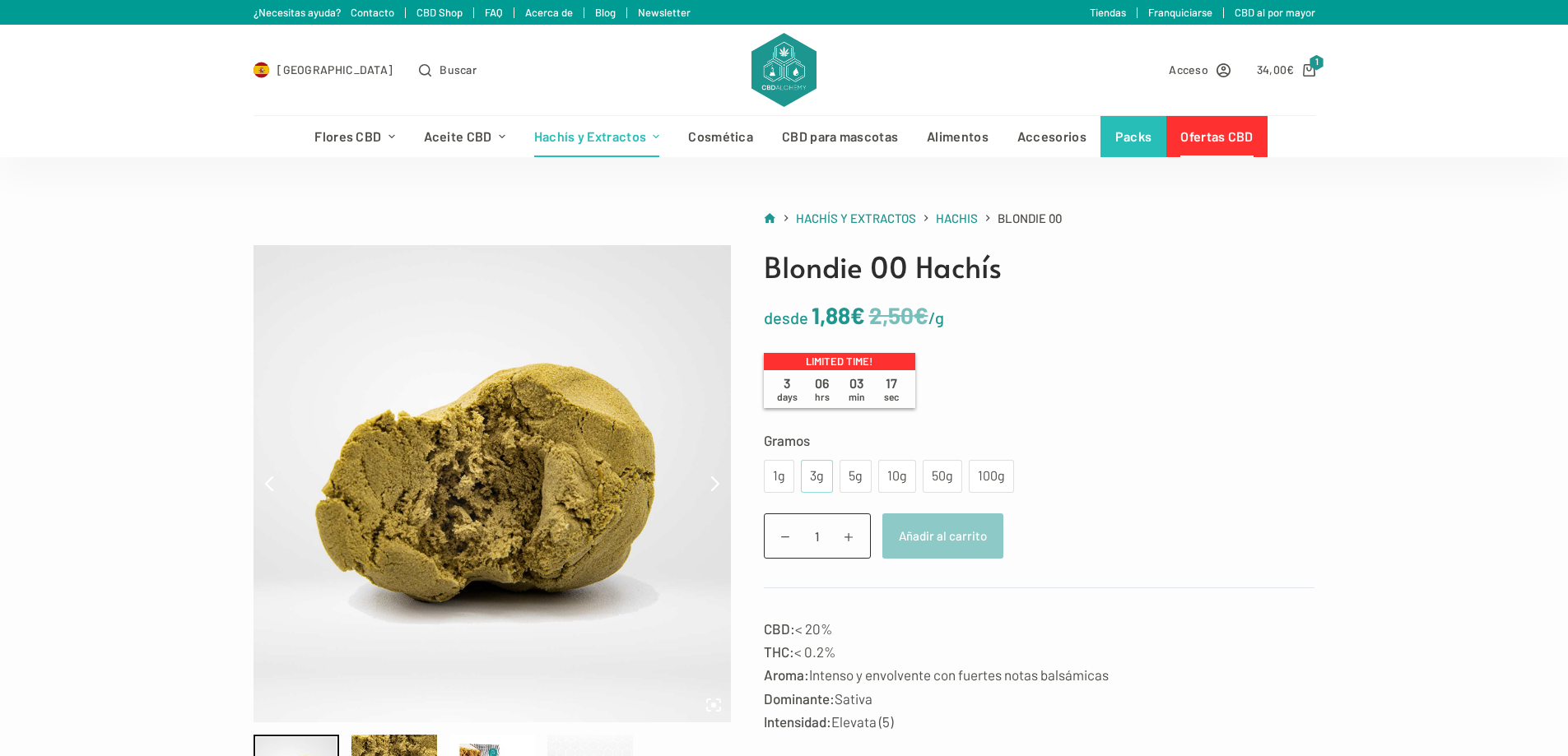
click at [813, 472] on div "3g" at bounding box center [816, 477] width 32 height 33
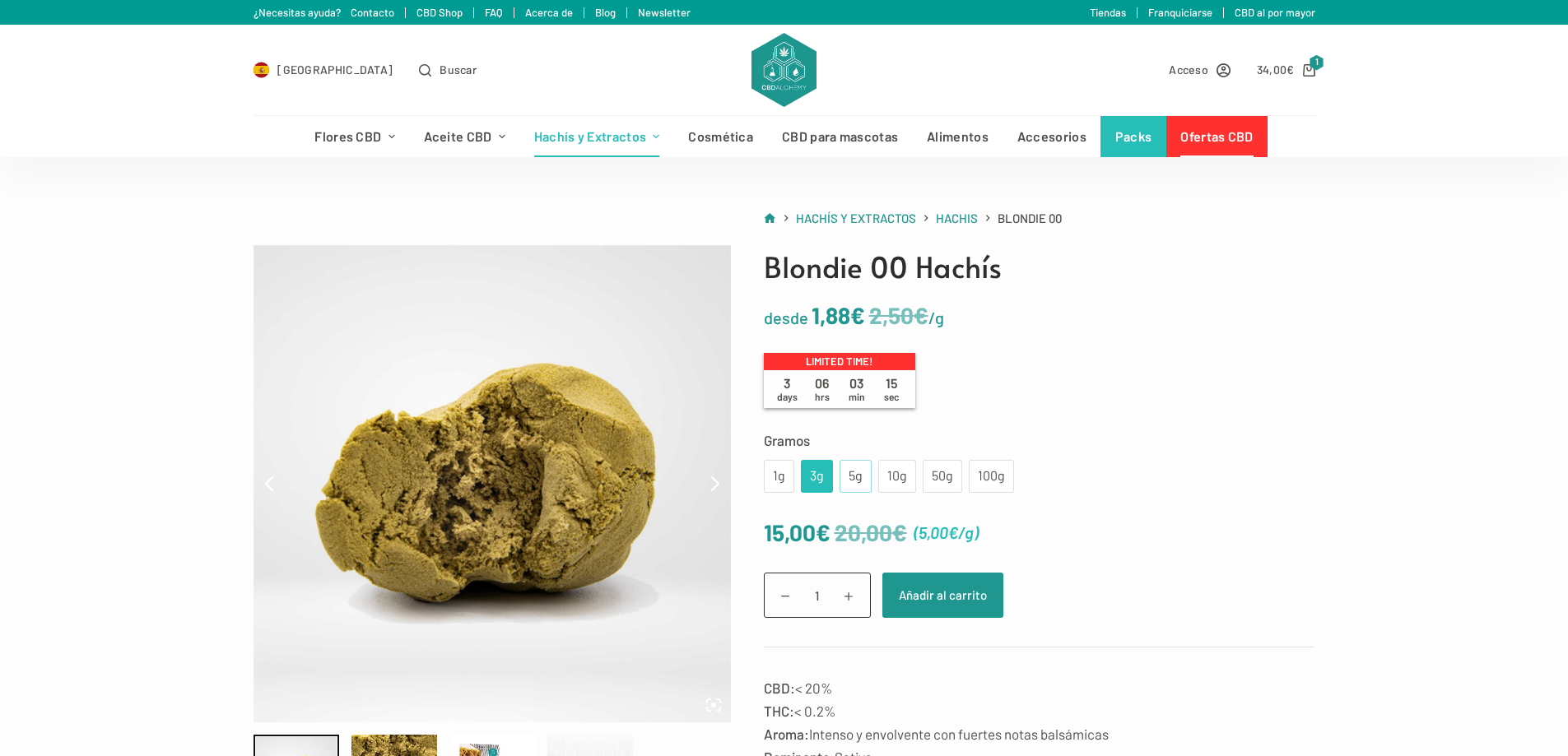
click at [856, 480] on div "5g" at bounding box center [856, 477] width 13 height 21
click at [814, 480] on div "3g" at bounding box center [817, 477] width 13 height 21
click at [934, 581] on button "Añadir al carrito" at bounding box center [943, 596] width 121 height 45
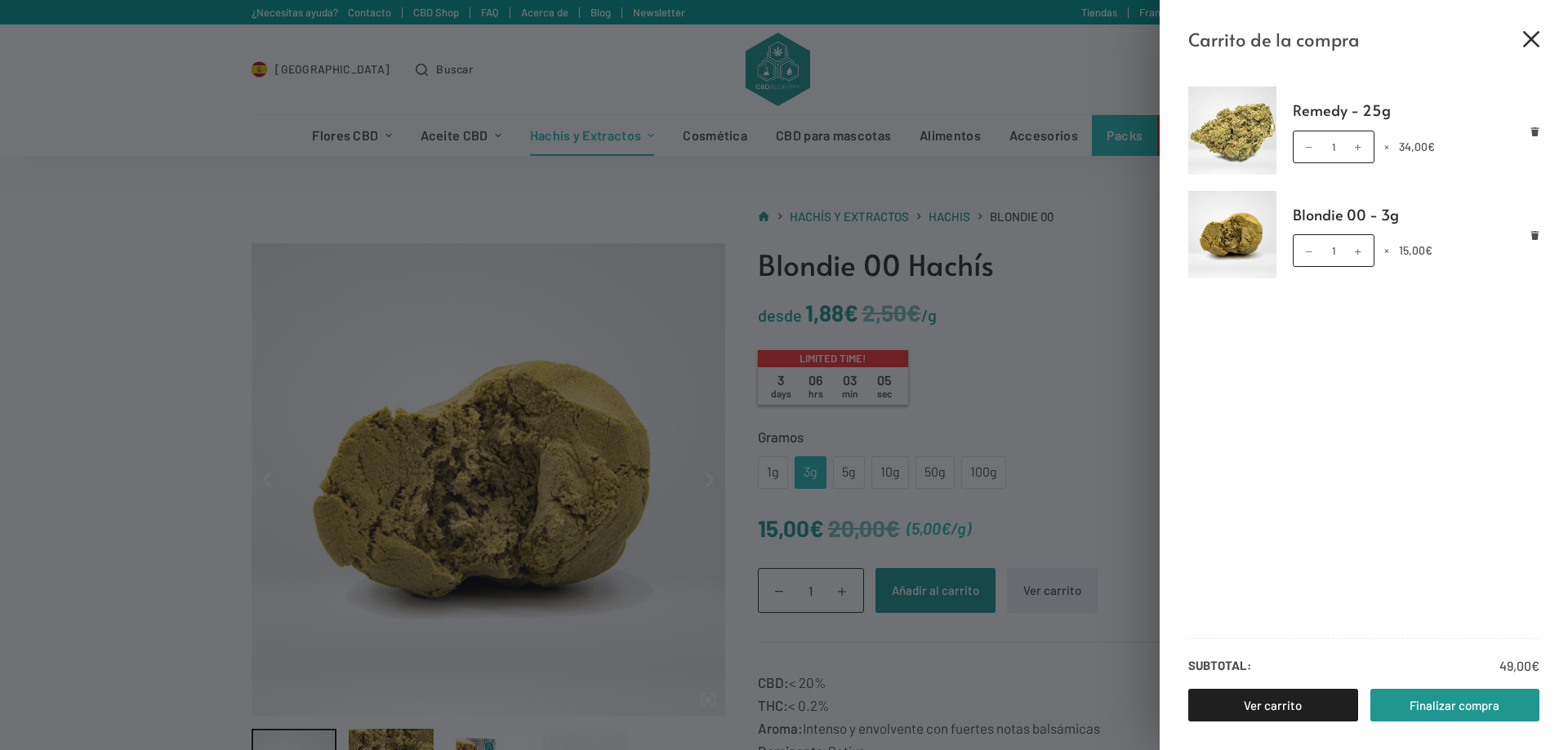
click at [1528, 44] on icon "Cerrar el cajón del carrito" at bounding box center [1531, 38] width 16 height 16
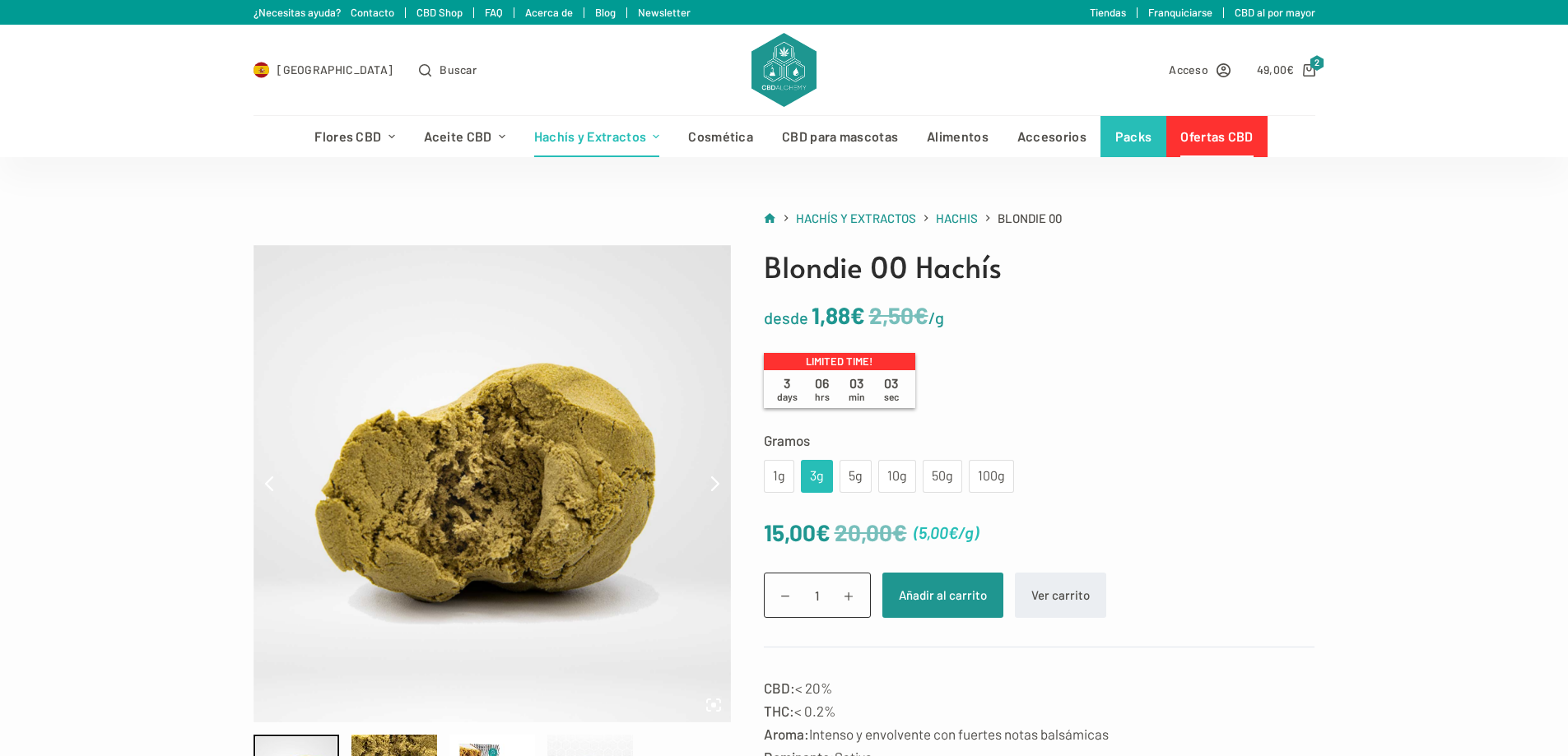
click at [1194, 128] on link "Ofertas CBD" at bounding box center [1216, 136] width 102 height 42
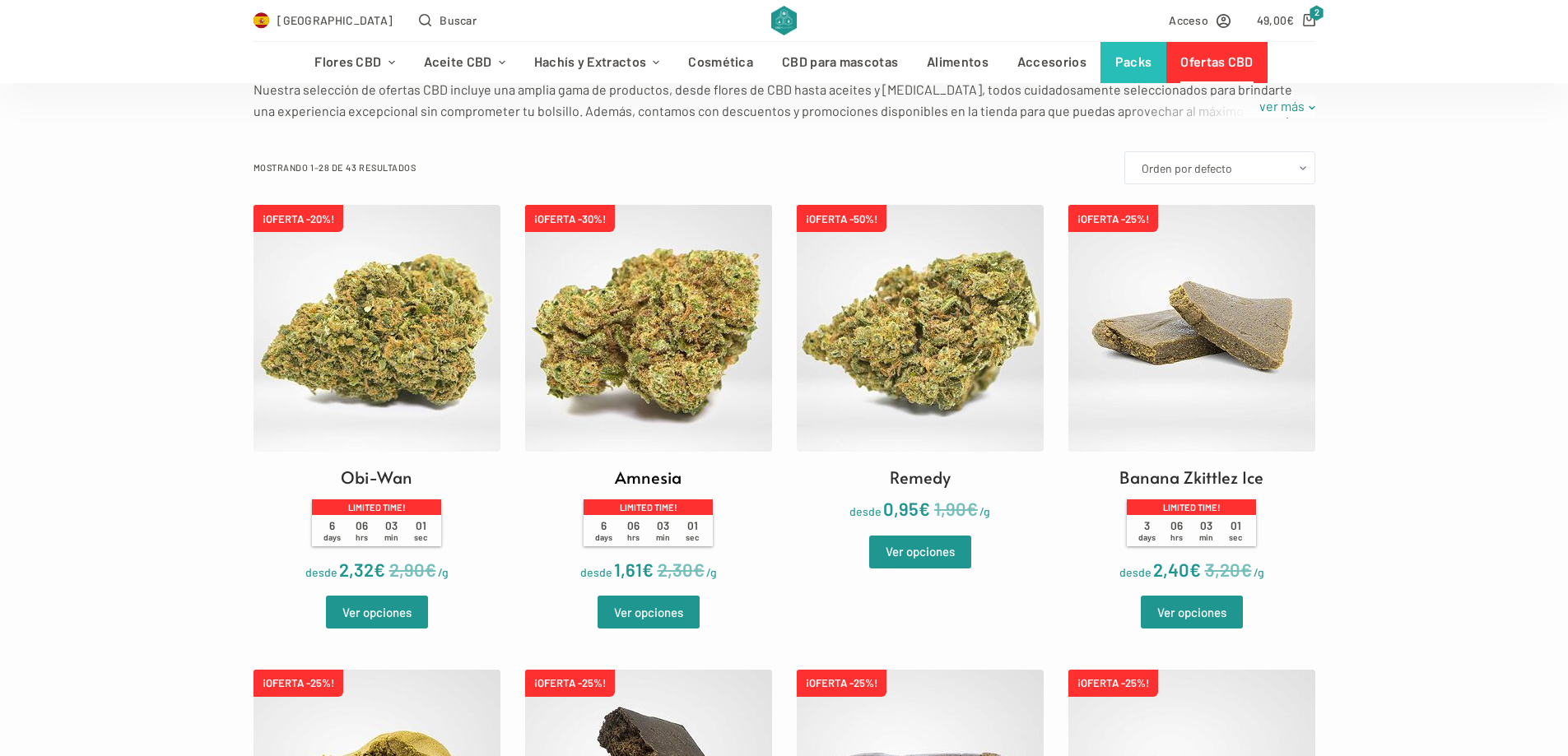
scroll to position [412, 0]
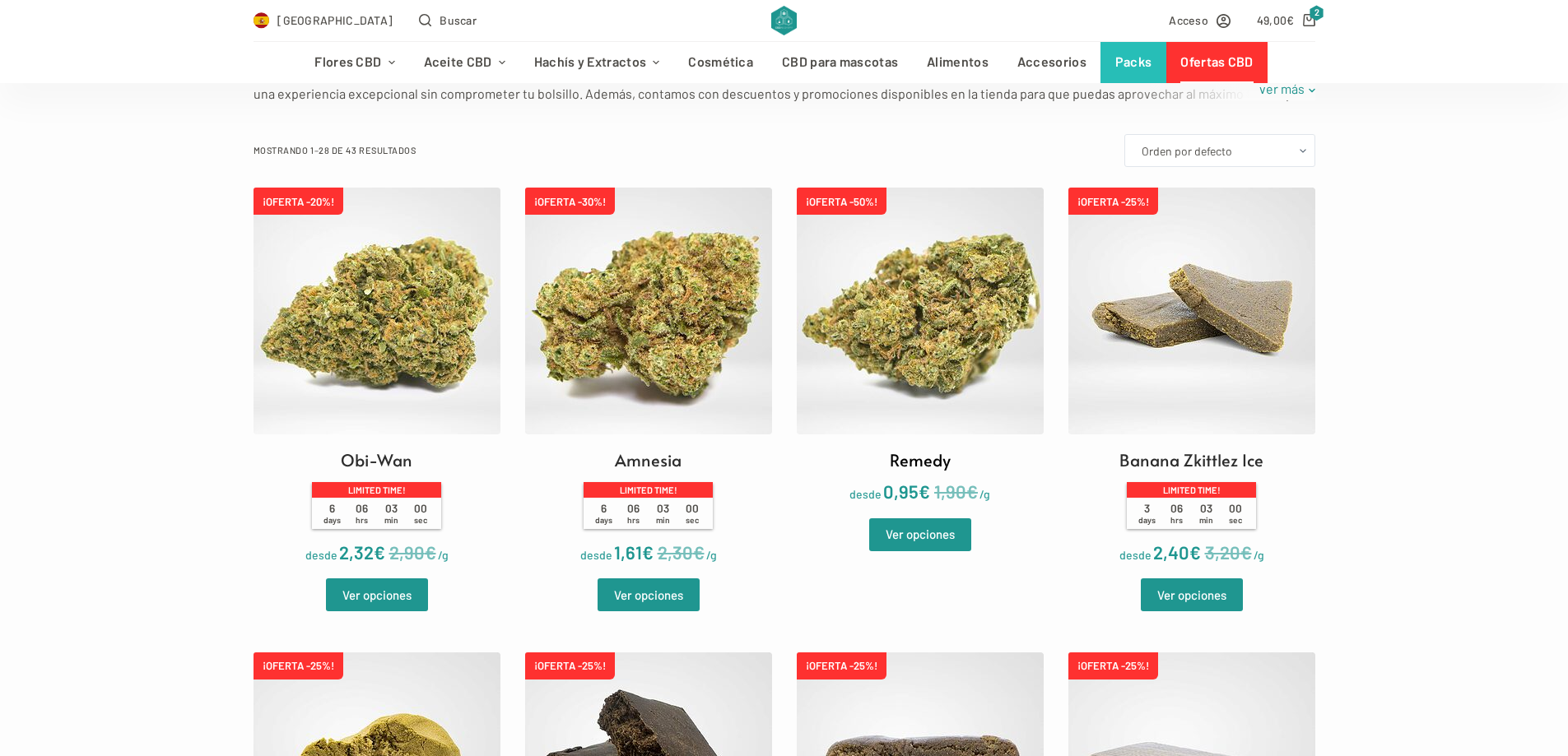
click at [874, 346] on img at bounding box center [919, 310] width 247 height 247
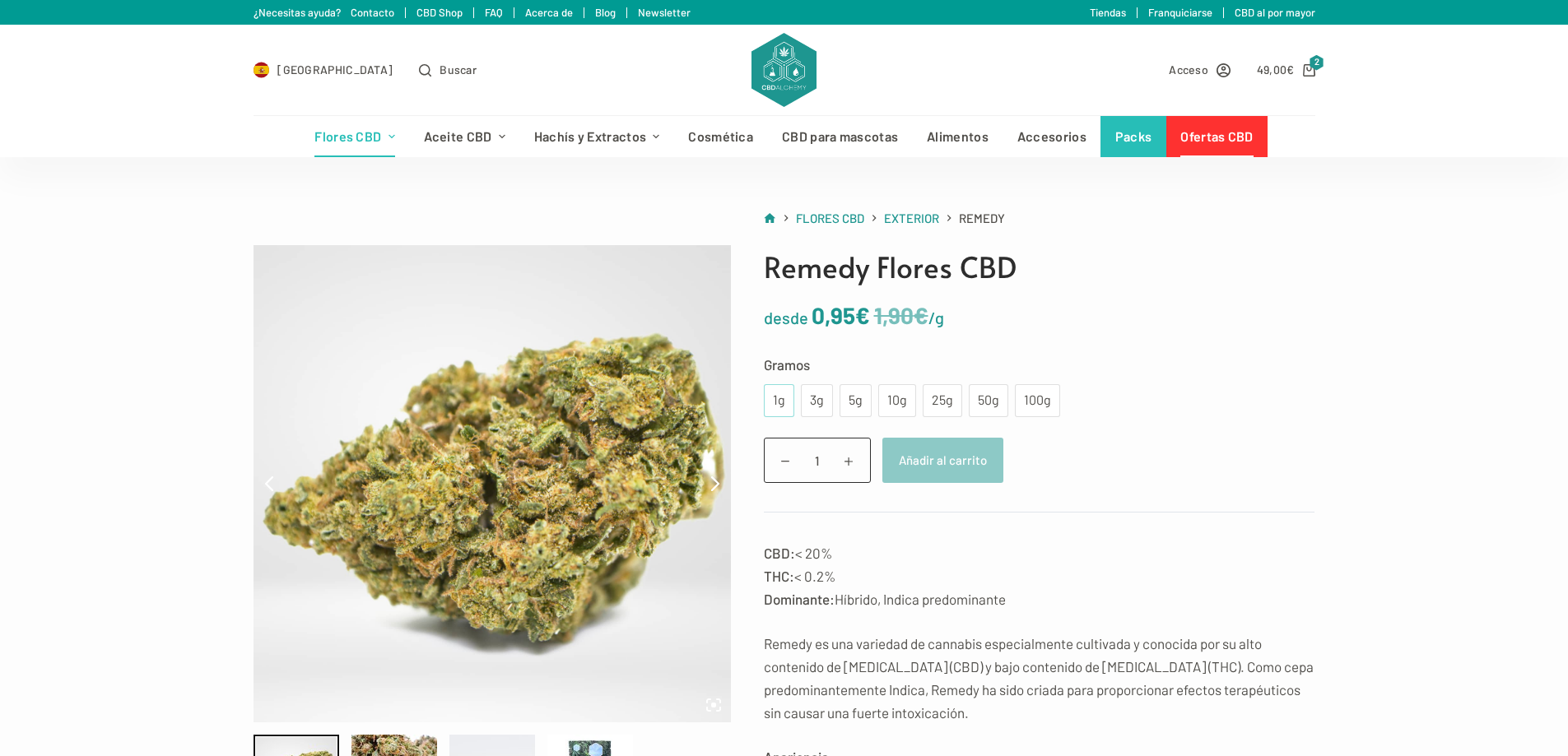
click at [769, 399] on div "1g" at bounding box center [779, 401] width 31 height 33
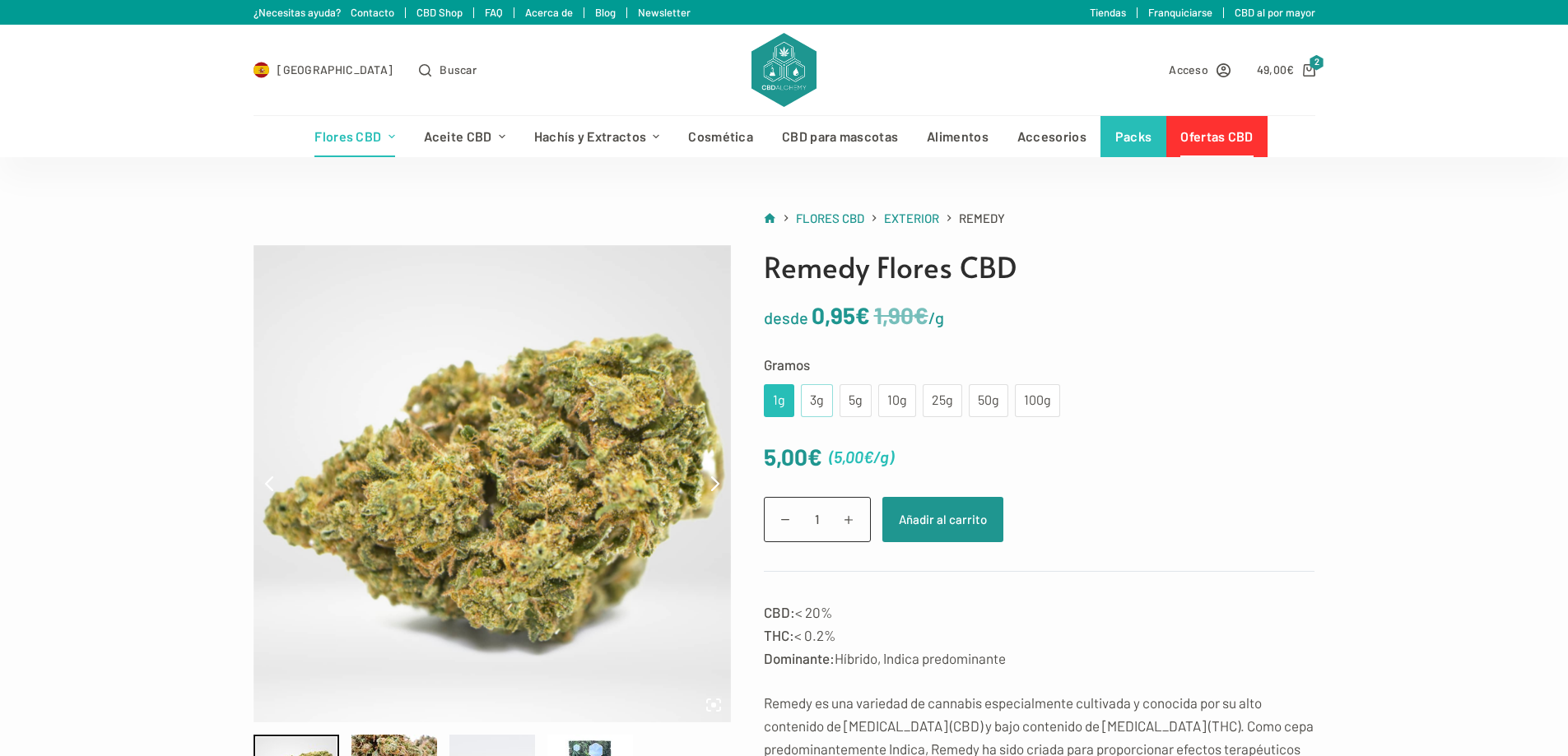
click at [816, 402] on div "3g" at bounding box center [817, 401] width 13 height 21
click at [851, 401] on div "5g" at bounding box center [856, 401] width 13 height 21
click at [888, 401] on div "10g" at bounding box center [897, 401] width 18 height 21
click at [933, 402] on div "25g" at bounding box center [943, 401] width 19 height 21
click at [978, 401] on div "50g" at bounding box center [988, 401] width 19 height 21
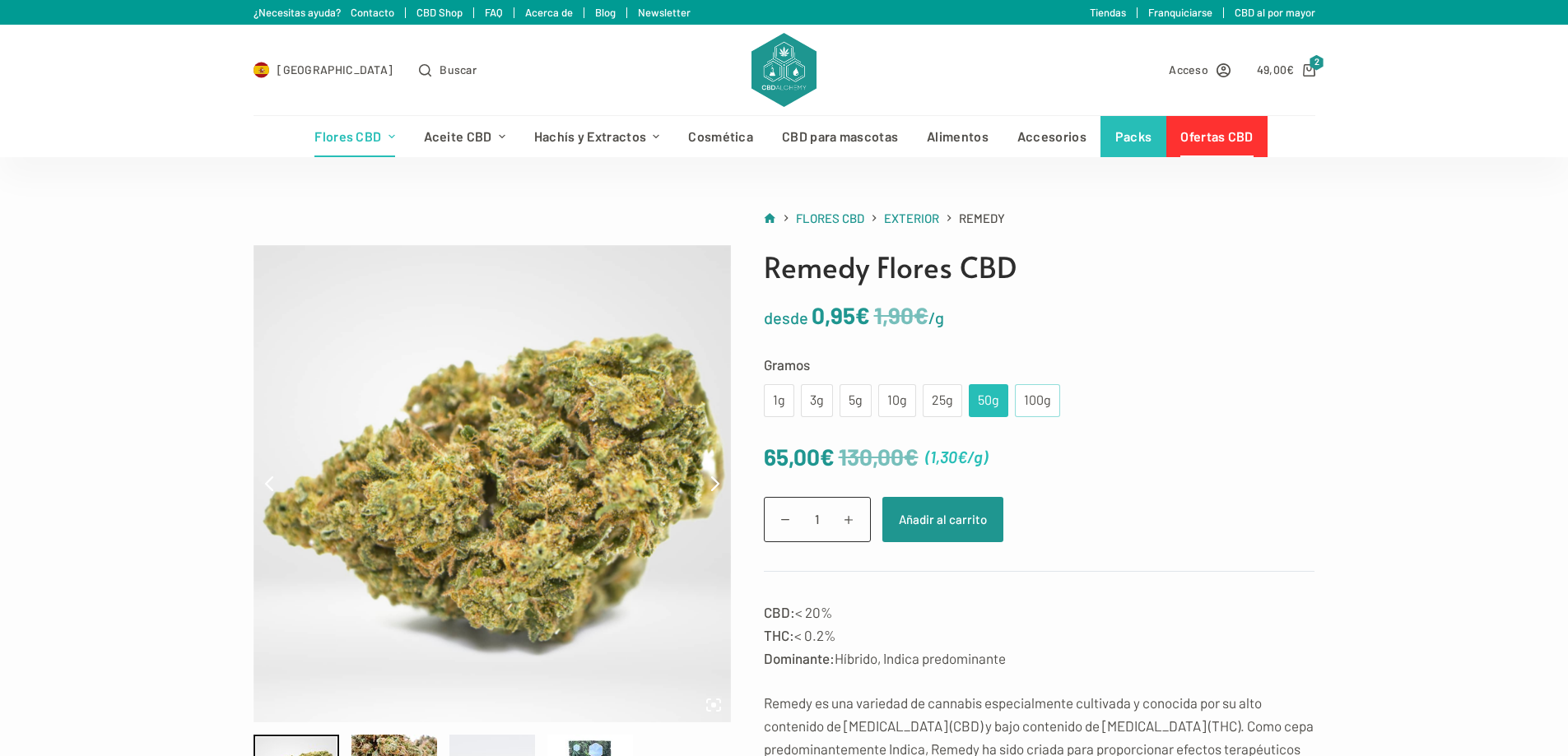
click at [1032, 398] on div "100g" at bounding box center [1037, 401] width 25 height 21
click at [928, 407] on div "25g" at bounding box center [942, 401] width 40 height 33
click at [855, 412] on div "1g 3g 5g 10g 25g 50g 100g" at bounding box center [912, 401] width 296 height 33
click at [788, 409] on div "1g" at bounding box center [779, 401] width 31 height 33
click at [868, 415] on div "5g" at bounding box center [855, 401] width 32 height 33
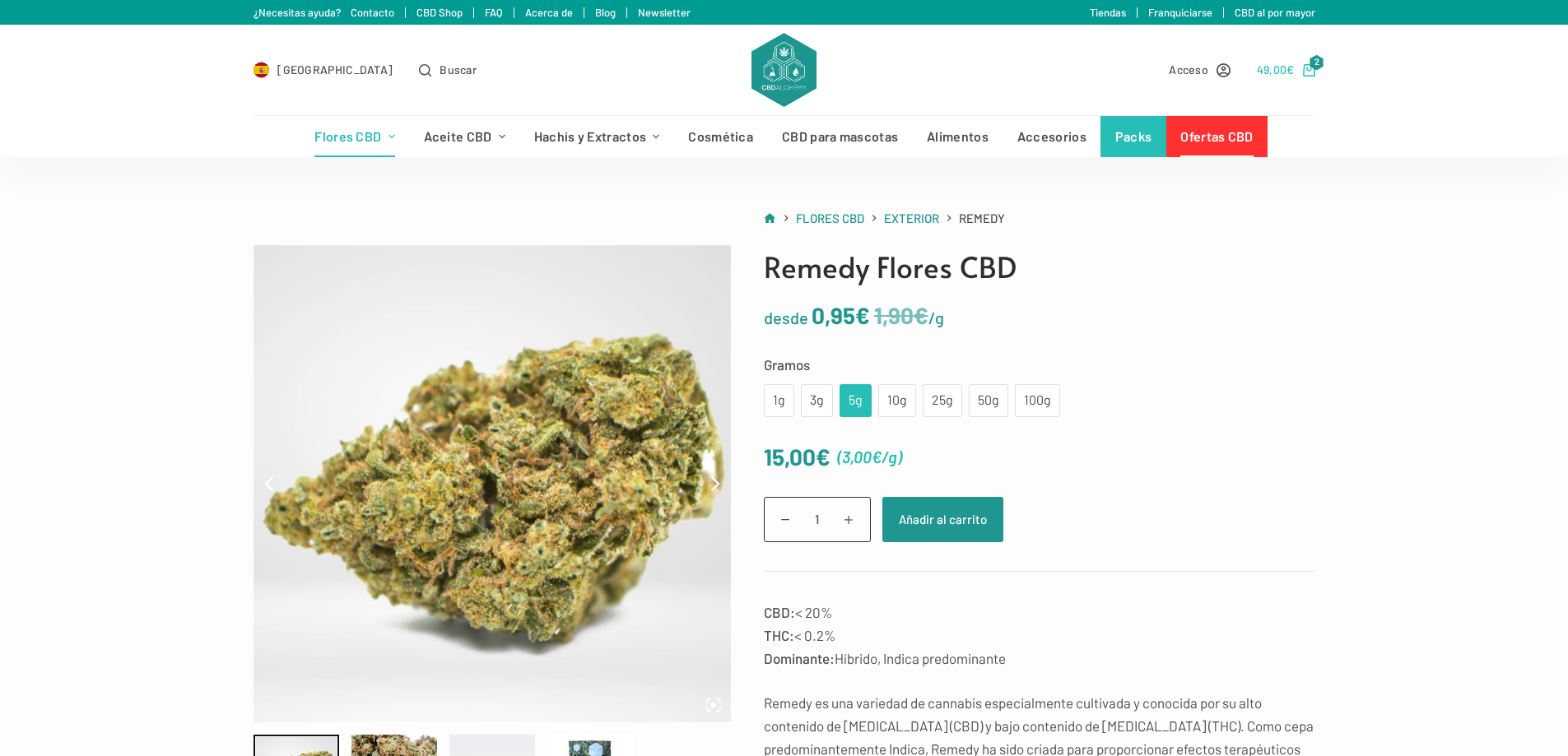
click at [1273, 71] on bdi "49,00 €" at bounding box center [1275, 70] width 38 height 14
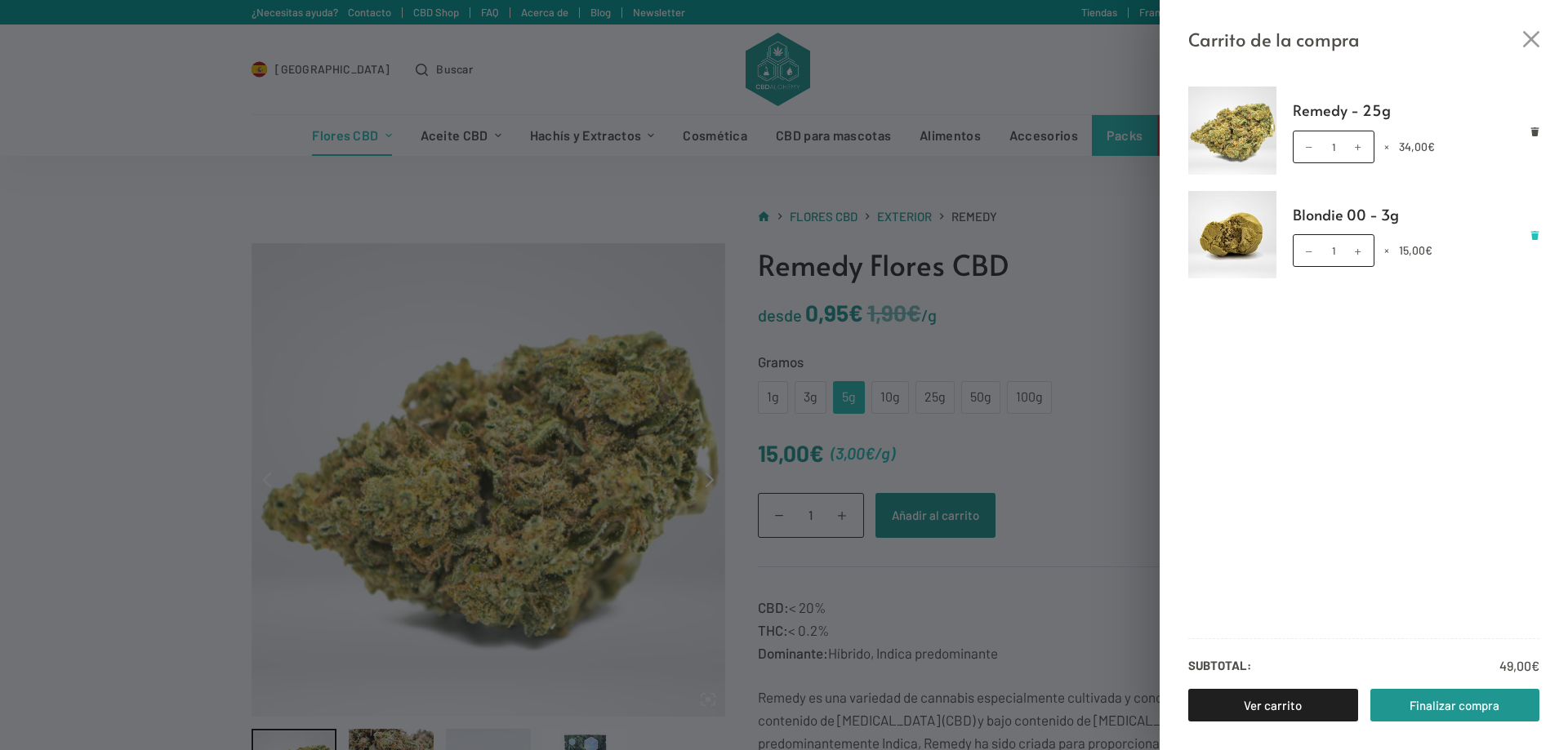
click at [1534, 236] on icon "Eliminar Blondie 00 - 3g del carrito" at bounding box center [1534, 235] width 9 height 9
click at [1067, 277] on div "Carrito de la compra Remedy - 25g Remedy - 25g cantidad 1 × 34,00 € Subtotal: 3…" at bounding box center [784, 375] width 1568 height 750
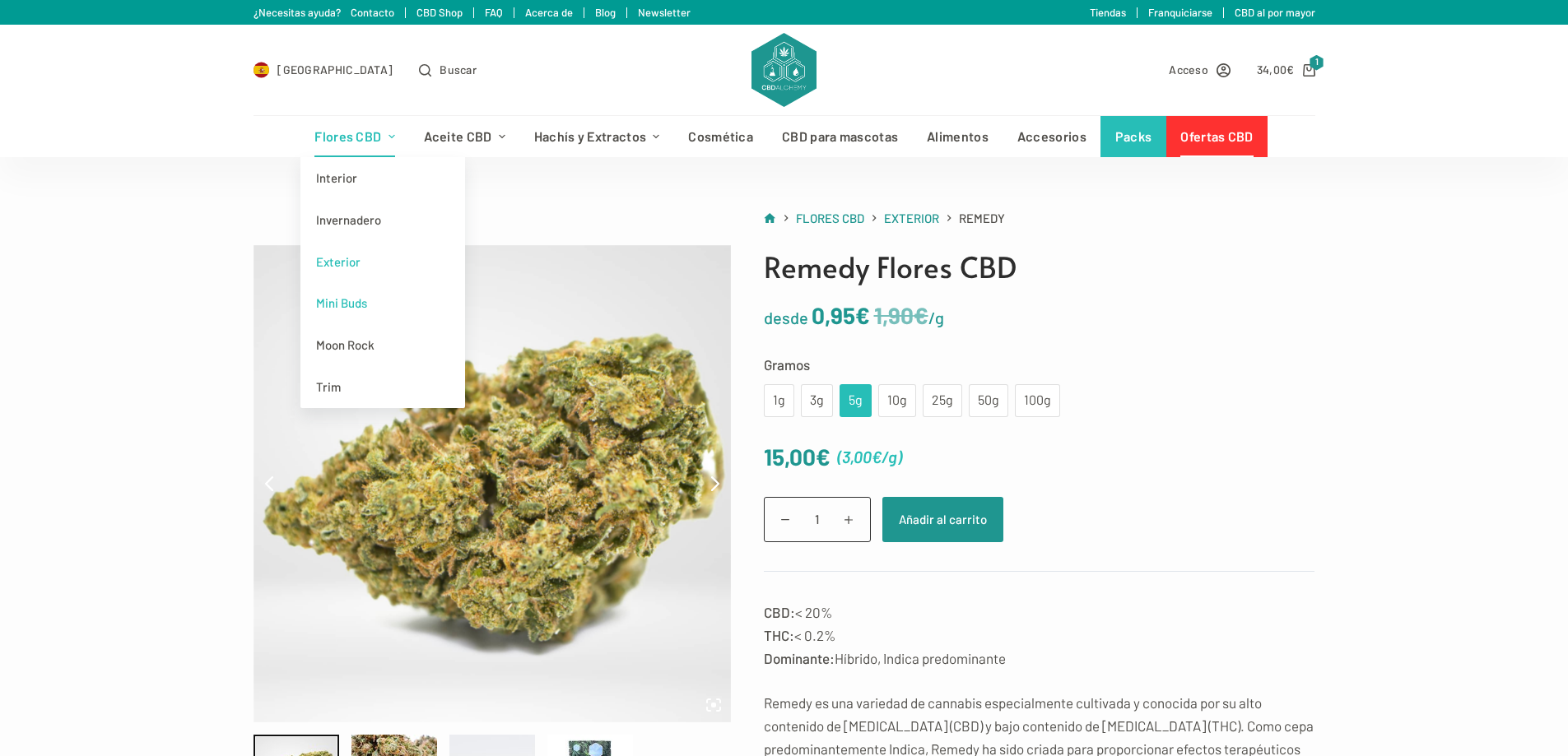
click at [378, 315] on link "Mini Buds" at bounding box center [383, 303] width 164 height 42
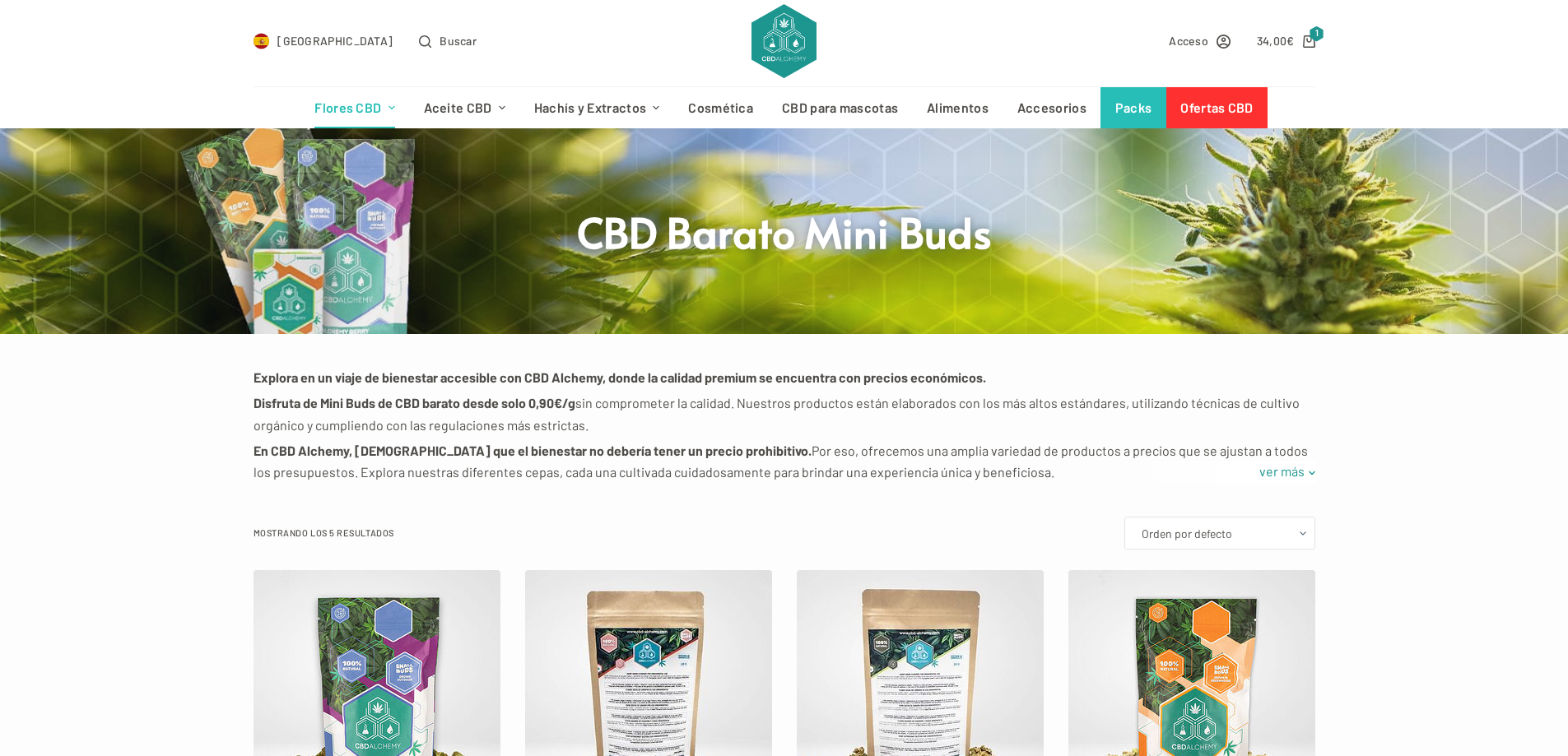
scroll to position [164, 0]
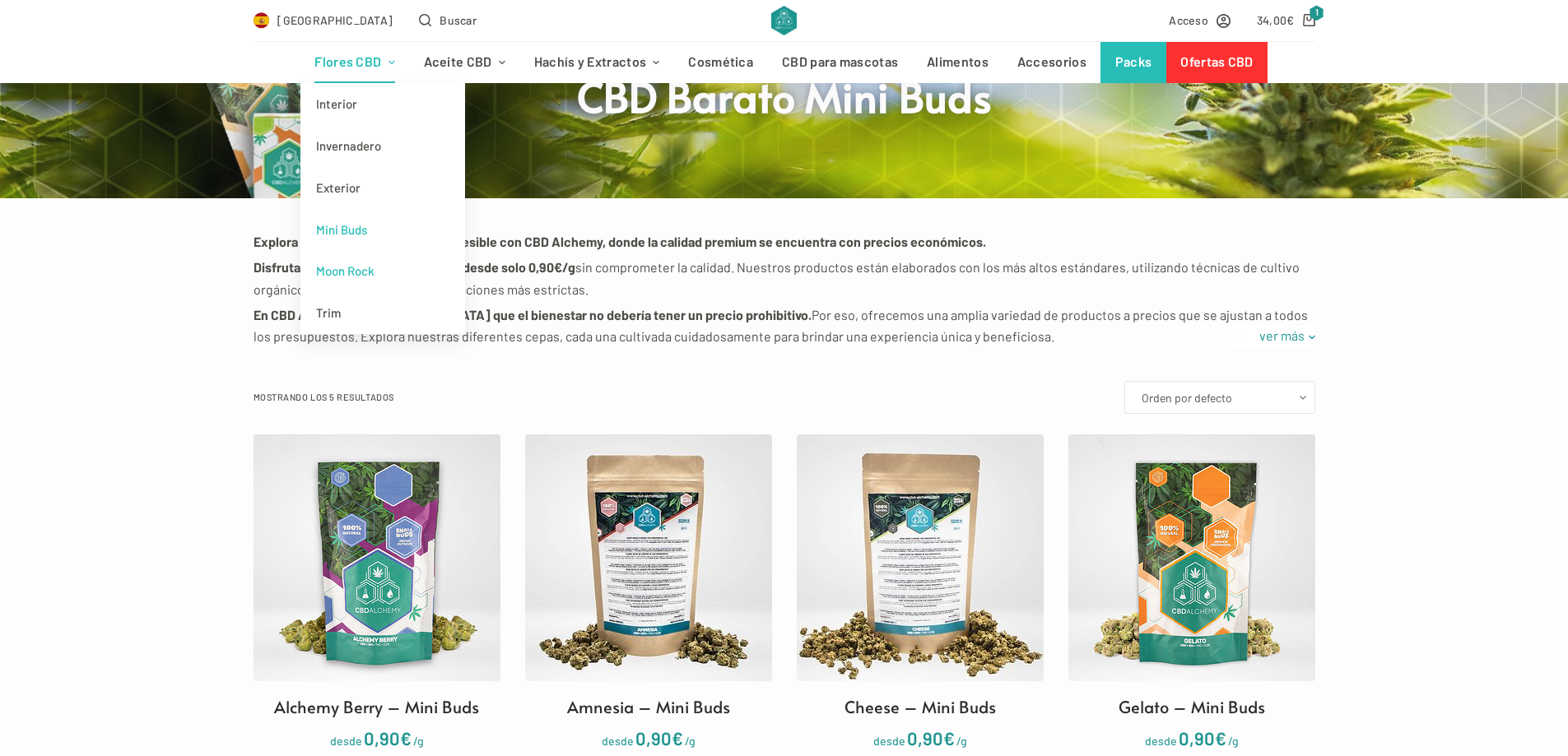
click at [363, 275] on link "Moon Rock" at bounding box center [383, 271] width 164 height 42
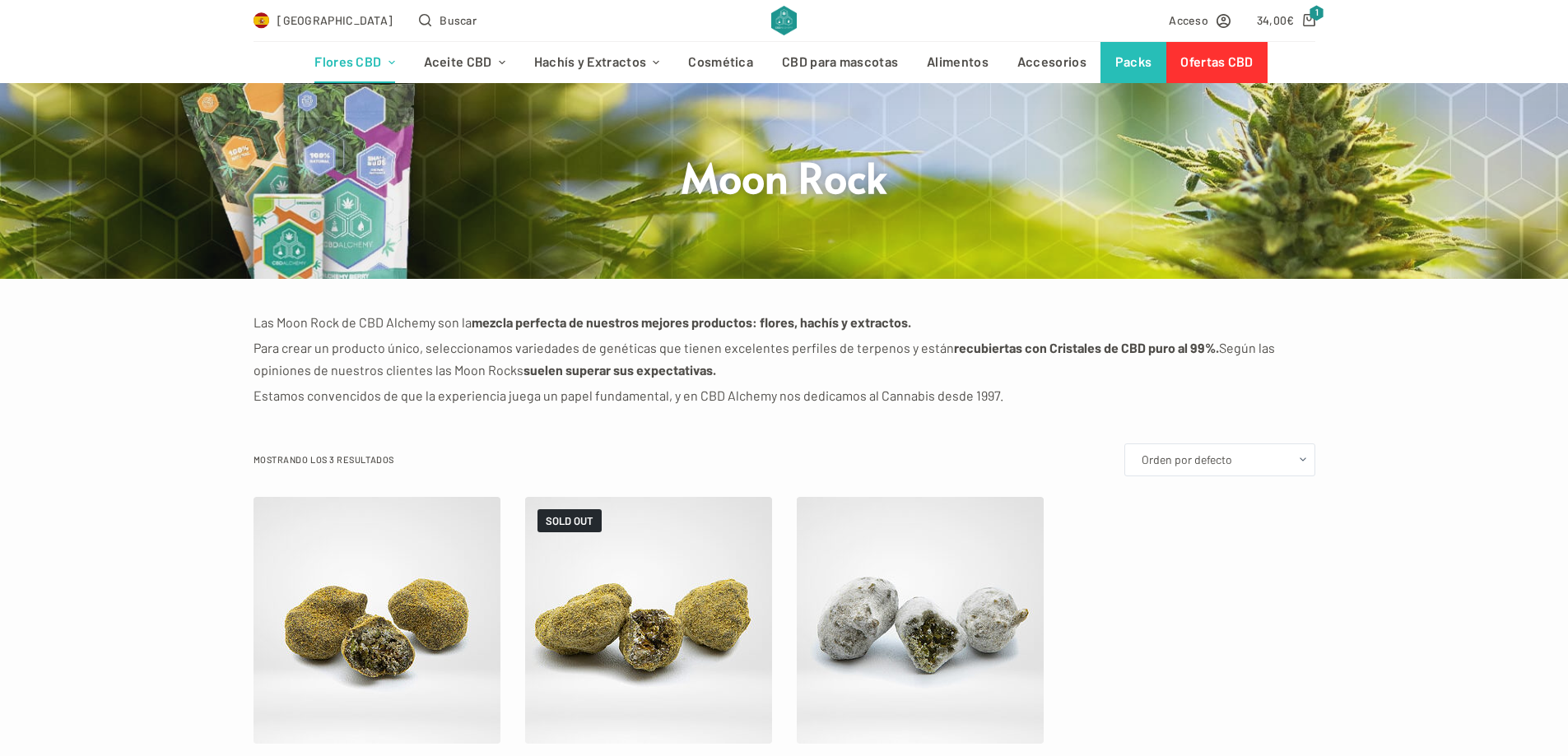
scroll to position [82, 0]
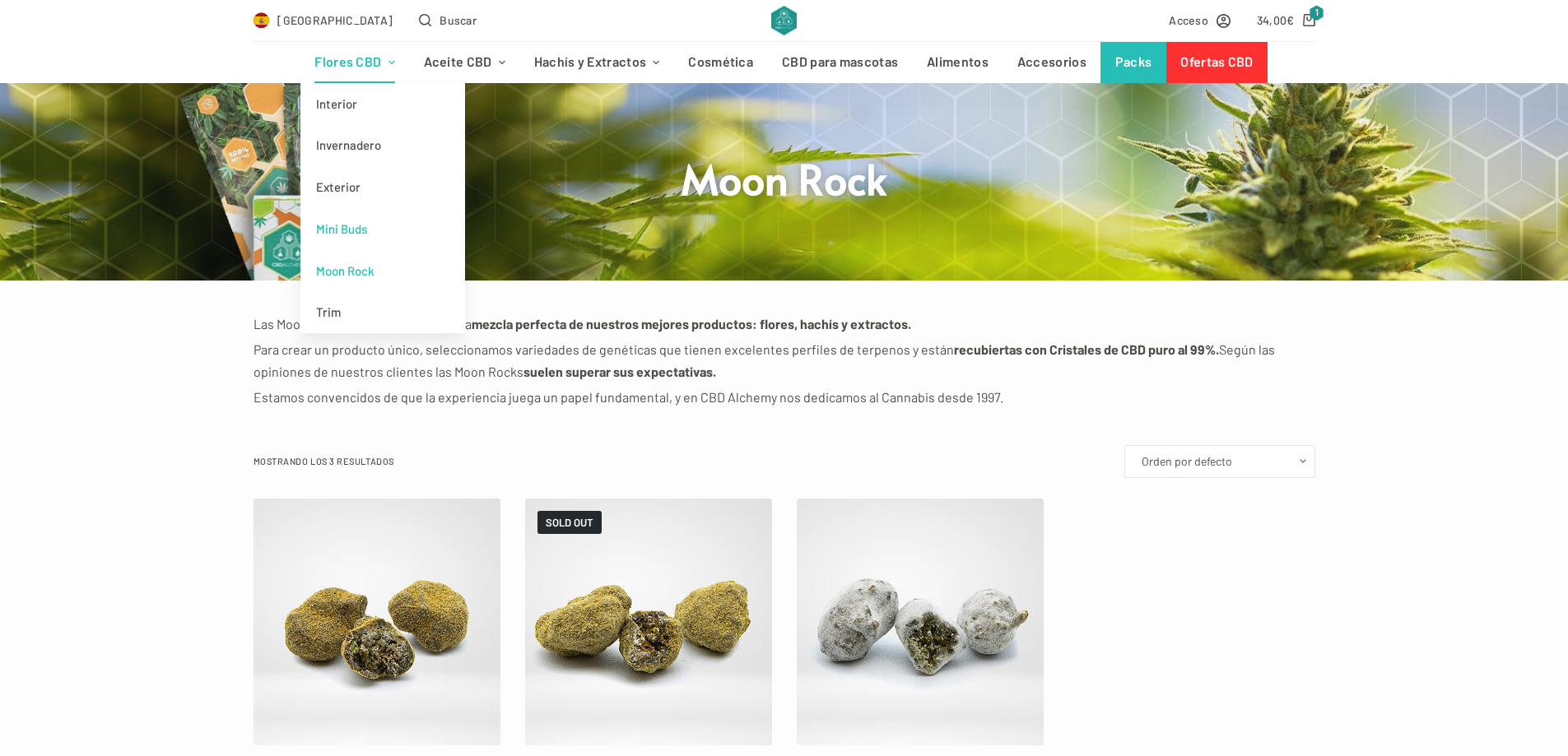
click at [376, 234] on link "Mini Buds" at bounding box center [383, 228] width 164 height 42
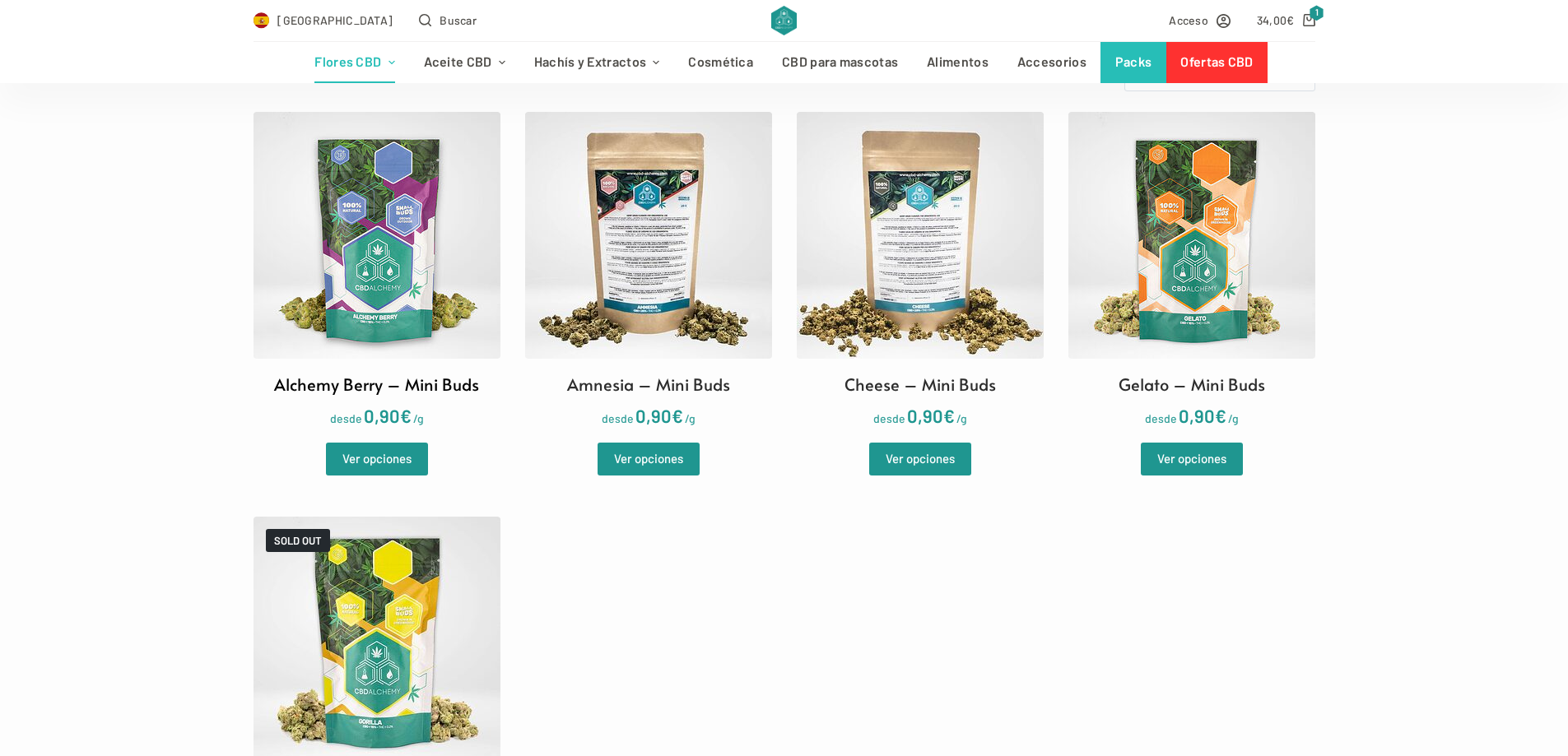
scroll to position [494, 0]
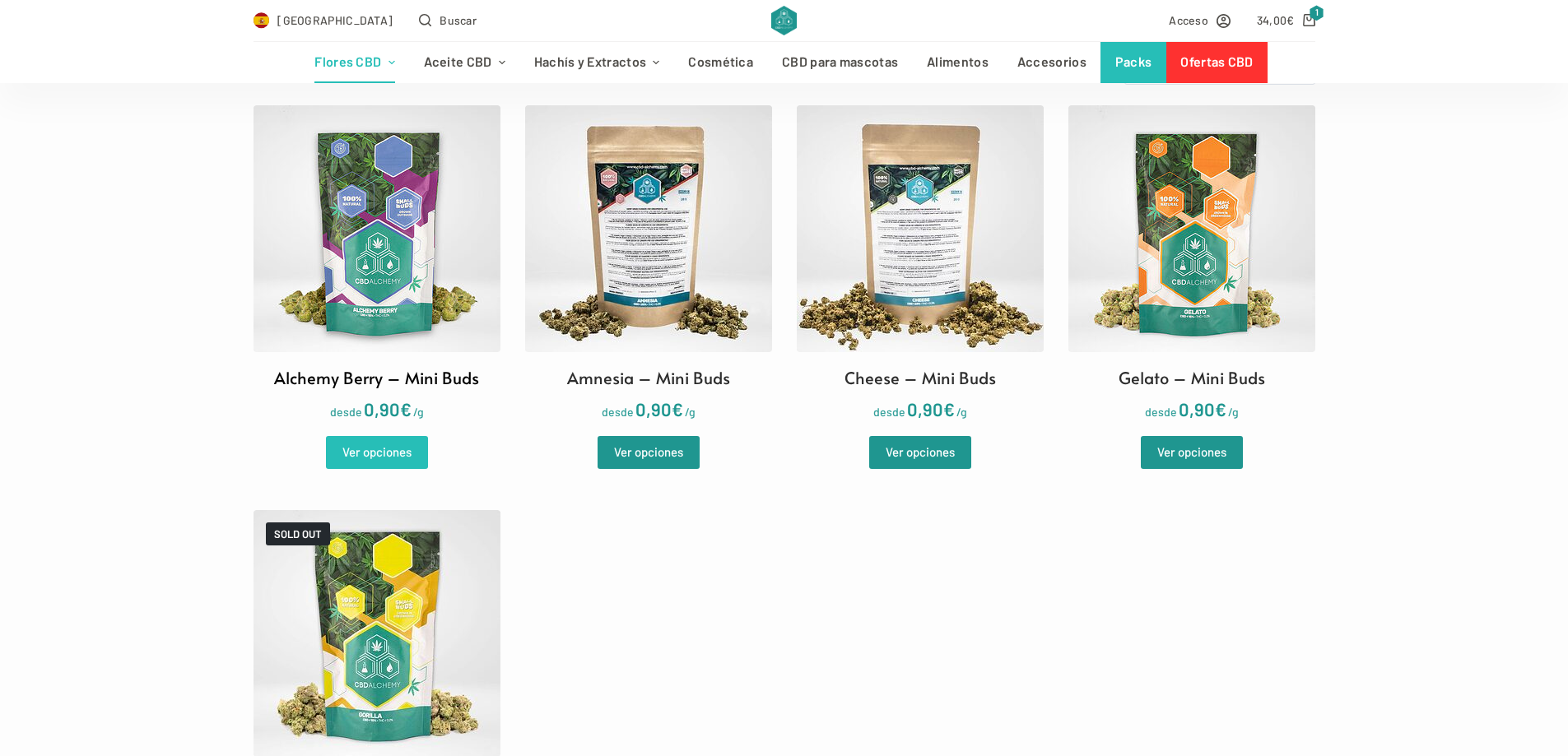
click at [394, 456] on link "Ver opciones" at bounding box center [377, 452] width 102 height 33
click at [399, 441] on link "Ver opciones" at bounding box center [377, 452] width 102 height 33
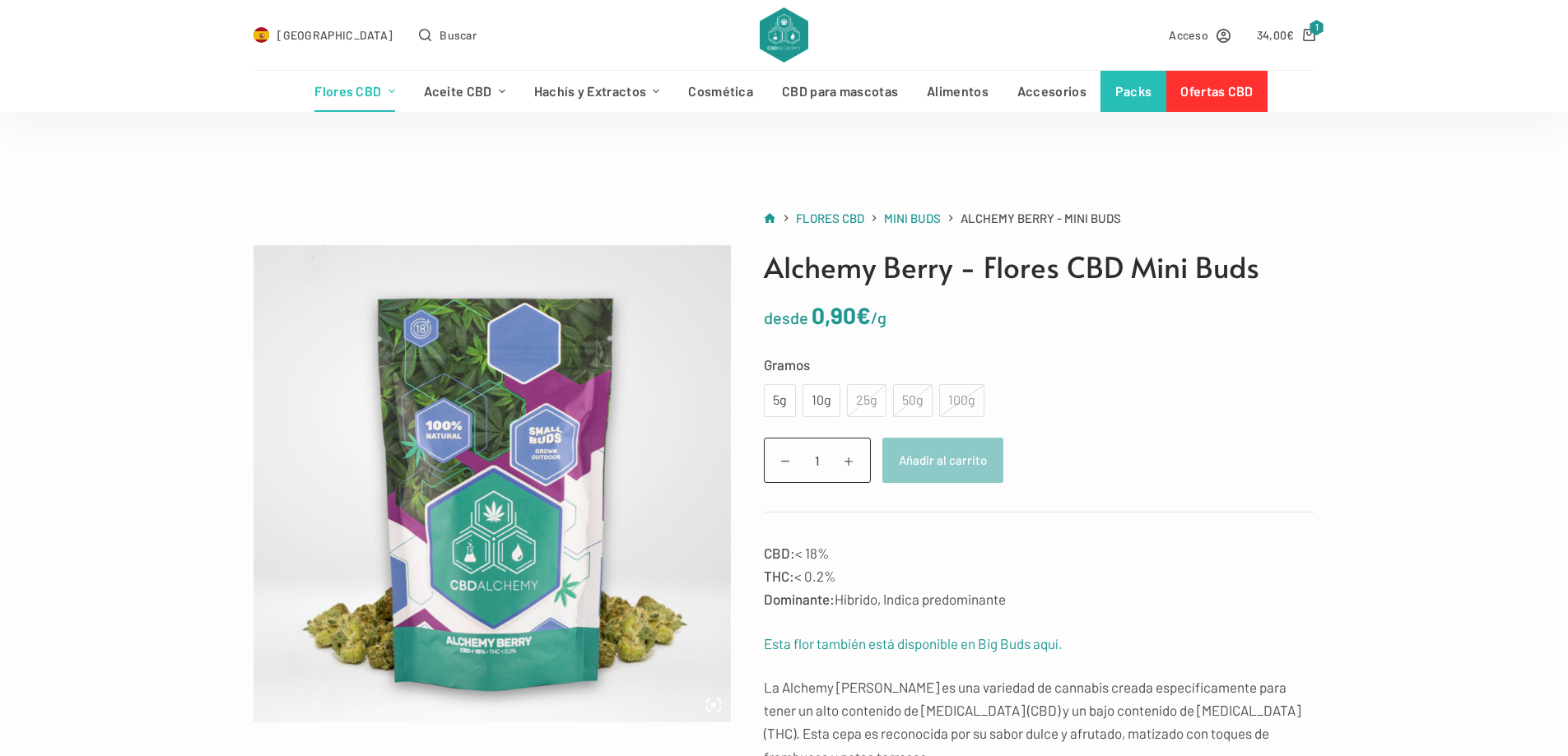
scroll to position [82, 0]
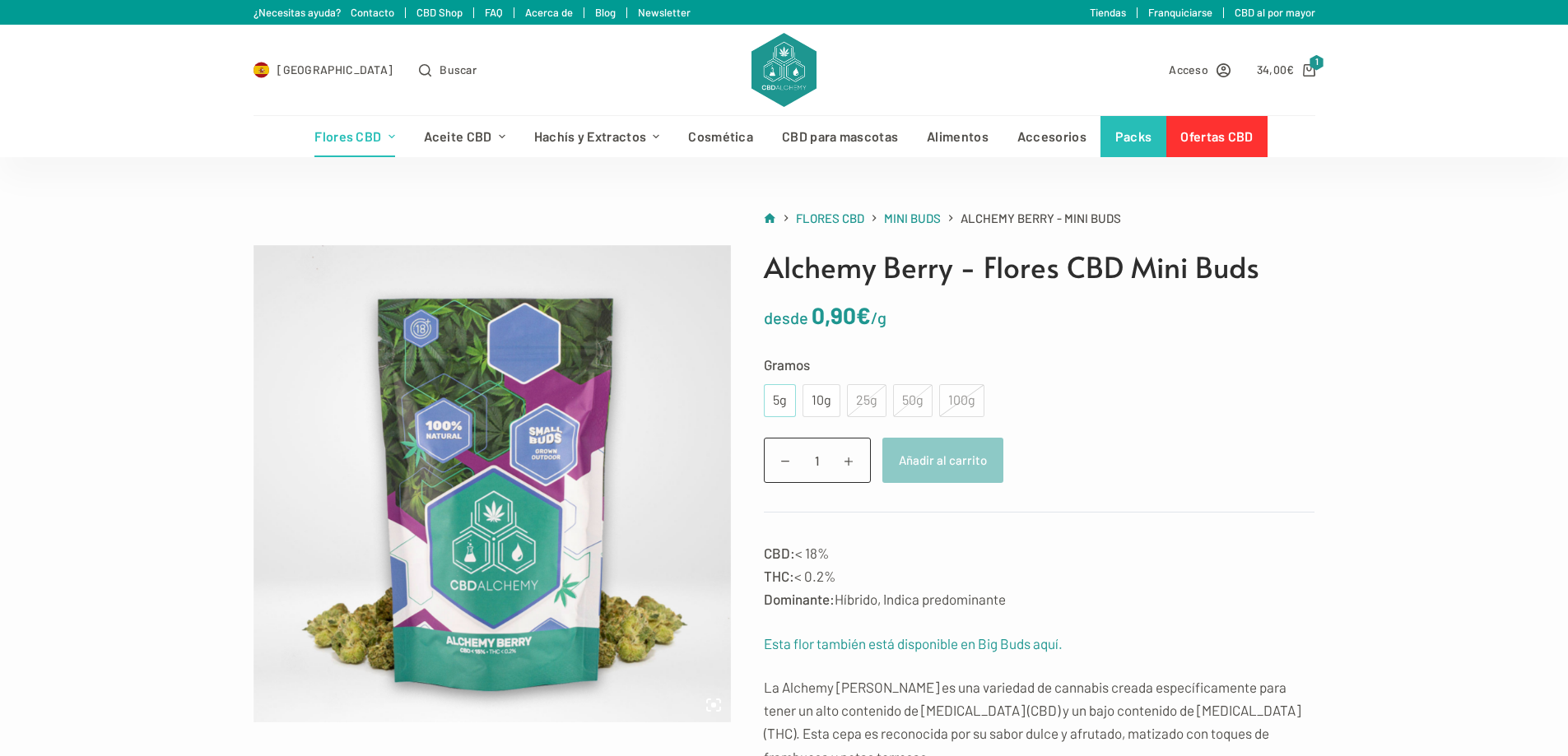
click at [783, 400] on div "5g" at bounding box center [779, 401] width 13 height 21
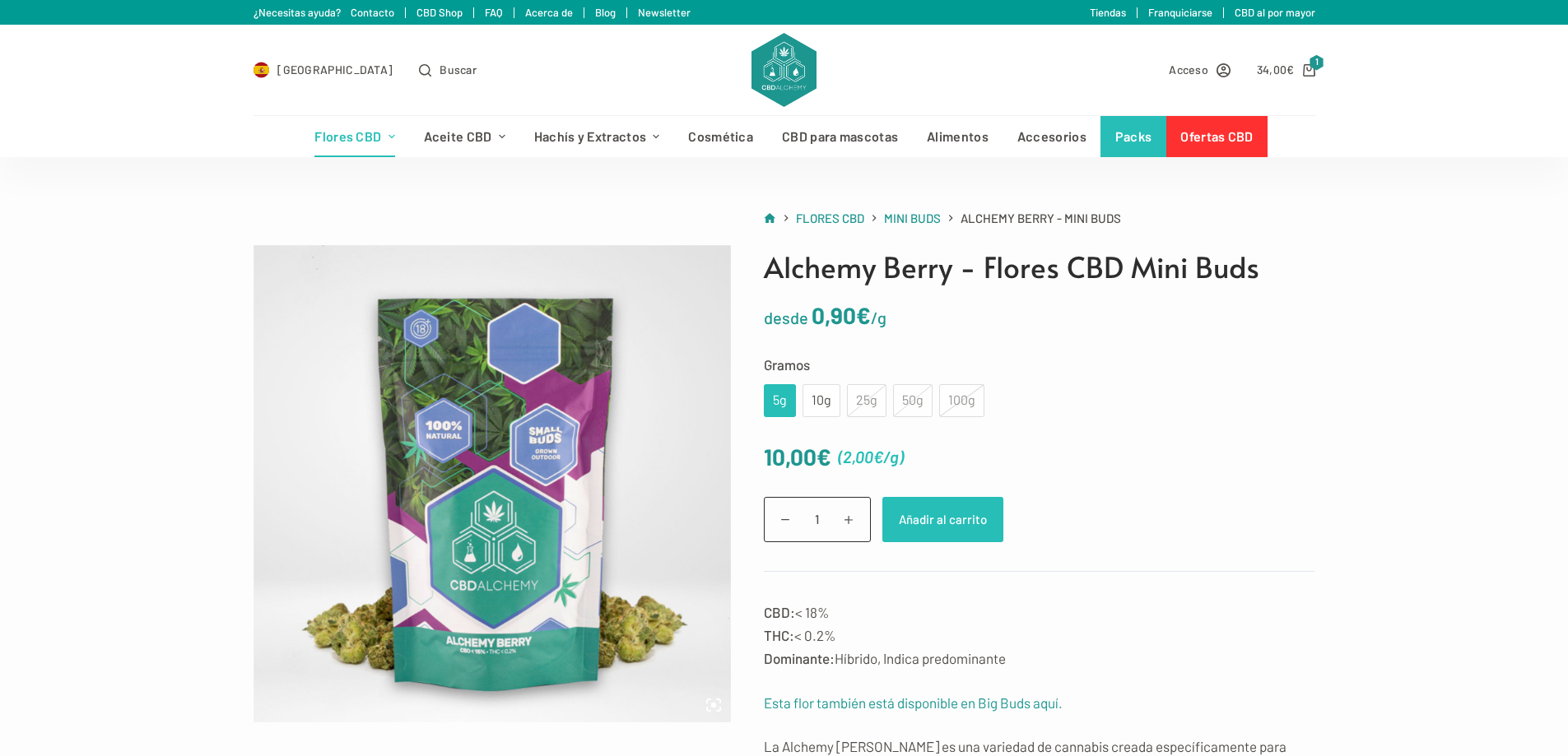
click at [934, 523] on button "Añadir al carrito" at bounding box center [943, 519] width 121 height 45
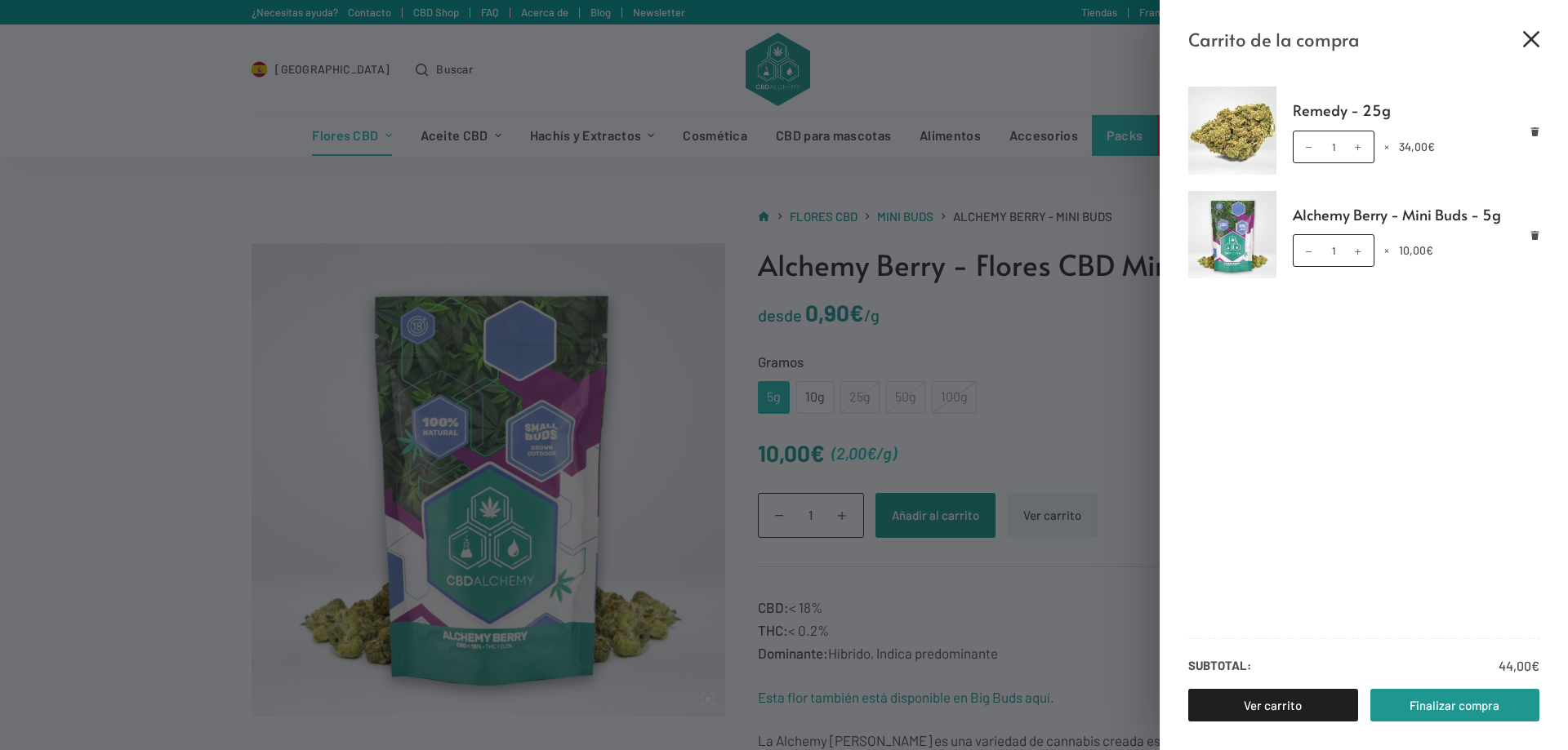
click at [1536, 37] on icon "Cerrar el cajón del carrito" at bounding box center [1531, 38] width 16 height 16
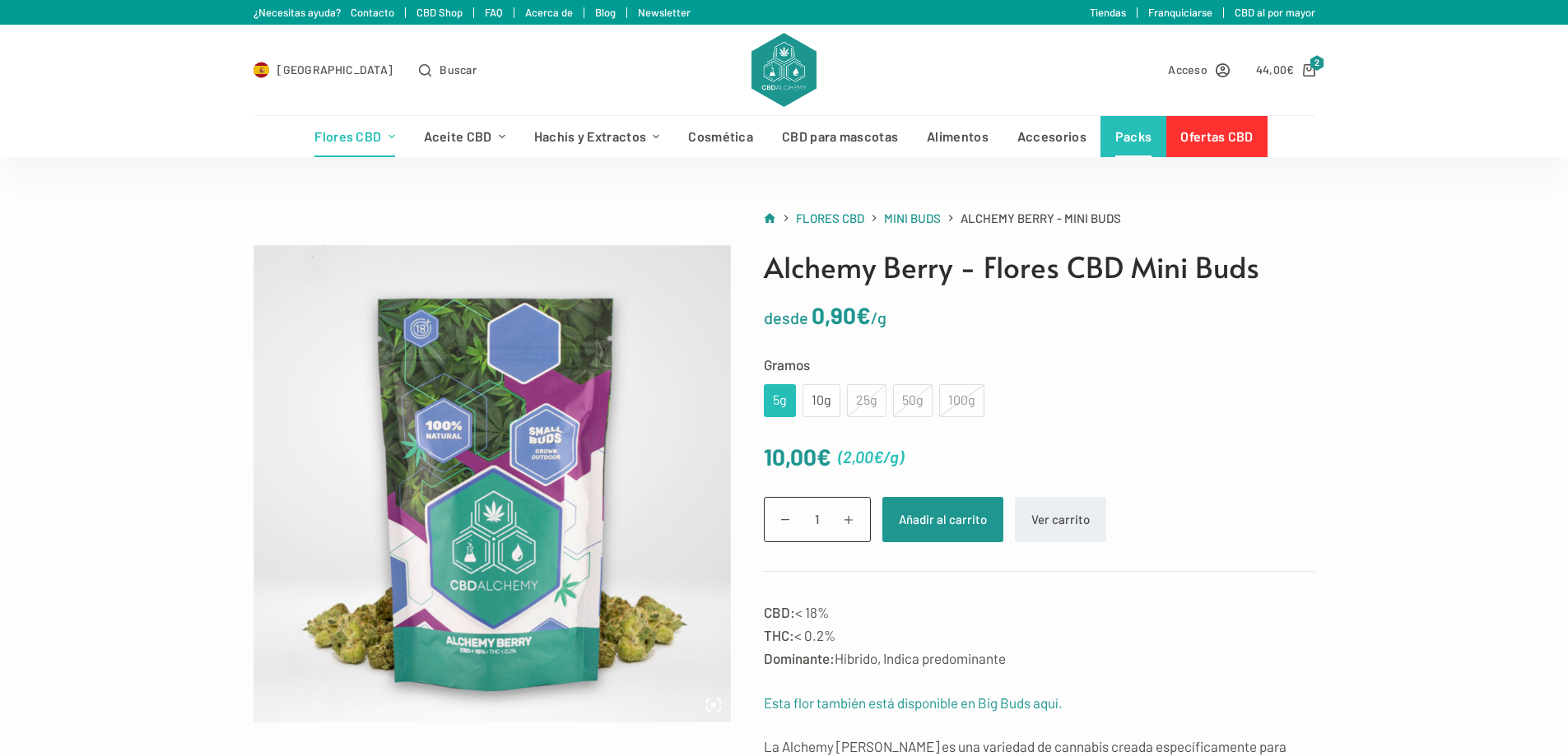
click at [1114, 133] on link "Packs" at bounding box center [1133, 136] width 66 height 42
click at [1219, 149] on link "Ofertas CBD" at bounding box center [1216, 136] width 102 height 42
click at [1205, 138] on link "Ofertas CBD" at bounding box center [1216, 136] width 102 height 42
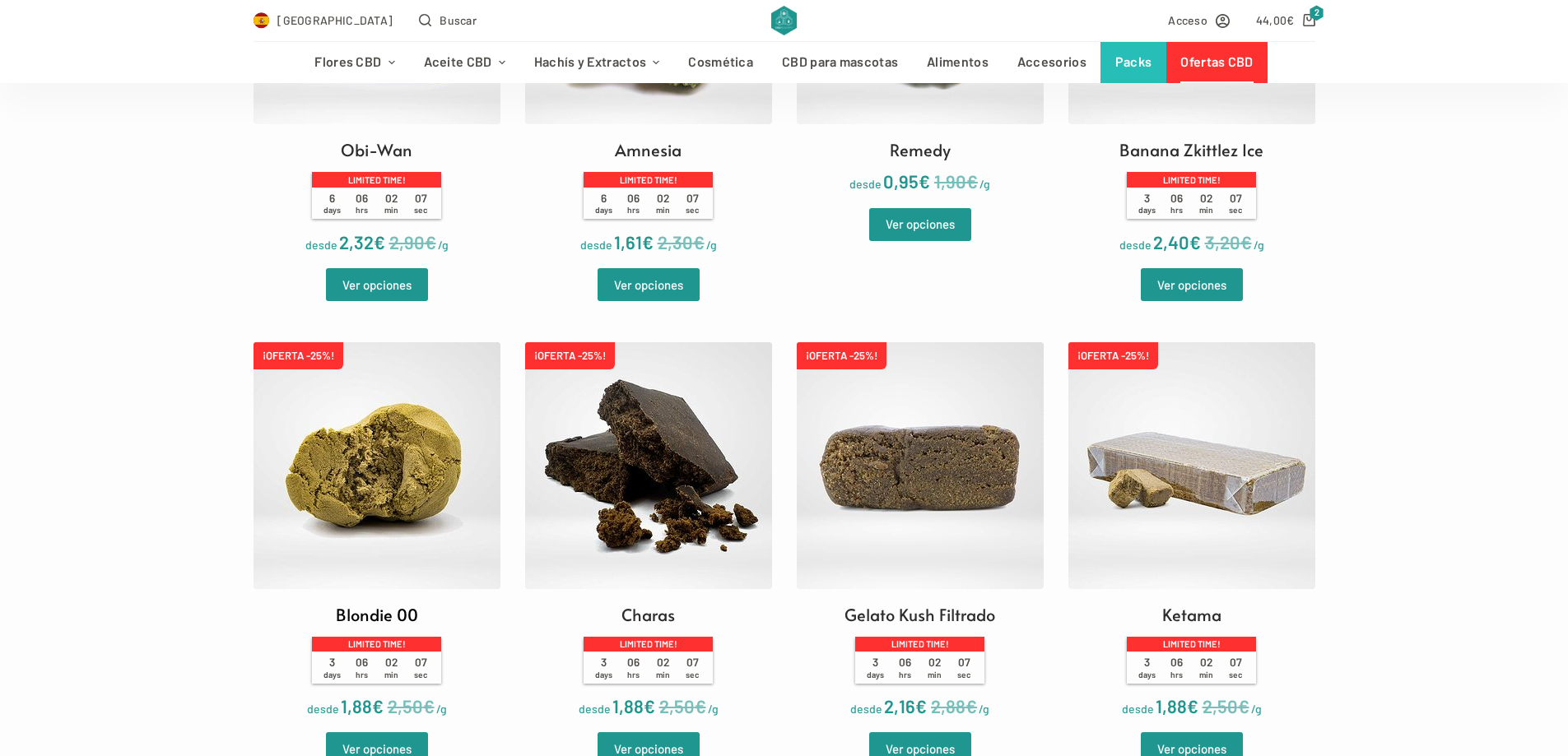
scroll to position [823, 0]
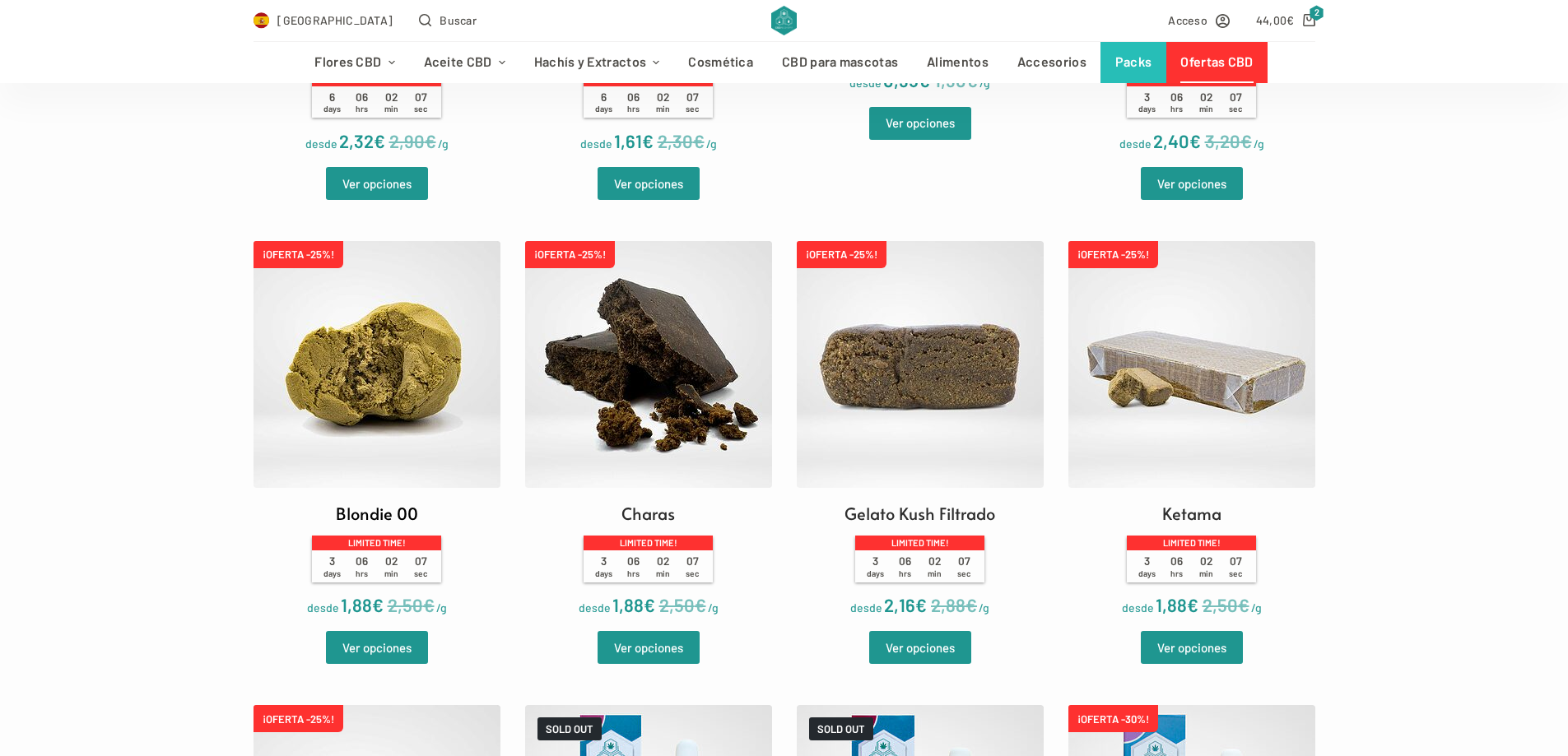
click at [372, 351] on img at bounding box center [376, 363] width 247 height 247
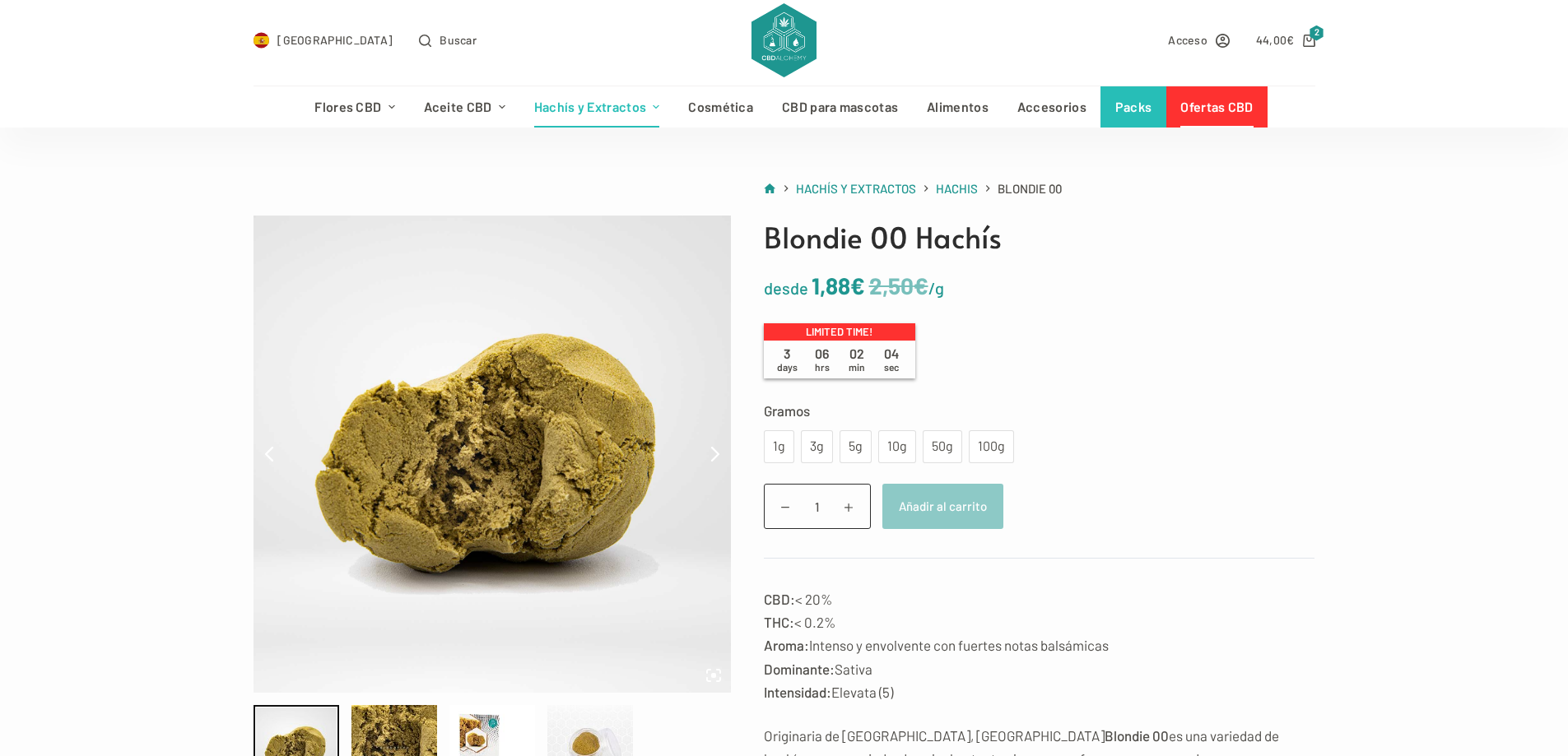
scroll to position [82, 0]
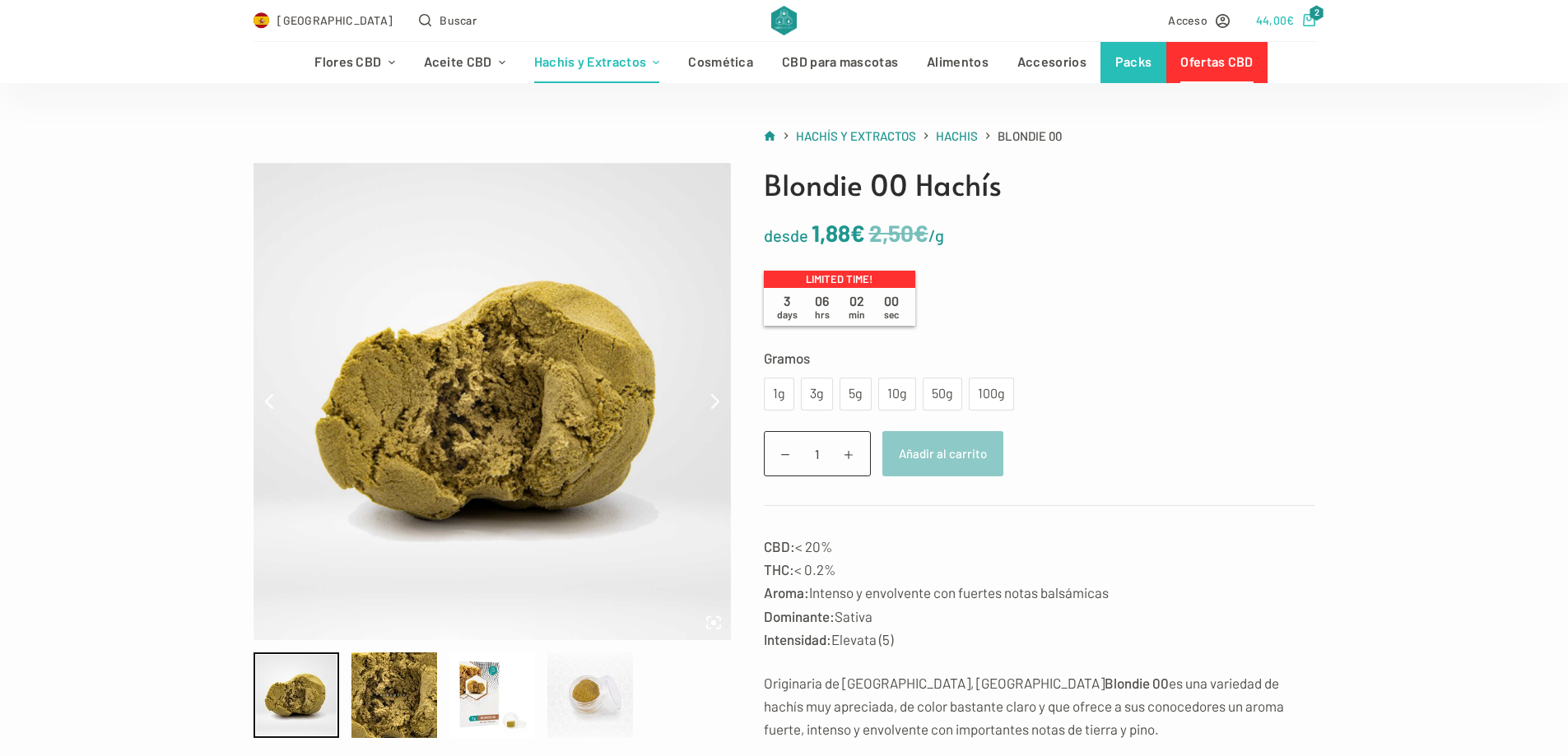
click at [1314, 21] on icon "Carro de compra" at bounding box center [1309, 19] width 13 height 13
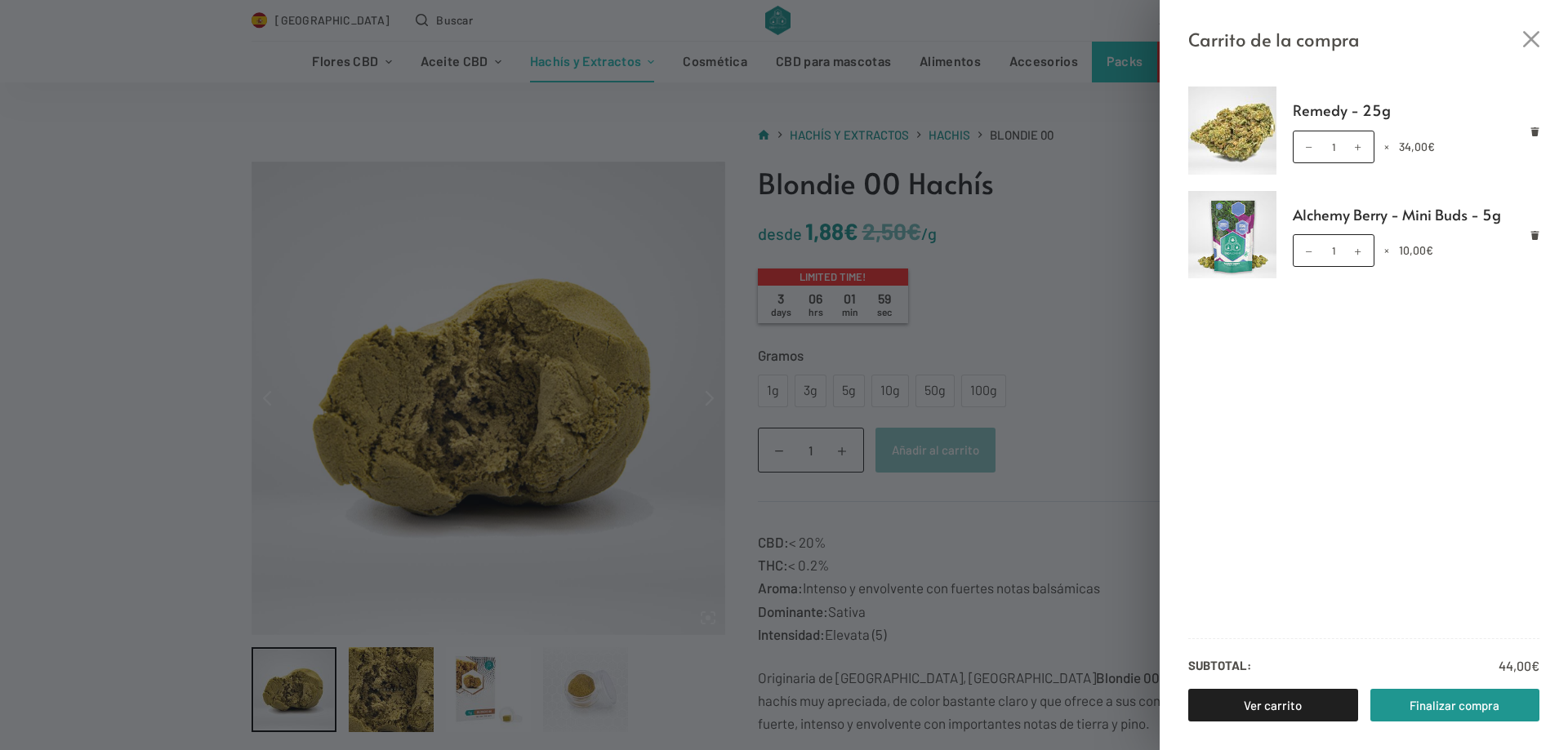
click at [1117, 304] on div "Carrito de la compra Remedy - 25g Remedy - 25g cantidad 1 × 34,00 € Alchemy [PE…" at bounding box center [784, 375] width 1568 height 750
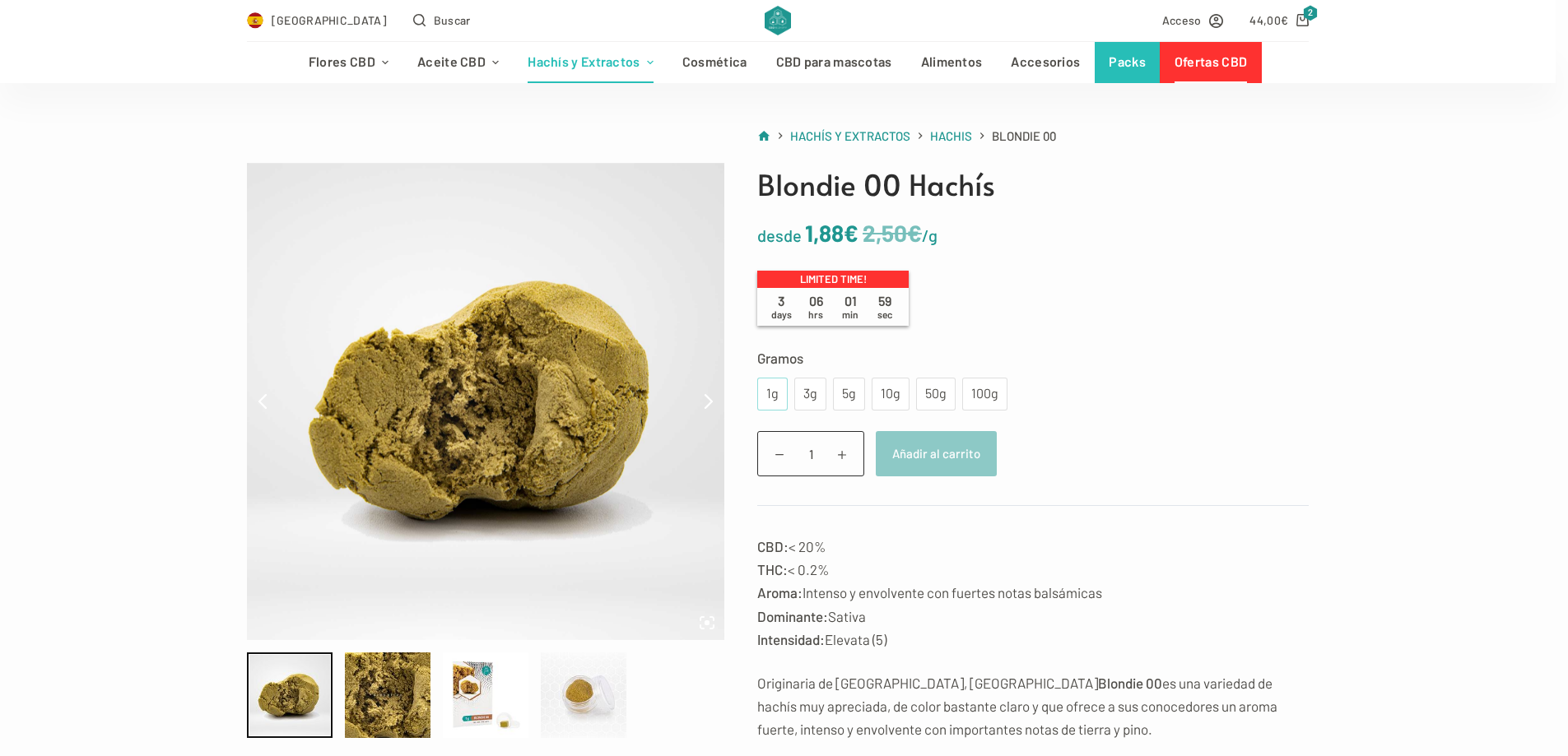
click at [773, 389] on div "1g" at bounding box center [771, 394] width 11 height 21
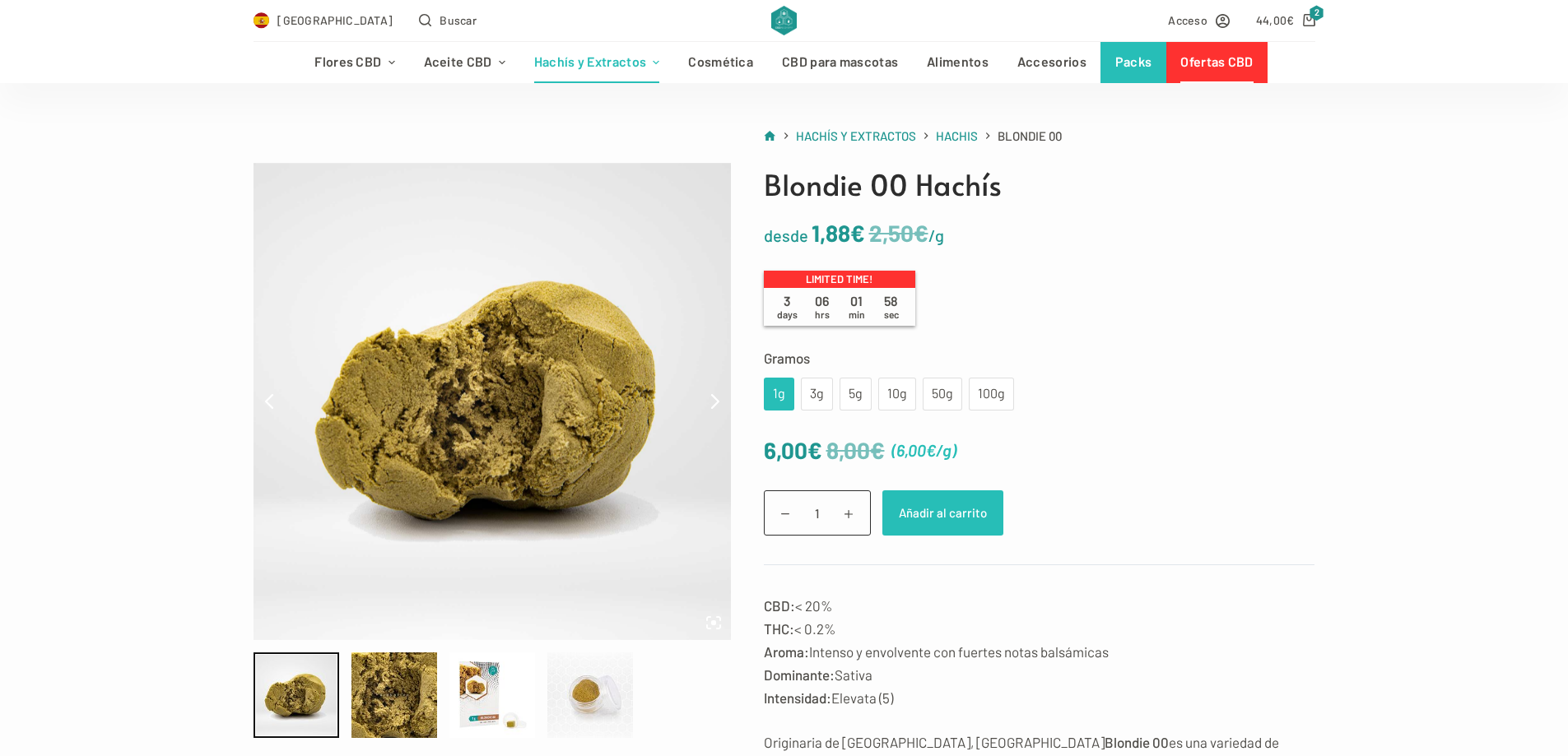
click at [955, 508] on button "Añadir al carrito" at bounding box center [943, 512] width 121 height 45
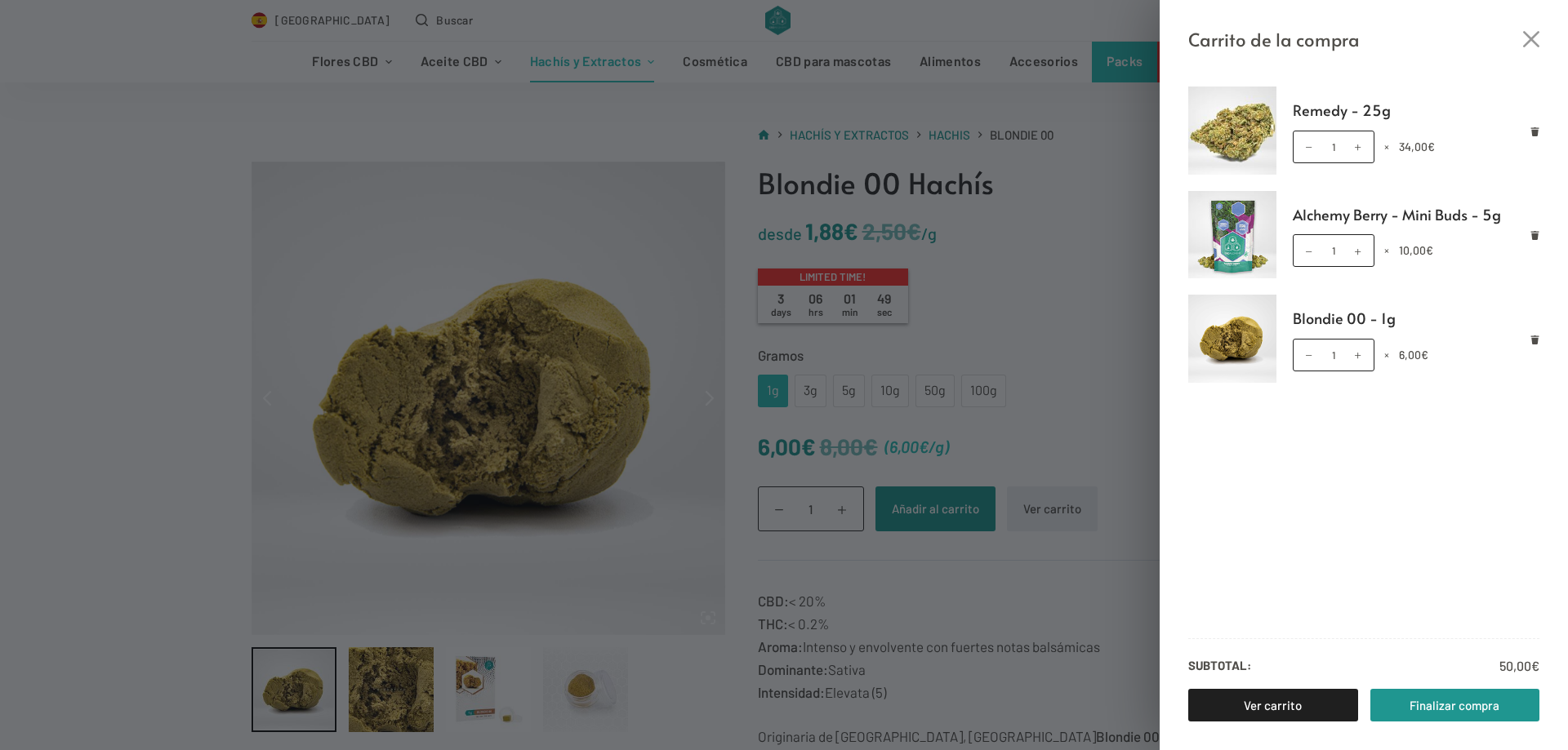
click at [1074, 295] on div "Carrito de la compra Remedy - 25g Remedy - 25g cantidad 1 × 34,00 € Alchemy [PE…" at bounding box center [784, 375] width 1568 height 750
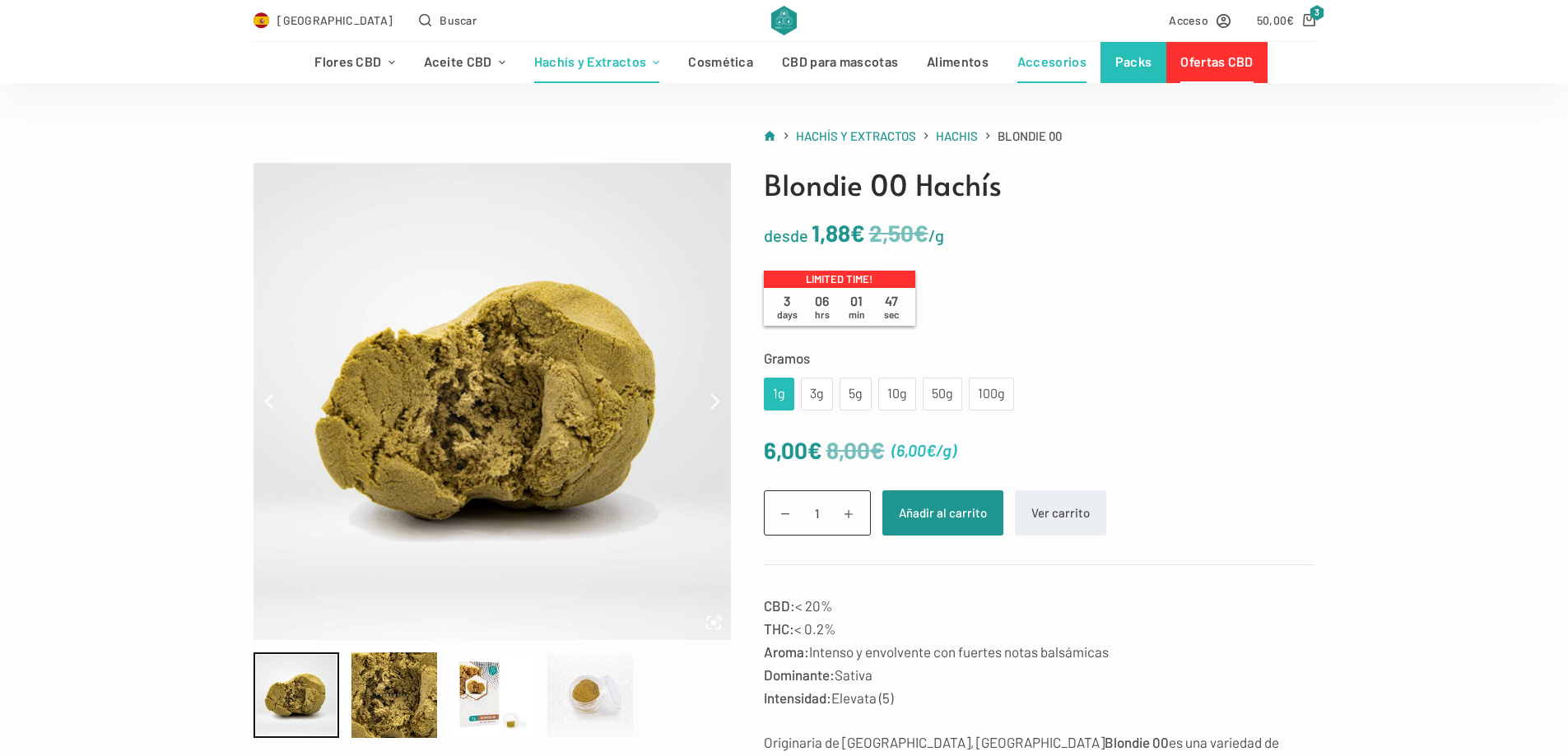
click at [1027, 66] on link "Accesorios" at bounding box center [1051, 62] width 98 height 42
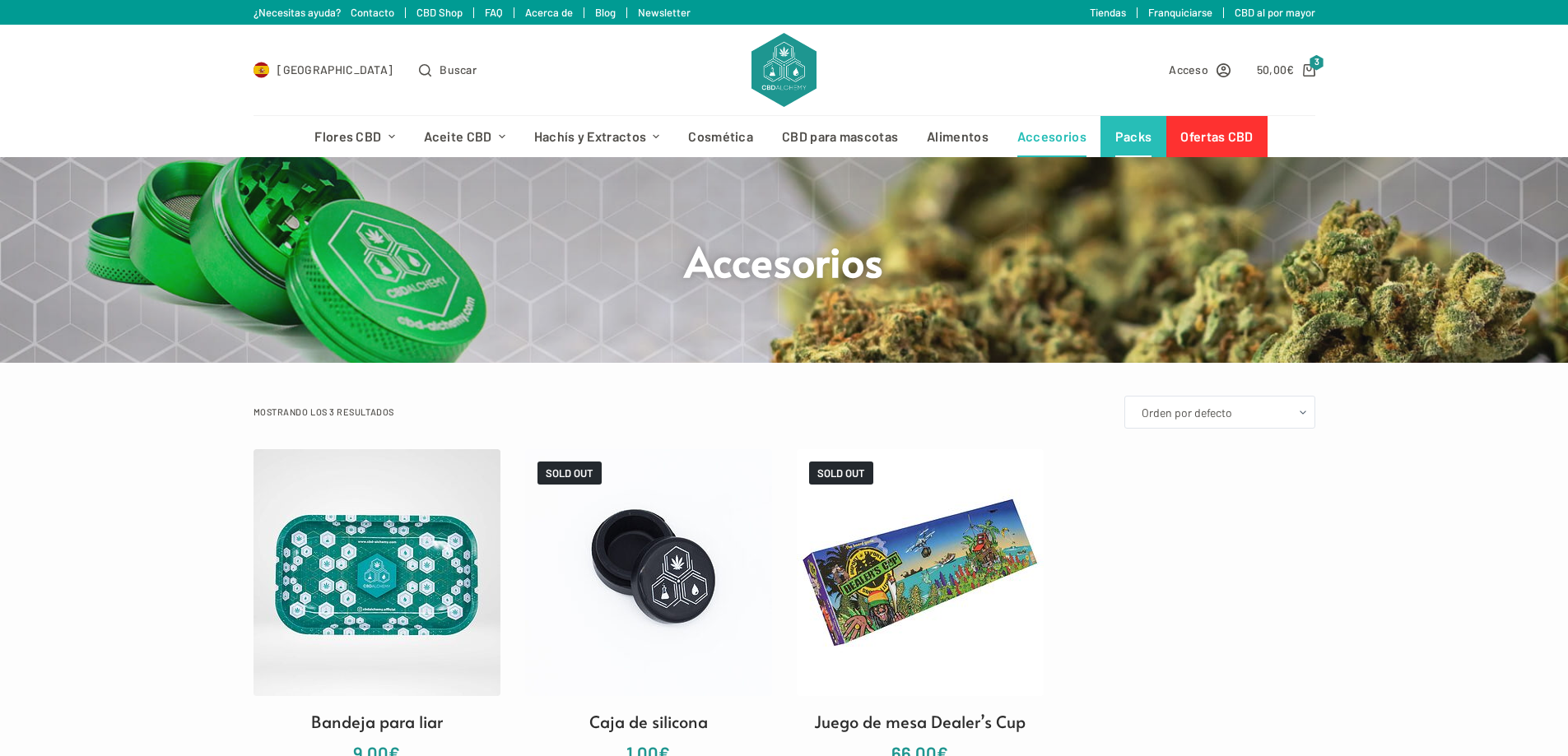
click at [1140, 142] on link "Packs" at bounding box center [1133, 136] width 66 height 42
click at [1202, 143] on link "Ofertas CBD" at bounding box center [1216, 136] width 102 height 42
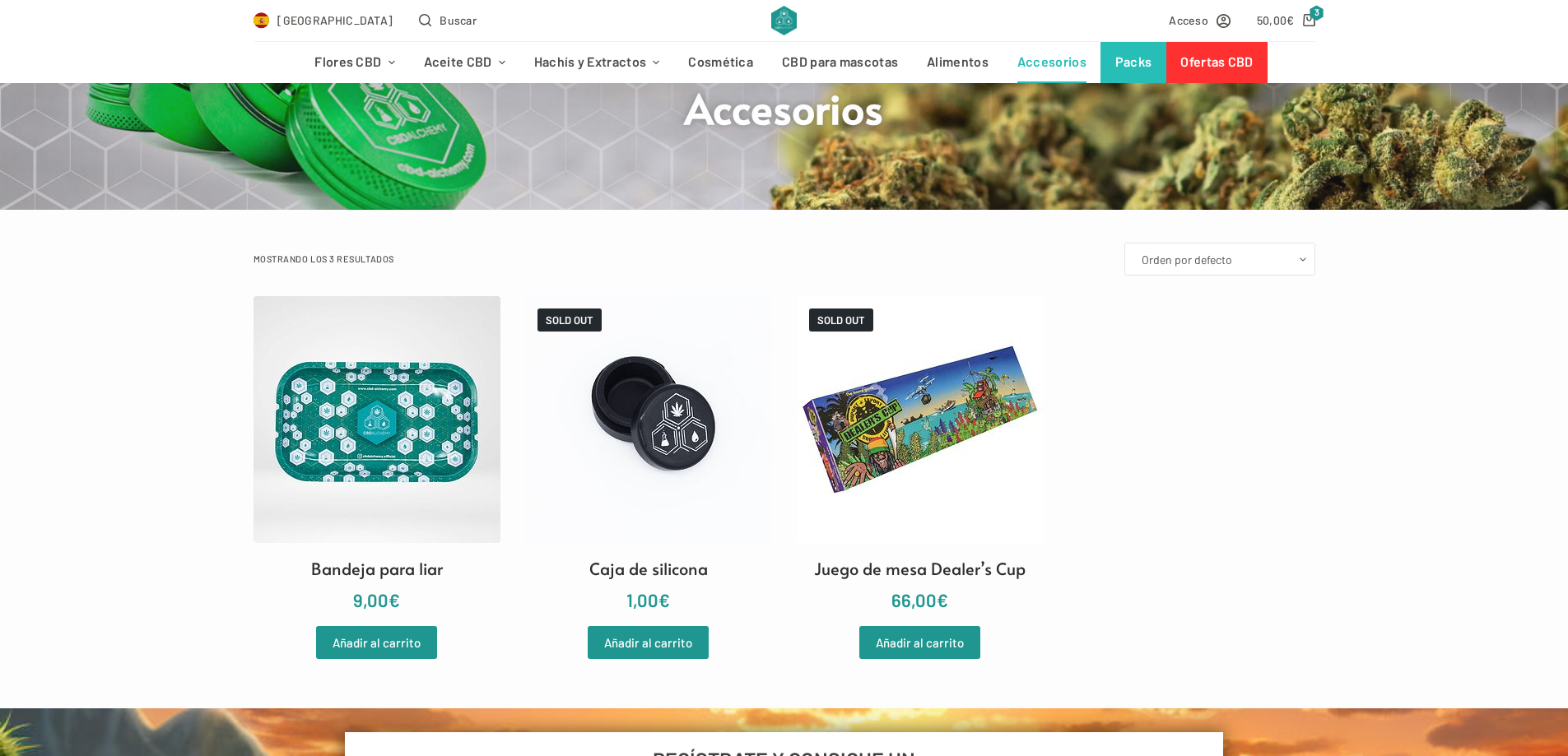
scroll to position [164, 0]
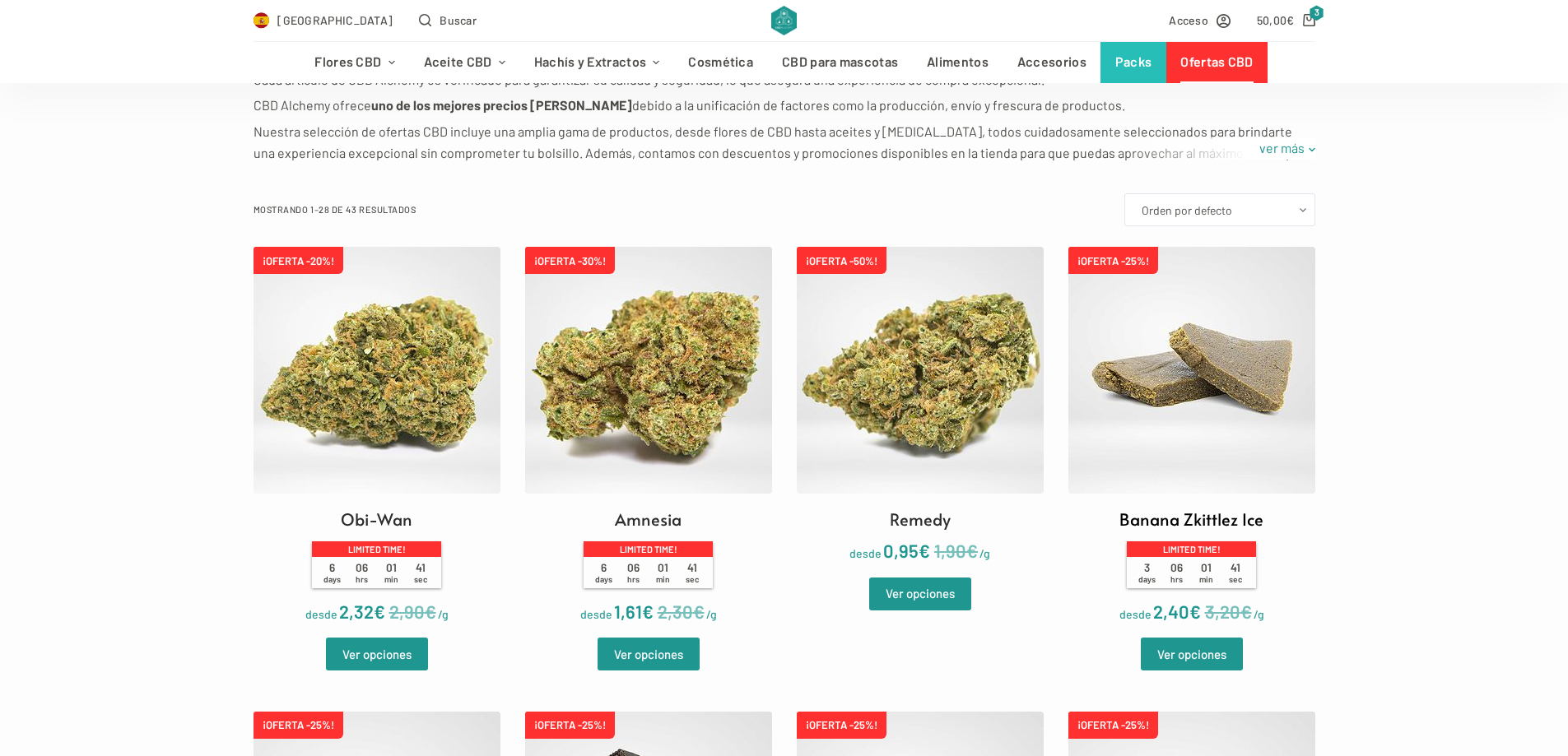
scroll to position [412, 0]
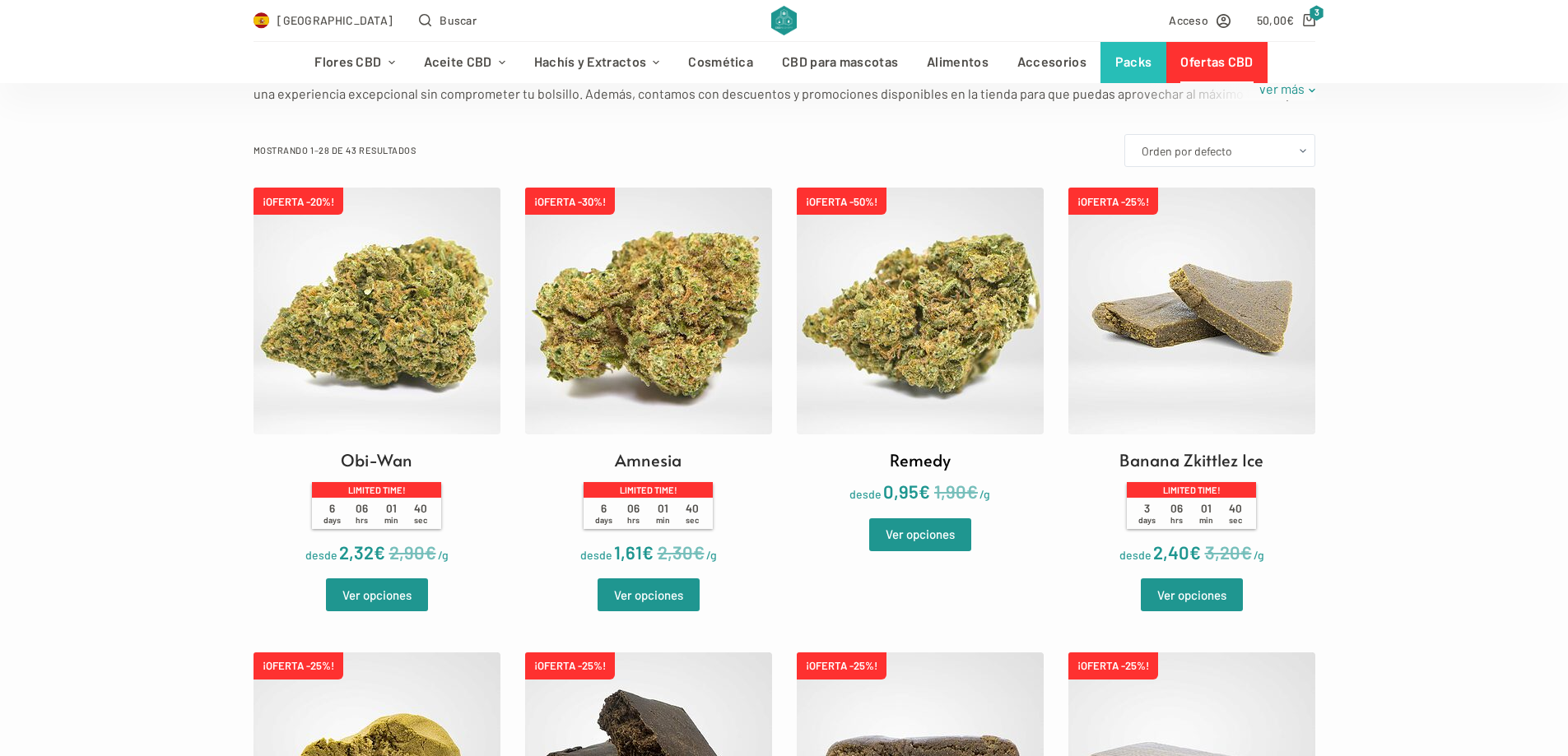
click at [901, 302] on img at bounding box center [919, 310] width 247 height 247
click at [891, 533] on link "Ver opciones" at bounding box center [920, 535] width 102 height 33
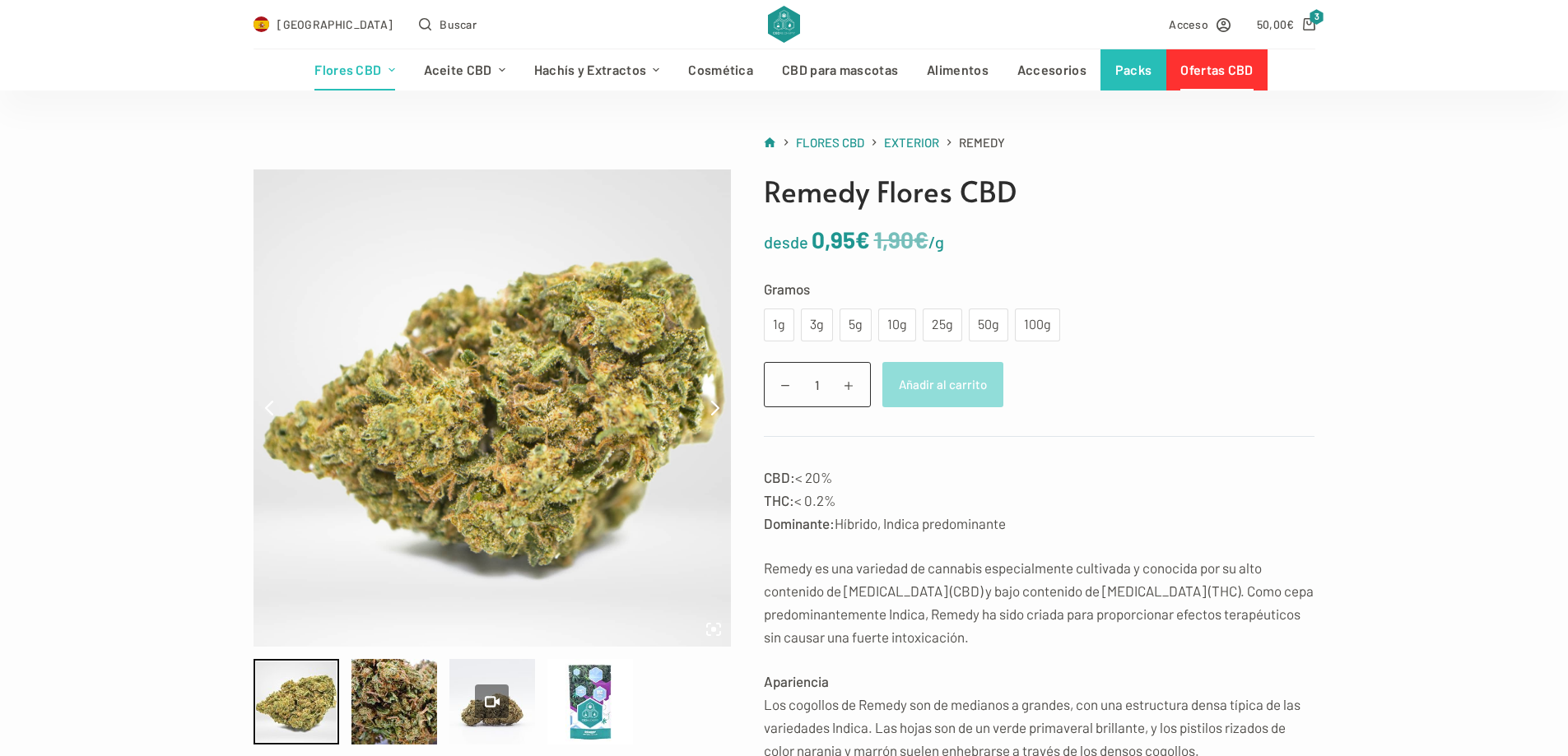
scroll to position [82, 0]
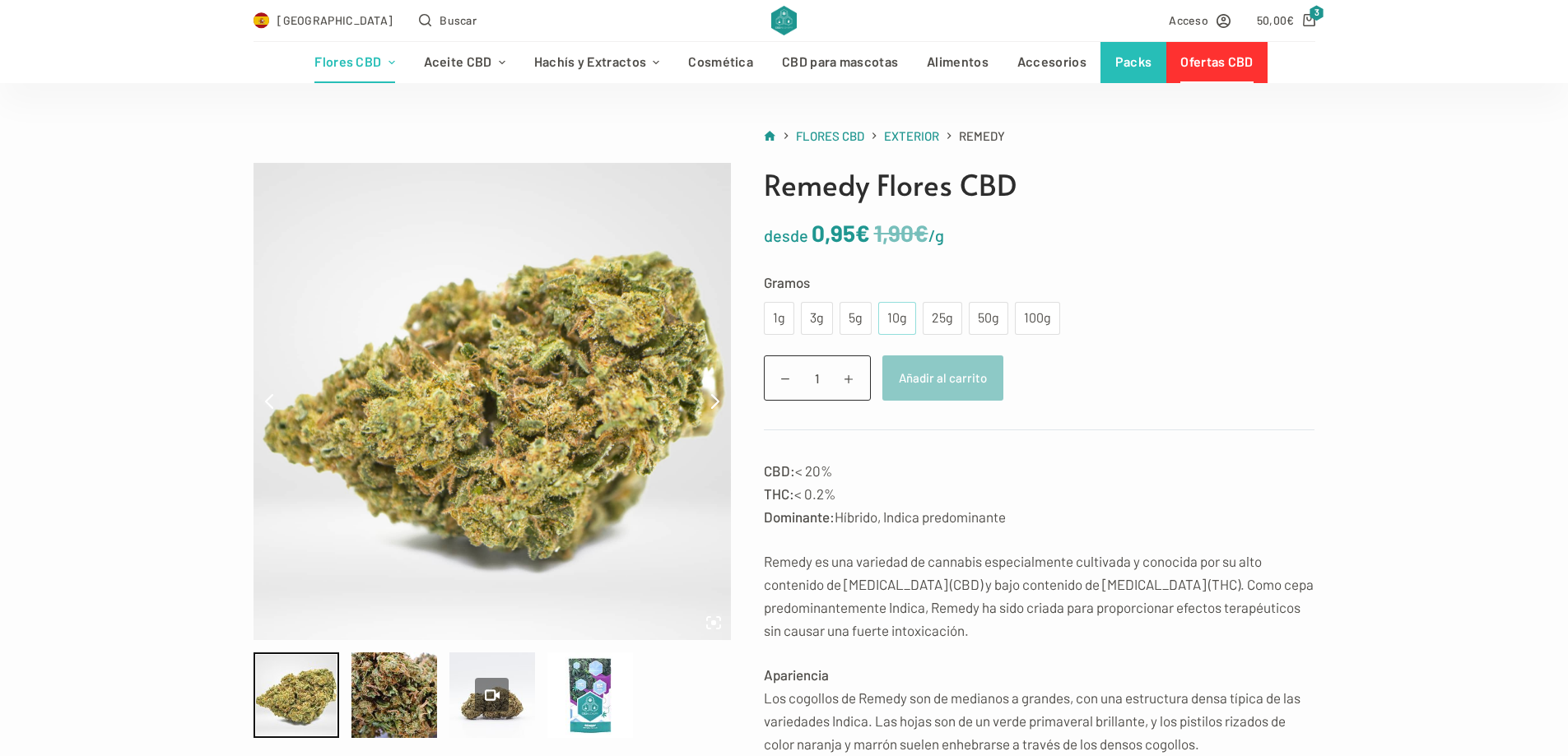
click at [900, 321] on div "10g" at bounding box center [897, 318] width 18 height 21
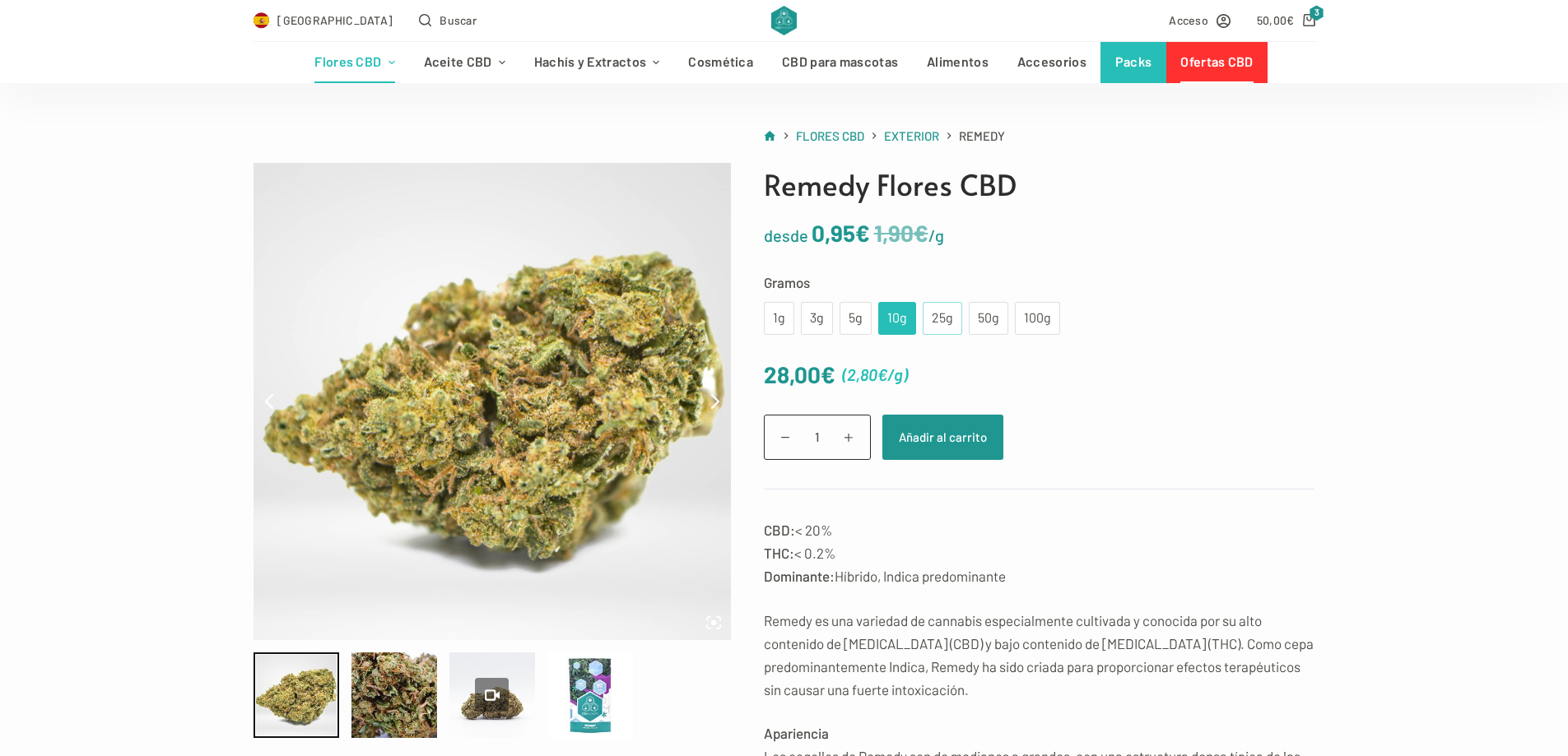
click at [934, 319] on div "25g" at bounding box center [943, 318] width 19 height 21
click at [899, 319] on div "10g" at bounding box center [897, 318] width 18 height 21
click at [947, 451] on button "Añadir al carrito" at bounding box center [943, 437] width 121 height 45
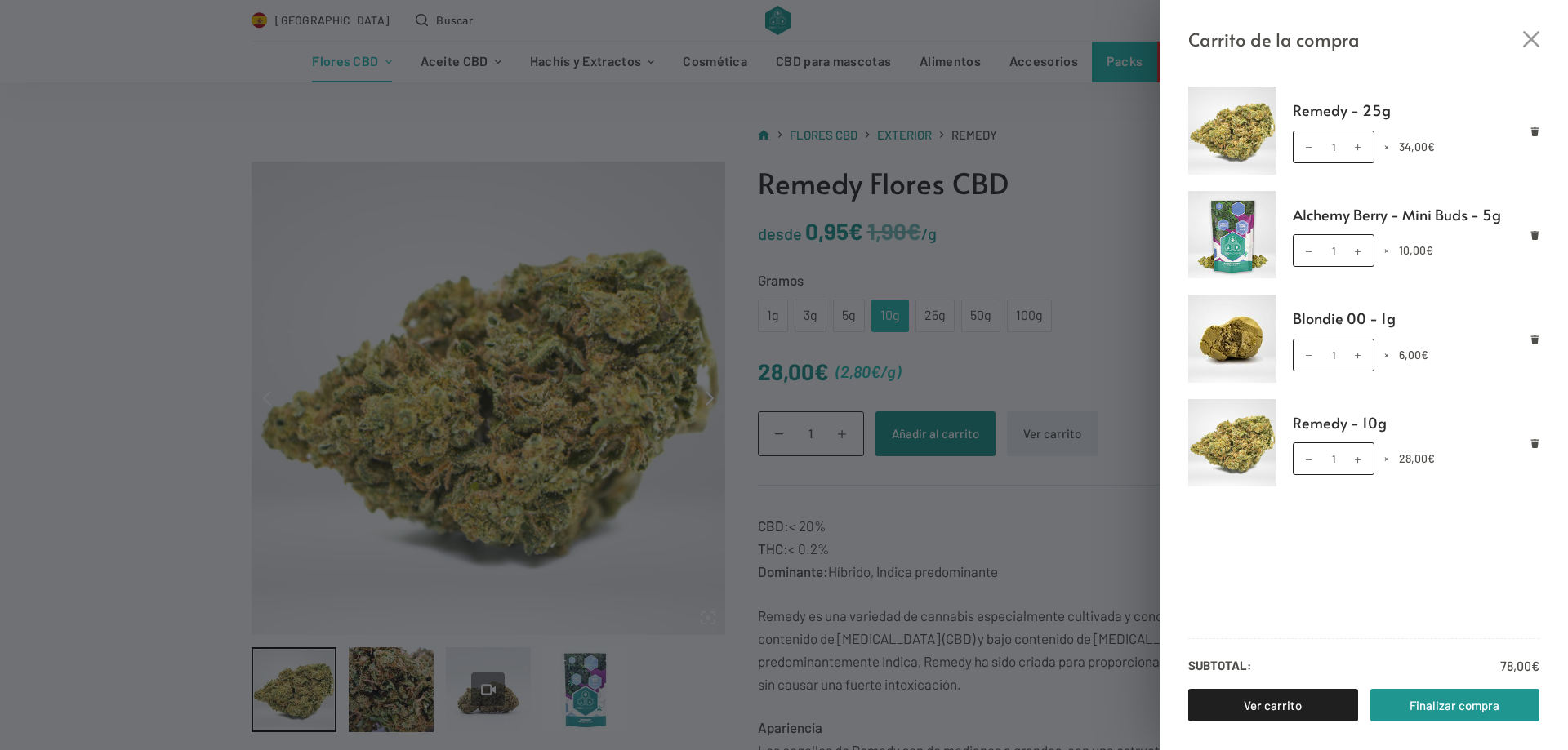
click at [980, 145] on div "Carrito de la compra Remedy - 25g Remedy - 25g cantidad 1 × 34,00 € Alchemy Ber…" at bounding box center [784, 375] width 1568 height 750
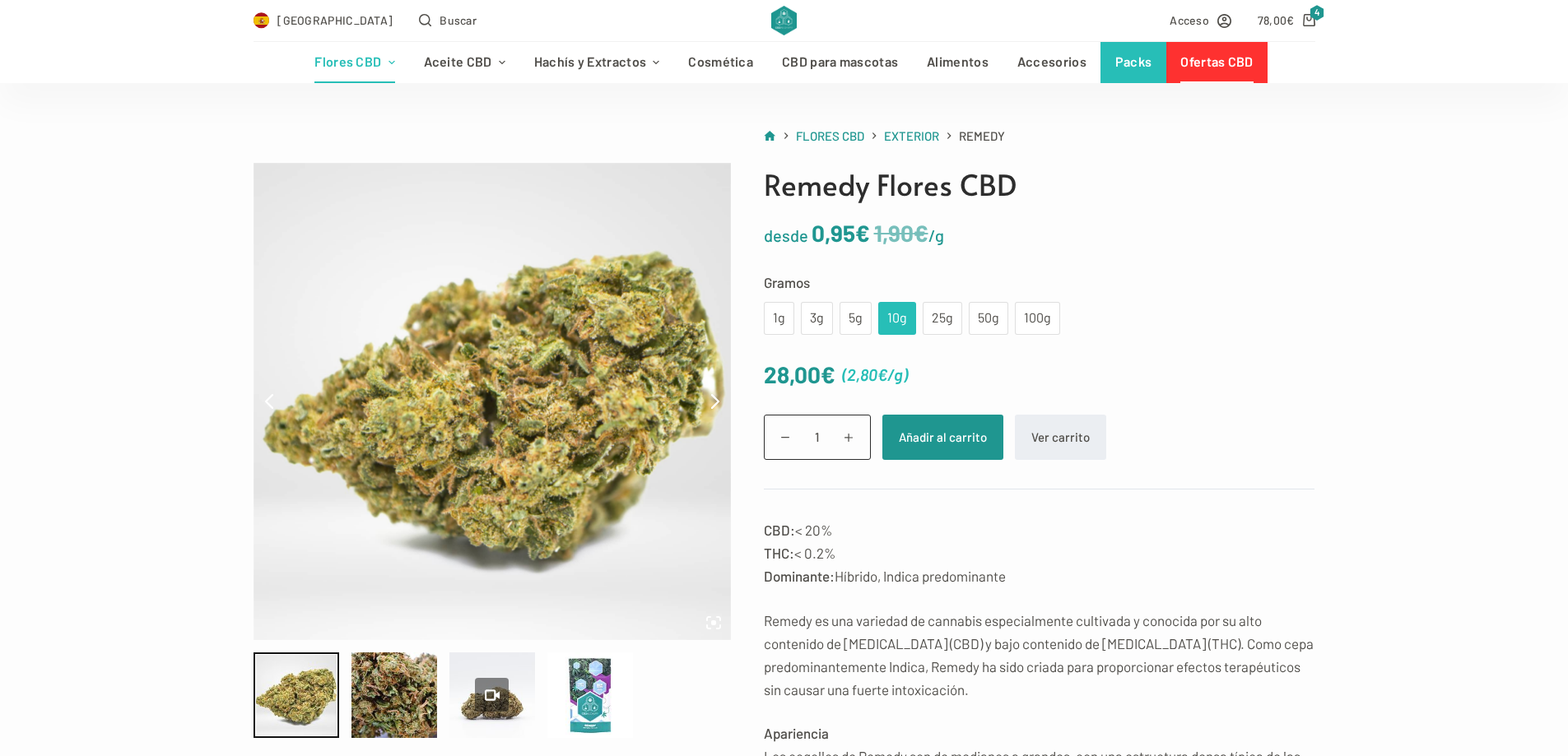
click at [1186, 72] on link "Ofertas CBD" at bounding box center [1216, 62] width 102 height 42
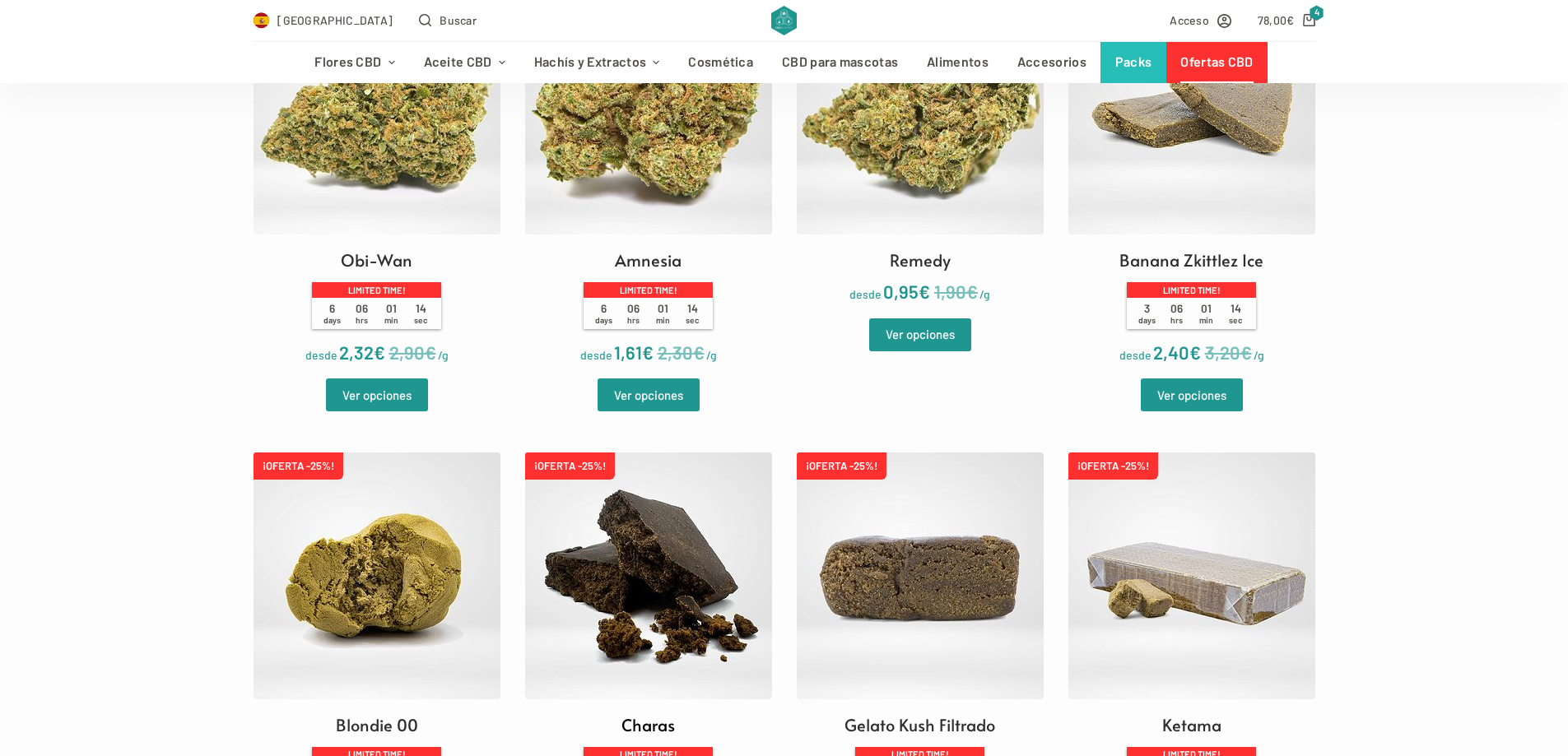
scroll to position [741, 0]
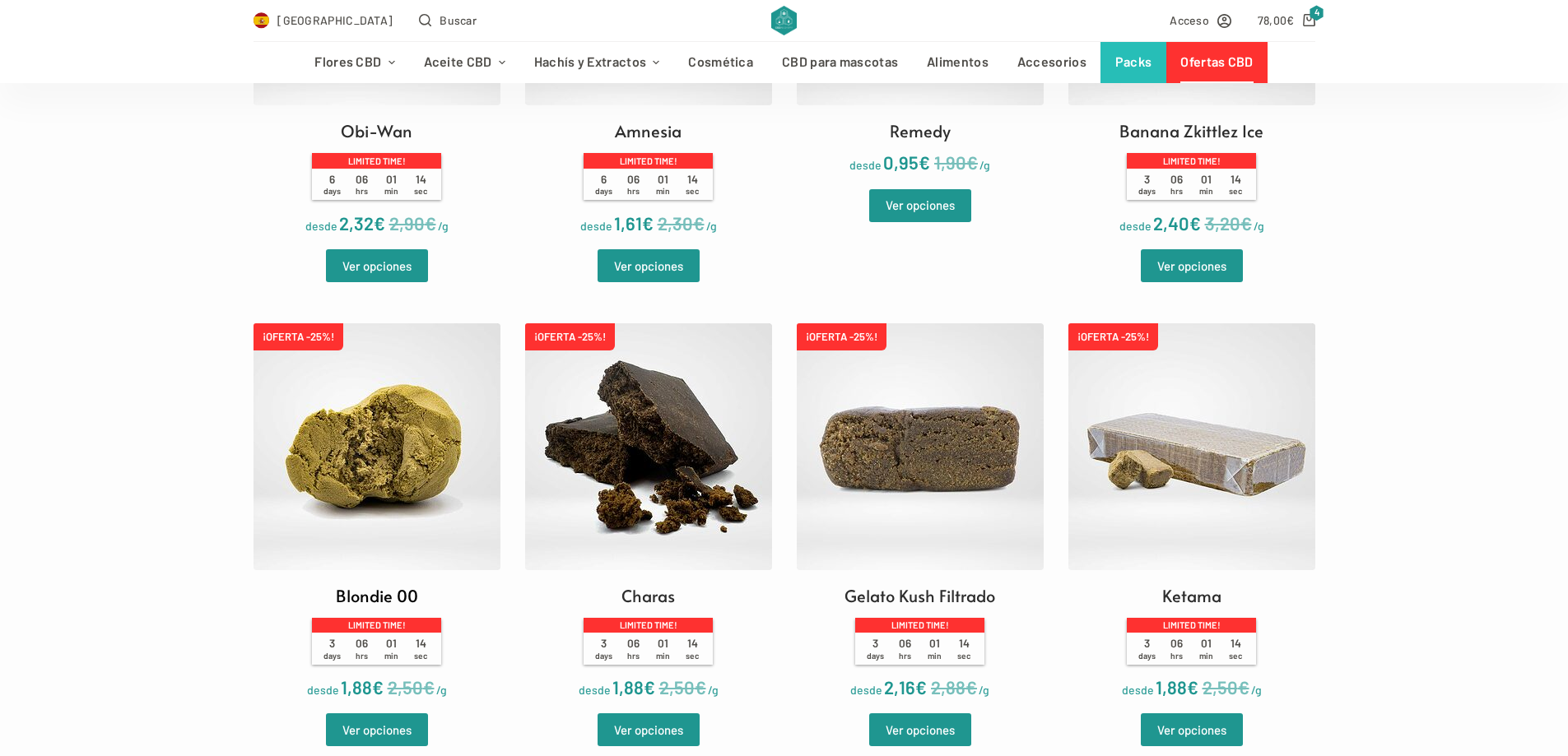
click at [463, 446] on img at bounding box center [376, 447] width 247 height 247
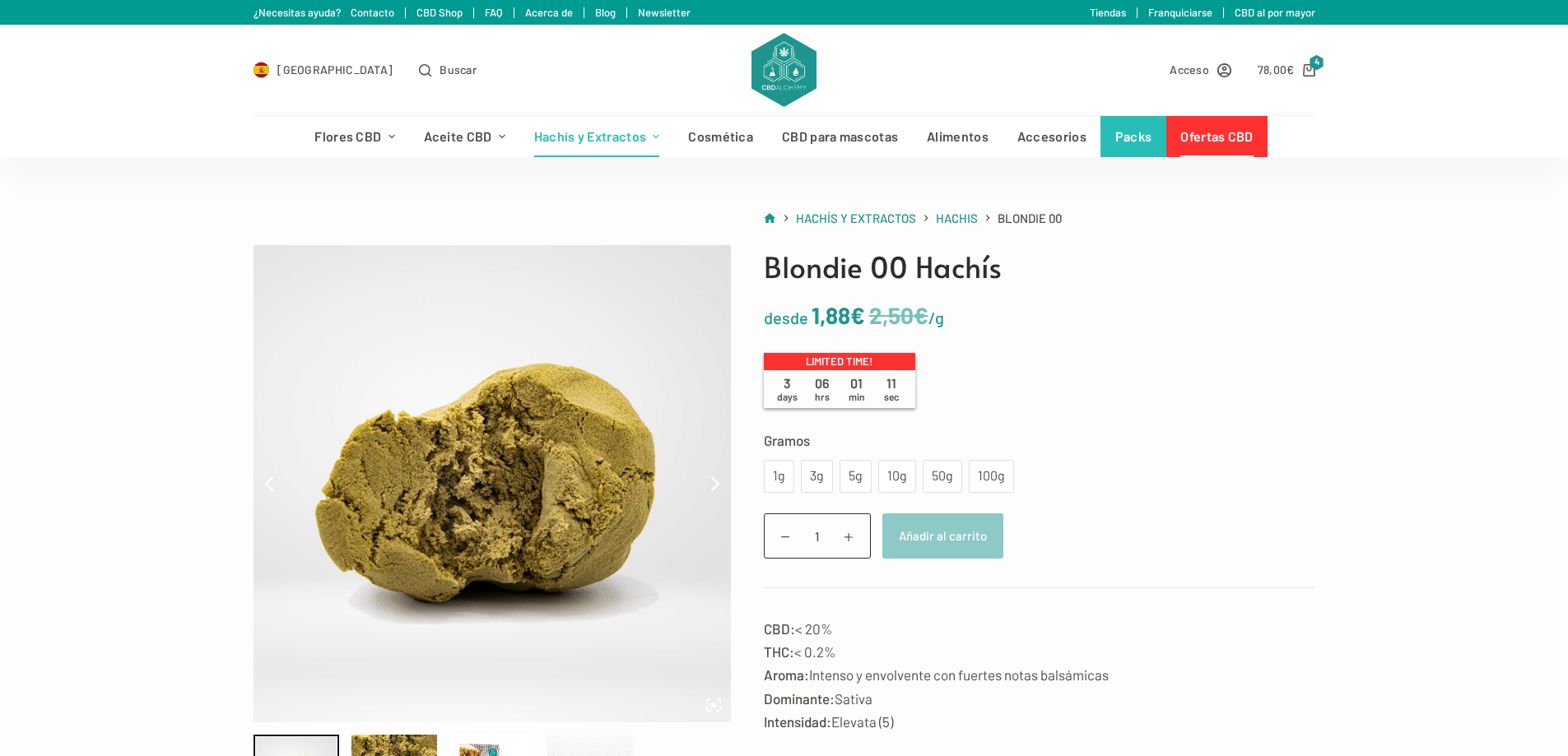
click at [833, 473] on div "1g 3g 5g 10g 50g 100g" at bounding box center [888, 477] width 250 height 33
click at [861, 480] on div "5g" at bounding box center [856, 477] width 13 height 21
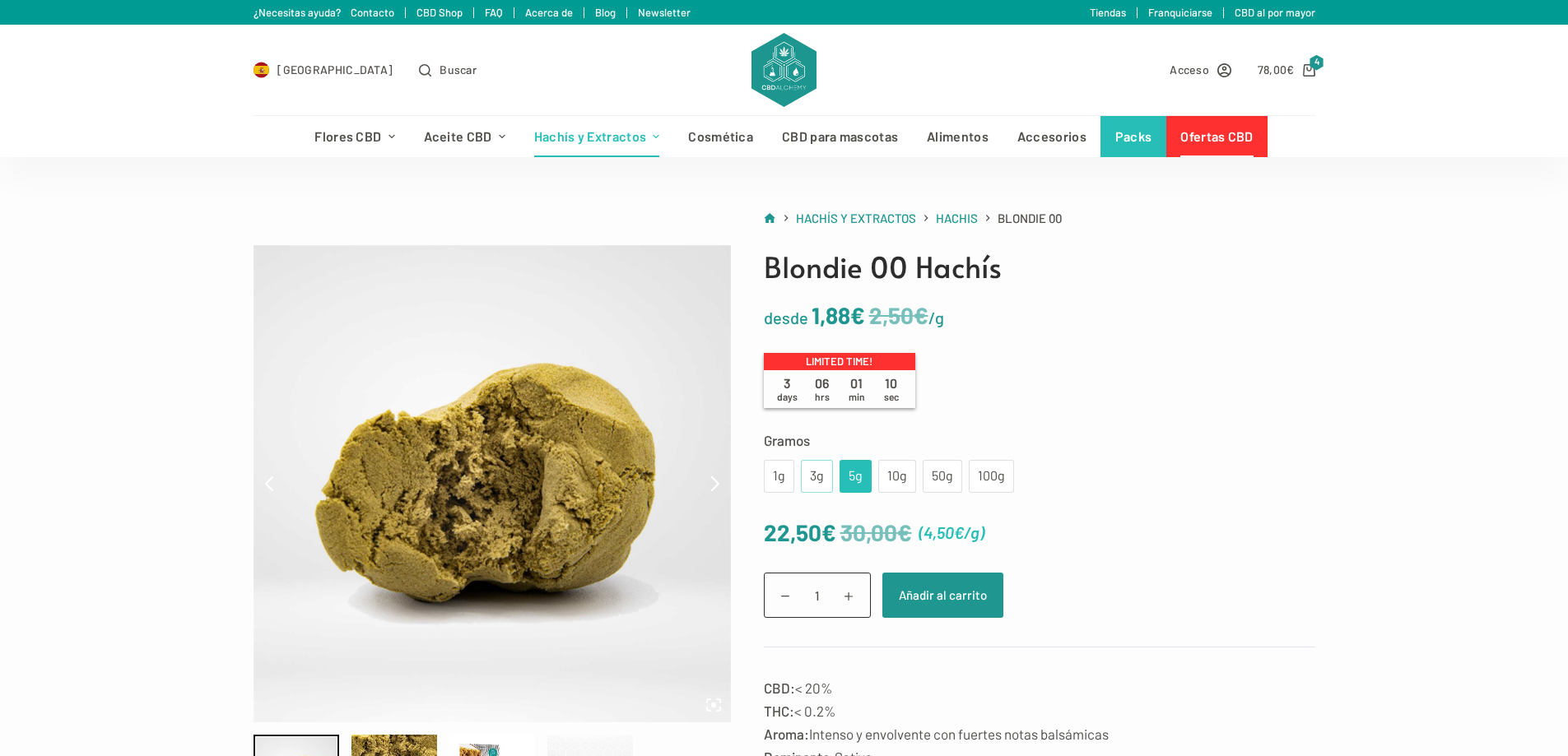
click at [805, 488] on div "3g" at bounding box center [816, 477] width 32 height 33
click at [848, 481] on div "5g" at bounding box center [855, 477] width 32 height 33
click at [961, 597] on button "Añadir al carrito" at bounding box center [943, 596] width 121 height 45
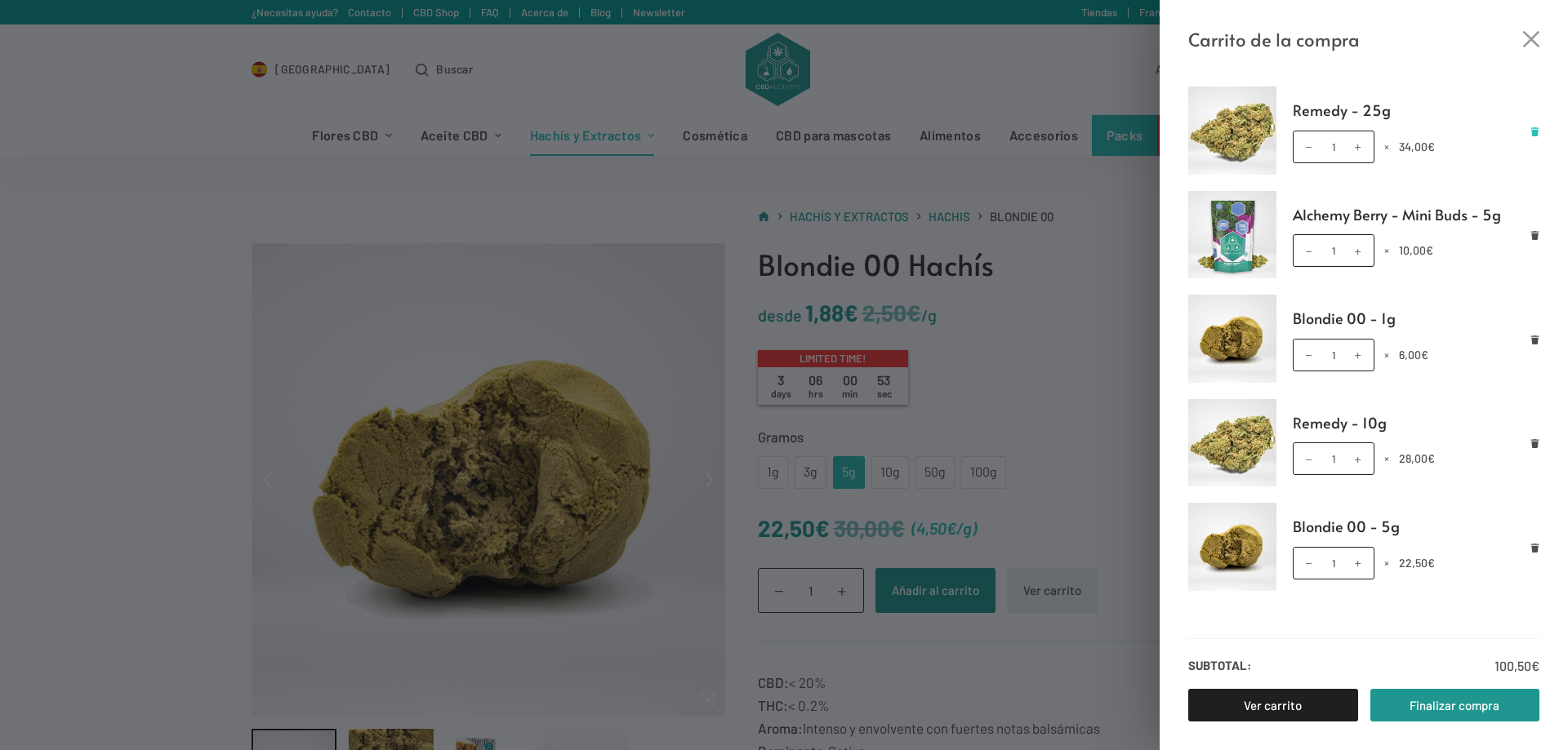
click at [1533, 130] on icon "Eliminar Remedy - 25g del carrito" at bounding box center [1534, 131] width 9 height 9
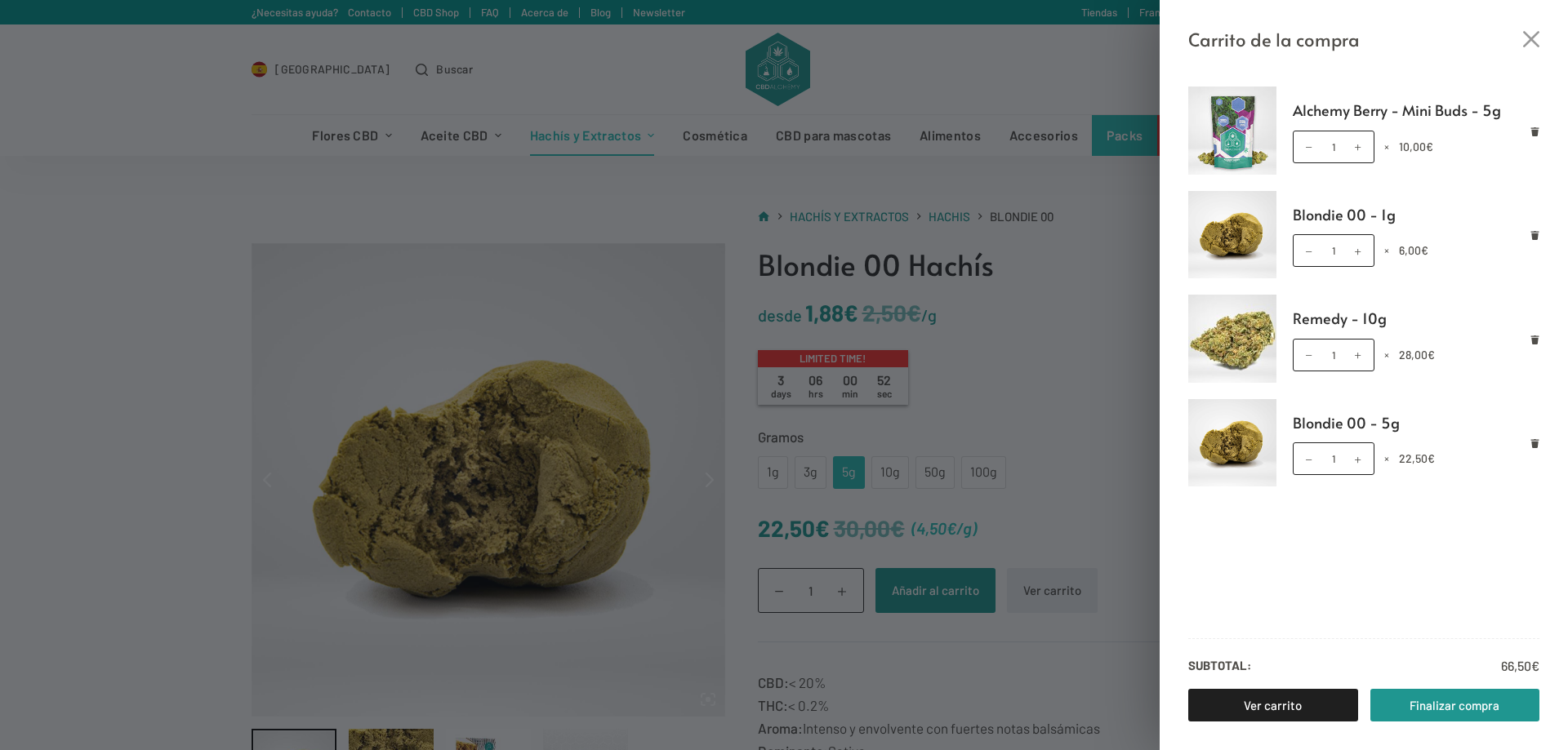
click at [1533, 130] on icon "Eliminar Alchemy Berry - Mini Buds - 5g del carrito" at bounding box center [1534, 131] width 9 height 9
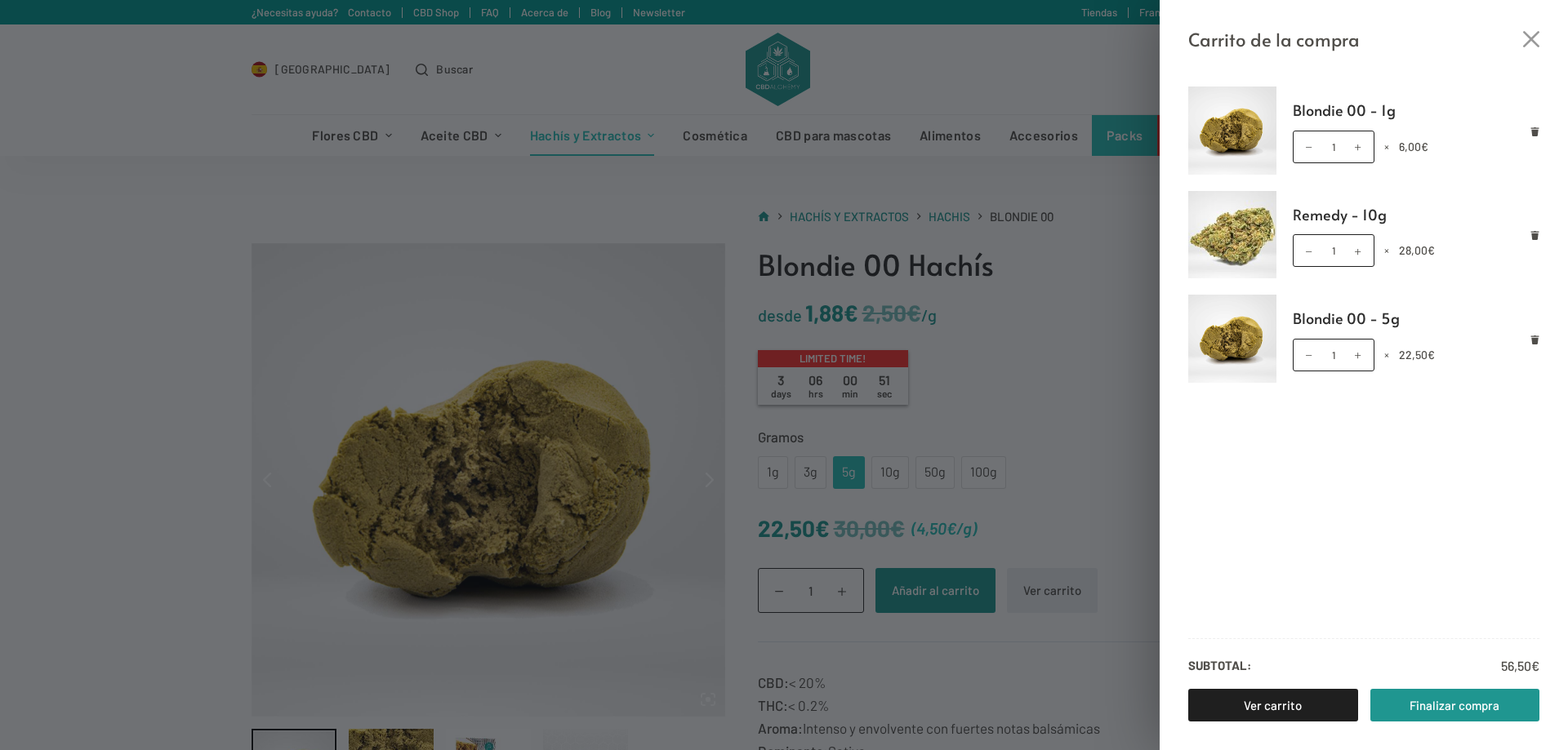
click at [1533, 130] on icon "Eliminar Blondie 00 - 1g del carrito" at bounding box center [1534, 131] width 9 height 9
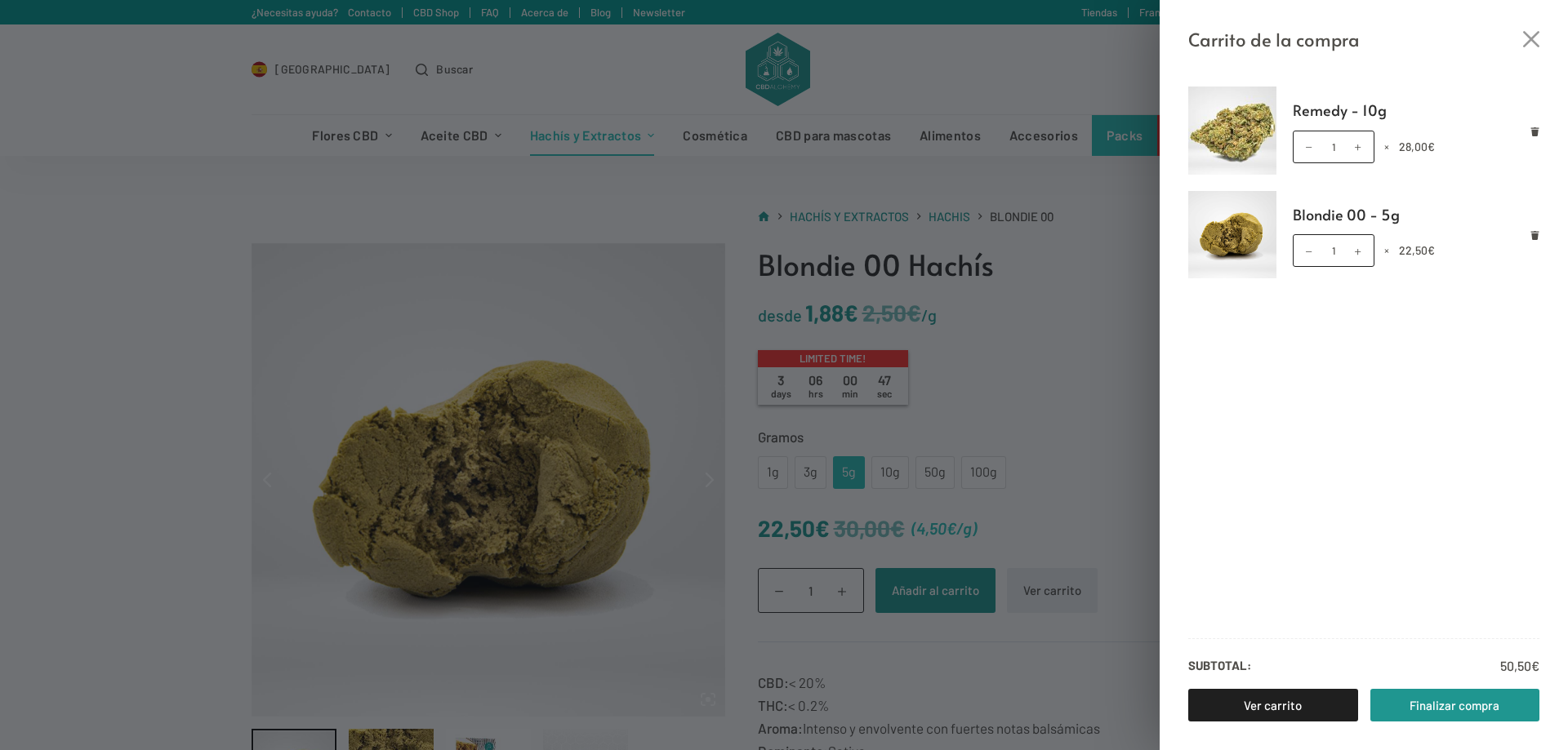
click at [1541, 237] on ul "Remedy - 10g Remedy - 10g cantidad 1 × 28,00 € Blondie 00 - 5g Blondie 00 - 5g …" at bounding box center [1364, 354] width 409 height 535
click at [1537, 238] on icon "Eliminar Blondie 00 - 5g del carrito" at bounding box center [1534, 235] width 9 height 9
click at [1093, 299] on div "Carrito de la compra Remedy - 10g Remedy - 10g cantidad 1 × 28,00 € Subtotal: 2…" at bounding box center [784, 375] width 1568 height 750
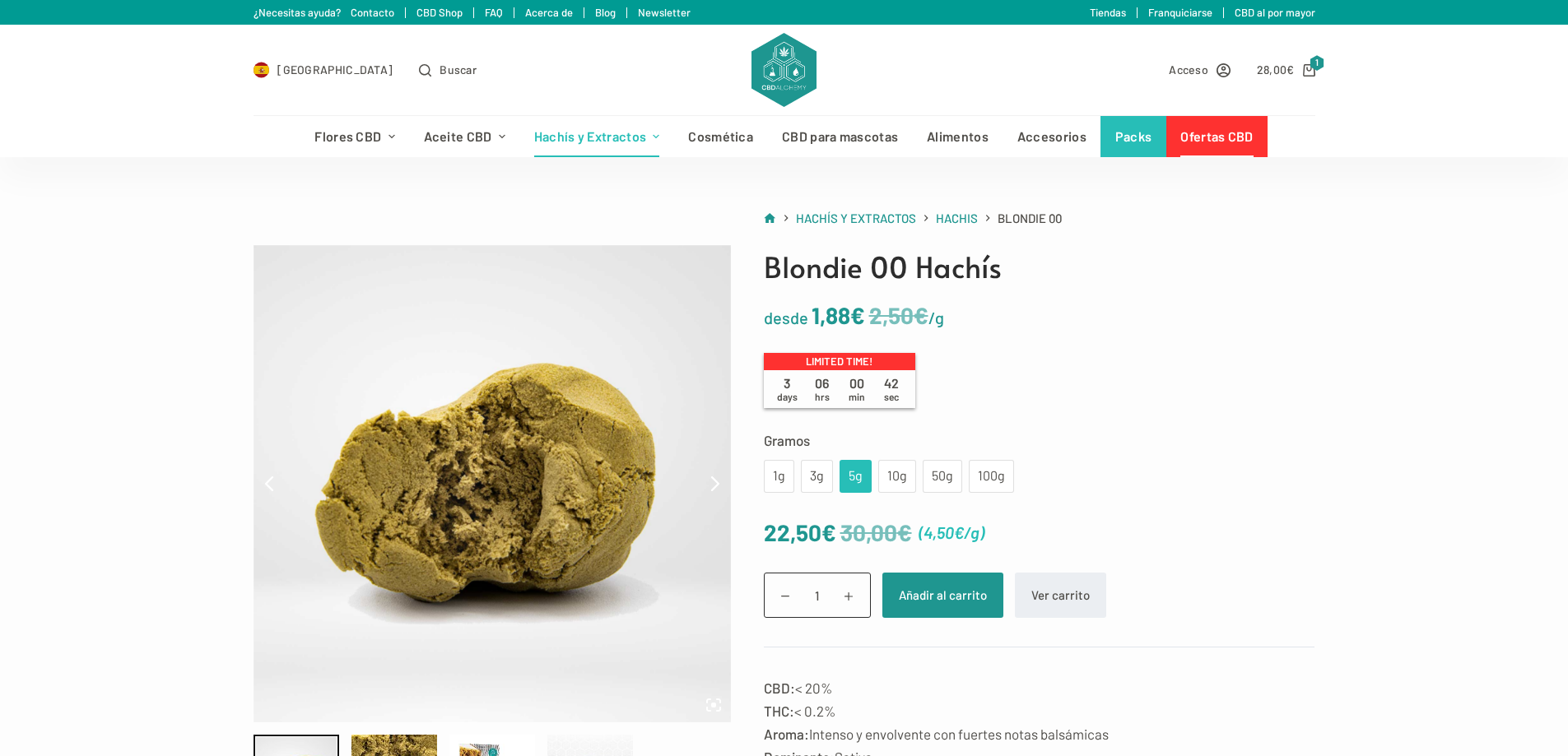
click at [1214, 139] on link "Ofertas CBD" at bounding box center [1216, 136] width 102 height 42
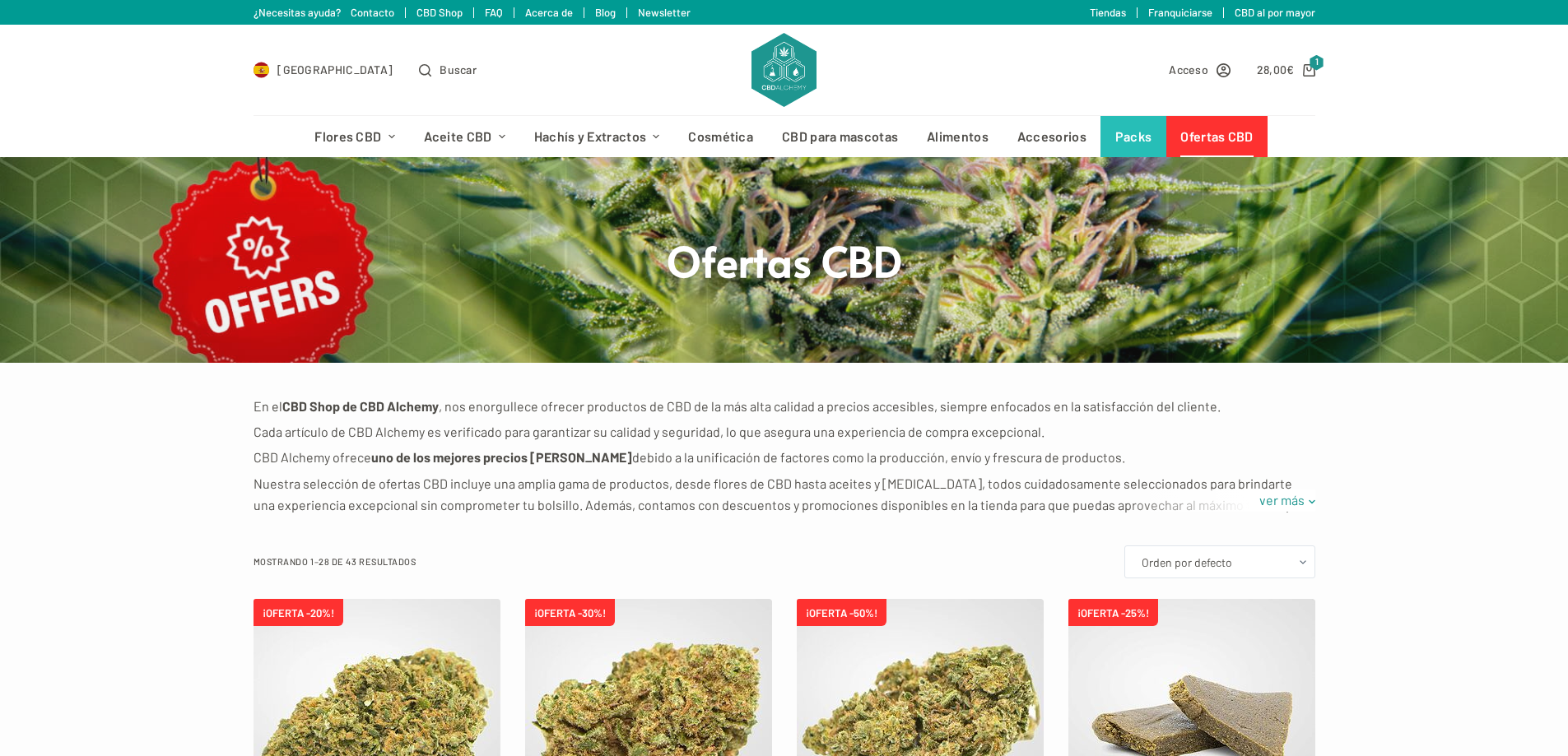
click at [1313, 71] on icon "Carro de compra" at bounding box center [1309, 70] width 13 height 13
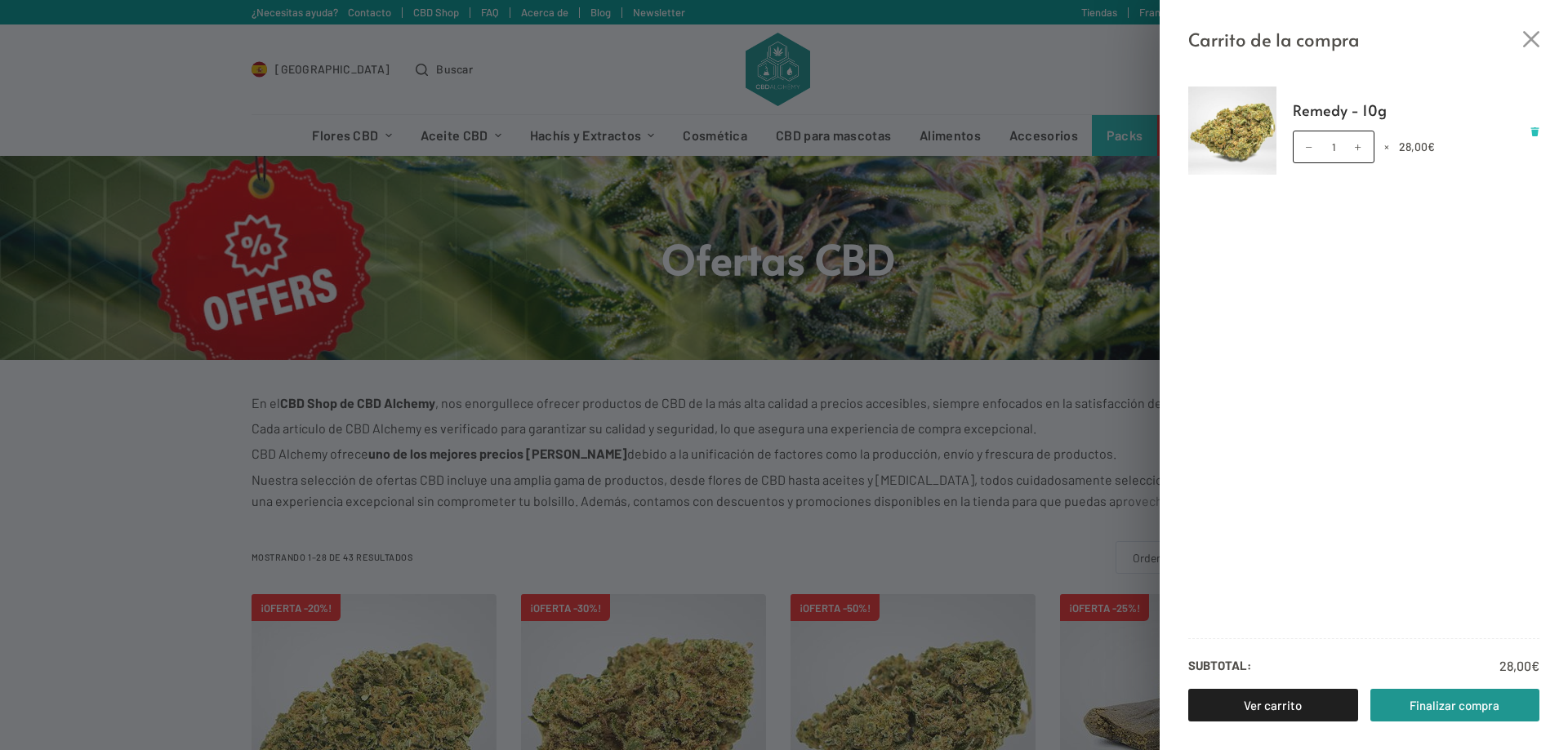
click at [1533, 130] on icon "Eliminar Remedy - 10g del carrito" at bounding box center [1534, 131] width 9 height 9
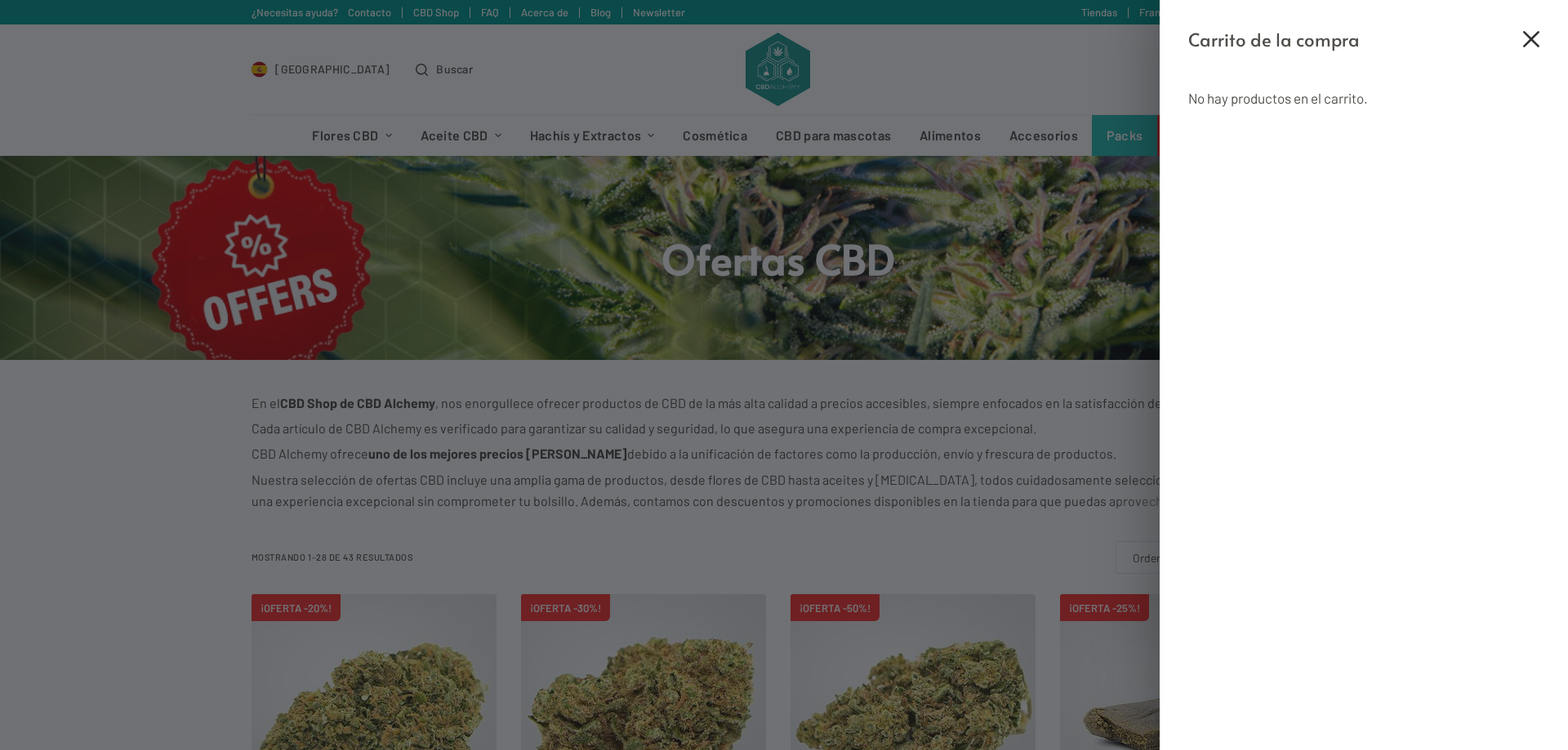
click at [1532, 44] on icon "Cerrar el cajón del carrito" at bounding box center [1531, 38] width 16 height 16
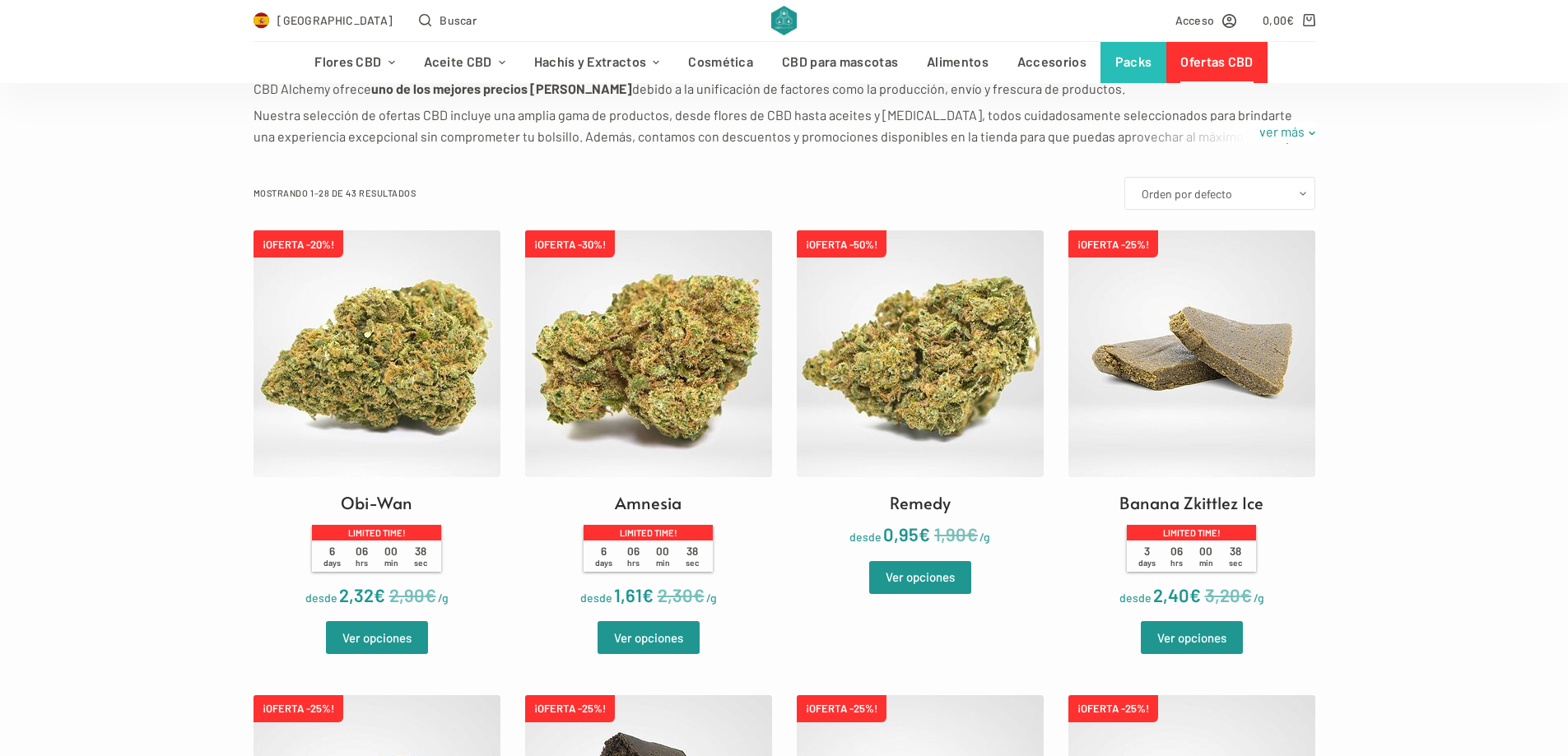
scroll to position [412, 0]
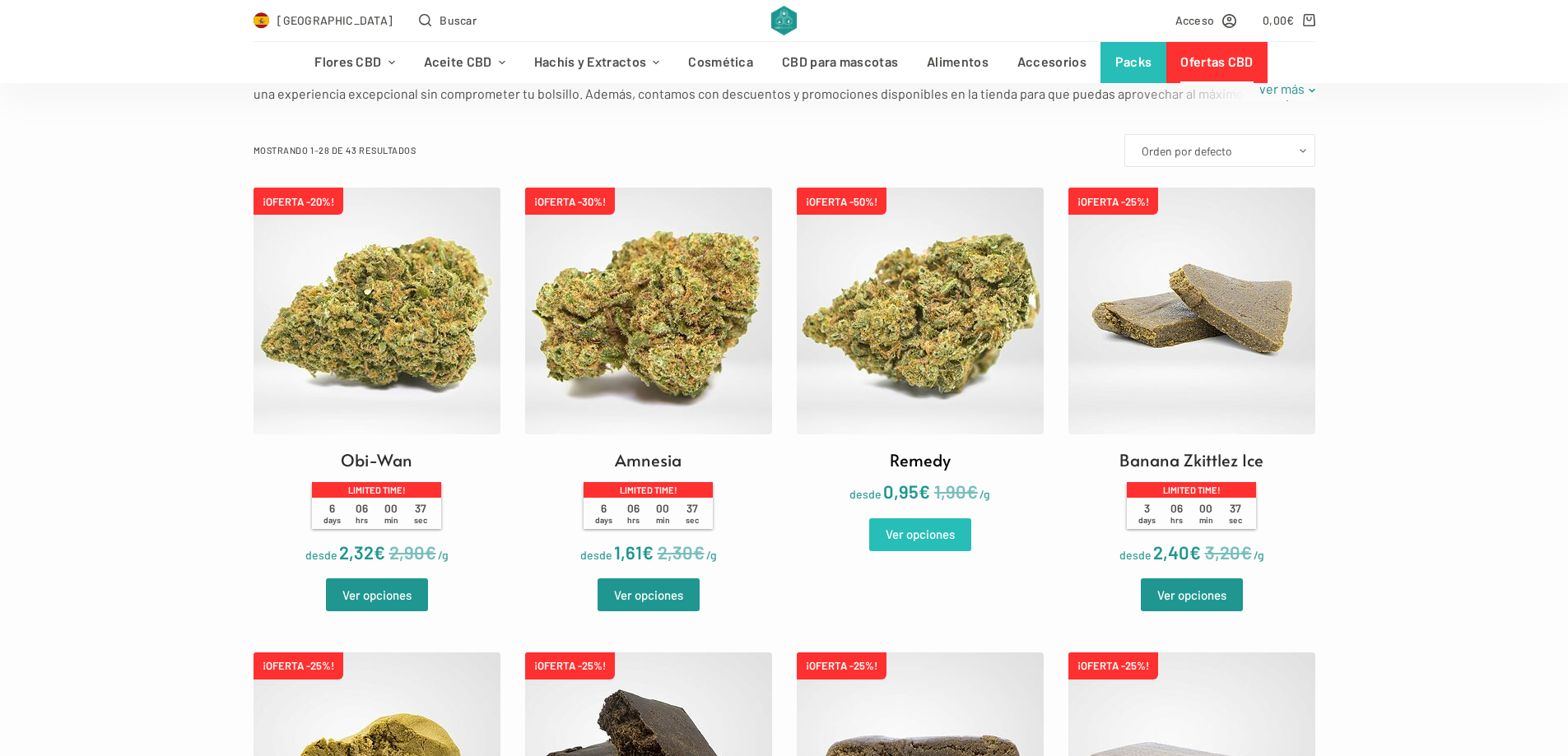
click at [918, 523] on link "Ver opciones" at bounding box center [920, 535] width 102 height 33
click at [916, 529] on link "Ver opciones" at bounding box center [920, 535] width 102 height 33
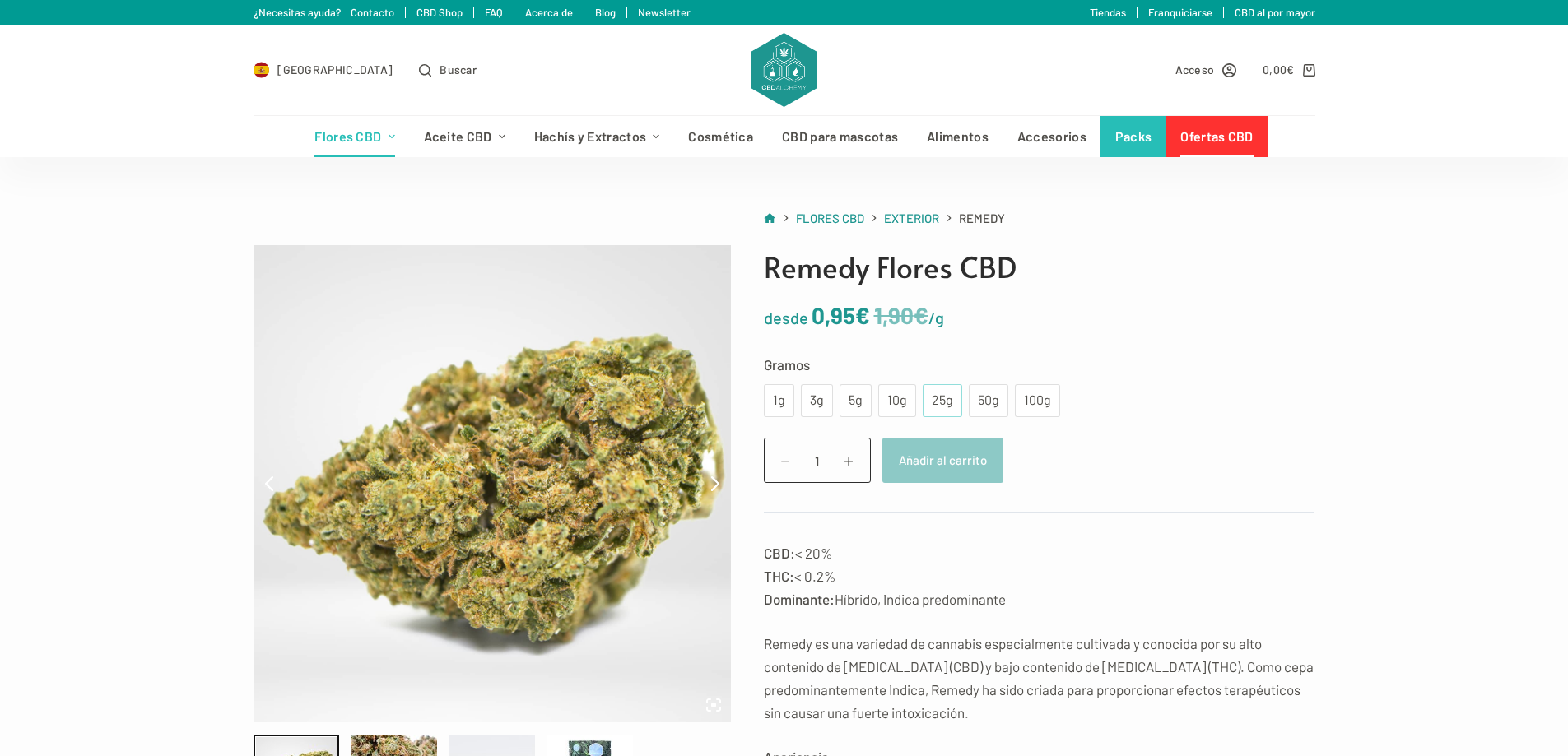
click at [937, 409] on div "25g" at bounding box center [943, 401] width 19 height 21
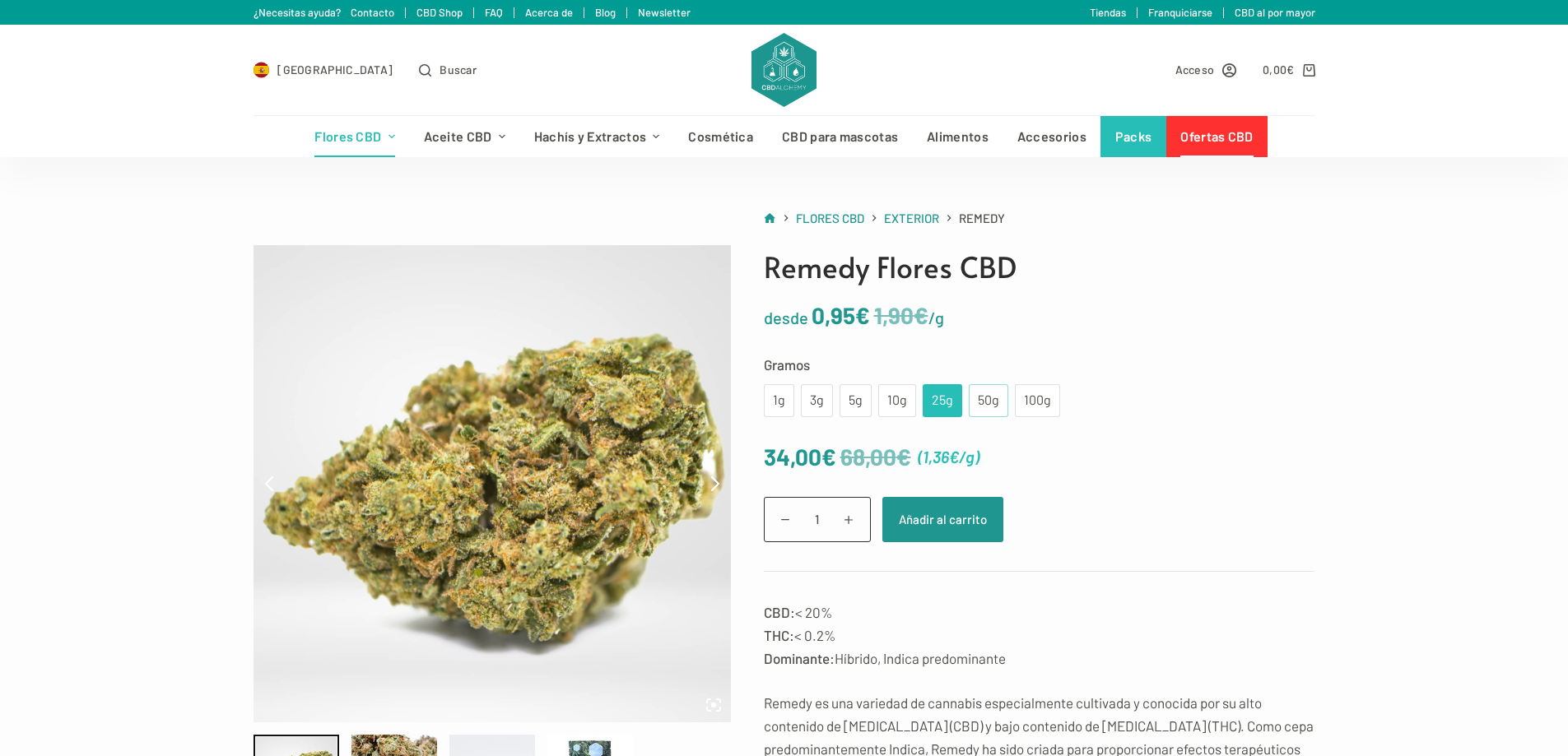
click at [983, 389] on div "50g" at bounding box center [988, 401] width 40 height 33
click at [944, 404] on div "25g" at bounding box center [943, 401] width 19 height 21
click at [942, 518] on button "Añadir al carrito" at bounding box center [943, 519] width 121 height 45
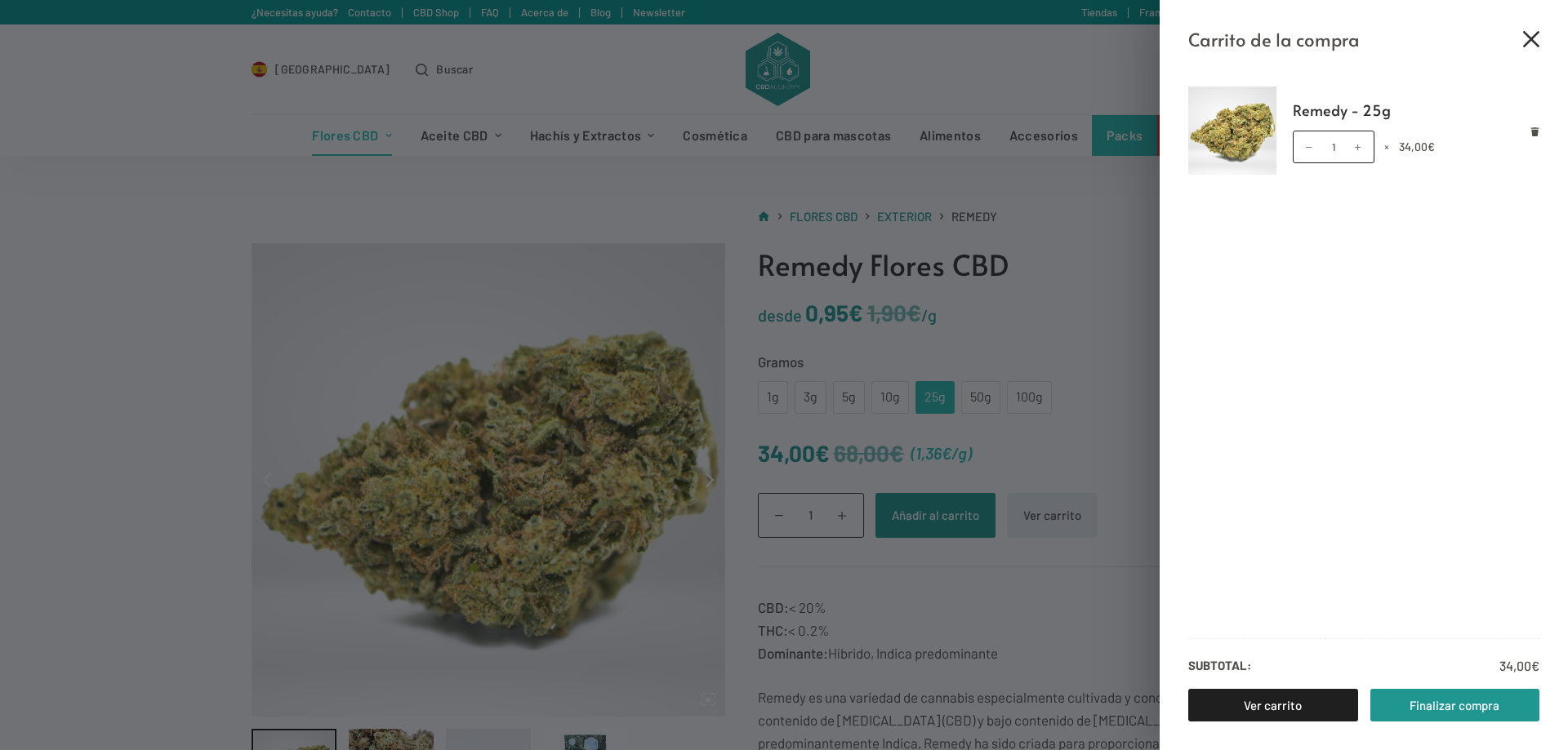
click at [1530, 47] on icon "Cerrar el cajón del carrito" at bounding box center [1531, 38] width 16 height 16
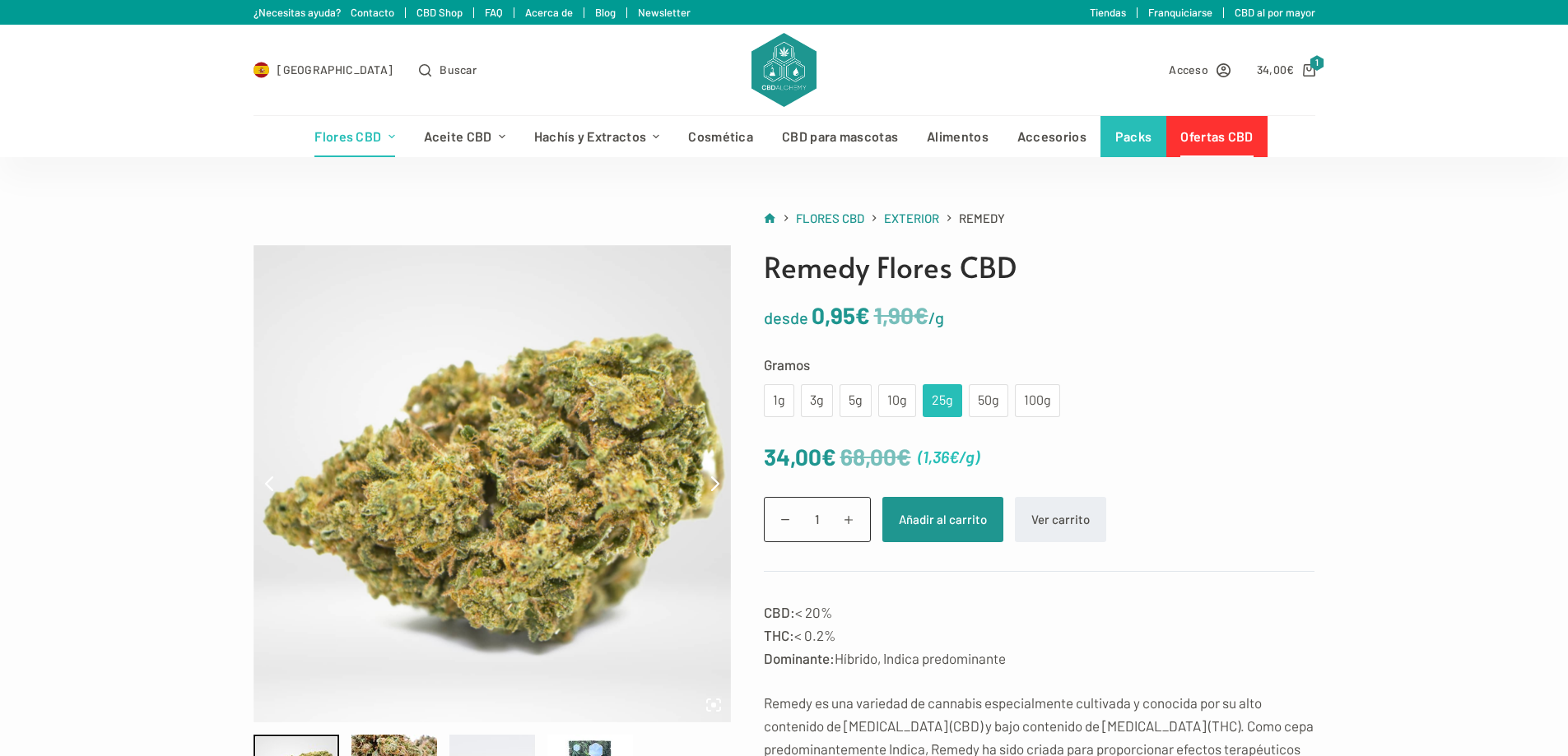
click at [1234, 138] on link "Ofertas CBD" at bounding box center [1216, 136] width 102 height 42
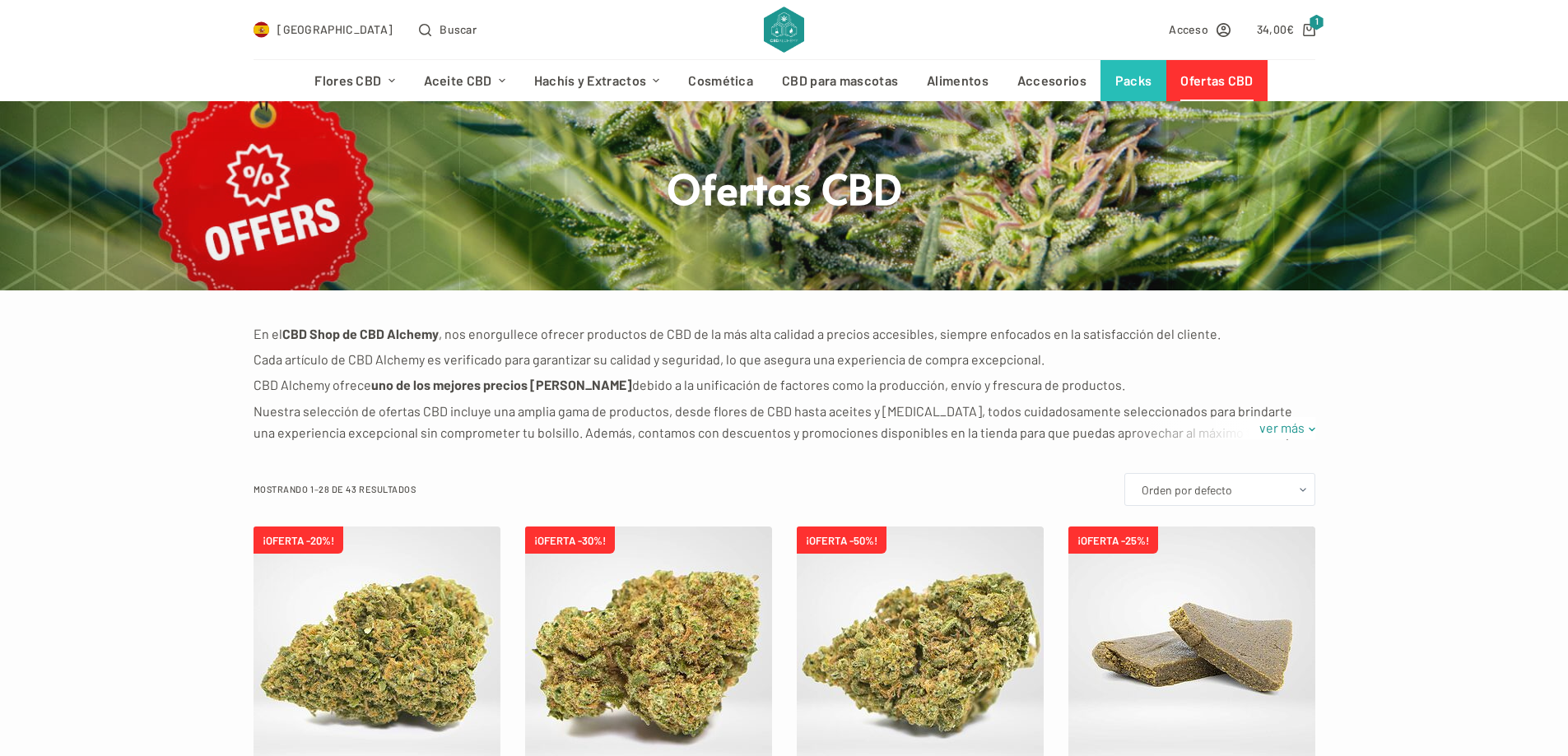
scroll to position [330, 0]
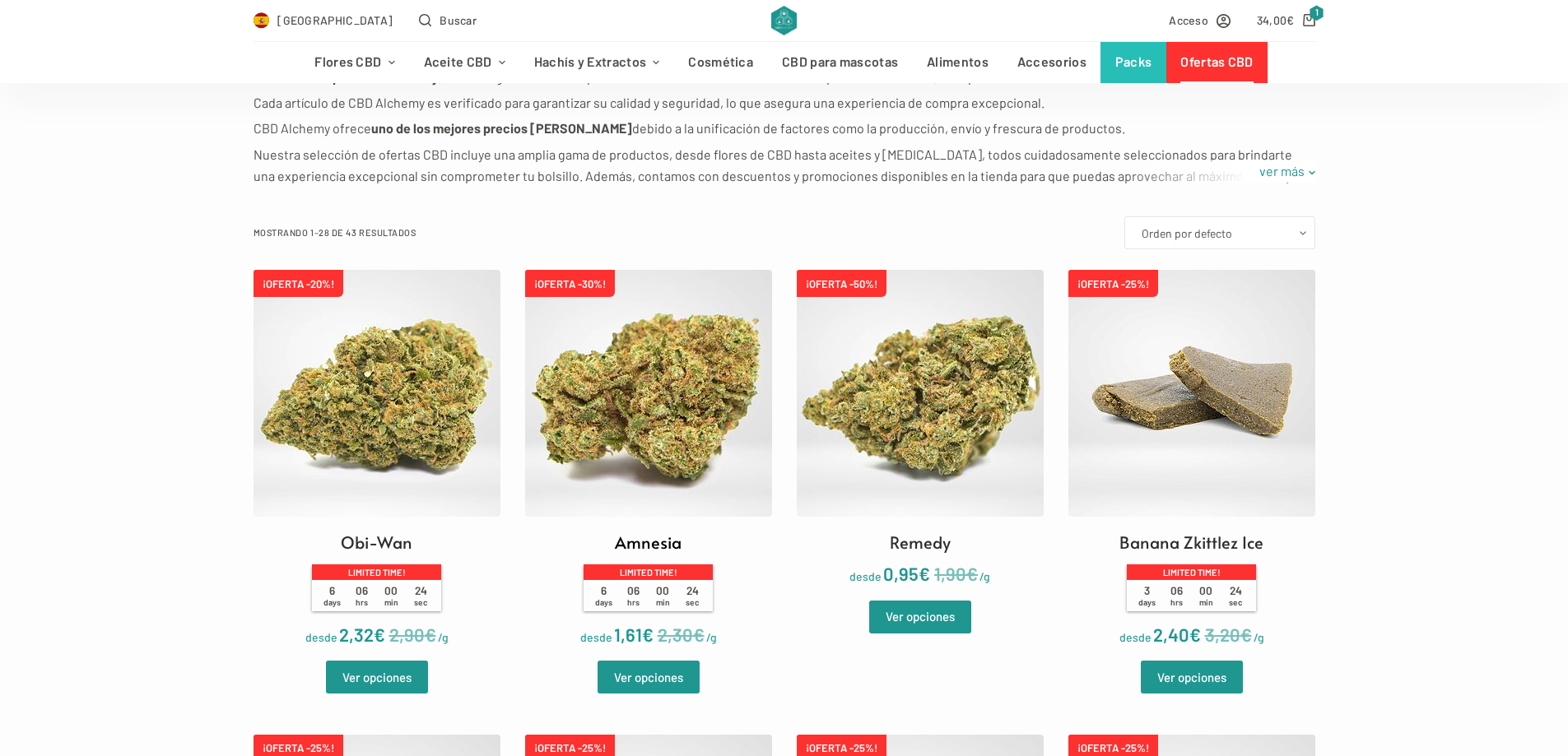
click at [642, 444] on img at bounding box center [648, 393] width 247 height 247
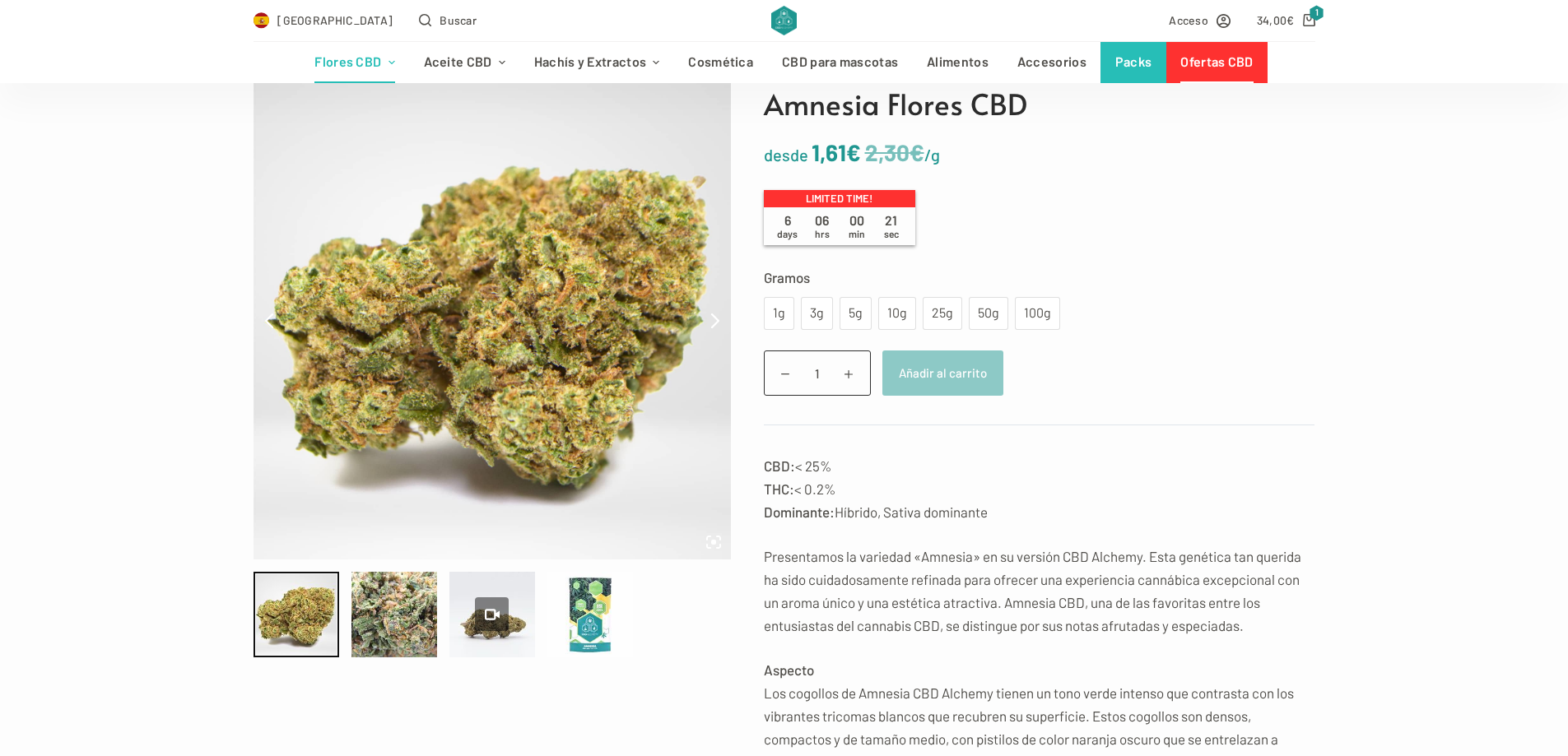
scroll to position [164, 0]
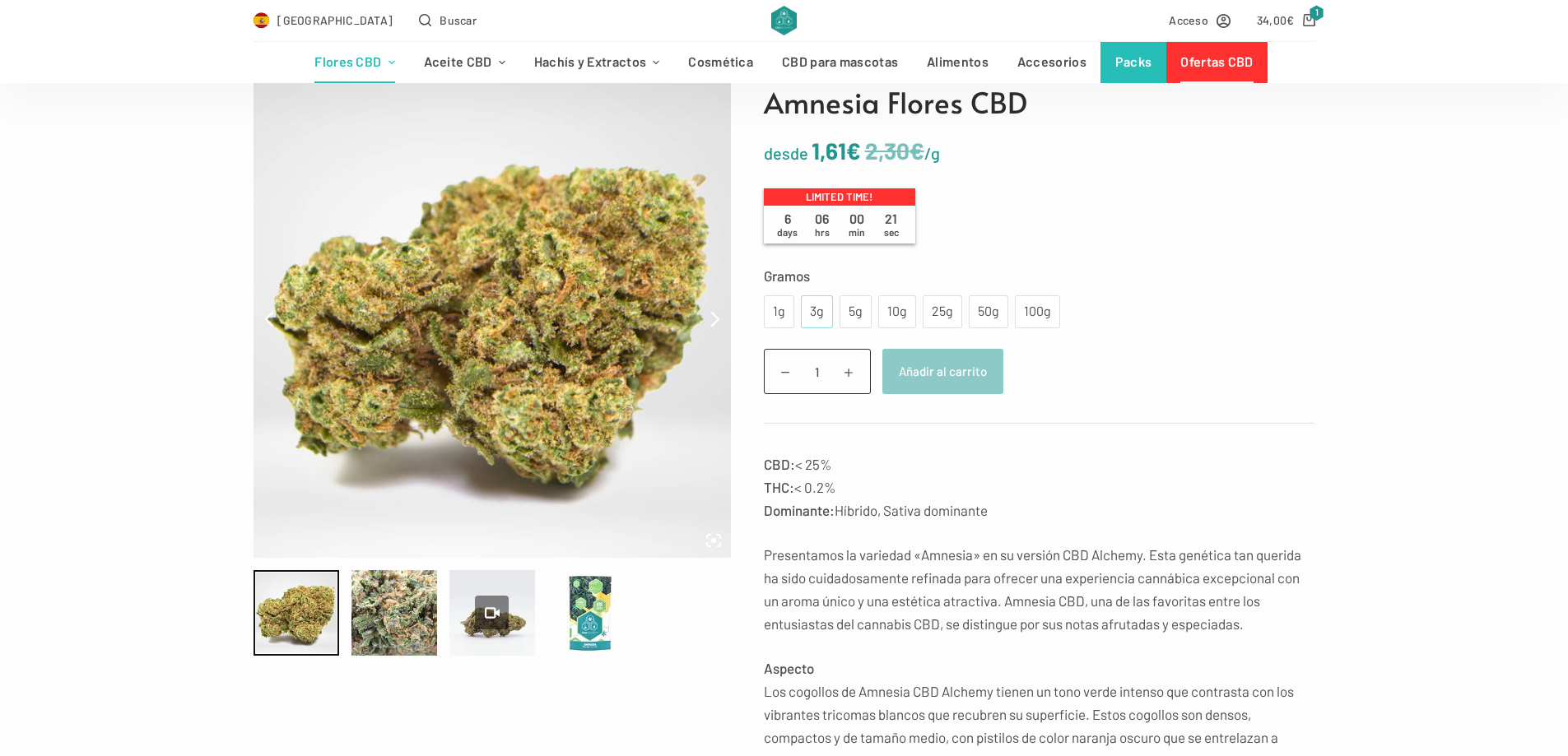
click at [821, 316] on div "3g" at bounding box center [817, 312] width 13 height 21
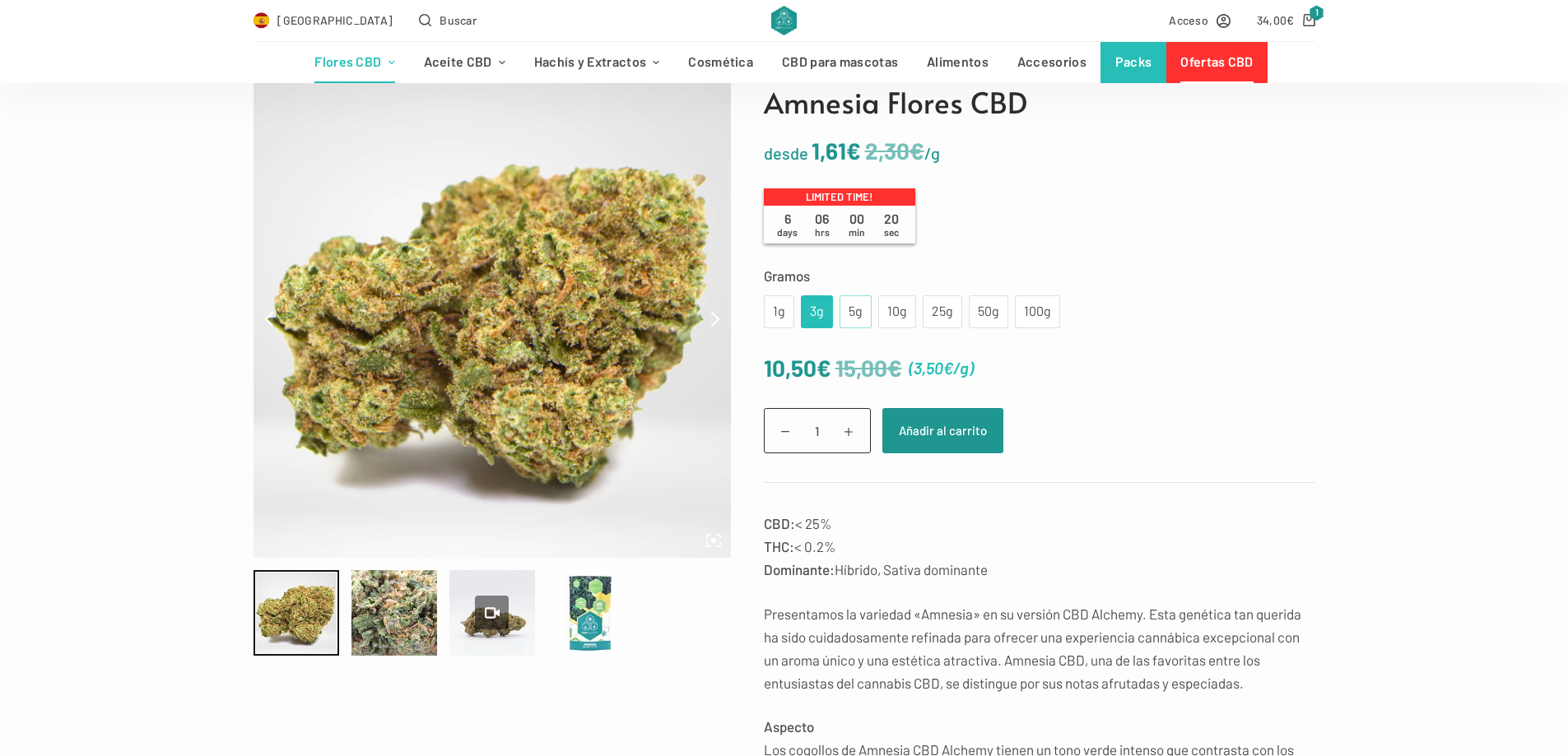
click at [851, 315] on div "5g" at bounding box center [856, 312] width 13 height 21
click at [888, 315] on div "10g" at bounding box center [897, 312] width 18 height 21
click at [864, 313] on div "5g" at bounding box center [855, 312] width 32 height 33
click at [886, 313] on div "10g" at bounding box center [896, 312] width 38 height 33
click at [864, 311] on div "5g" at bounding box center [855, 312] width 32 height 33
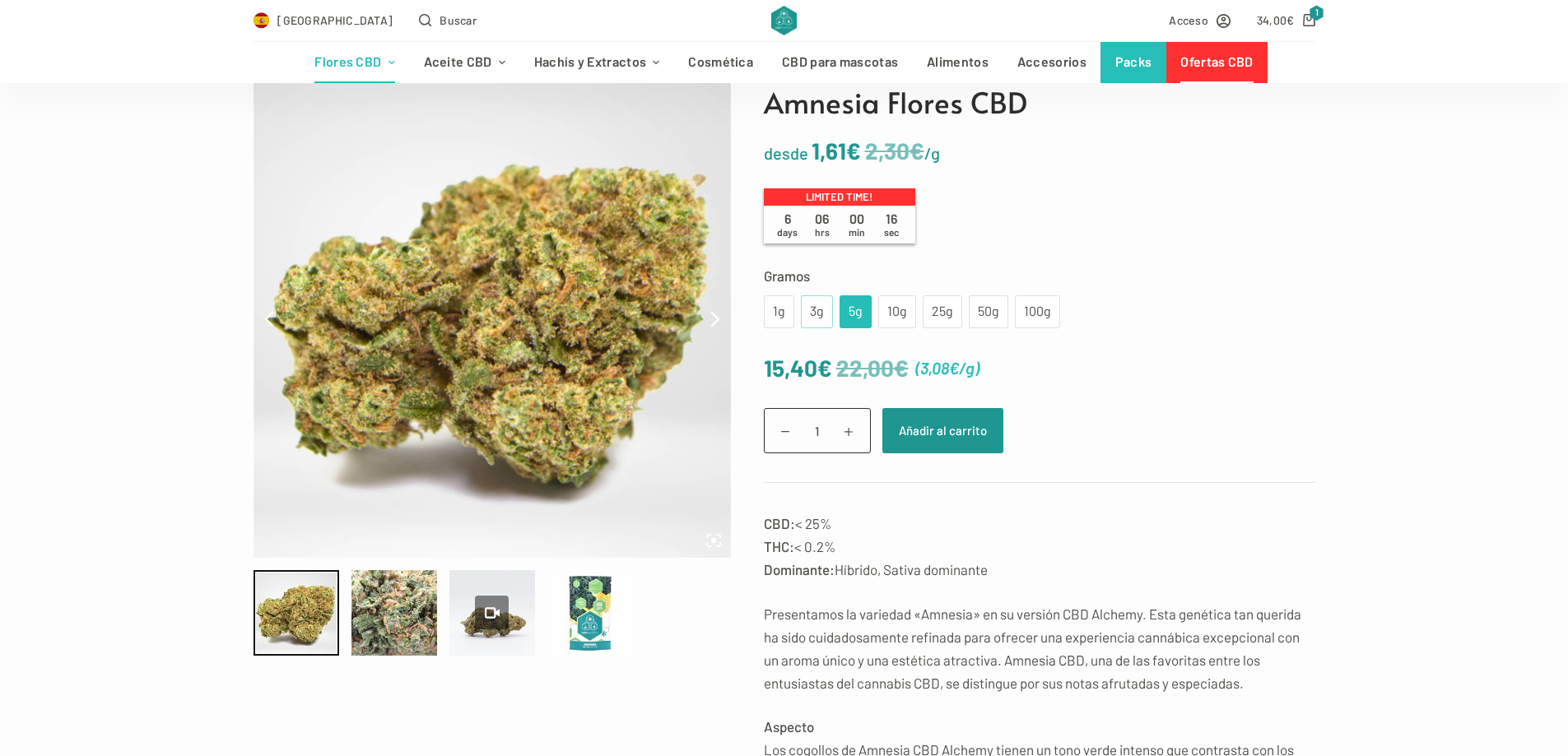
click at [819, 315] on div "3g" at bounding box center [817, 312] width 13 height 21
click at [850, 312] on div "5g" at bounding box center [856, 312] width 13 height 21
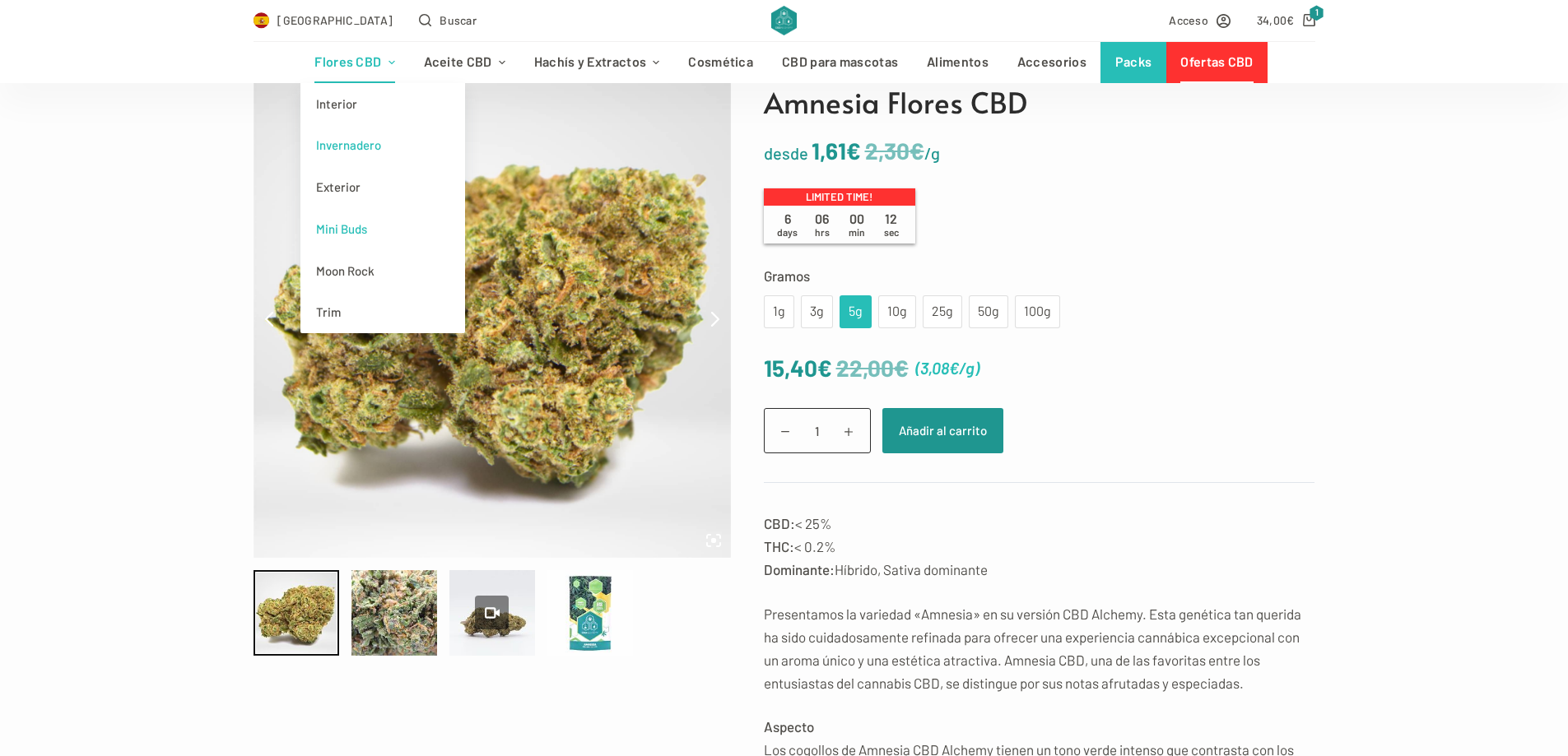
click at [374, 247] on link "Mini Buds" at bounding box center [383, 228] width 164 height 42
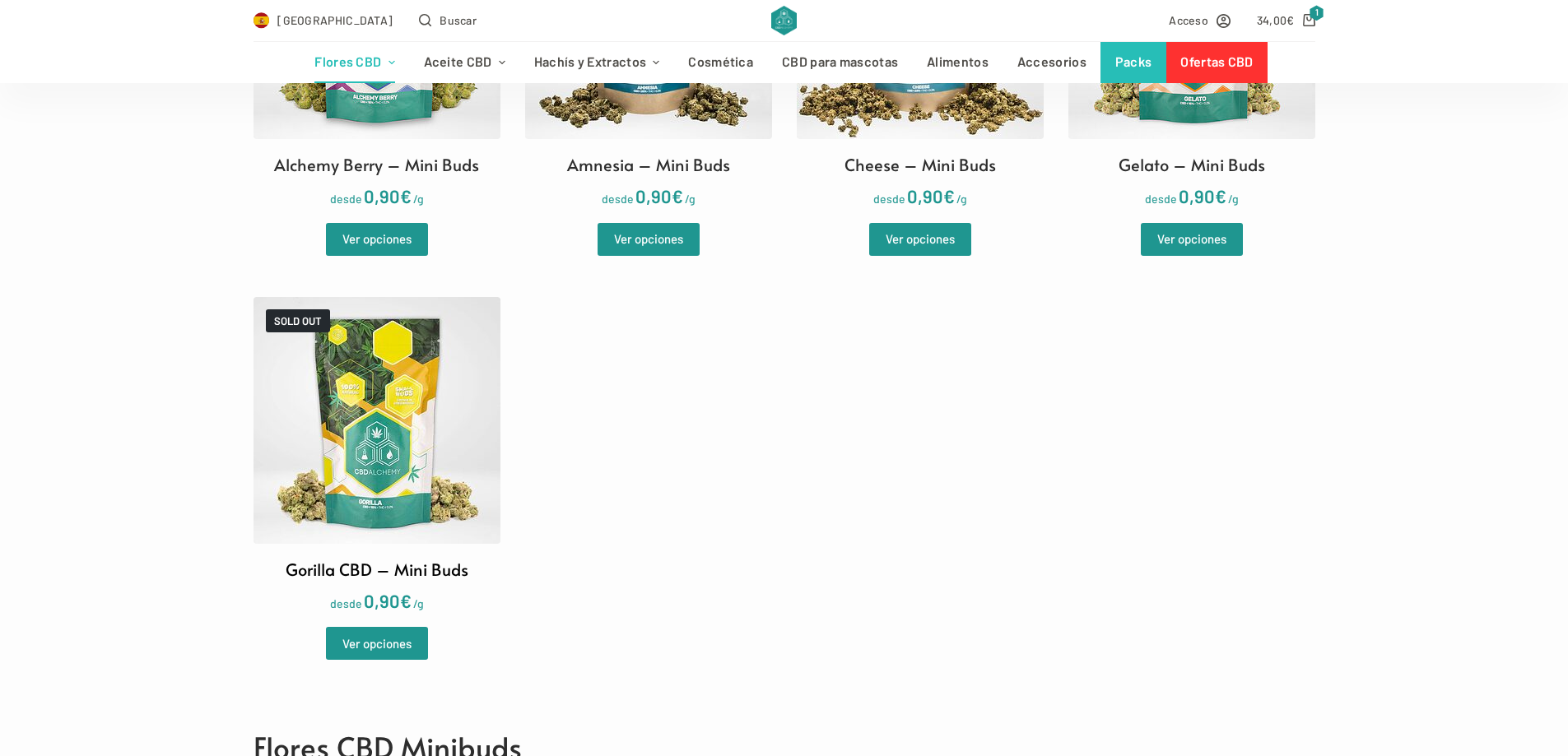
scroll to position [741, 0]
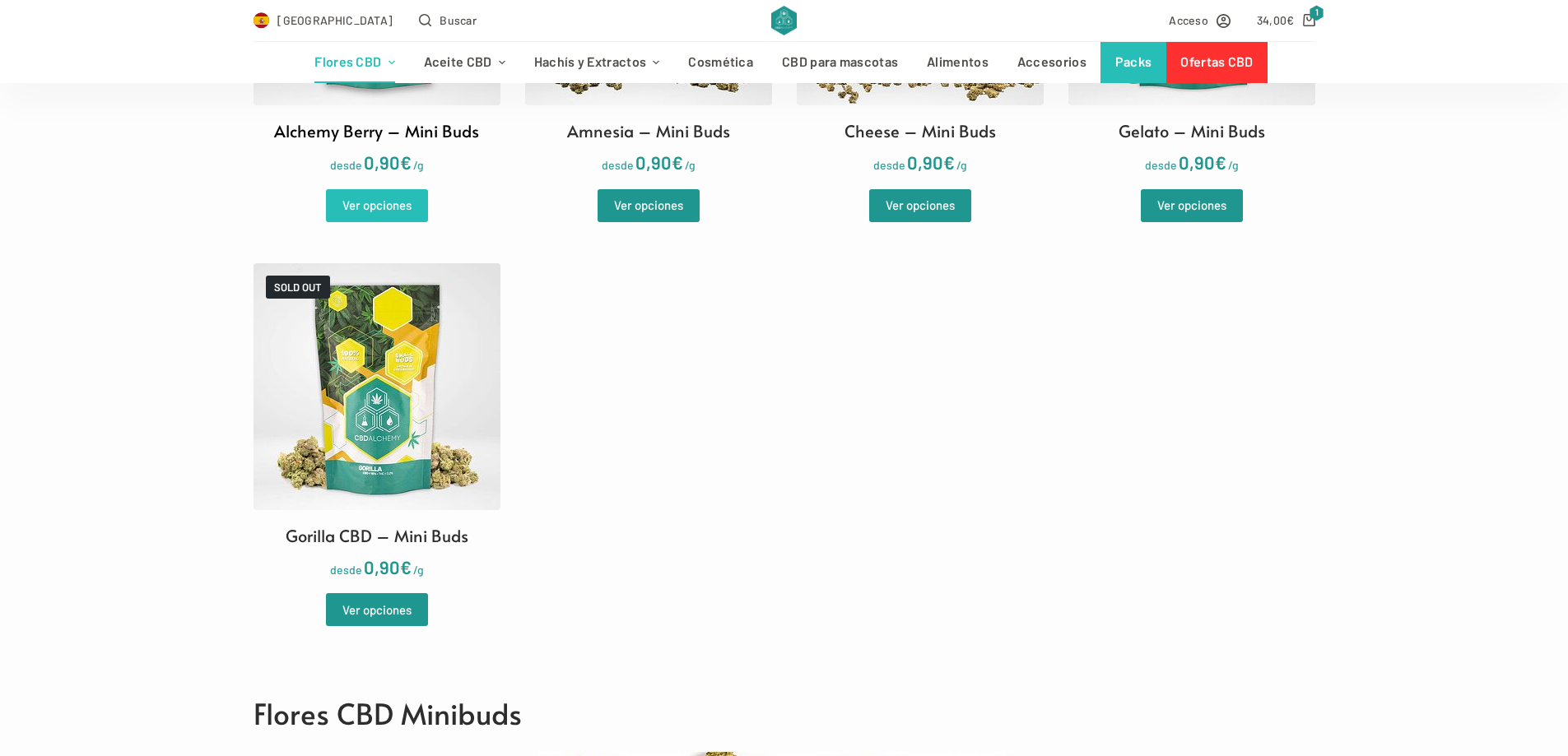
click at [379, 196] on link "Ver opciones" at bounding box center [377, 206] width 102 height 33
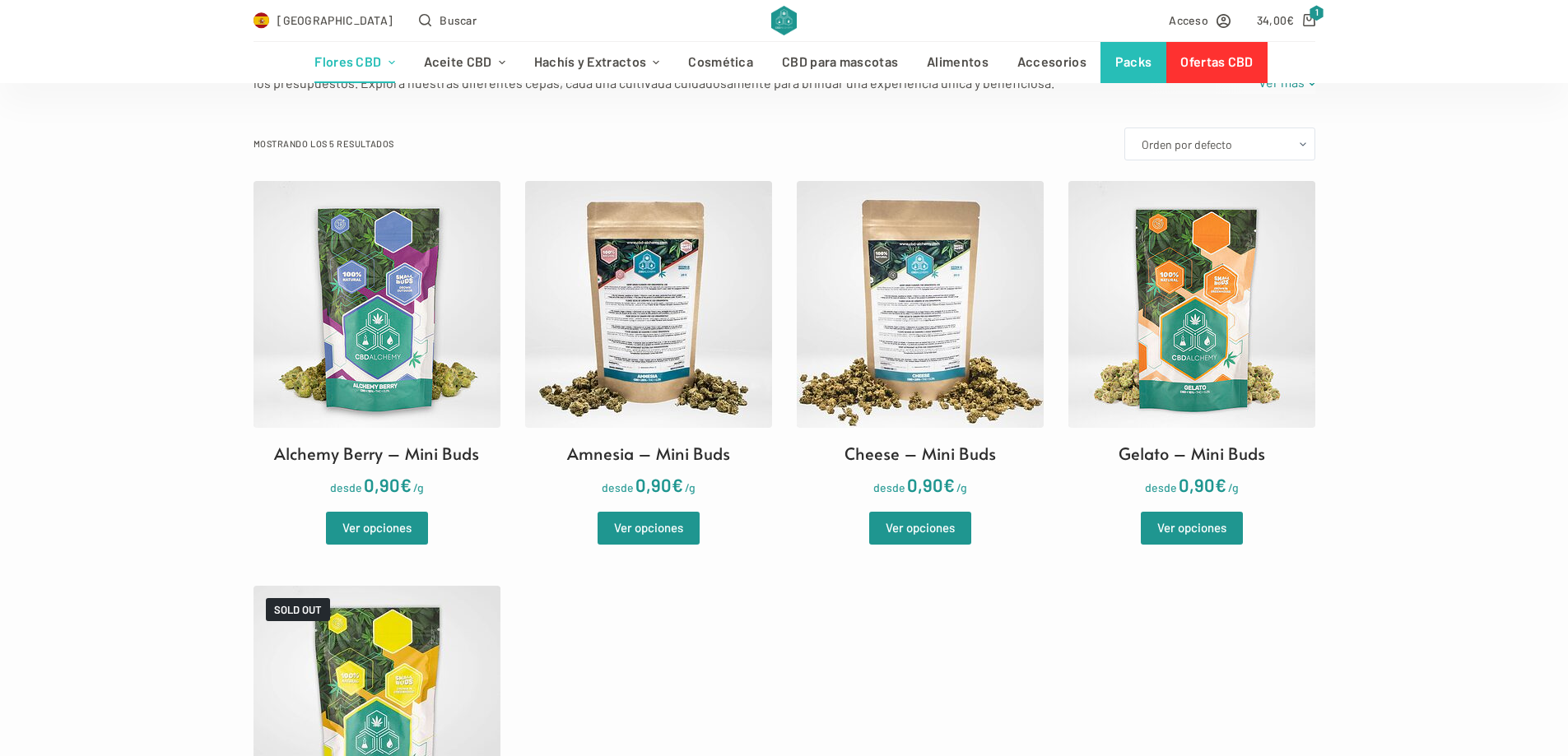
scroll to position [412, 0]
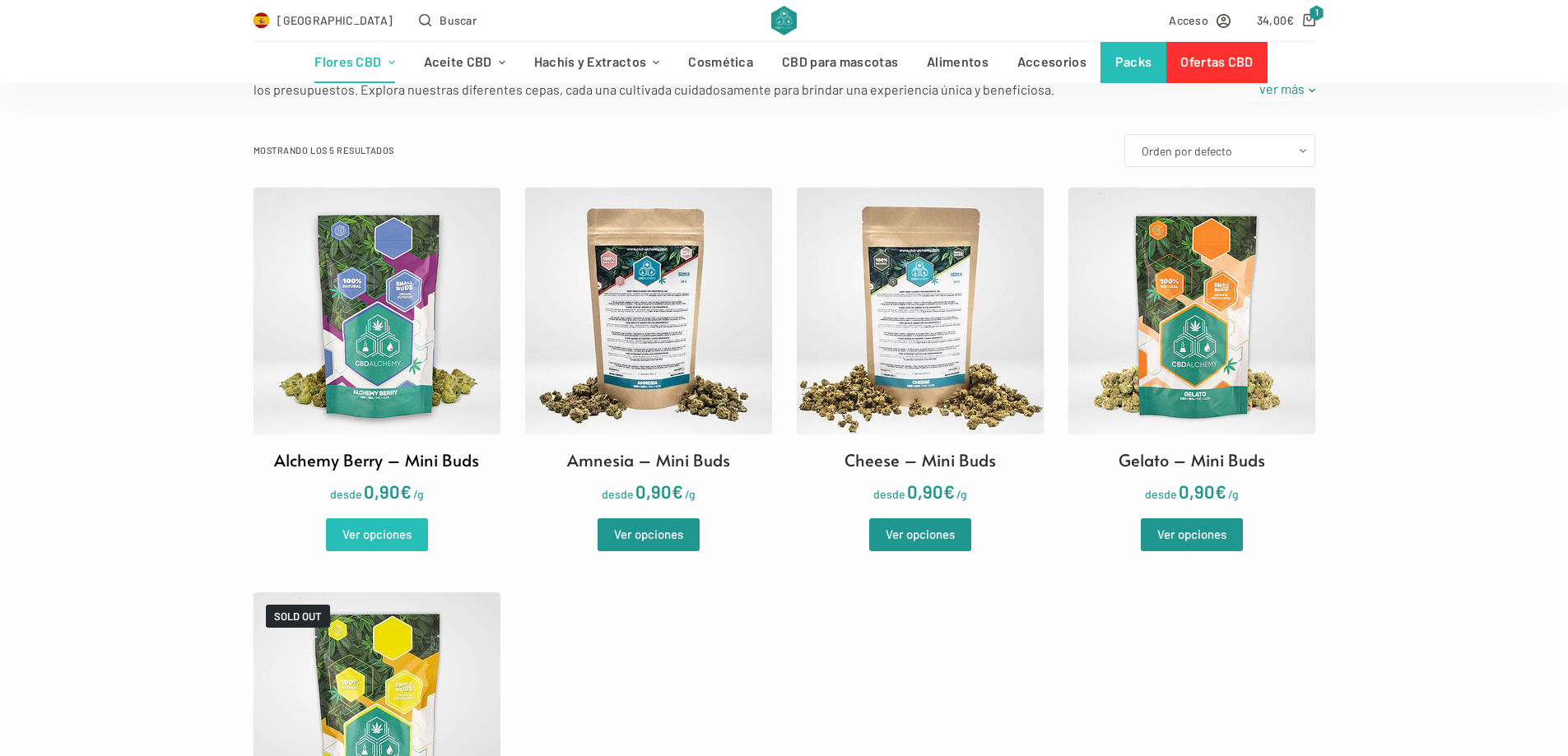
click at [413, 532] on link "Ver opciones" at bounding box center [377, 535] width 102 height 33
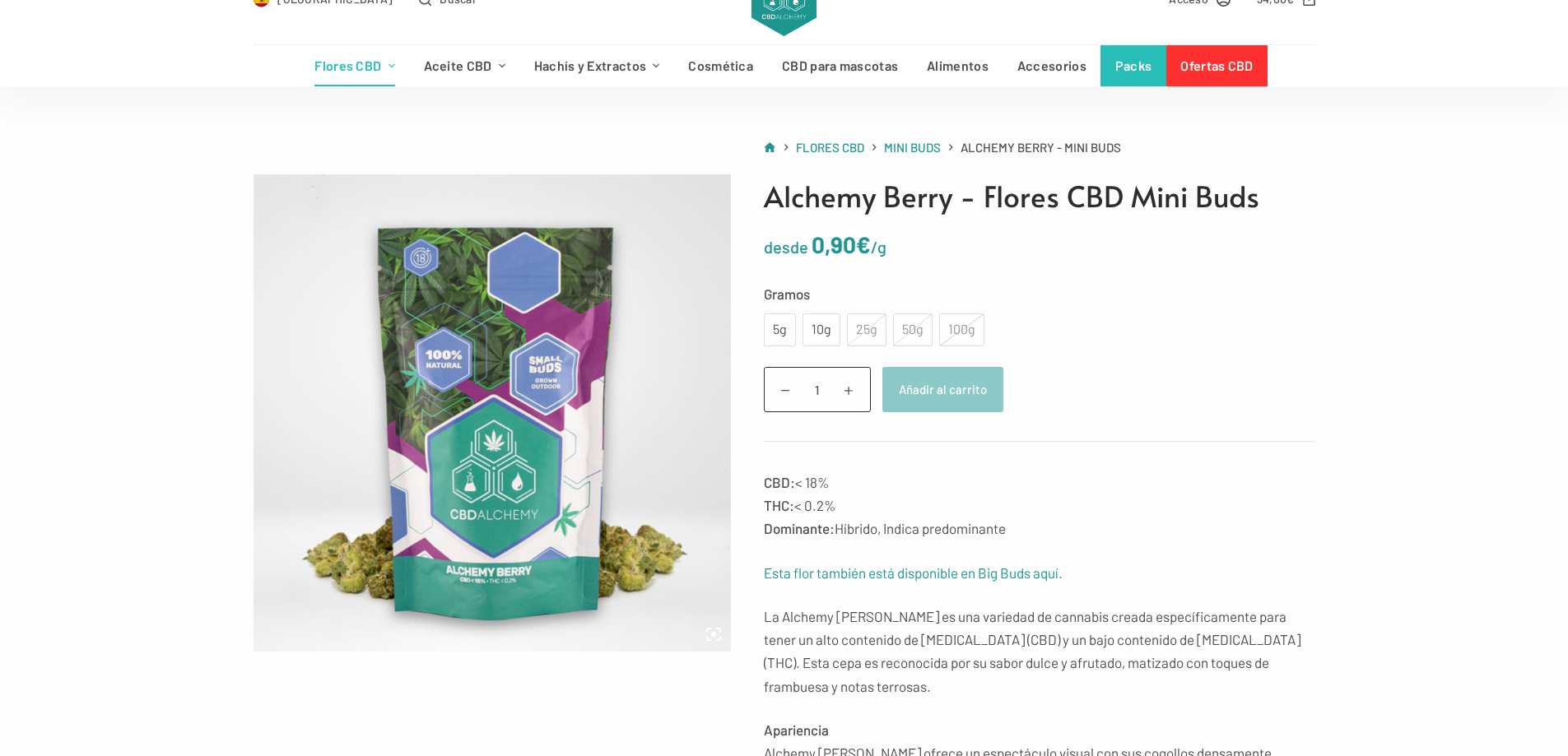
scroll to position [82, 0]
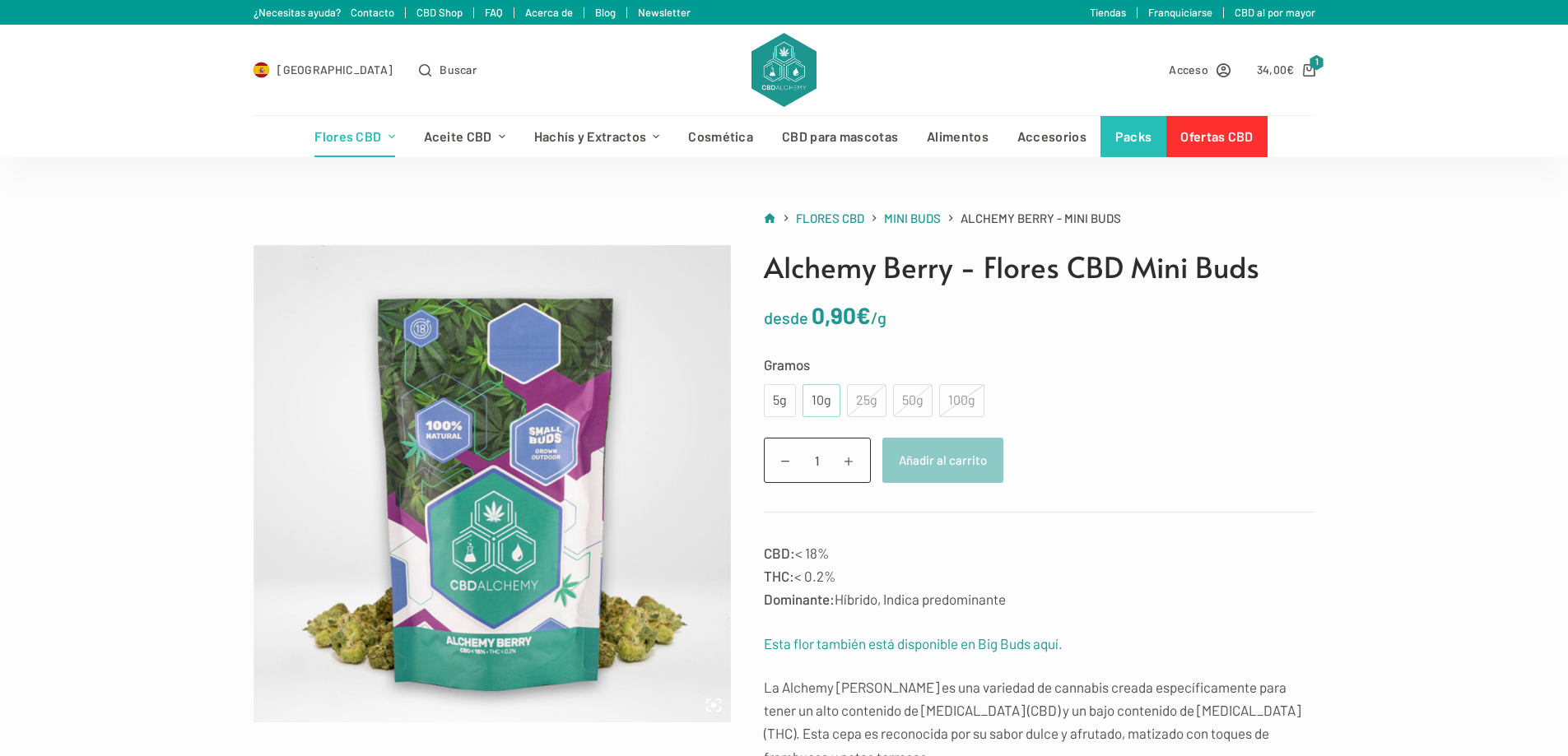
click at [832, 402] on div "10g" at bounding box center [821, 401] width 38 height 33
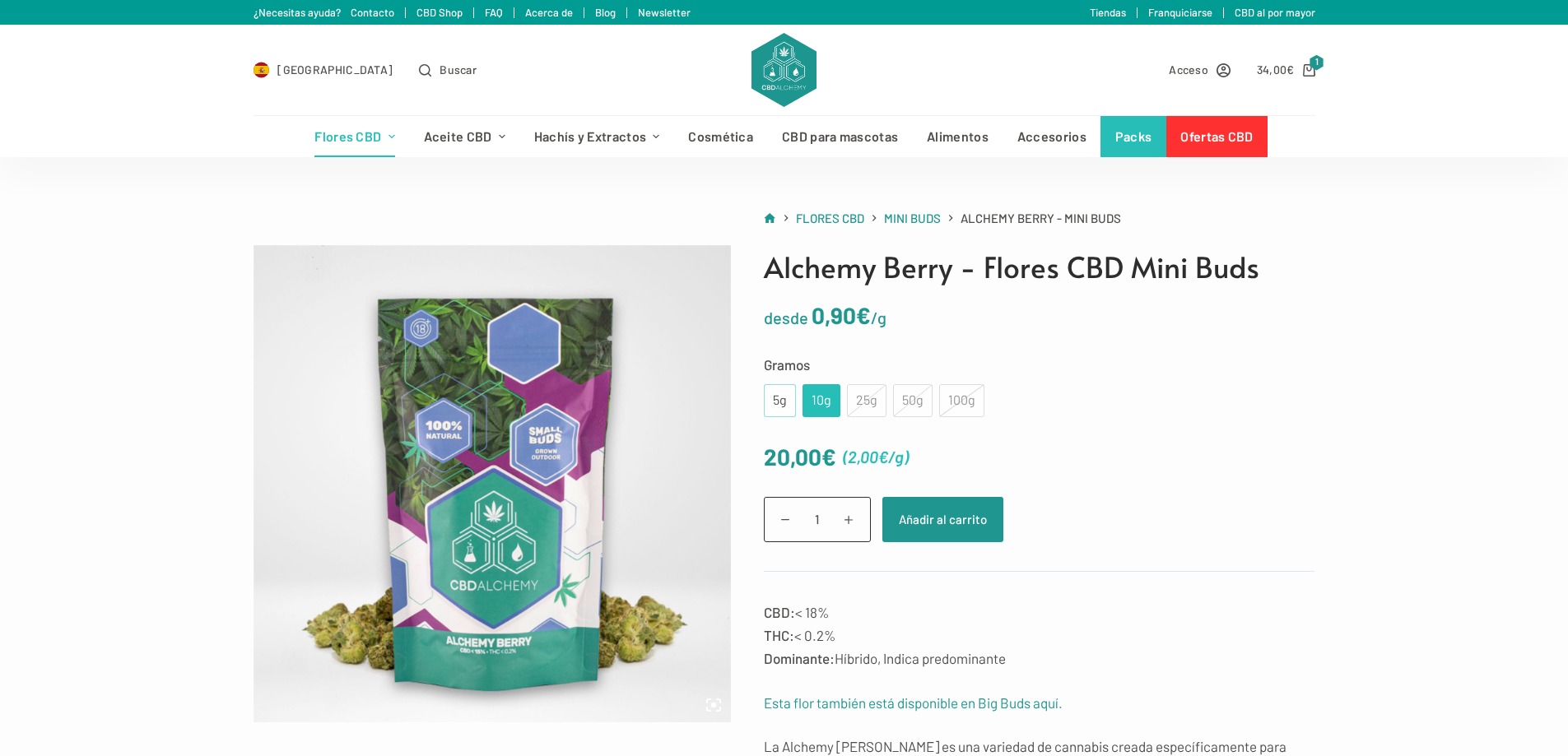
click at [776, 409] on div "5g" at bounding box center [779, 401] width 13 height 21
click at [936, 522] on button "Añadir al carrito" at bounding box center [943, 519] width 121 height 45
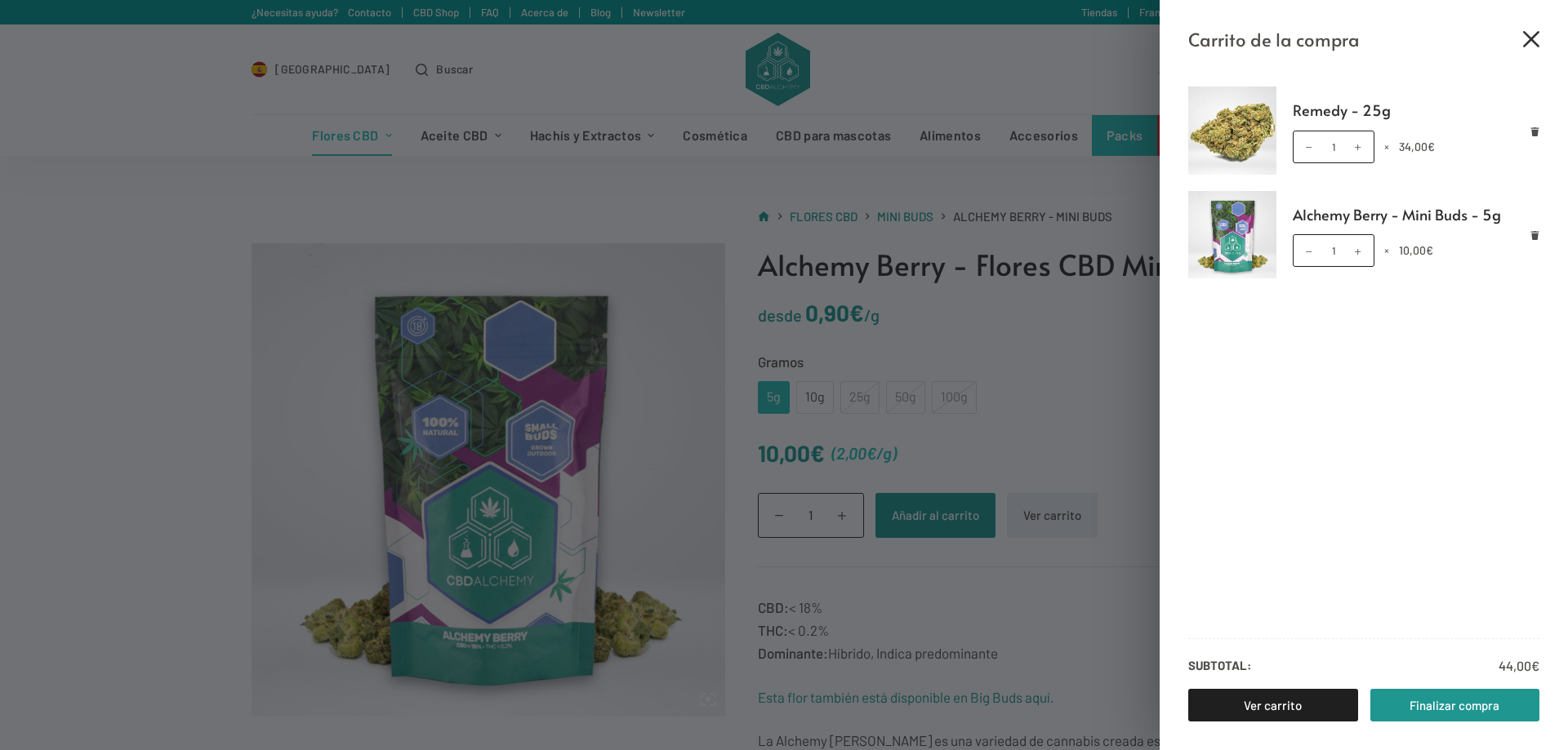
click at [1530, 39] on icon "Cerrar el cajón del carrito" at bounding box center [1531, 38] width 16 height 16
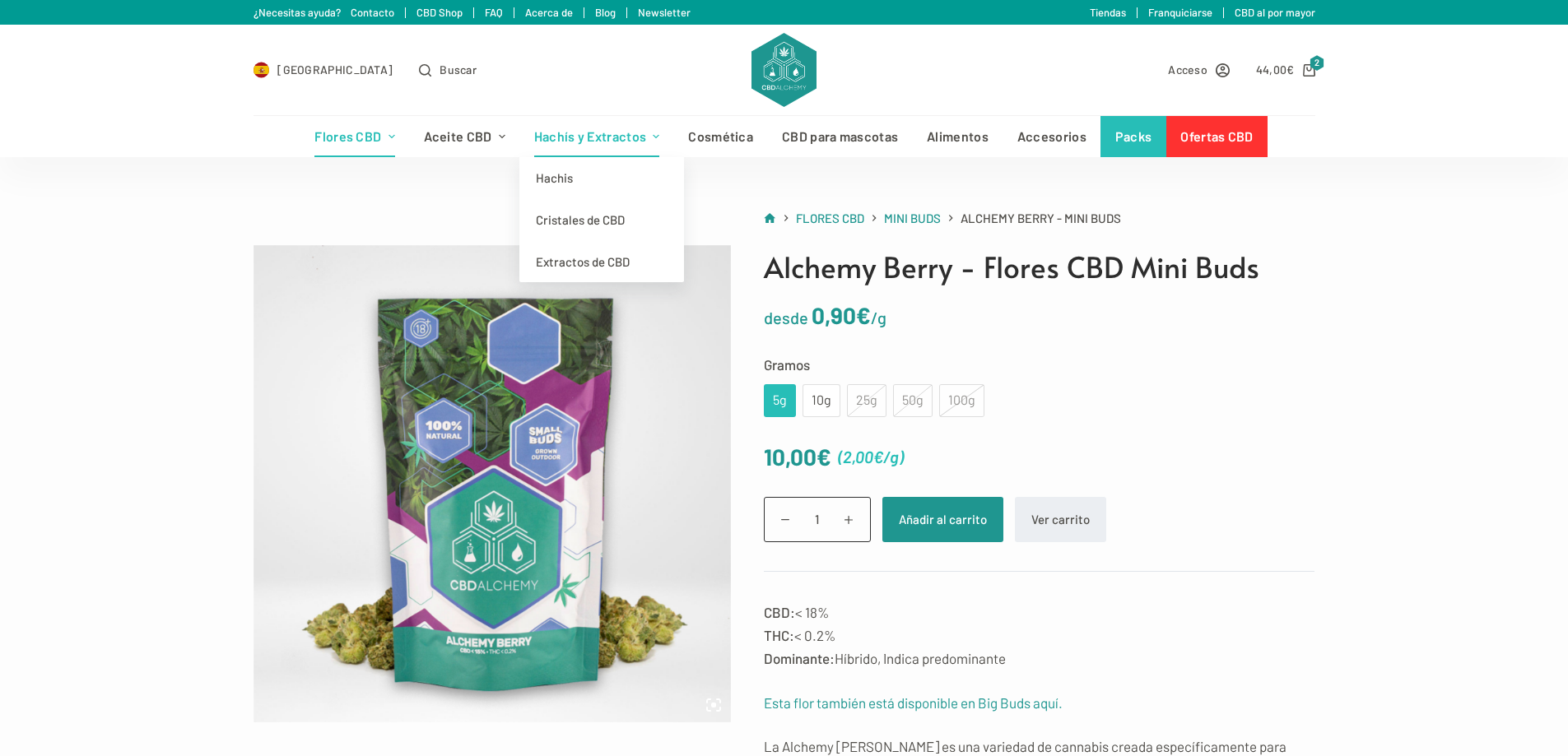
click at [592, 145] on link "Hachís y Extractos" at bounding box center [596, 136] width 155 height 42
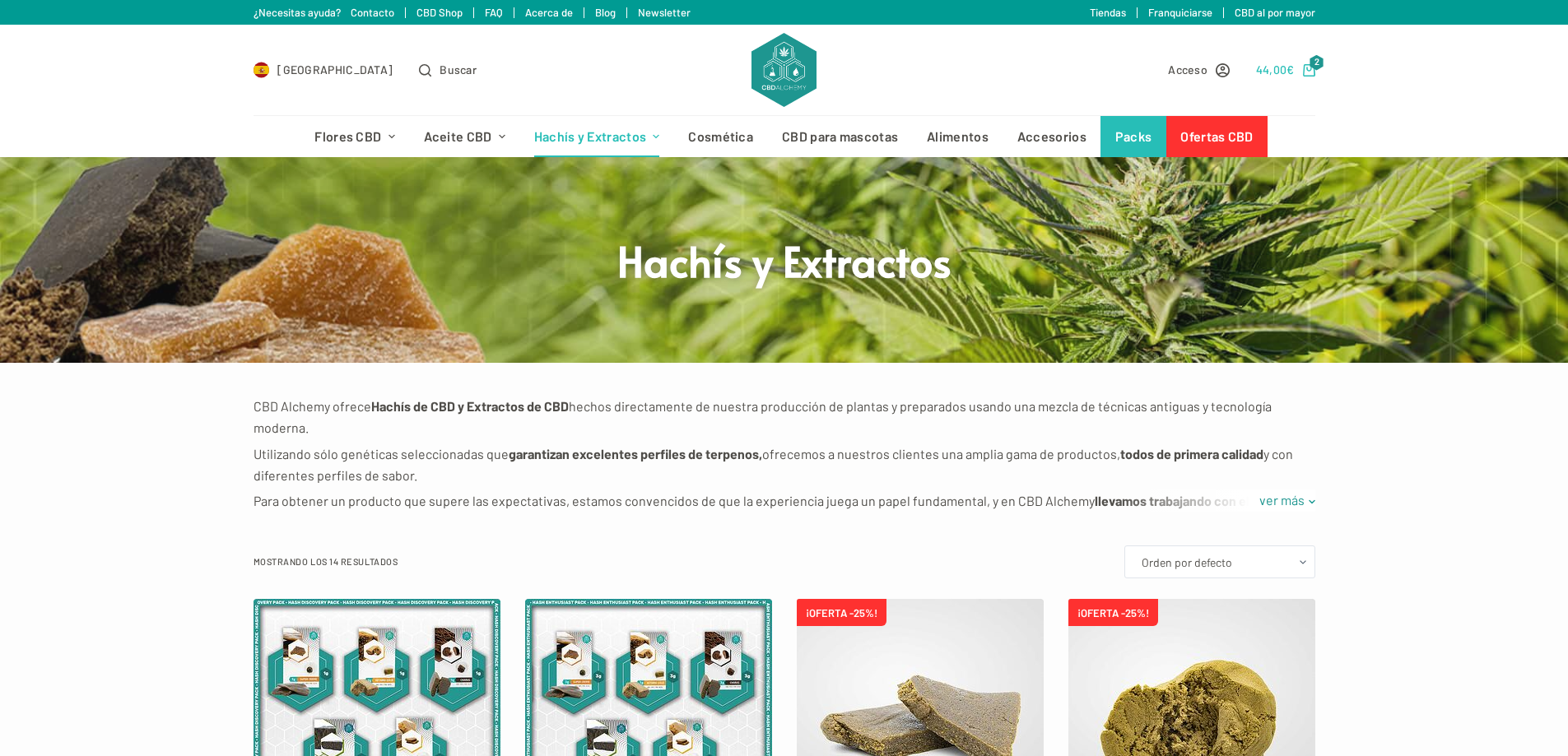
click at [1303, 71] on icon "Carro de compra" at bounding box center [1309, 70] width 13 height 13
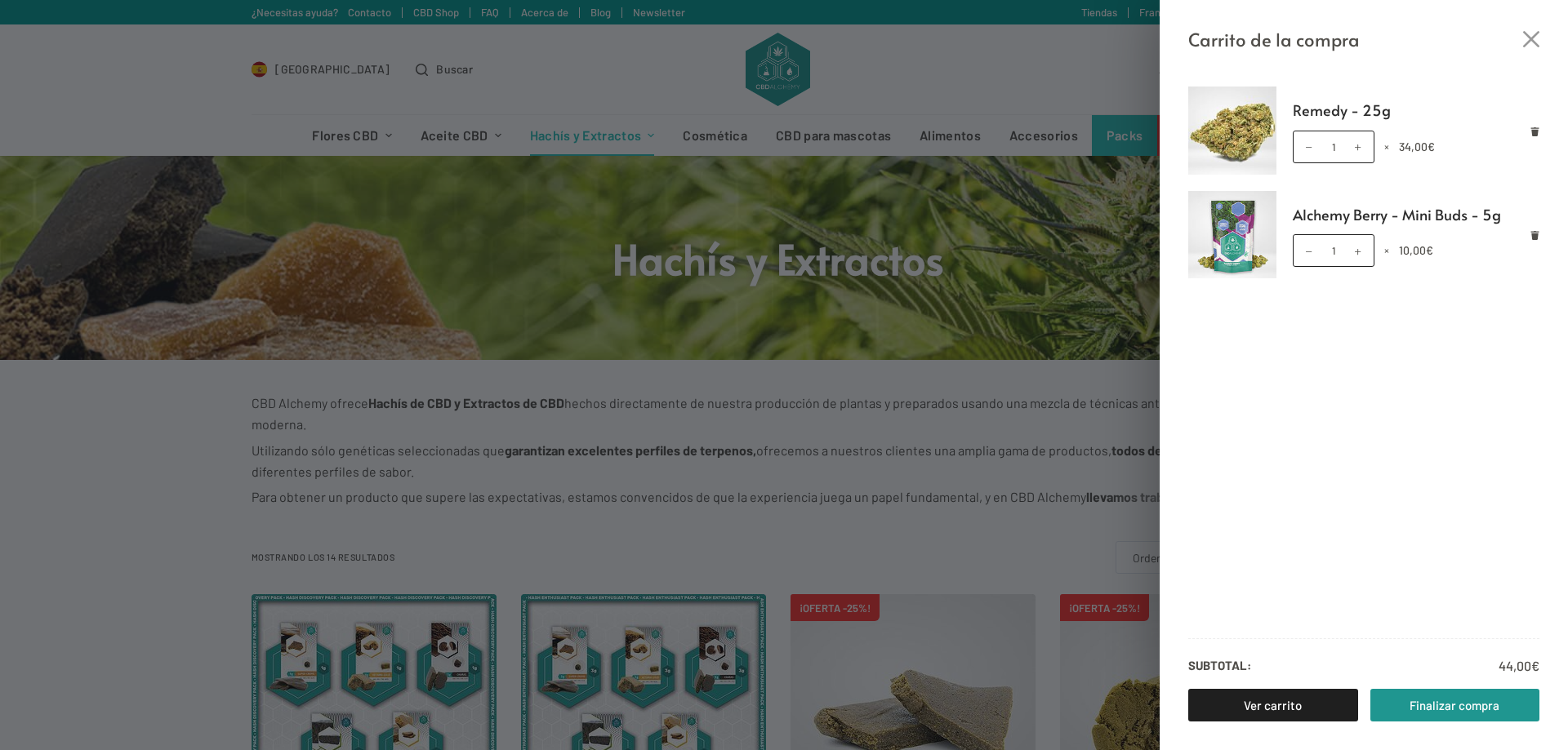
click at [1036, 244] on div "Carrito de la compra Remedy - 25g Remedy - 25g cantidad 1 × 34,00 € Alchemy Ber…" at bounding box center [784, 375] width 1568 height 750
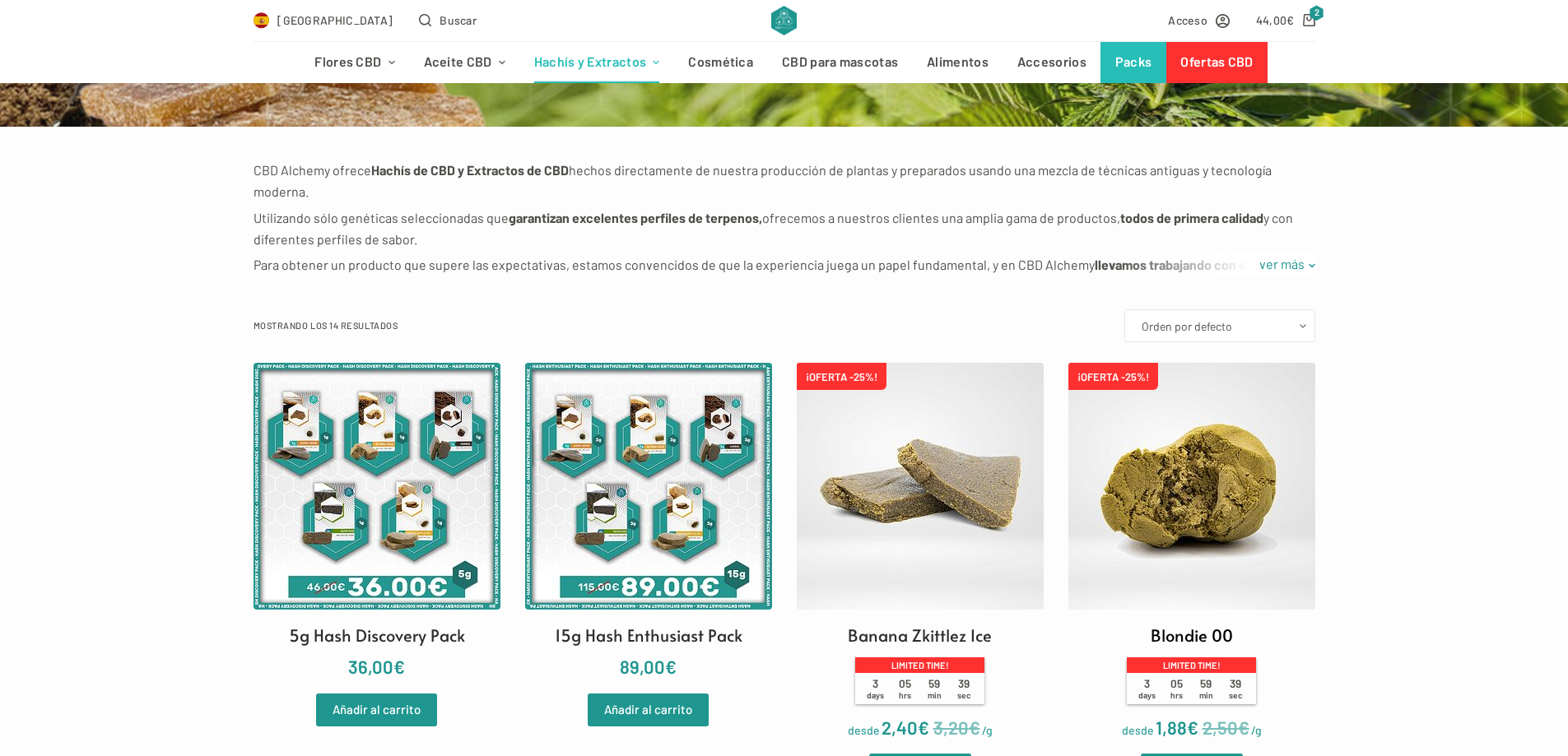
scroll to position [164, 0]
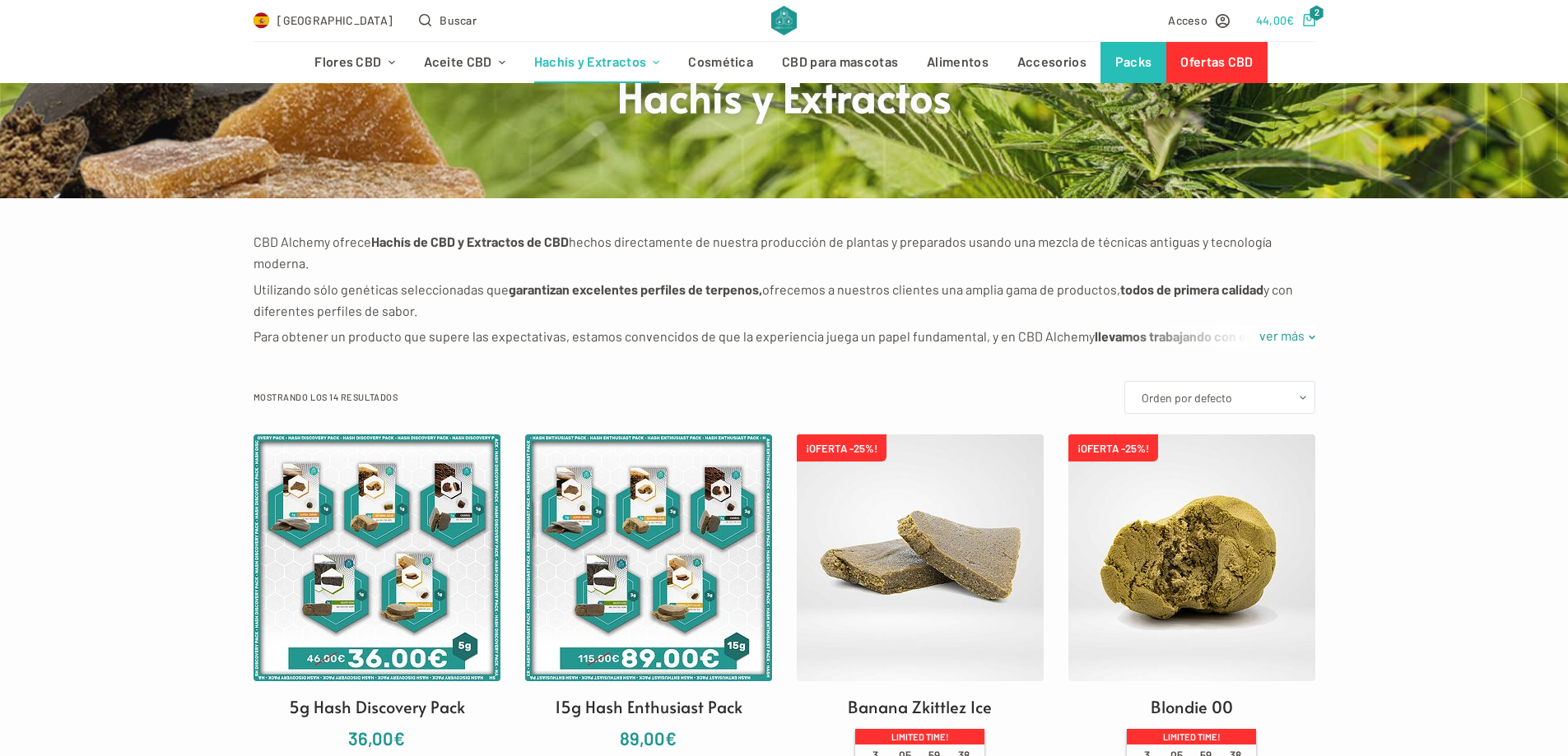
click at [1299, 25] on link "44,00 € 2" at bounding box center [1285, 20] width 59 height 19
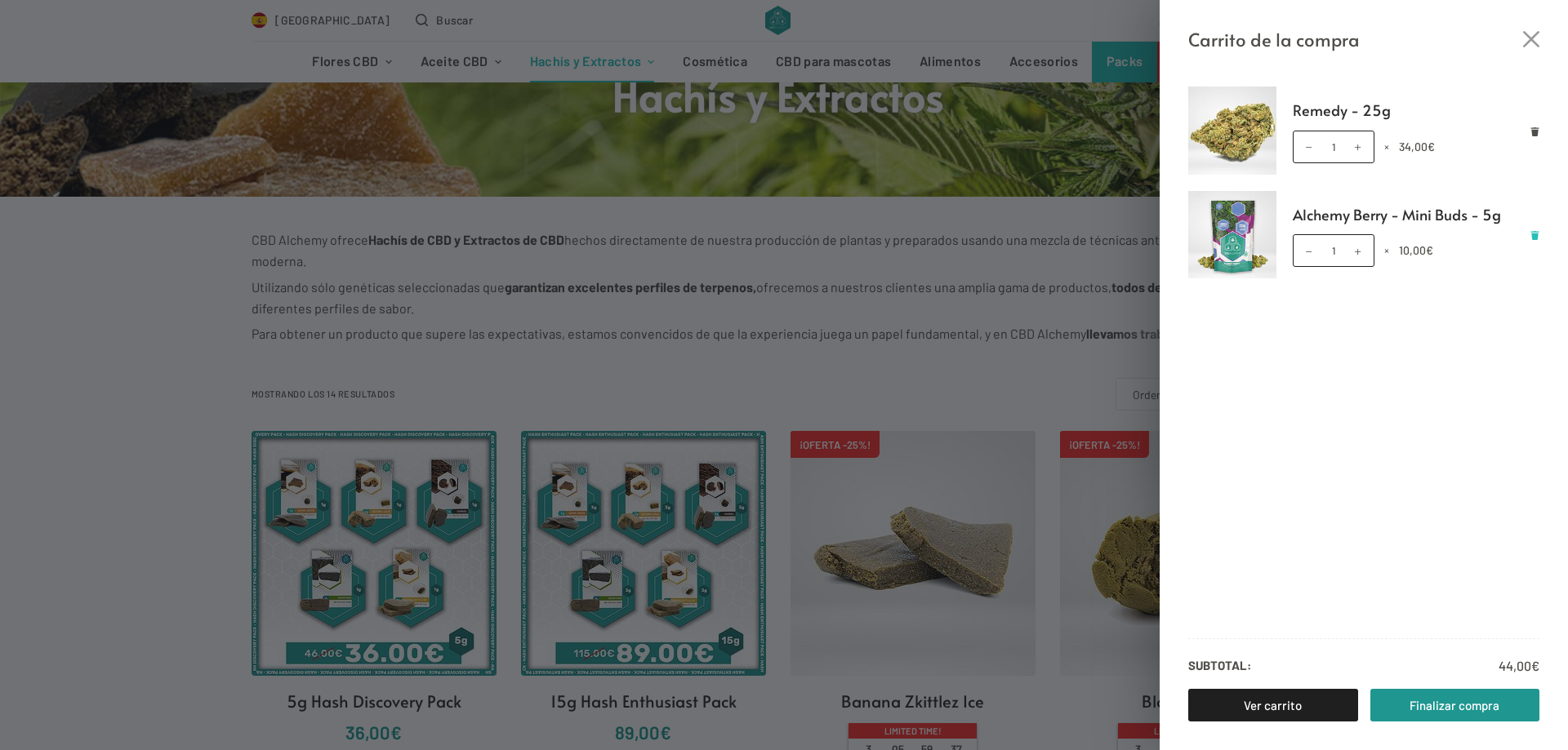
click at [1534, 237] on icon "Eliminar Alchemy Berry - Mini Buds - 5g del carrito" at bounding box center [1534, 235] width 9 height 9
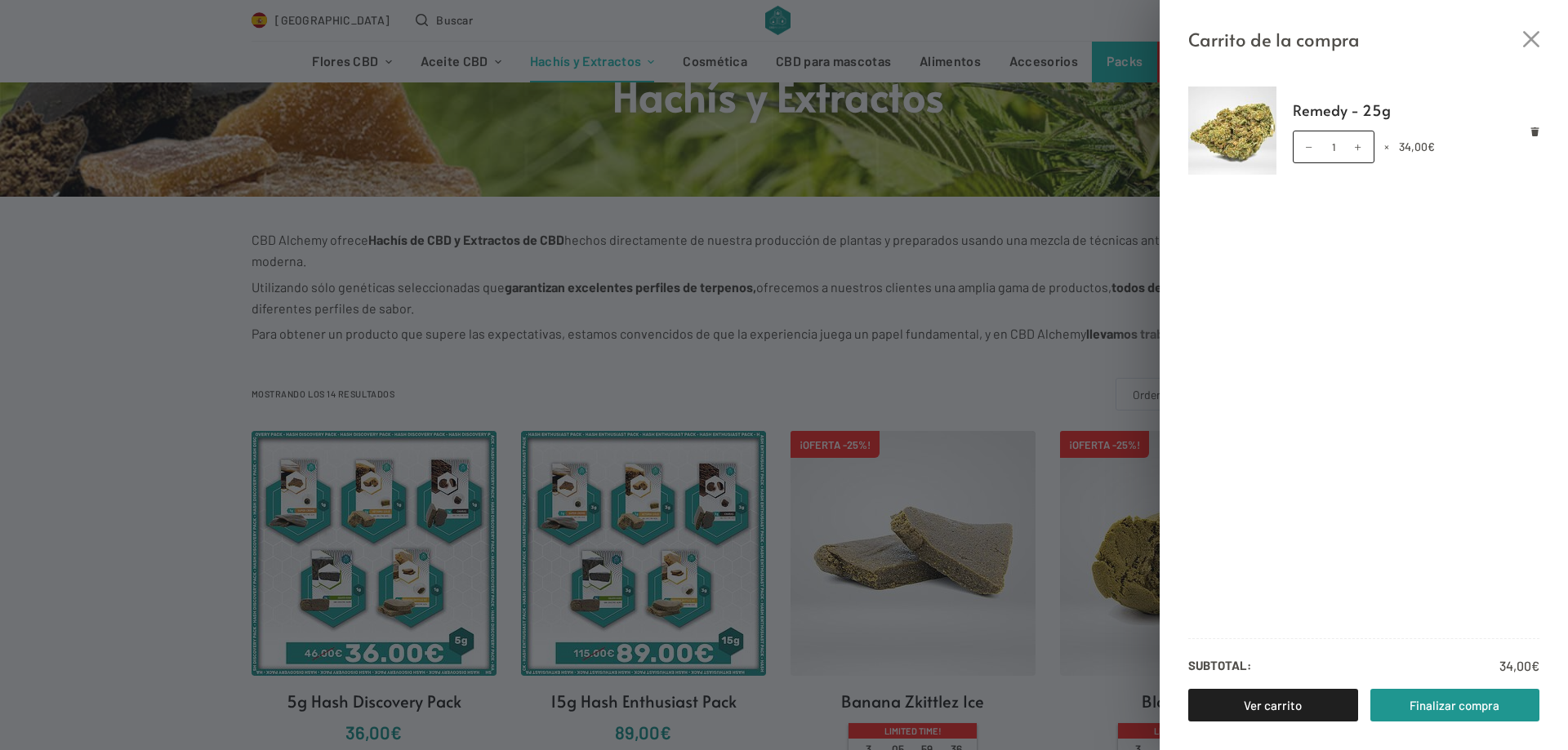
click at [1080, 298] on div "Carrito de la compra Remedy - 25g Remedy - 25g cantidad 1 × 34,00 € Subtotal: 3…" at bounding box center [784, 375] width 1568 height 750
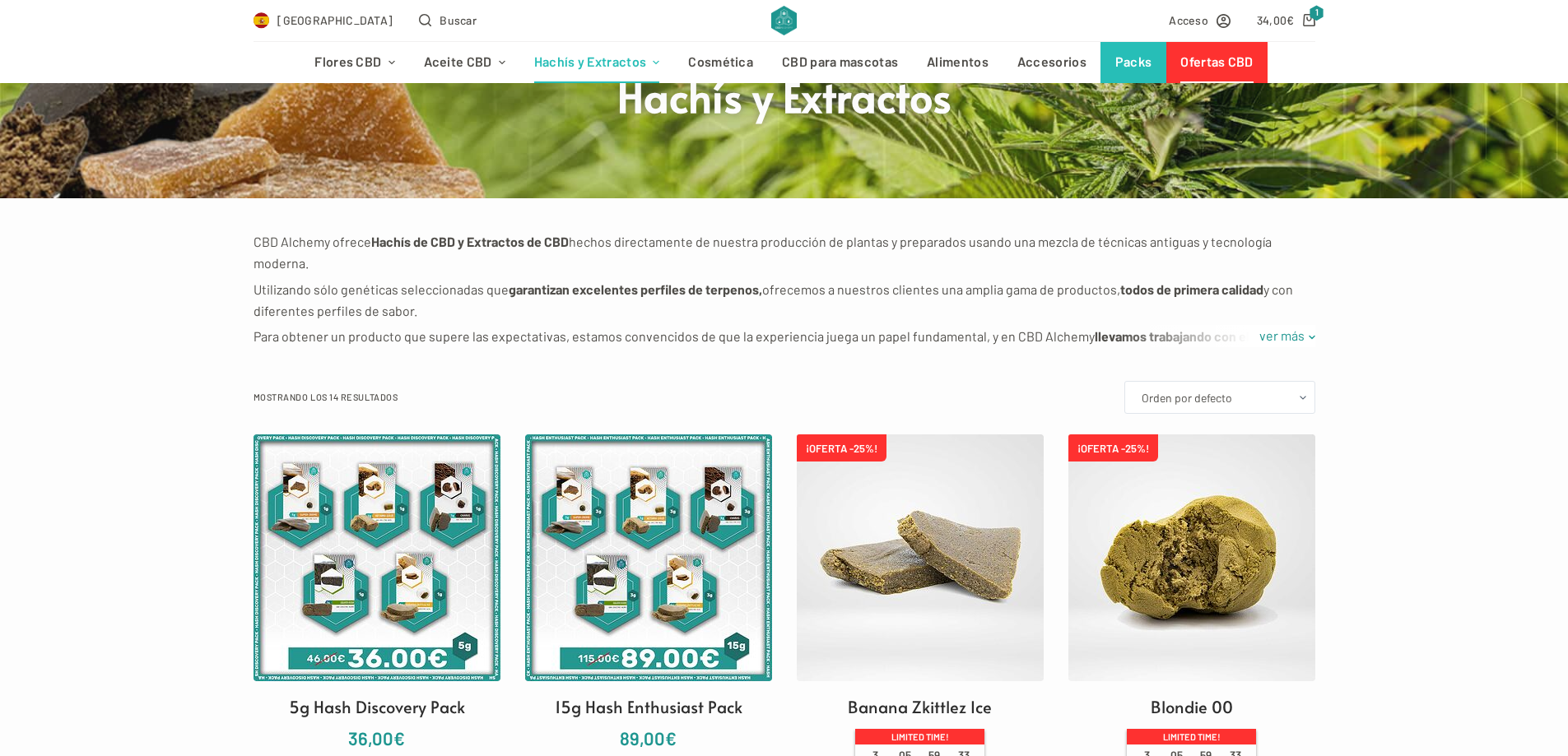
click at [1239, 55] on link "Ofertas CBD" at bounding box center [1216, 62] width 102 height 42
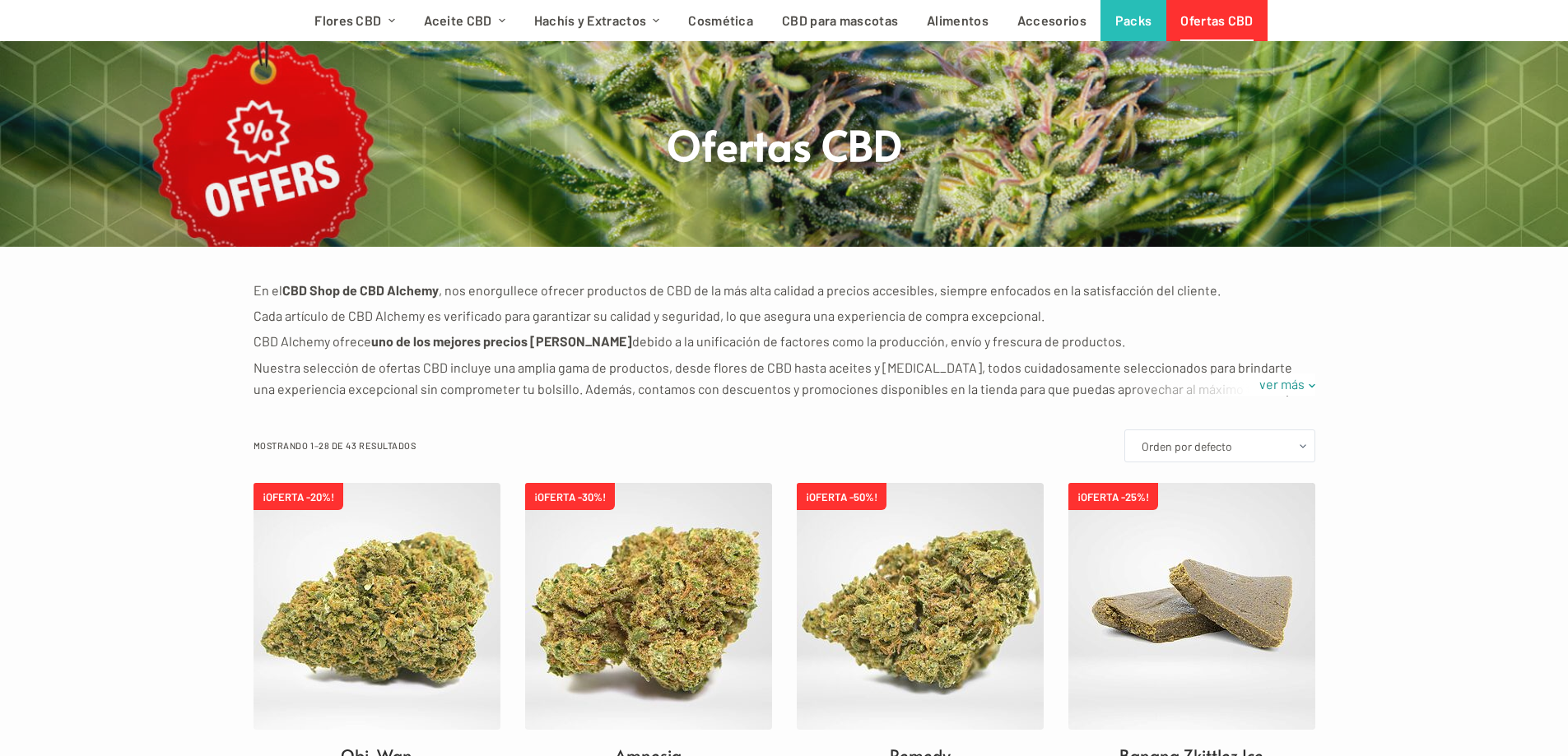
scroll to position [247, 0]
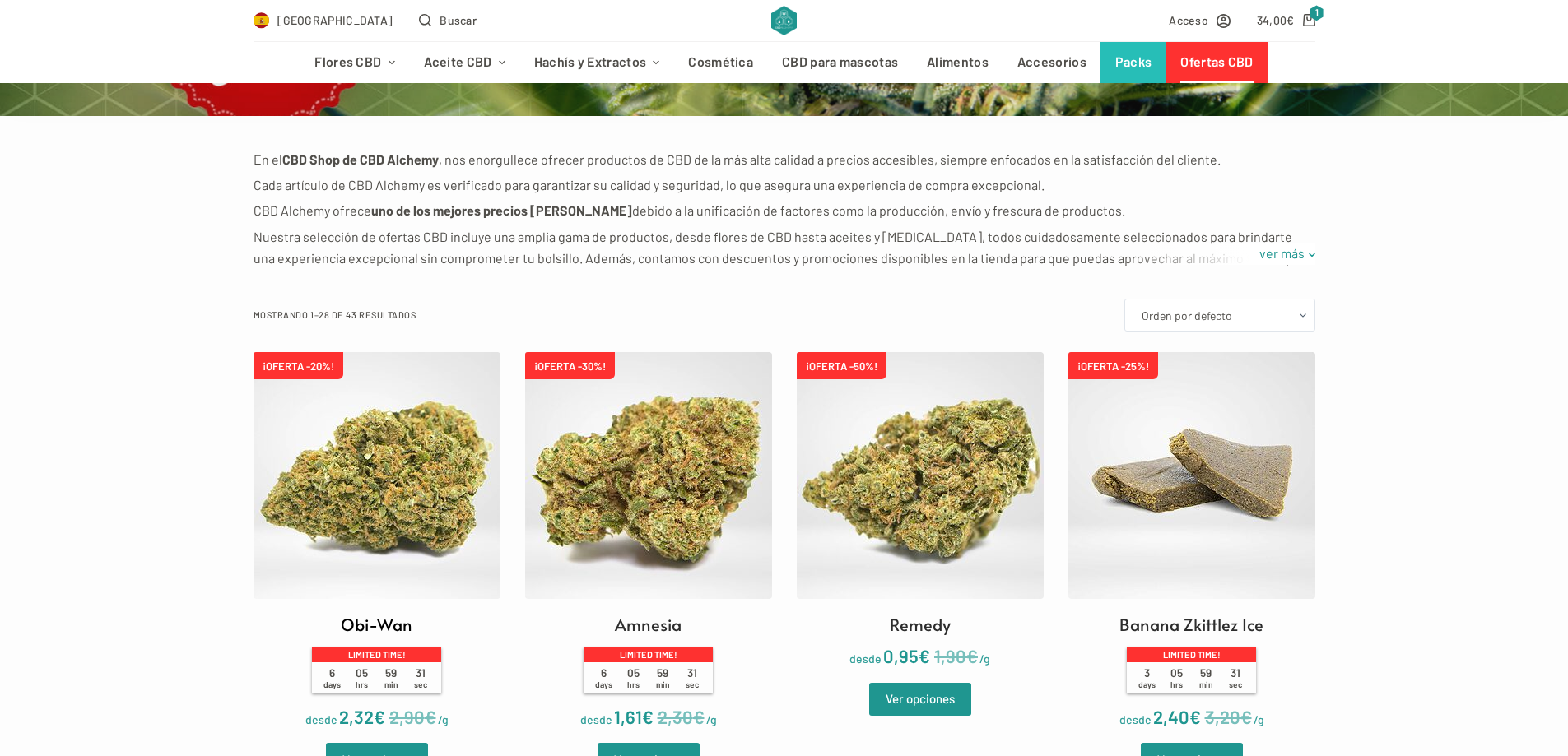
click at [366, 443] on img at bounding box center [376, 475] width 247 height 247
click at [388, 467] on img at bounding box center [376, 475] width 247 height 247
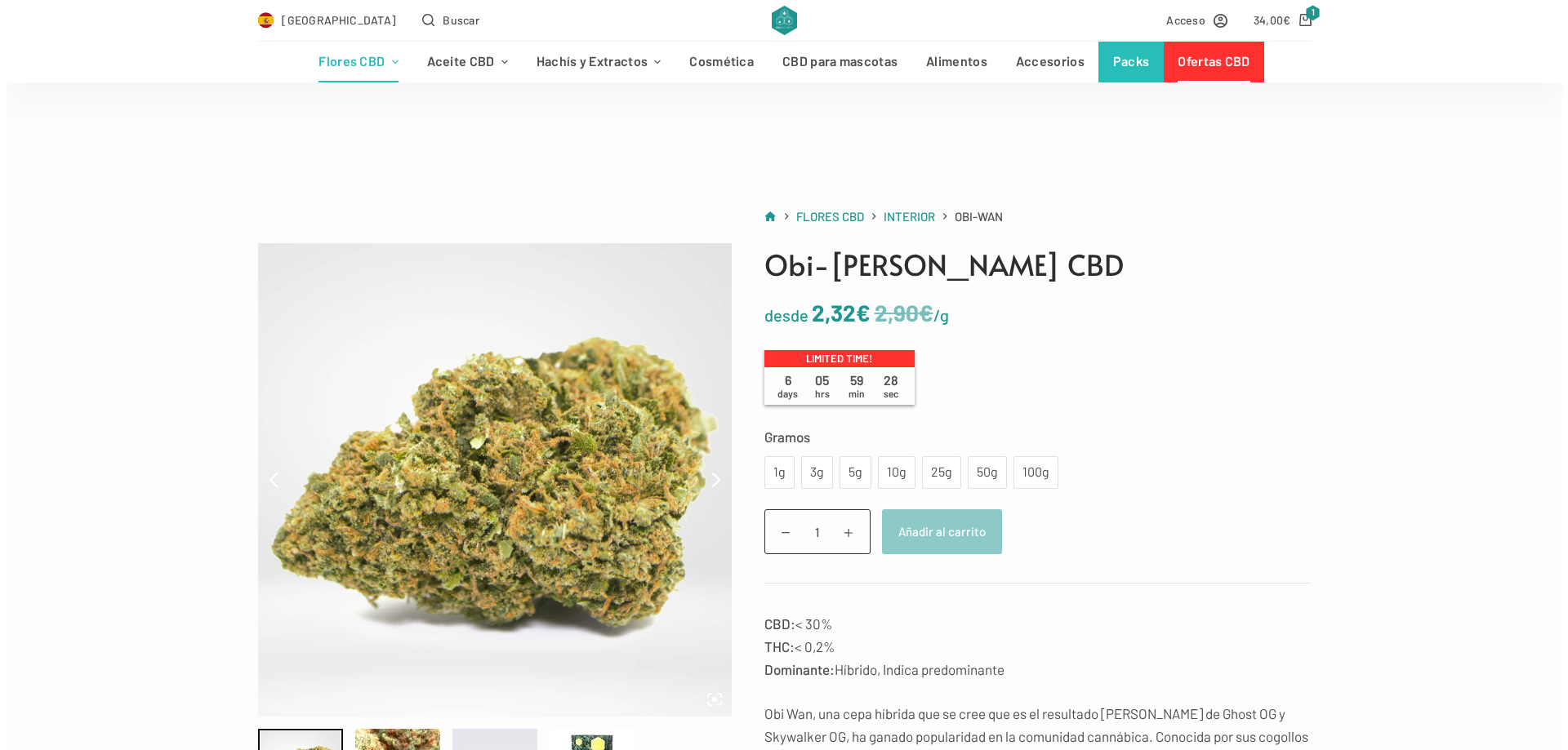
scroll to position [163, 0]
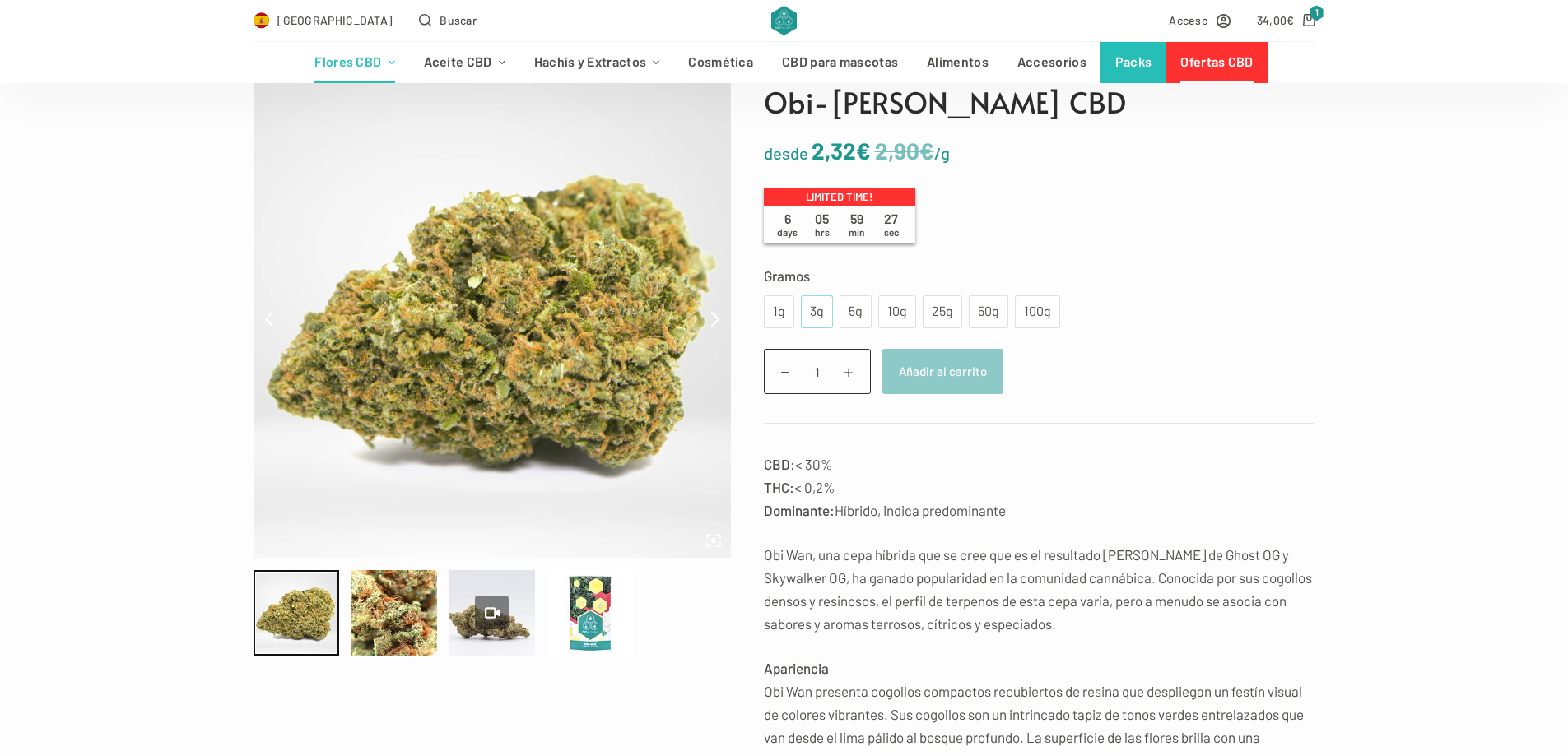
click at [815, 313] on div "3g" at bounding box center [817, 312] width 13 height 21
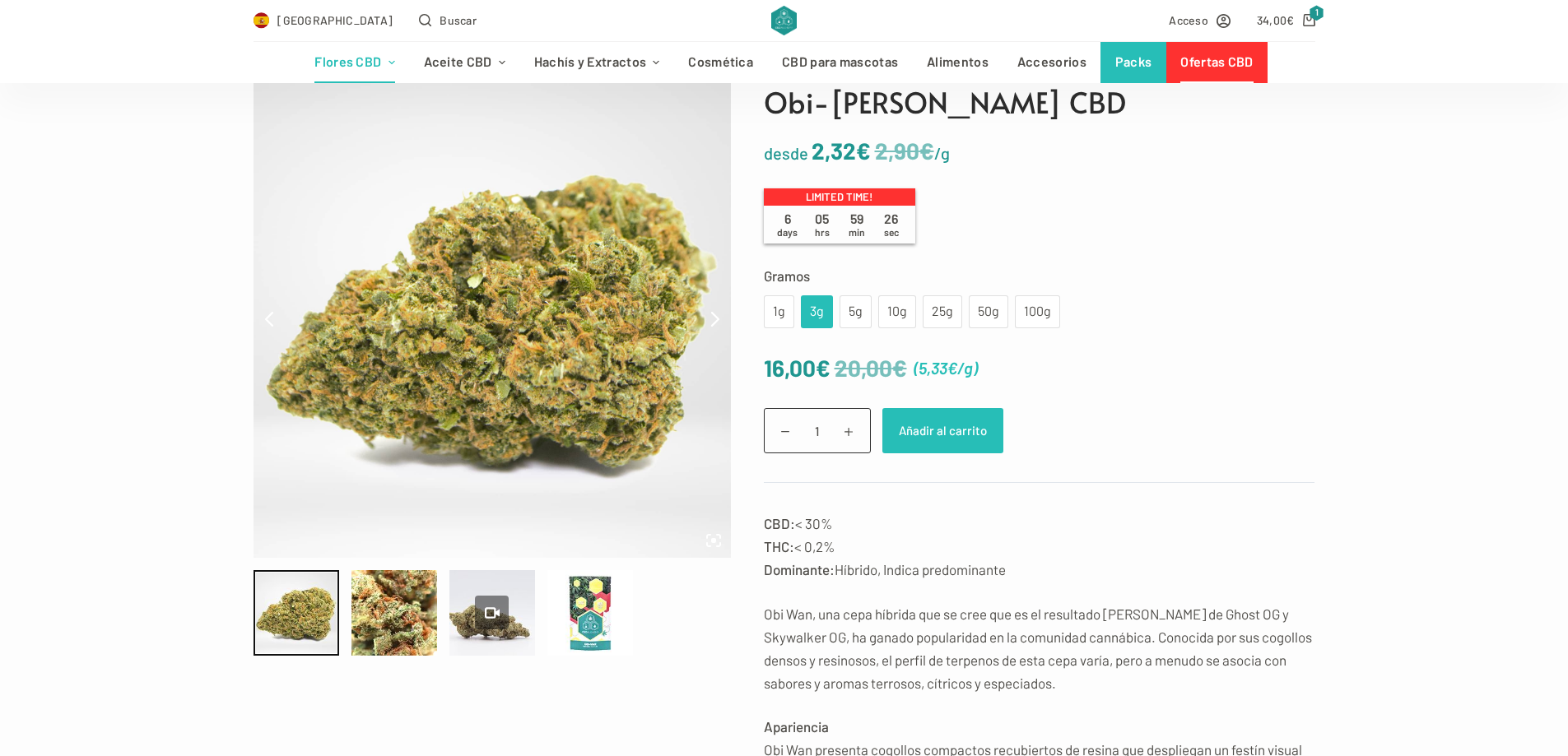
click at [950, 429] on button "Añadir al carrito" at bounding box center [943, 430] width 121 height 45
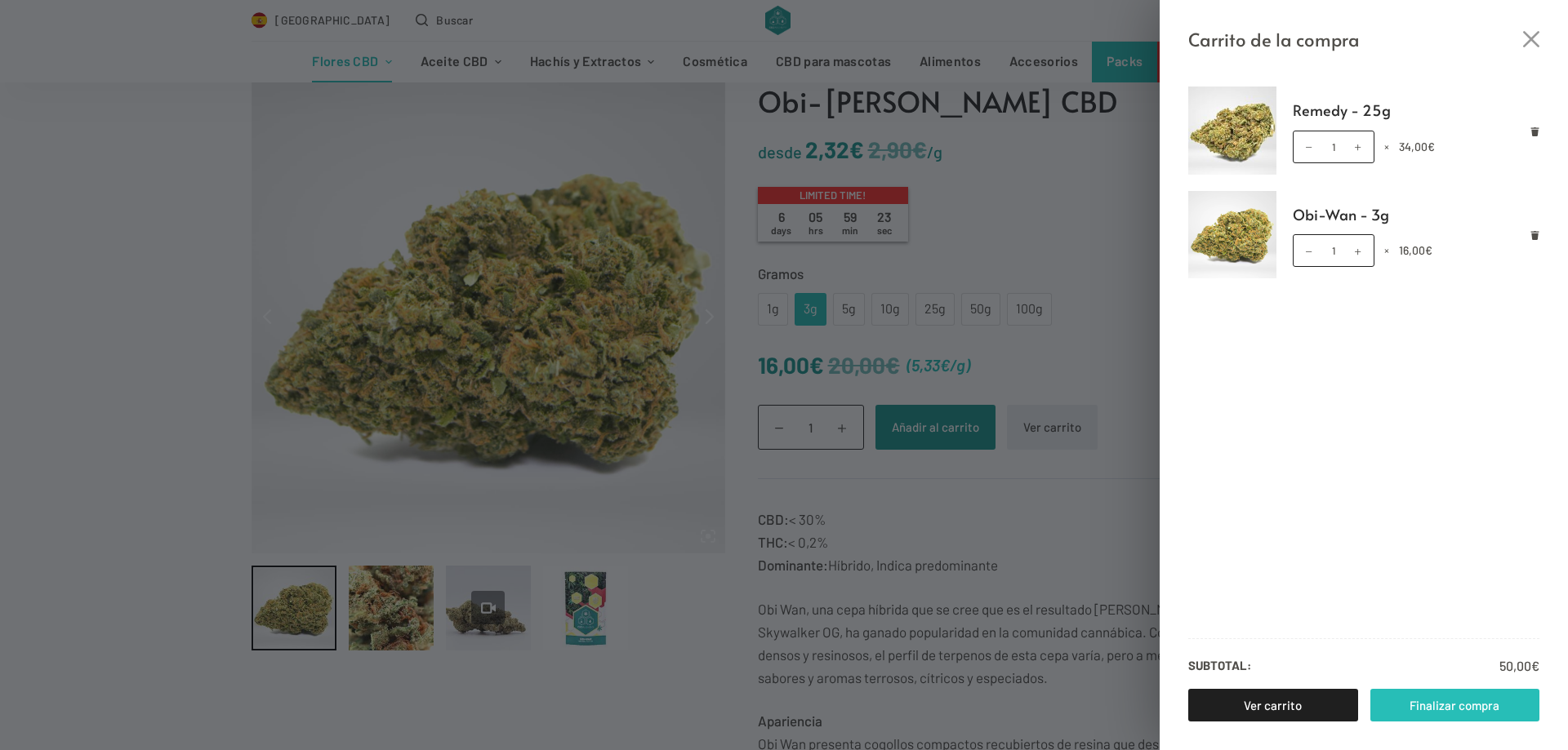
click at [1443, 703] on link "Finalizar compra" at bounding box center [1455, 706] width 170 height 33
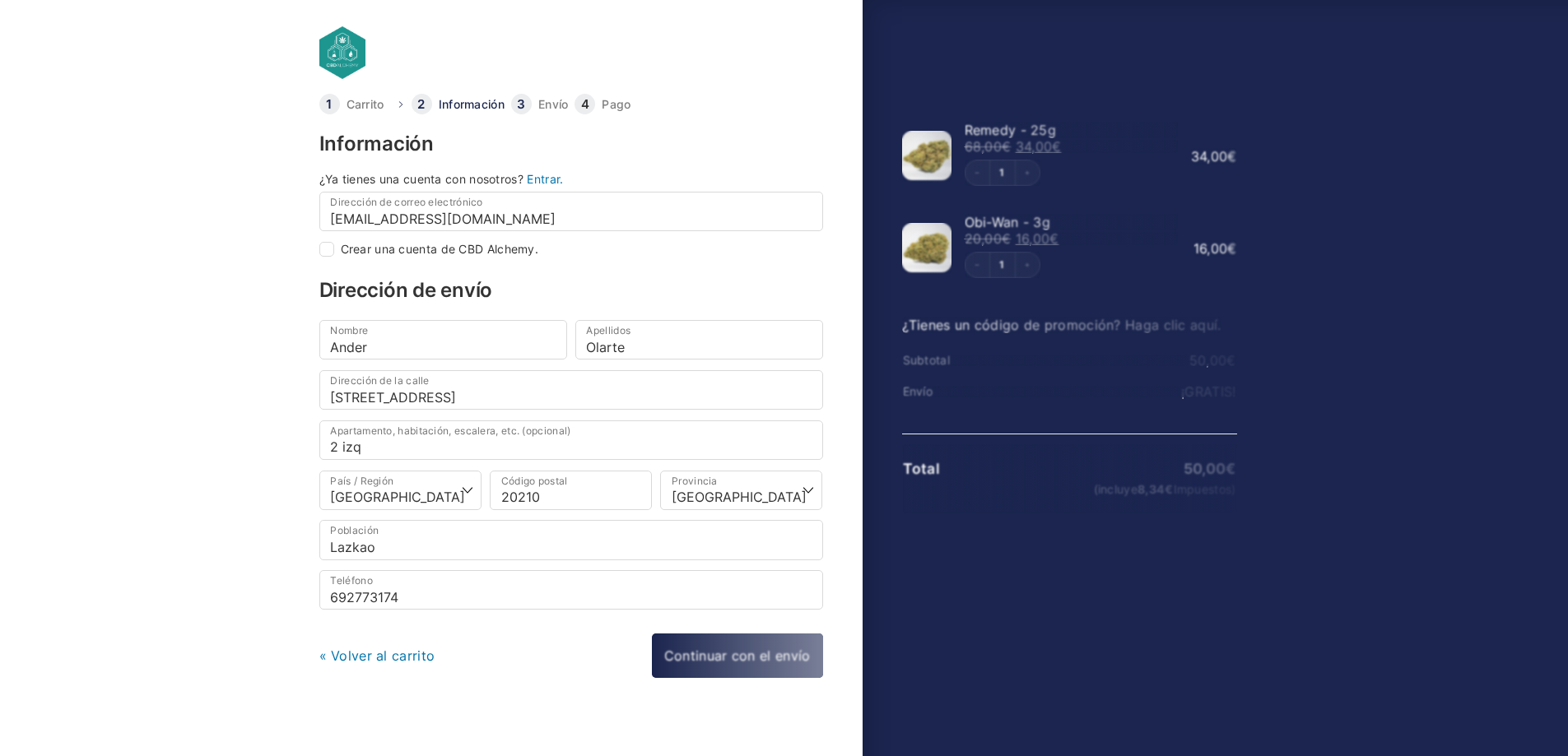
select select "SS"
checkbox input "true"
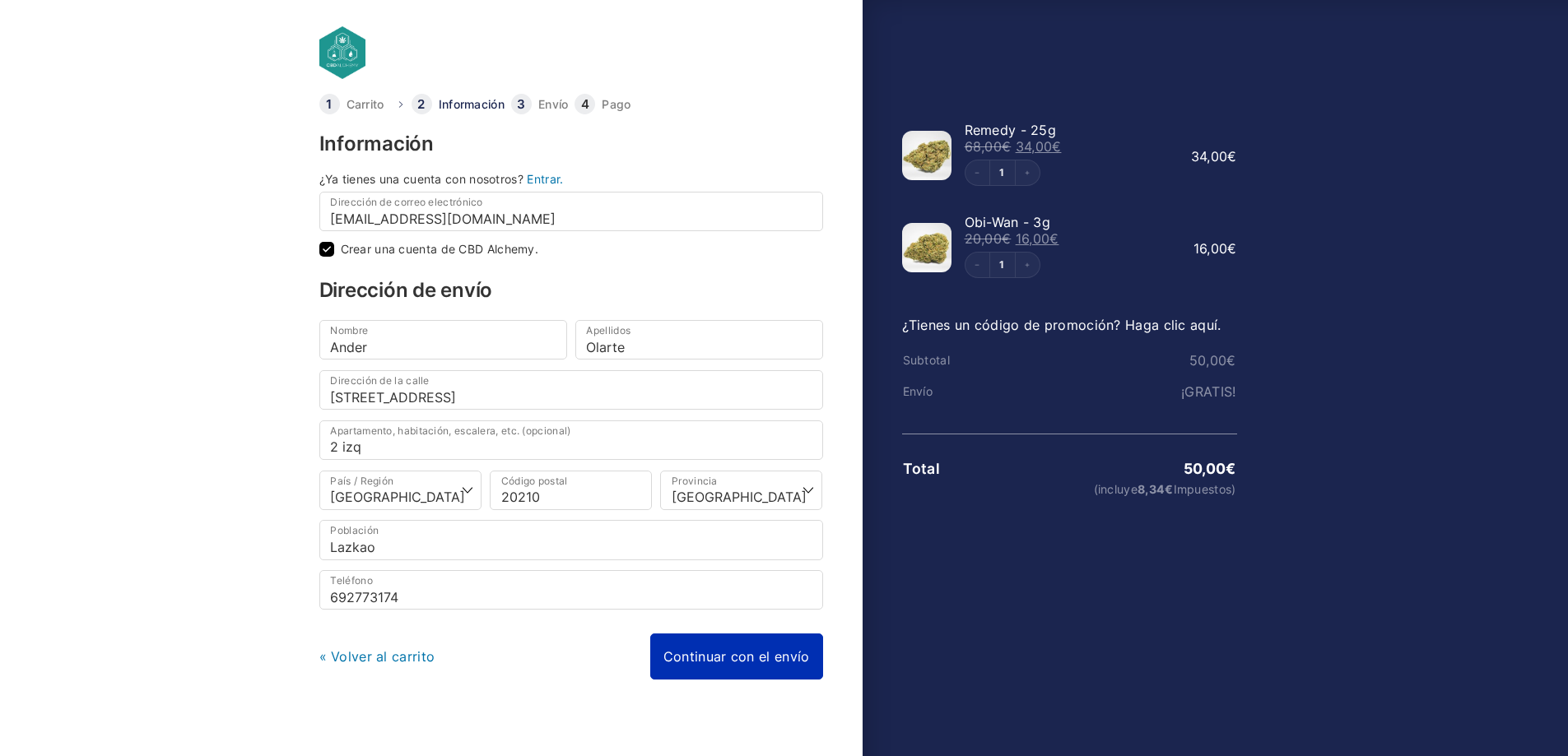
click at [733, 661] on link "Continuar con el envío" at bounding box center [737, 657] width 173 height 46
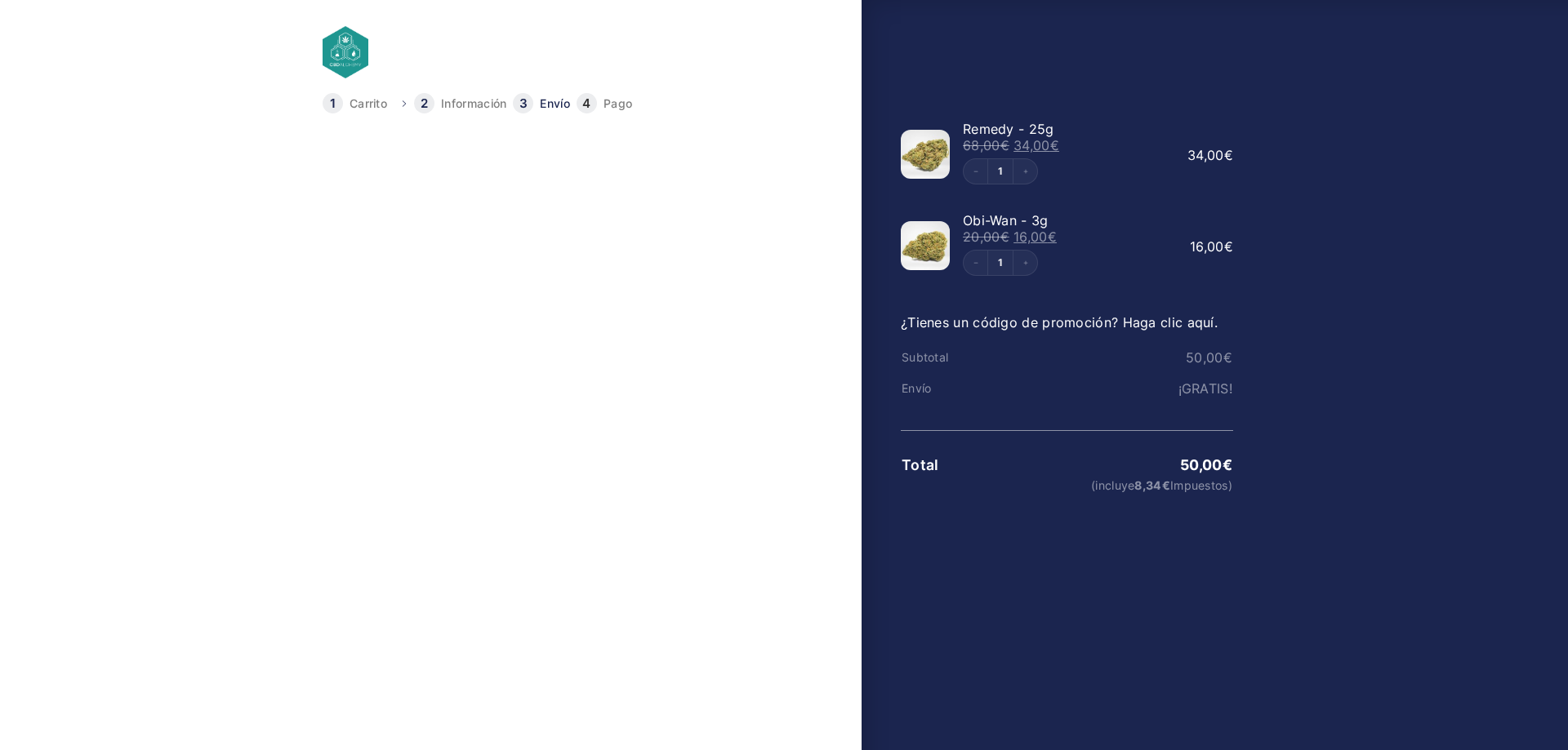
click at [674, 342] on link "Continuar con el pago" at bounding box center [737, 340] width 169 height 46
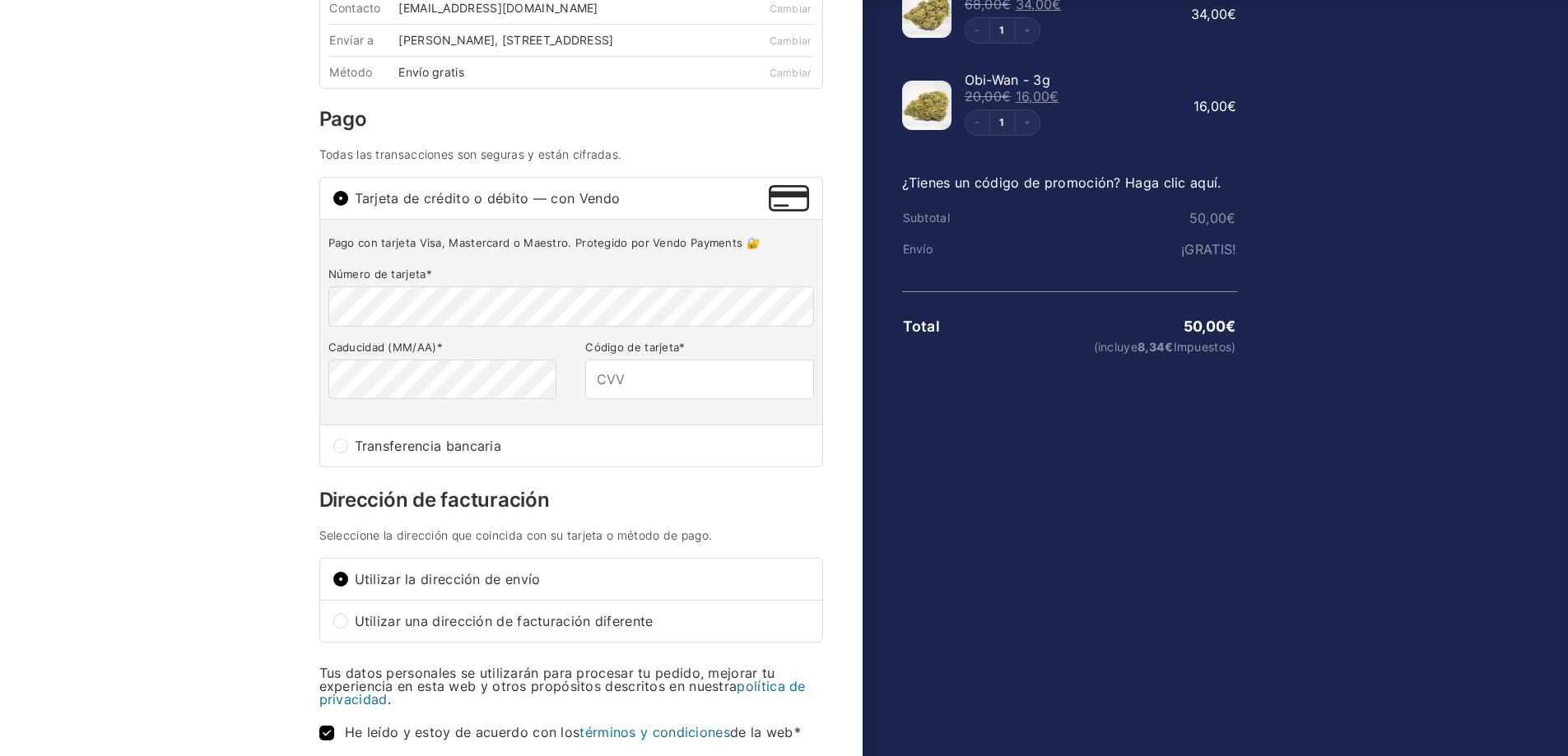
scroll to position [164, 0]
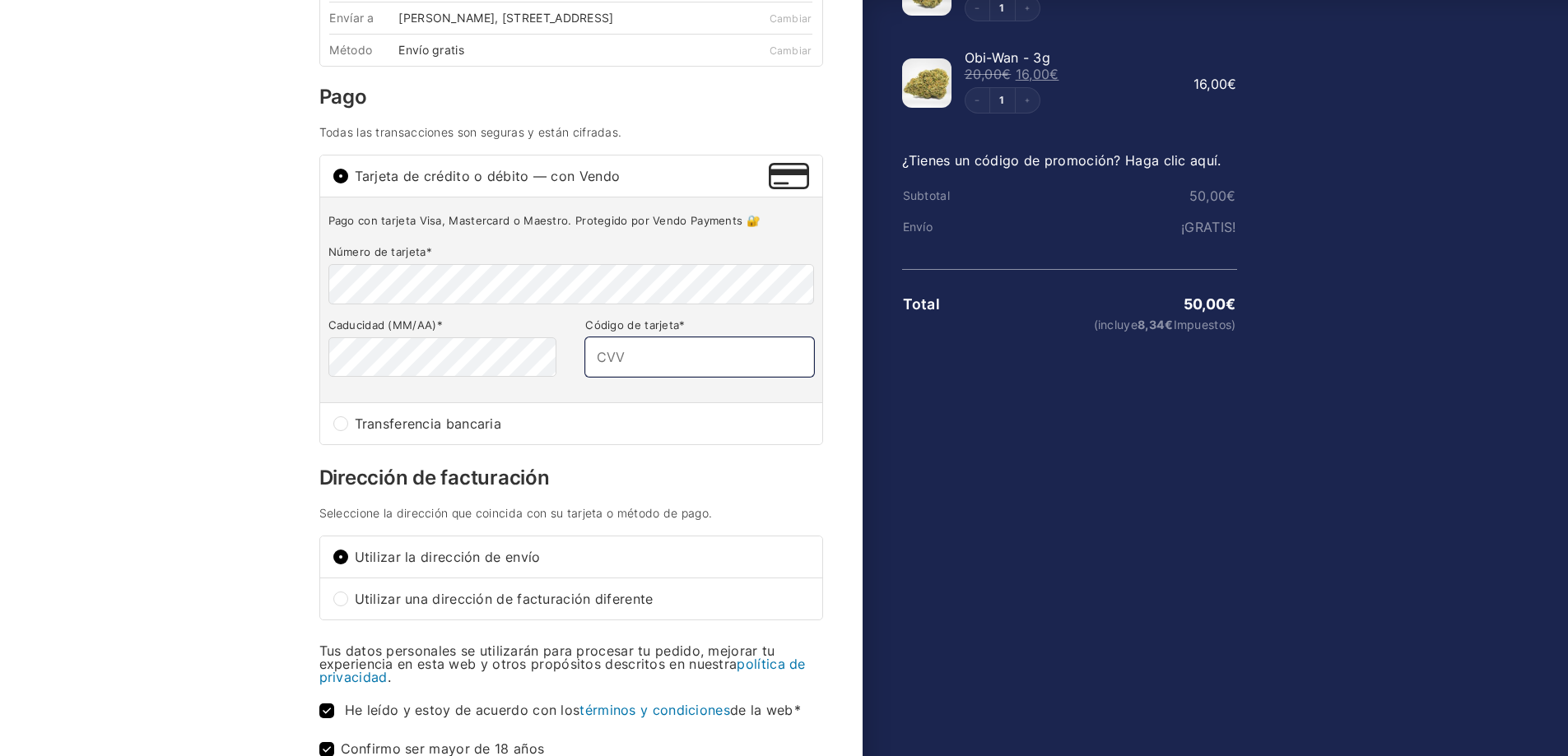
click at [662, 368] on input "Código de tarjeta *" at bounding box center [699, 357] width 228 height 40
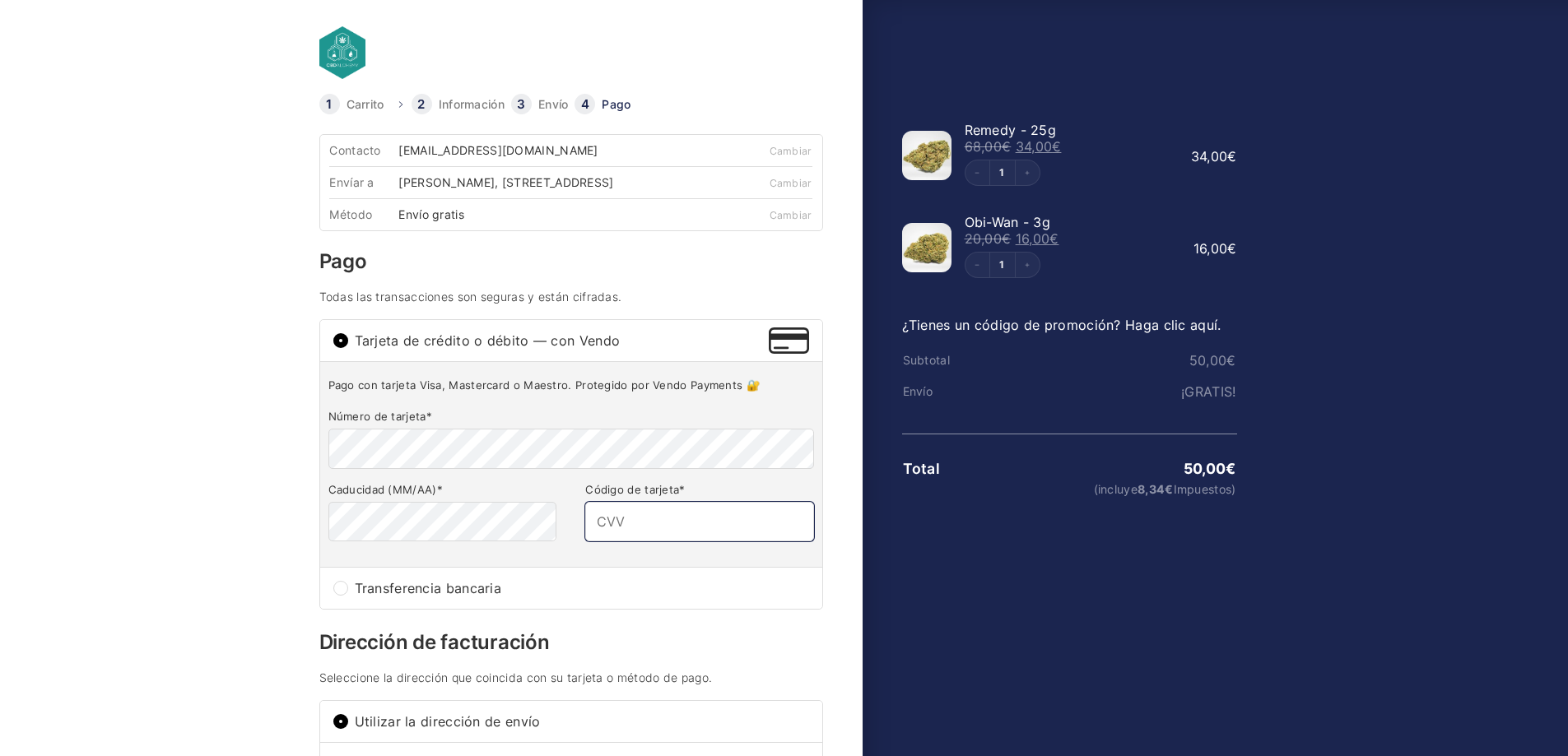
click at [661, 541] on input "Código de tarjeta *" at bounding box center [699, 521] width 228 height 40
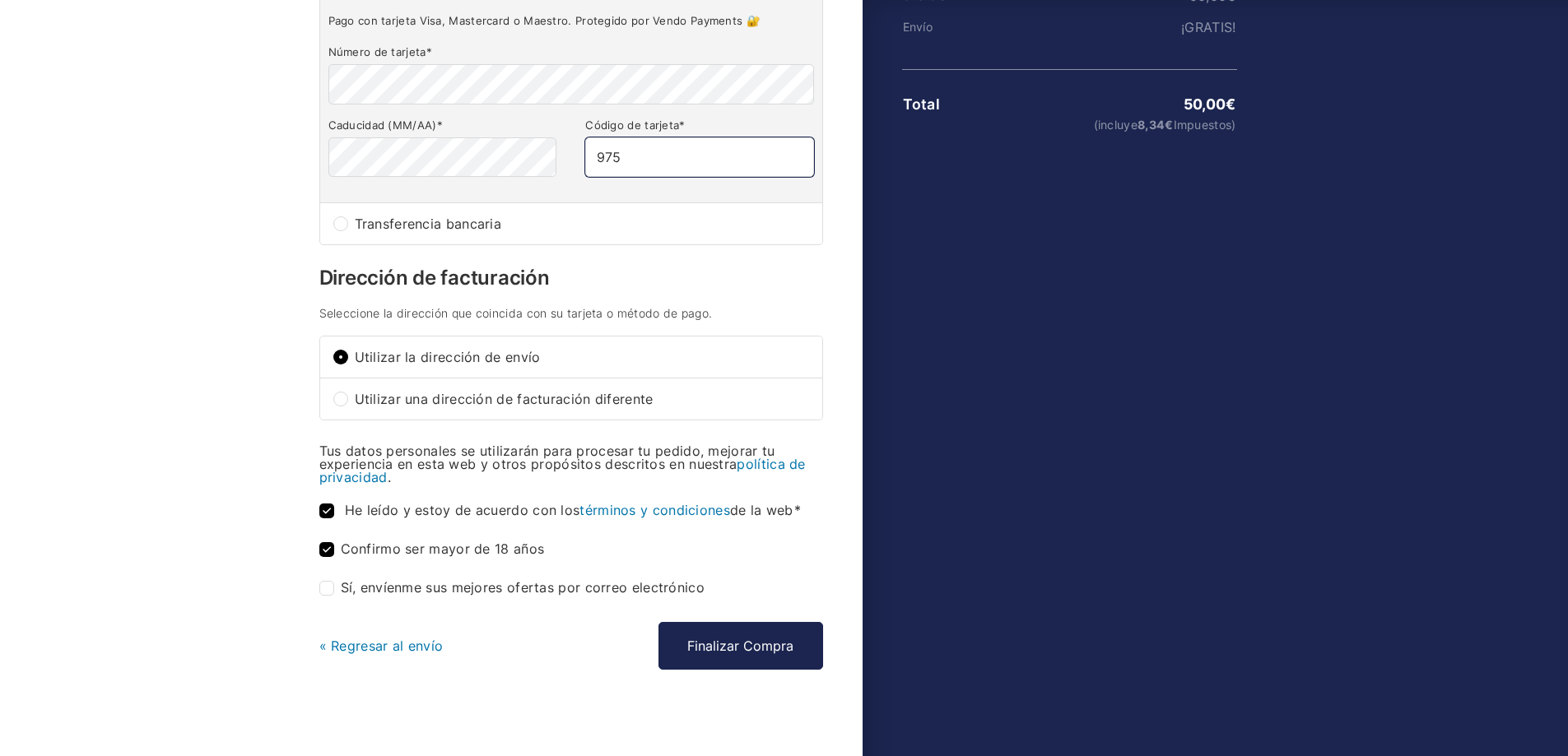
scroll to position [386, 0]
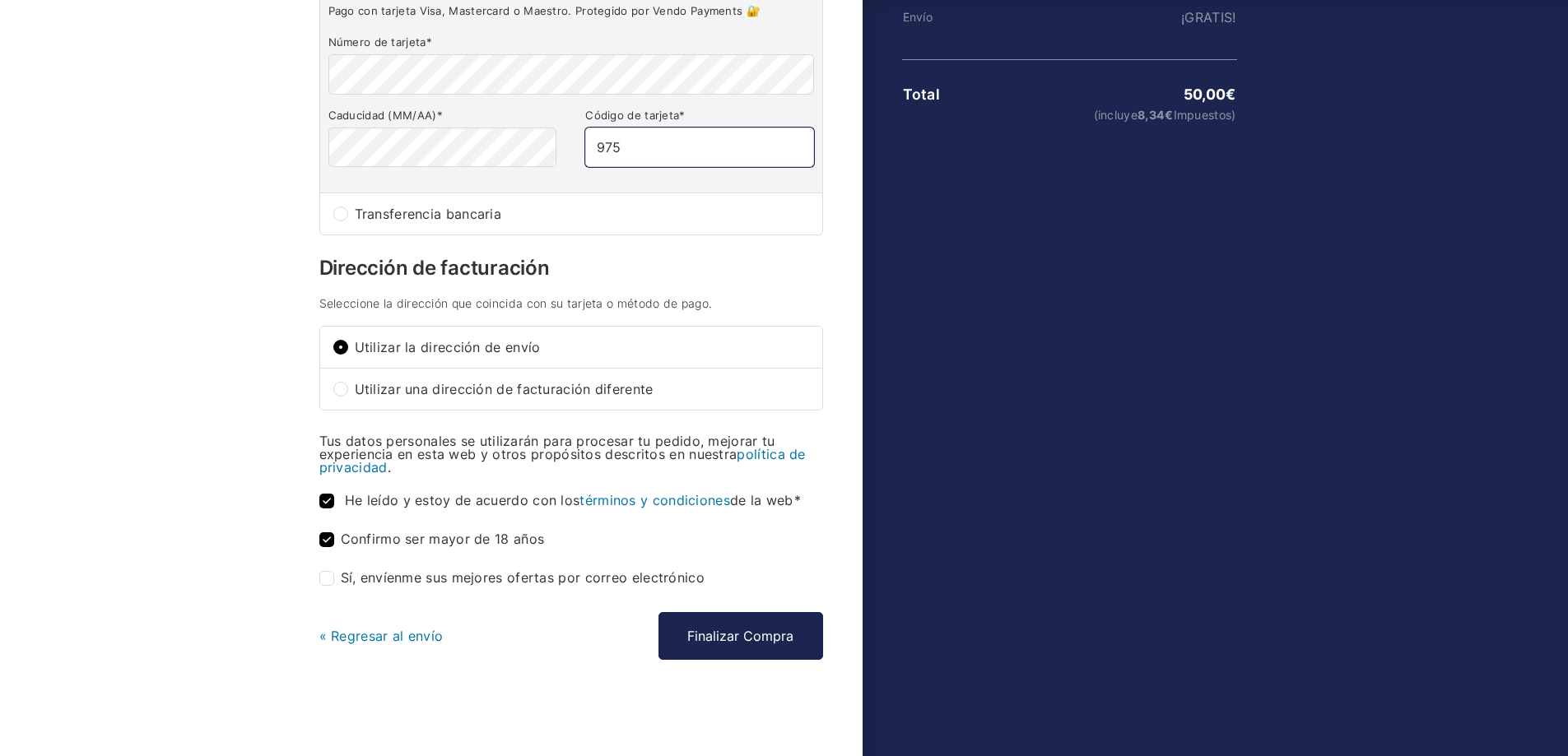
type input "975"
click at [331, 580] on input "Sí, envíenme sus mejores ofertas por correo electrónico (opcional)" at bounding box center [326, 578] width 15 height 15
checkbox input "true"
click at [746, 627] on button "Finalizar Compra" at bounding box center [740, 635] width 164 height 47
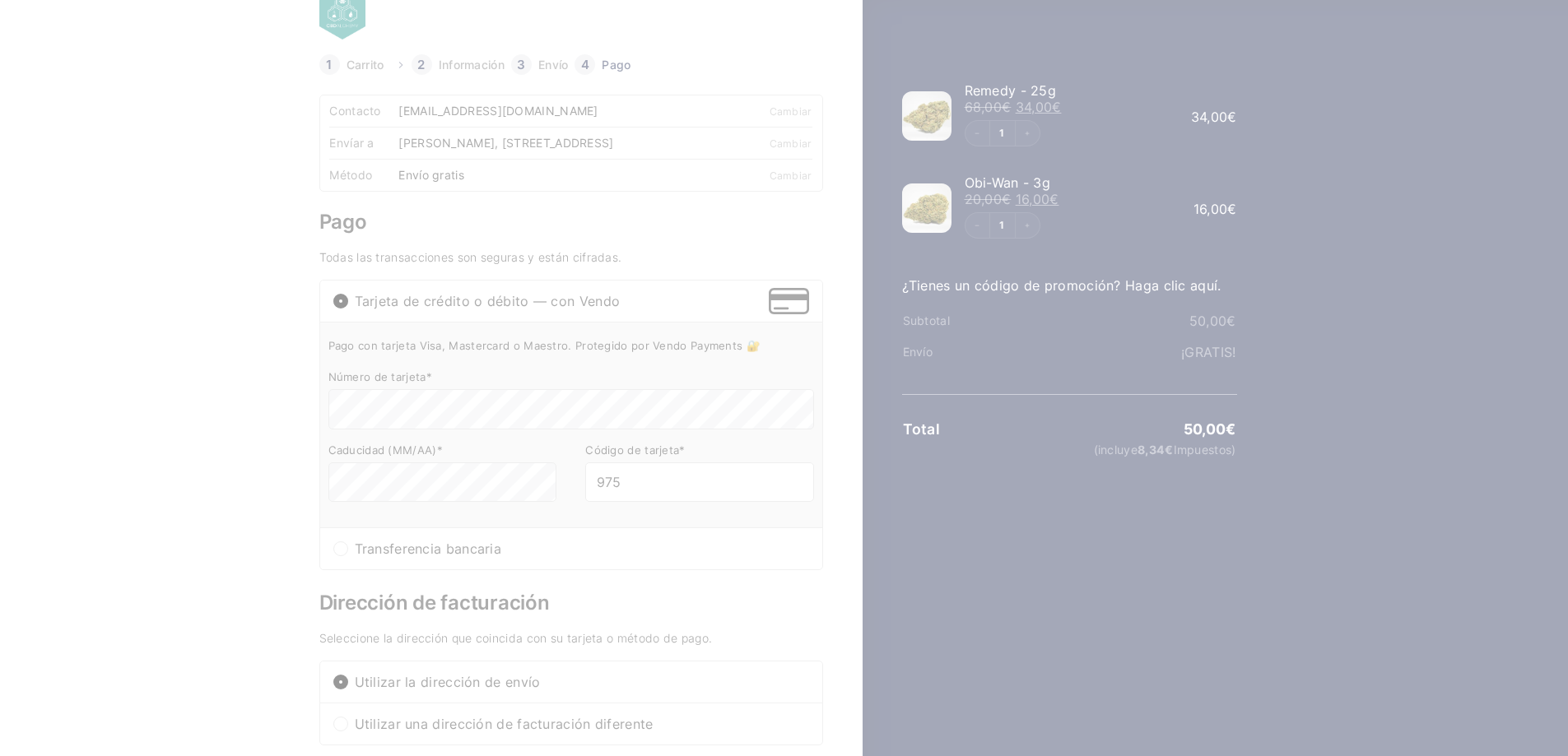
scroll to position [0, 0]
